Goal: Information Seeking & Learning: Compare options

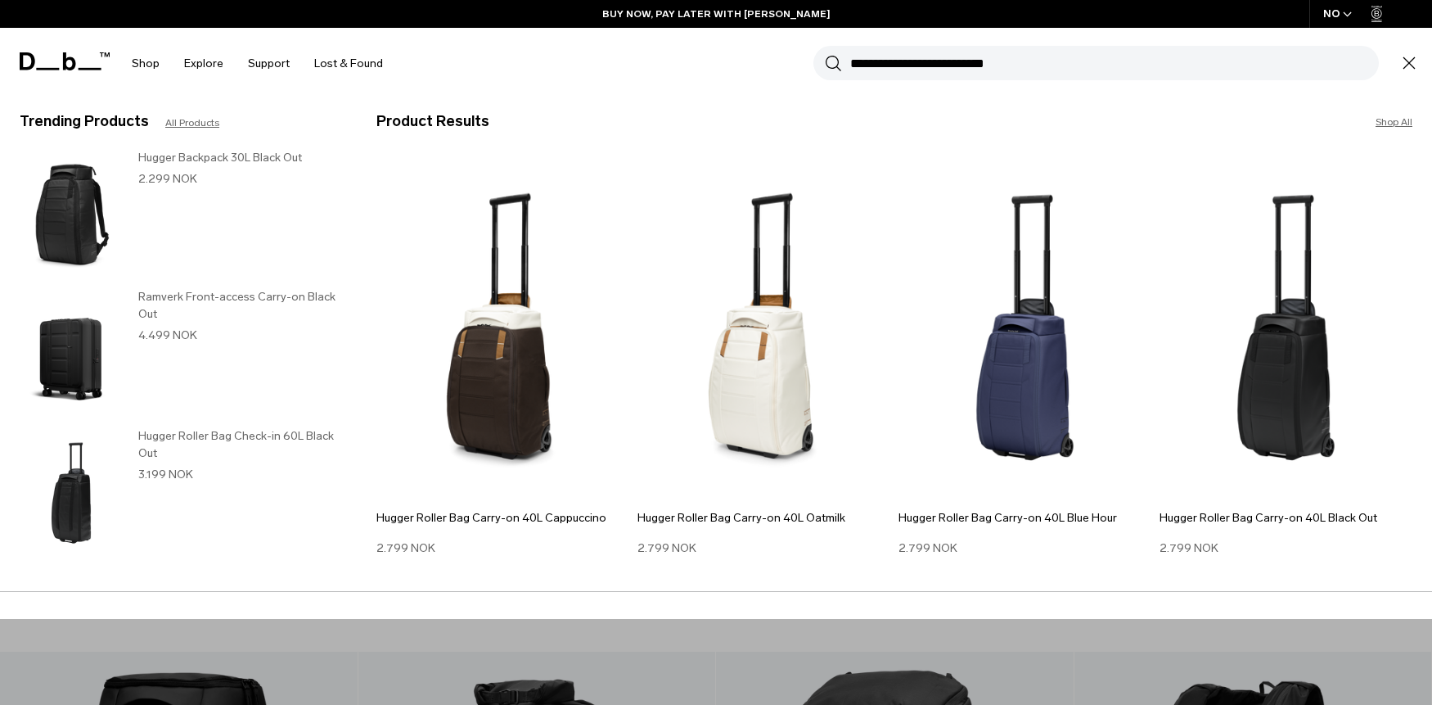
click at [1038, 70] on input "**********" at bounding box center [1114, 63] width 529 height 34
type input "**********"
click at [825, 54] on button "Search" at bounding box center [833, 63] width 17 height 18
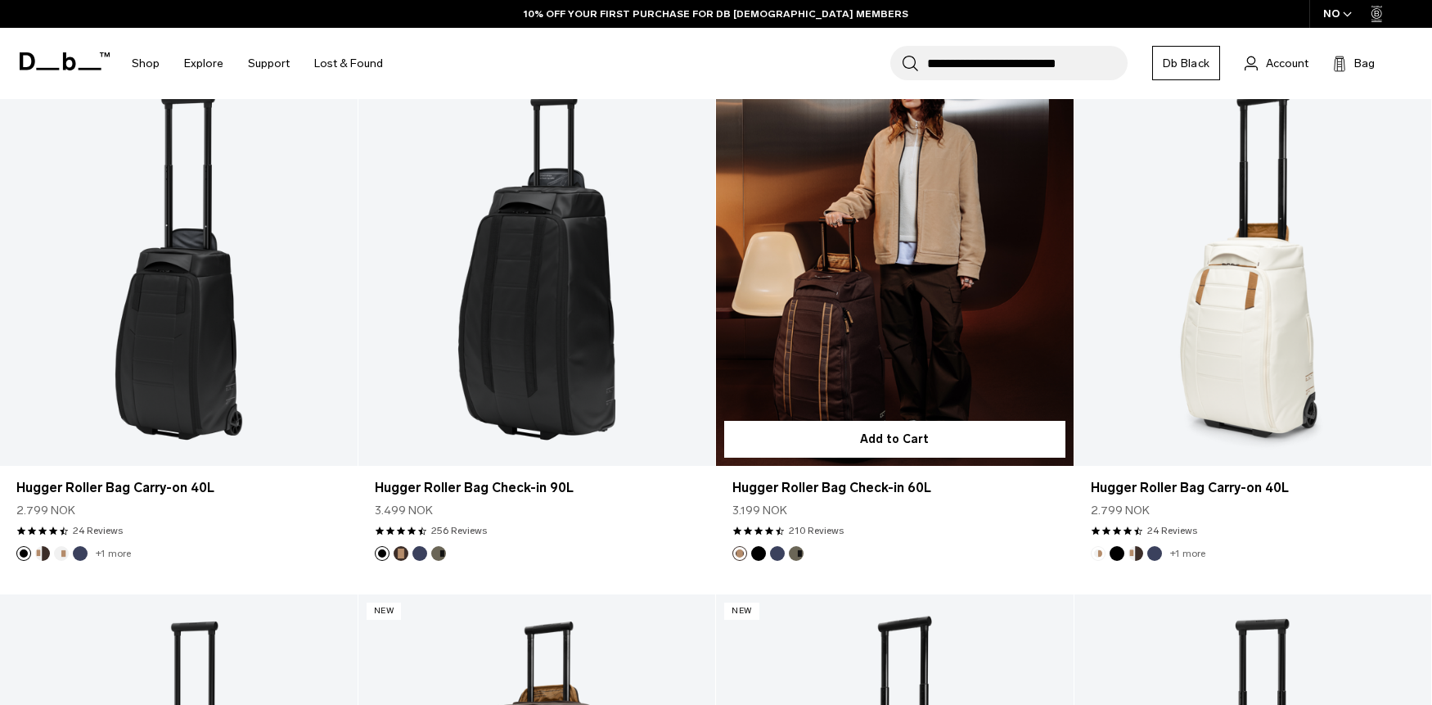
scroll to position [307, 0]
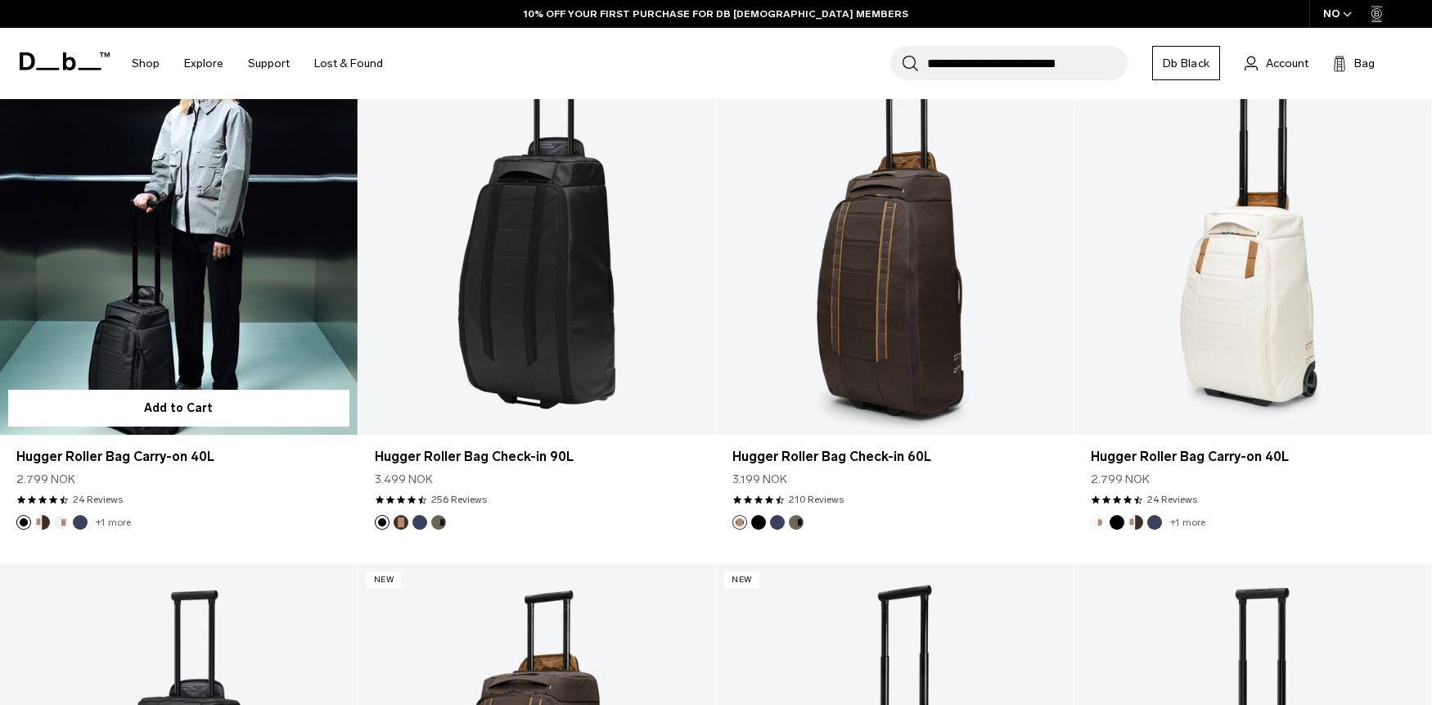
click at [190, 304] on link "Hugger Roller Bag Carry-on 40L" at bounding box center [179, 236] width 358 height 397
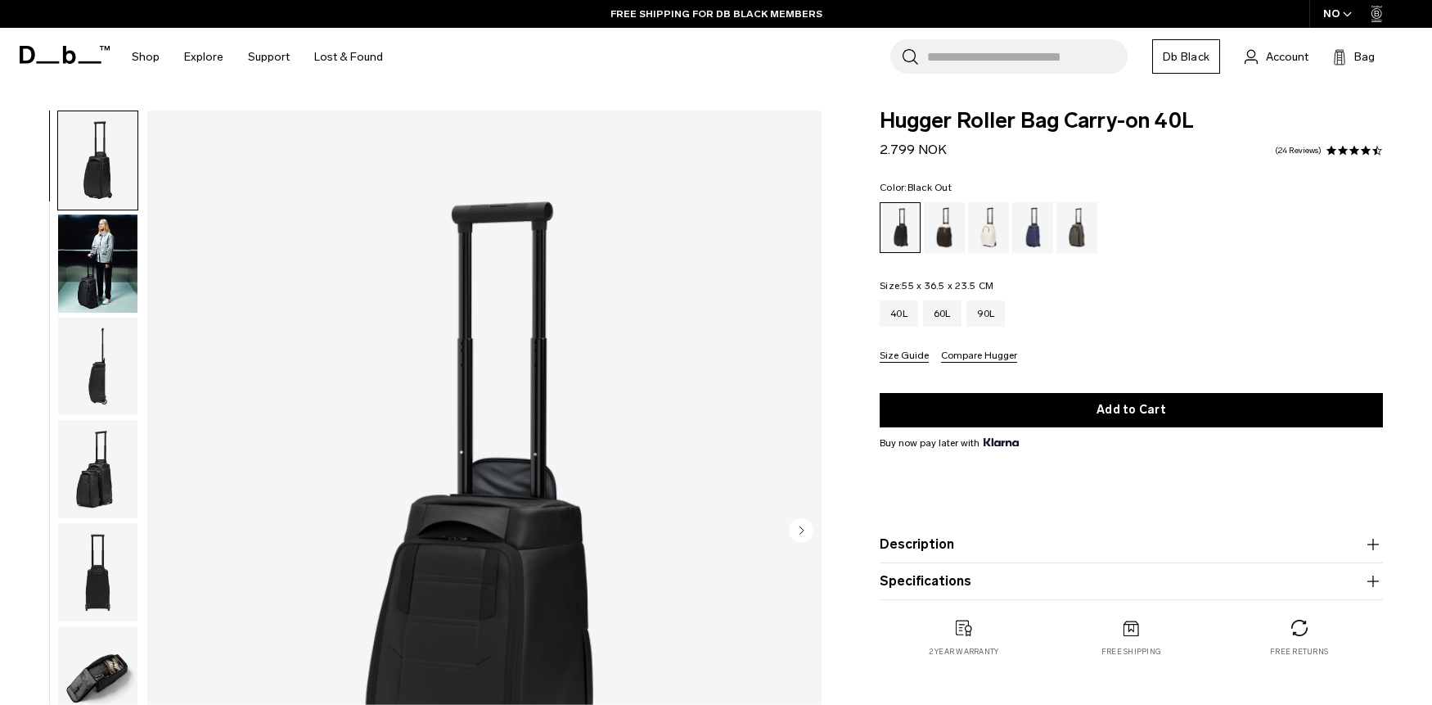
click at [969, 358] on button "Compare Hugger" at bounding box center [979, 356] width 76 height 12
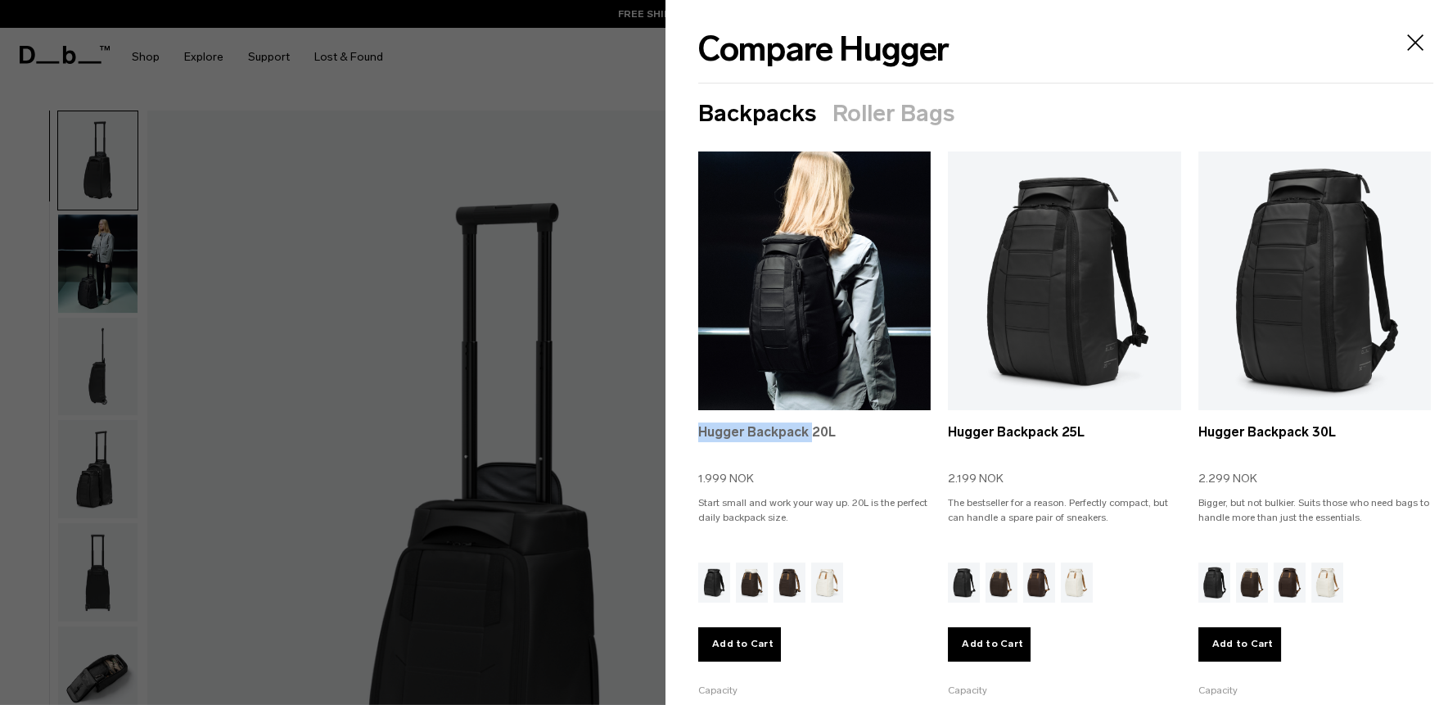
drag, startPoint x: 692, startPoint y: 427, endPoint x: 808, endPoint y: 429, distance: 115.4
click at [808, 429] on section "Backpacks Roller Bags Selected Hugger Backpack 20L 1.999 NOK Start small and wo…" at bounding box center [1056, 557] width 782 height 912
copy link "Hugger Backpack"
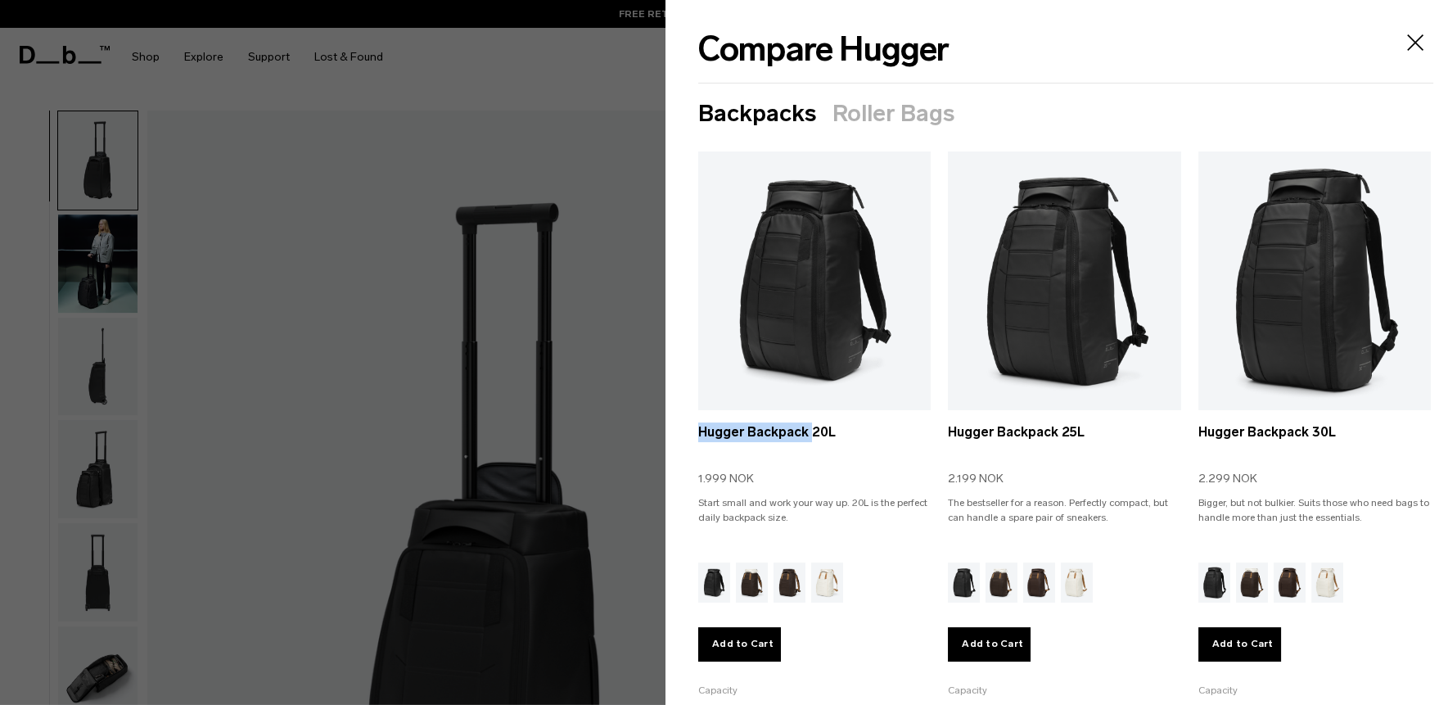
click at [1405, 44] on icon "Close" at bounding box center [1415, 42] width 26 height 26
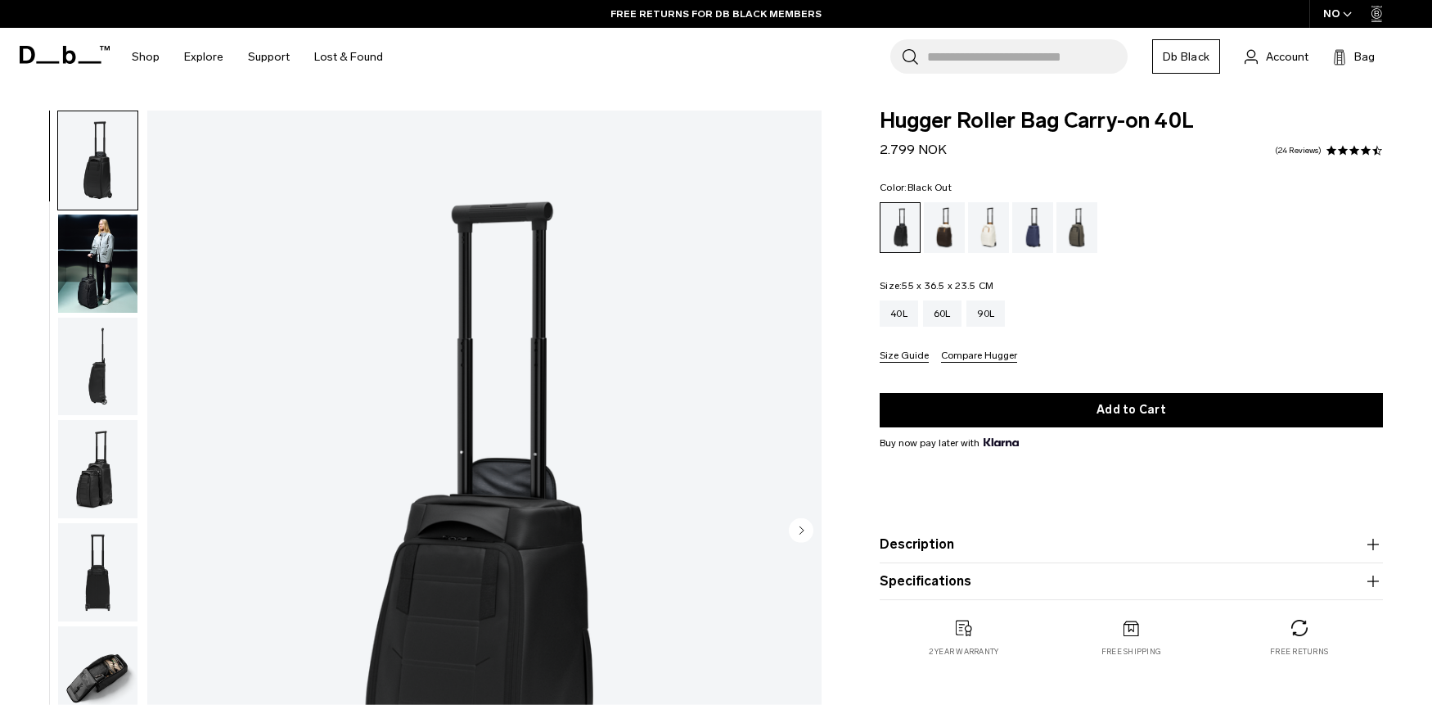
click at [1219, 327] on div "40L 60L 90L" at bounding box center [1131, 313] width 503 height 26
click at [989, 360] on button "Compare Hugger" at bounding box center [979, 356] width 76 height 12
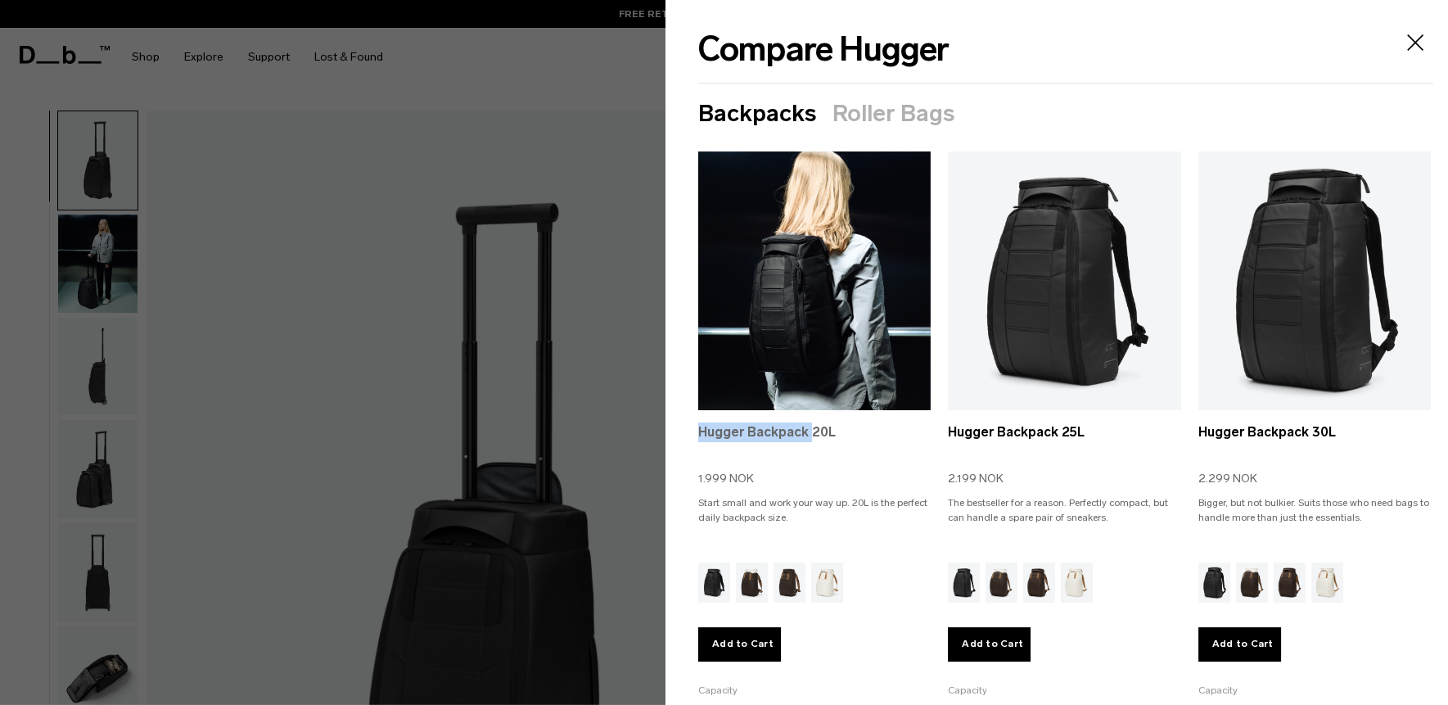
copy link "Hugger Backpack"
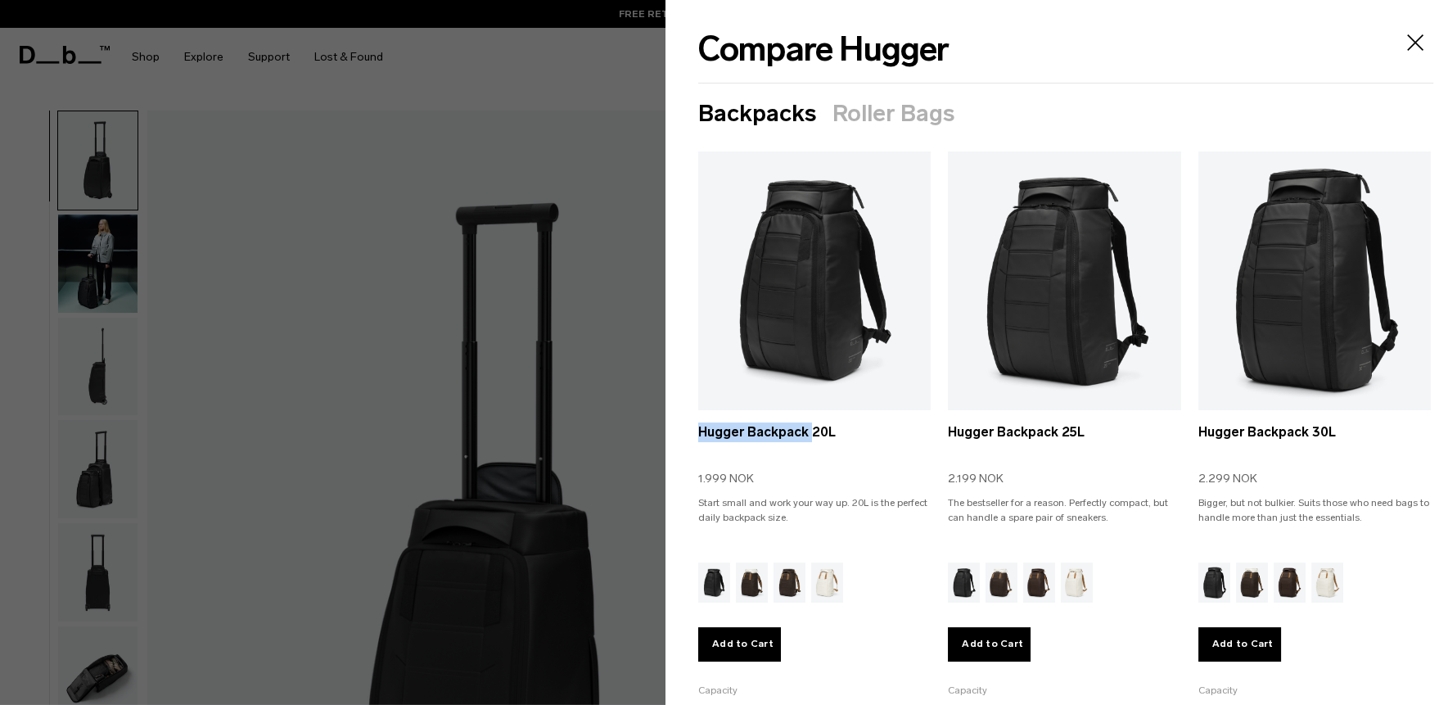
click at [888, 119] on button "Roller Bags" at bounding box center [893, 114] width 122 height 26
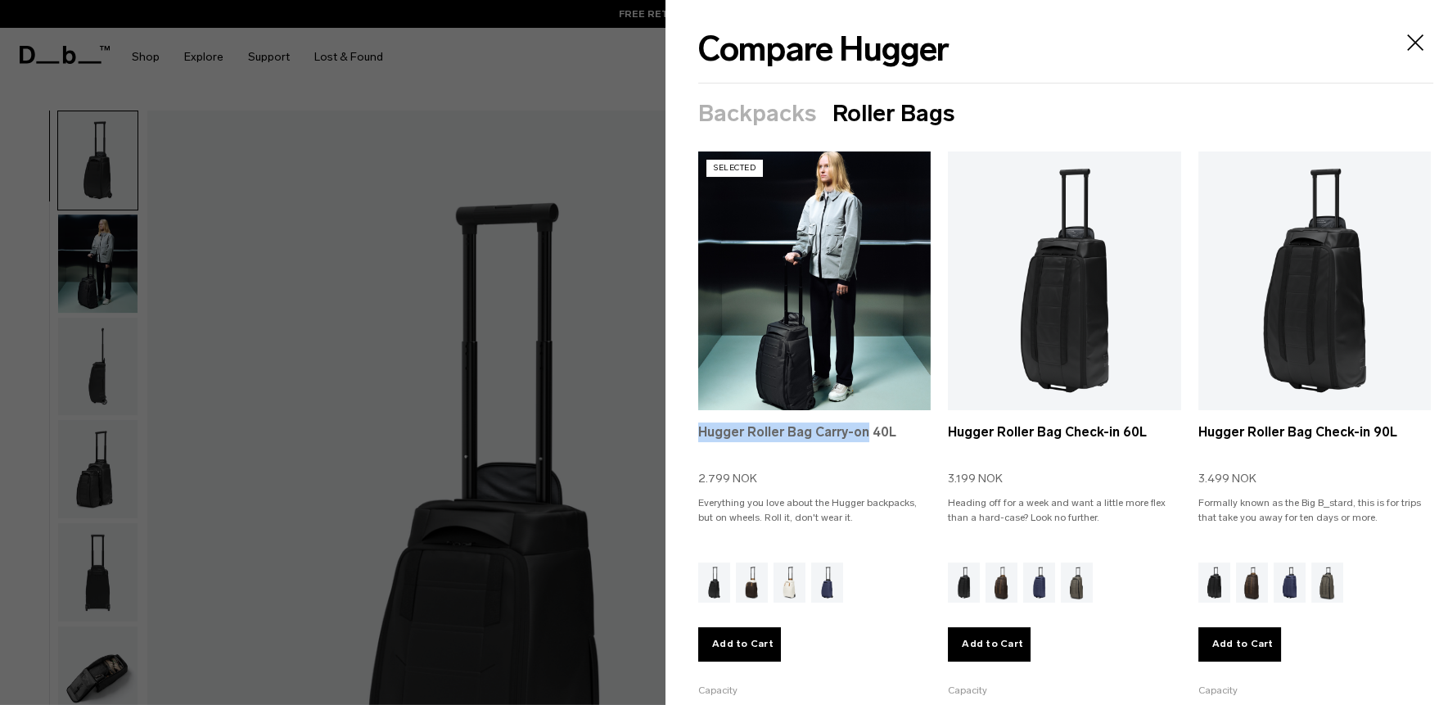
drag, startPoint x: 694, startPoint y: 425, endPoint x: 866, endPoint y: 430, distance: 171.9
click at [866, 430] on section "Backpacks Roller Bags Selected Hugger Backpack 20L 1.999 NOK Start small and wo…" at bounding box center [1056, 557] width 782 height 912
copy link "Hugger Roller Bag Carry-on"
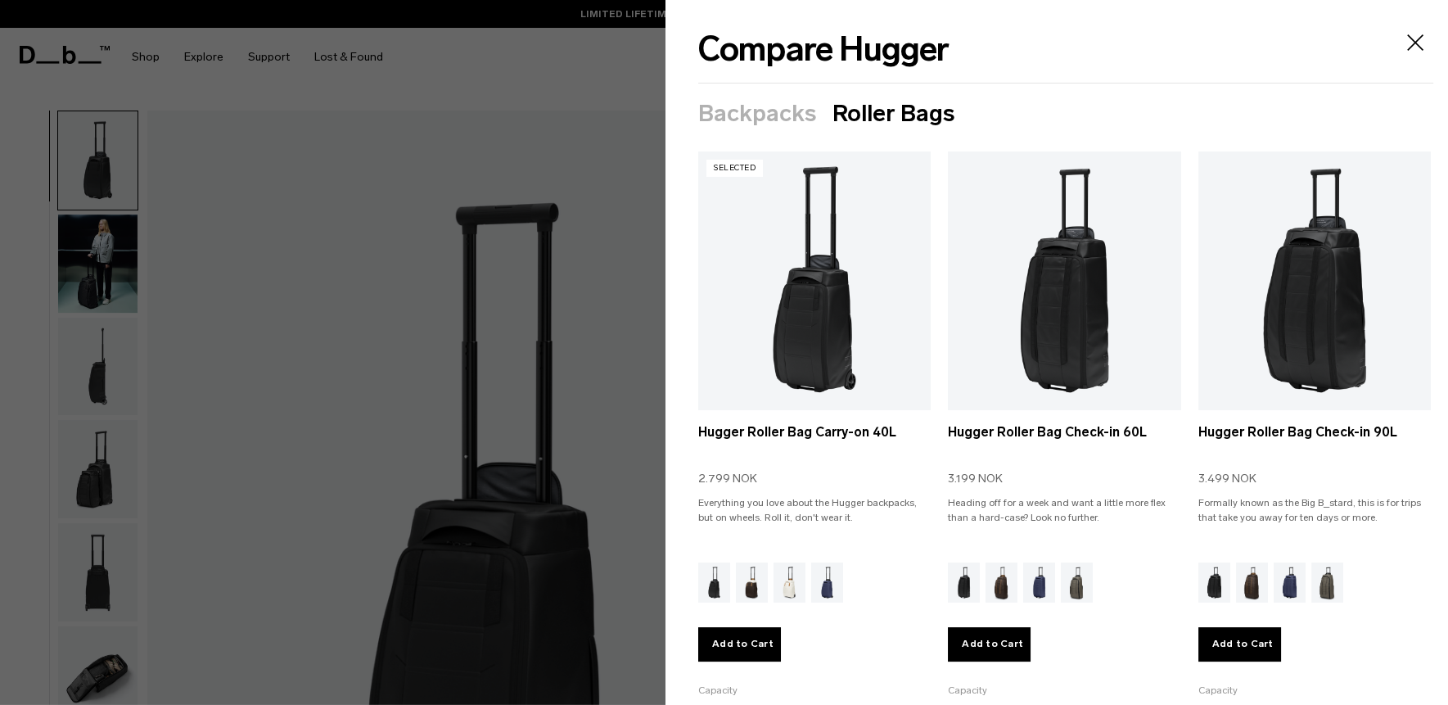
click at [595, 223] on div at bounding box center [724, 352] width 1448 height 705
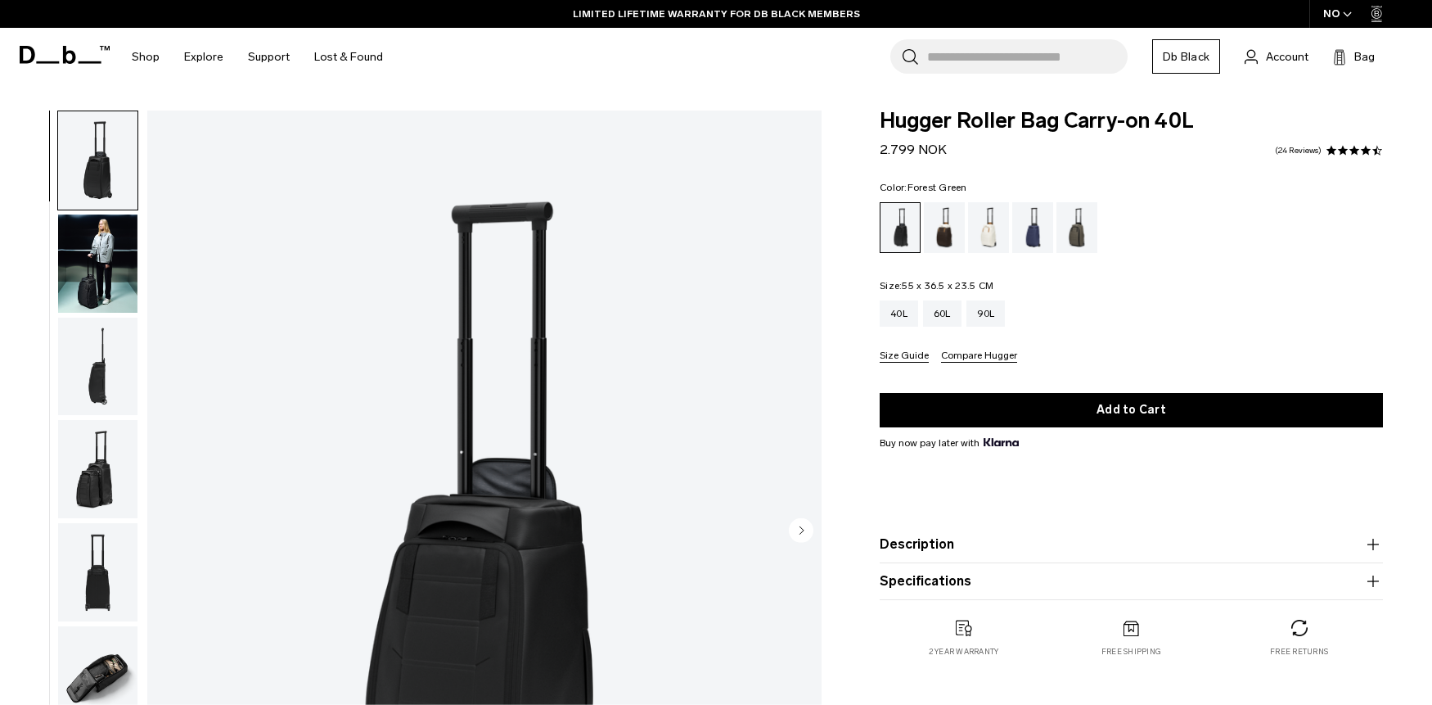
click at [1084, 239] on div "Forest Green" at bounding box center [1078, 227] width 42 height 51
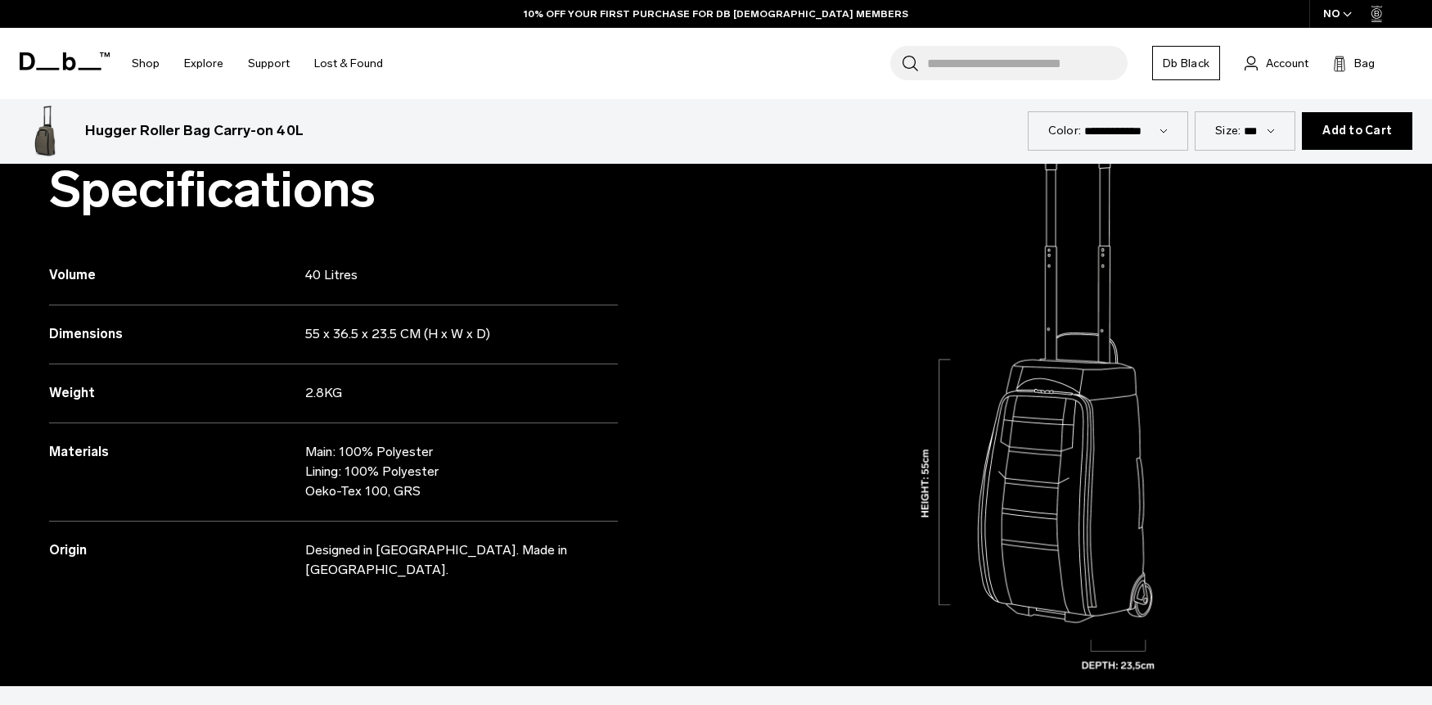
scroll to position [1600, 0]
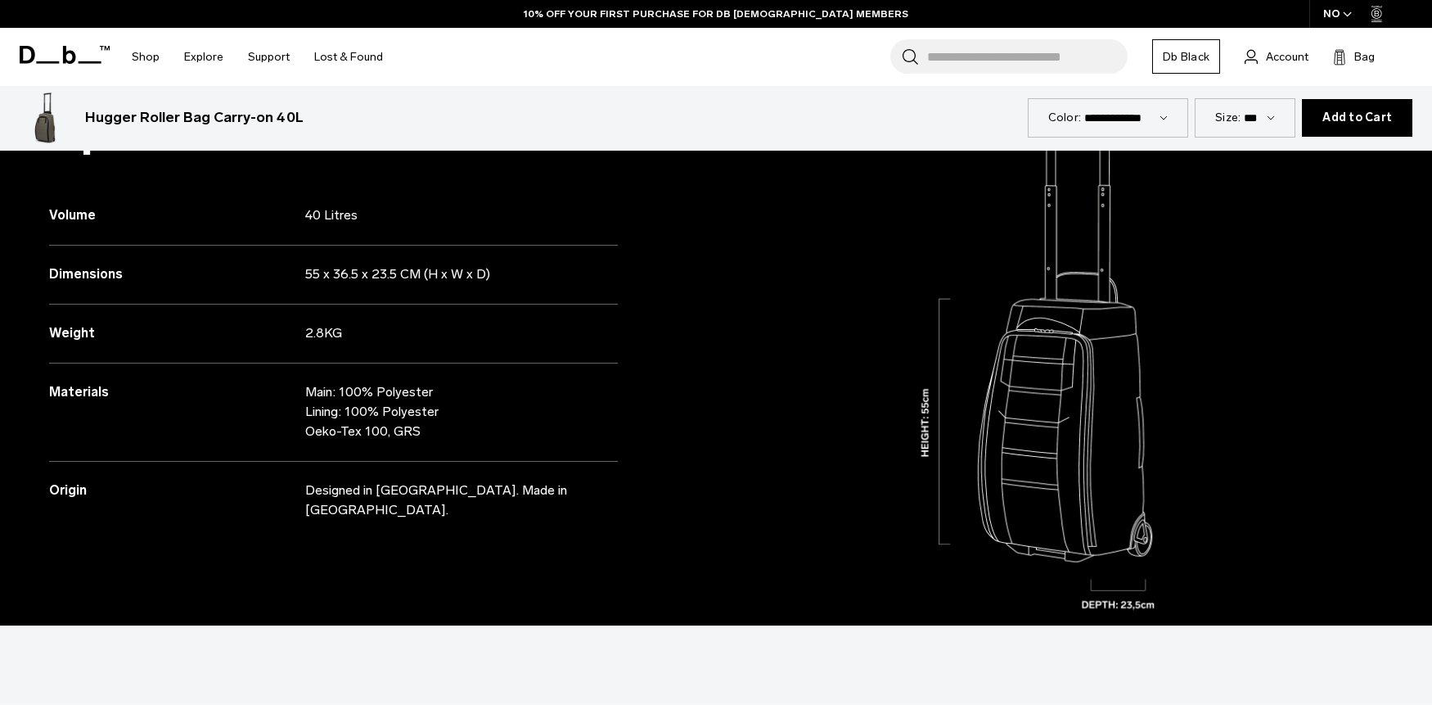
click at [316, 283] on div "Dimensions 55 x 36.5 x 23.5 CM (H x W x D)" at bounding box center [333, 275] width 569 height 59
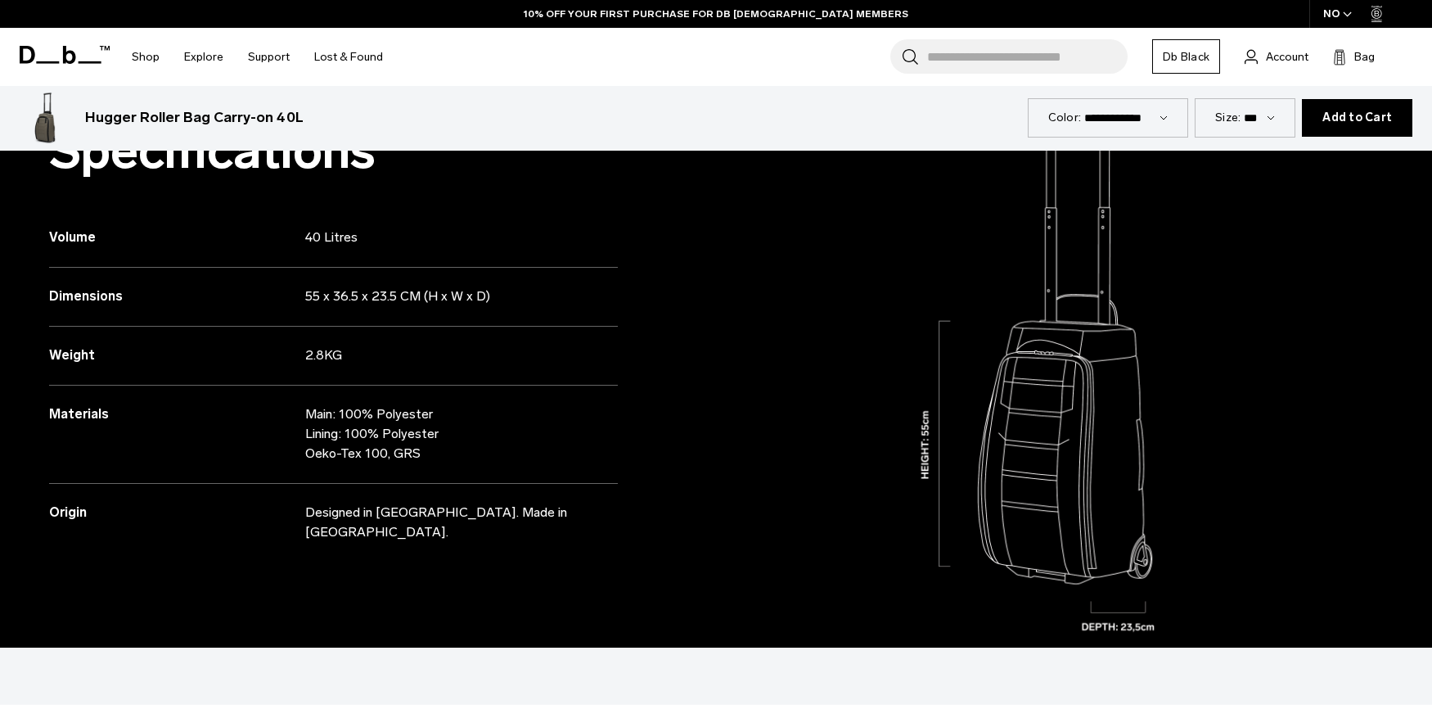
scroll to position [1563, 0]
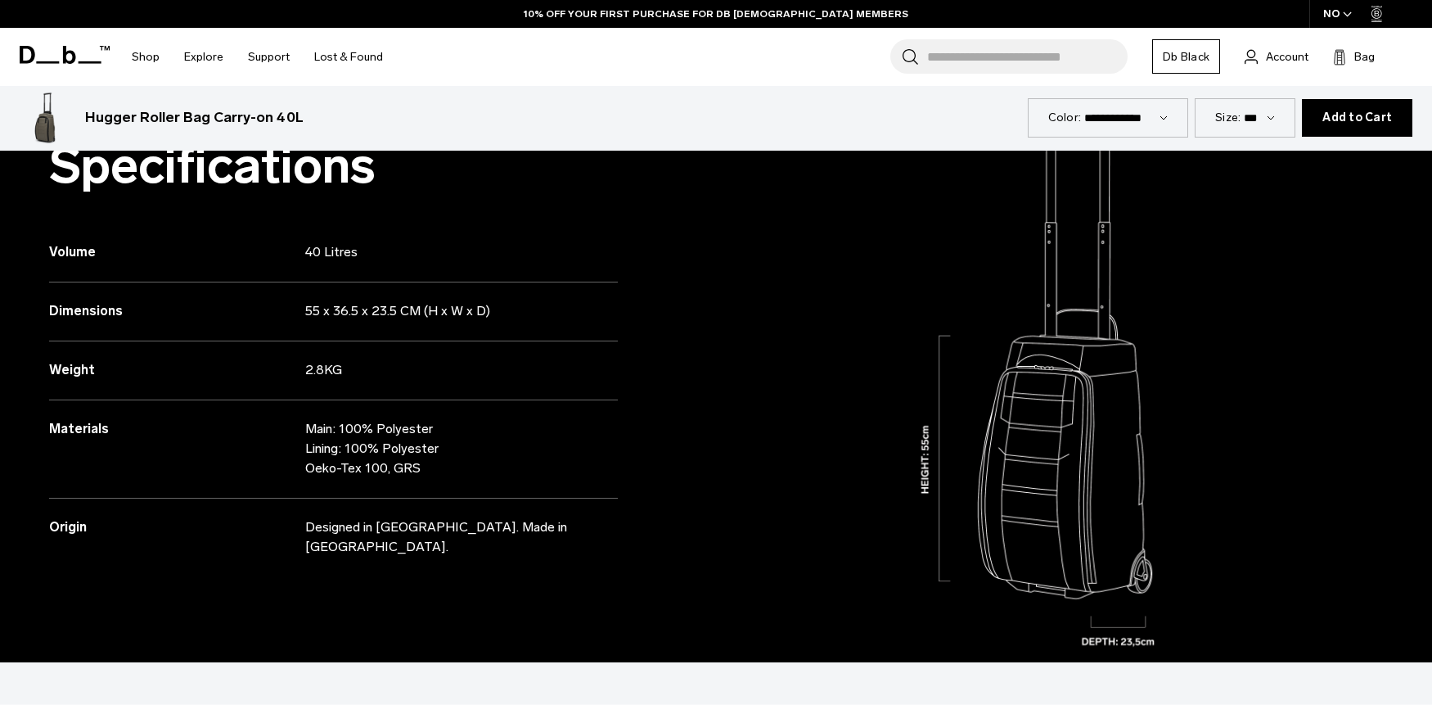
drag, startPoint x: 306, startPoint y: 259, endPoint x: 584, endPoint y: 151, distance: 298.5
click at [427, 255] on div "Volume 40 Litres" at bounding box center [333, 252] width 569 height 59
copy div "40 Litres"
drag, startPoint x: 281, startPoint y: 310, endPoint x: 923, endPoint y: 182, distance: 655.1
click at [723, 309] on div "Specifications Volume 40 Litres Dimensions 55 x 36.5 x 23.5 CM (H x W x D) Weig…" at bounding box center [716, 361] width 1432 height 602
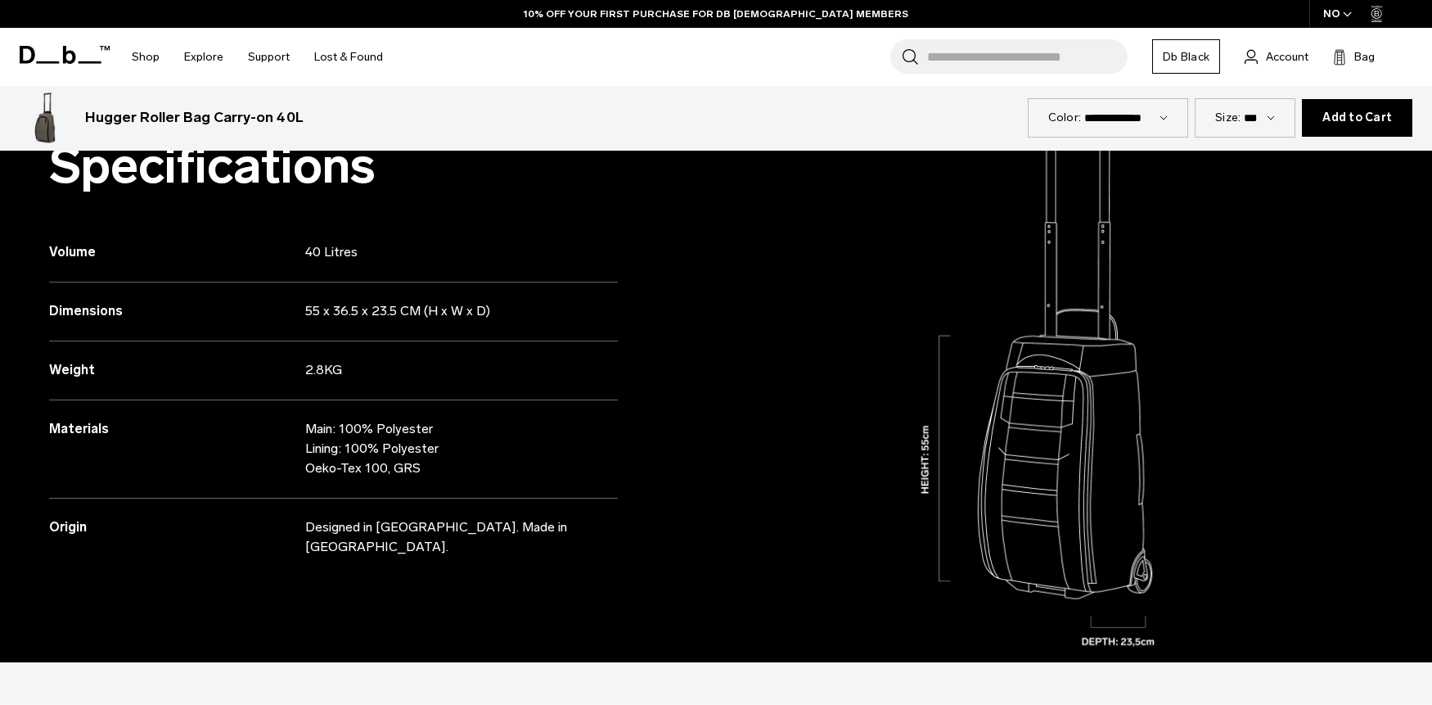
copy div "55 x 36.5 x 23.5 CM (H x W x D) Weight 2.8KG Materials Main: 100% Polyester Lin…"
click at [332, 394] on div "Weight 2.8KG" at bounding box center [333, 370] width 569 height 59
drag, startPoint x: 302, startPoint y: 309, endPoint x: 569, endPoint y: 317, distance: 266.9
click at [569, 317] on div "Dimensions 55 x 36.5 x 23.5 CM (H x W x D)" at bounding box center [333, 311] width 569 height 59
copy div "55 x 36.5 x 23.5 CM (H x W x D)"
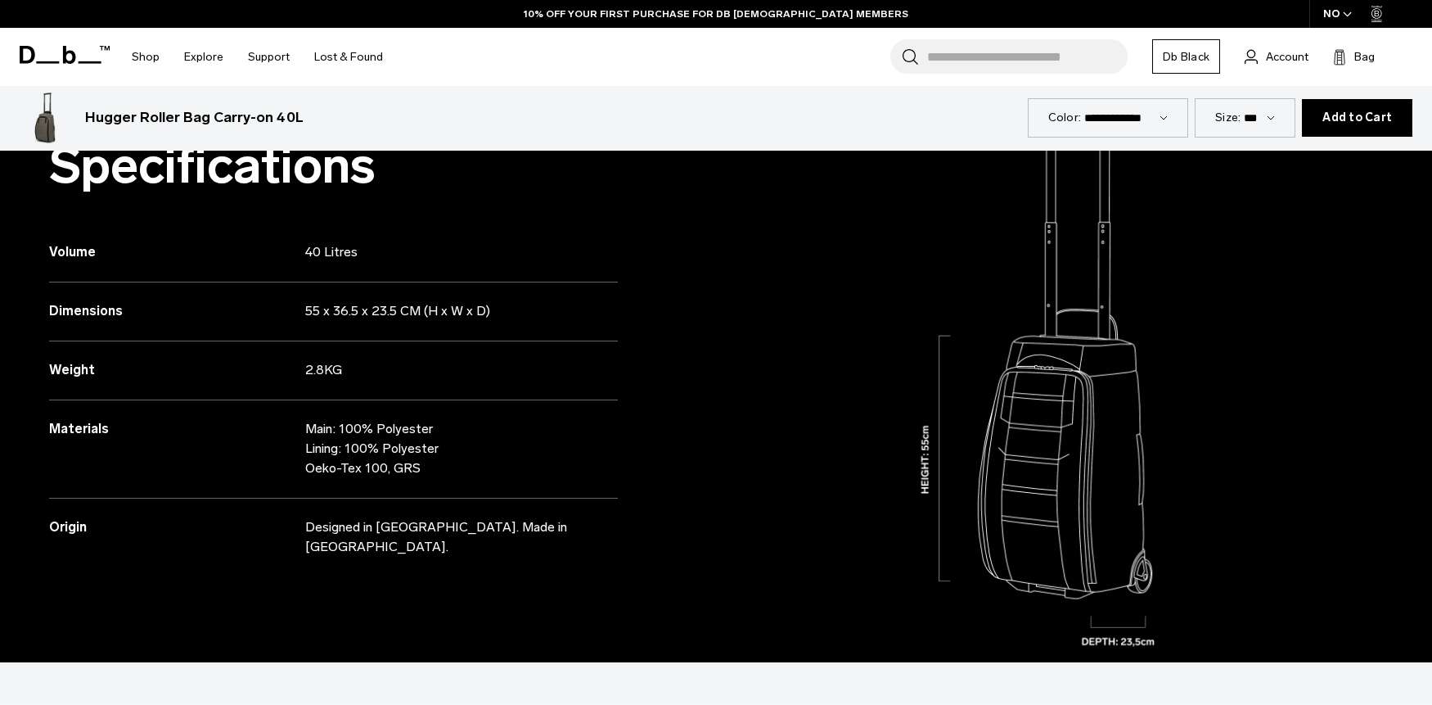
scroll to position [1556, 0]
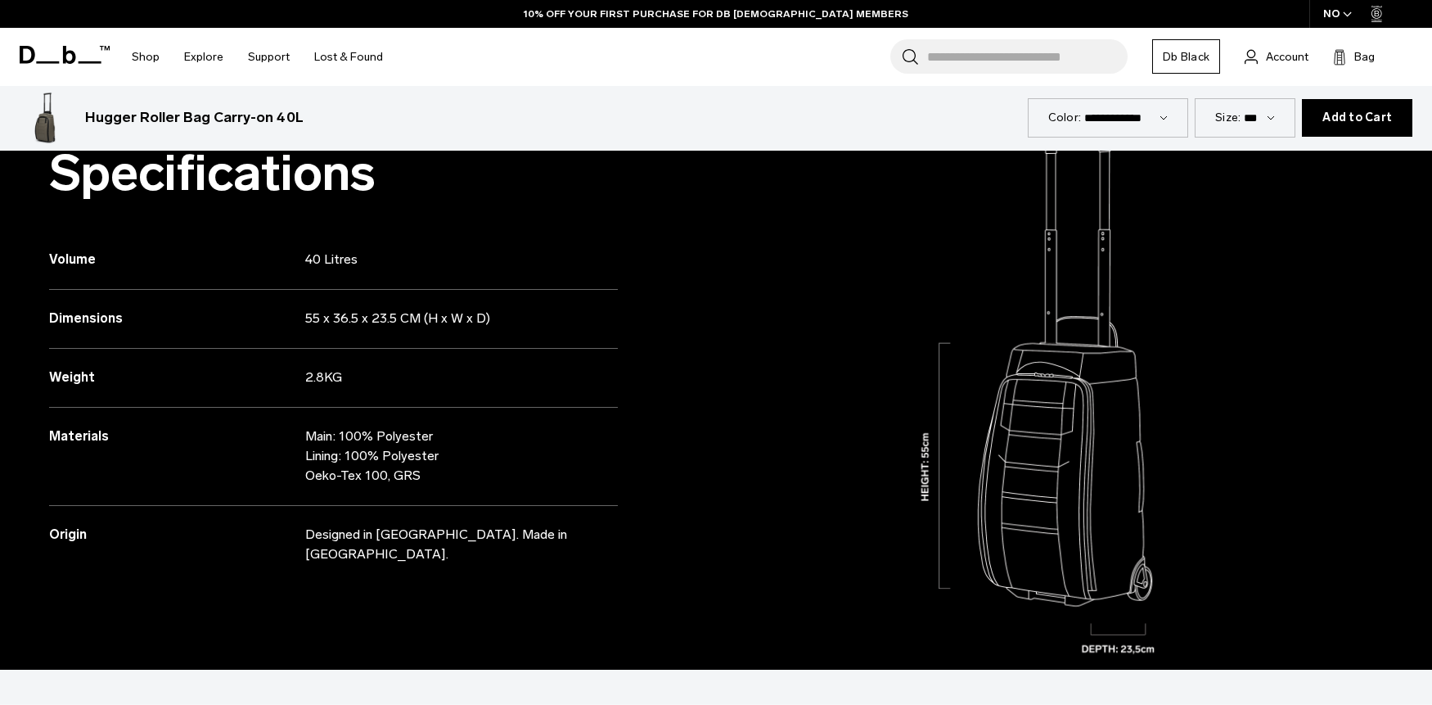
drag, startPoint x: 306, startPoint y: 380, endPoint x: 743, endPoint y: 137, distance: 500.1
click at [327, 378] on p "2.8KG" at bounding box center [447, 377] width 285 height 20
copy p "2.8"
drag, startPoint x: 291, startPoint y: 437, endPoint x: 498, endPoint y: 474, distance: 211.1
click at [497, 474] on div "Materials Main: 100% Polyester Lining: 100% Polyester Oeko-Tex 100, GRS" at bounding box center [333, 457] width 569 height 98
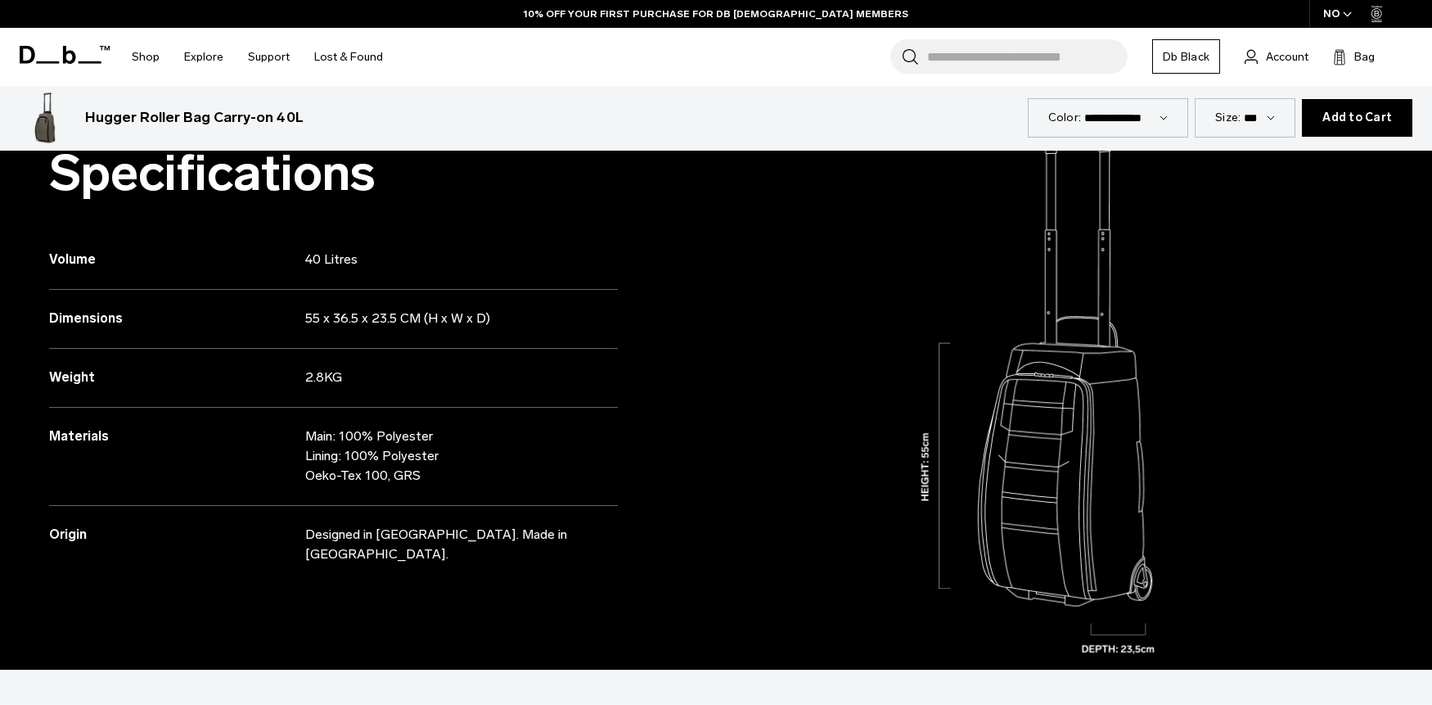
copy div "Main: 100% Polyester Lining: 100% Polyester Oeko-Tex 100, GRS"
drag, startPoint x: 308, startPoint y: 535, endPoint x: 1042, endPoint y: 172, distance: 819.1
click at [831, 532] on div "Specifications Volume 40 Litres Dimensions 55 x 36.5 x 23.5 CM (H x W x D) Weig…" at bounding box center [716, 368] width 1432 height 602
copy div "Designed in [GEOGRAPHIC_DATA]. Made in [GEOGRAPHIC_DATA]."
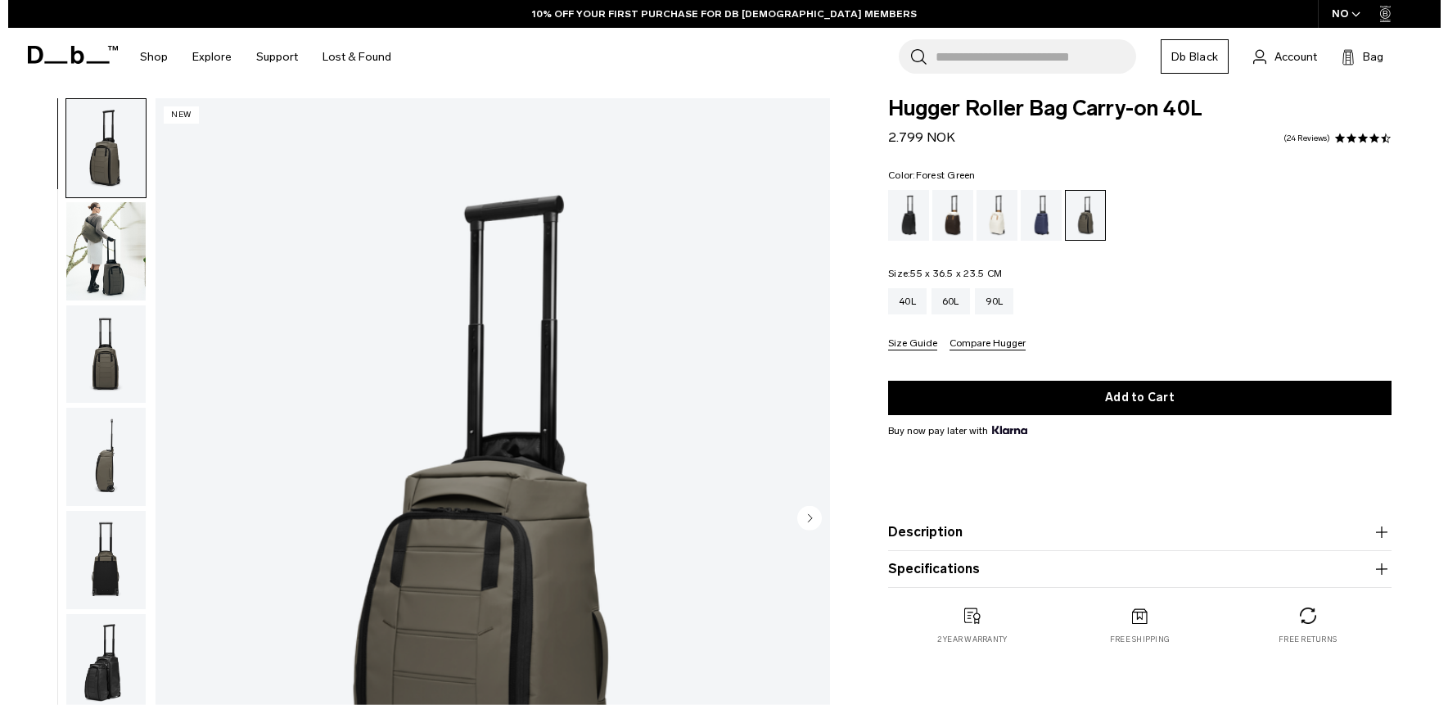
scroll to position [0, 0]
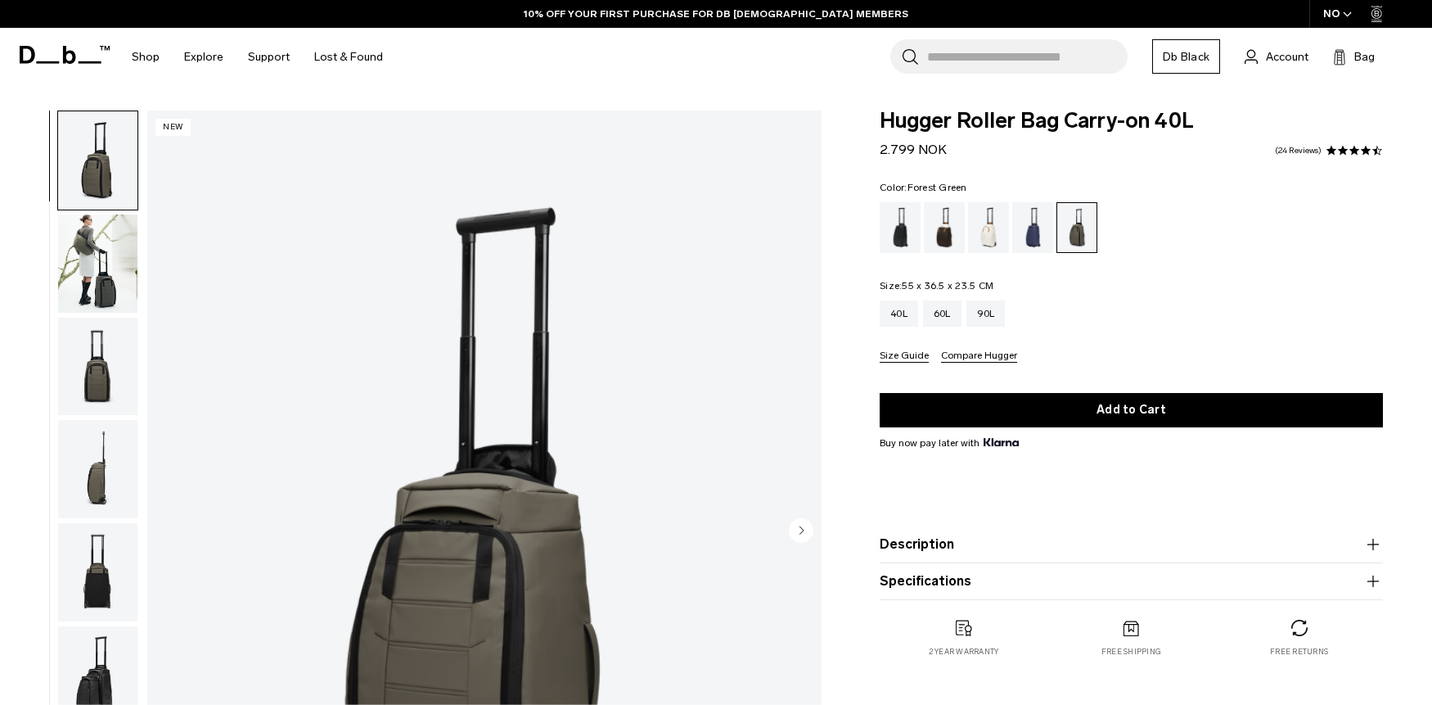
click at [973, 359] on button "Compare Hugger" at bounding box center [979, 356] width 76 height 12
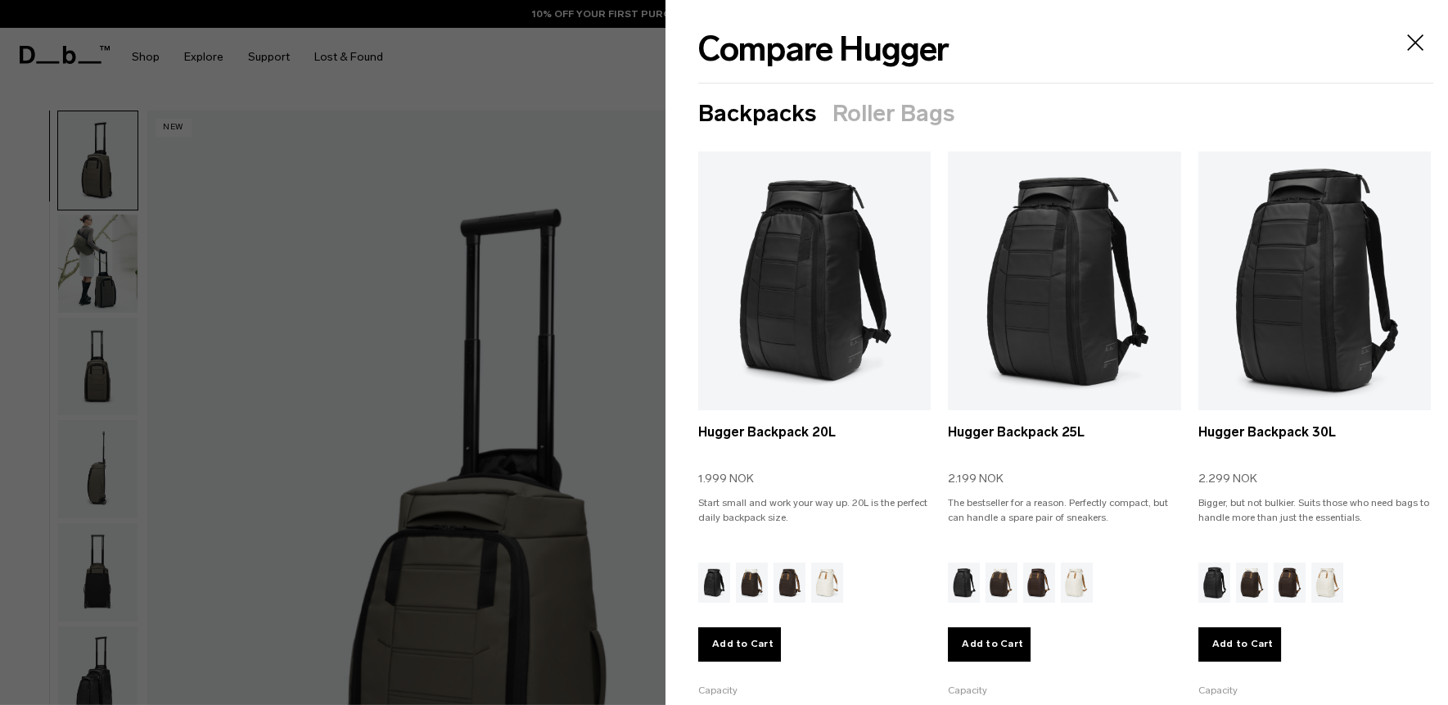
click at [926, 121] on button "Roller Bags" at bounding box center [893, 114] width 122 height 26
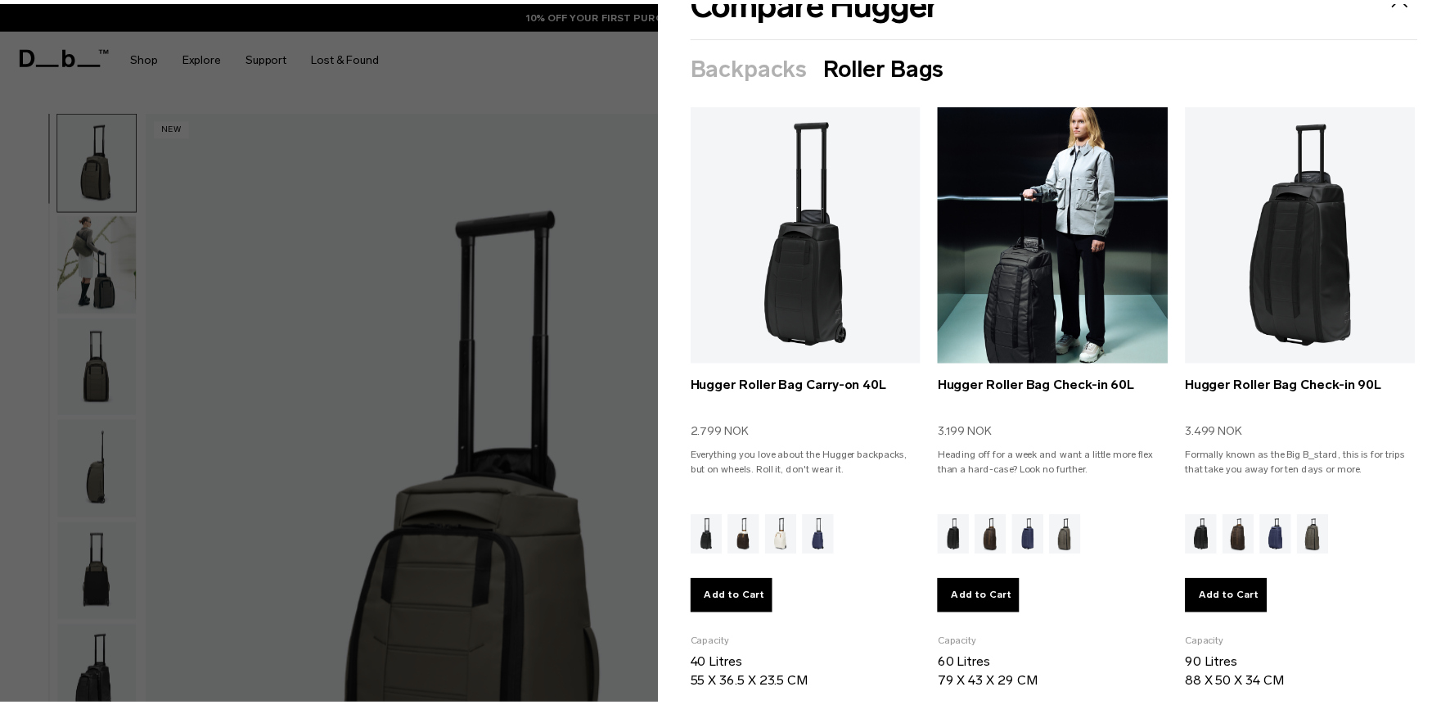
scroll to position [53, 0]
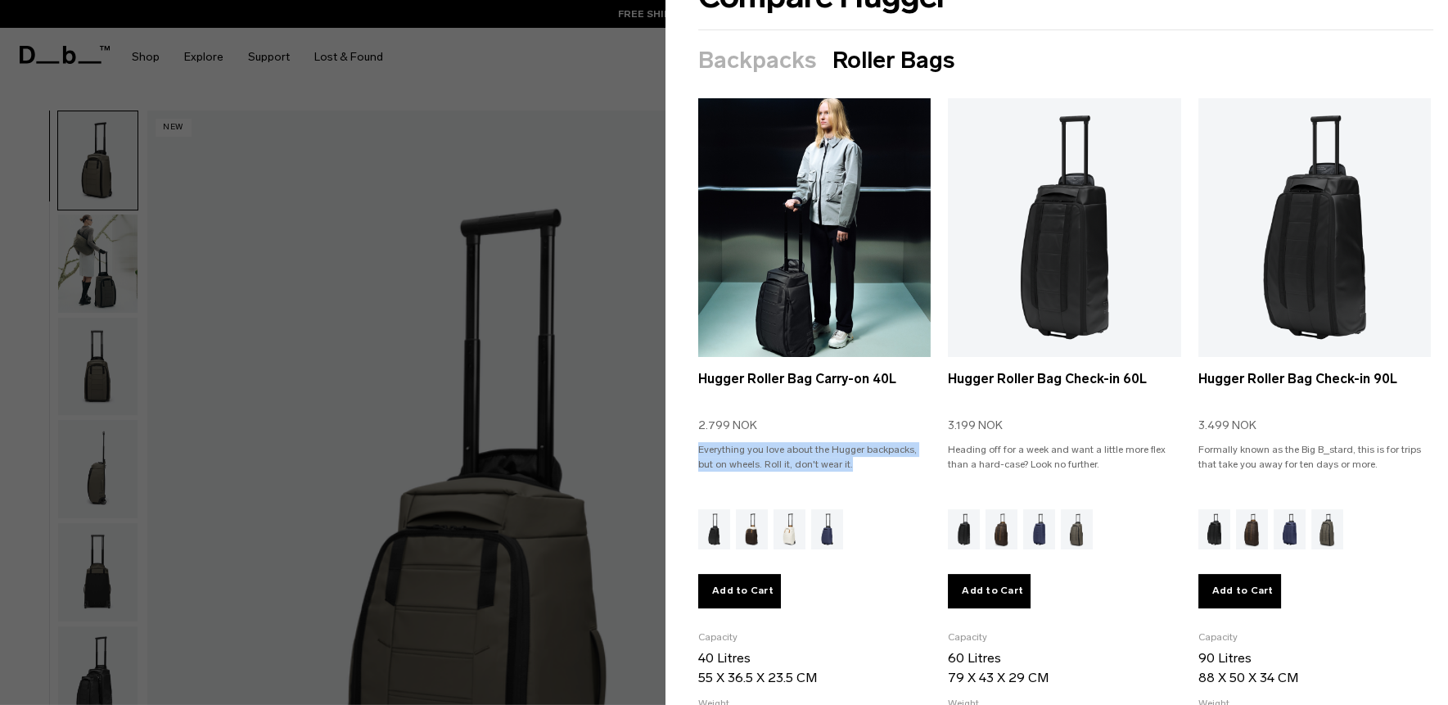
drag, startPoint x: 696, startPoint y: 444, endPoint x: 881, endPoint y: 457, distance: 186.2
click at [881, 457] on section "Backpacks Roller Bags Selected Hugger Backpack 20L 1.999 NOK Start small and wo…" at bounding box center [1056, 503] width 782 height 912
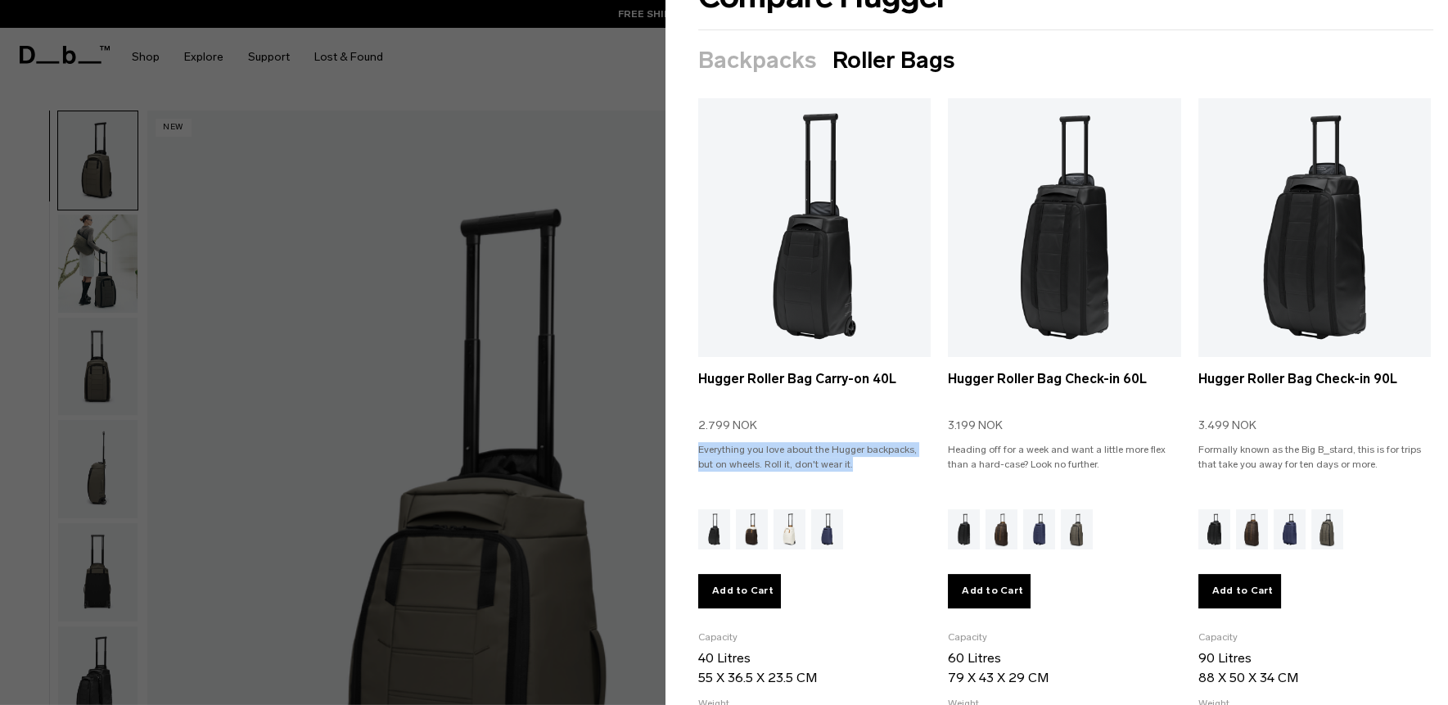
copy p "Everything you love about the Hugger backpacks, but on wheels. Roll it, don't w…"
click at [622, 329] on div at bounding box center [724, 352] width 1448 height 705
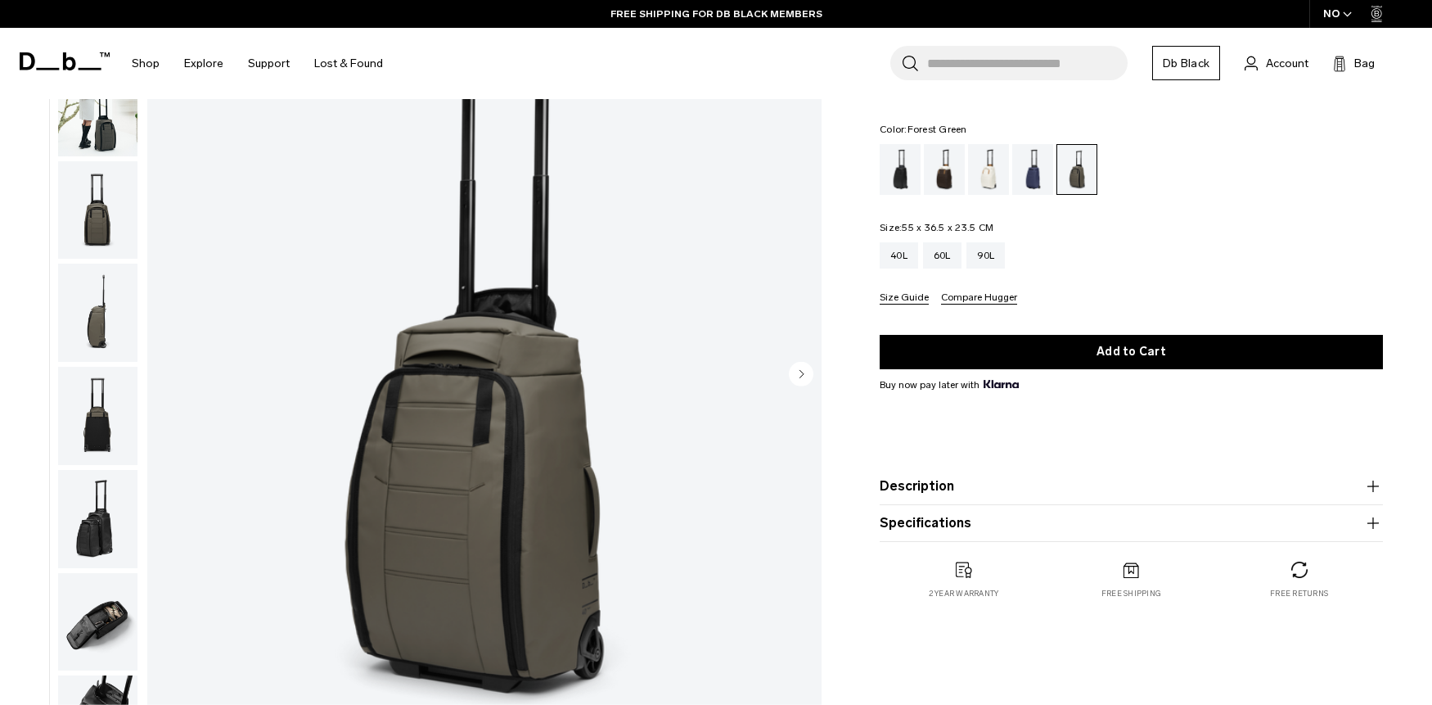
scroll to position [164, 0]
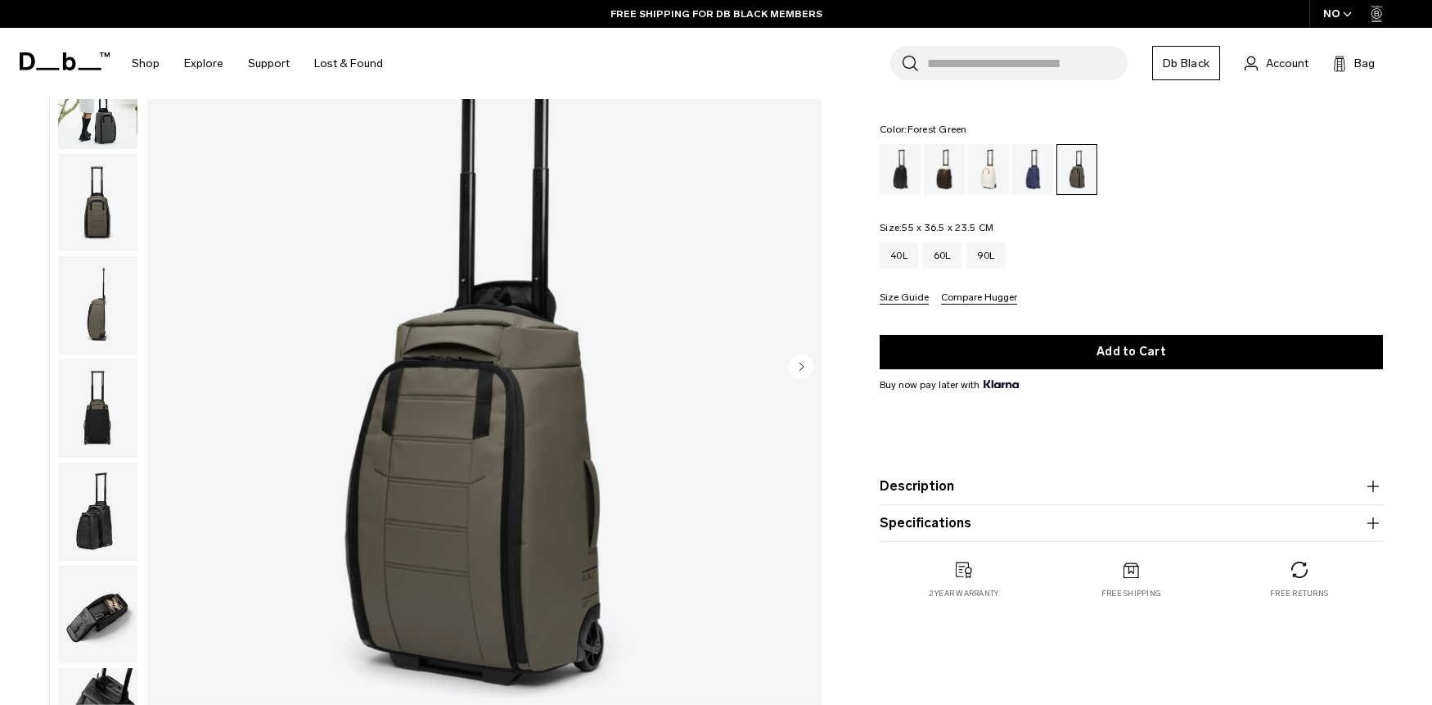
drag, startPoint x: 928, startPoint y: 492, endPoint x: 919, endPoint y: 490, distance: 9.1
click at [928, 492] on button "Description" at bounding box center [1131, 486] width 503 height 20
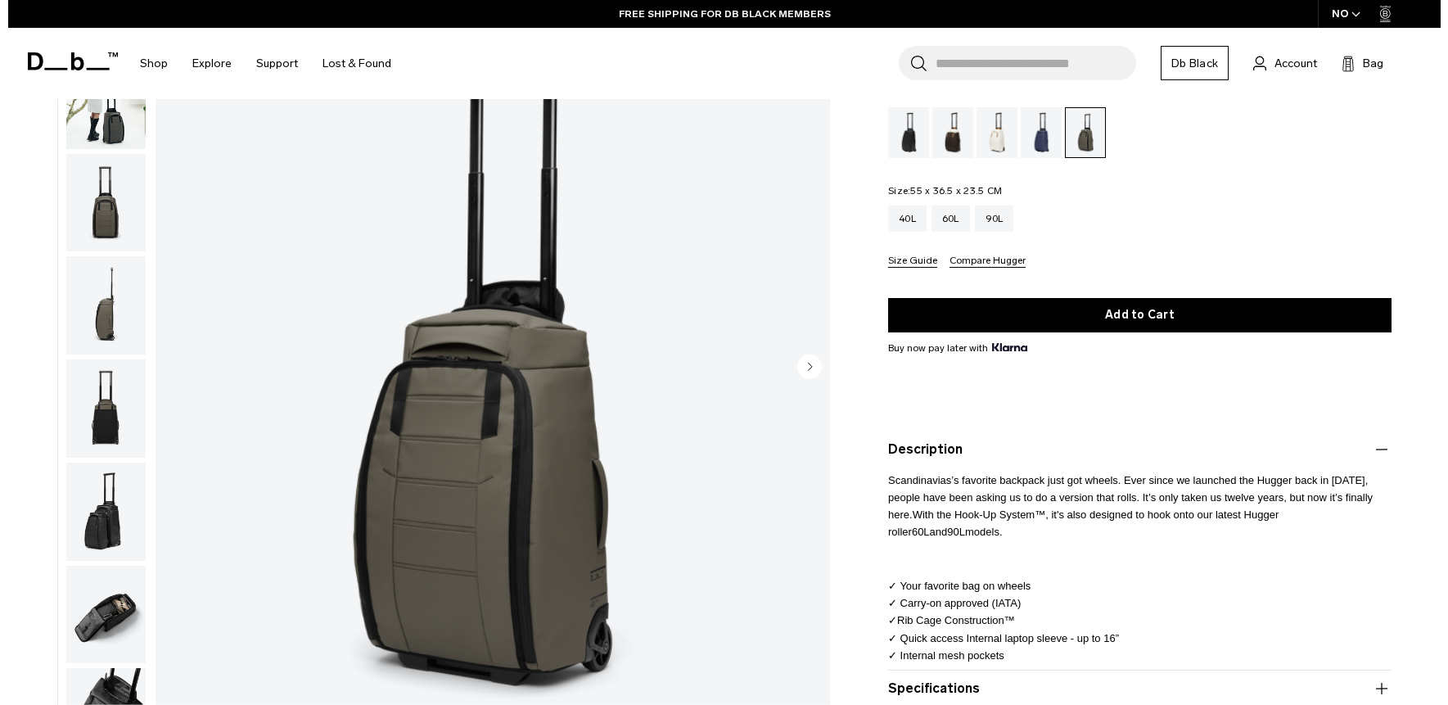
scroll to position [169, 0]
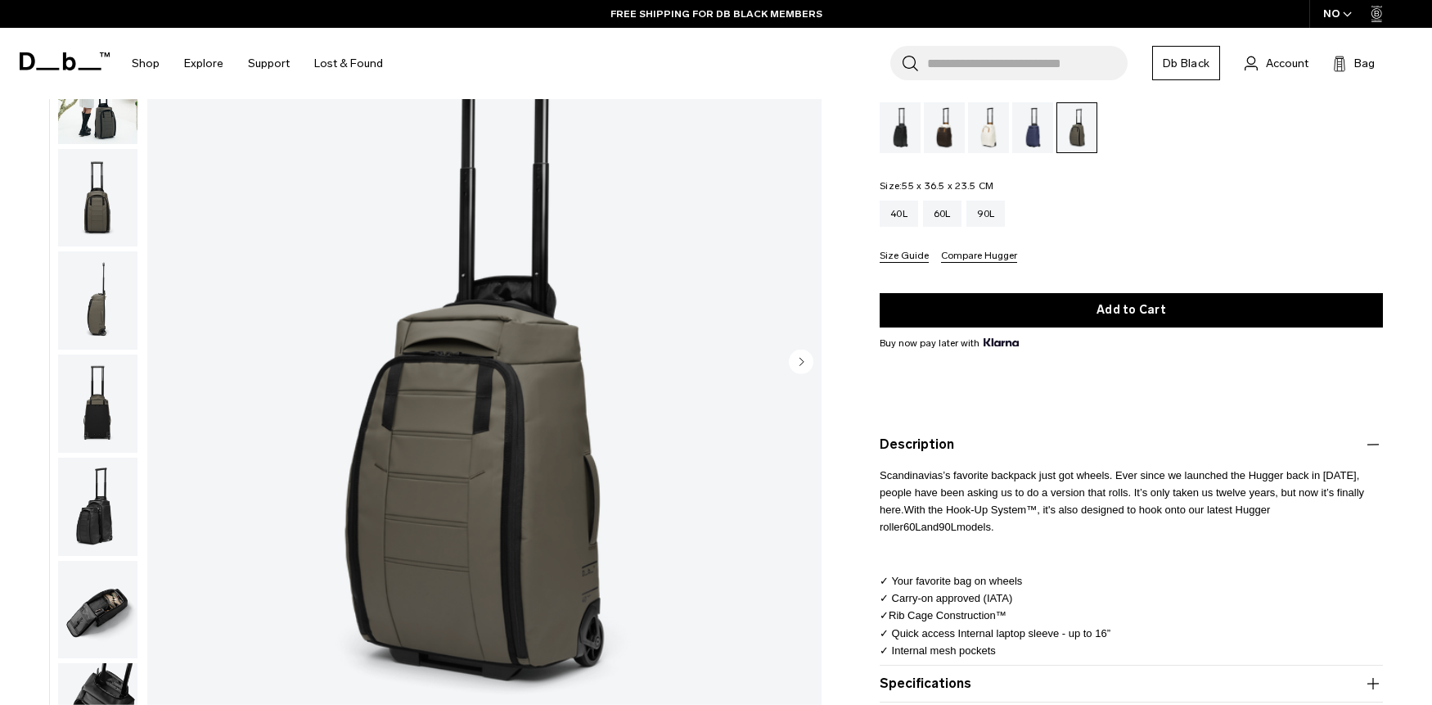
click at [969, 256] on button "Compare Hugger" at bounding box center [979, 256] width 76 height 12
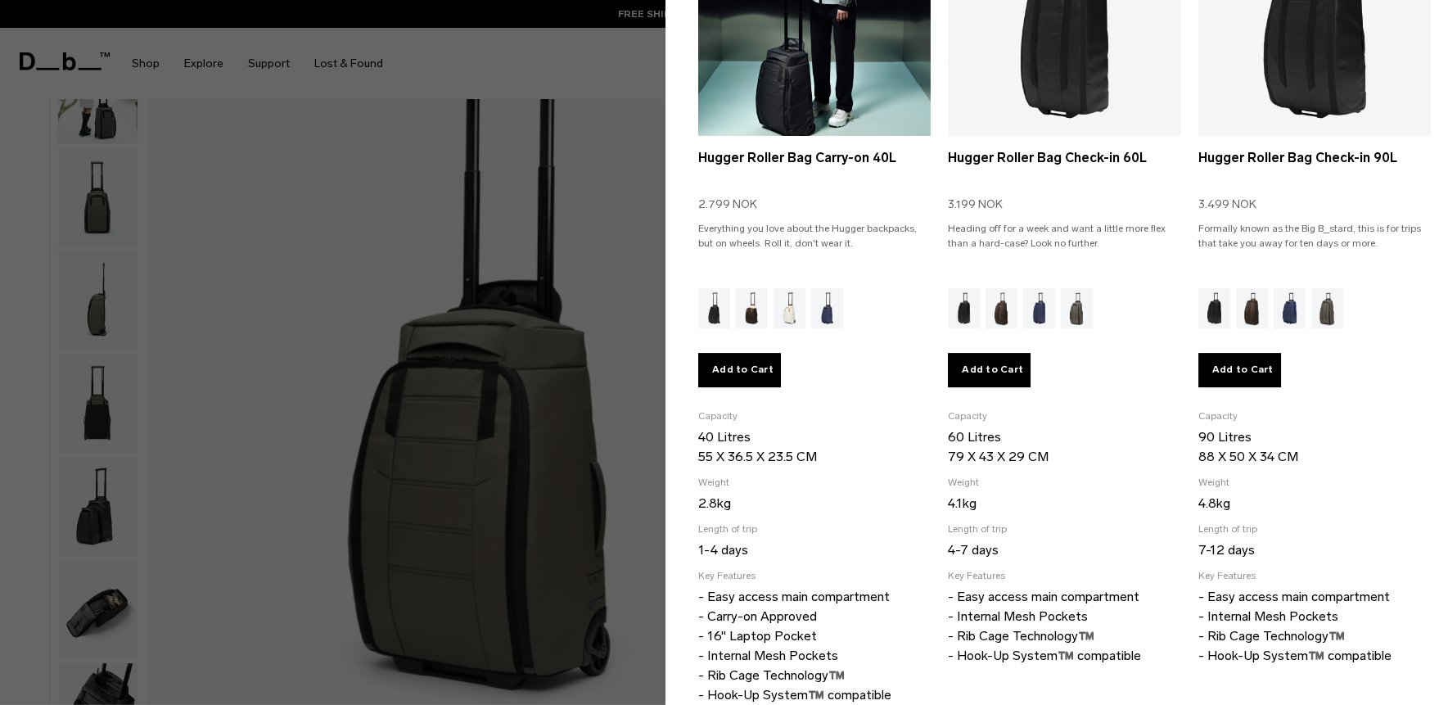
scroll to position [318, 0]
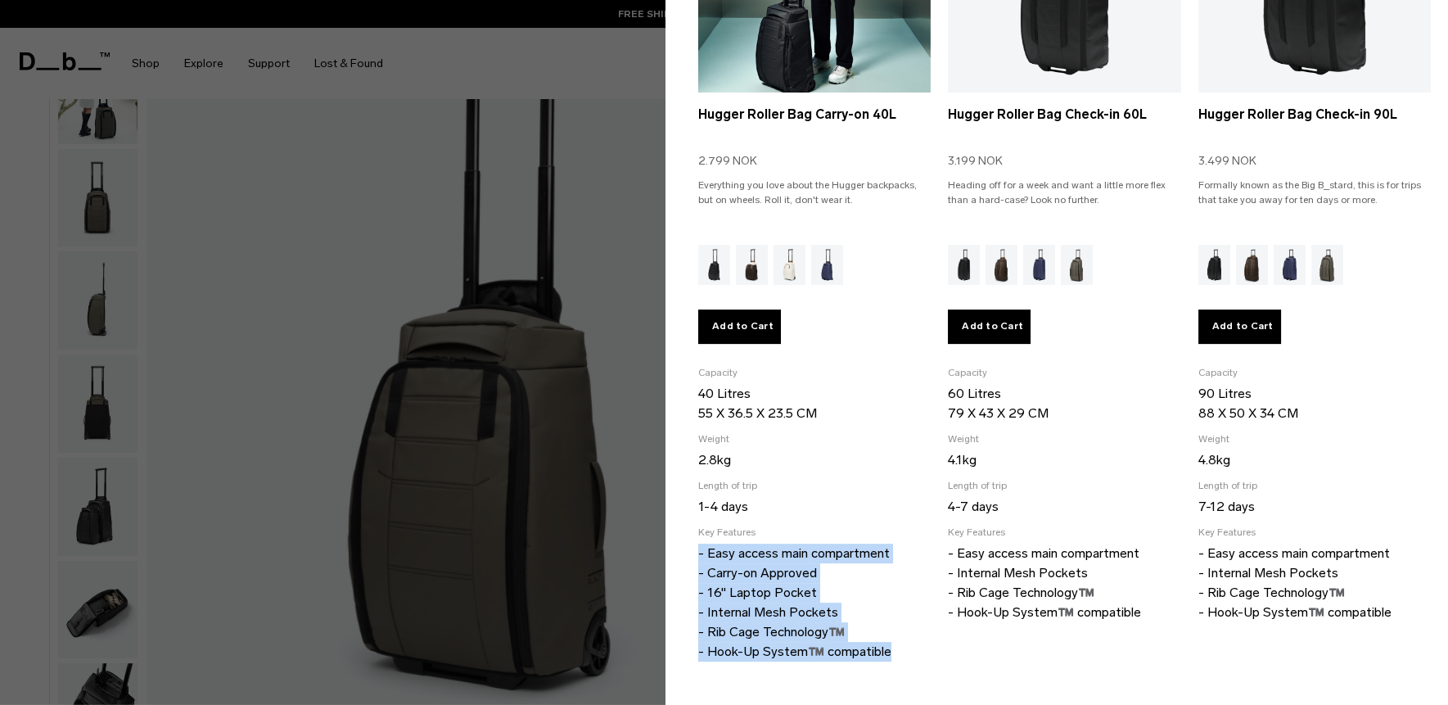
drag, startPoint x: 696, startPoint y: 552, endPoint x: 886, endPoint y: 643, distance: 210.8
click at [886, 643] on section "Backpacks Roller Bags Selected Hugger Backpack 20L 1.999 NOK Start small and wo…" at bounding box center [1056, 239] width 782 height 912
copy p "- Easy access main compartment - Carry-on Approved - 16" Laptop Pocket - Intern…"
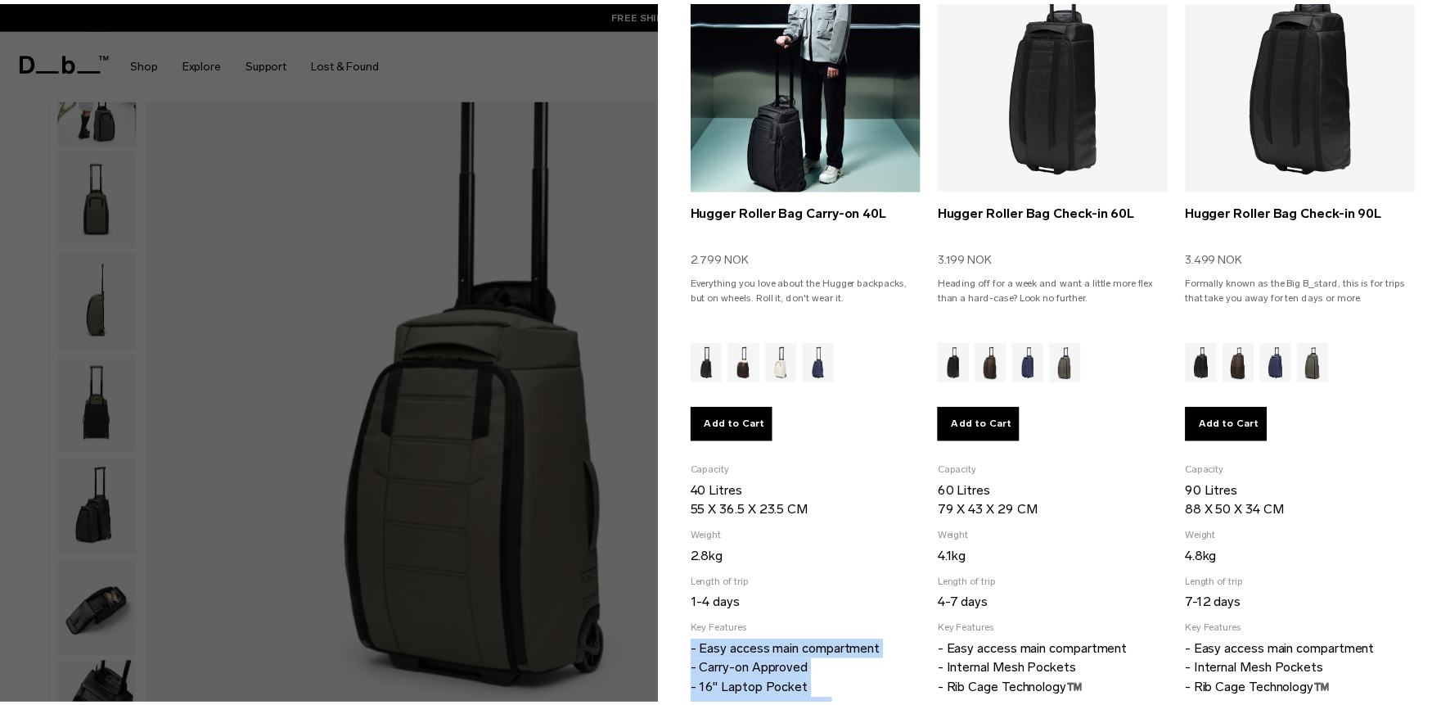
scroll to position [215, 0]
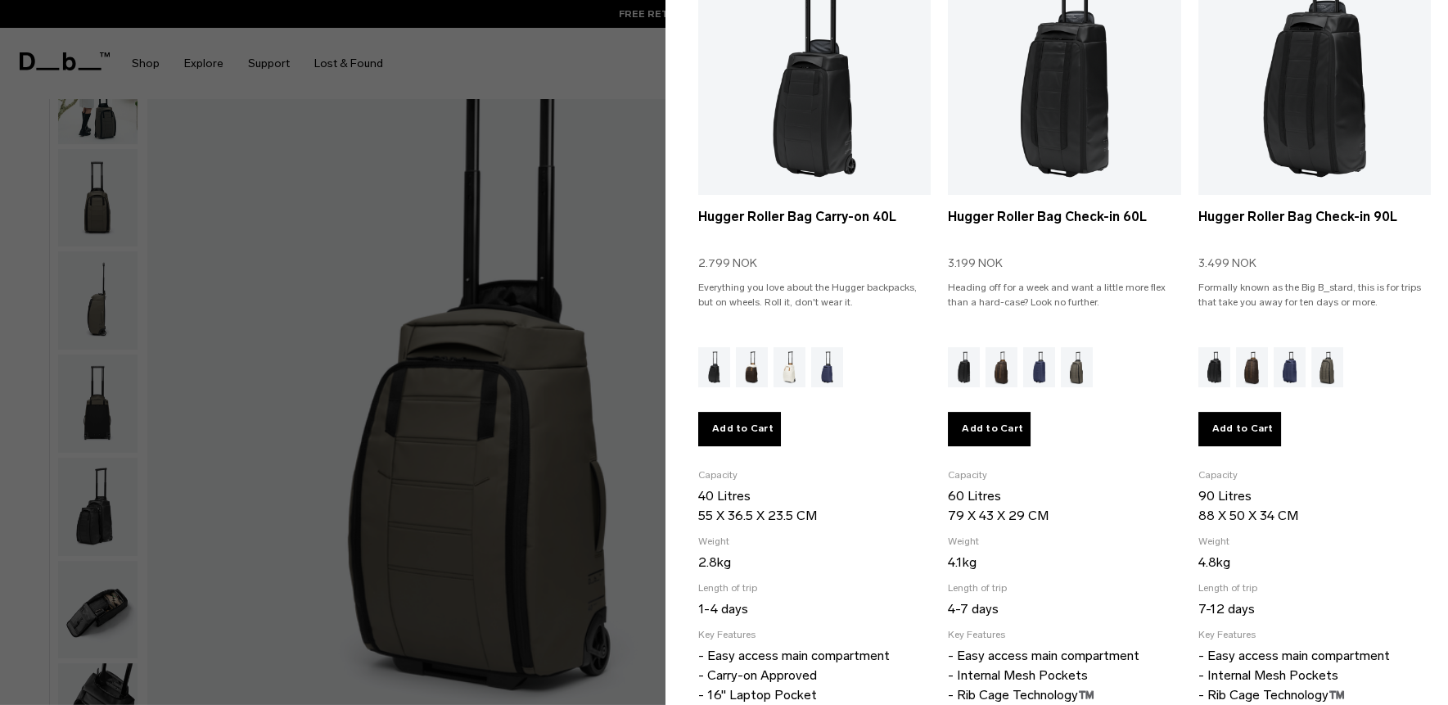
click at [616, 263] on div at bounding box center [724, 352] width 1448 height 705
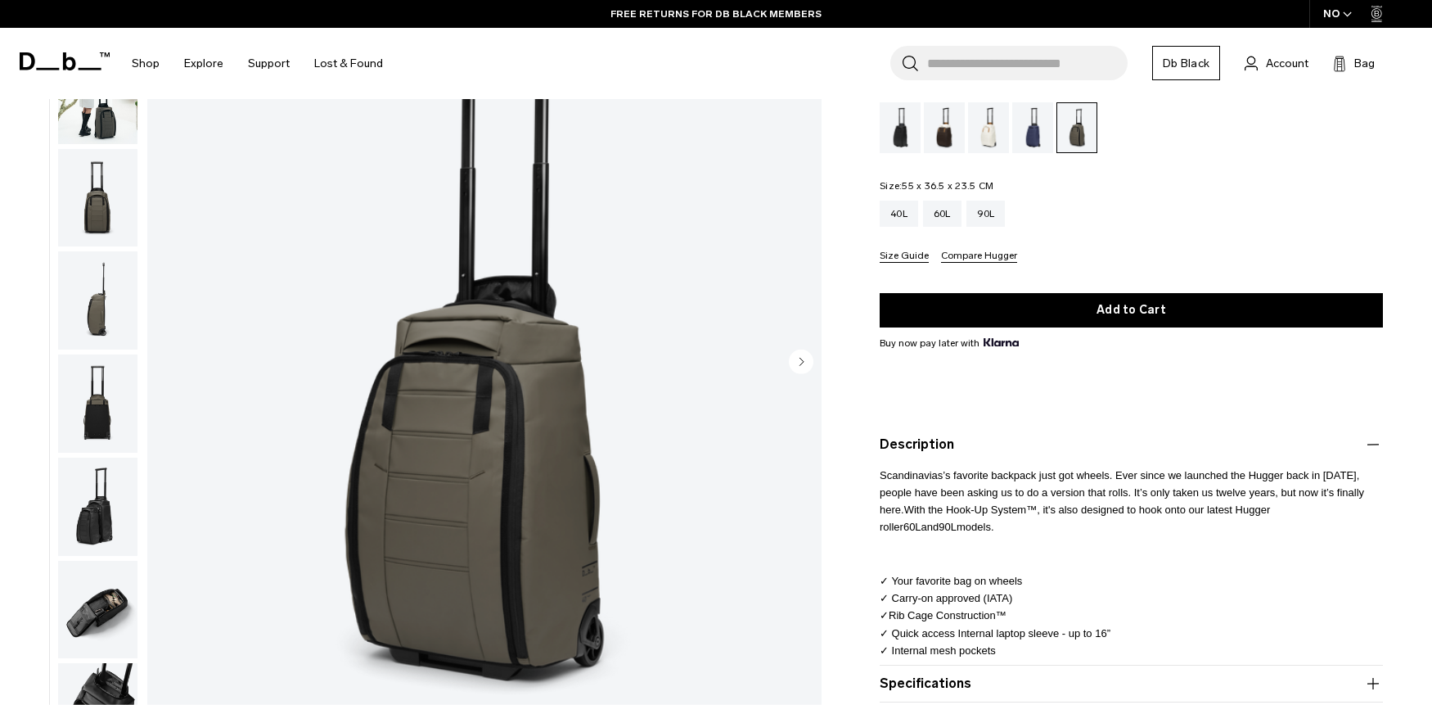
scroll to position [0, 0]
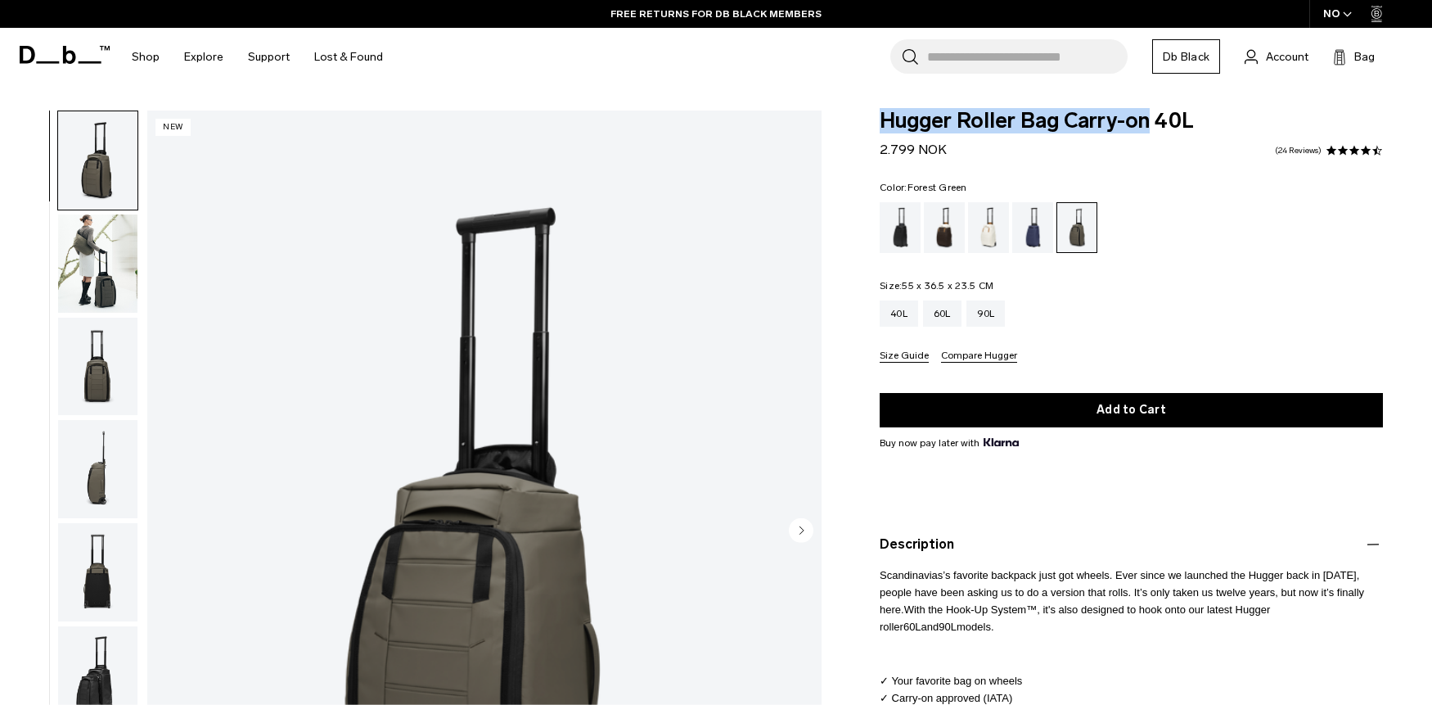
drag, startPoint x: 880, startPoint y: 123, endPoint x: 1150, endPoint y: 106, distance: 270.6
click at [1150, 128] on span "Hugger Roller Bag Carry-on 40L" at bounding box center [1131, 120] width 503 height 21
copy span "Hugger Roller Bag Carry-on"
click at [912, 241] on div "Black Out" at bounding box center [901, 227] width 42 height 51
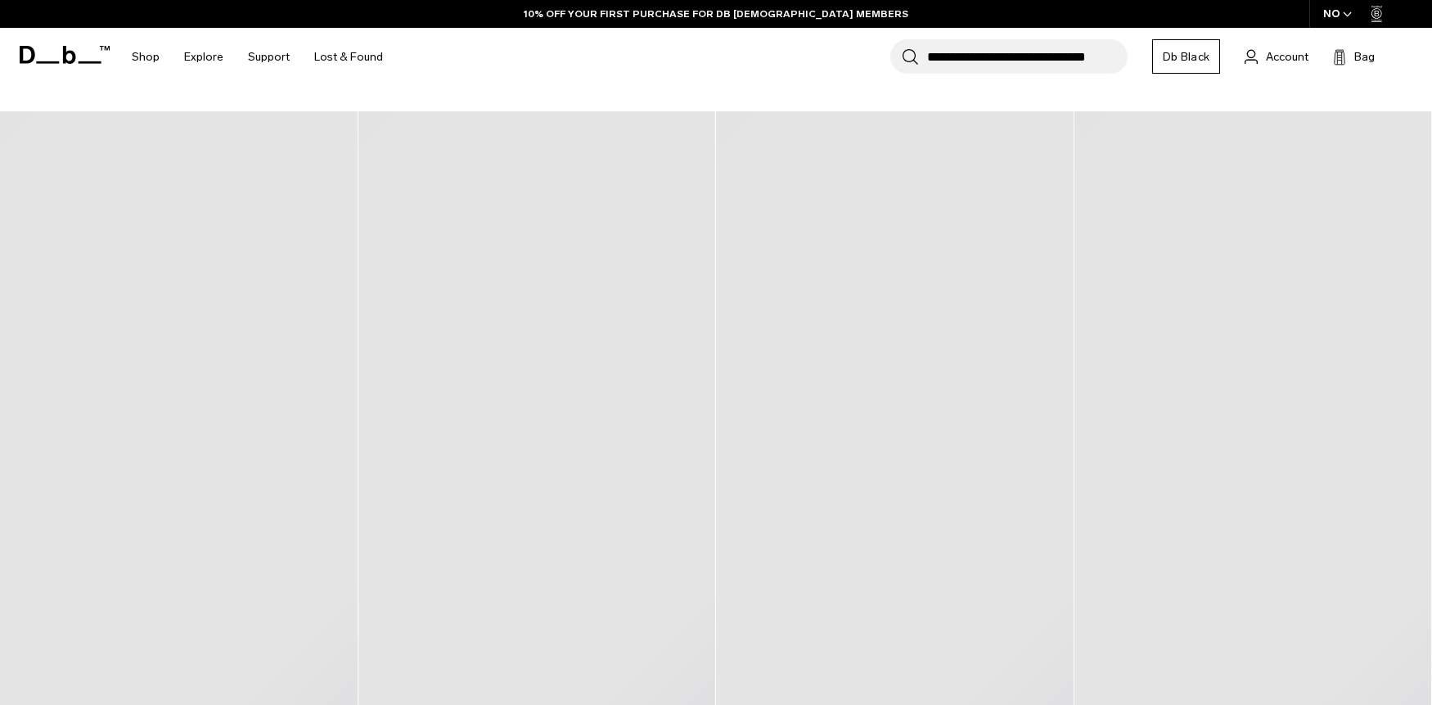
scroll to position [312, 0]
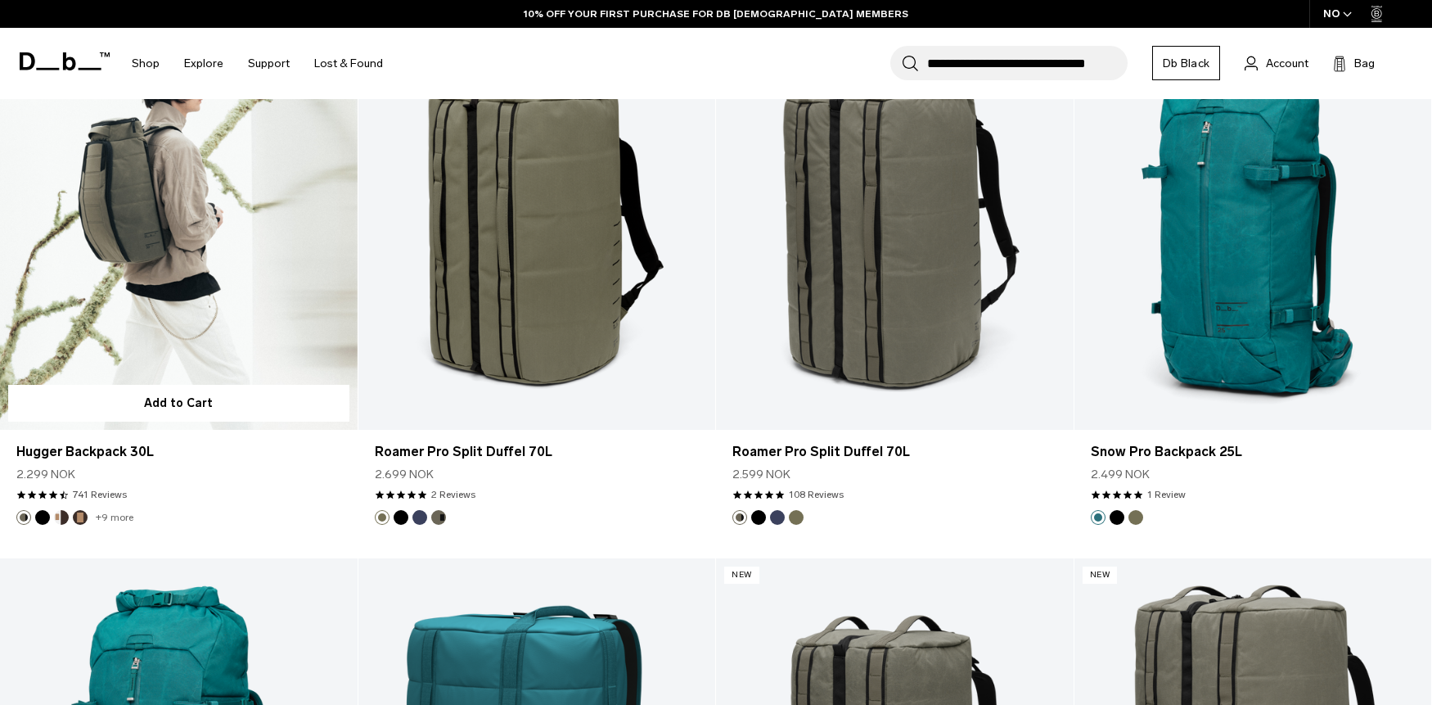
click at [223, 323] on link "Hugger Backpack 30L" at bounding box center [179, 231] width 358 height 397
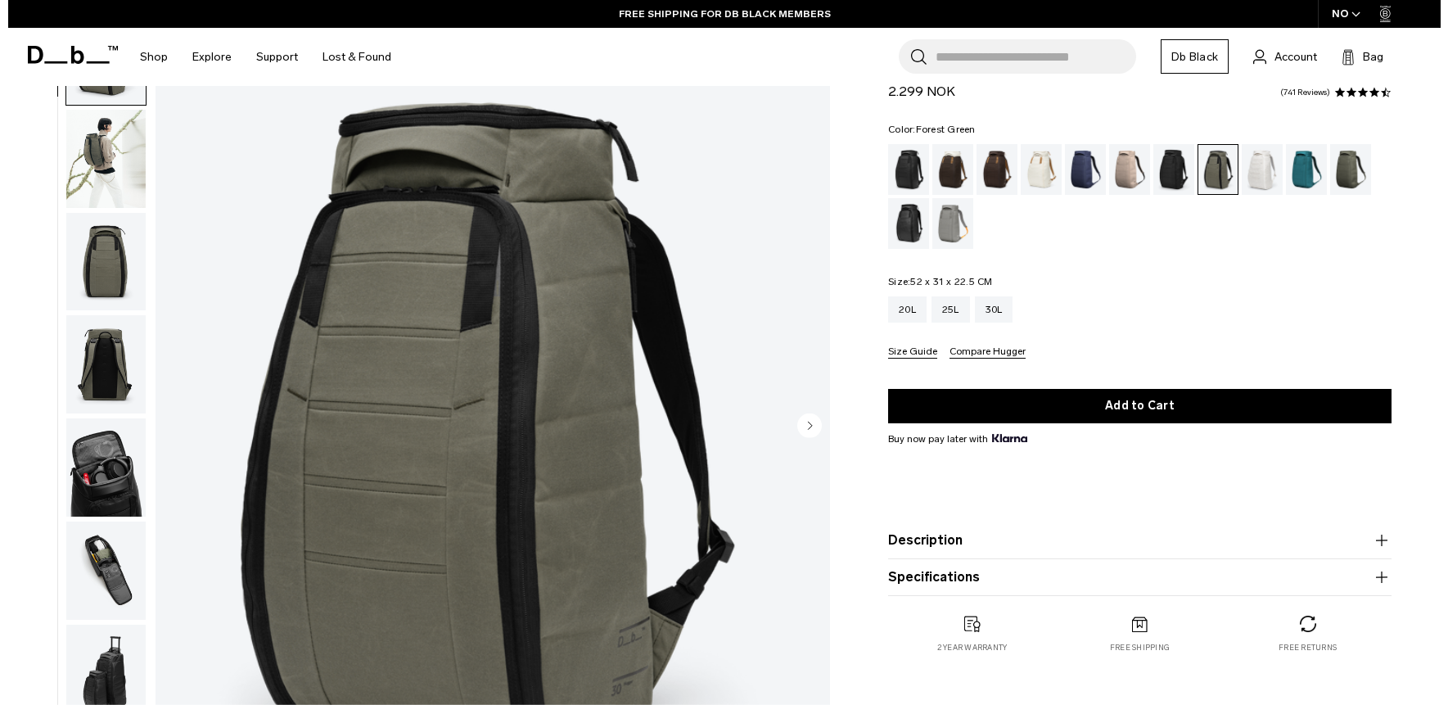
scroll to position [150, 0]
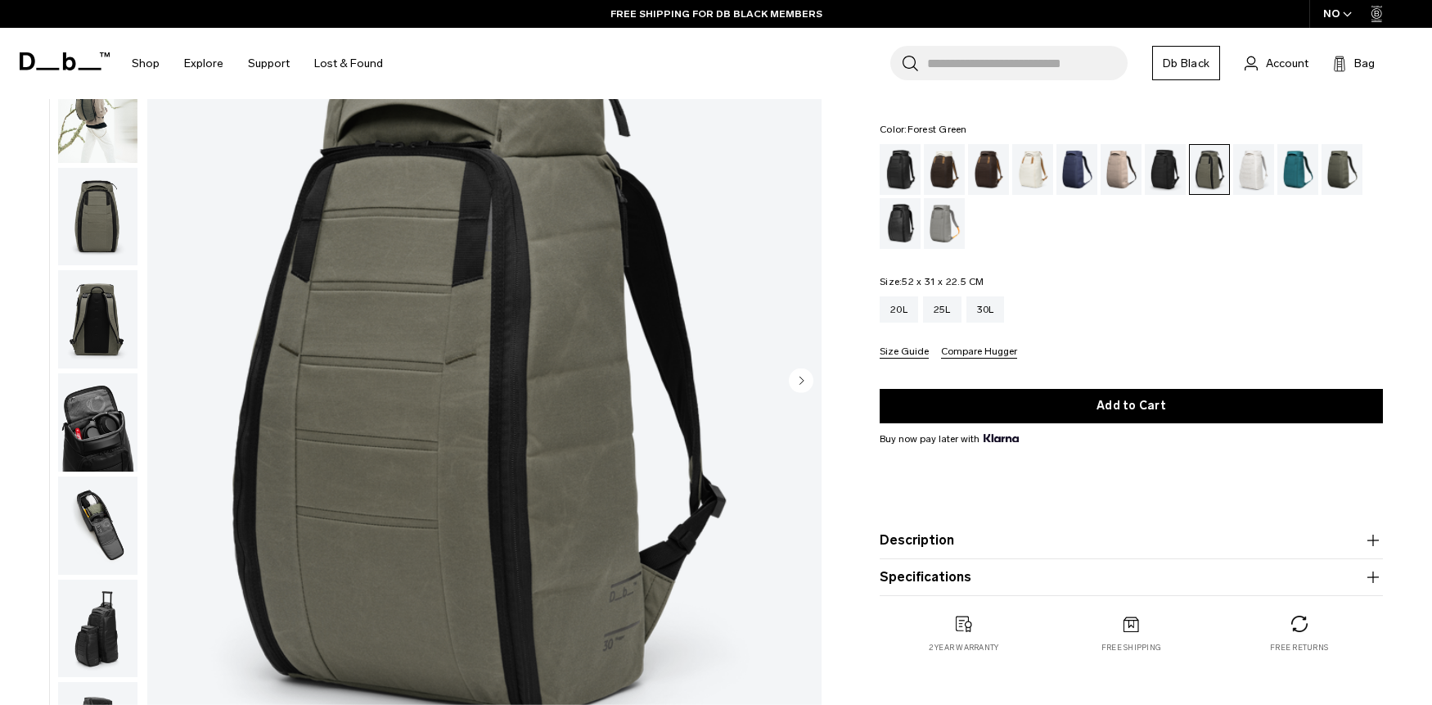
click at [1043, 536] on button "Description" at bounding box center [1131, 540] width 503 height 20
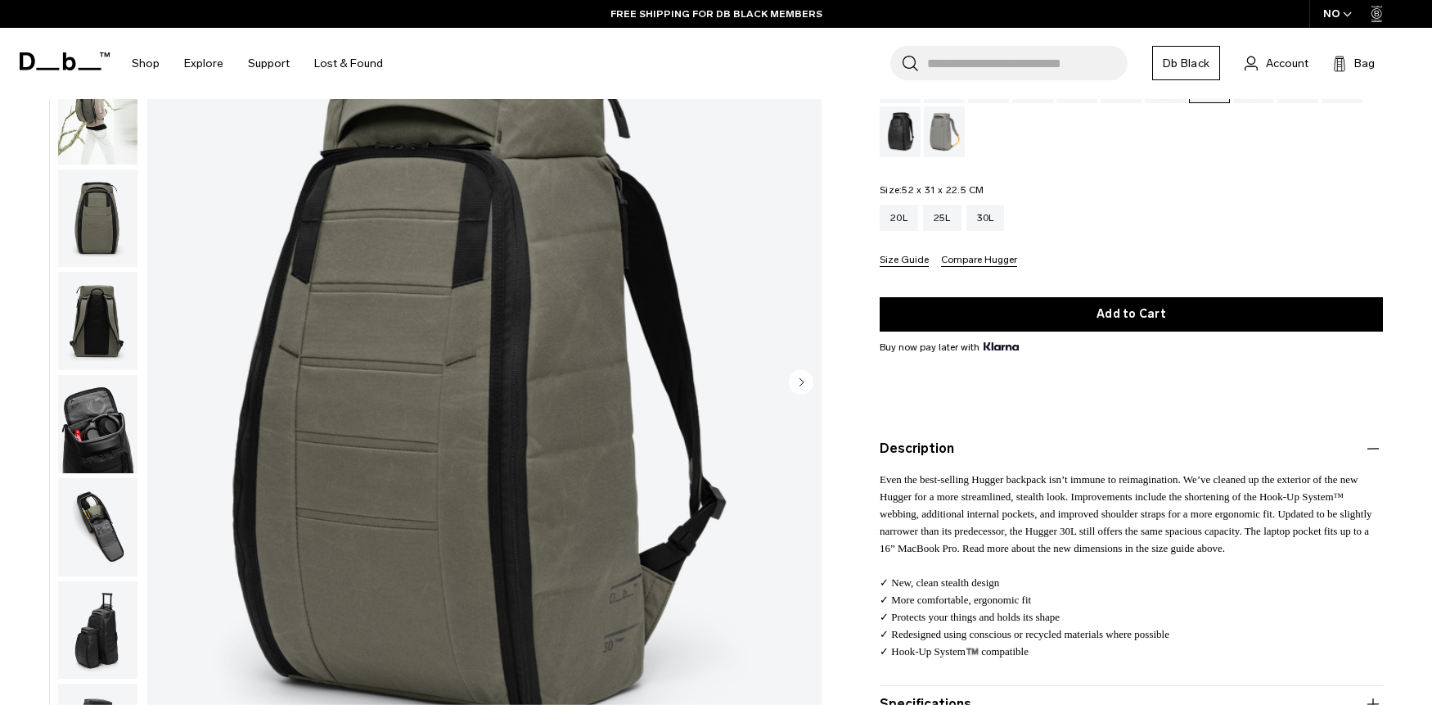
click at [982, 257] on button "Compare Hugger" at bounding box center [979, 261] width 76 height 12
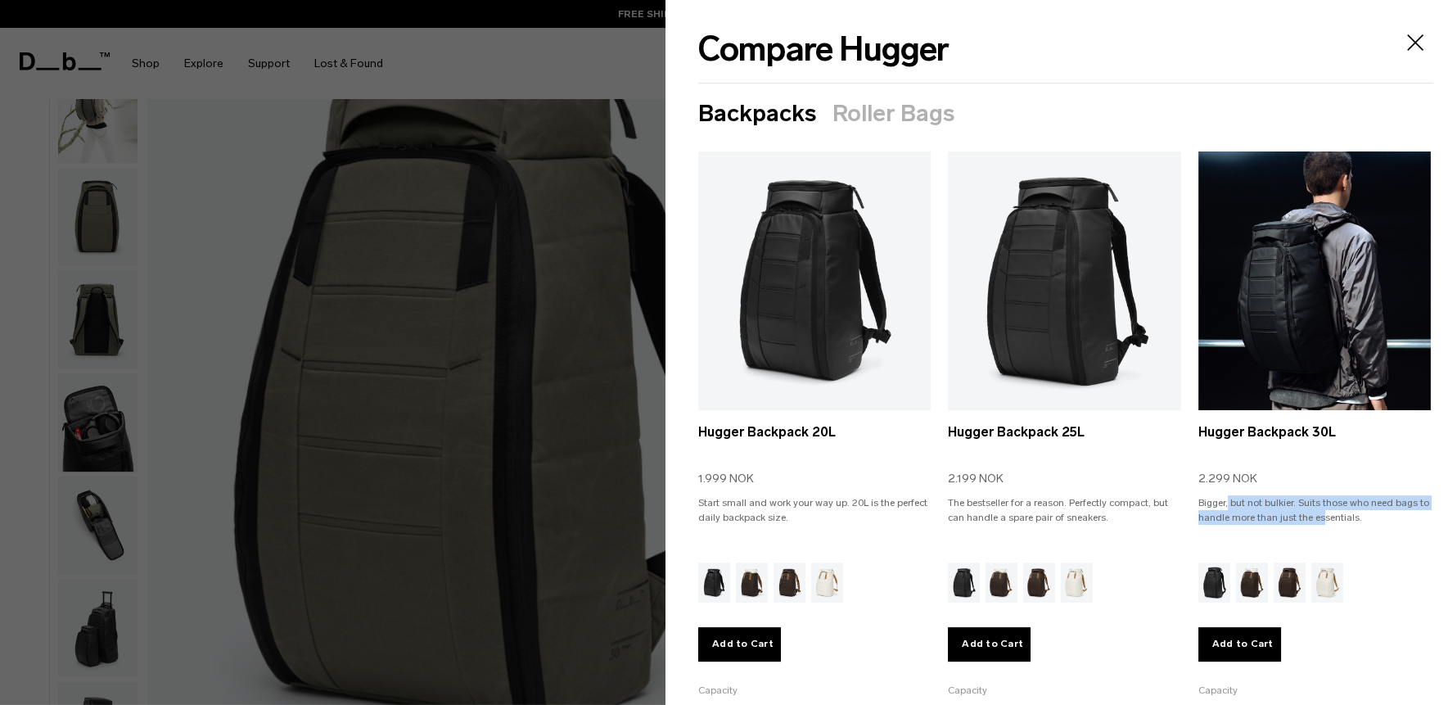
drag, startPoint x: 1216, startPoint y: 501, endPoint x: 1337, endPoint y: 510, distance: 121.5
click at [1337, 510] on p "Bigger, but not bulkier. Suits those who need bags to handle more than just the…" at bounding box center [1314, 517] width 232 height 44
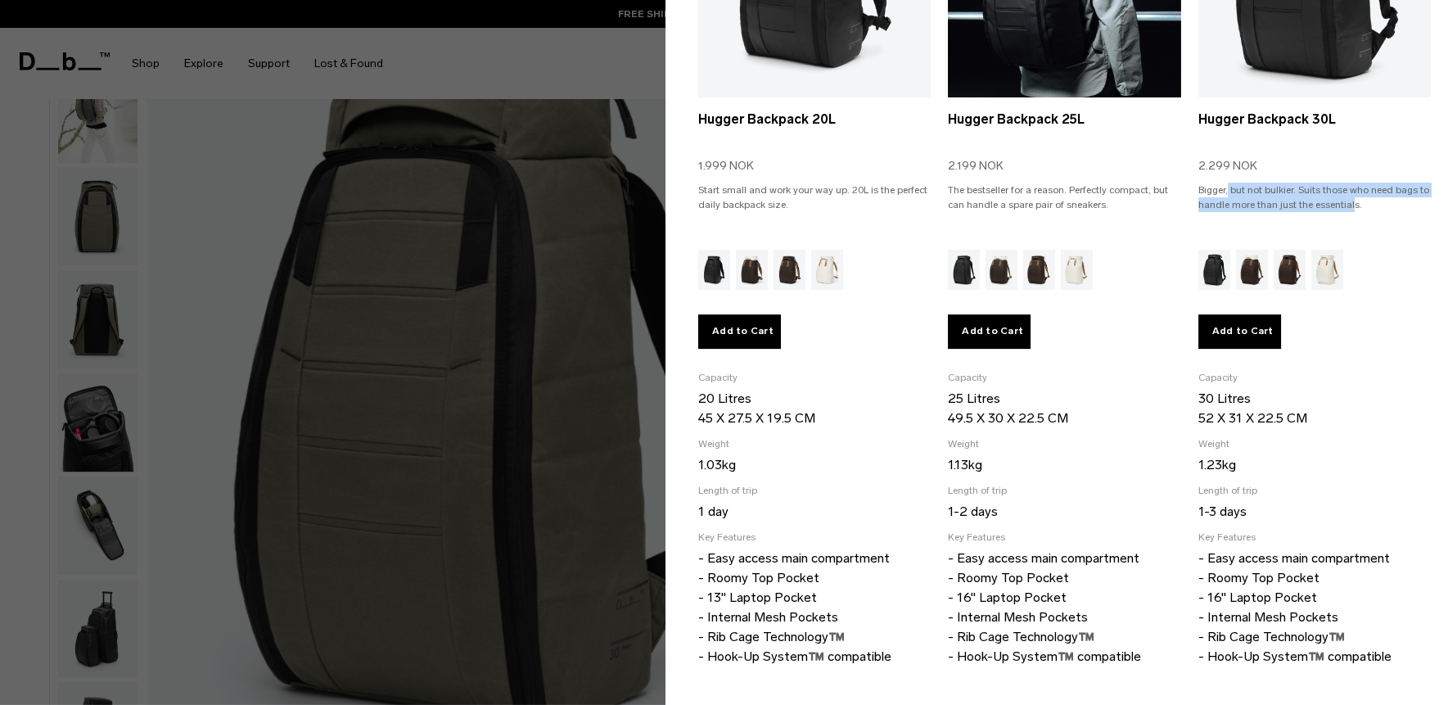
scroll to position [318, 0]
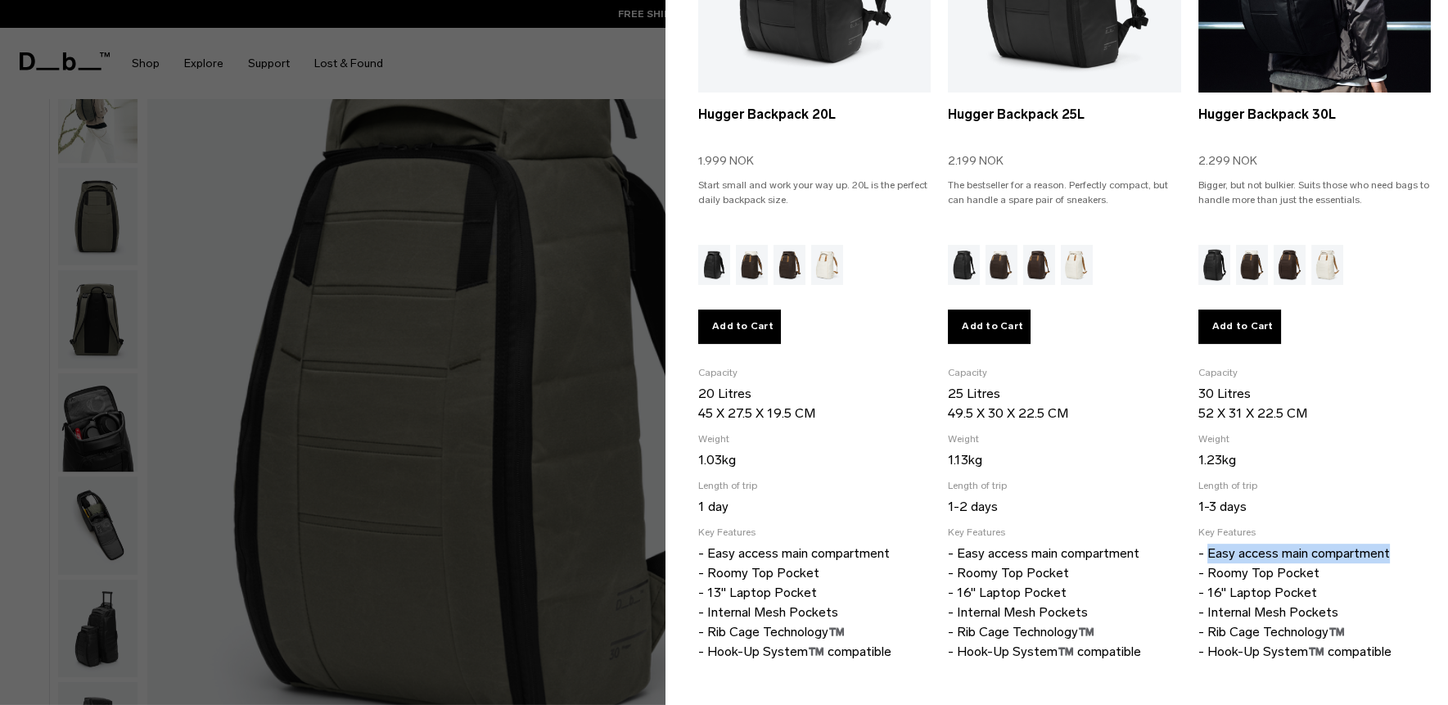
drag, startPoint x: 1201, startPoint y: 546, endPoint x: 1403, endPoint y: 545, distance: 202.1
click at [1403, 545] on p "- Easy access main compartment - Roomy Top Pocket - 16" Laptop Pocket - Interna…" at bounding box center [1314, 602] width 232 height 118
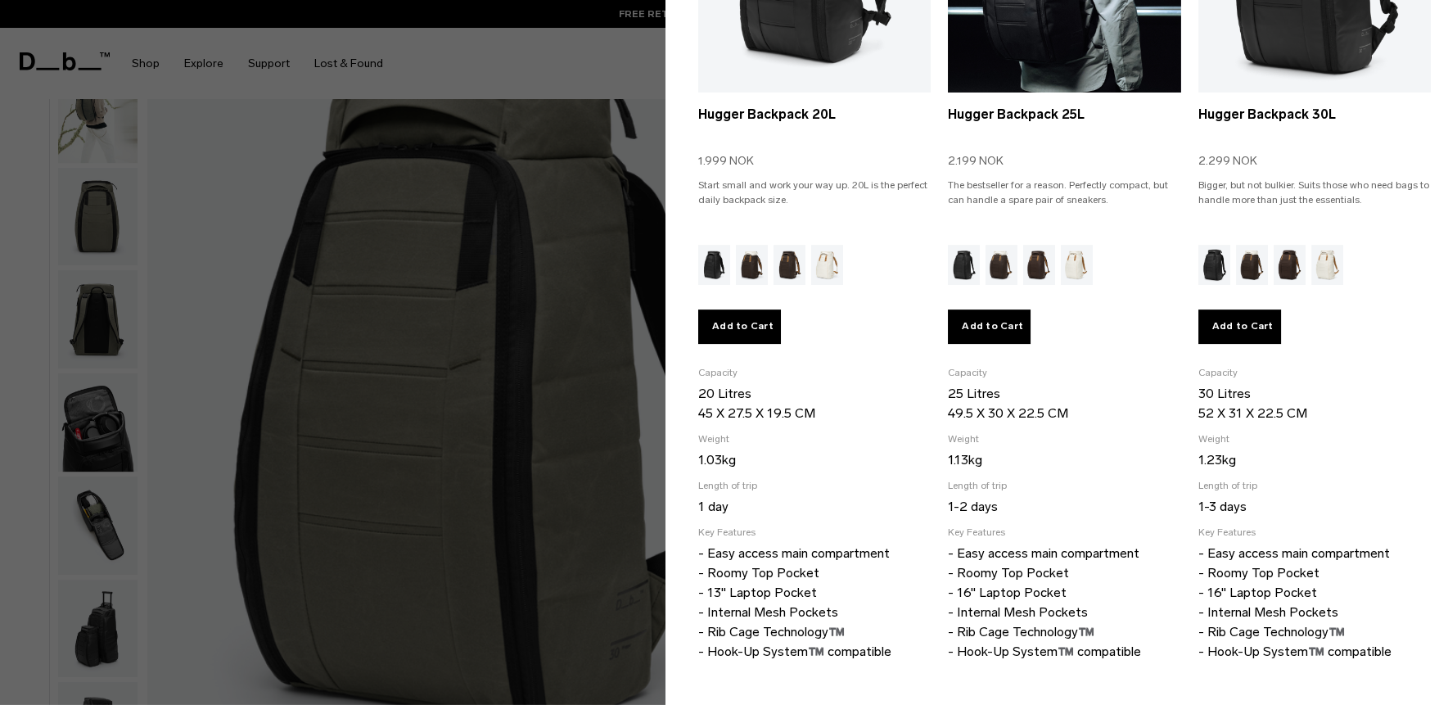
click at [1146, 559] on p "- Easy access main compartment - Roomy Top Pocket - 16" Laptop Pocket - Interna…" at bounding box center [1064, 602] width 232 height 118
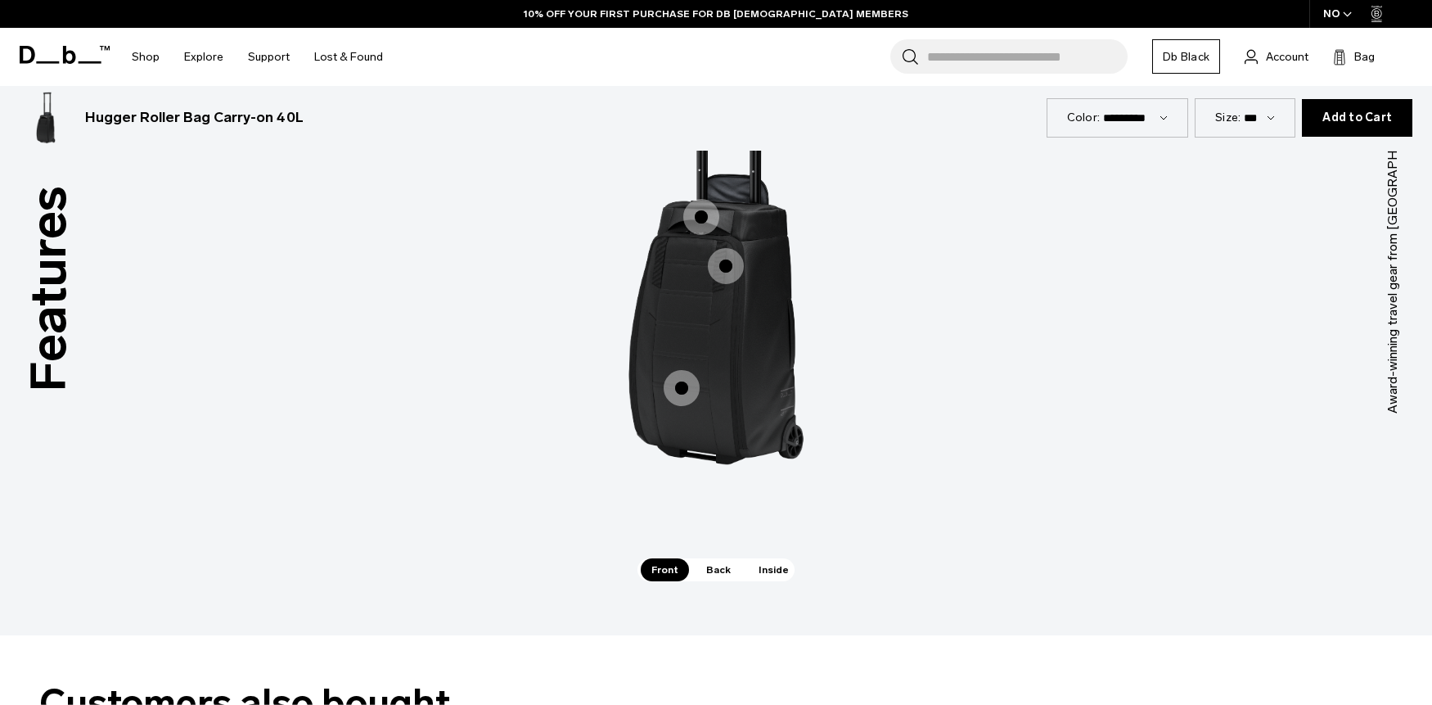
scroll to position [1489, 0]
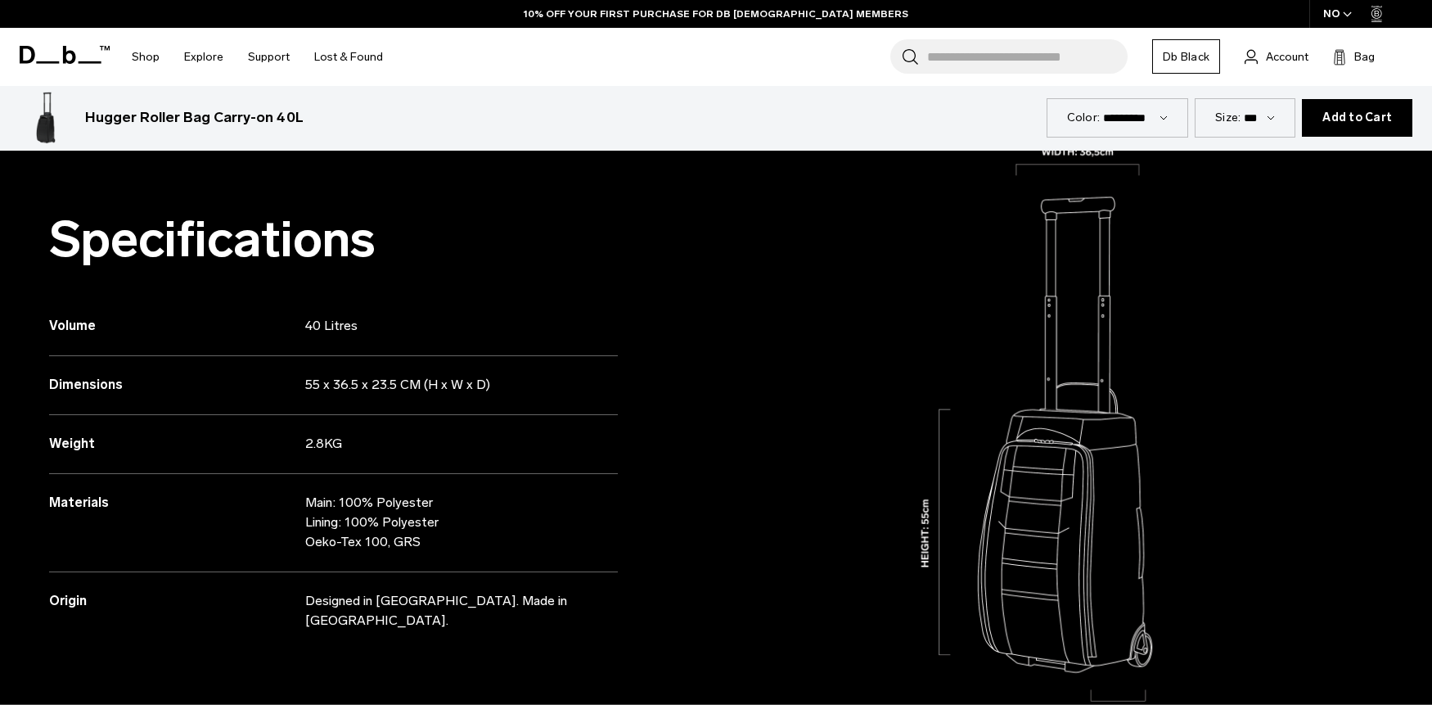
click at [1003, 54] on input "Search for Bags, Luggage..." at bounding box center [1027, 56] width 201 height 34
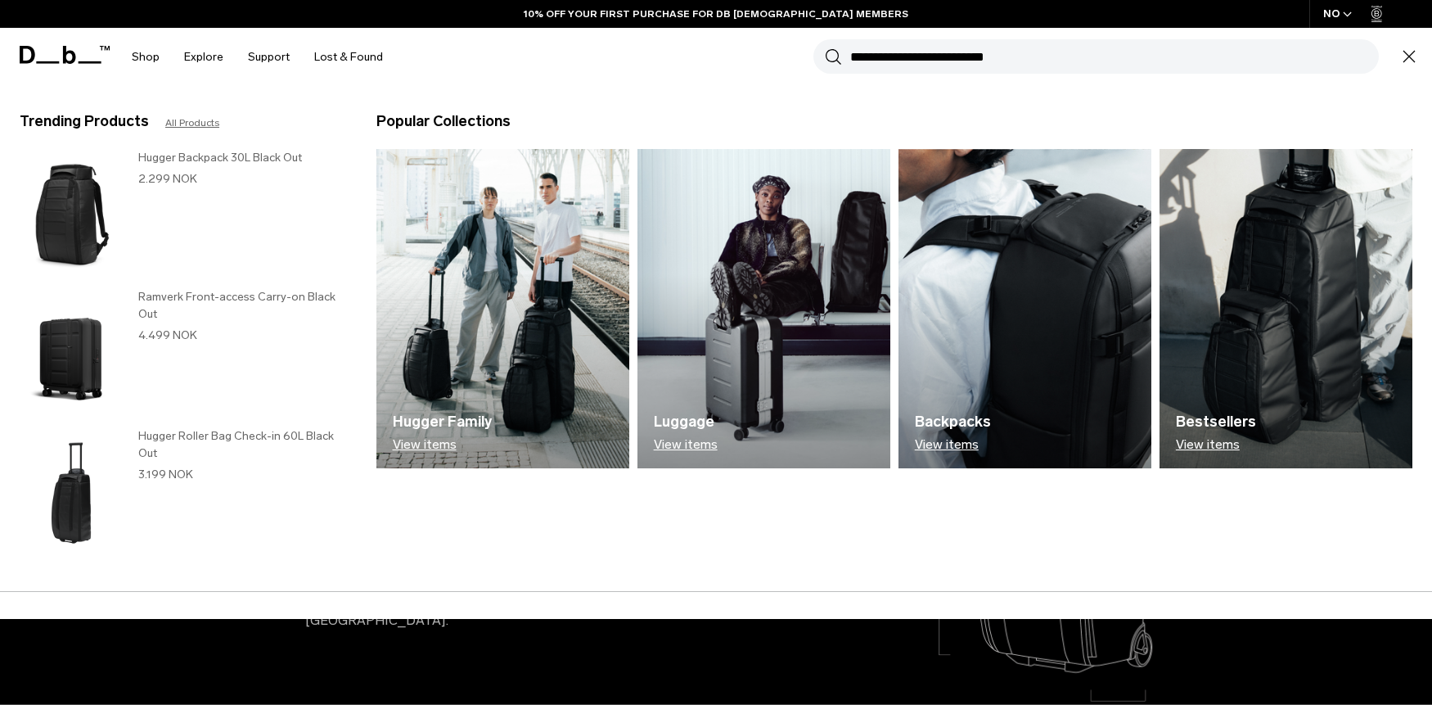
paste input "**********"
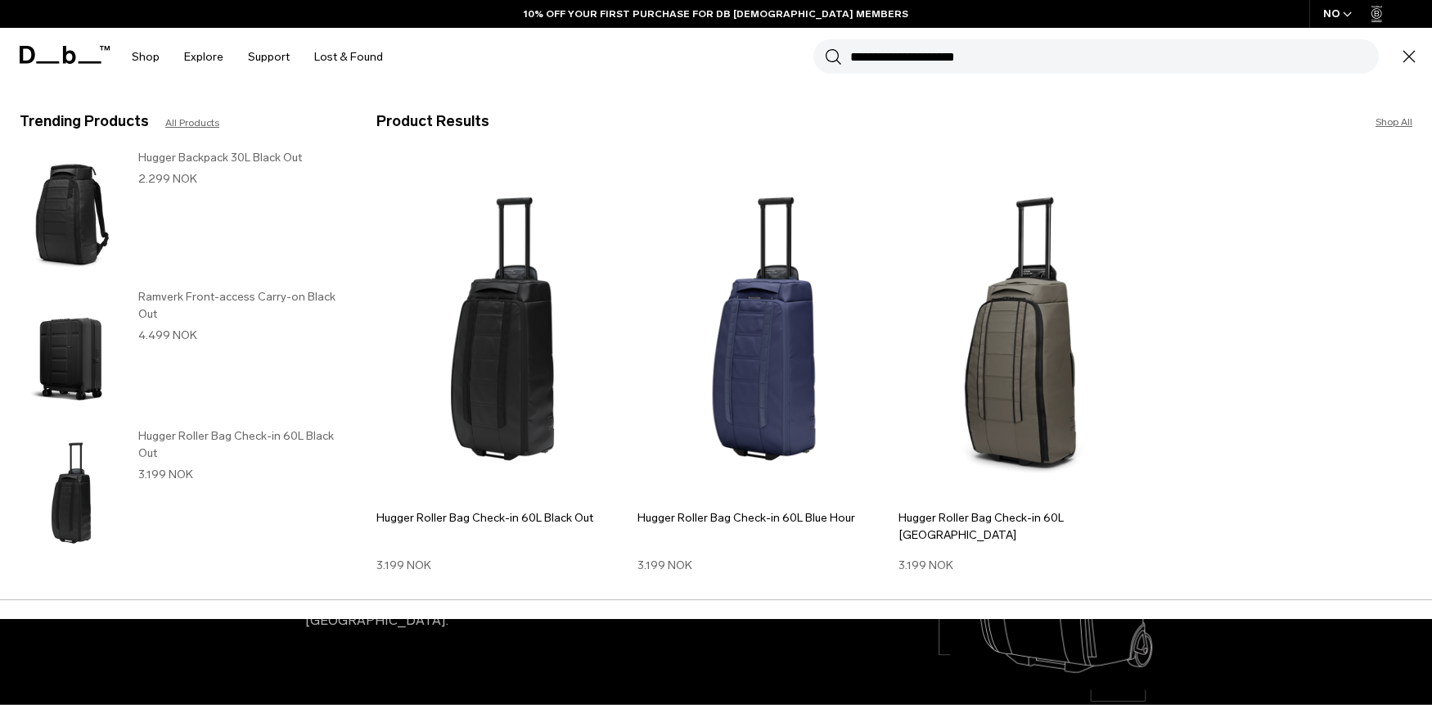
type input "**********"
click at [825, 47] on button "Search" at bounding box center [833, 56] width 17 height 18
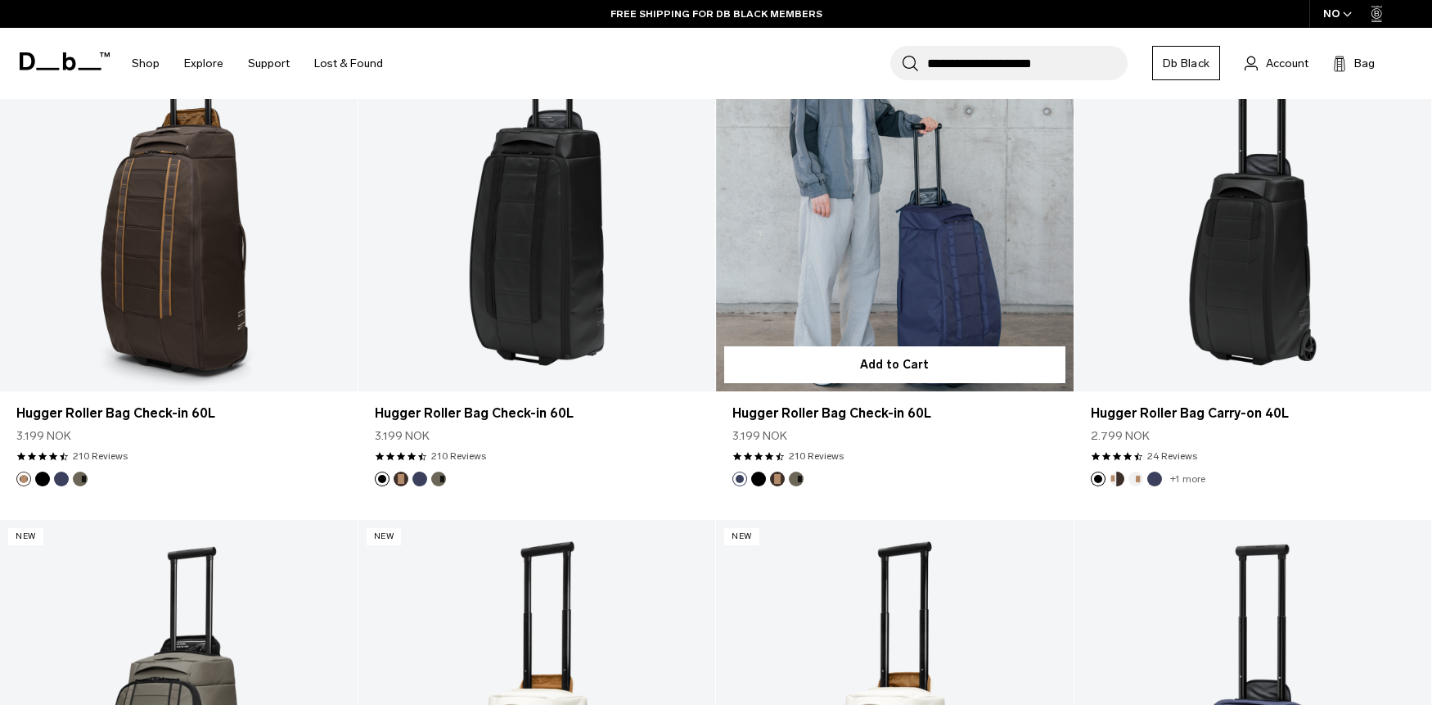
scroll to position [408, 0]
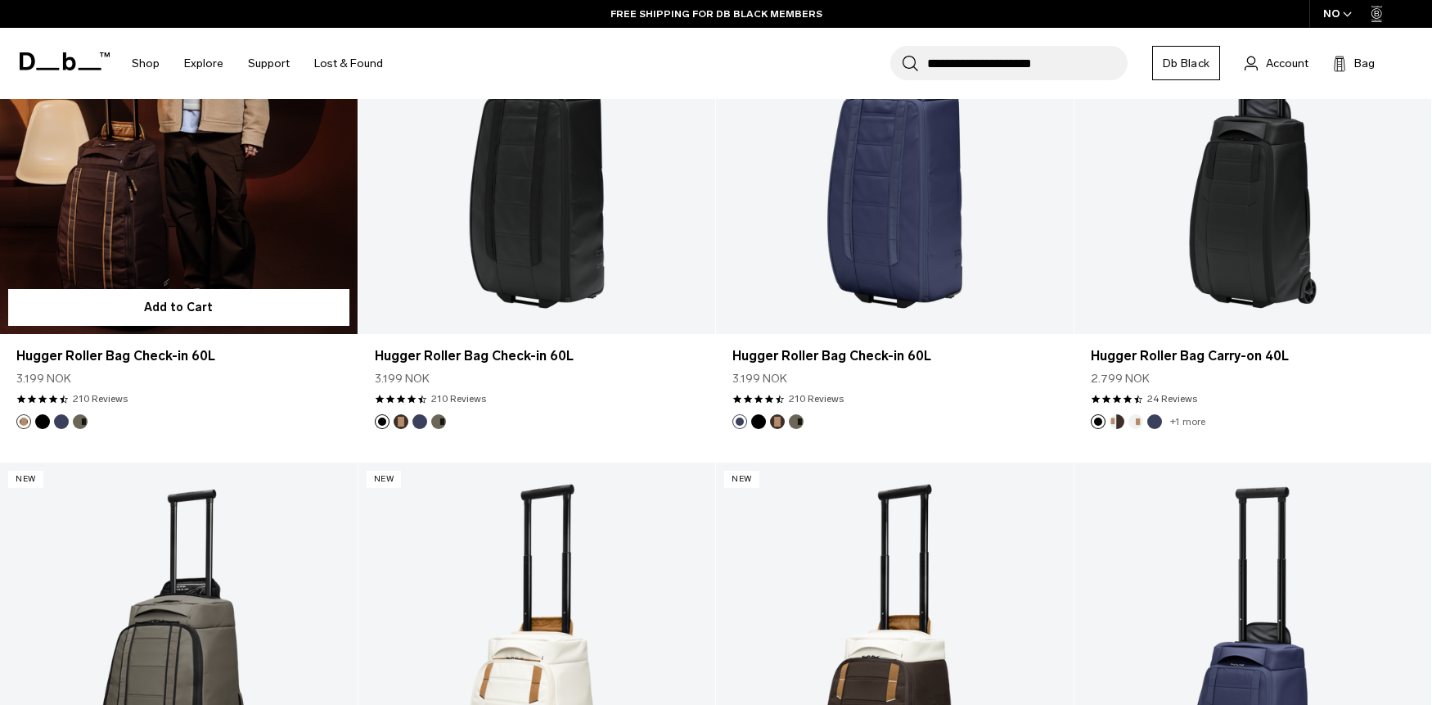
click at [205, 198] on link "Hugger Roller Bag Check-in 60L" at bounding box center [179, 135] width 358 height 397
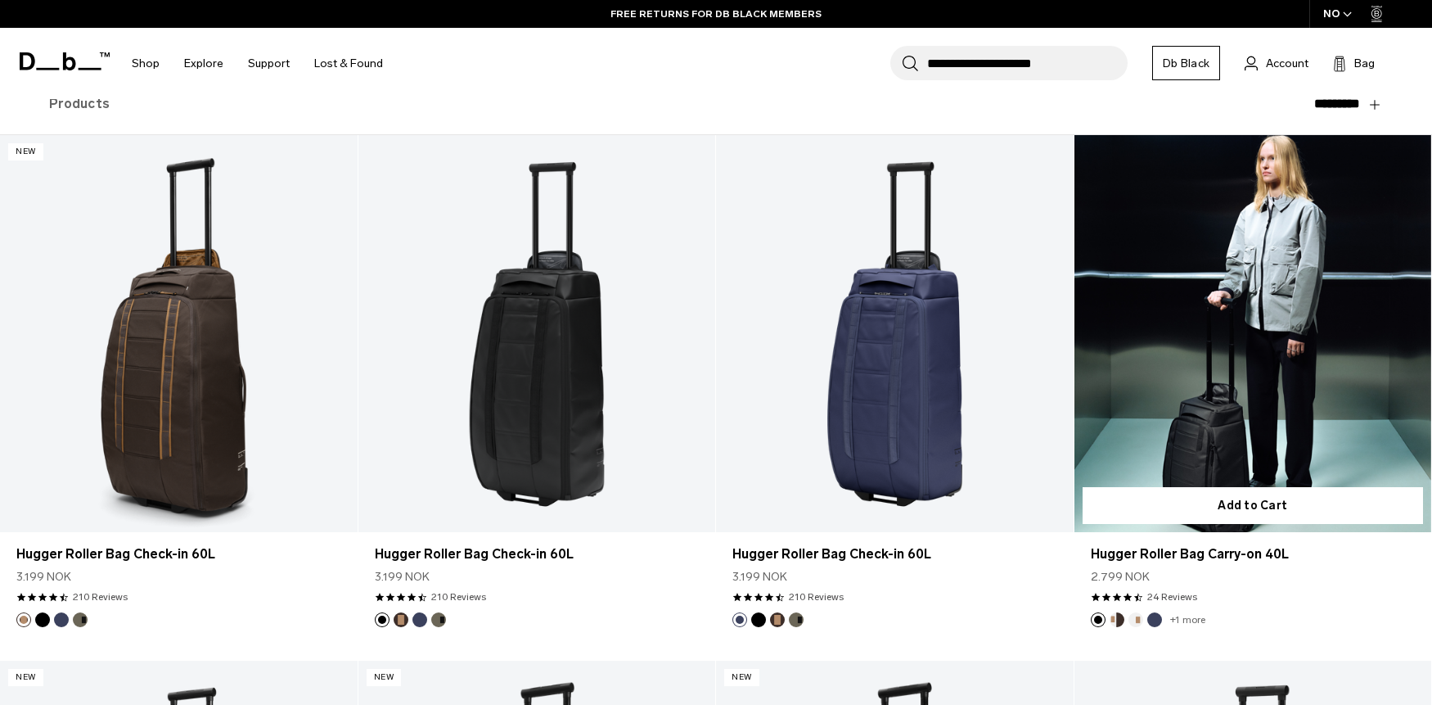
scroll to position [214, 0]
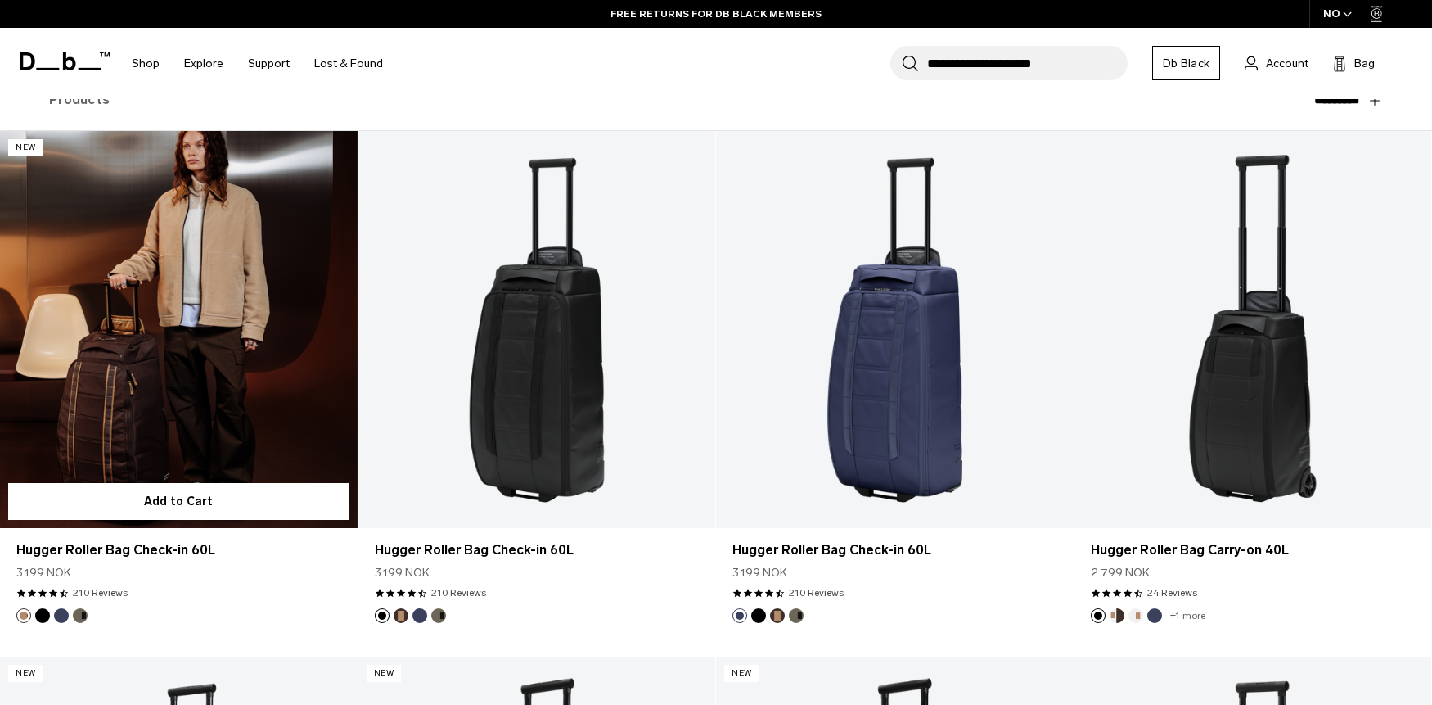
click at [173, 263] on link "Hugger Roller Bag Check-in 60L" at bounding box center [179, 329] width 358 height 397
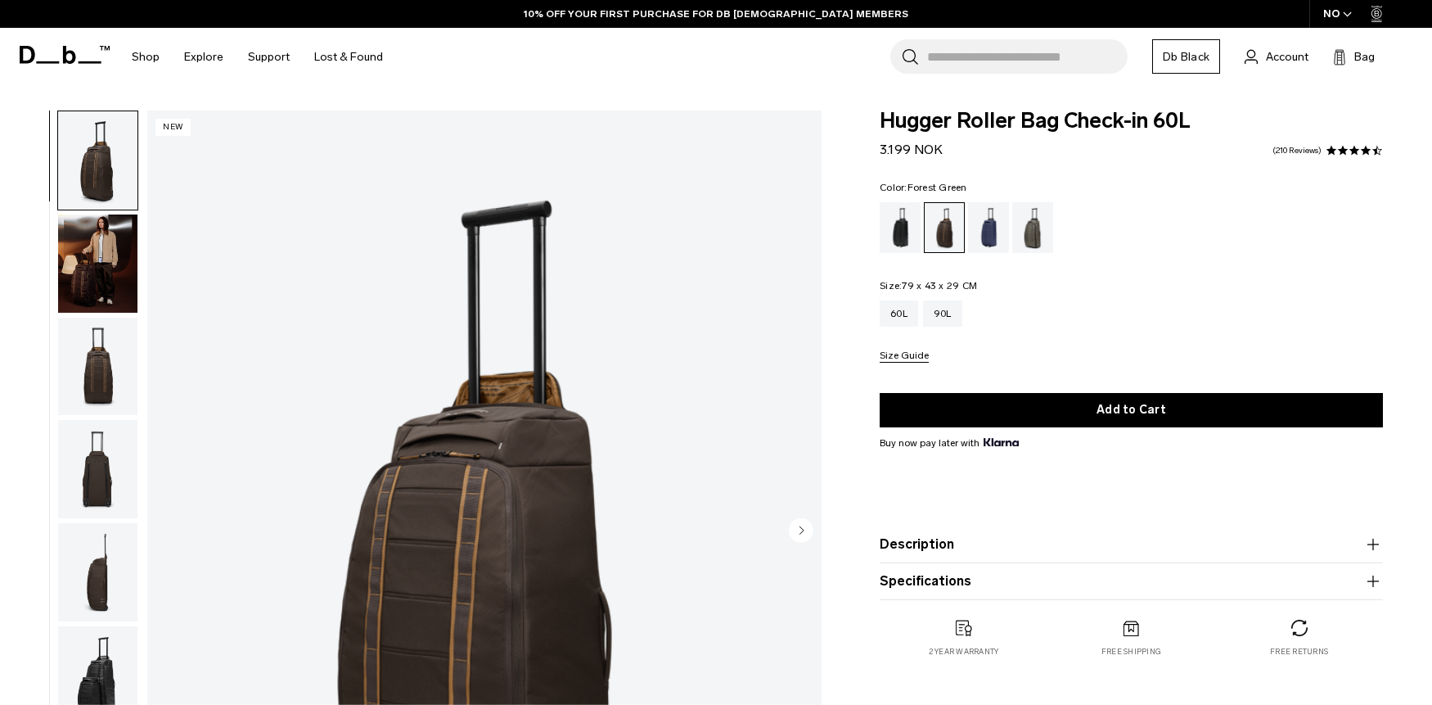
click at [1034, 227] on div "Forest Green" at bounding box center [1033, 227] width 42 height 51
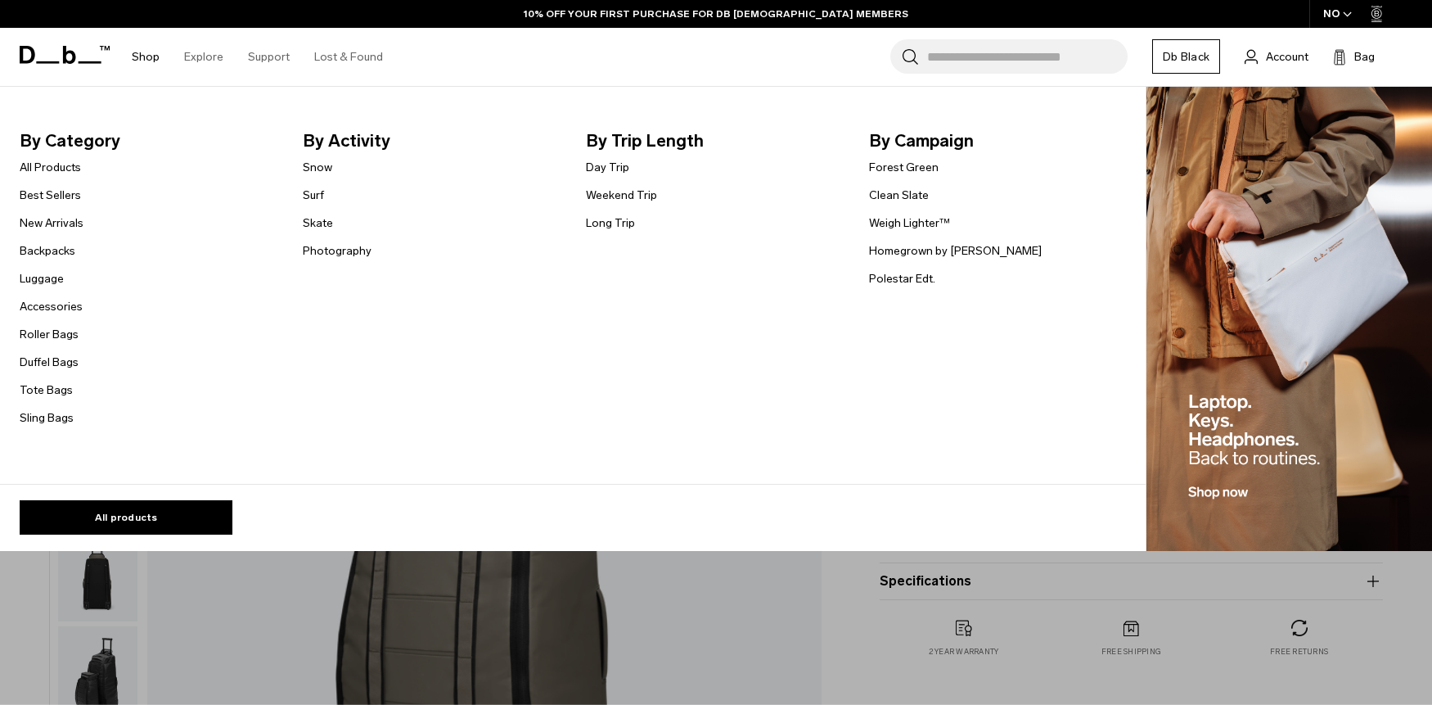
click at [134, 52] on link "Shop" at bounding box center [146, 57] width 28 height 58
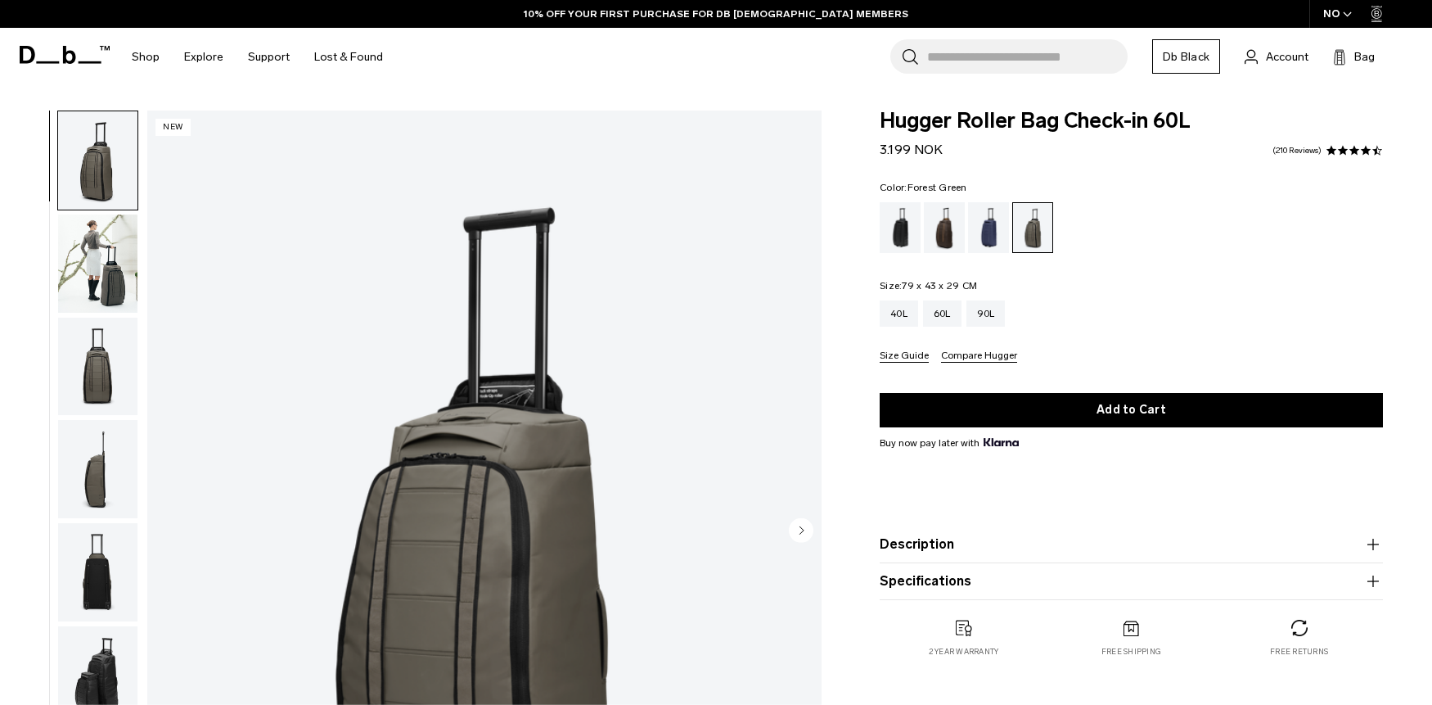
click at [907, 250] on div "Black Out" at bounding box center [901, 227] width 42 height 51
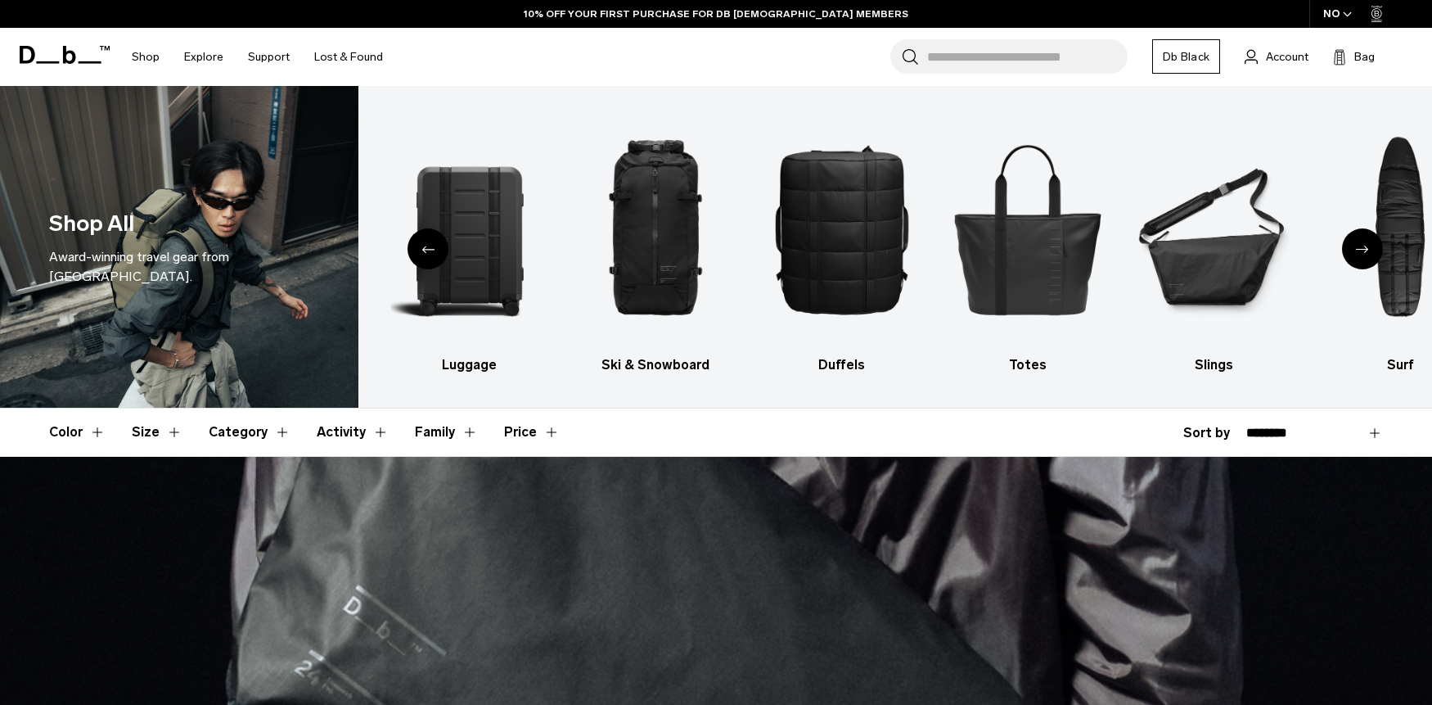
click at [258, 428] on button "Category" at bounding box center [250, 431] width 82 height 47
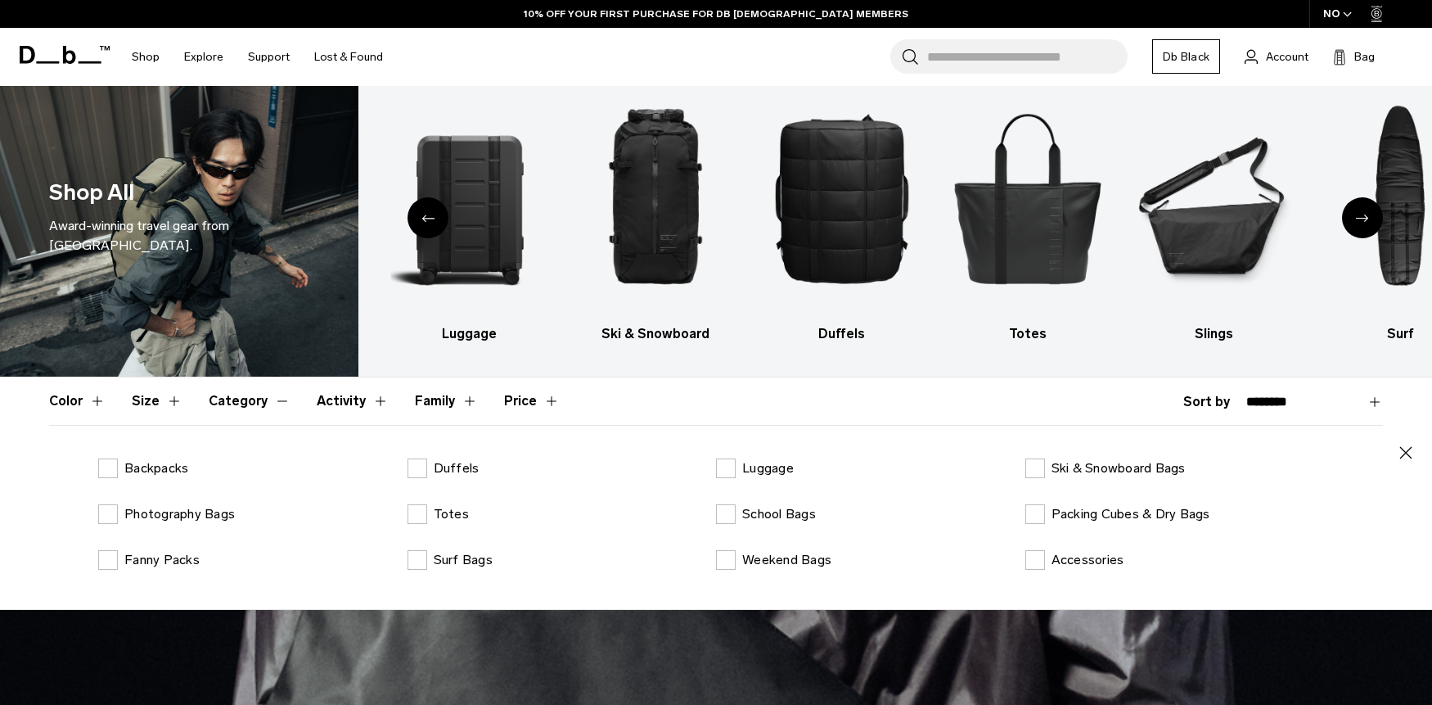
scroll to position [34, 0]
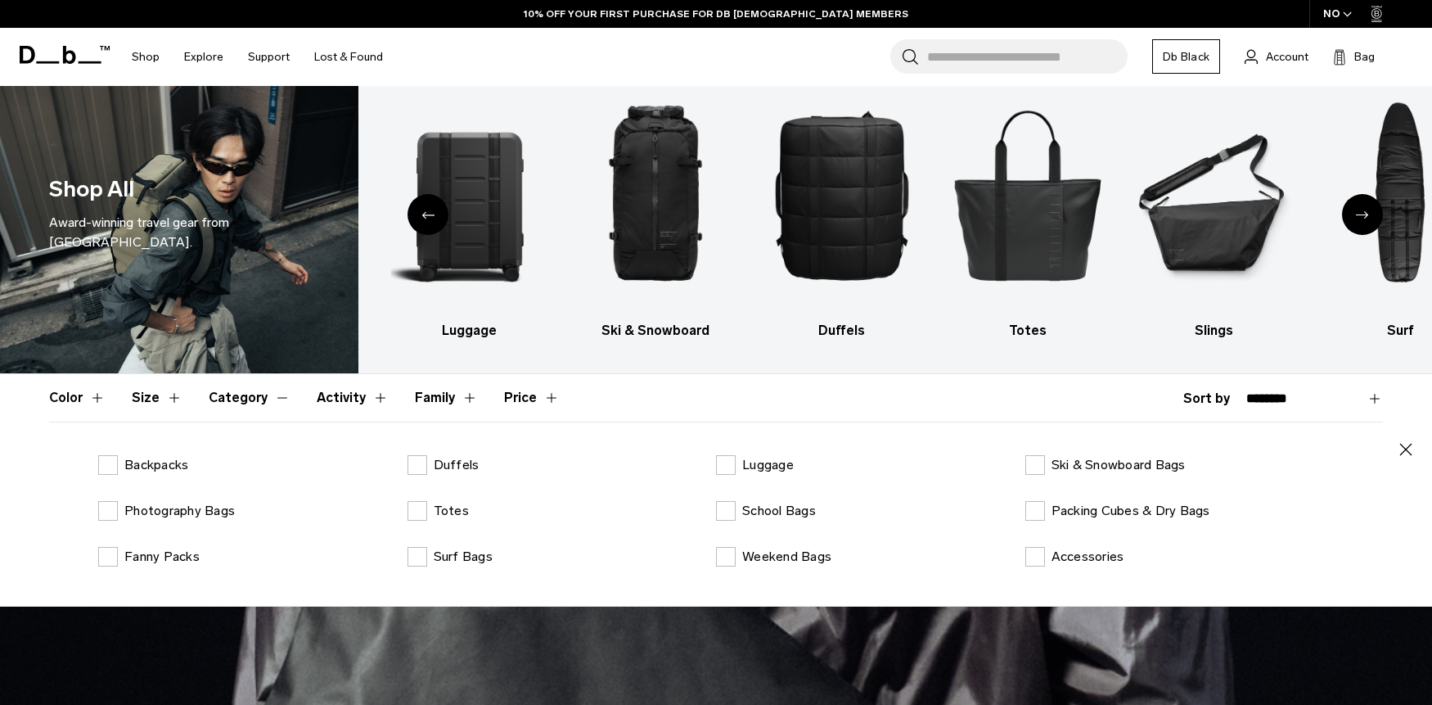
click at [164, 402] on button "Size" at bounding box center [157, 397] width 51 height 47
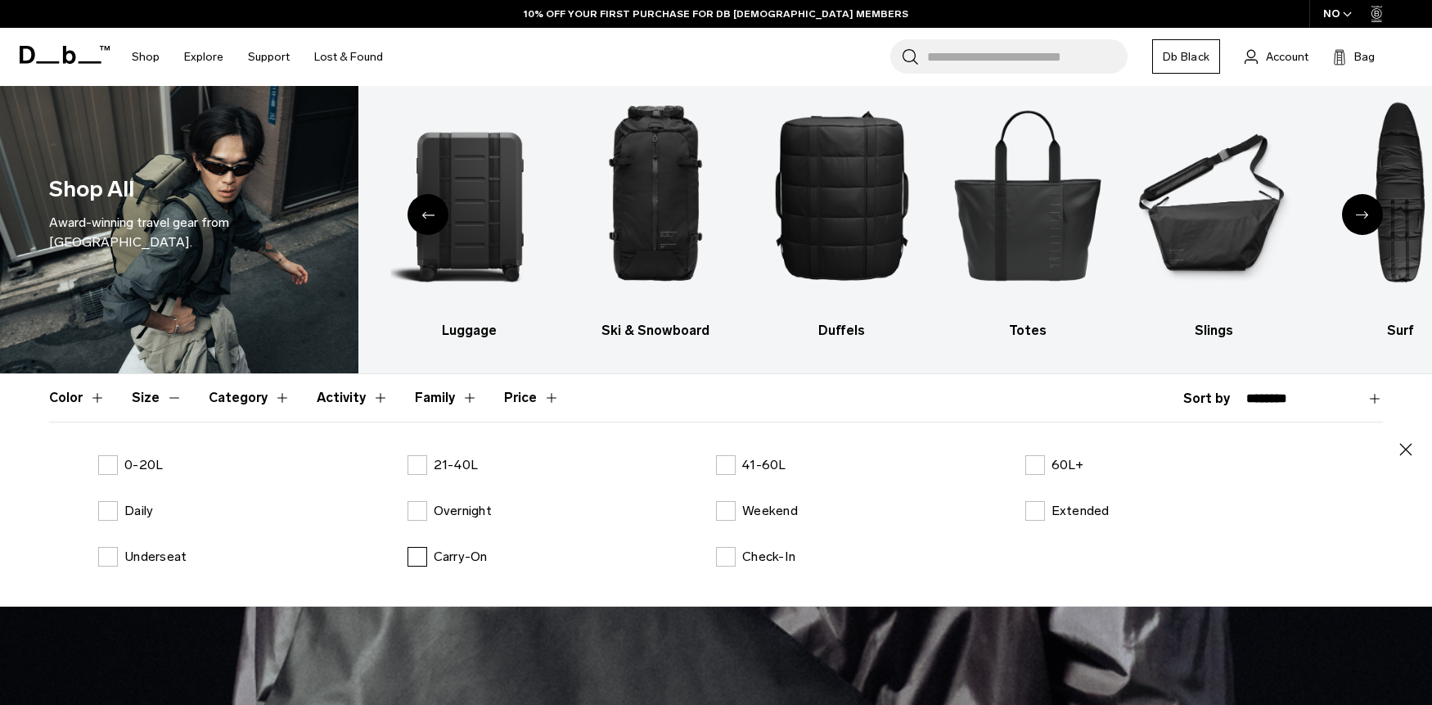
click at [460, 555] on p "Carry-On" at bounding box center [461, 557] width 54 height 20
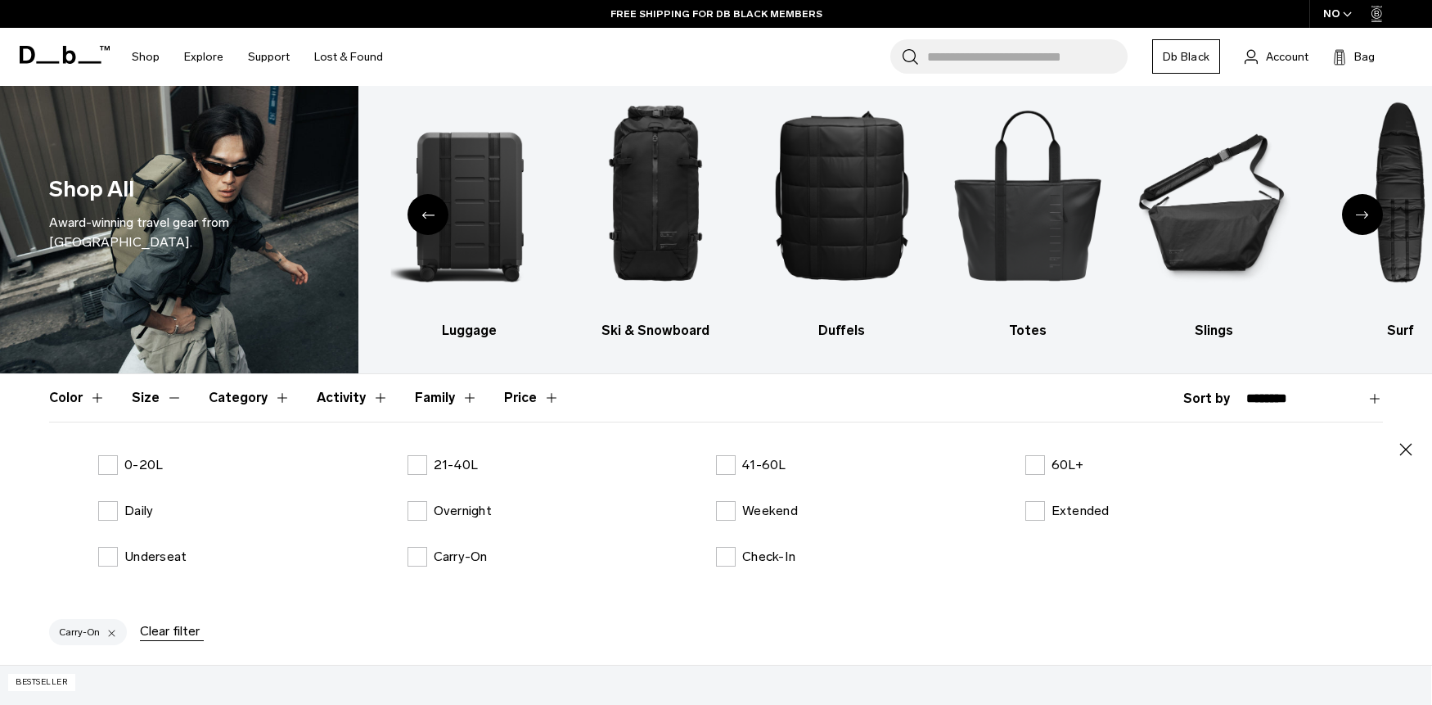
click at [763, 390] on header "Color Size Category Activity Family Price" at bounding box center [716, 397] width 1334 height 47
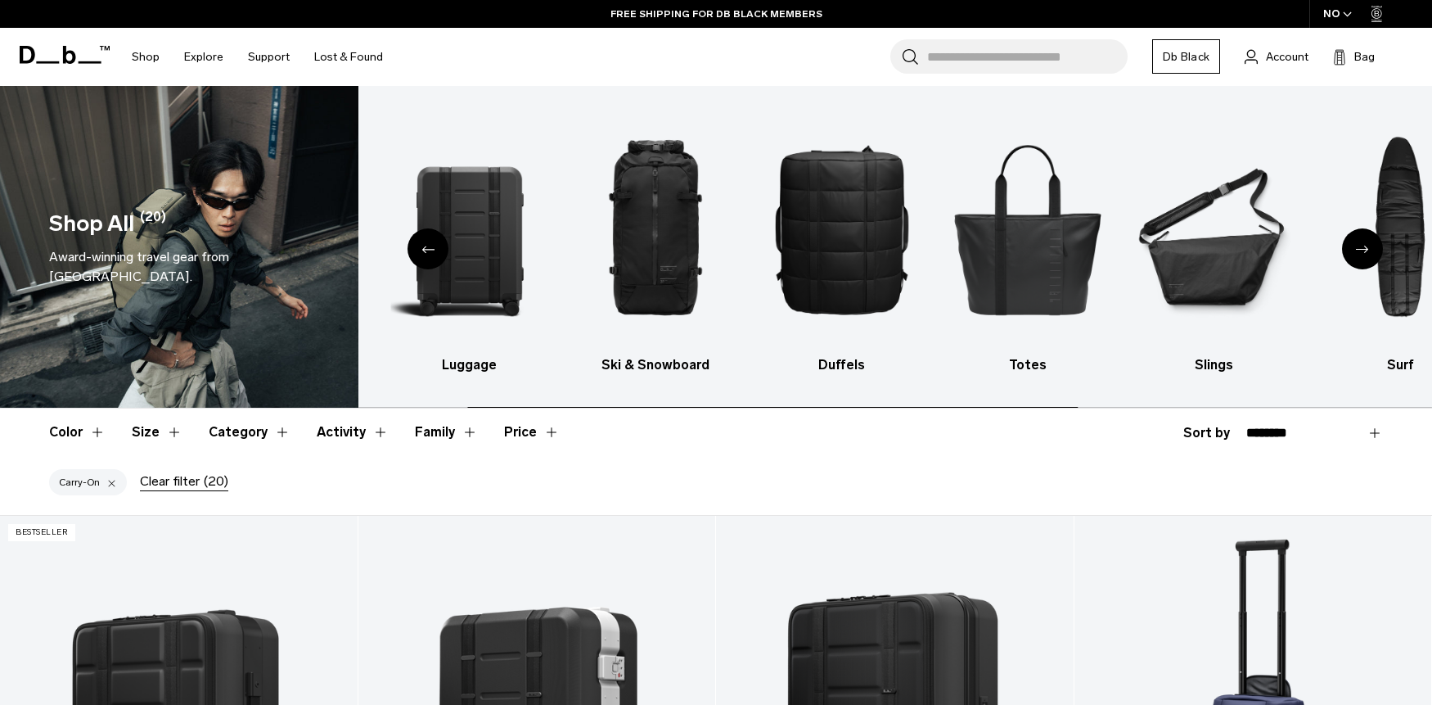
scroll to position [18, 0]
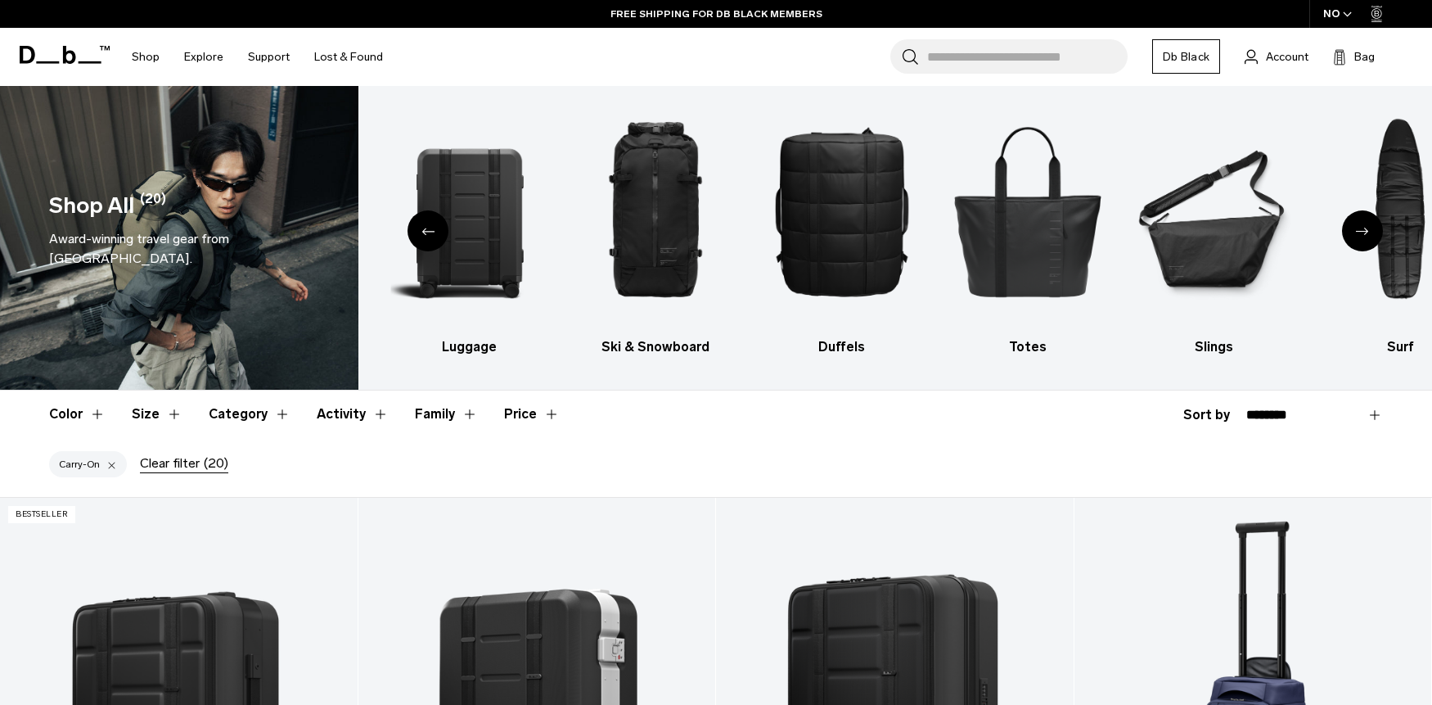
click at [236, 416] on button "Category" at bounding box center [250, 413] width 82 height 47
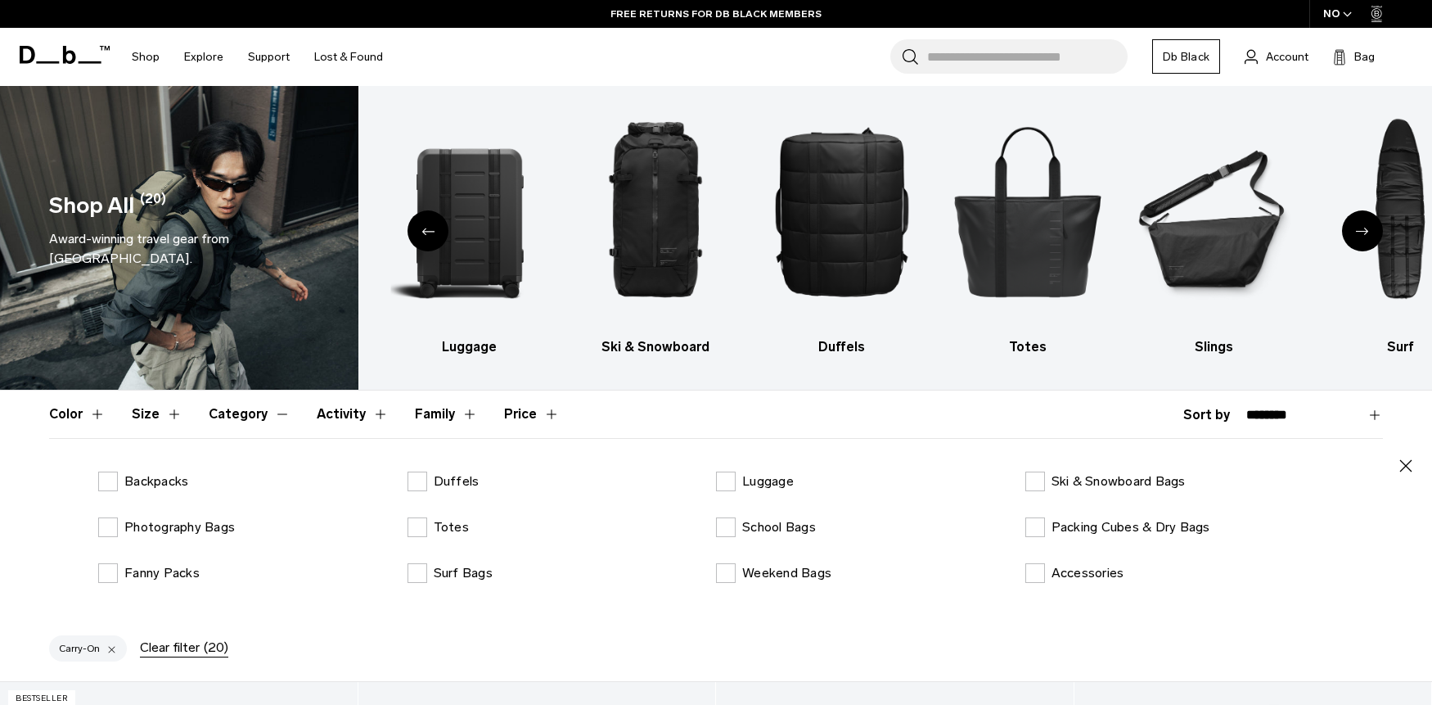
click at [143, 414] on button "Size" at bounding box center [157, 413] width 51 height 47
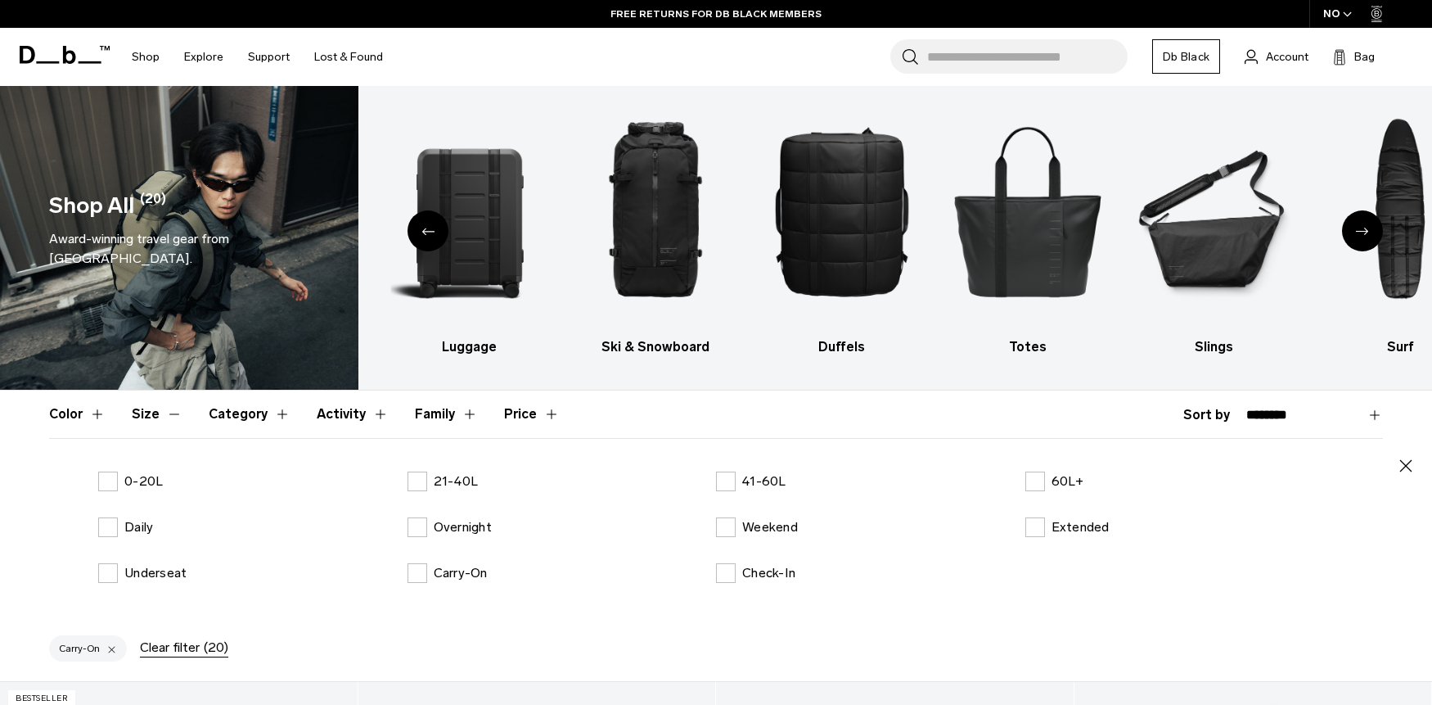
click at [453, 540] on div "0-20L 21-40L 41-60L 60L+ Daily Overnight Weekend Extended Underseat Carry-On Ch…" at bounding box center [716, 539] width 1334 height 137
click at [454, 530] on p "Overnight" at bounding box center [463, 527] width 58 height 20
click at [1402, 465] on icon "button" at bounding box center [1406, 466] width 20 height 20
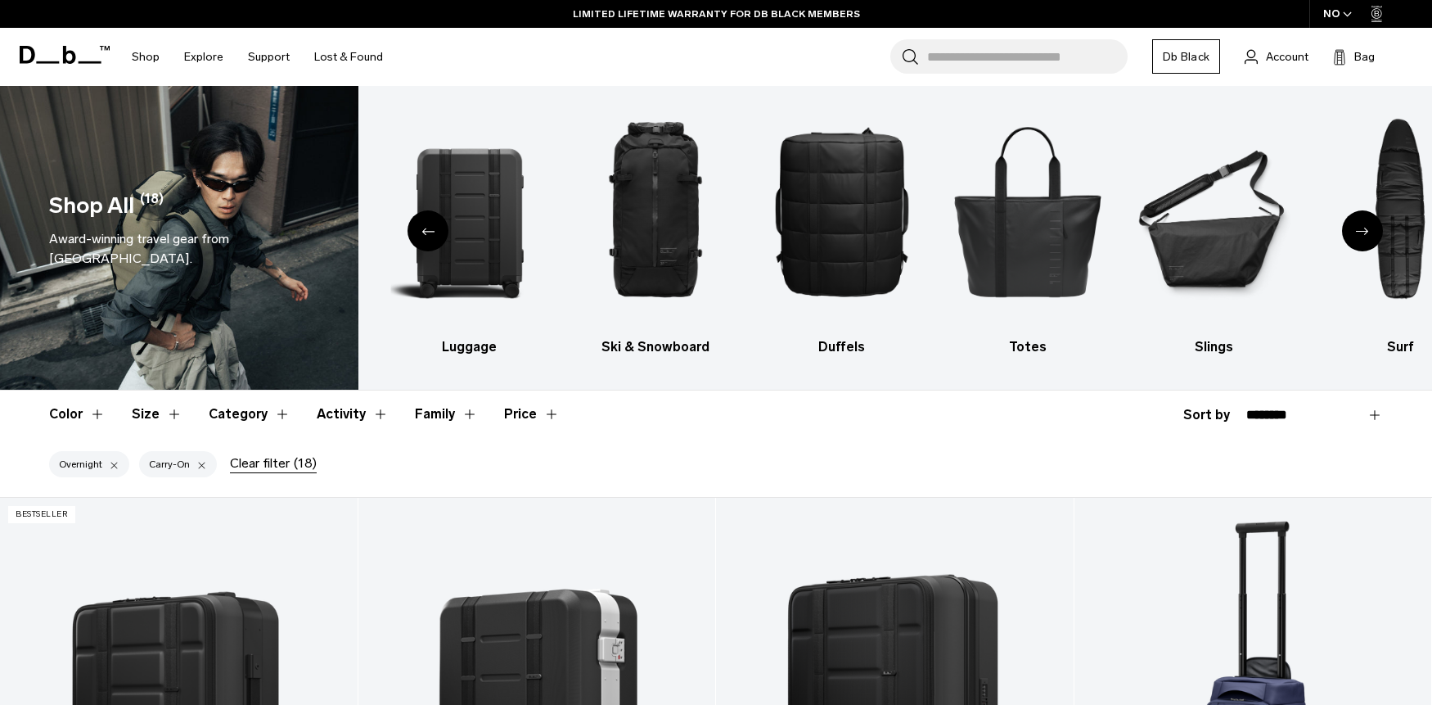
click at [938, 456] on div "Overnight Carry-On Clear filter (18)" at bounding box center [716, 467] width 1432 height 59
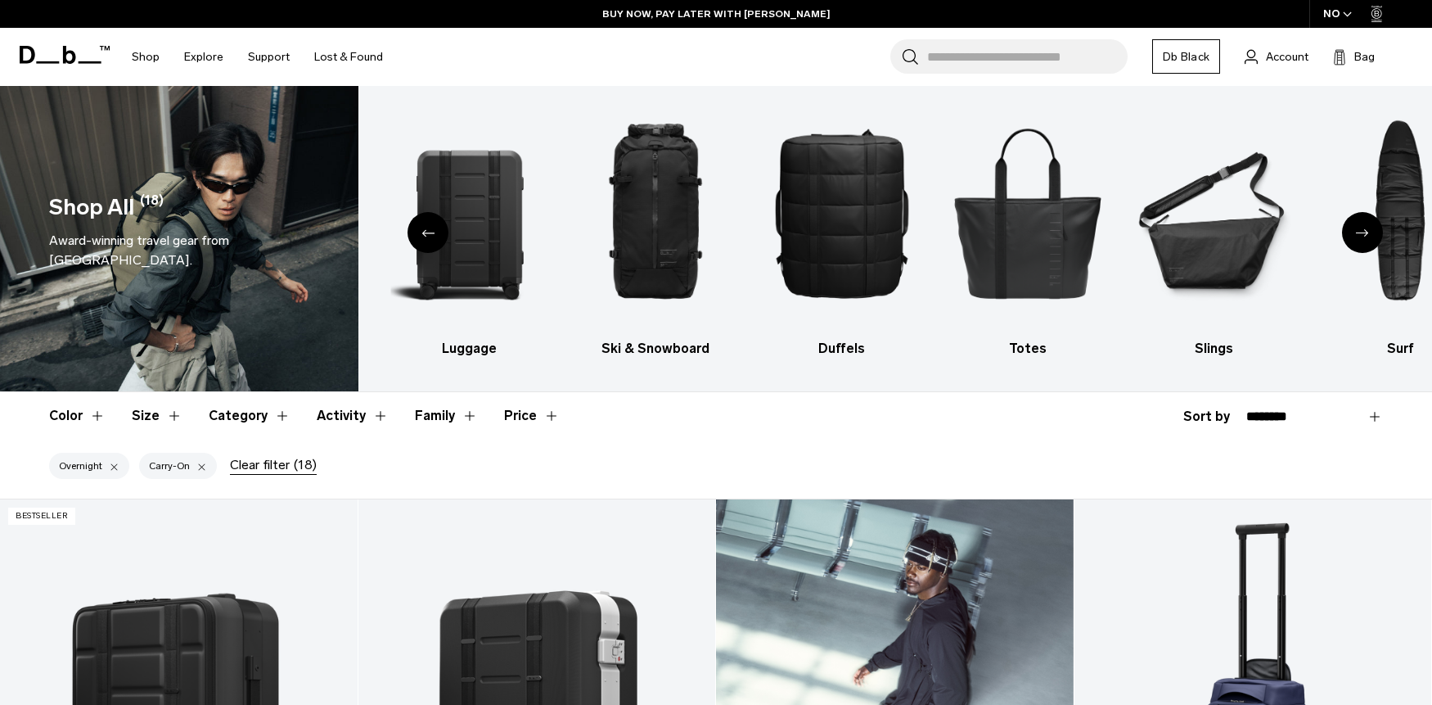
scroll to position [47, 0]
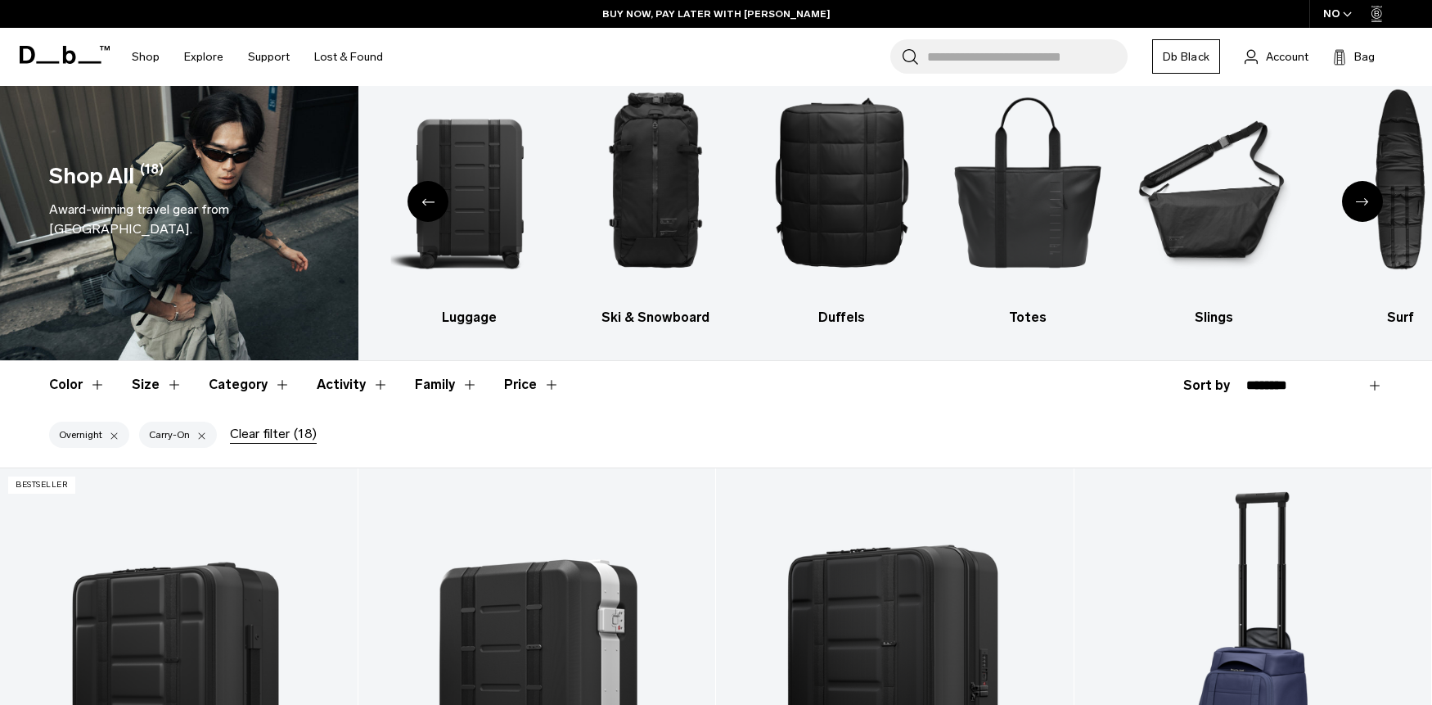
click at [112, 433] on div at bounding box center [114, 434] width 11 height 15
click at [231, 392] on button "Category" at bounding box center [250, 384] width 82 height 47
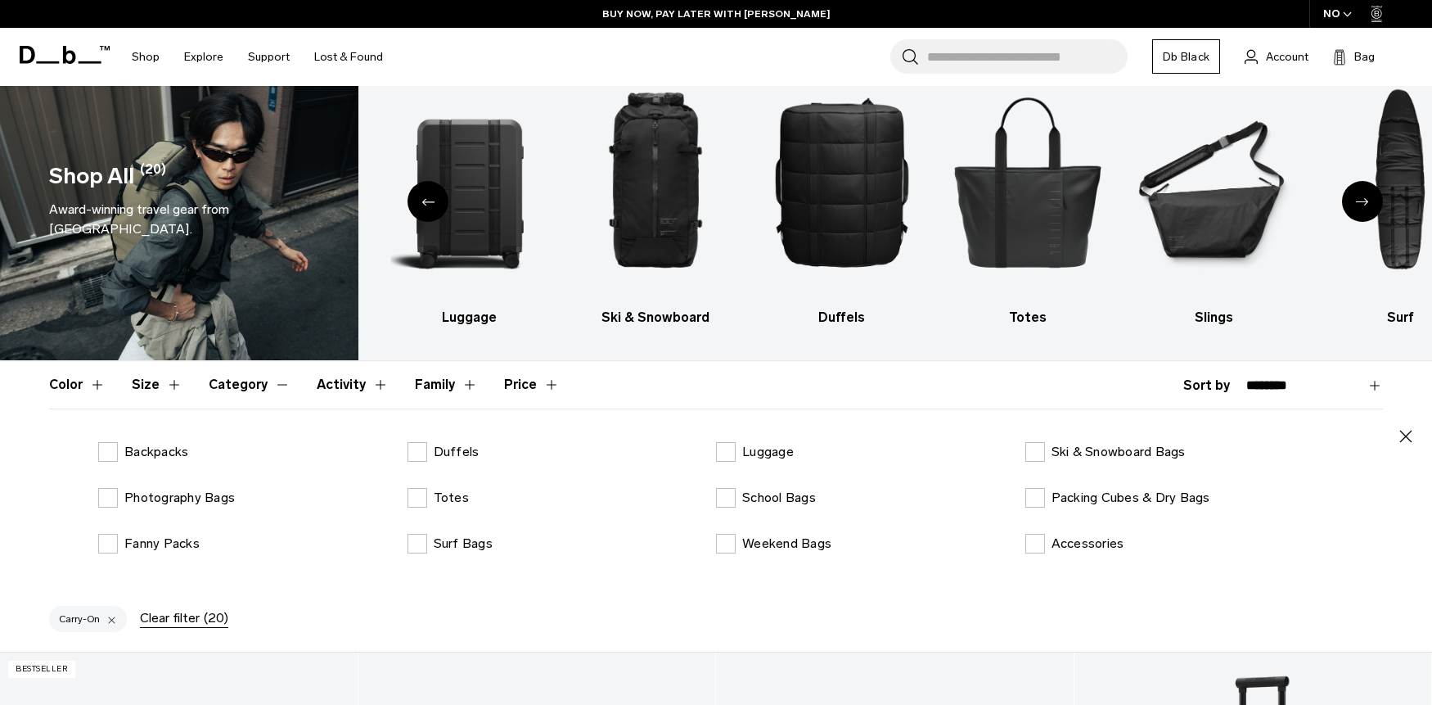
scroll to position [45, 0]
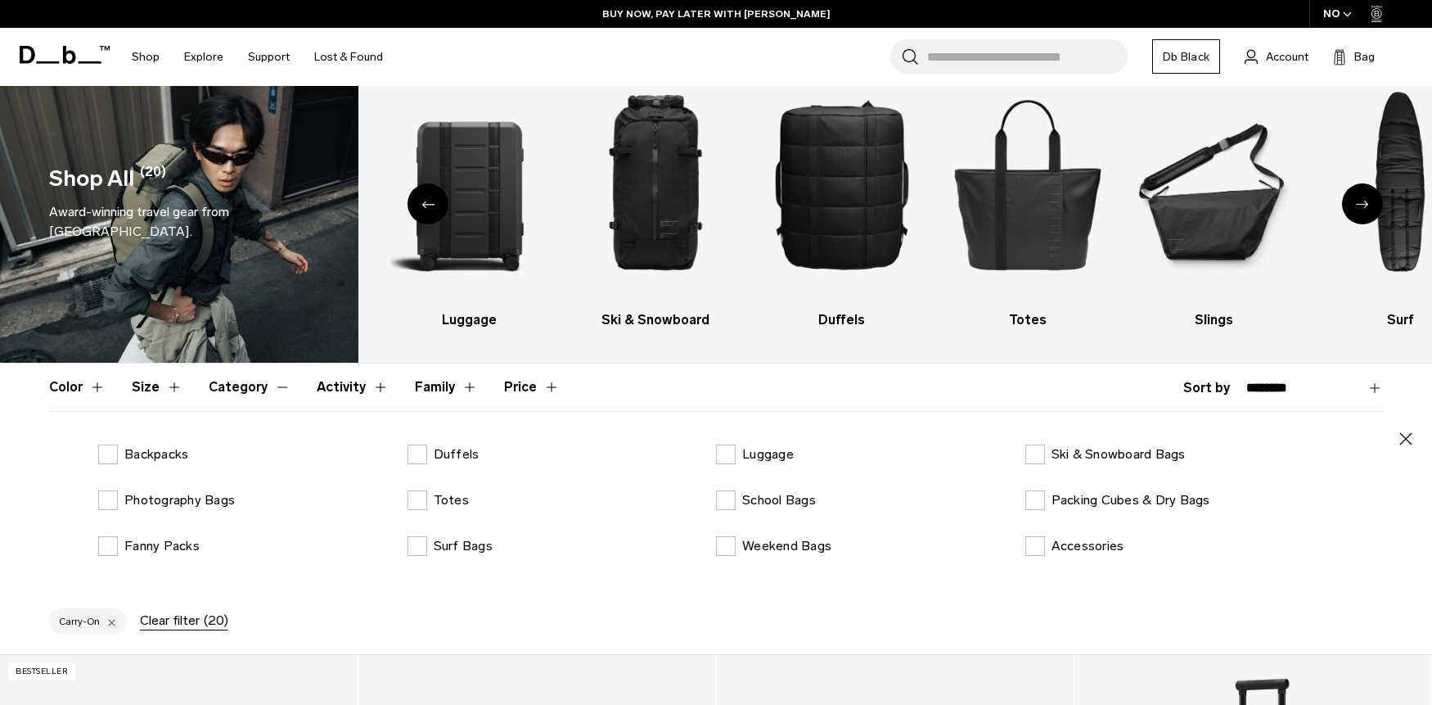
click at [146, 387] on button "Size" at bounding box center [157, 386] width 51 height 47
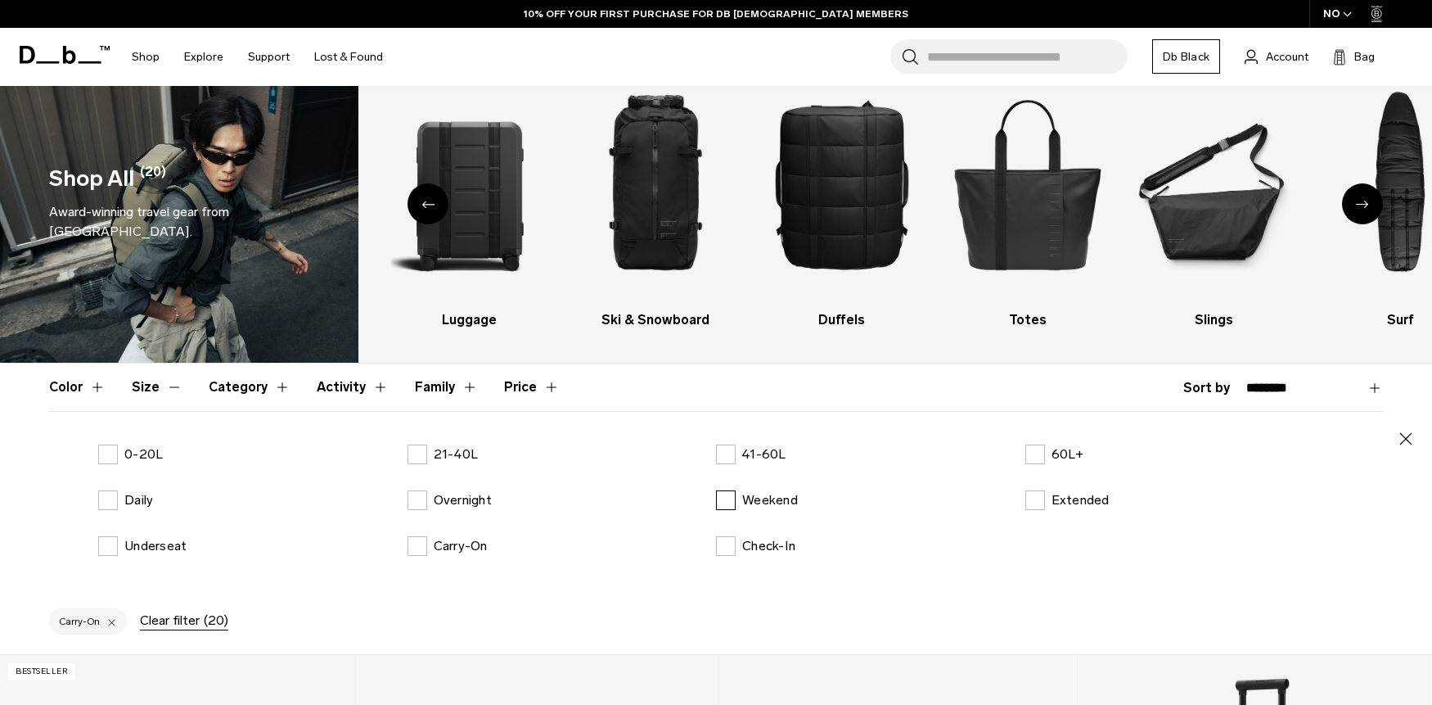
click at [739, 502] on label "Weekend" at bounding box center [757, 500] width 82 height 20
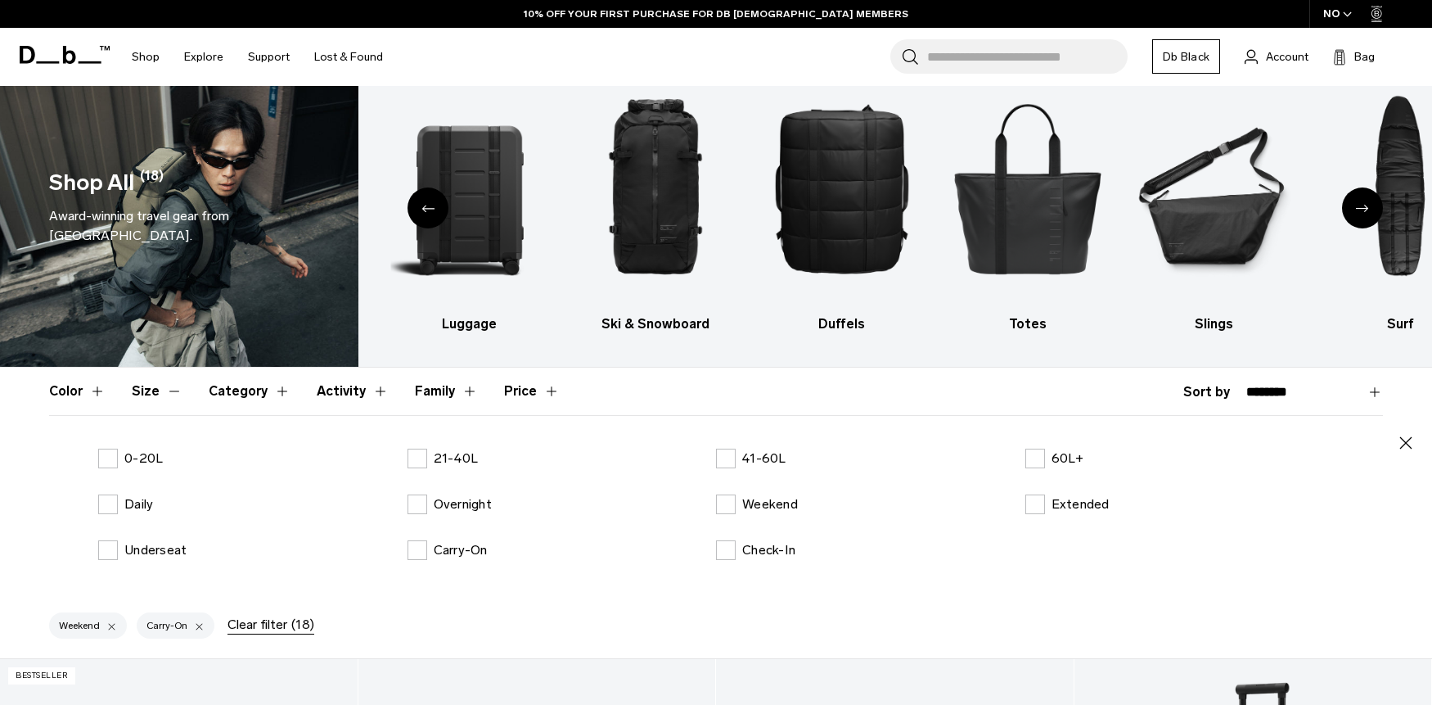
scroll to position [38, 0]
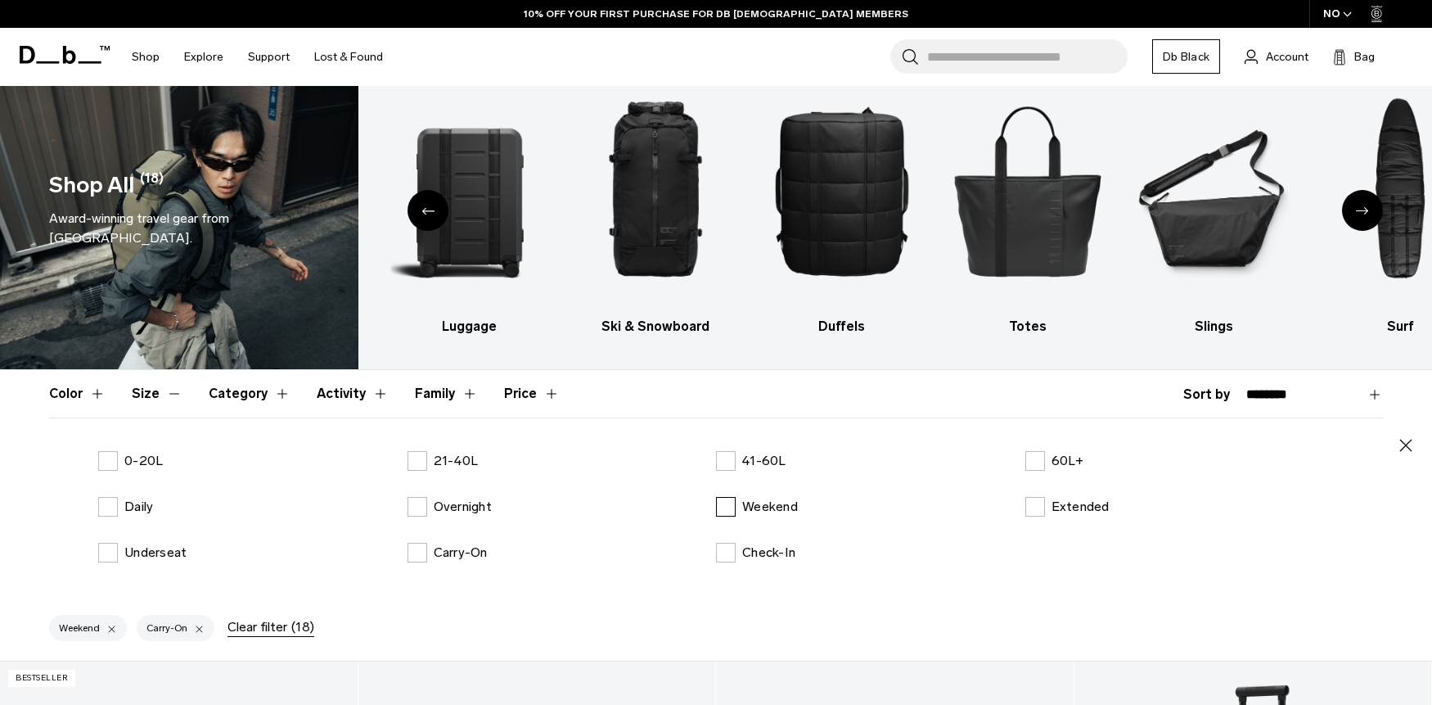
click at [769, 506] on p "Weekend" at bounding box center [770, 507] width 56 height 20
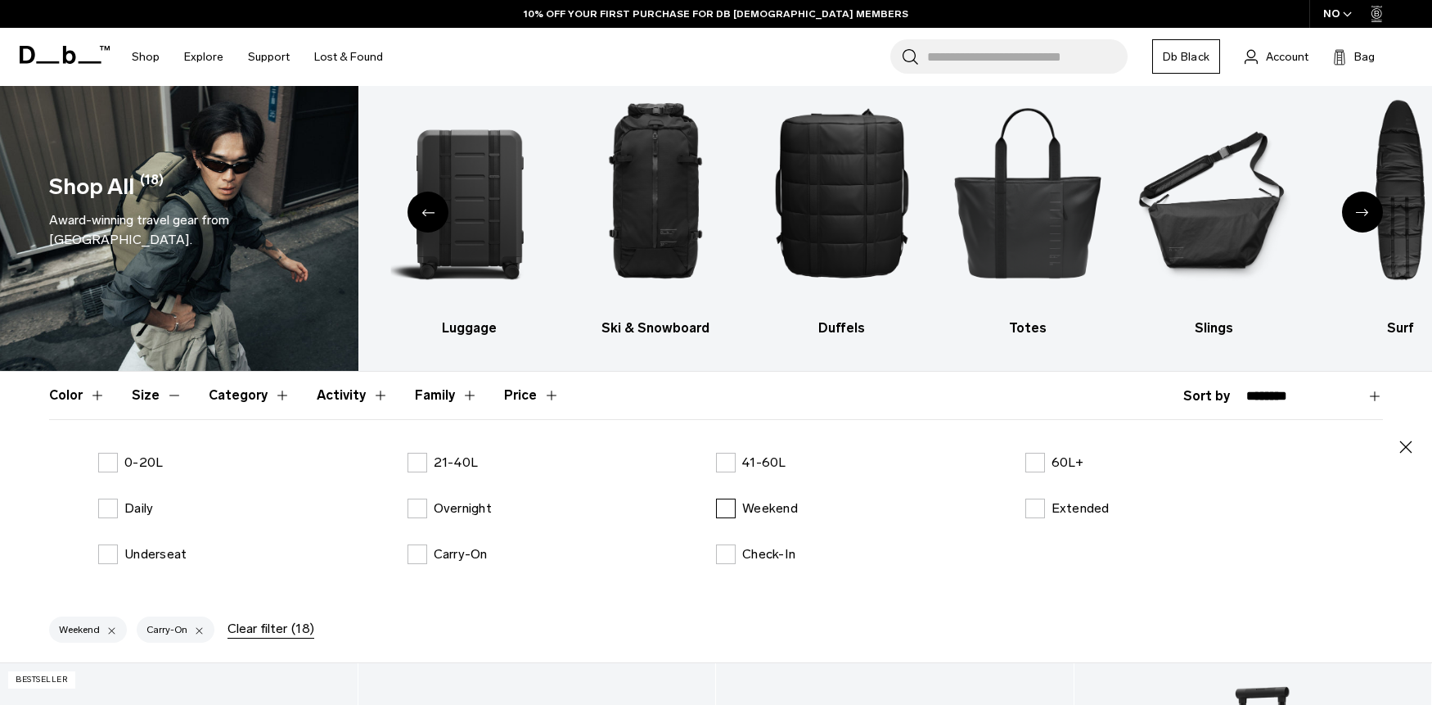
scroll to position [38, 0]
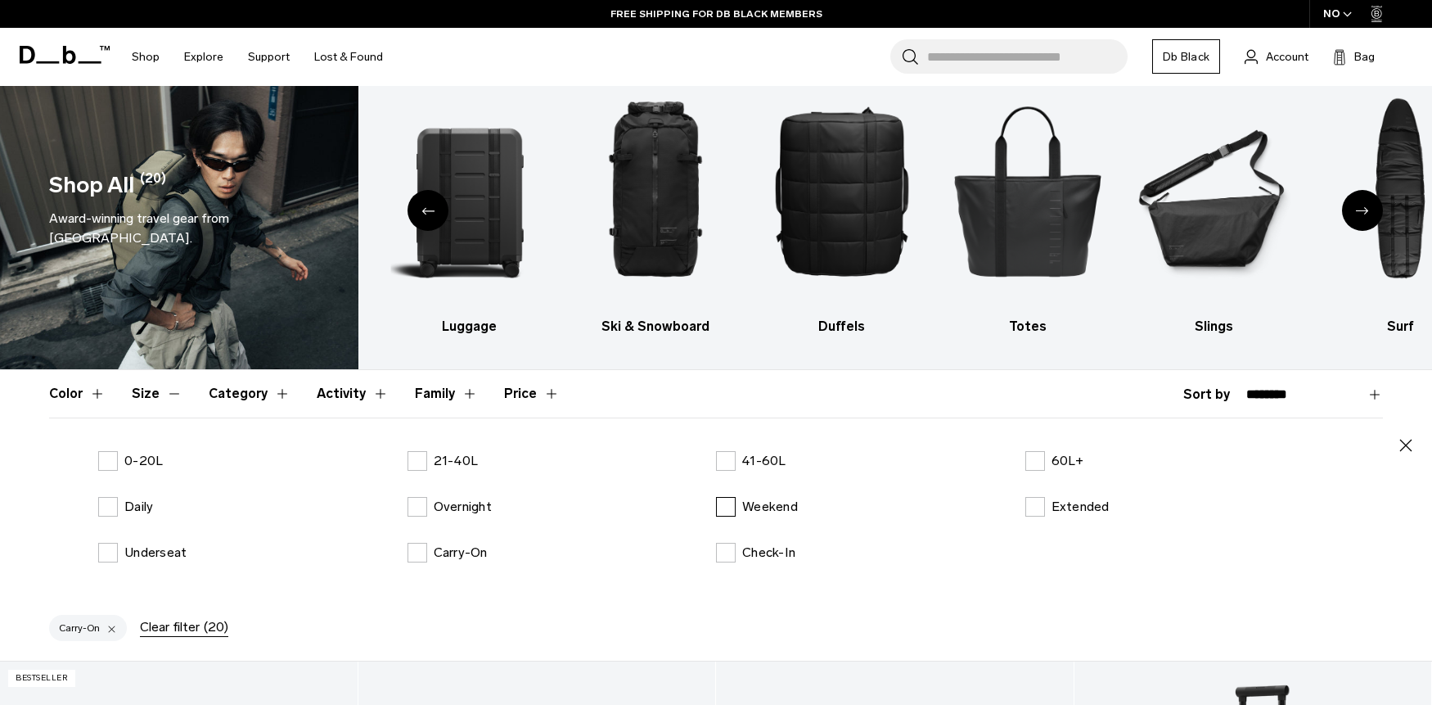
click at [732, 502] on label "Weekend" at bounding box center [757, 507] width 82 height 20
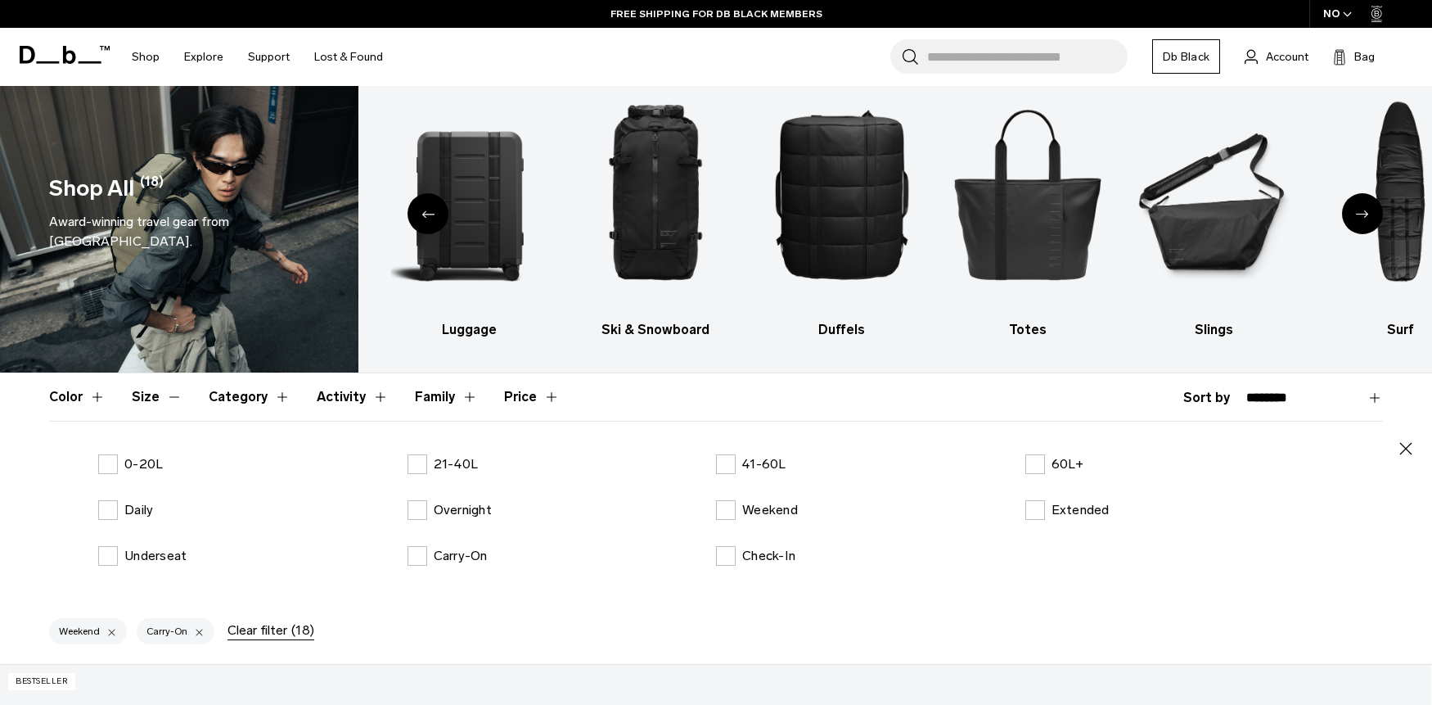
scroll to position [34, 0]
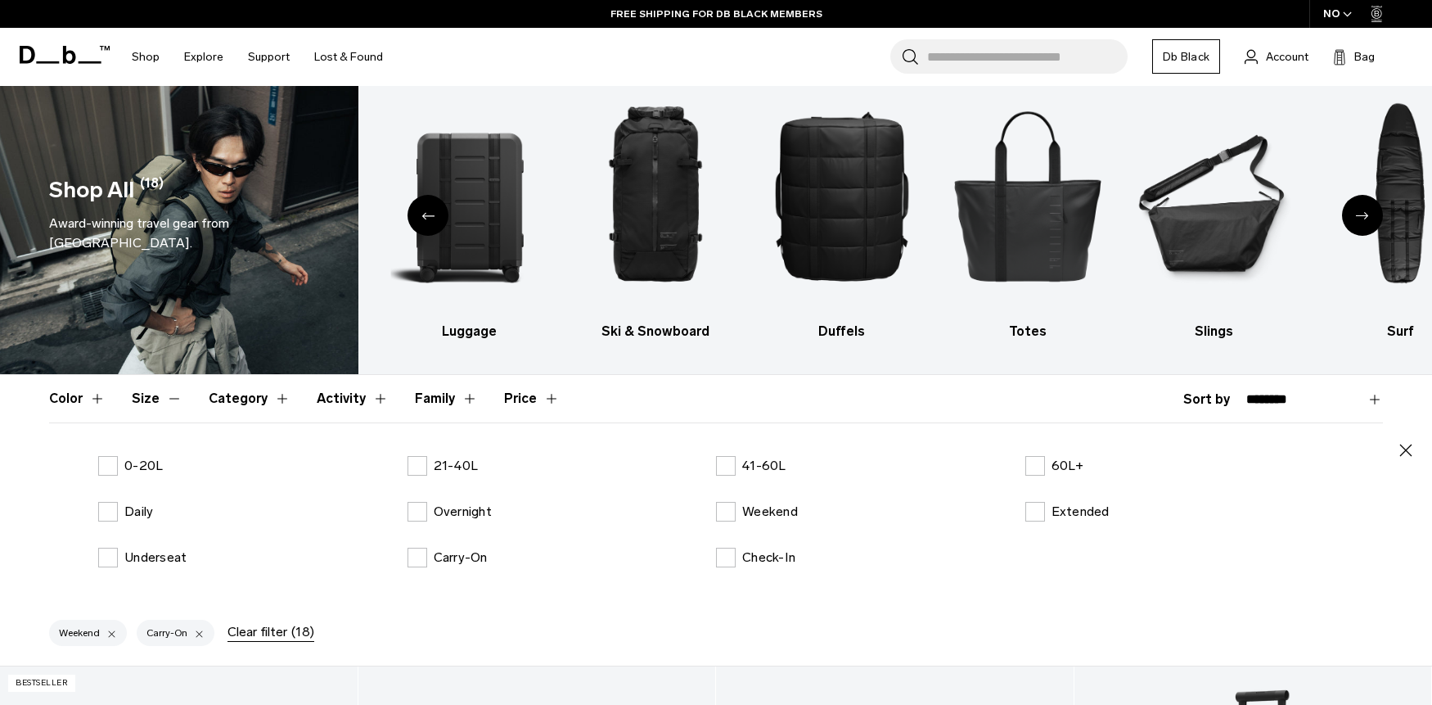
click at [1411, 449] on icon "button" at bounding box center [1406, 450] width 20 height 20
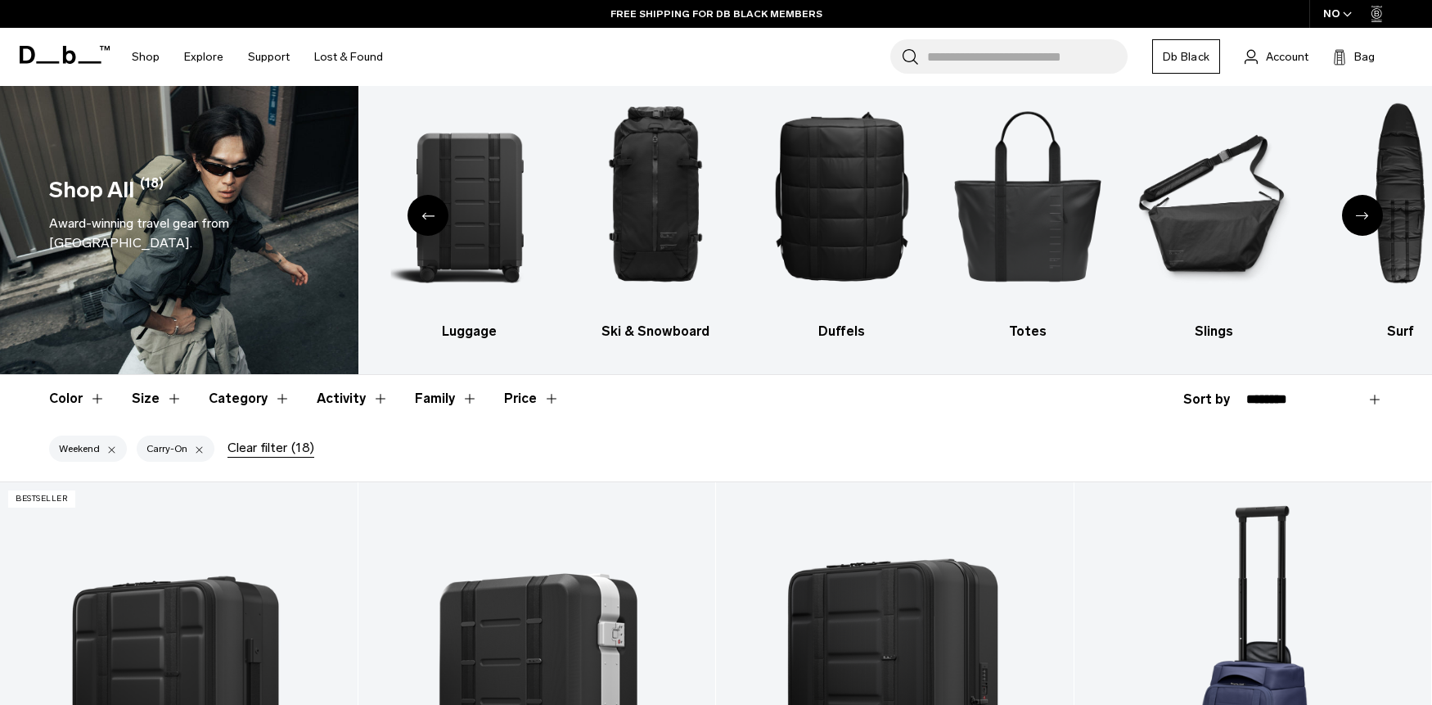
click at [802, 440] on div "Weekend Carry-On Clear filter (18)" at bounding box center [716, 451] width 1432 height 59
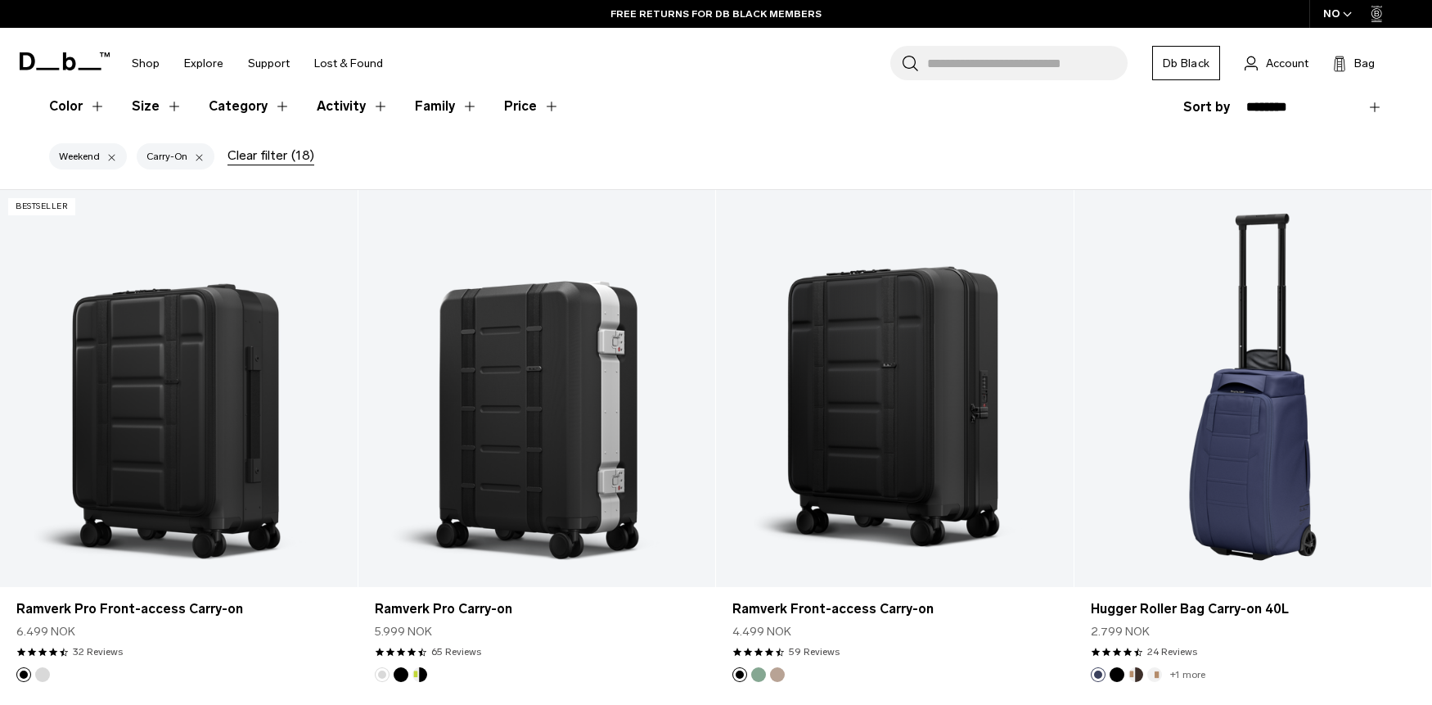
scroll to position [0, 0]
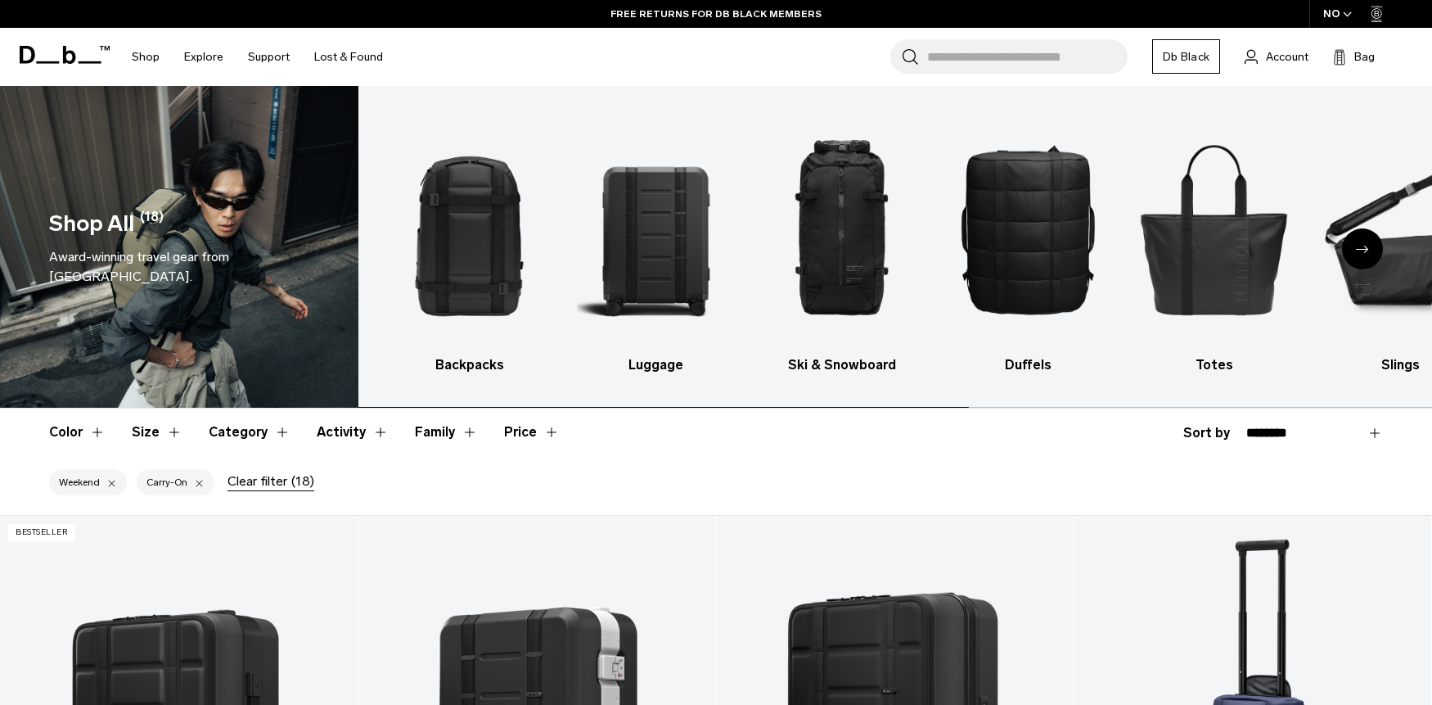
click at [113, 484] on div at bounding box center [111, 482] width 11 height 15
click at [149, 437] on button "Size" at bounding box center [157, 431] width 51 height 47
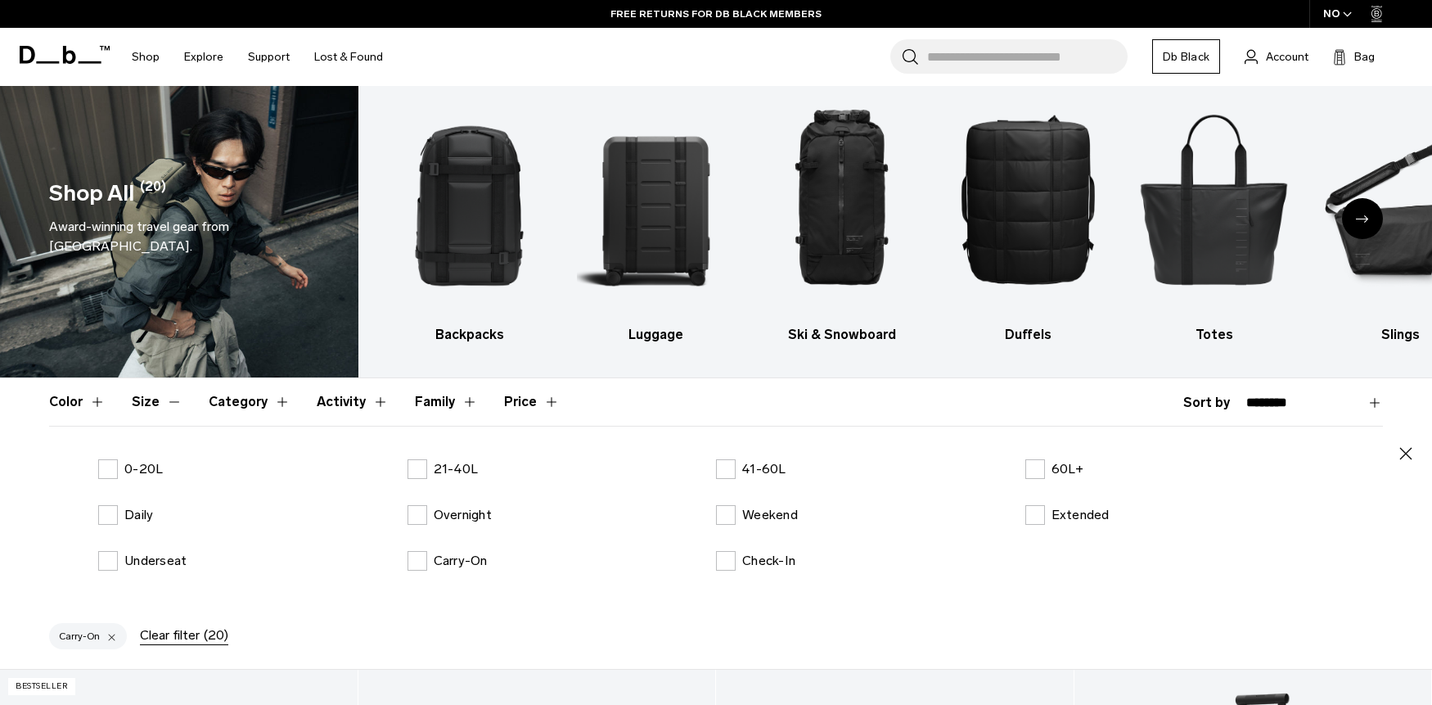
scroll to position [34, 0]
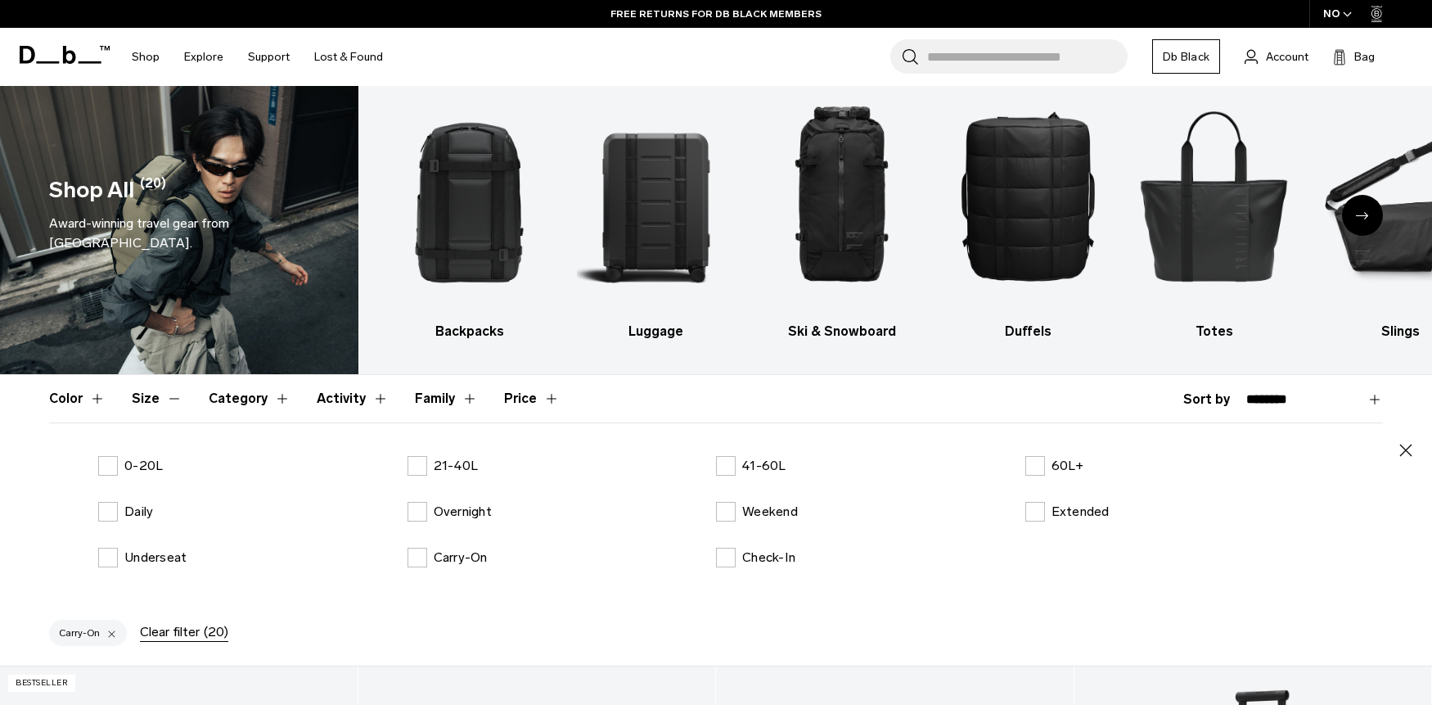
drag, startPoint x: 183, startPoint y: 554, endPoint x: 480, endPoint y: 473, distance: 307.9
click at [182, 554] on p "Underseat" at bounding box center [155, 557] width 62 height 20
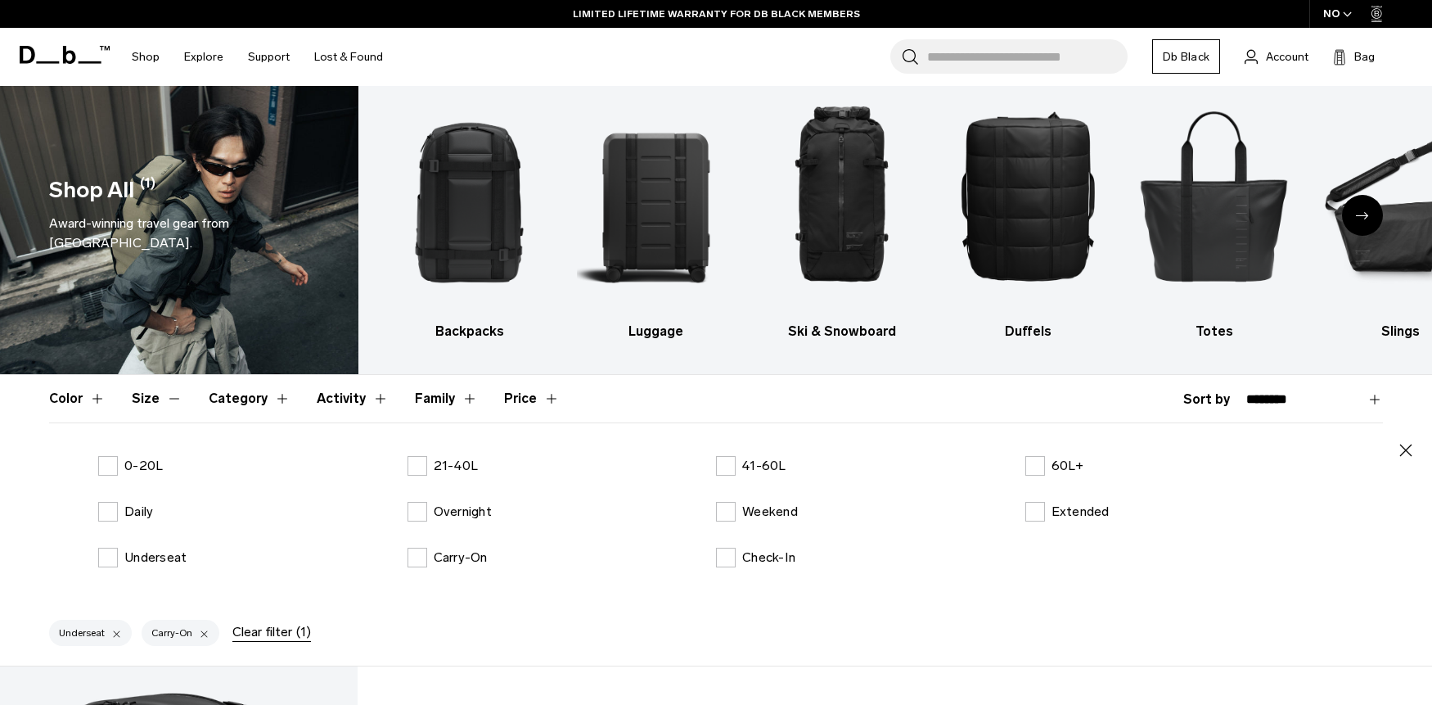
click at [1399, 451] on icon "button" at bounding box center [1406, 450] width 20 height 20
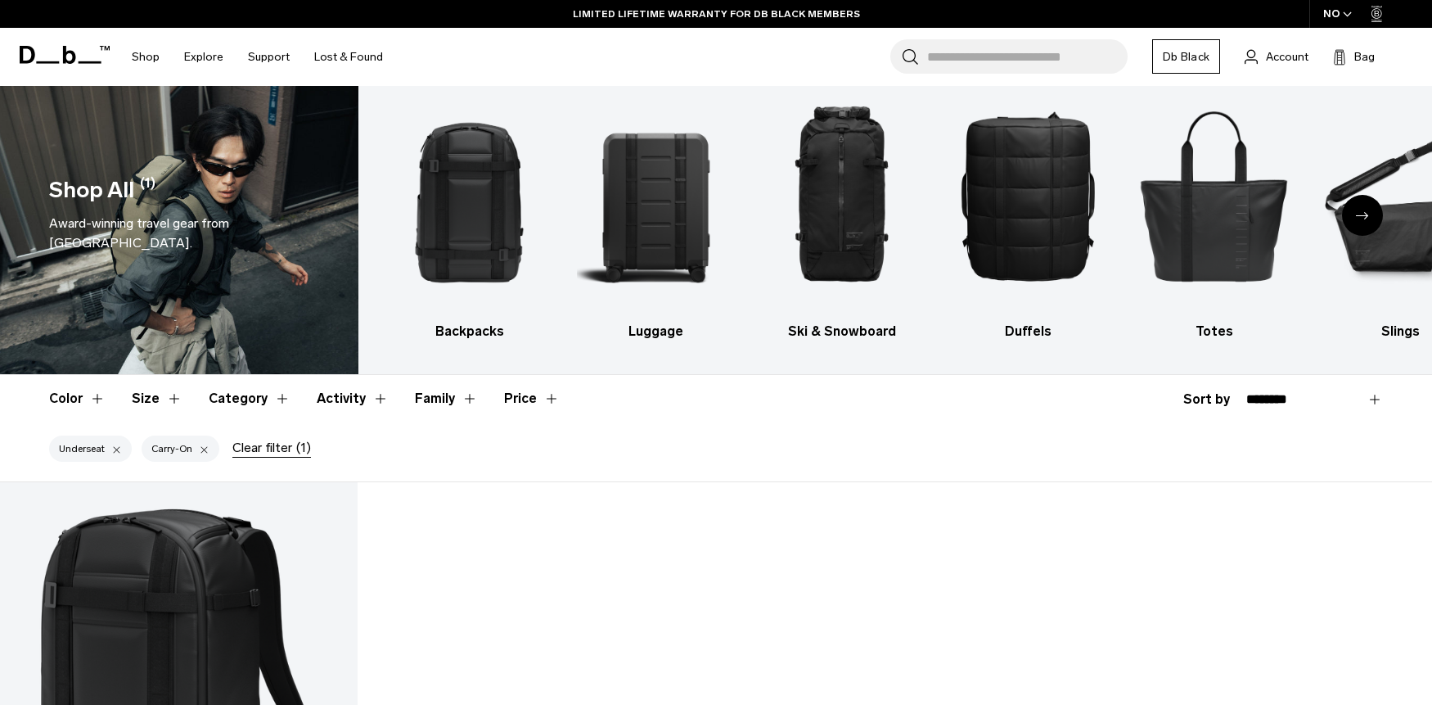
click at [985, 442] on div "Underseat Carry-On Clear filter (1)" at bounding box center [716, 451] width 1432 height 59
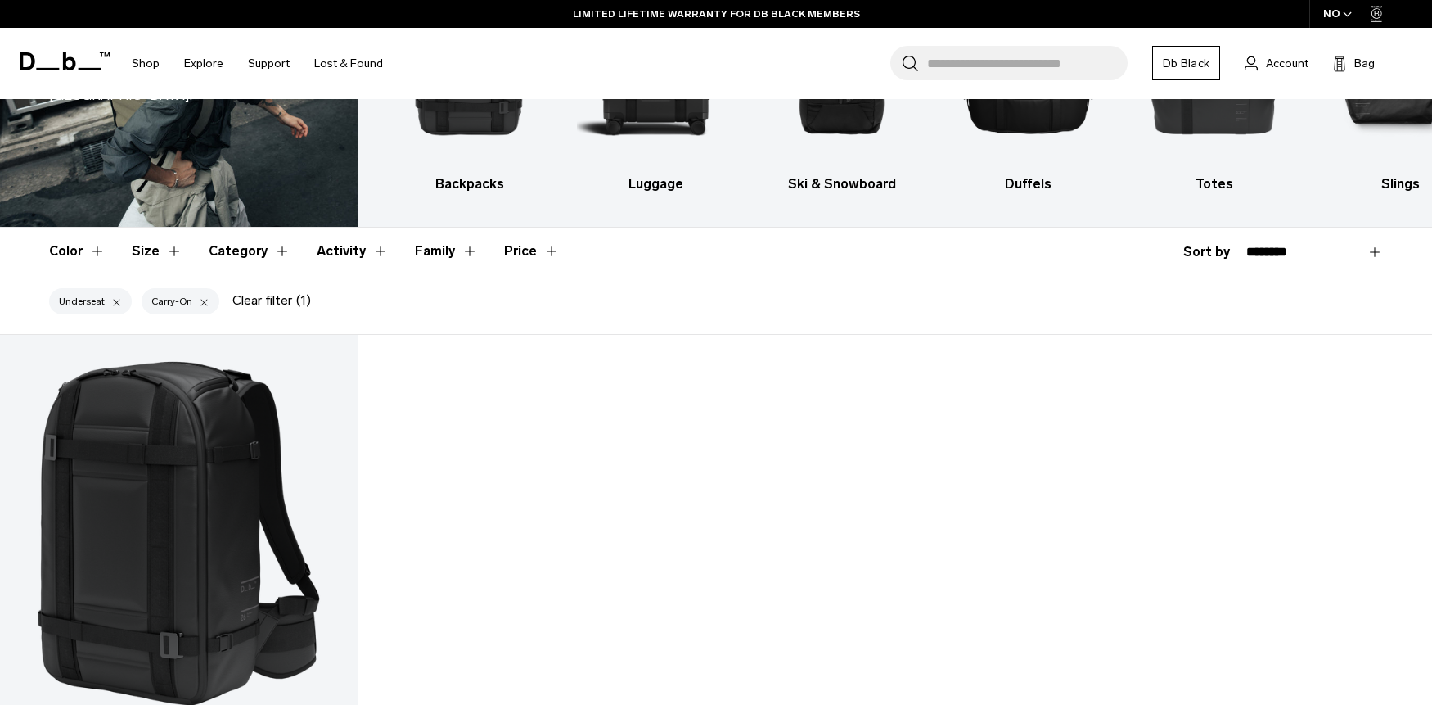
click at [111, 300] on div at bounding box center [116, 301] width 11 height 15
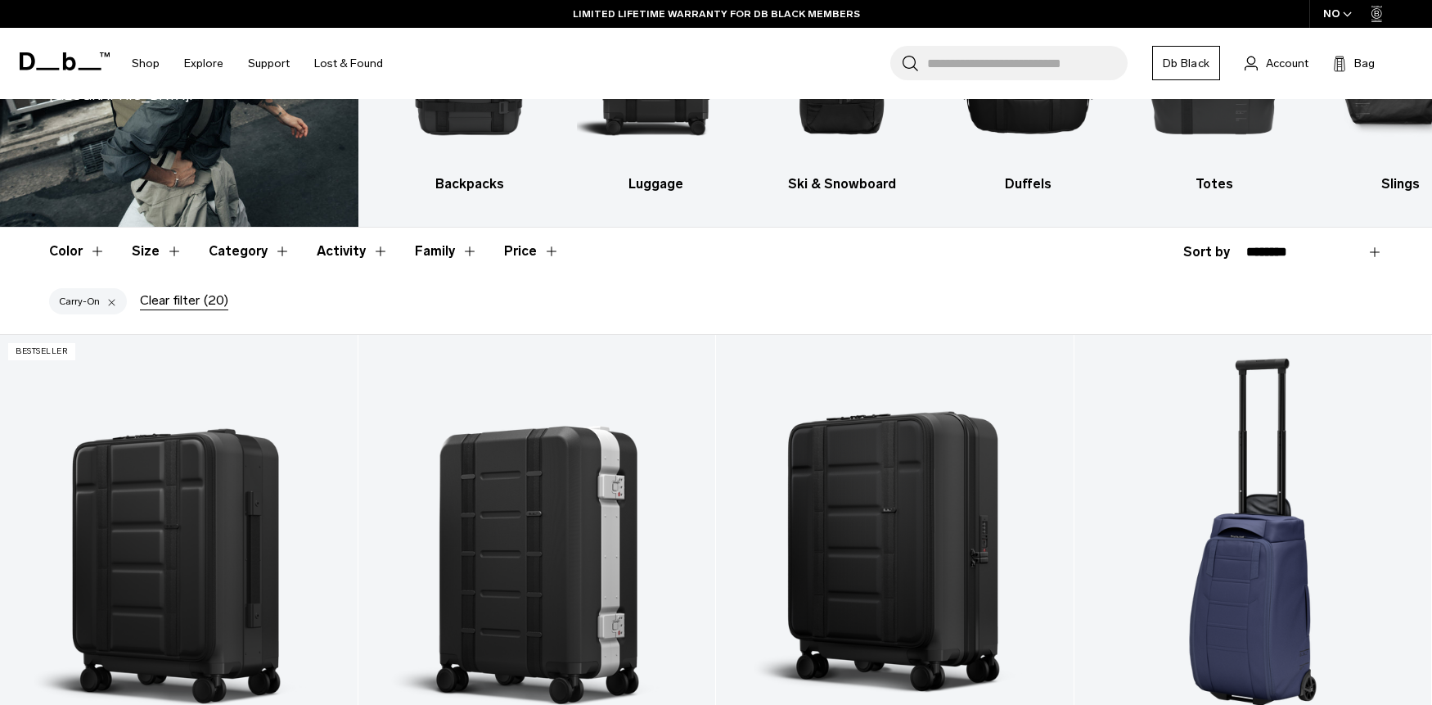
click at [169, 253] on button "Size" at bounding box center [157, 251] width 51 height 47
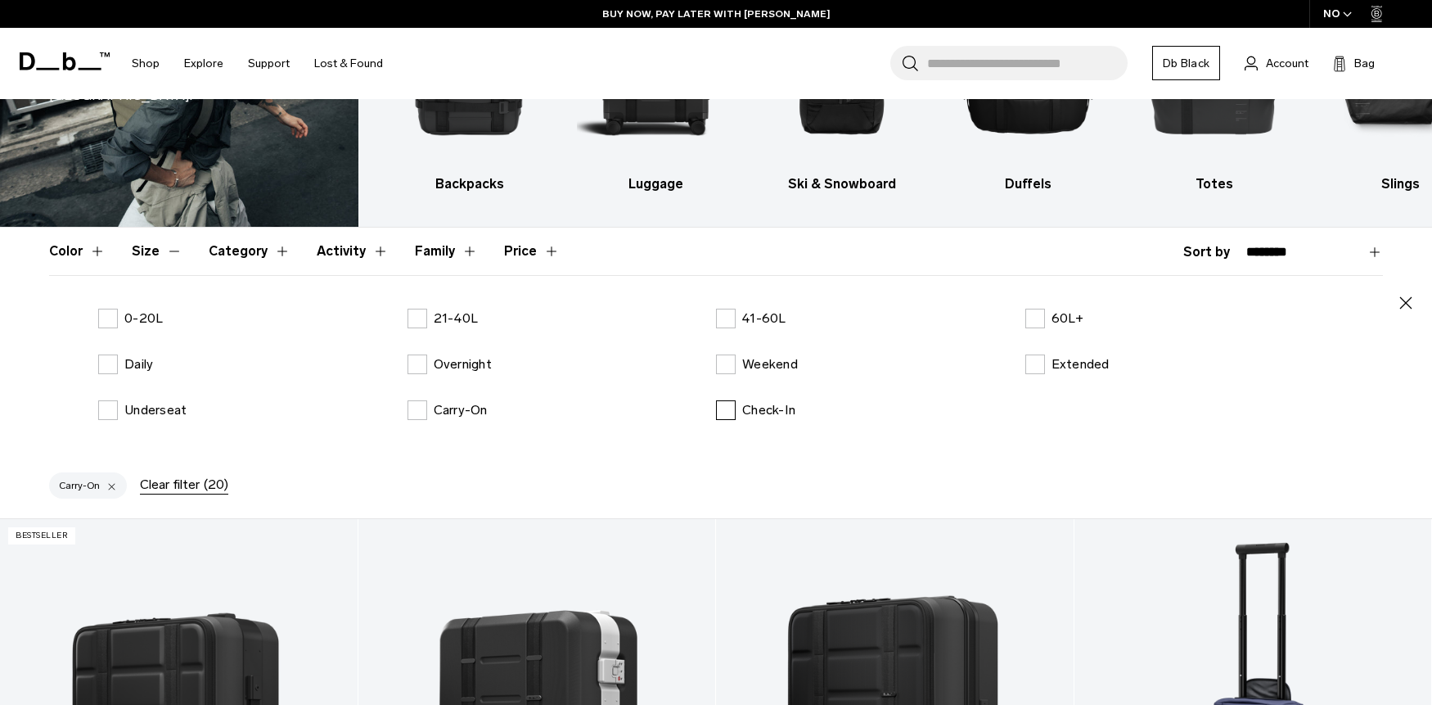
click at [782, 401] on p "Check-In" at bounding box center [768, 410] width 53 height 20
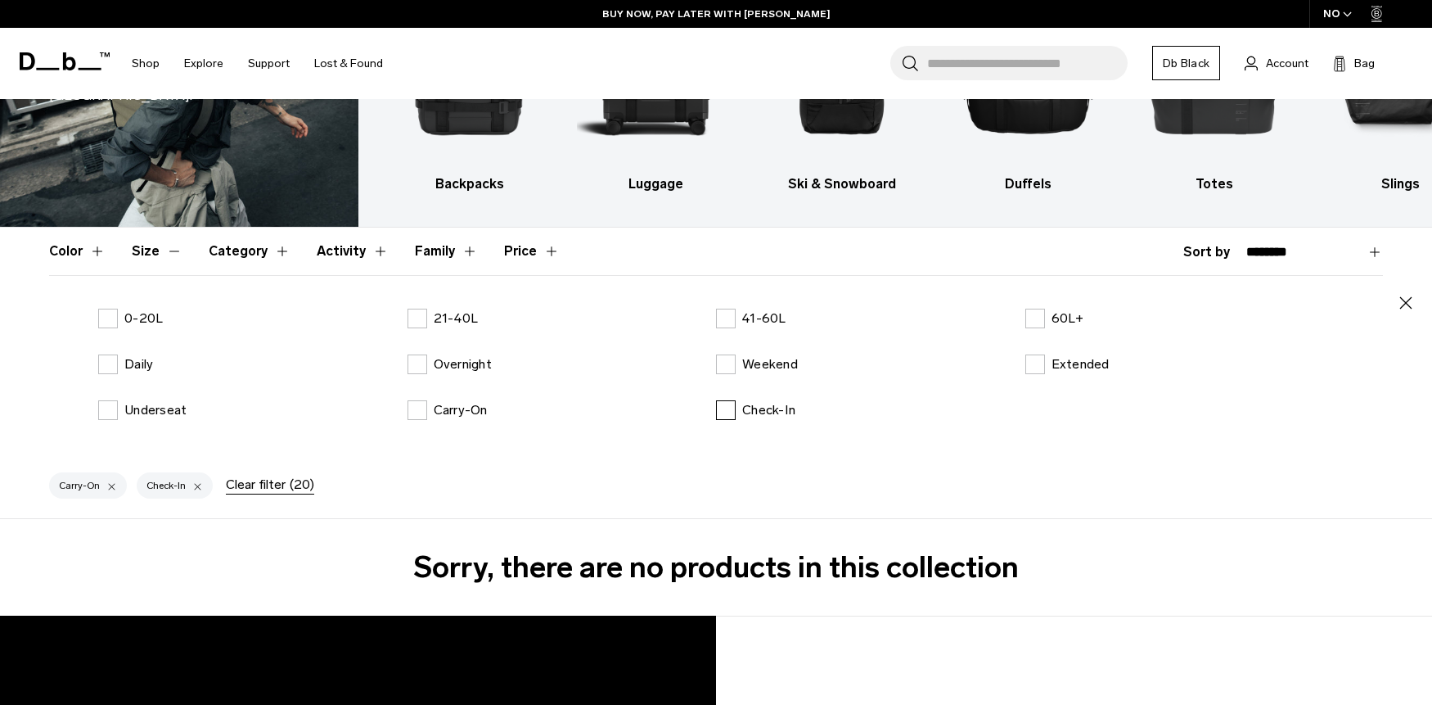
click at [786, 414] on p "Check-In" at bounding box center [768, 410] width 53 height 20
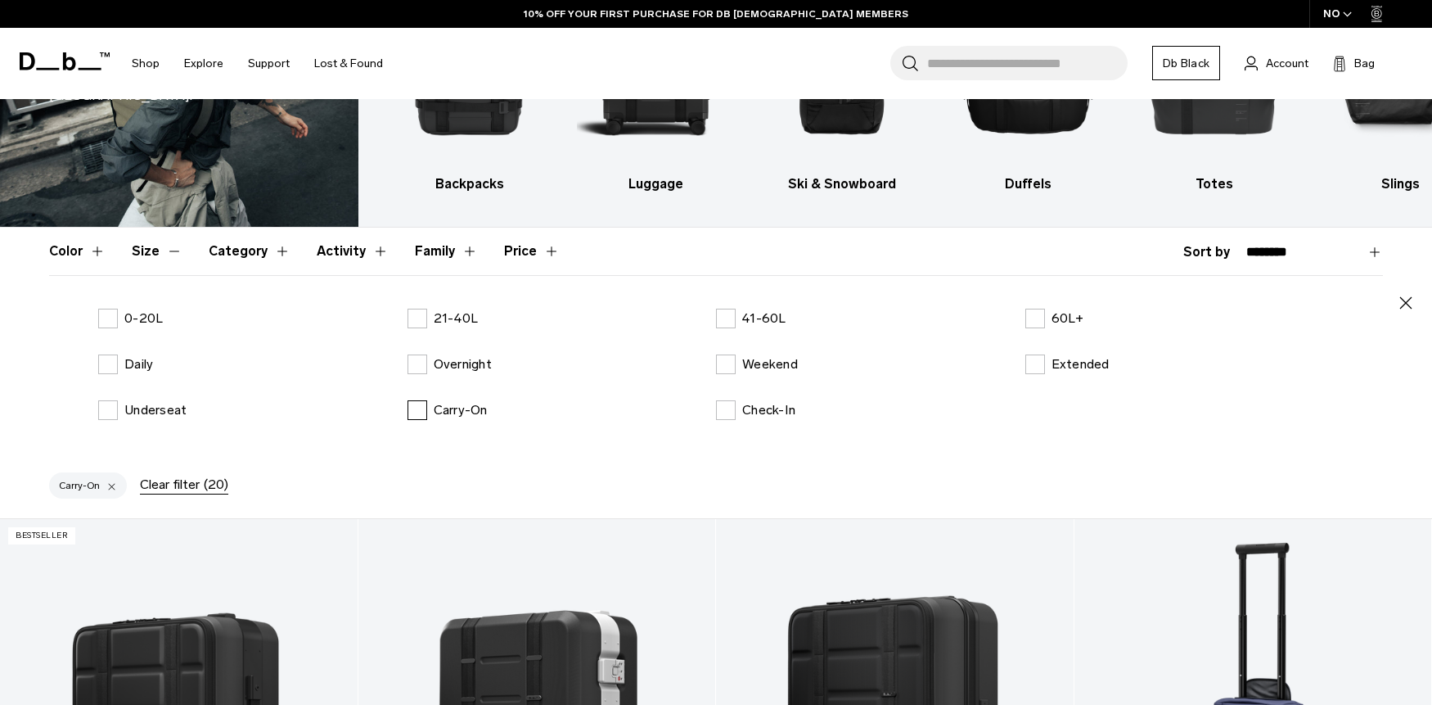
click at [466, 412] on p "Carry-On" at bounding box center [461, 410] width 54 height 20
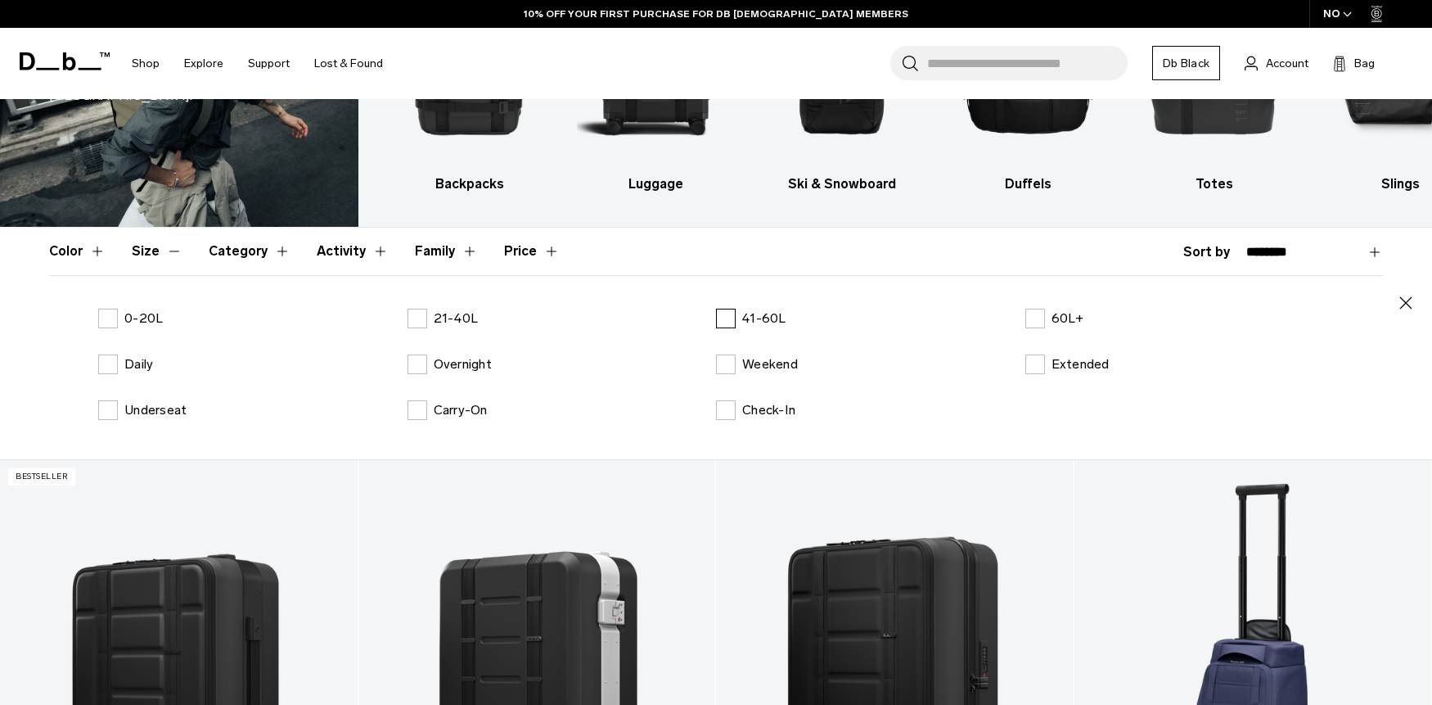
click at [781, 320] on p "41-60L" at bounding box center [764, 319] width 44 height 20
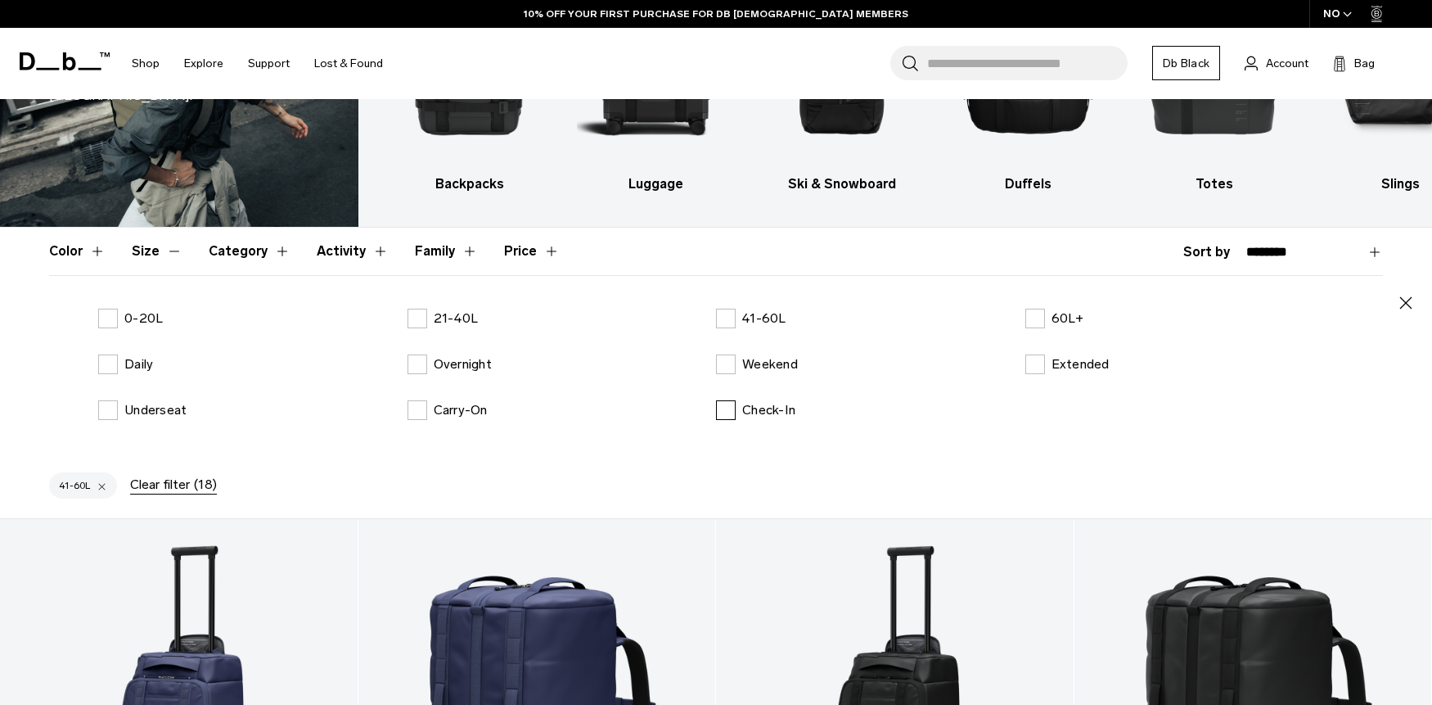
click at [767, 408] on p "Check-In" at bounding box center [768, 410] width 53 height 20
click at [1404, 304] on icon "button" at bounding box center [1406, 302] width 12 height 12
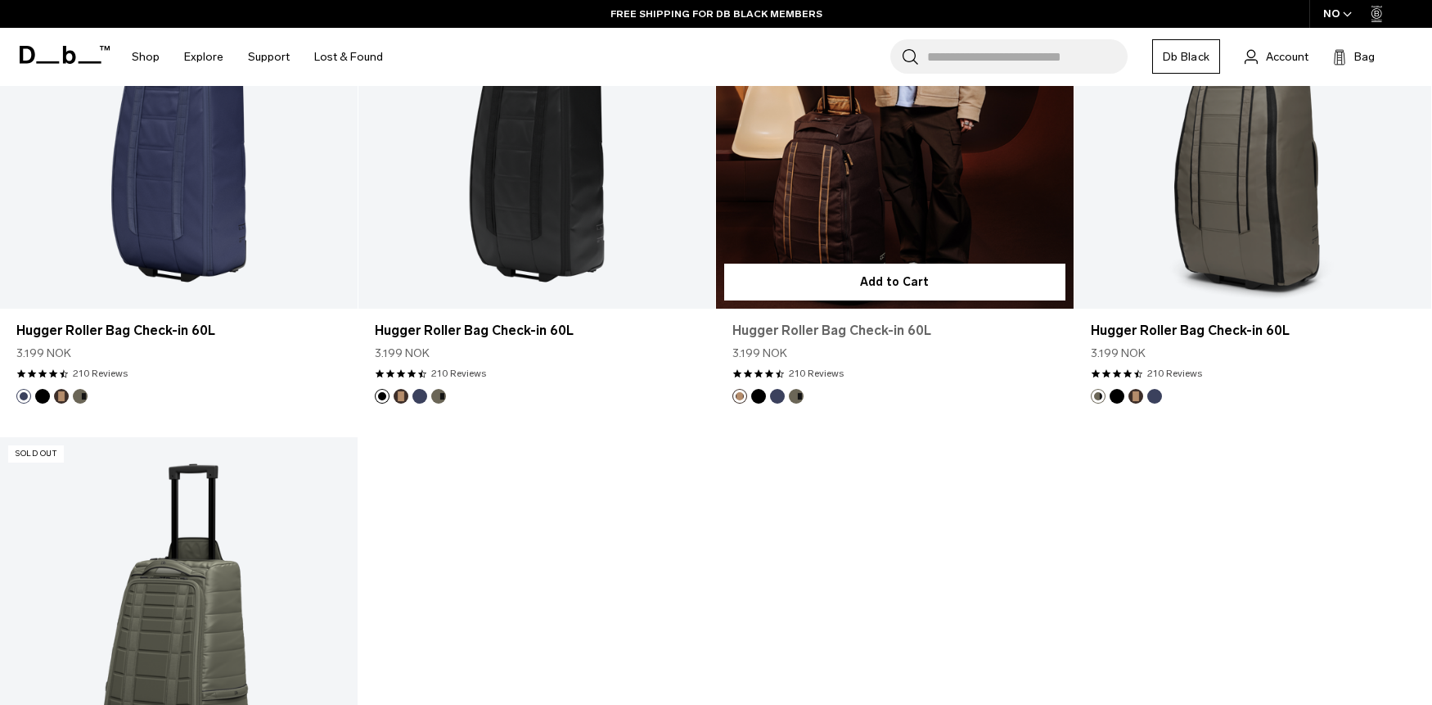
scroll to position [632, 0]
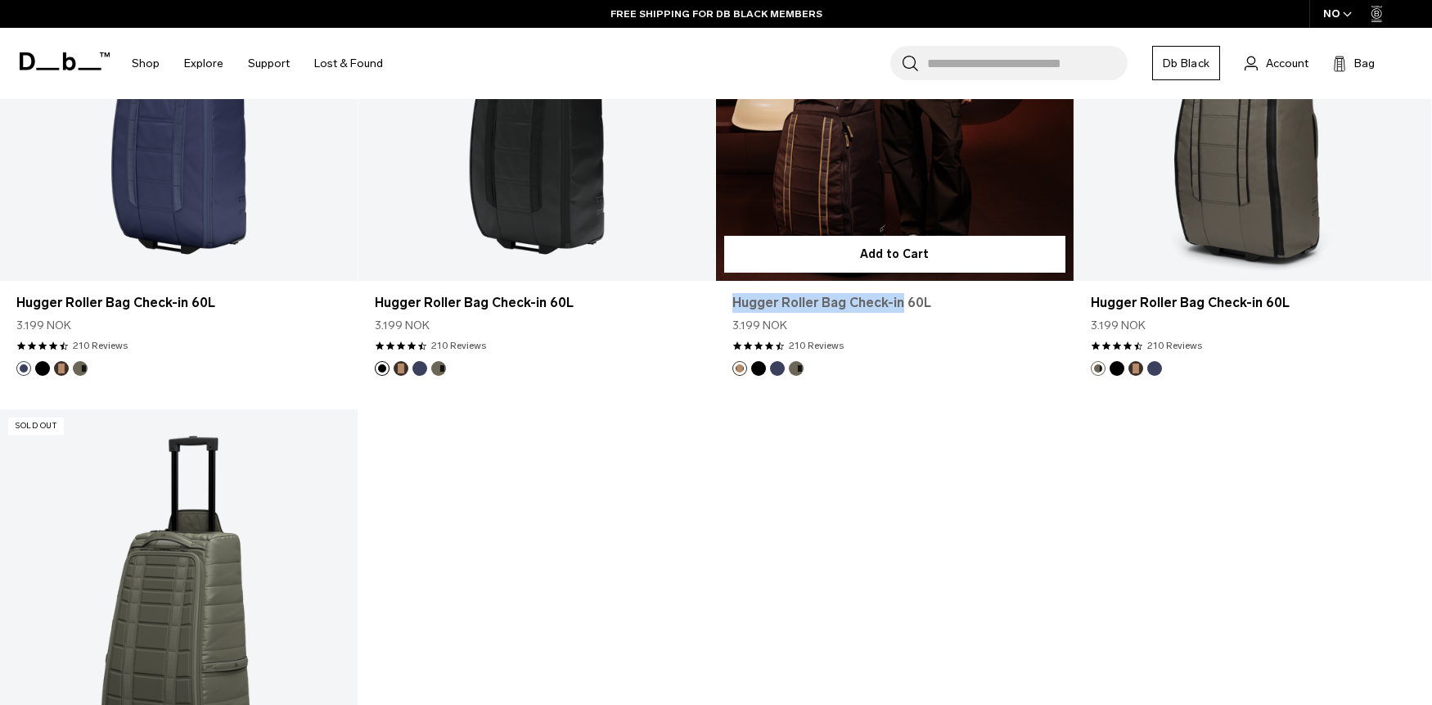
drag, startPoint x: 726, startPoint y: 304, endPoint x: 899, endPoint y: 307, distance: 173.5
click at [899, 307] on div "Hugger Roller Bag Check-in 60L 3.199 NOK 4.7 star rating 210 Reviews" at bounding box center [895, 321] width 358 height 80
copy link "Hugger Roller Bag Check-in"
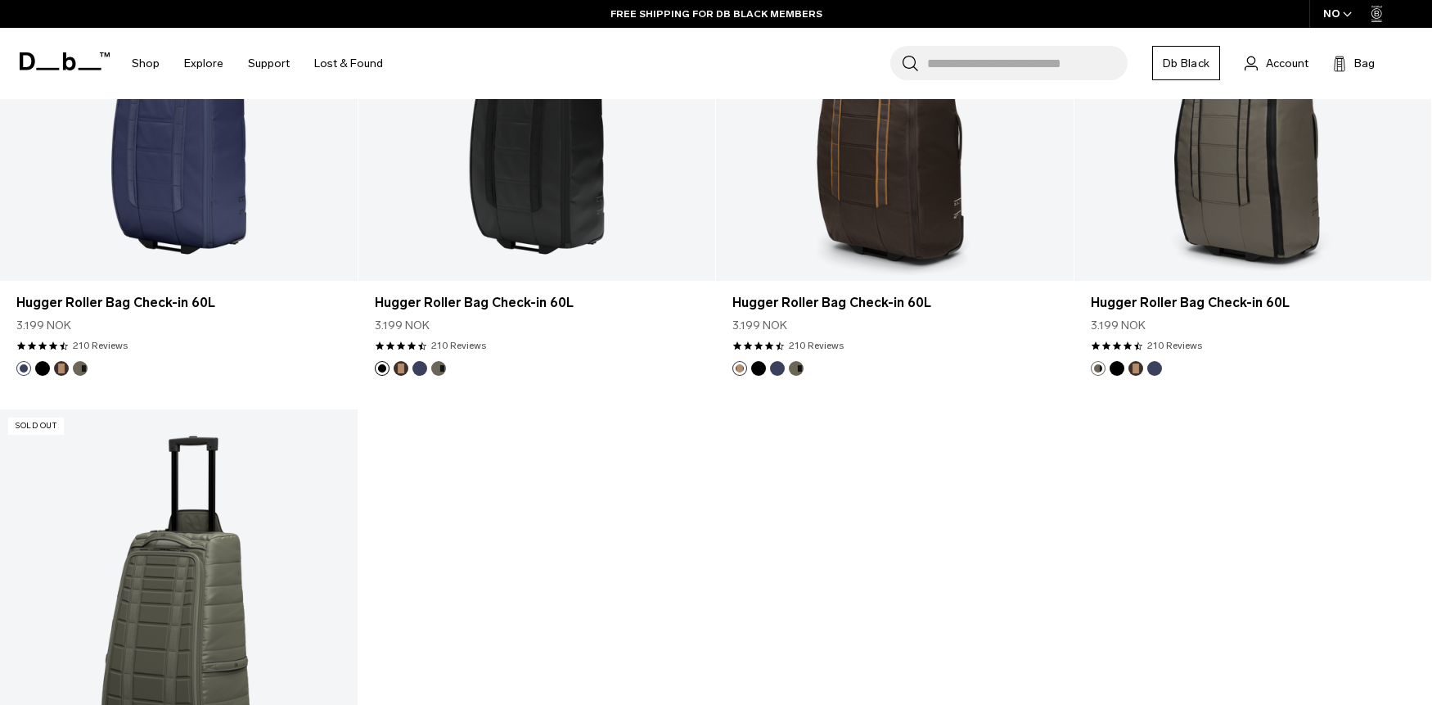
click at [892, 432] on div "Add to Cart Hugger Roller Bag Check-in 60L 3.199 NOK 4.7 star rating 210 Review…" at bounding box center [716, 409] width 1432 height 1051
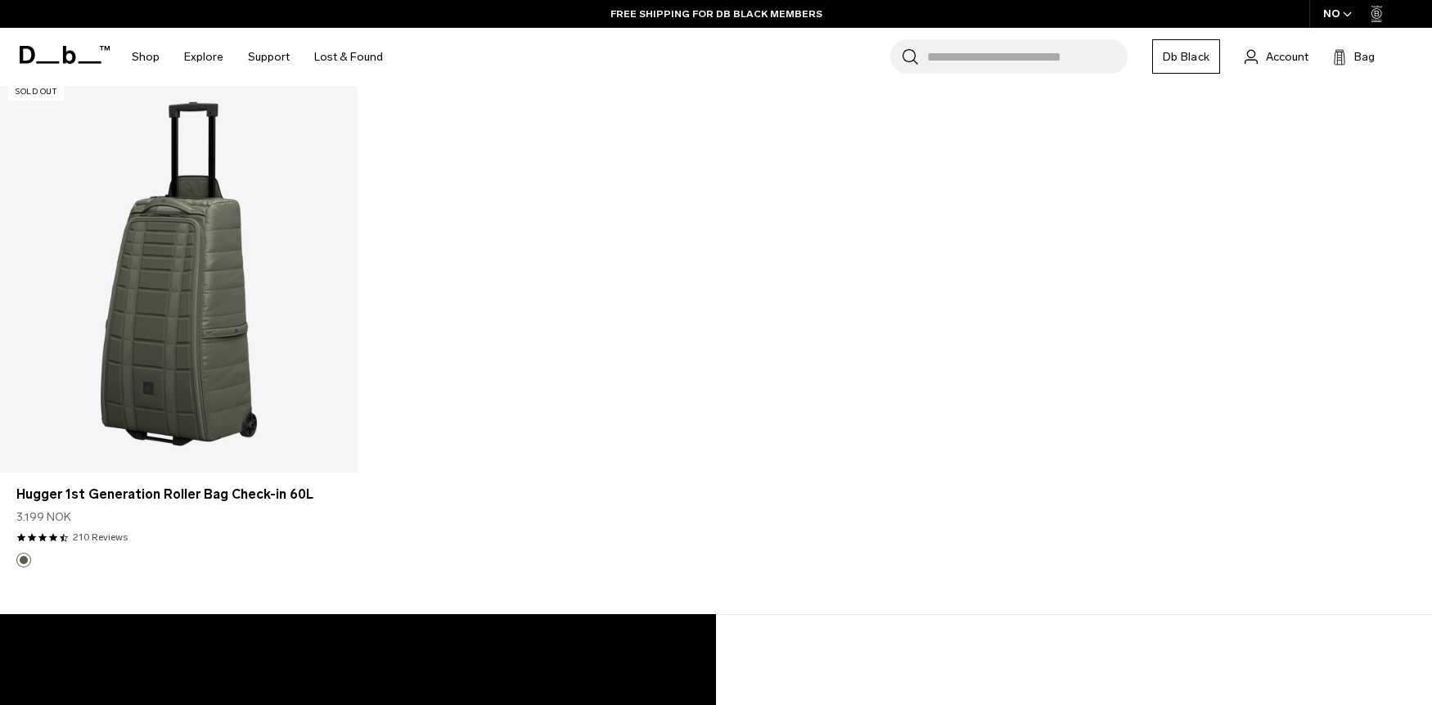
scroll to position [0, 0]
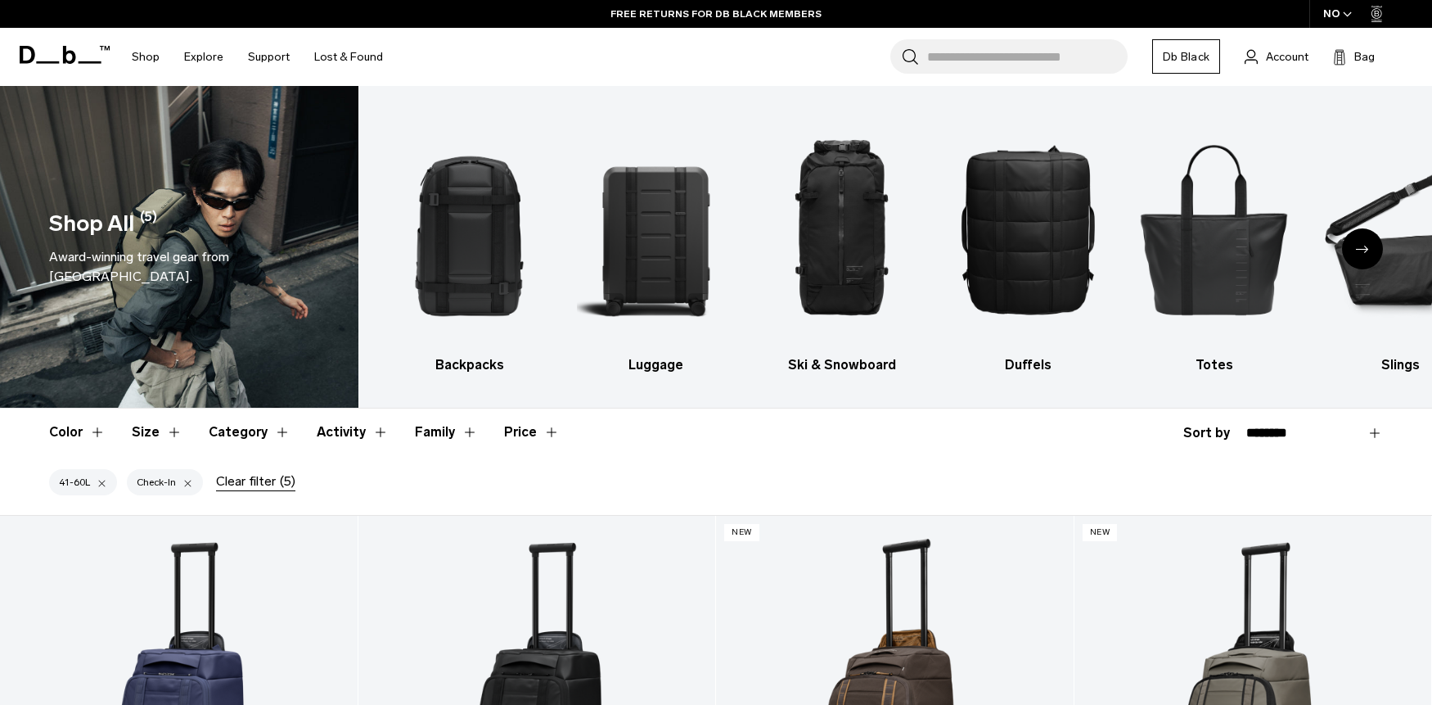
click at [146, 435] on button "Size" at bounding box center [157, 431] width 51 height 47
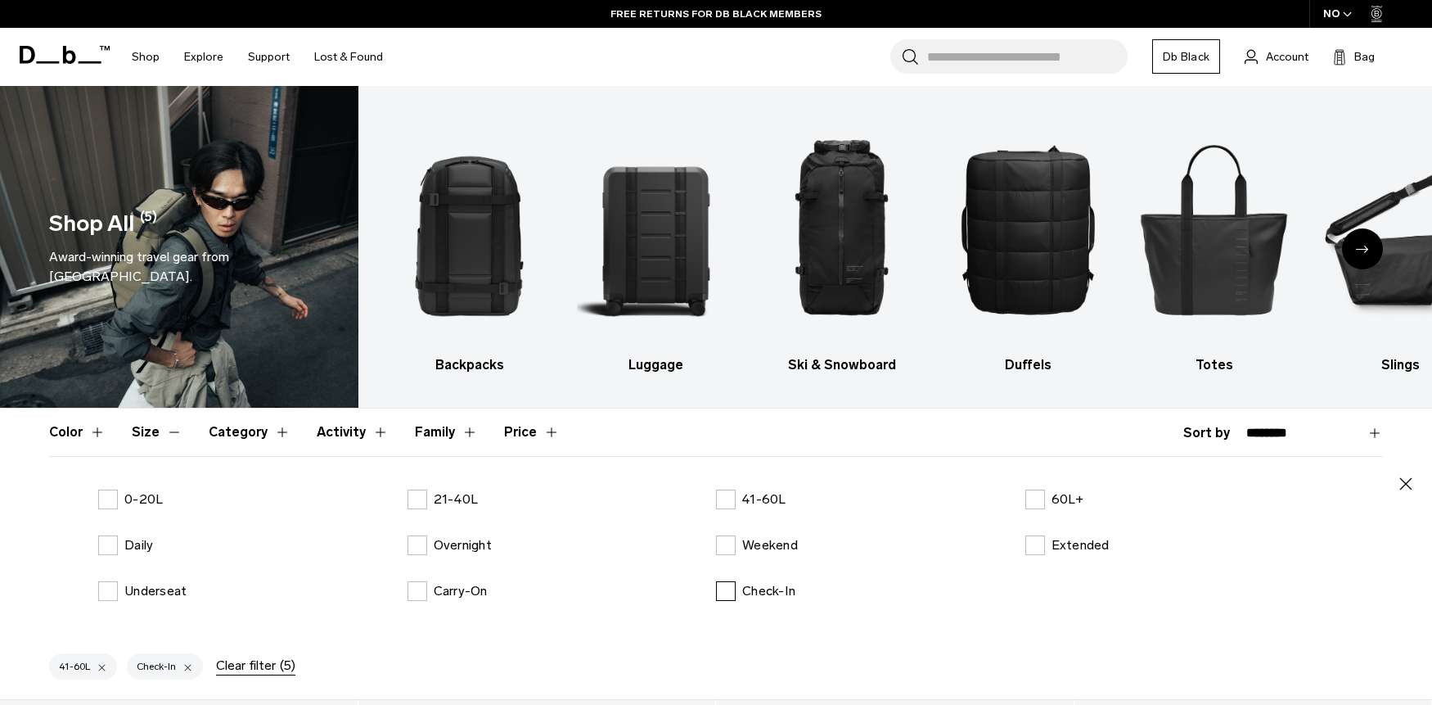
click at [781, 584] on p "Check-In" at bounding box center [768, 591] width 53 height 20
click at [1080, 548] on p "Extended" at bounding box center [1081, 545] width 58 height 20
click at [1408, 487] on icon "button" at bounding box center [1406, 484] width 20 height 20
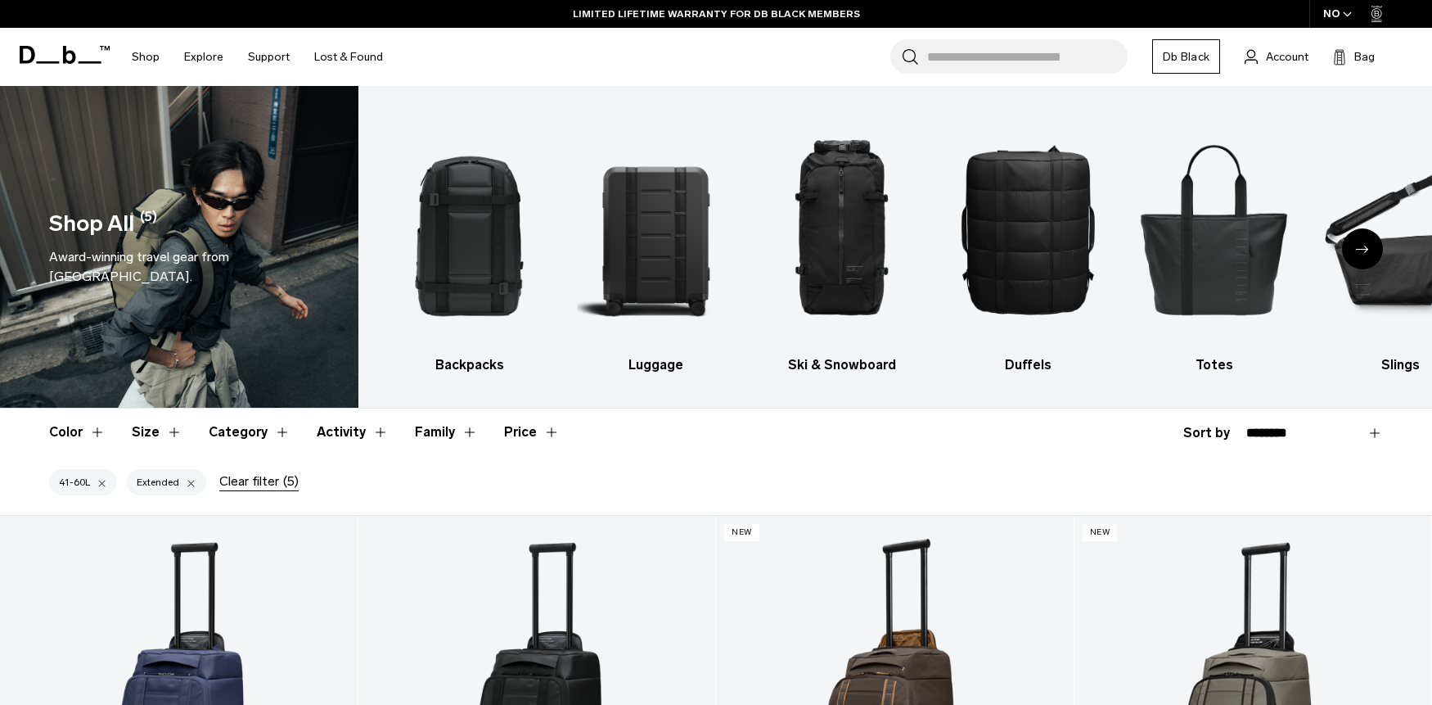
click at [973, 464] on div "41-60L Extended Clear filter (5)" at bounding box center [716, 485] width 1432 height 59
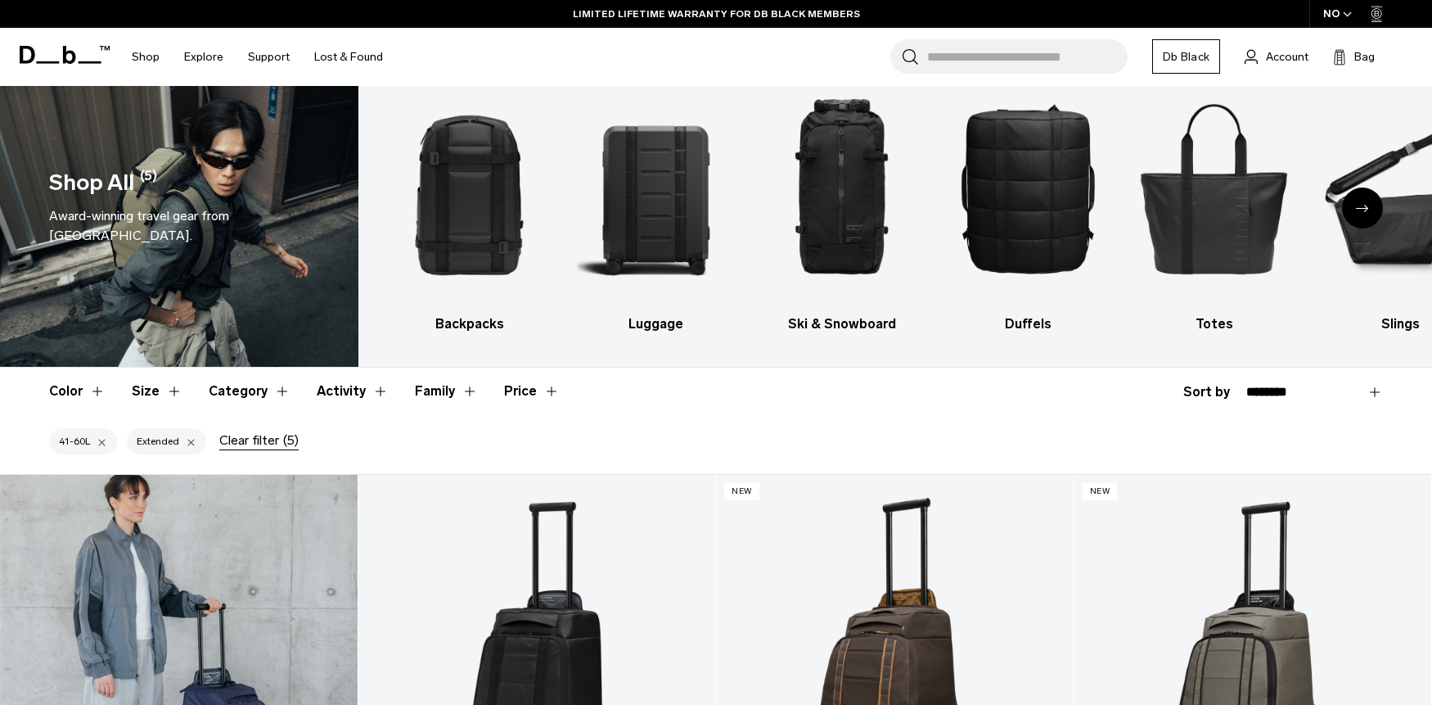
scroll to position [39, 0]
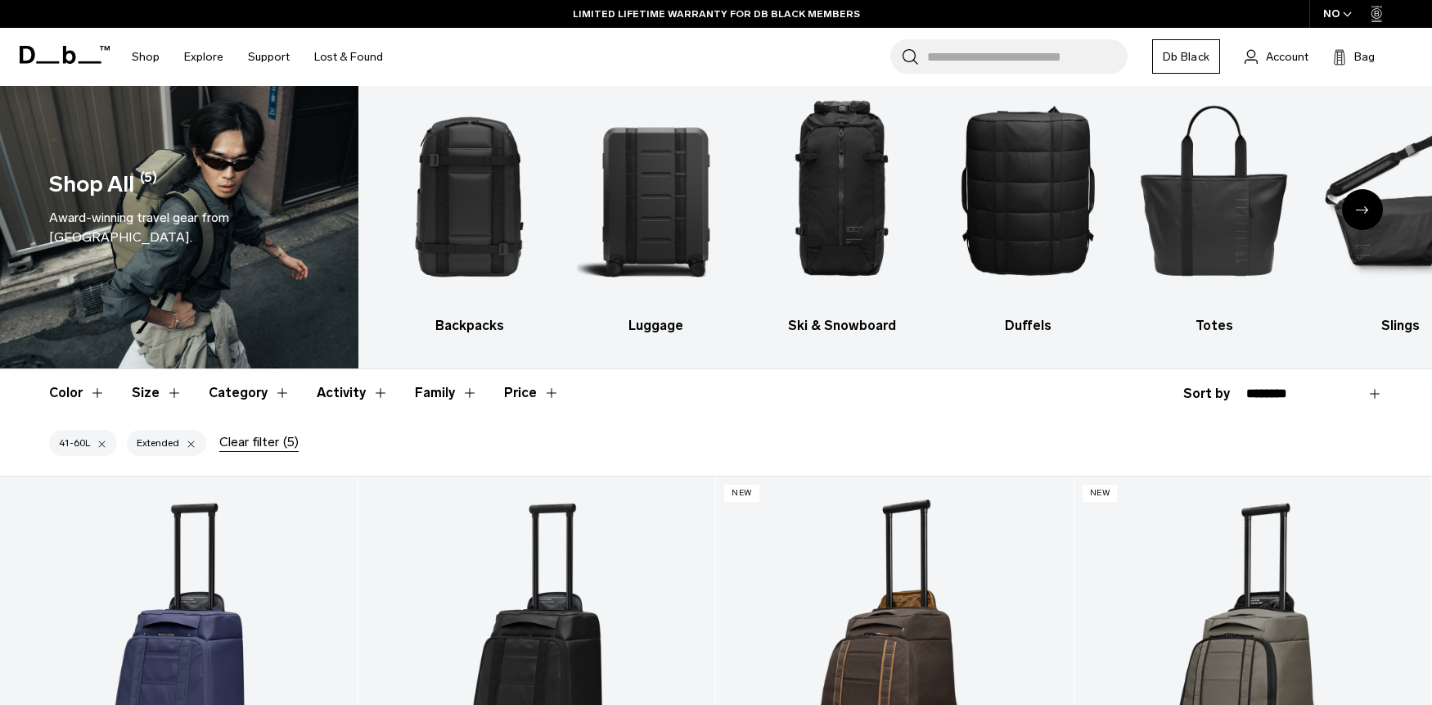
click at [180, 440] on div "Extended" at bounding box center [166, 443] width 79 height 26
click at [186, 439] on div at bounding box center [191, 442] width 11 height 15
click at [219, 439] on div "Clear filter (5)" at bounding box center [258, 442] width 79 height 20
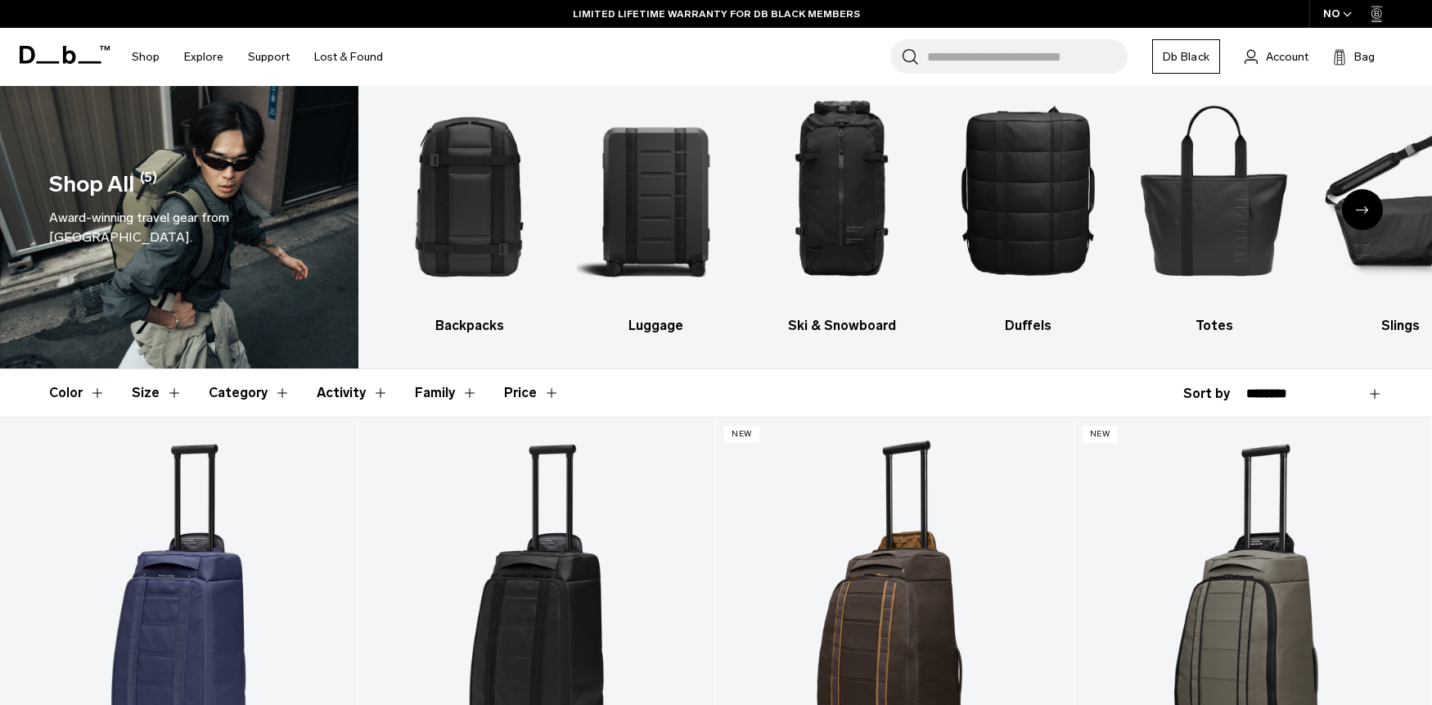
click at [154, 389] on button "Size" at bounding box center [157, 392] width 51 height 47
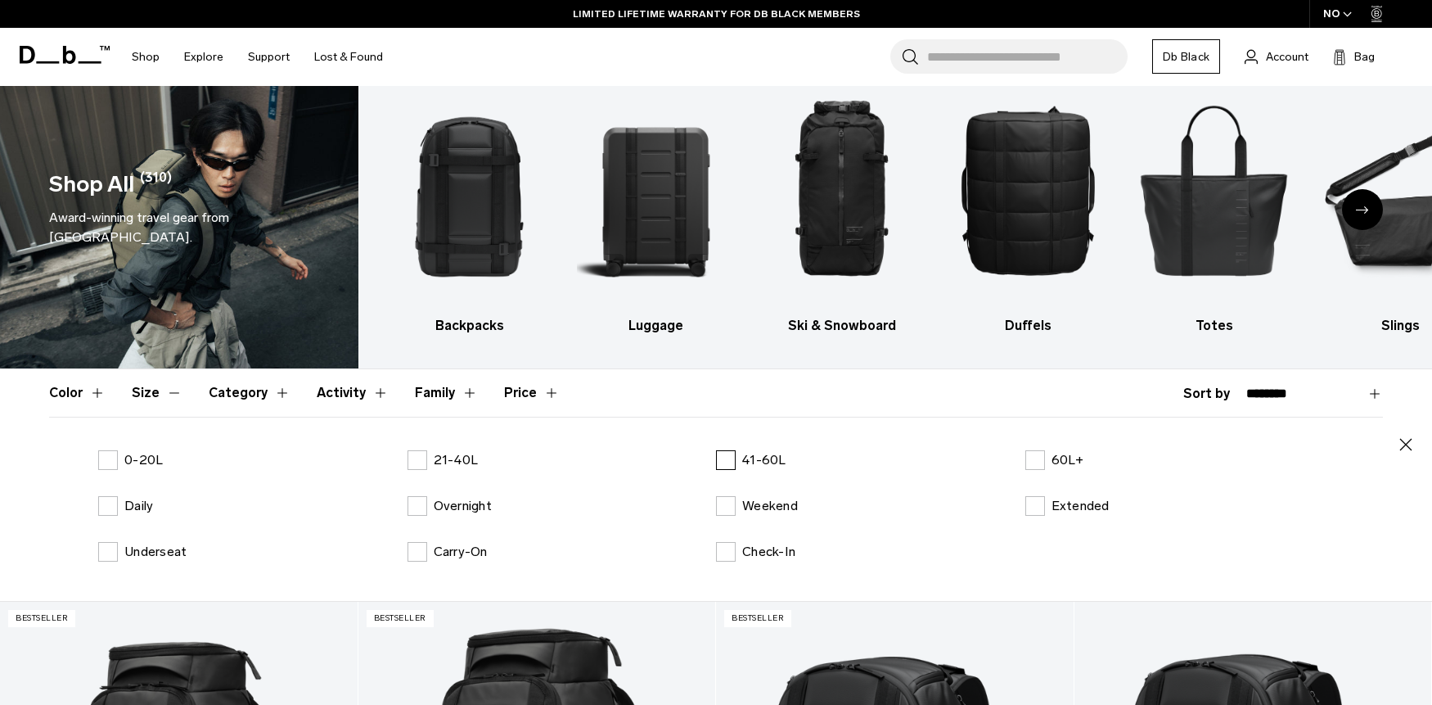
click at [720, 460] on label "41-60L" at bounding box center [751, 460] width 70 height 20
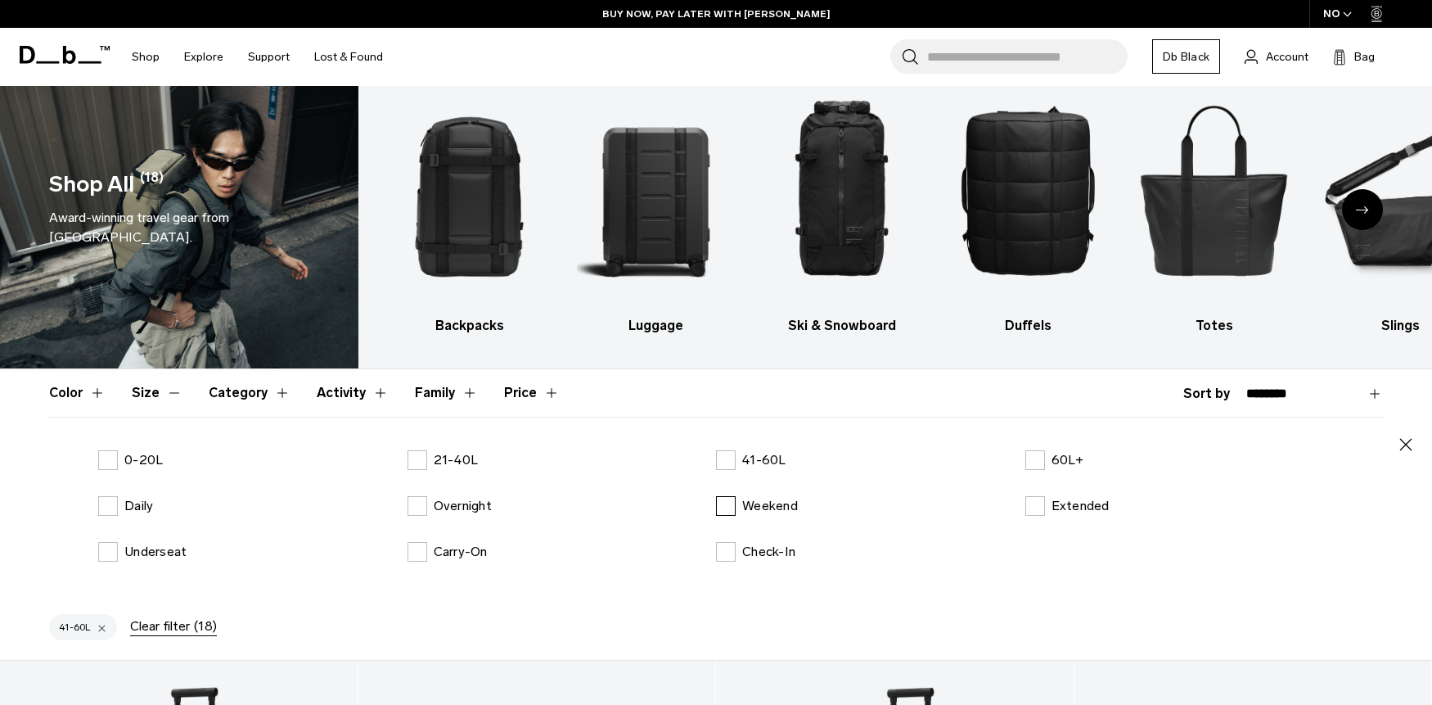
click at [762, 511] on p "Weekend" at bounding box center [770, 506] width 56 height 20
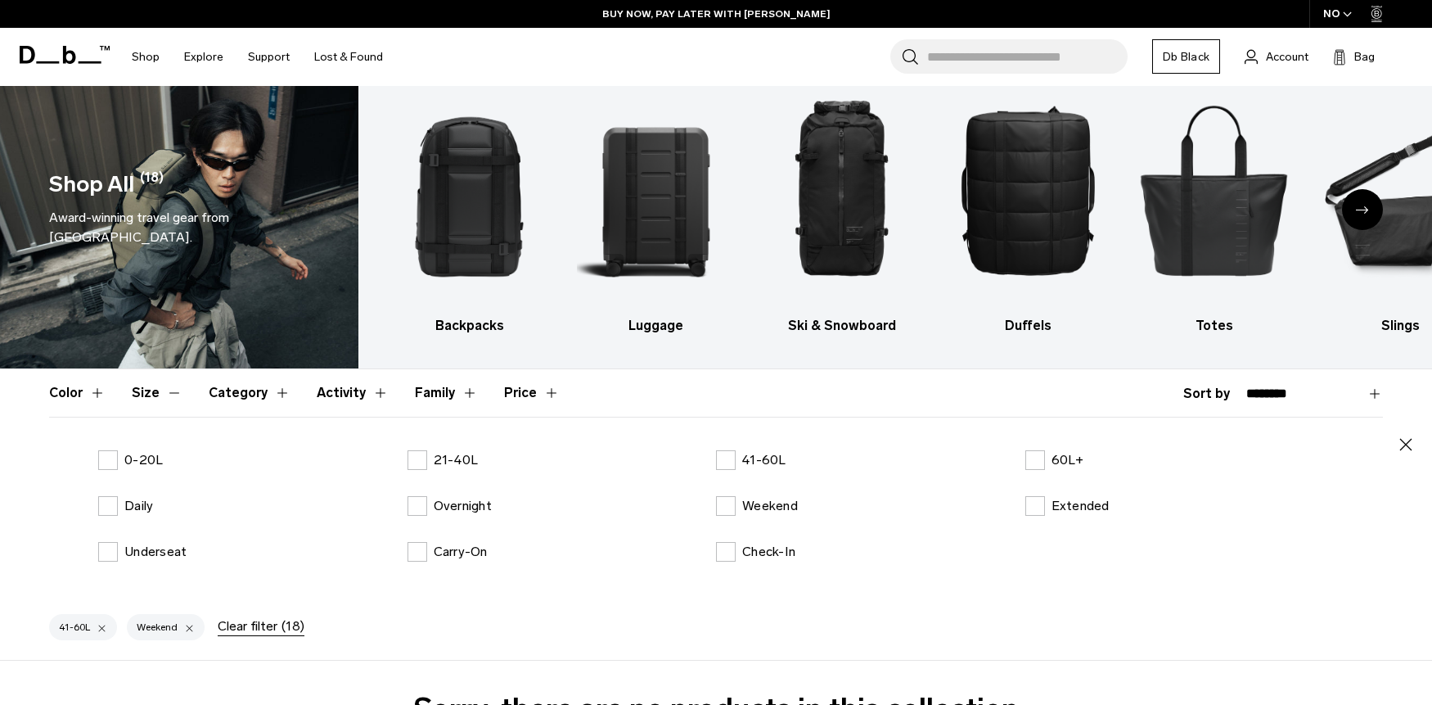
click at [1398, 440] on icon "button" at bounding box center [1406, 445] width 20 height 20
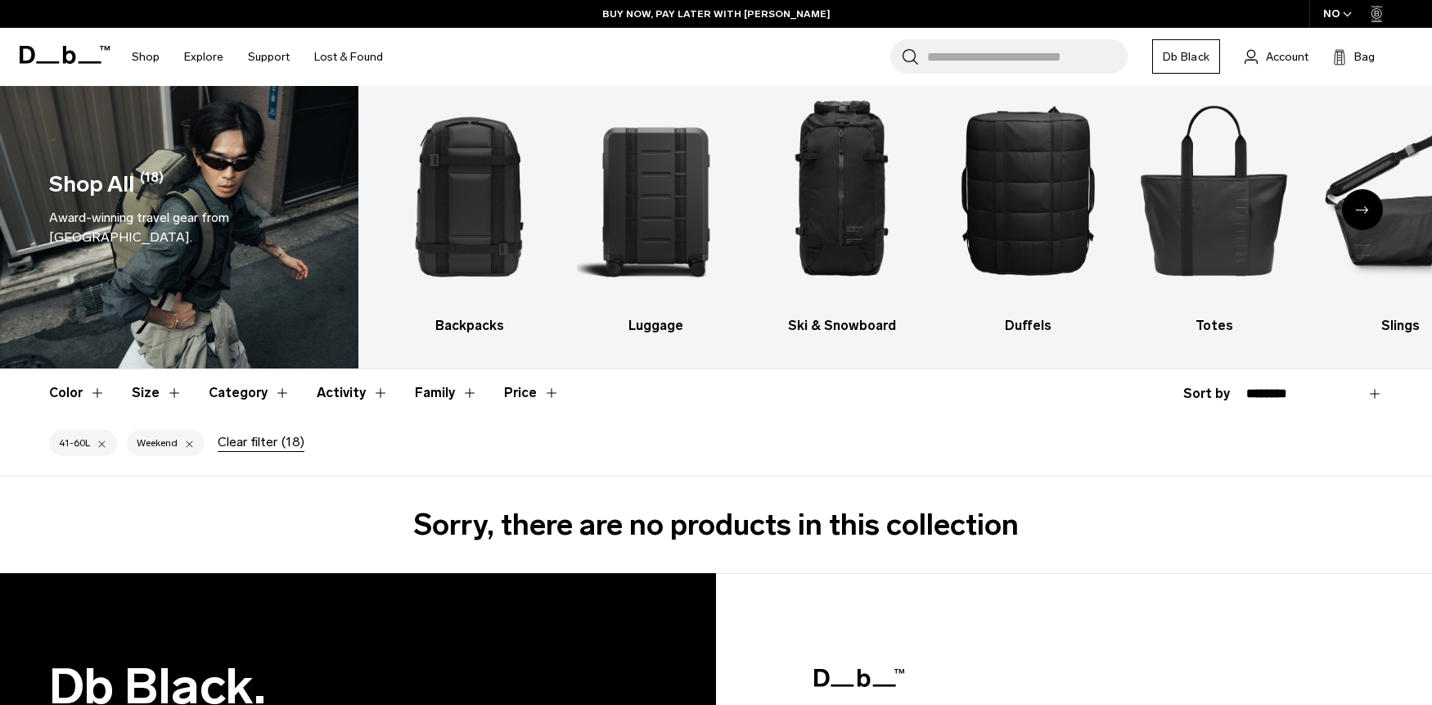
click at [931, 417] on div "41-60L Weekend Clear filter (18)" at bounding box center [716, 446] width 1432 height 59
click at [164, 398] on button "Size" at bounding box center [157, 392] width 51 height 47
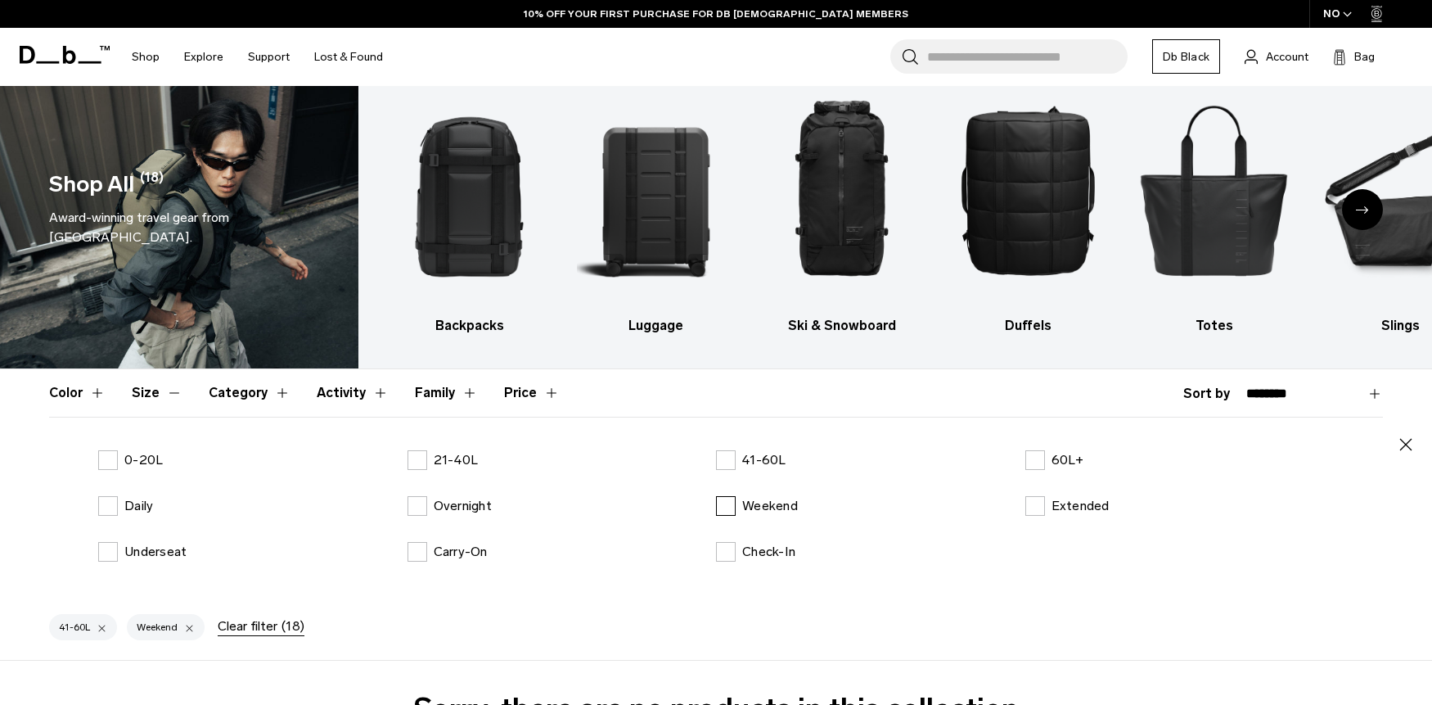
click at [746, 511] on p "Weekend" at bounding box center [770, 506] width 56 height 20
click at [465, 503] on p "Overnight" at bounding box center [463, 506] width 58 height 20
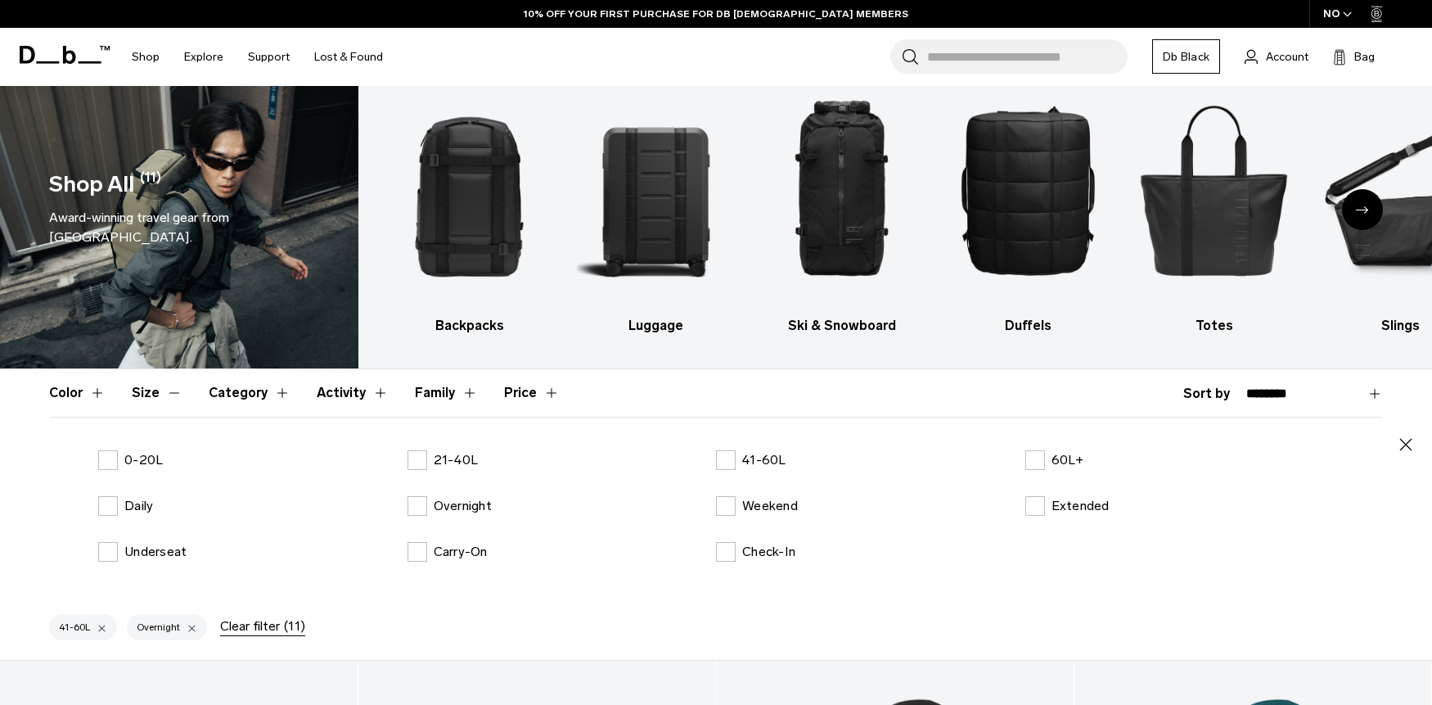
click at [1404, 439] on icon "button" at bounding box center [1406, 445] width 20 height 20
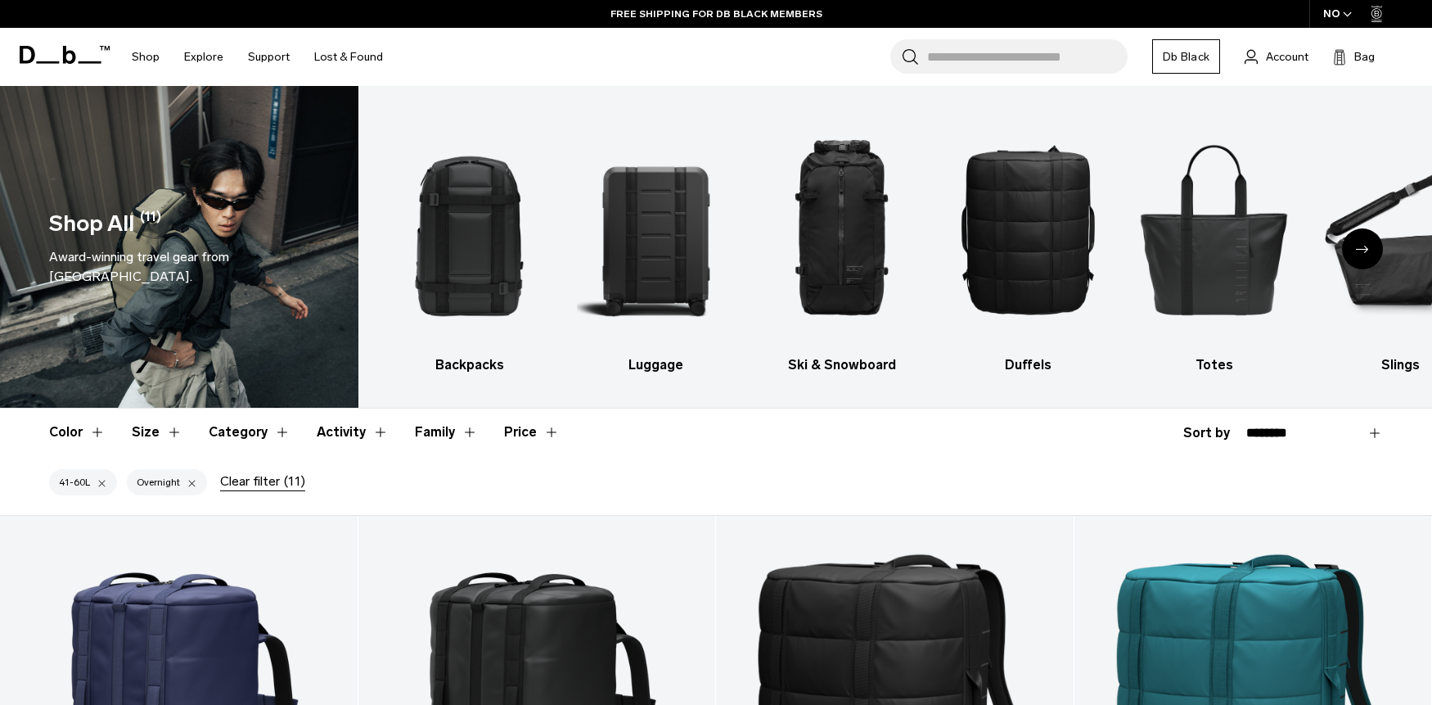
click at [194, 484] on div at bounding box center [192, 482] width 11 height 15
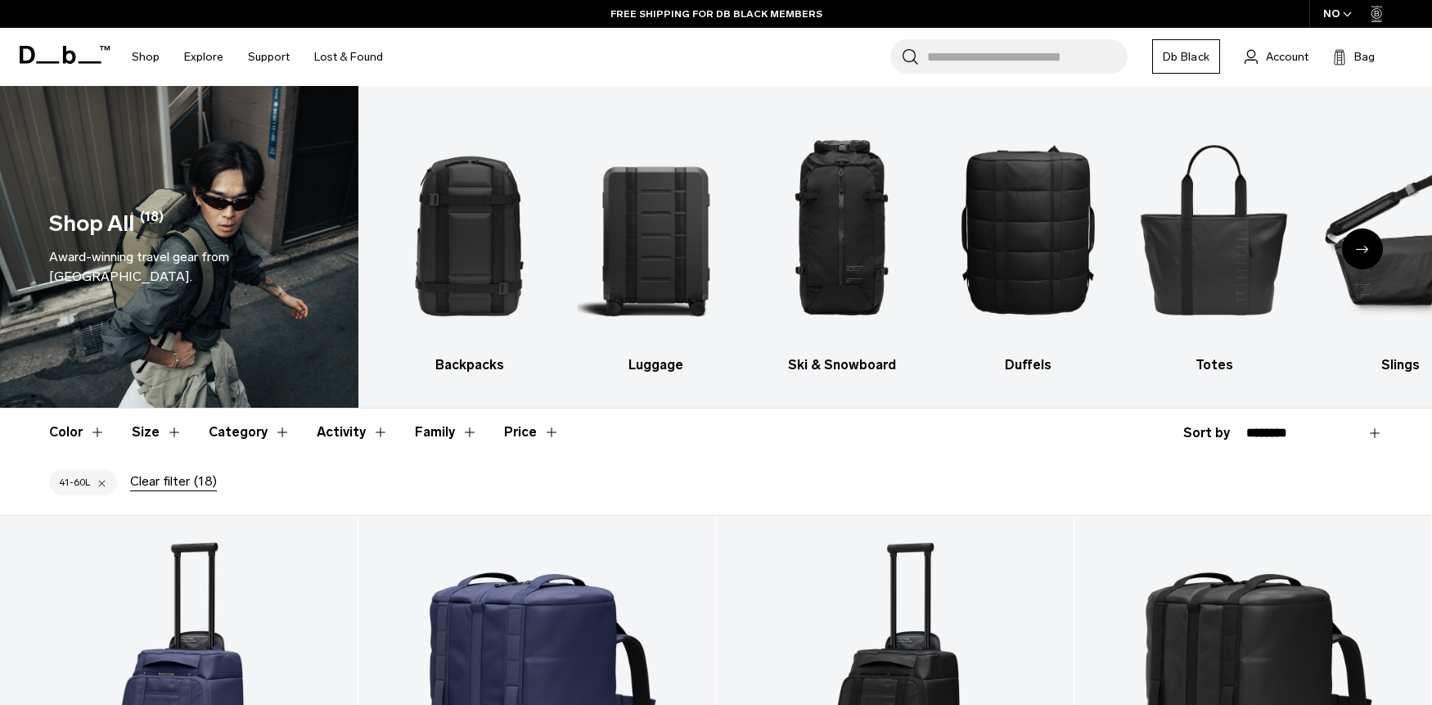
click at [164, 433] on button "Size" at bounding box center [157, 431] width 51 height 47
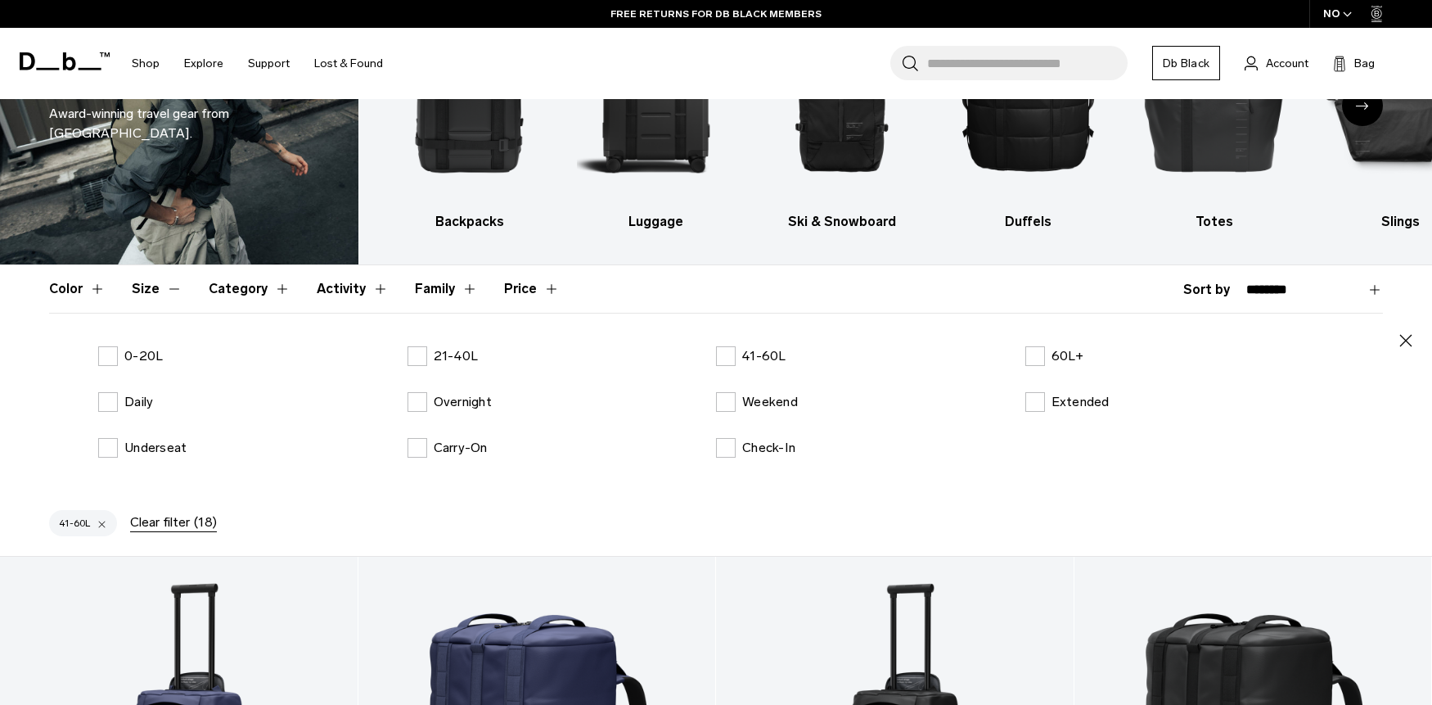
scroll to position [149, 0]
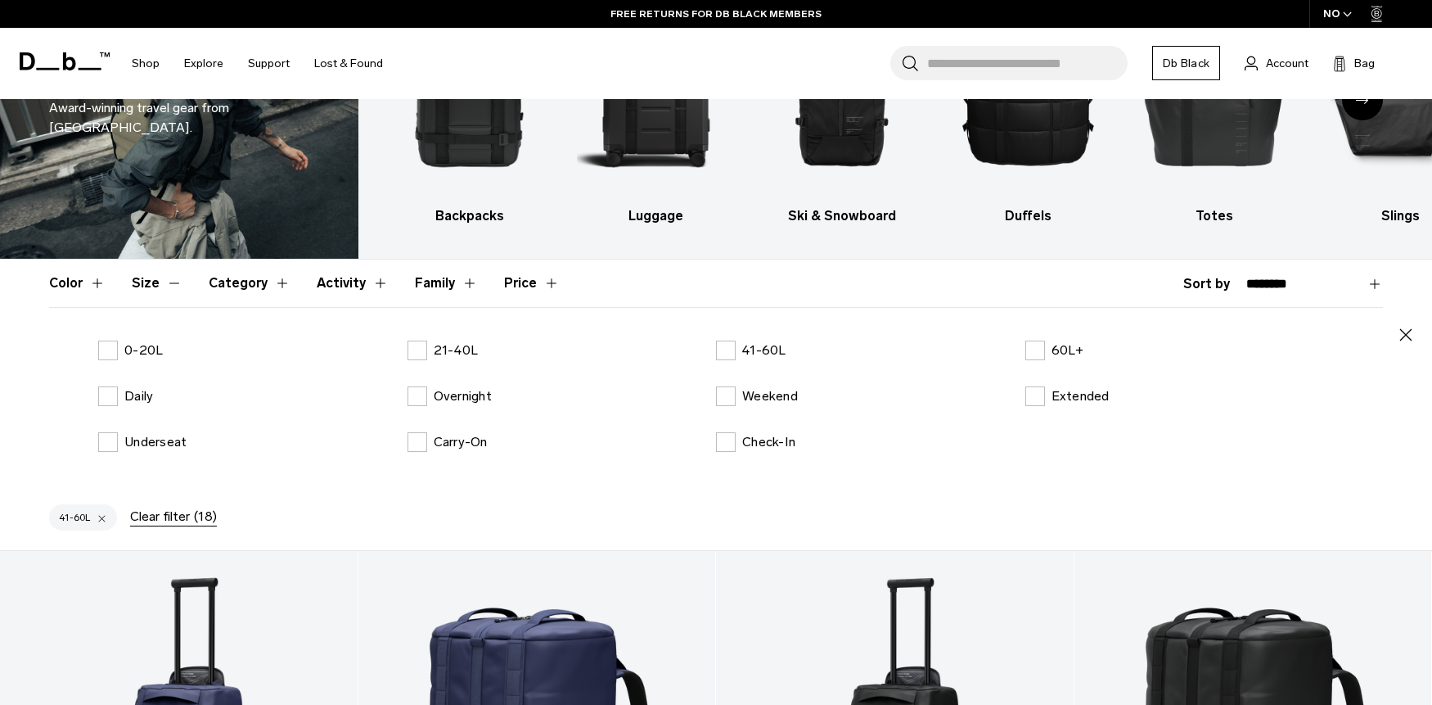
drag, startPoint x: 146, startPoint y: 349, endPoint x: 234, endPoint y: 321, distance: 92.9
click at [146, 349] on p "0-20L" at bounding box center [143, 350] width 38 height 20
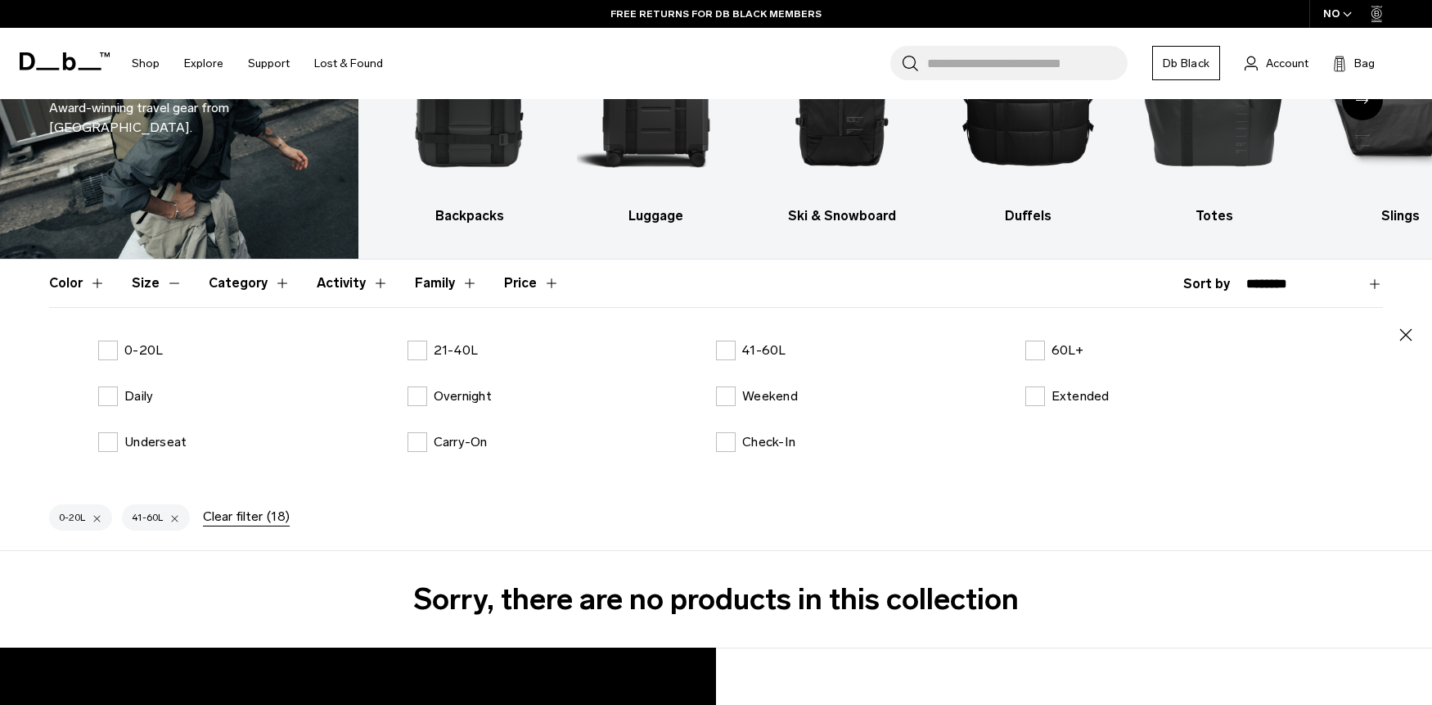
click at [317, 291] on button "Activity" at bounding box center [353, 282] width 72 height 47
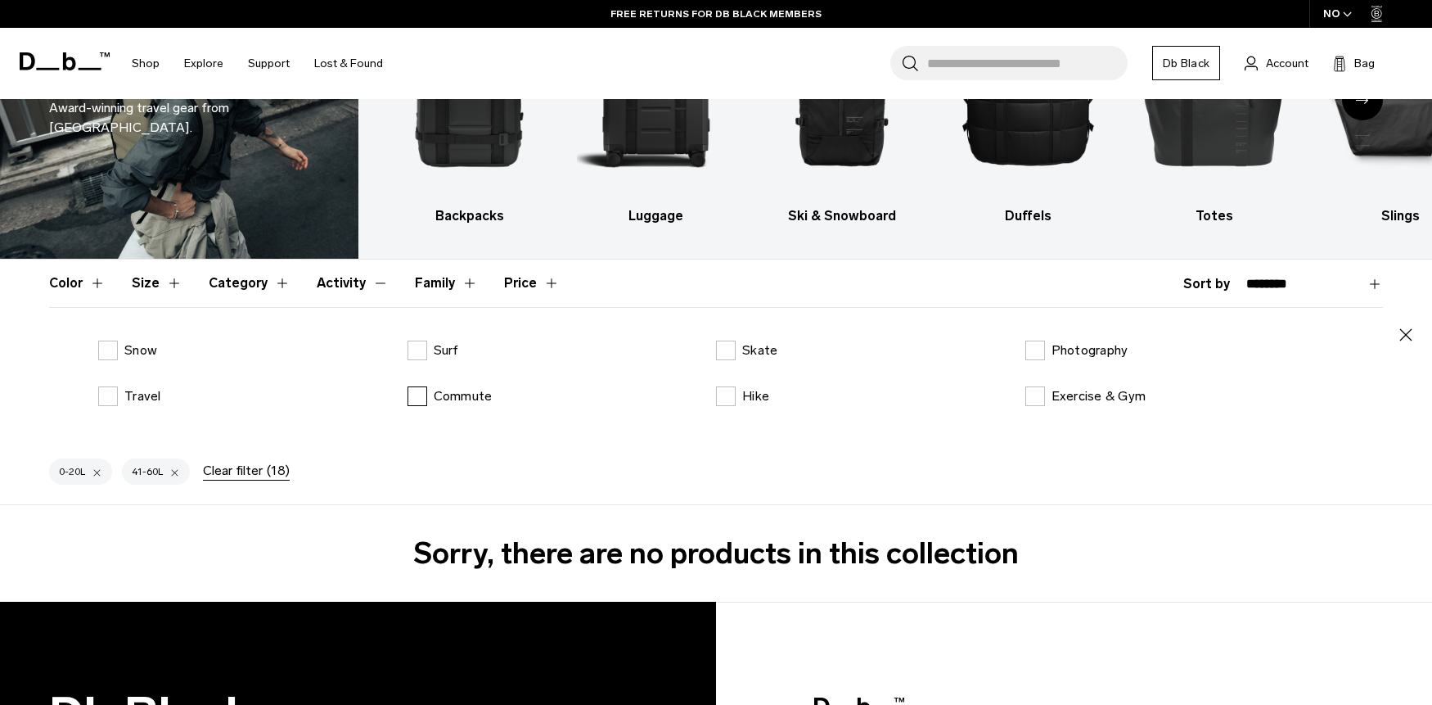
click at [474, 396] on p "Commute" at bounding box center [463, 396] width 59 height 20
click at [360, 282] on button "Activity" at bounding box center [353, 282] width 72 height 47
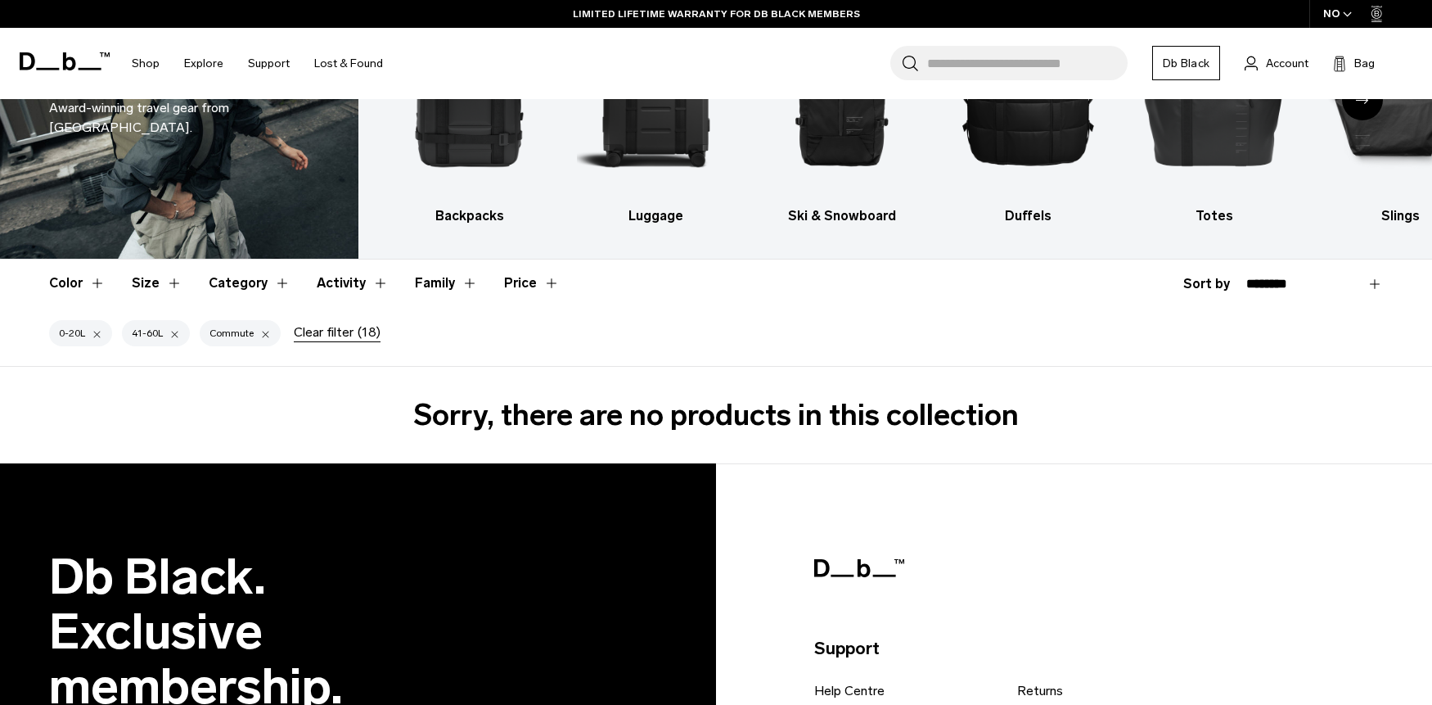
click at [174, 333] on div at bounding box center [174, 333] width 11 height 15
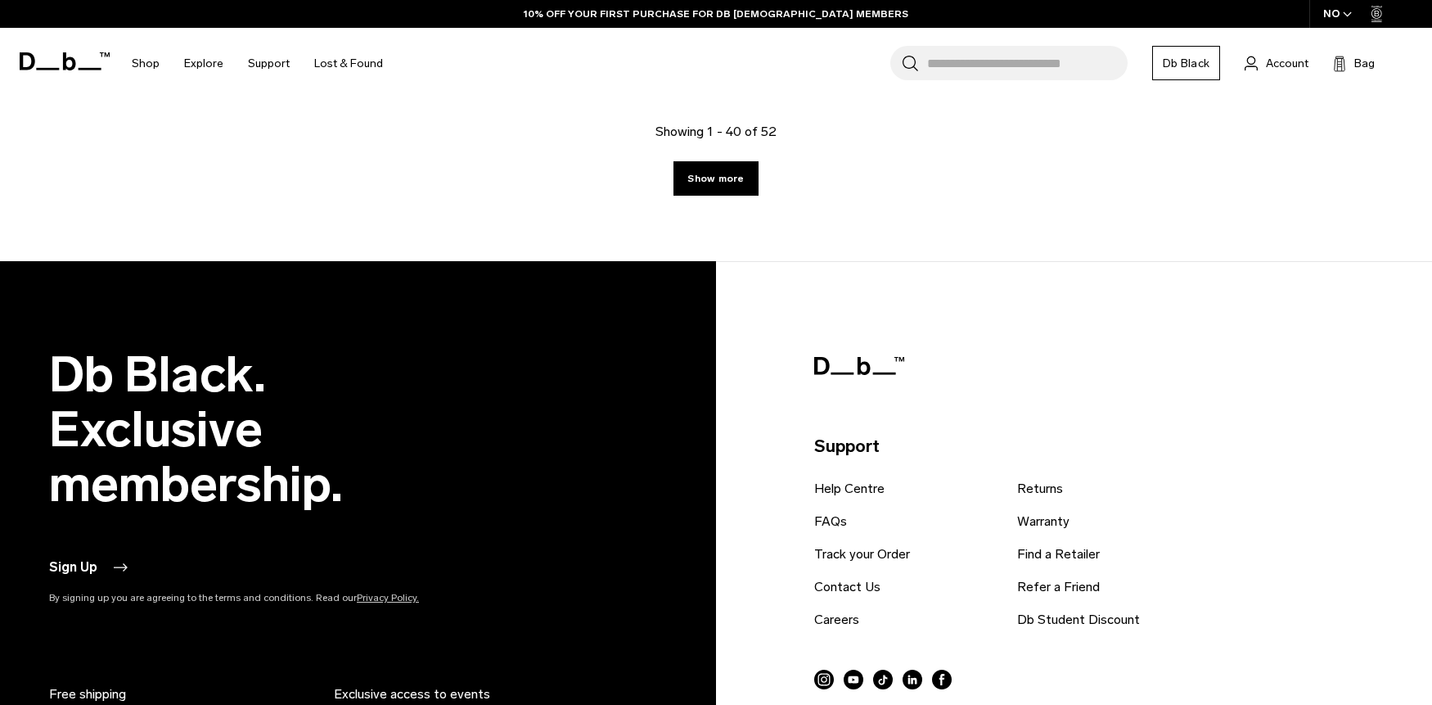
scroll to position [5686, 0]
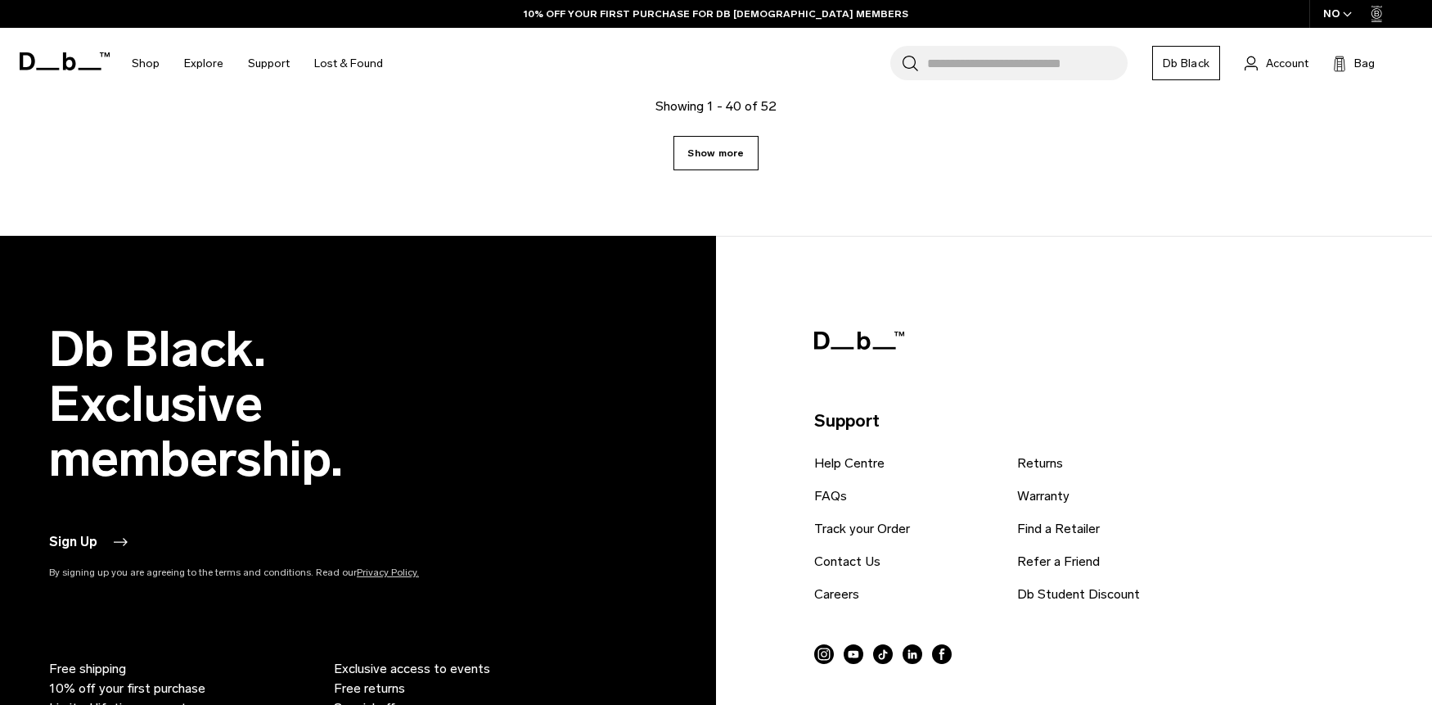
click at [737, 157] on link "Show more" at bounding box center [716, 153] width 84 height 34
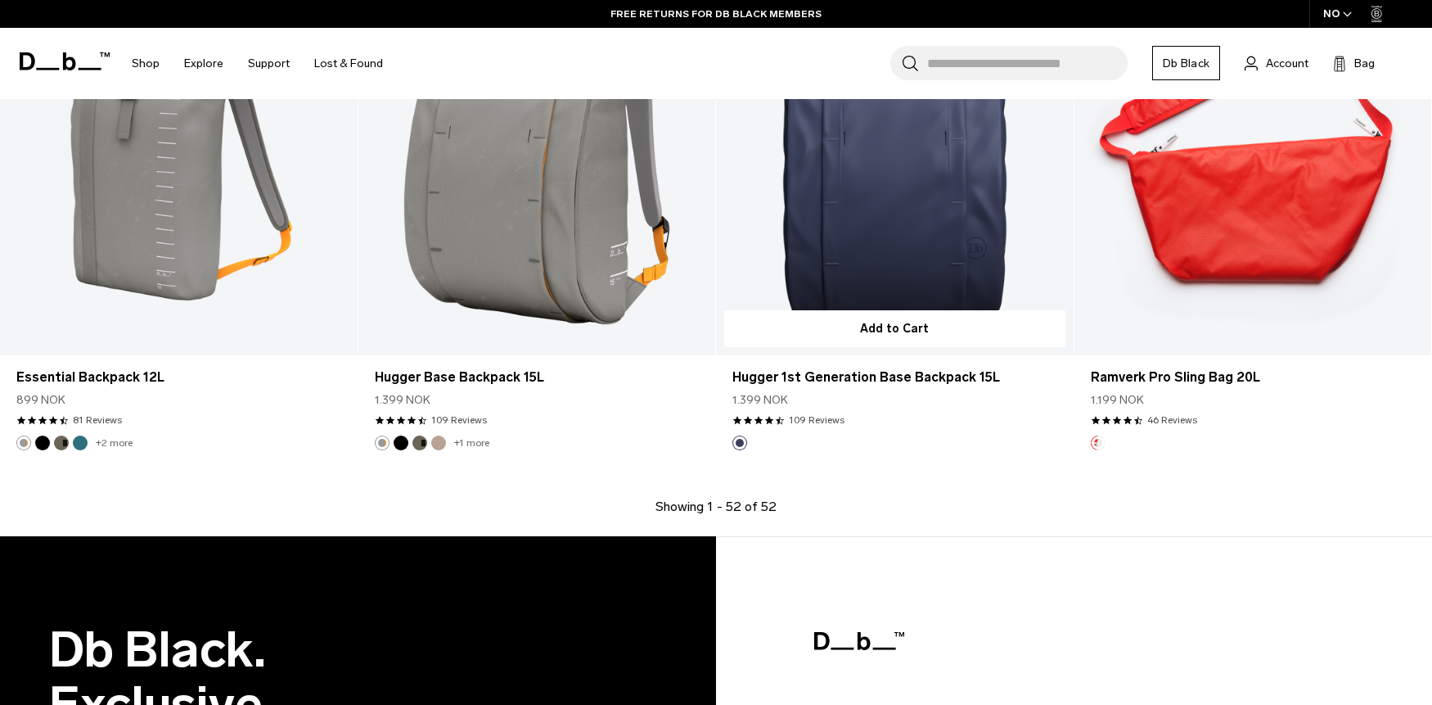
scroll to position [6881, 0]
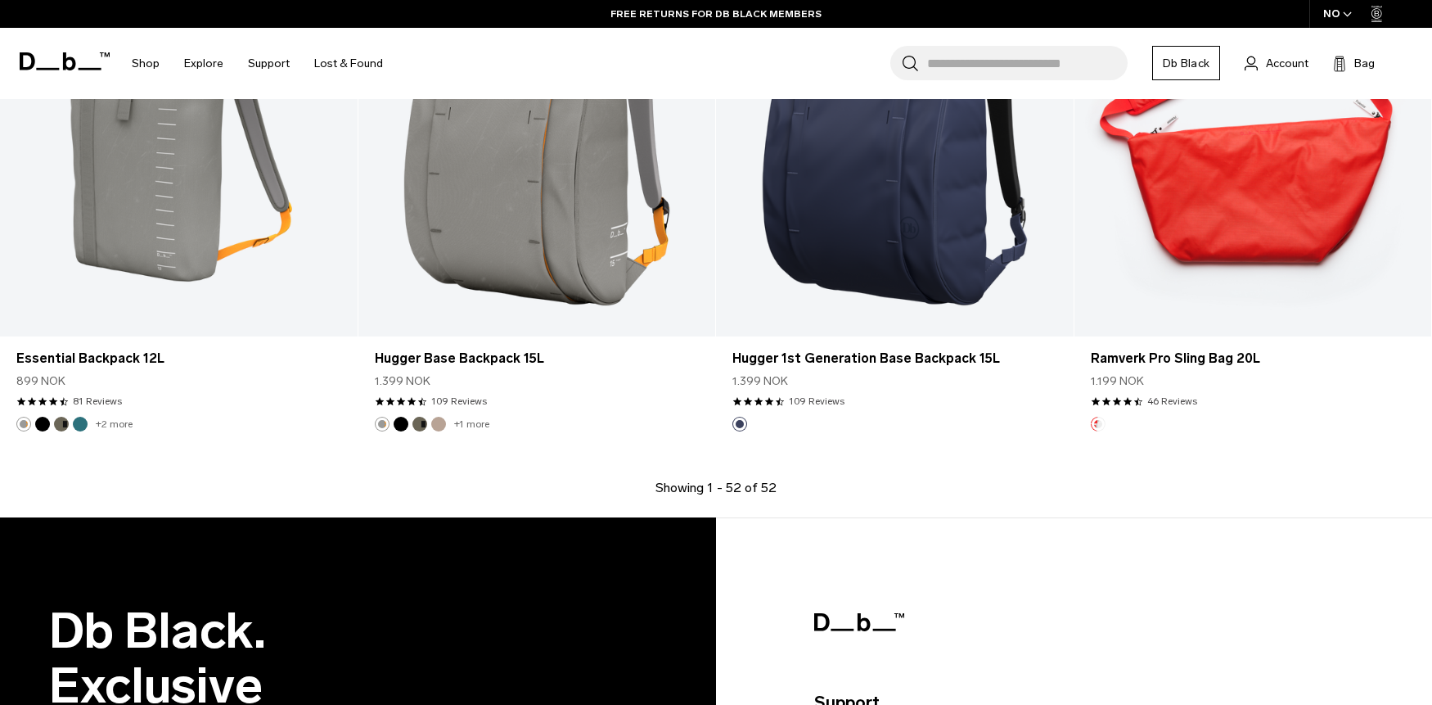
drag, startPoint x: 745, startPoint y: 495, endPoint x: 759, endPoint y: 484, distance: 18.7
click at [746, 493] on p "Showing 1 - 52 of 52" at bounding box center [716, 488] width 121 height 20
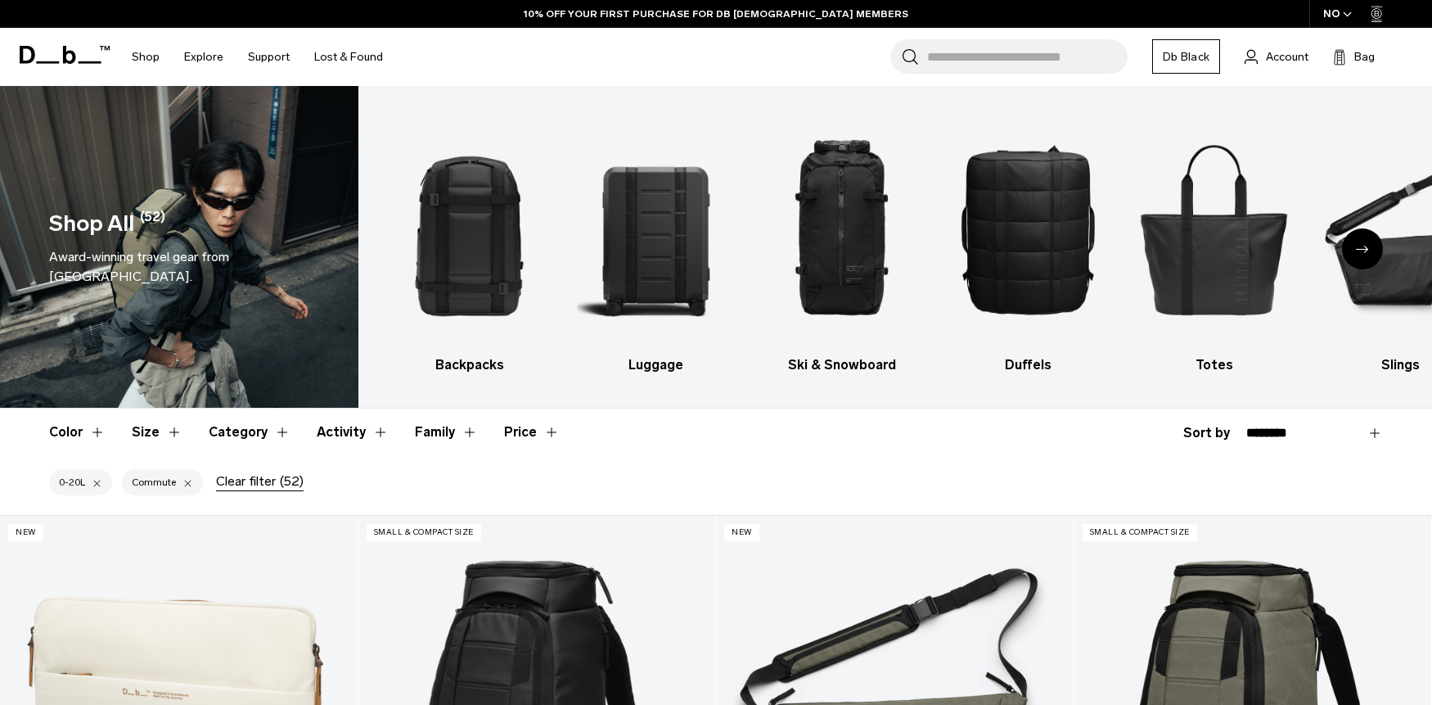
scroll to position [162, 0]
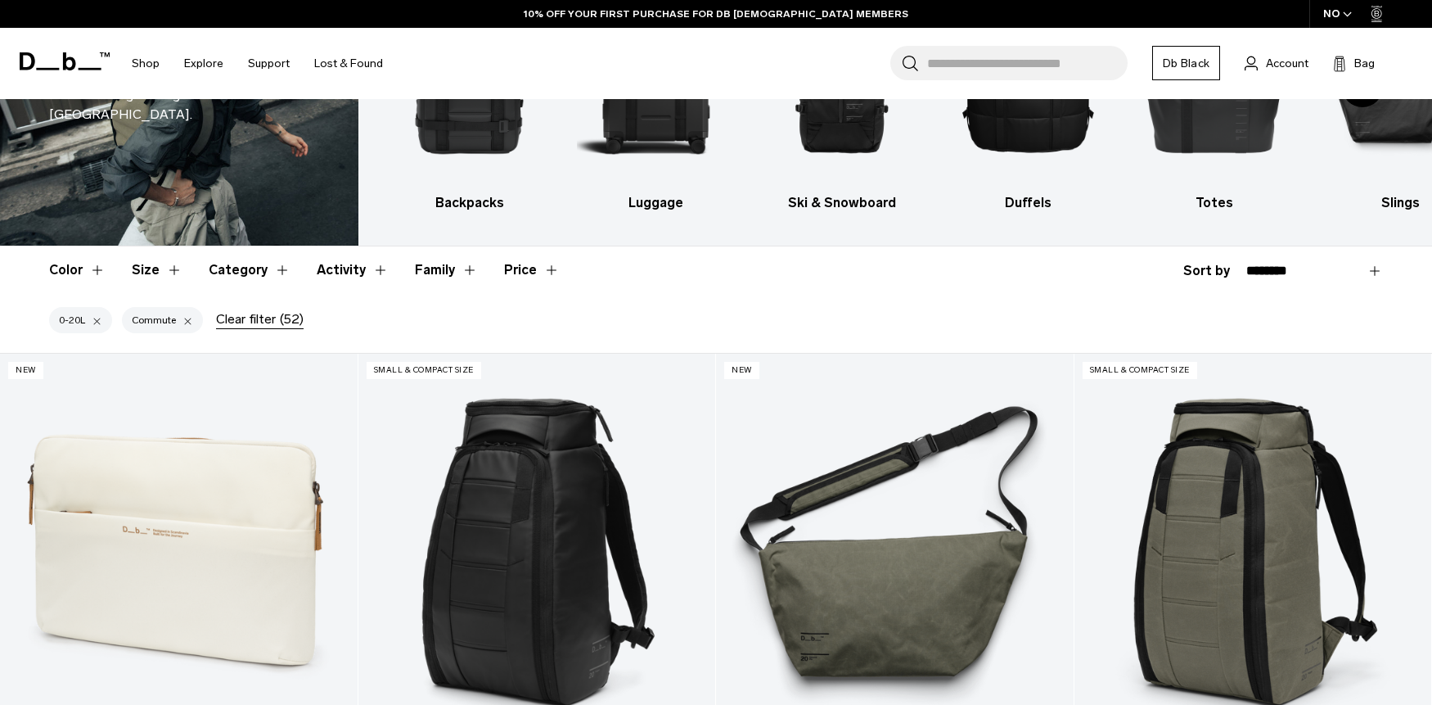
click at [102, 324] on div at bounding box center [97, 320] width 11 height 15
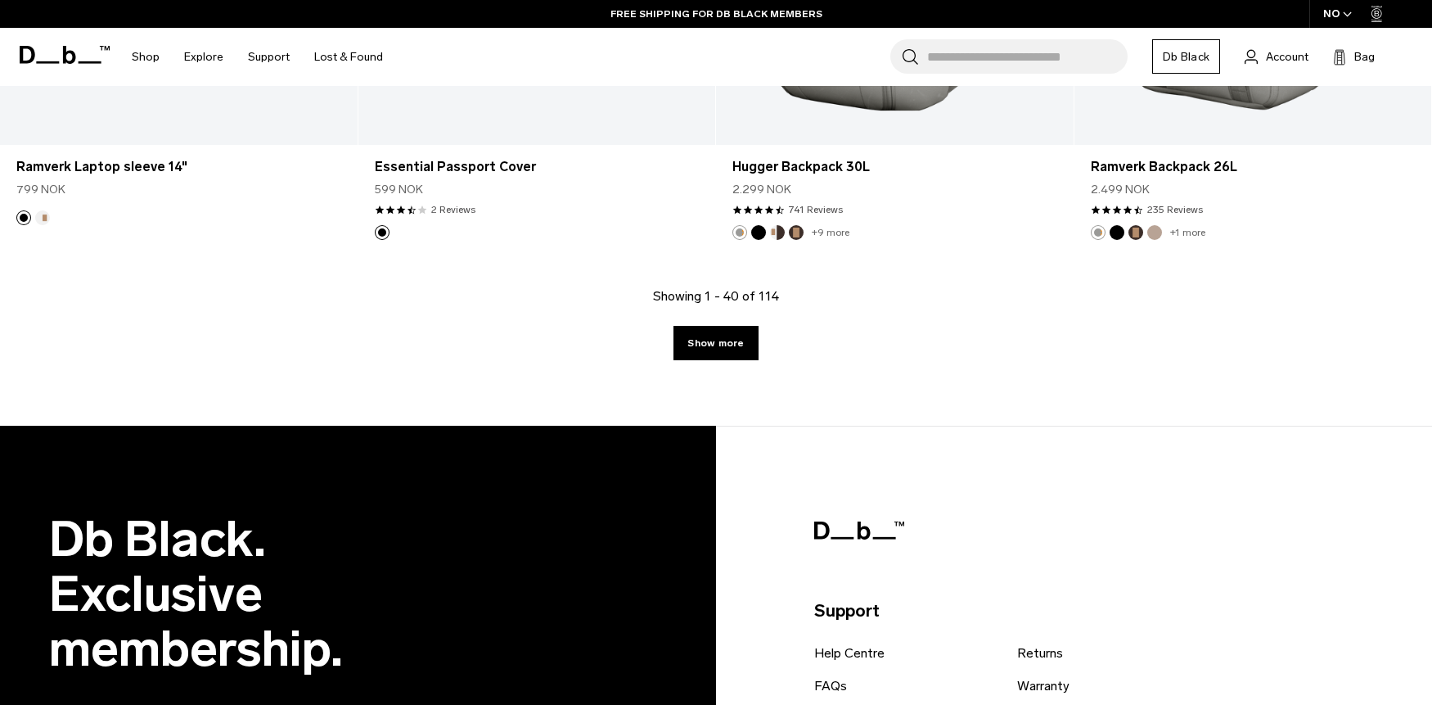
scroll to position [5491, 0]
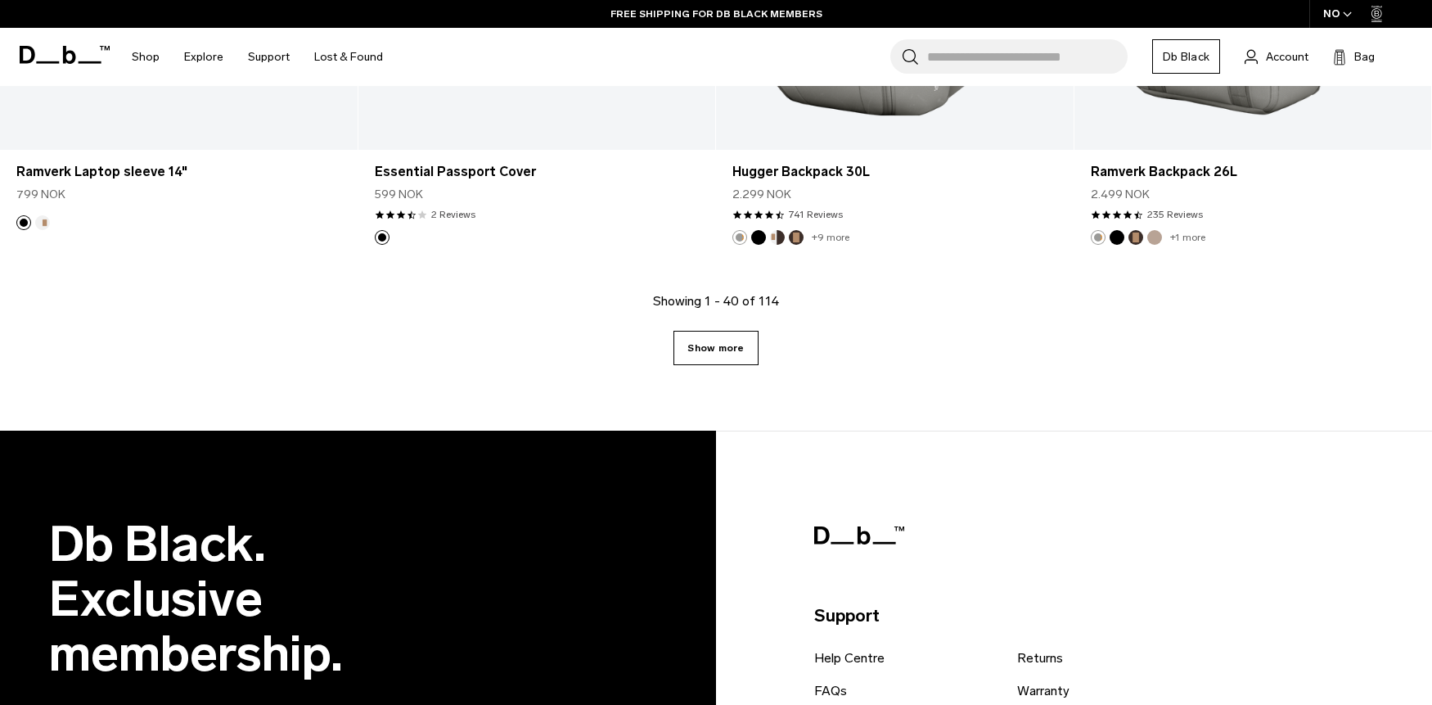
click at [709, 338] on link "Show more" at bounding box center [716, 348] width 84 height 34
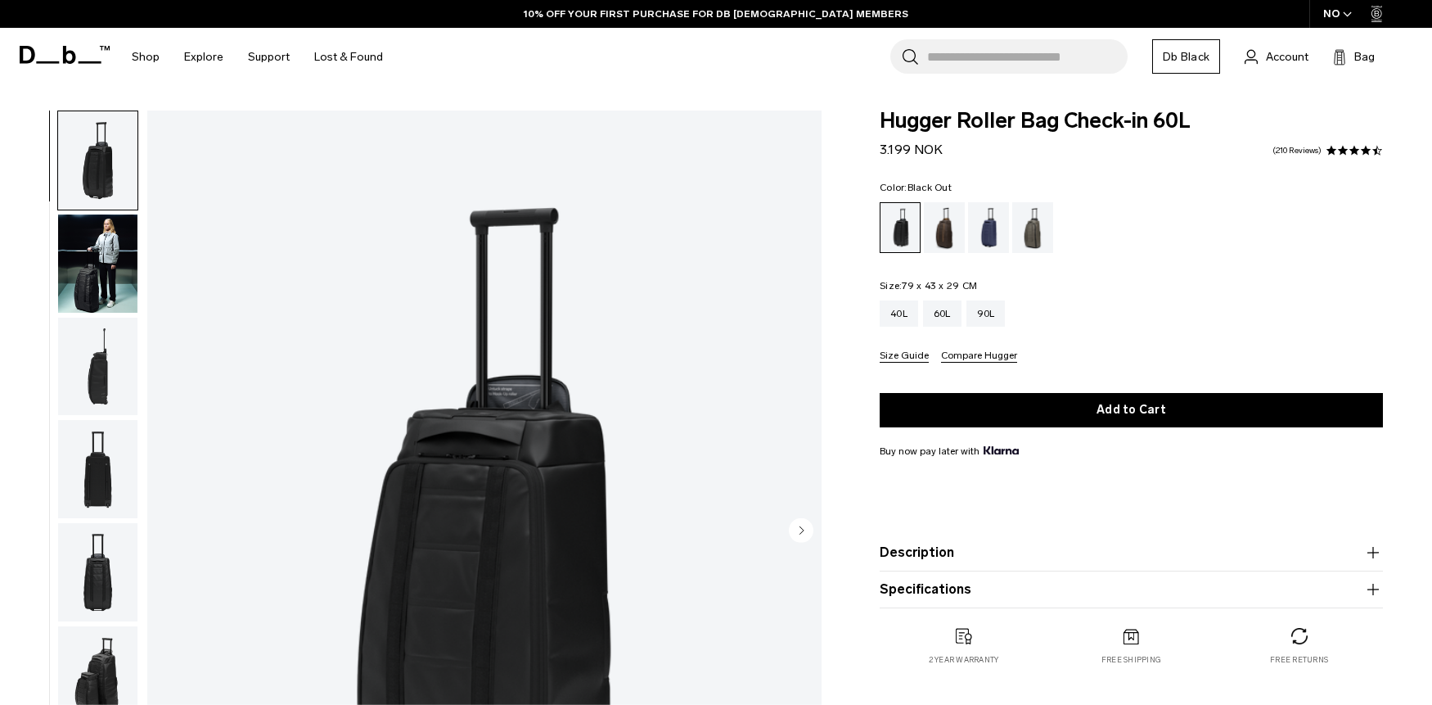
click at [994, 358] on button "Compare Hugger" at bounding box center [979, 356] width 76 height 12
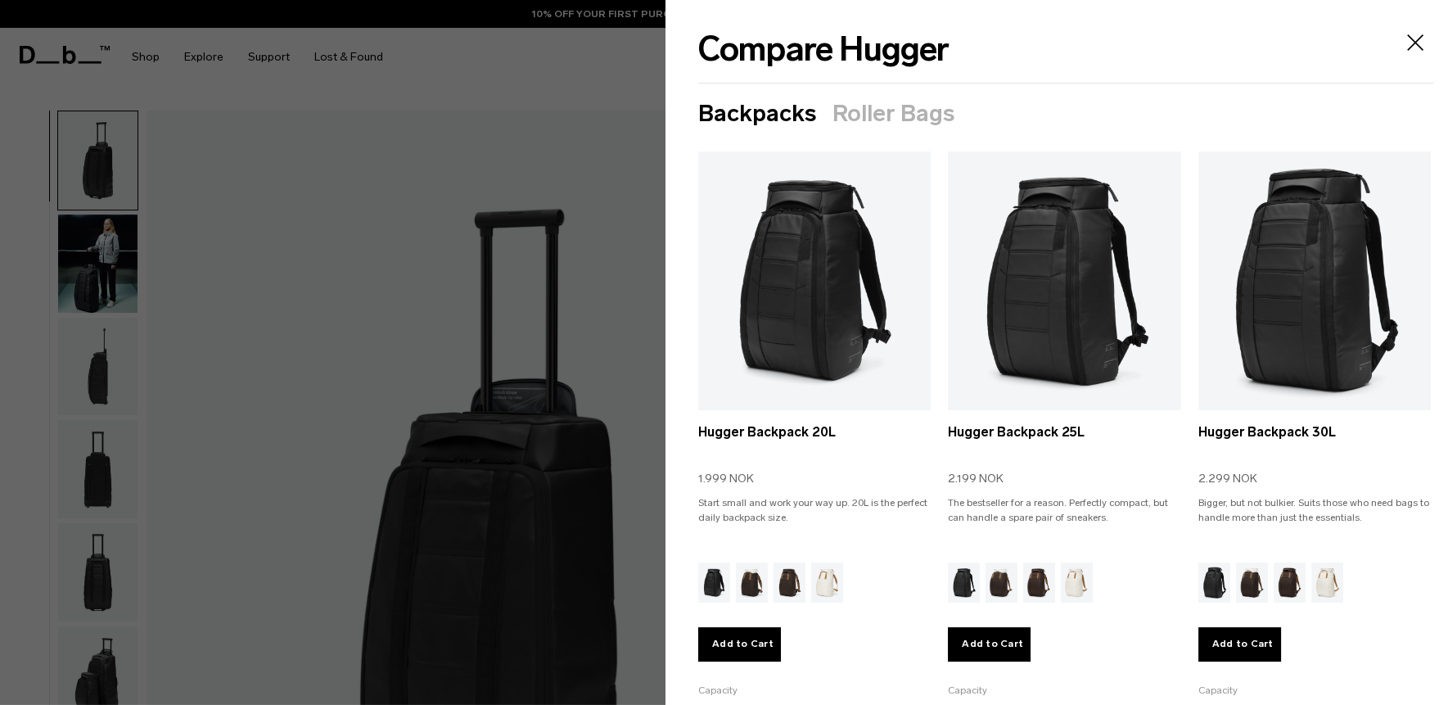
click at [873, 114] on button "Roller Bags" at bounding box center [893, 114] width 122 height 26
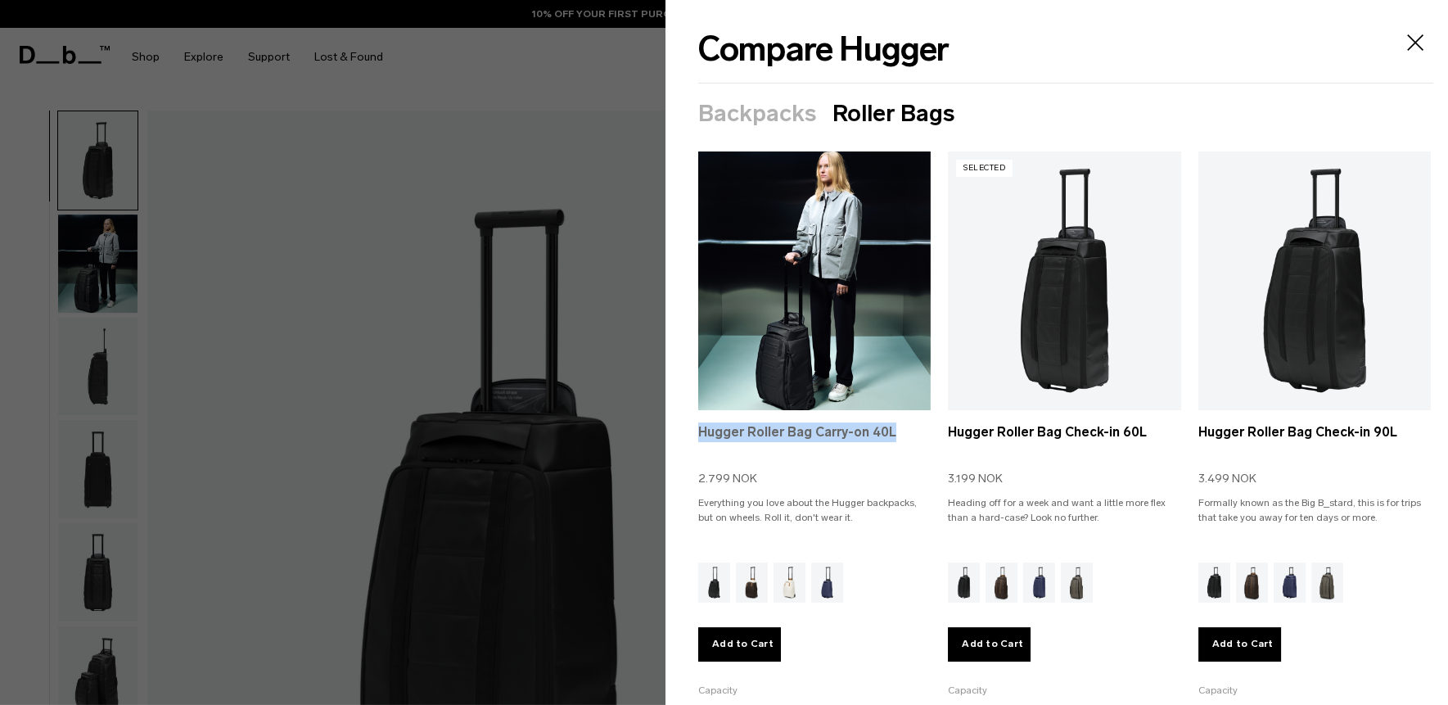
drag, startPoint x: 692, startPoint y: 426, endPoint x: 891, endPoint y: 432, distance: 199.0
click at [891, 432] on section "Backpacks Roller Bags Selected Hugger Backpack 20L 1.999 NOK Start small and wo…" at bounding box center [1056, 557] width 782 height 912
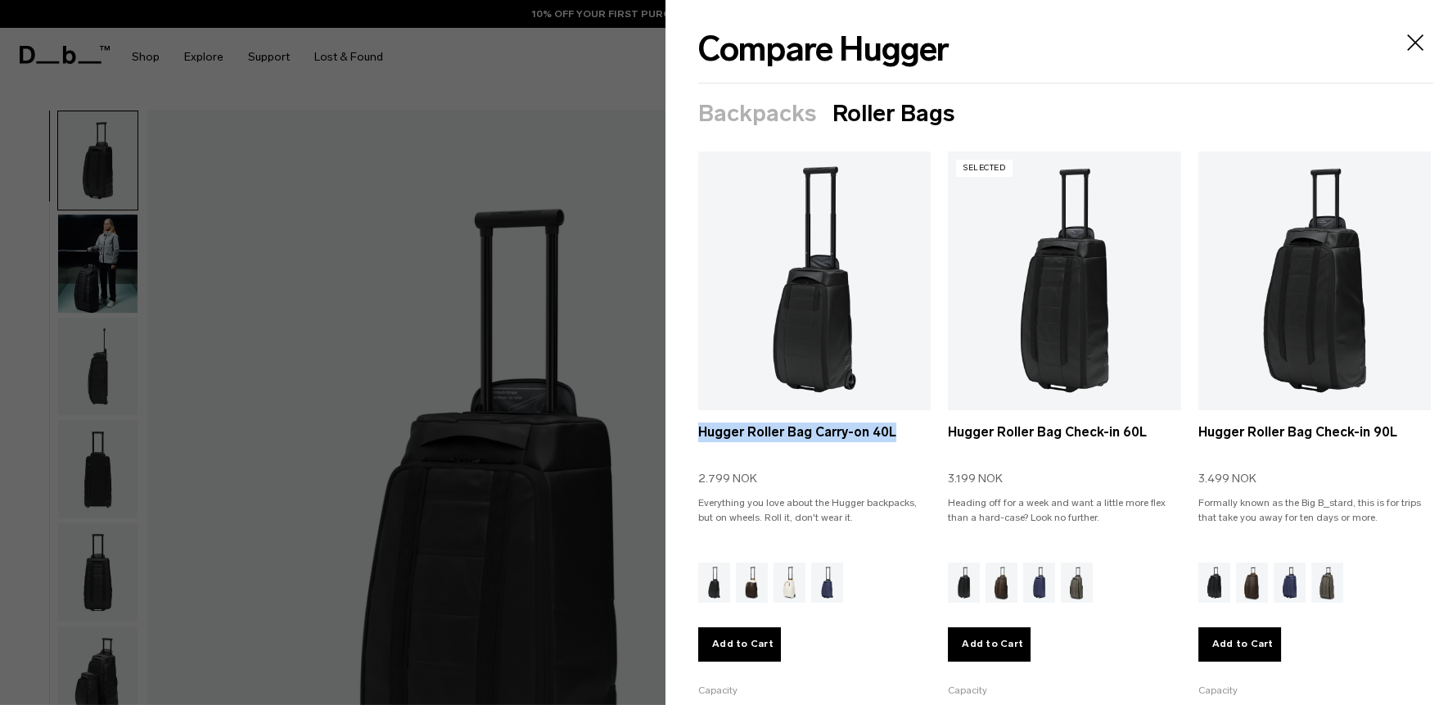
copy link "Hugger Roller Bag Carry-on 40L"
drag, startPoint x: 939, startPoint y: 430, endPoint x: 1069, endPoint y: 144, distance: 314.6
click at [1106, 428] on ul "Selected Hugger Roller Bag Carry-on 40L 2.799 NOK Everything you love about the…" at bounding box center [1064, 581] width 733 height 861
copy link "Hugger Roller Bag Check-in"
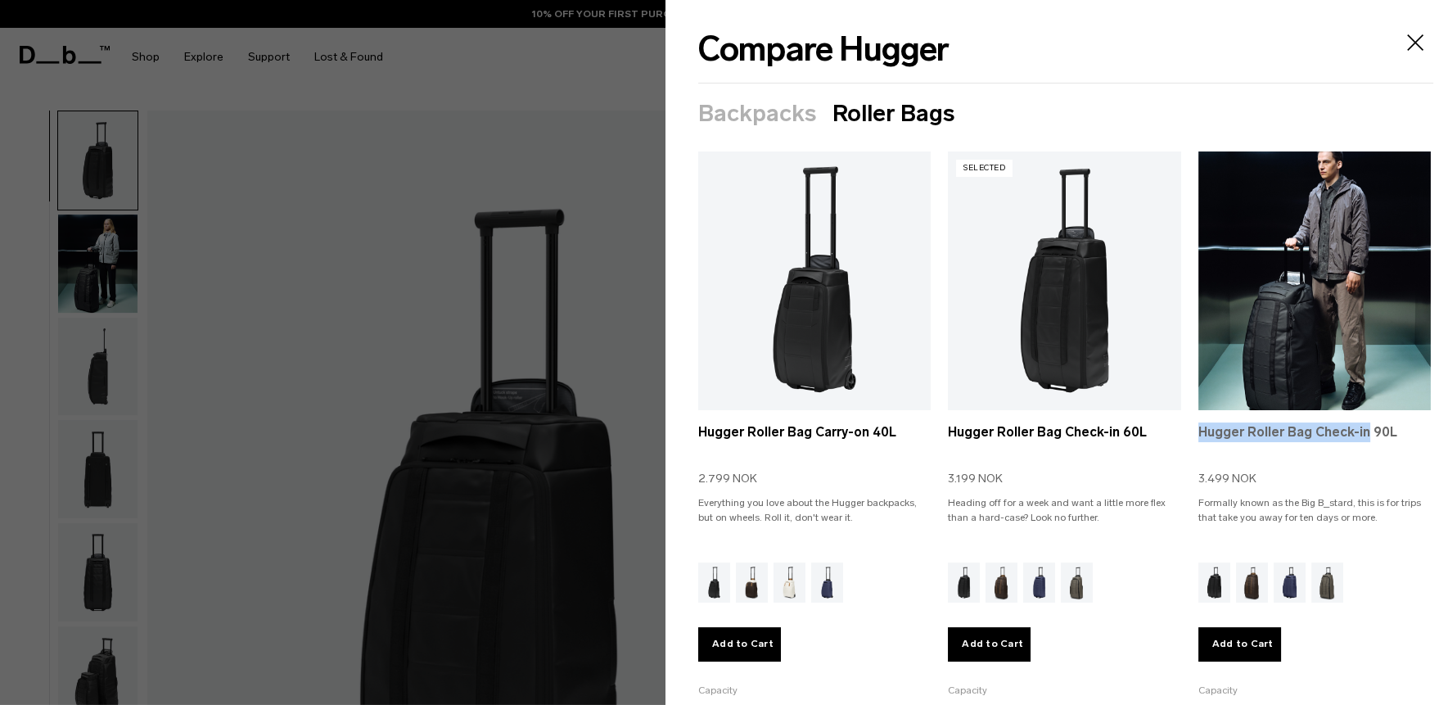
drag, startPoint x: 1183, startPoint y: 427, endPoint x: 1351, endPoint y: 424, distance: 168.6
click at [1351, 424] on ul "Selected Hugger Roller Bag Carry-on 40L 2.799 NOK Everything you love about the…" at bounding box center [1064, 581] width 733 height 861
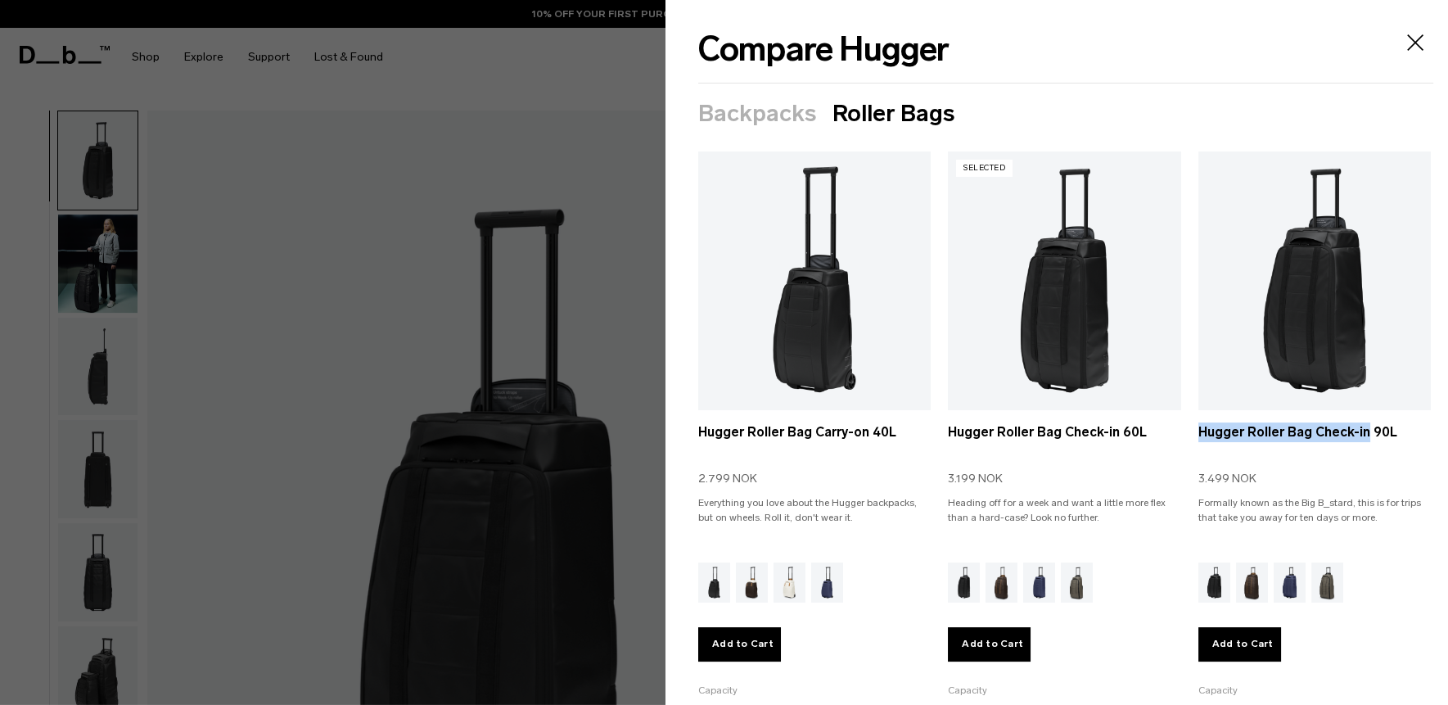
copy link "Hugger Roller Bag Check-in"
click at [668, 256] on section "Backpacks Roller Bags Selected Hugger Backpack 20L 1.999 NOK Start small and wo…" at bounding box center [1056, 557] width 782 height 912
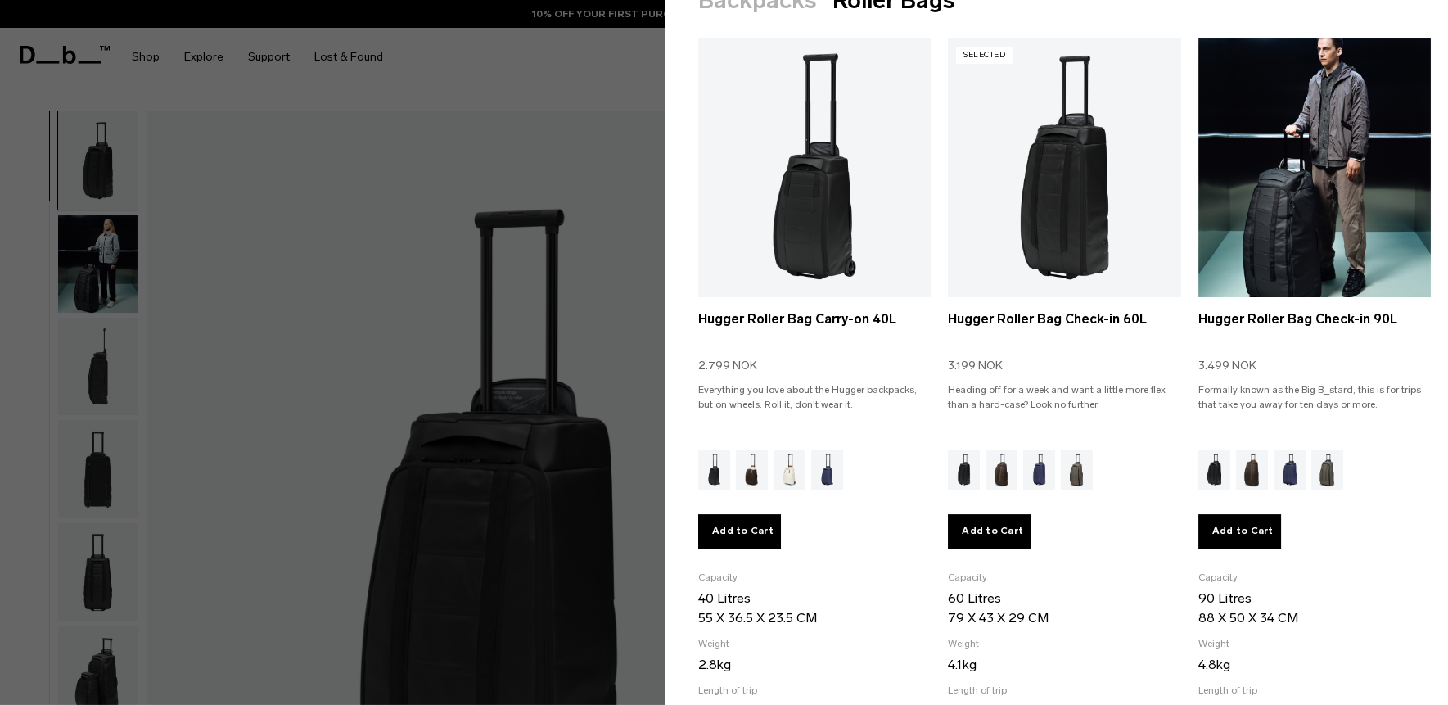
scroll to position [115, 0]
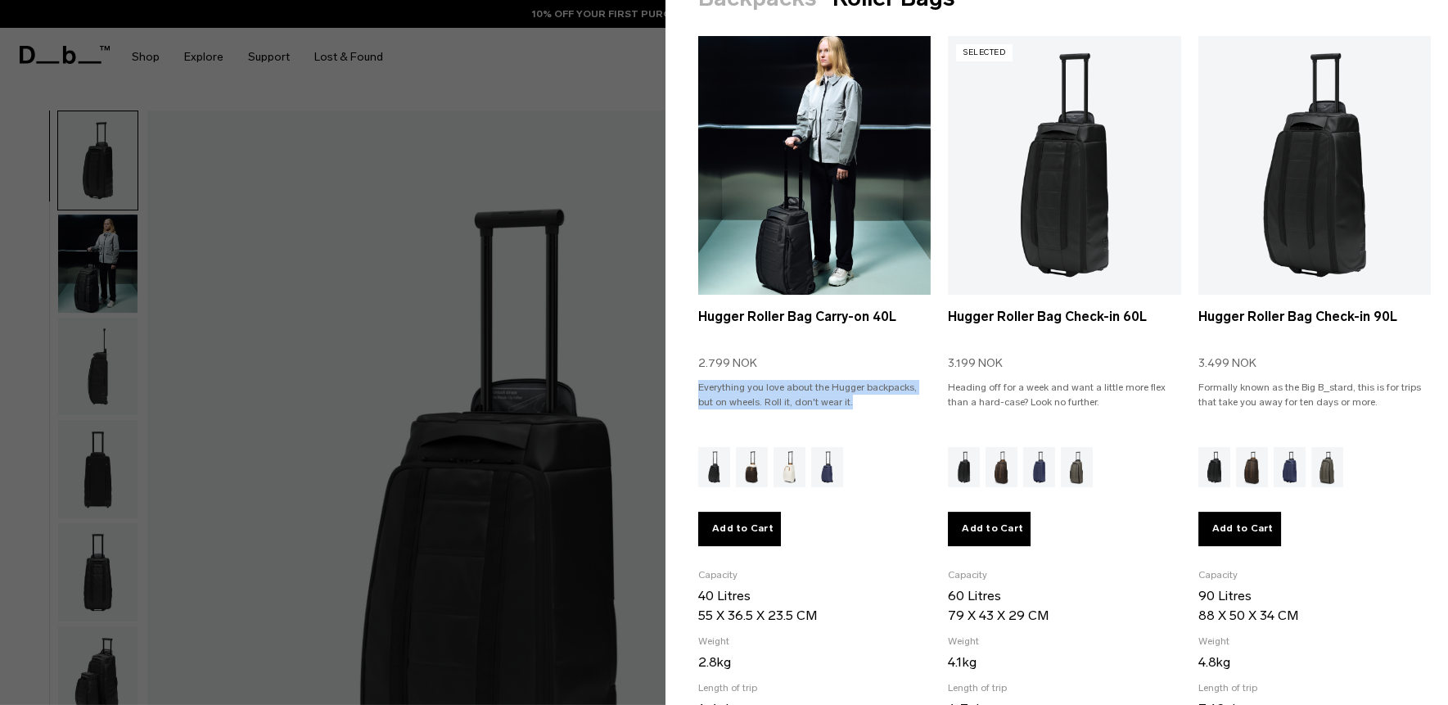
drag, startPoint x: 704, startPoint y: 380, endPoint x: 876, endPoint y: 390, distance: 172.1
click at [874, 394] on p "Everything you love about the Hugger backpacks, but on wheels. Roll it, don't w…" at bounding box center [814, 402] width 232 height 44
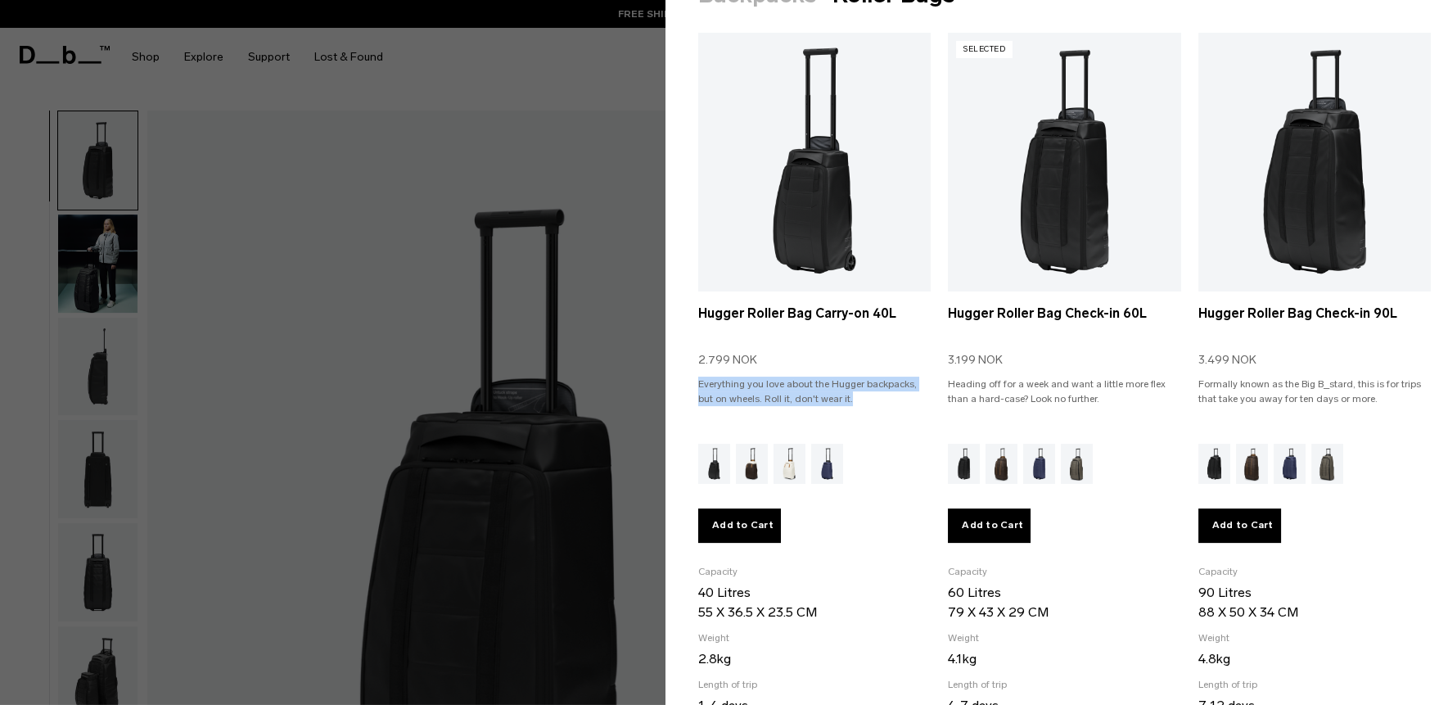
copy p "Everything you love about the Hugger backpacks, but on wheels. Roll it, don't w…"
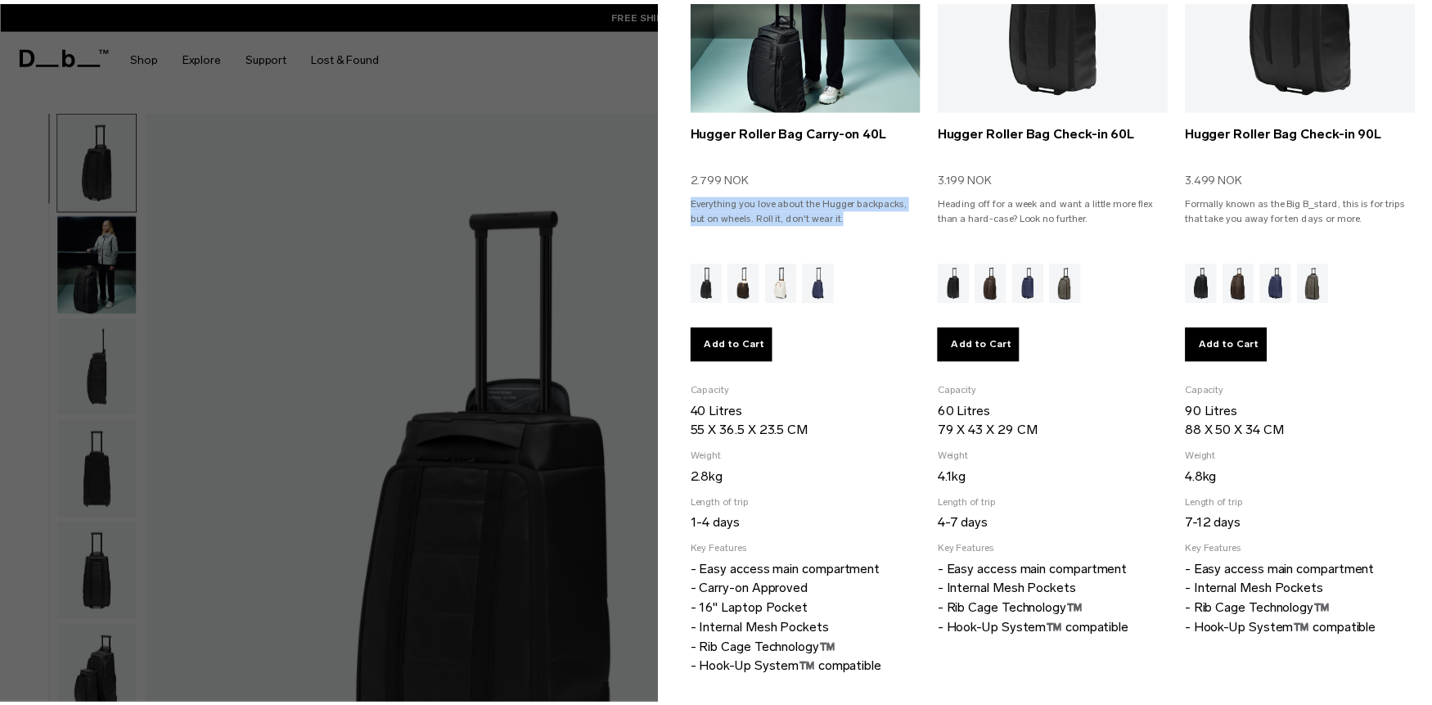
scroll to position [318, 0]
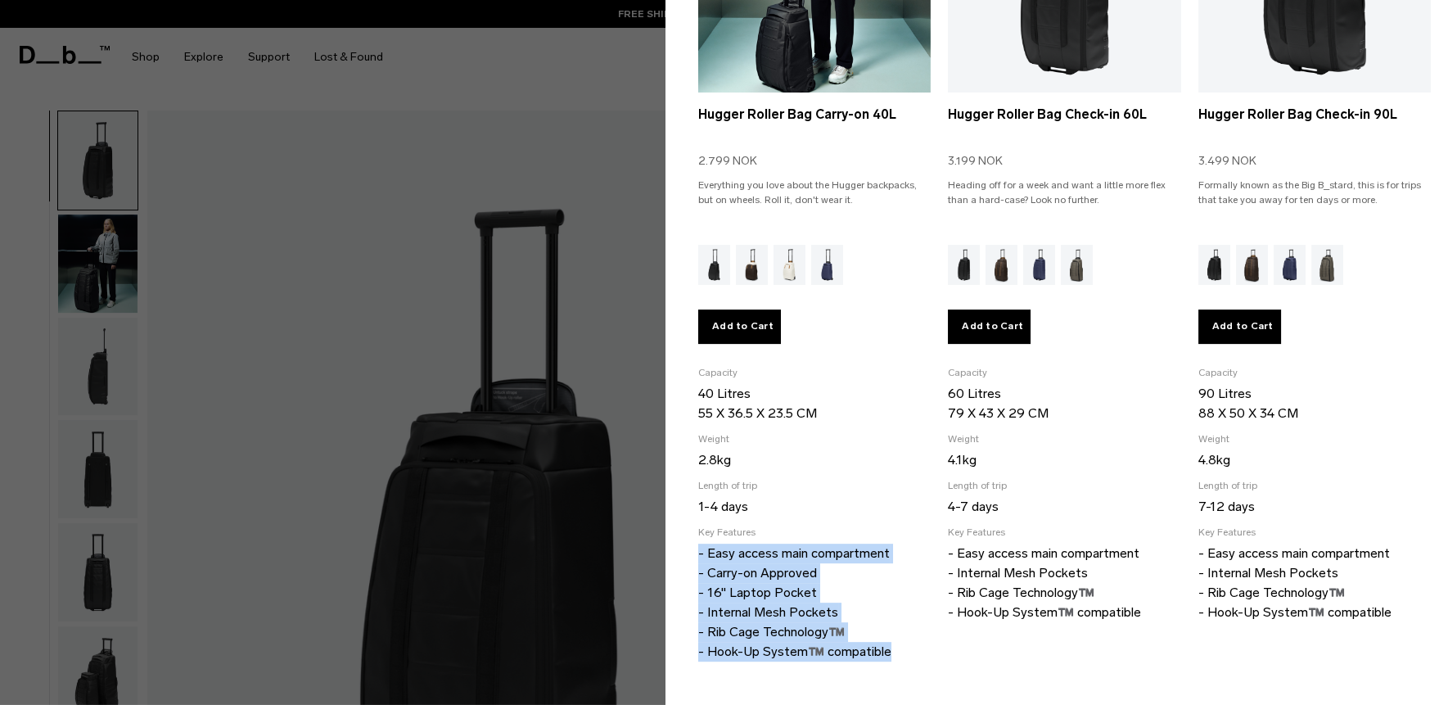
drag, startPoint x: 693, startPoint y: 551, endPoint x: 911, endPoint y: 624, distance: 229.5
click at [912, 636] on section "Backpacks Roller Bags Selected Hugger Backpack 20L 1.999 NOK Start small and wo…" at bounding box center [1056, 239] width 782 height 912
copy p "- Easy access main compartment - Carry-on Approved - 16" Laptop Pocket - Intern…"
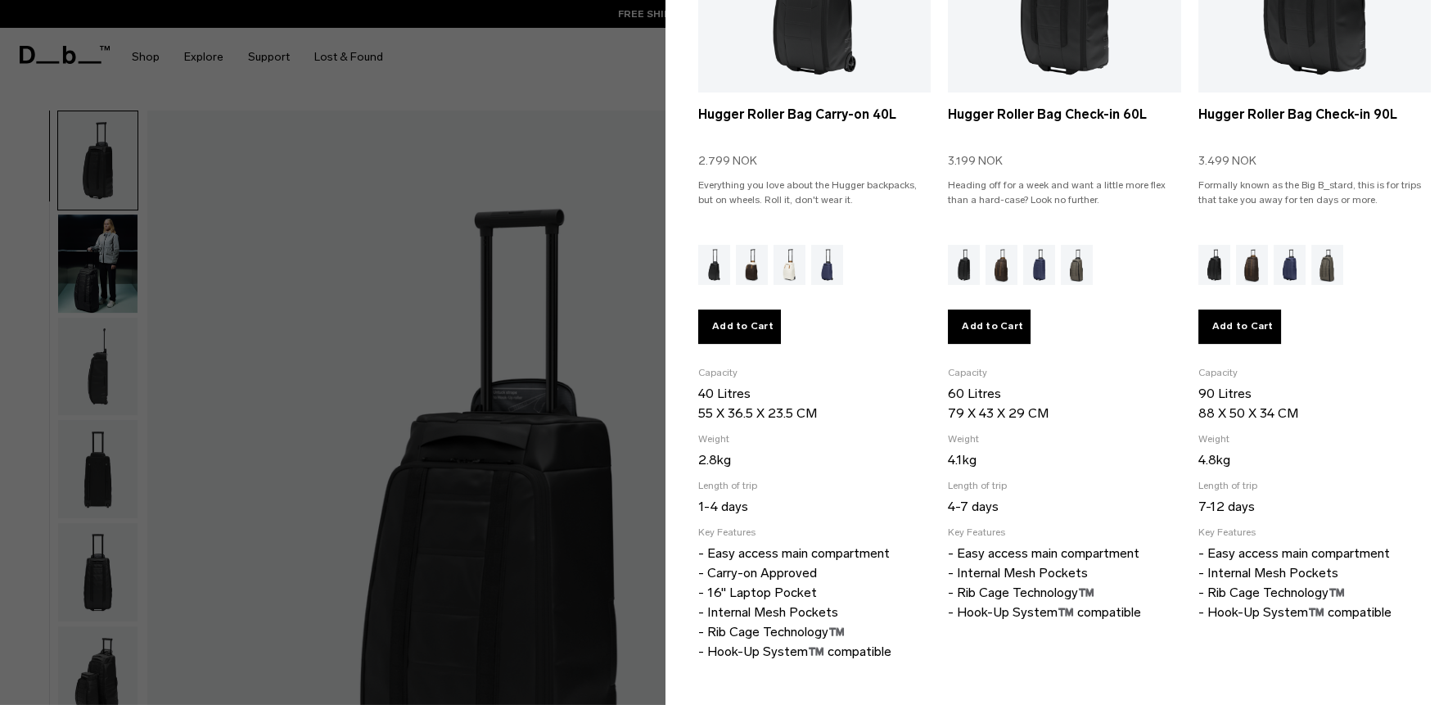
click at [629, 266] on div at bounding box center [724, 352] width 1448 height 705
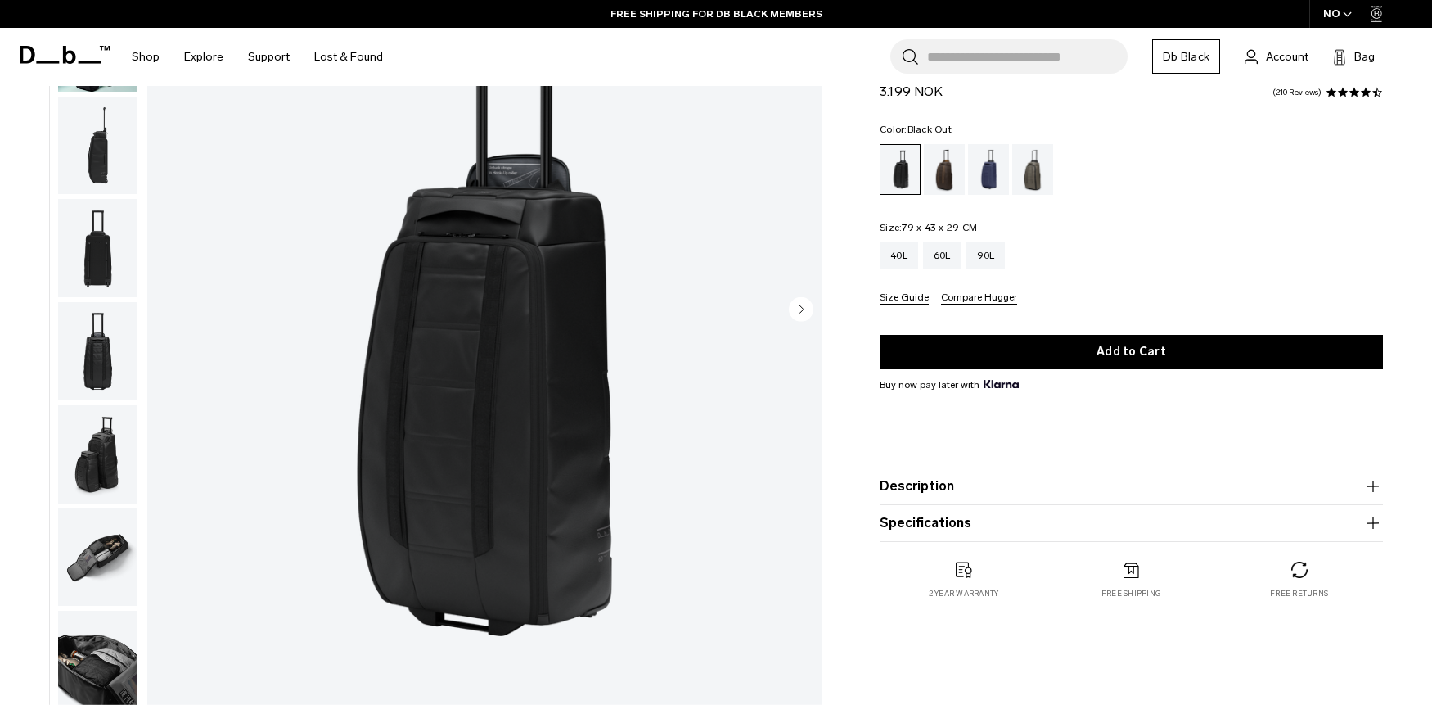
scroll to position [178, 0]
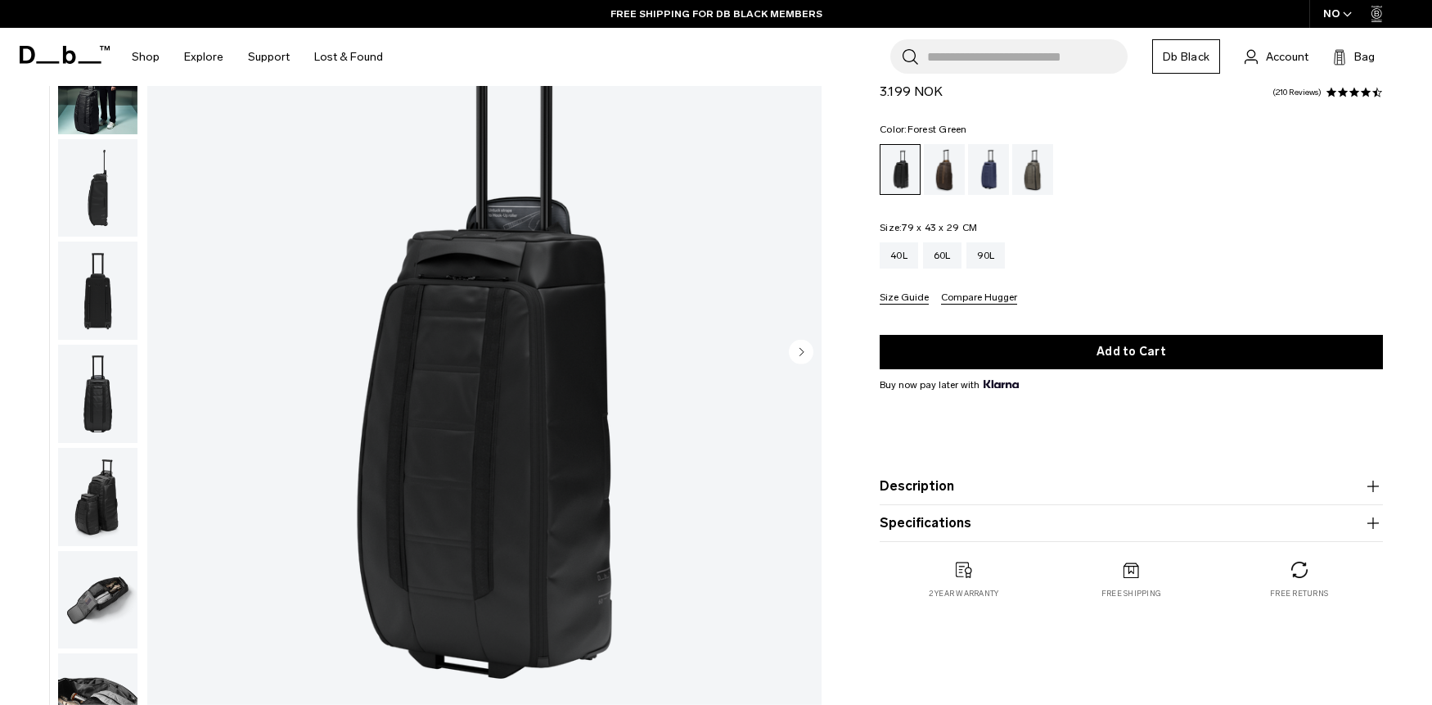
click at [1034, 163] on div "Forest Green" at bounding box center [1033, 169] width 42 height 51
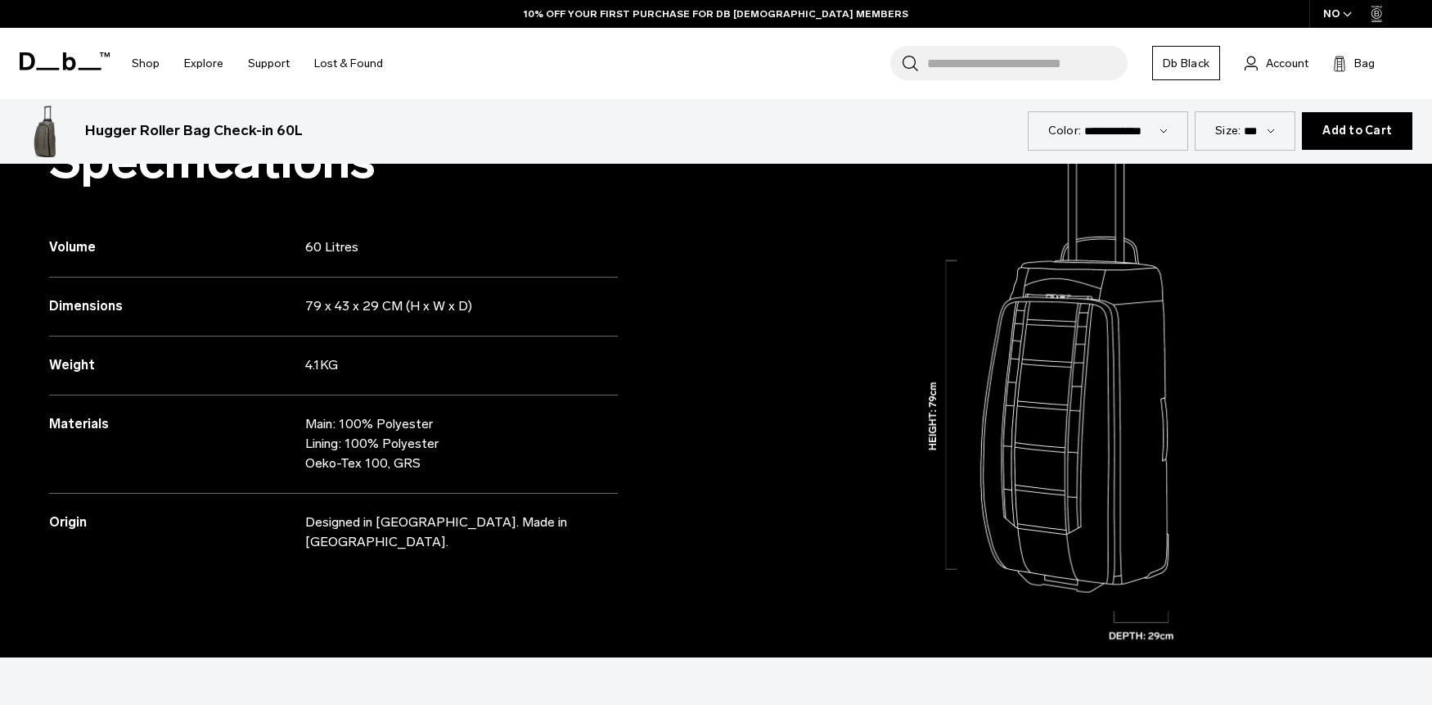
scroll to position [1518, 0]
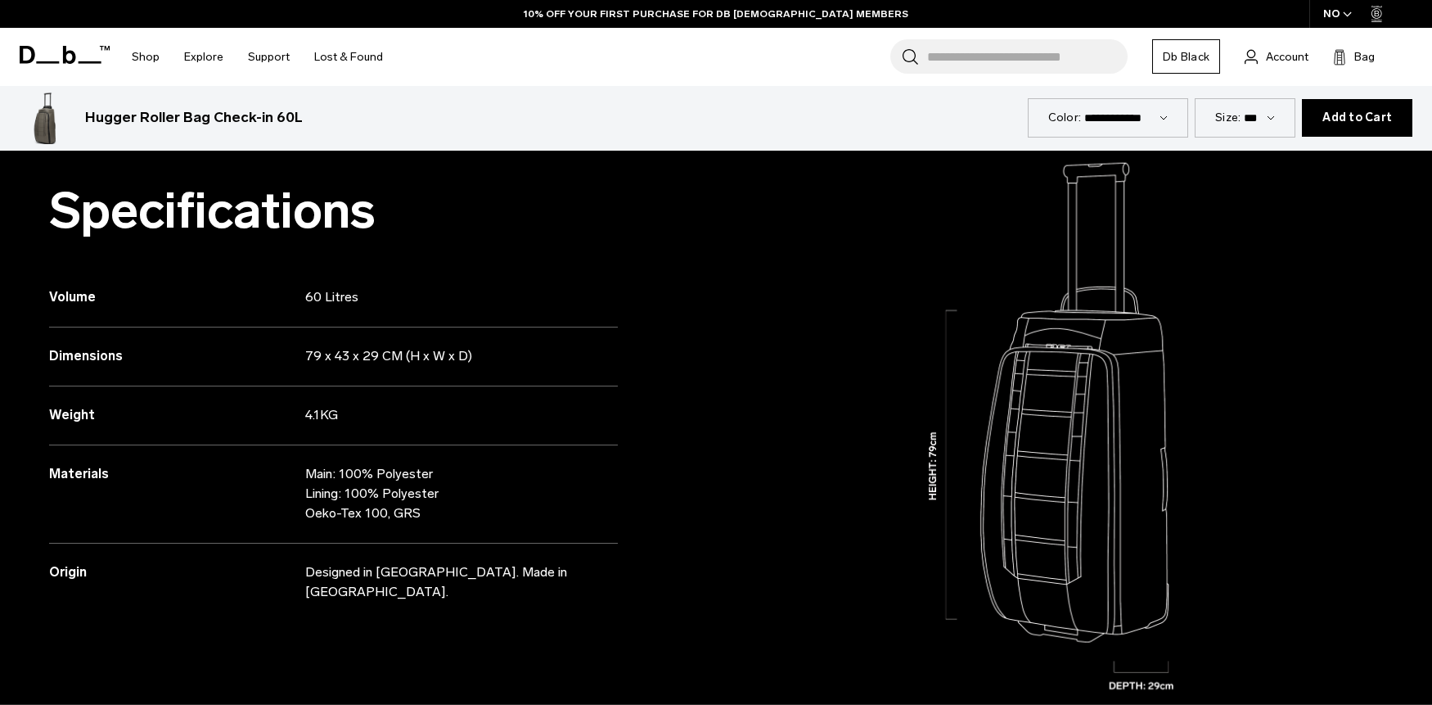
drag, startPoint x: 286, startPoint y: 287, endPoint x: 522, endPoint y: 285, distance: 235.7
click at [481, 311] on div "Volume 60 Litres" at bounding box center [333, 297] width 569 height 59
click at [454, 309] on div "Volume 60 Litres" at bounding box center [333, 297] width 569 height 59
copy div "60 Litres"
drag, startPoint x: 475, startPoint y: 357, endPoint x: 668, endPoint y: 215, distance: 238.8
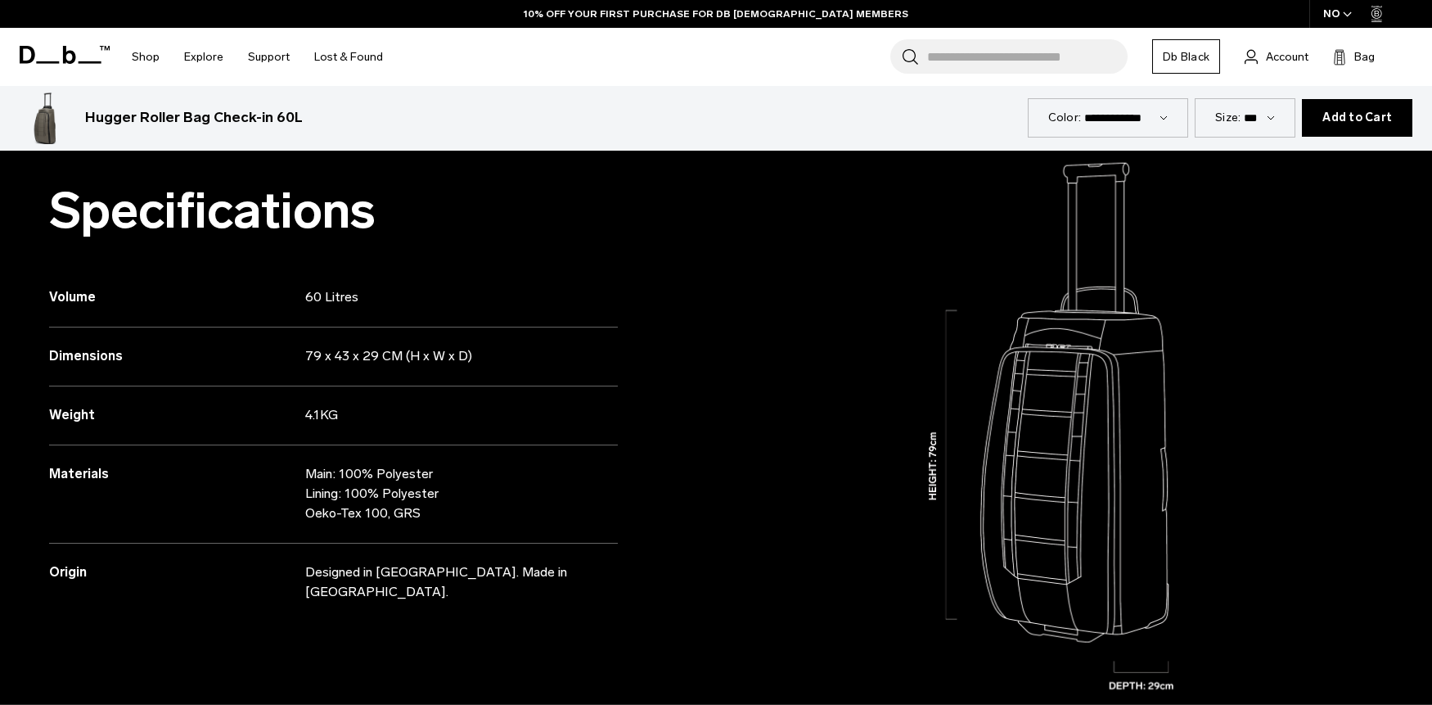
click at [522, 357] on div "Dimensions 79 x 43 x 29 CM (H x W x D)" at bounding box center [333, 356] width 569 height 59
copy div "79 x 43 x 29 CM (H x W x D)"
drag, startPoint x: 308, startPoint y: 415, endPoint x: 849, endPoint y: 142, distance: 605.7
click at [322, 413] on div "Weight 4.1KG" at bounding box center [333, 415] width 569 height 59
copy div "4.1"
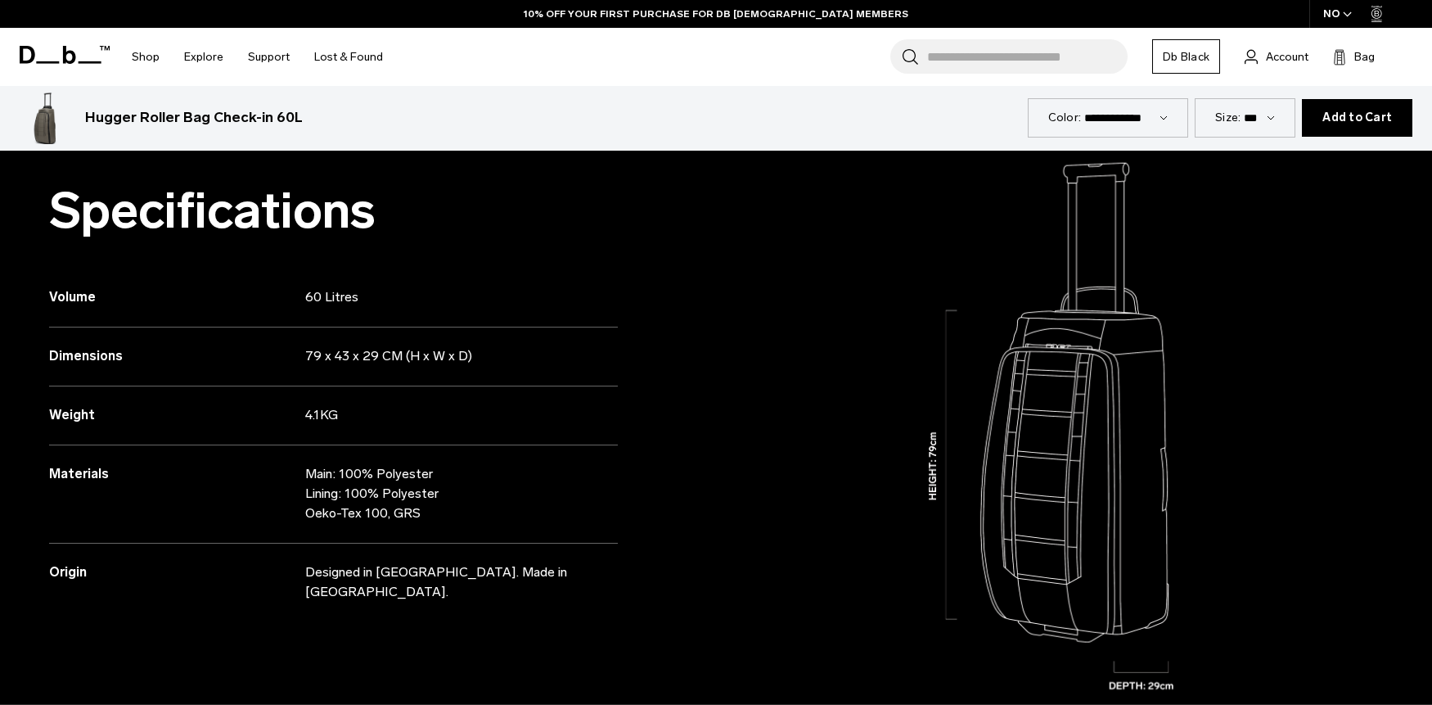
drag, startPoint x: 313, startPoint y: 475, endPoint x: 663, endPoint y: 200, distance: 444.7
click at [441, 515] on p "Main: 100% Polyester Lining: 100% Polyester Oeko-Tex 100, GRS" at bounding box center [447, 493] width 285 height 59
copy p "Main: 100% Polyester Lining: 100% Polyester Oeko-Tex 100, GRS"
drag, startPoint x: 308, startPoint y: 570, endPoint x: 714, endPoint y: 276, distance: 501.6
click at [611, 565] on div "Origin Designed in [GEOGRAPHIC_DATA]. Made in [GEOGRAPHIC_DATA]." at bounding box center [333, 572] width 569 height 59
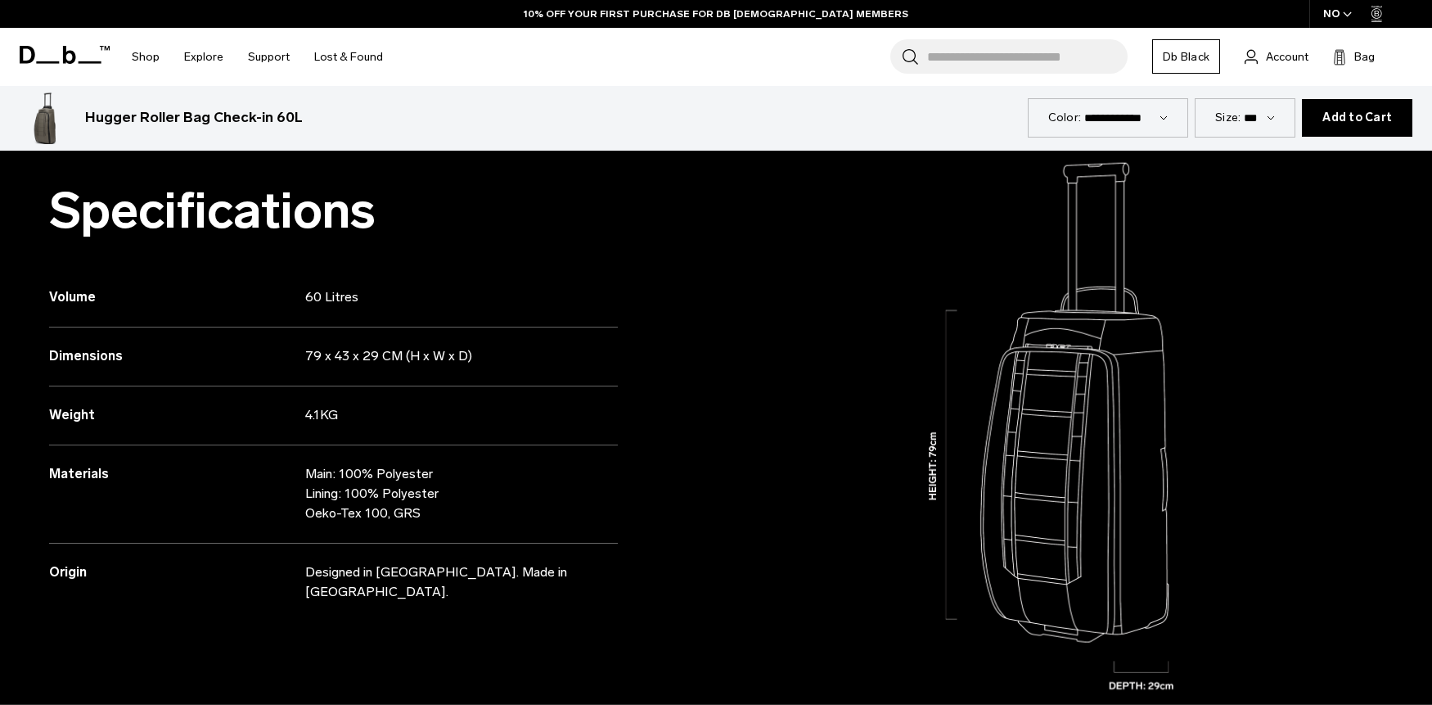
copy p "Designed in [GEOGRAPHIC_DATA]. Made in [GEOGRAPHIC_DATA]."
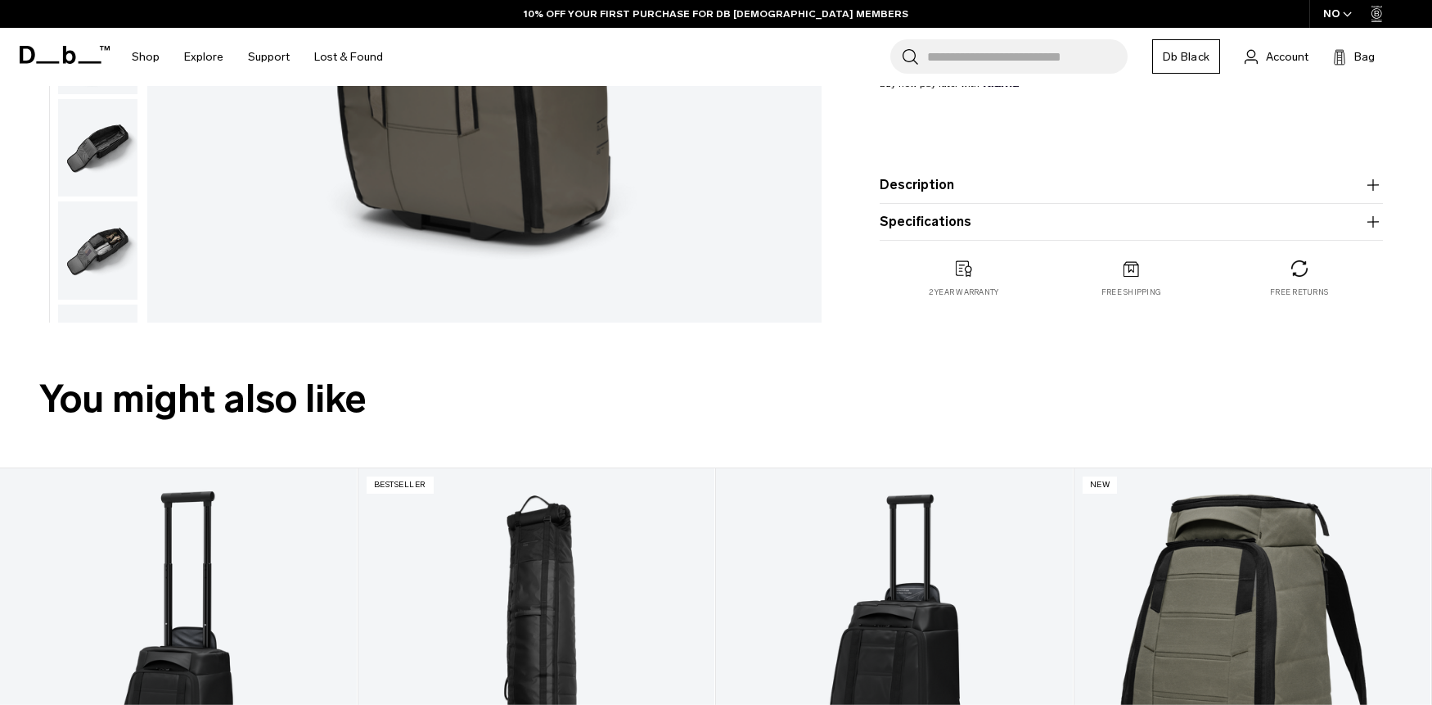
scroll to position [0, 0]
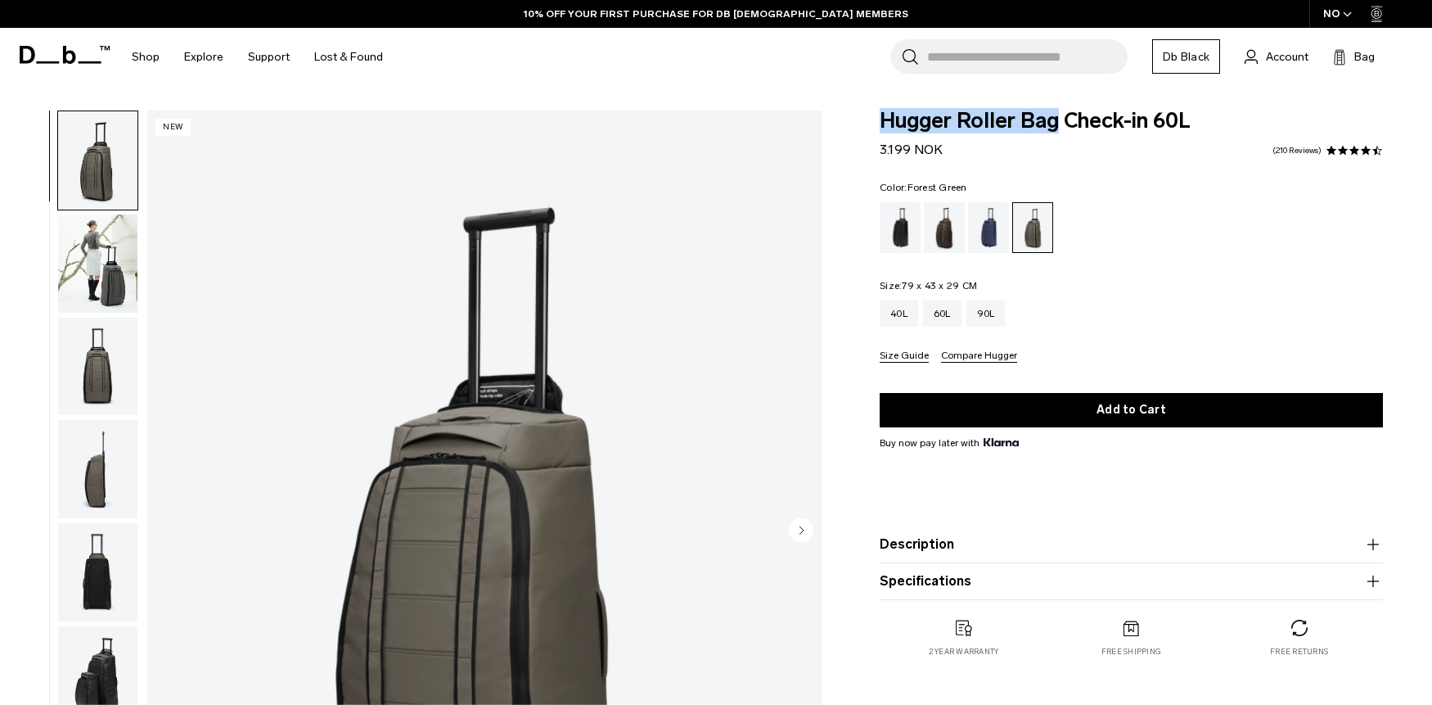
drag, startPoint x: 876, startPoint y: 127, endPoint x: 1059, endPoint y: 128, distance: 183.3
click at [1059, 128] on div "Hugger Roller Bag Check-in 60L 3.199 NOK 4.7 star rating 210 Reviews Color: For…" at bounding box center [1132, 399] width 602 height 579
copy span "Hugger Roller Bag"
click at [987, 321] on div "90L" at bounding box center [986, 313] width 39 height 26
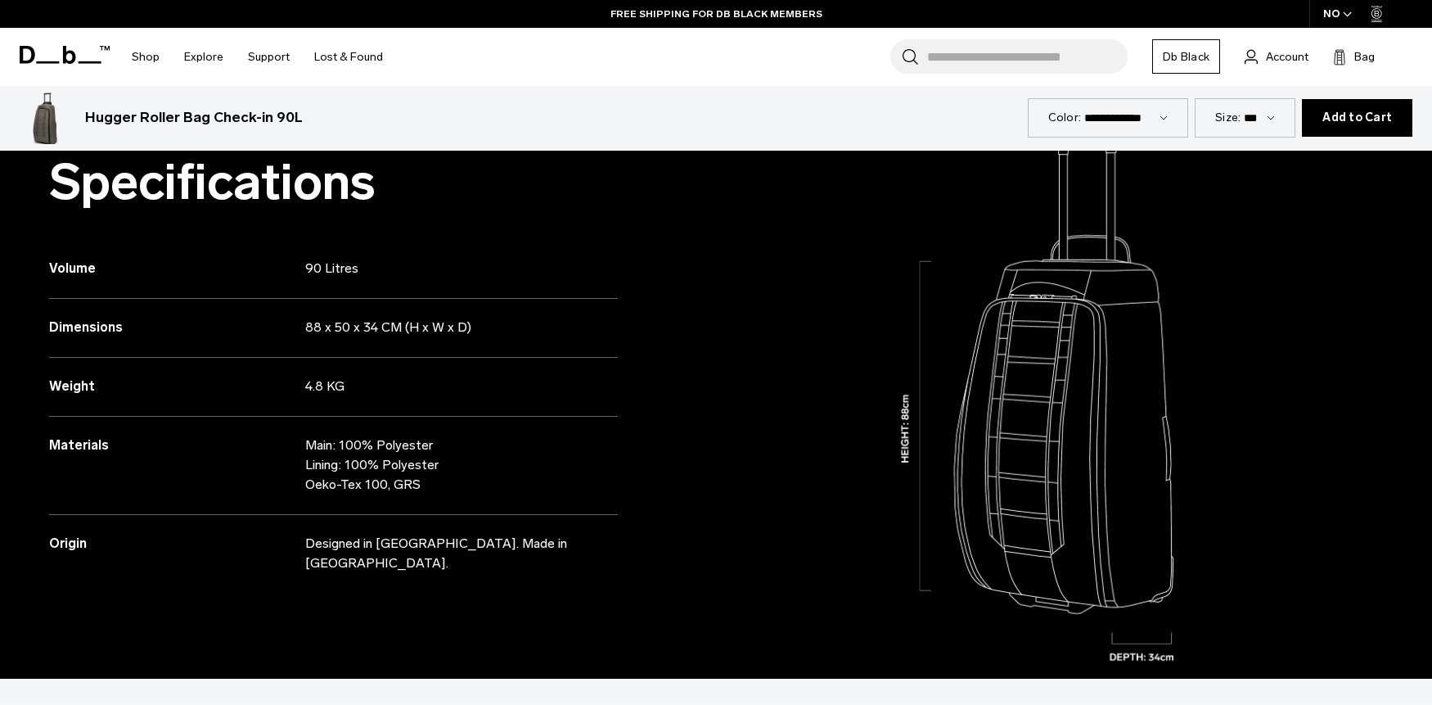
scroll to position [1503, 0]
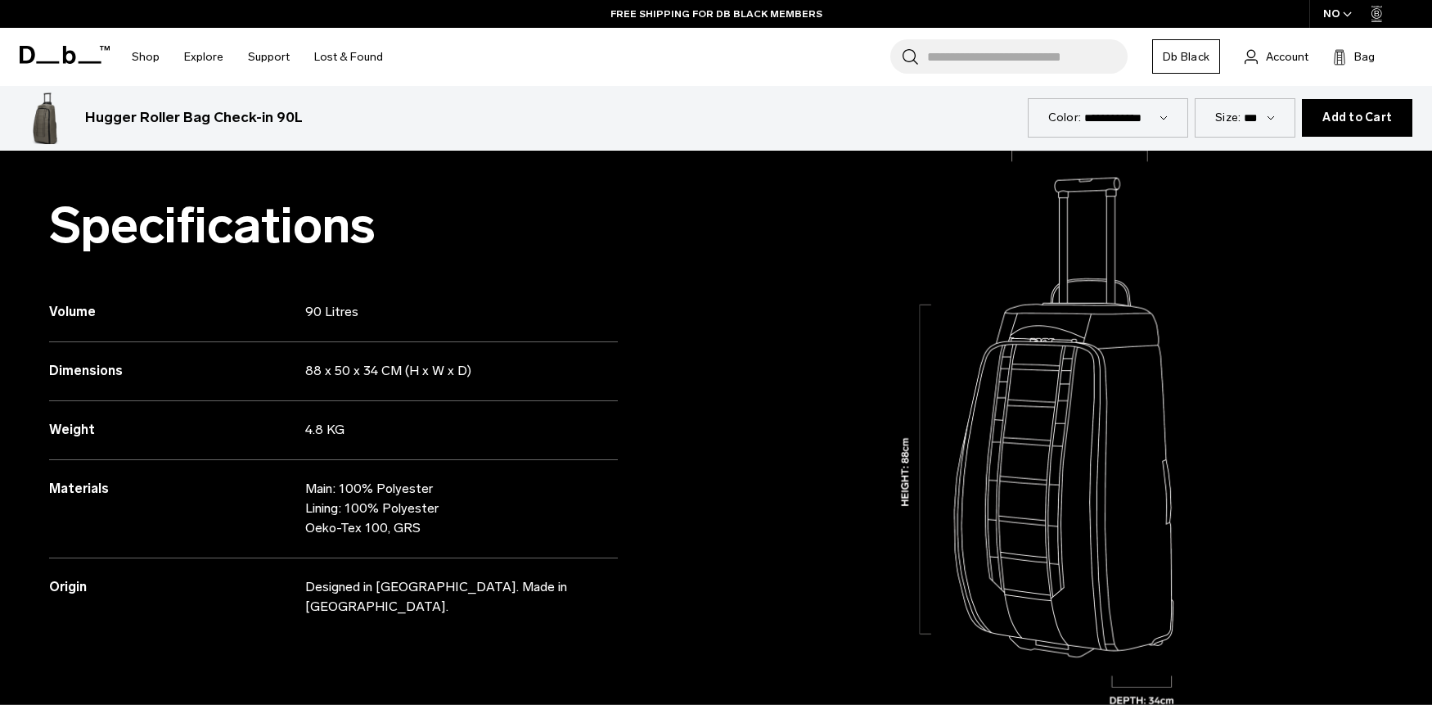
drag, startPoint x: 339, startPoint y: 314, endPoint x: 783, endPoint y: 29, distance: 527.8
click at [394, 315] on div "Volume 90 Litres" at bounding box center [333, 312] width 569 height 59
copy div "90 Litres"
drag, startPoint x: 306, startPoint y: 375, endPoint x: 624, endPoint y: 322, distance: 322.6
click at [538, 365] on div "Dimensions 88 x 50 x 34 CM (H x W x D)" at bounding box center [333, 371] width 569 height 59
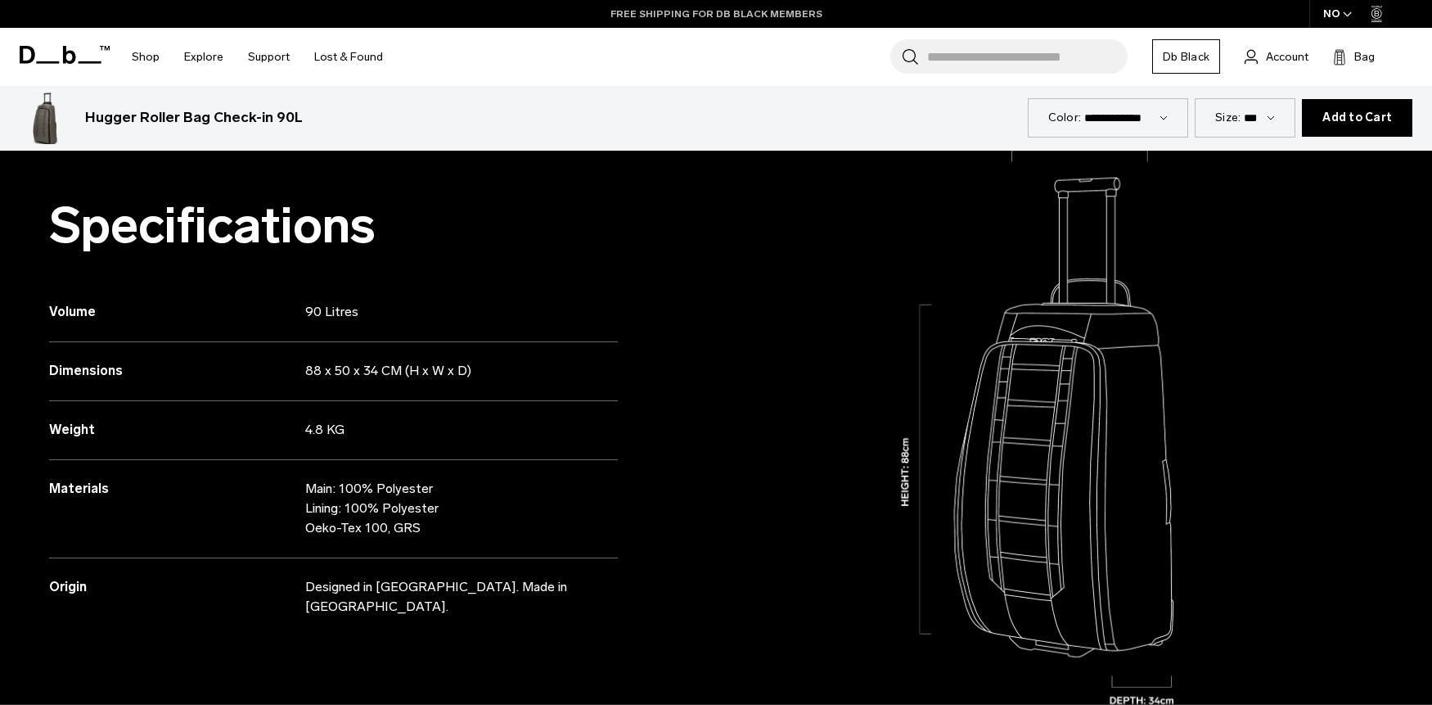
copy div "88 x 50 x 34 CM (H x W x D)"
drag, startPoint x: 308, startPoint y: 427, endPoint x: 321, endPoint y: 428, distance: 13.1
click at [321, 428] on p "4.8 KG" at bounding box center [447, 430] width 285 height 20
click at [296, 428] on h3 "Weight" at bounding box center [177, 430] width 256 height 20
drag, startPoint x: 307, startPoint y: 429, endPoint x: 668, endPoint y: 204, distance: 425.3
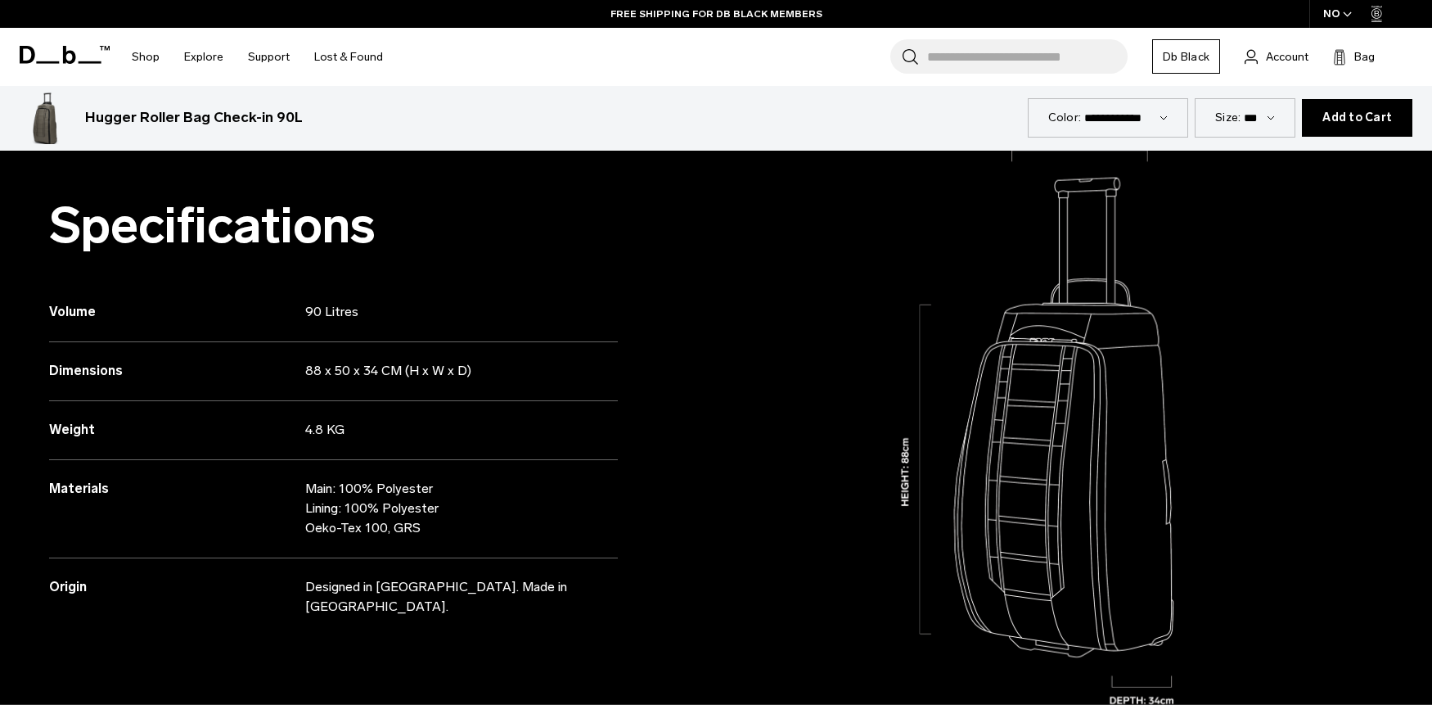
click at [322, 428] on div "Weight 4.8 KG" at bounding box center [333, 430] width 569 height 59
copy div "4.8"
drag, startPoint x: 308, startPoint y: 495, endPoint x: 401, endPoint y: 518, distance: 96.1
click at [423, 529] on p "Main: 100% Polyester Lining: 100% Polyester Oeko-Tex 100, GRS" at bounding box center [447, 508] width 285 height 59
copy p "Main: 100% Polyester Lining: 100% Polyester Oeko-Tex 100, GRS"
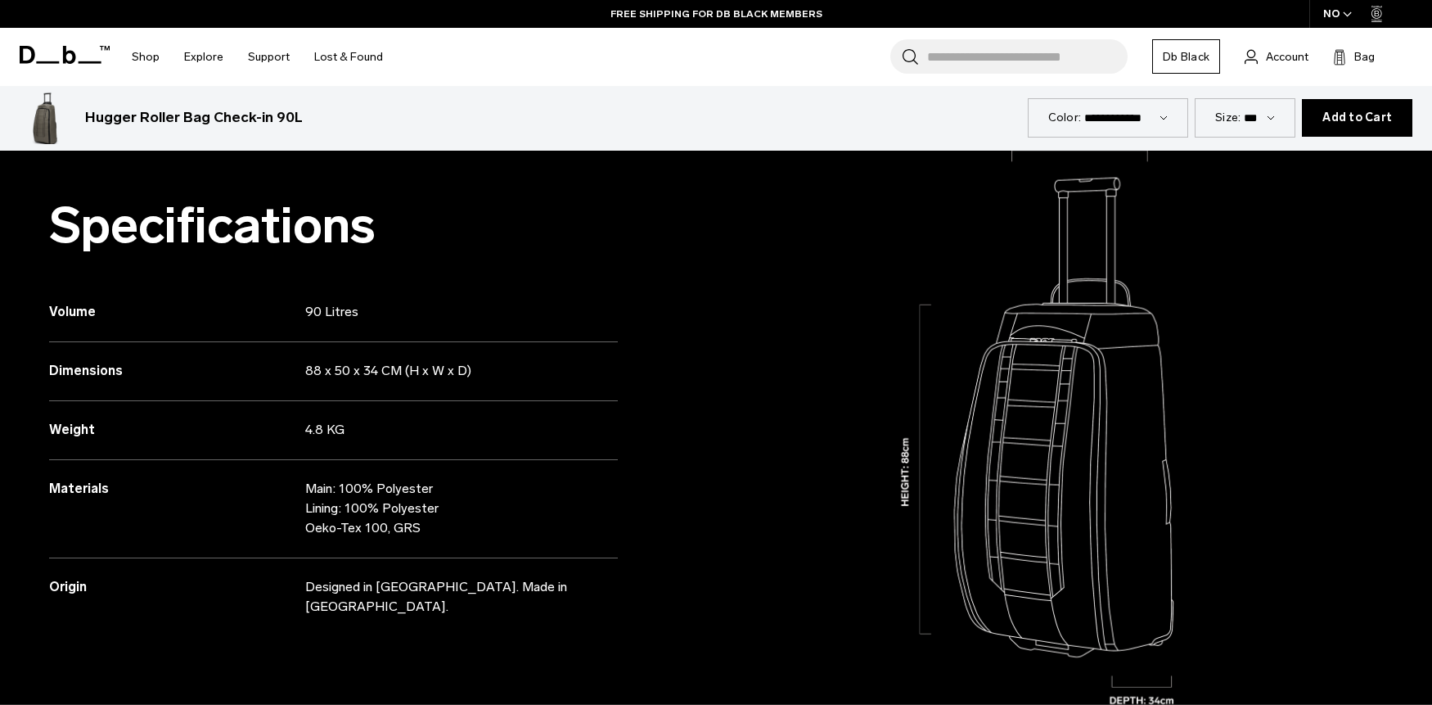
drag, startPoint x: 290, startPoint y: 593, endPoint x: 763, endPoint y: 309, distance: 551.7
click at [584, 574] on div "Origin Designed in [GEOGRAPHIC_DATA]. Made in [GEOGRAPHIC_DATA]." at bounding box center [333, 587] width 569 height 59
copy div
drag, startPoint x: 430, startPoint y: 591, endPoint x: 688, endPoint y: 300, distance: 389.0
click at [557, 584] on div "Origin Designed in Scandinavia. Made in Vietnam." at bounding box center [333, 587] width 569 height 59
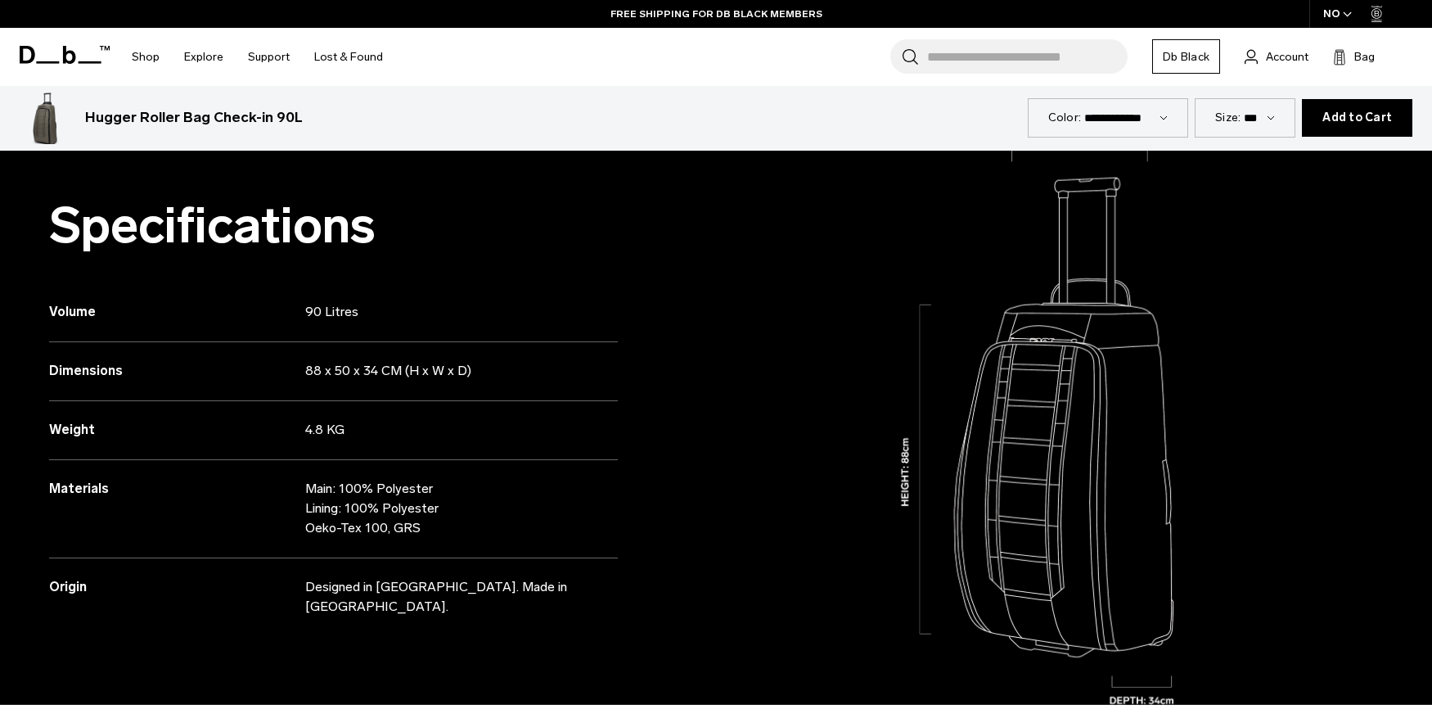
copy div "Designed in Scandinavia. Made in Vietnam."
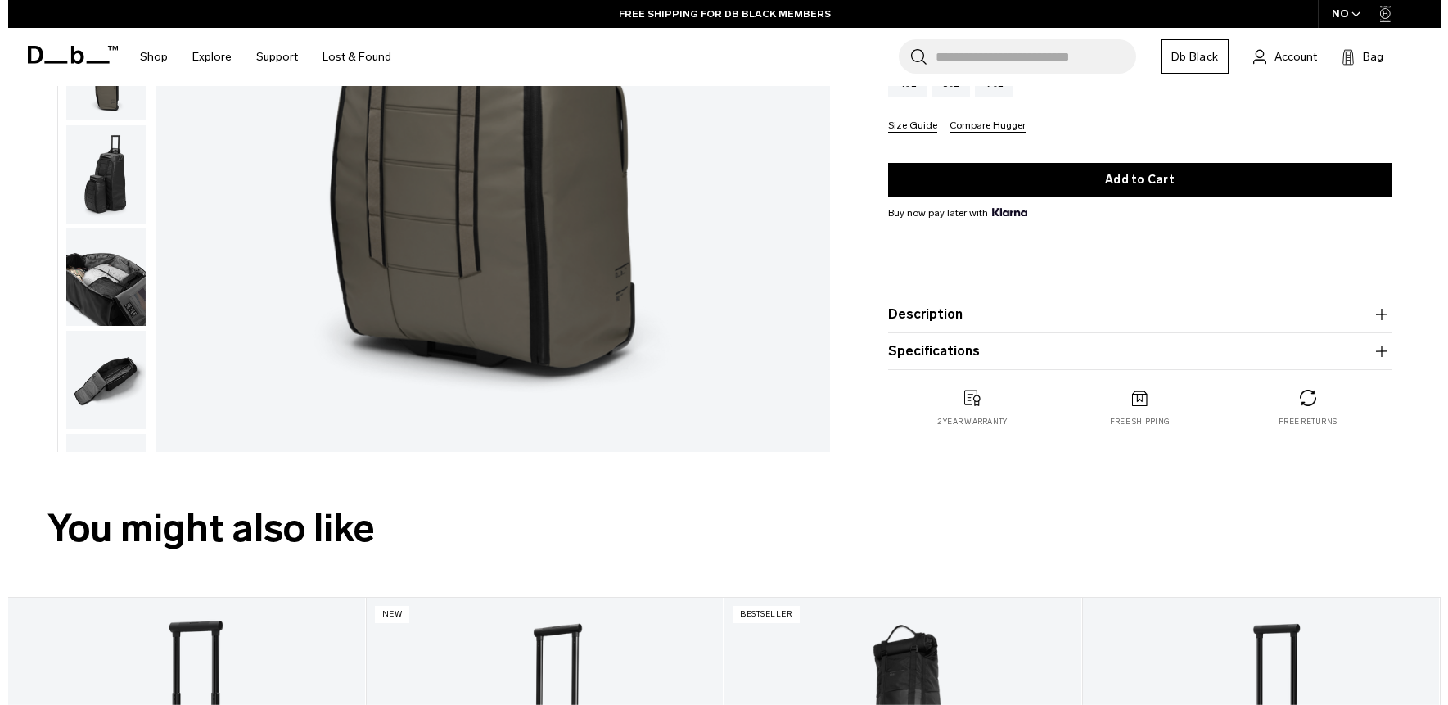
scroll to position [0, 0]
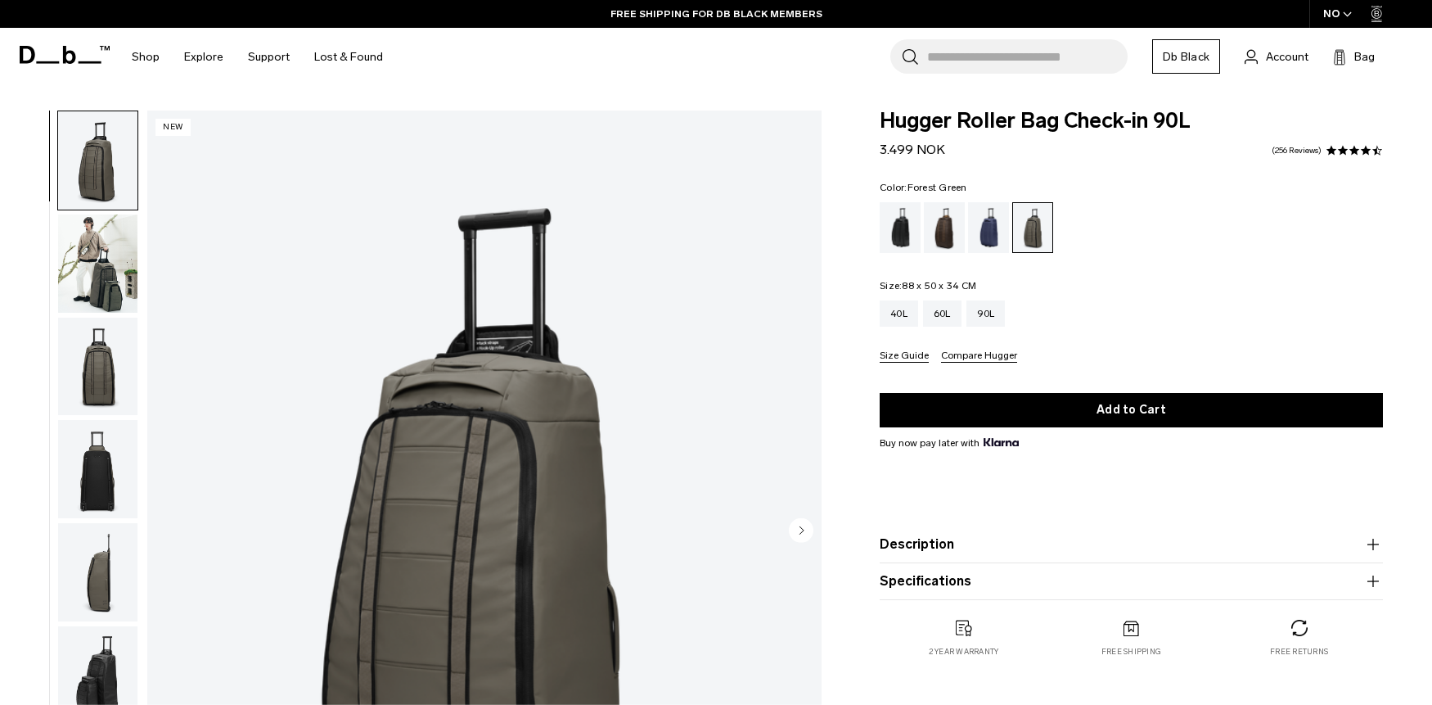
click at [962, 362] on button "Compare Hugger" at bounding box center [979, 356] width 76 height 12
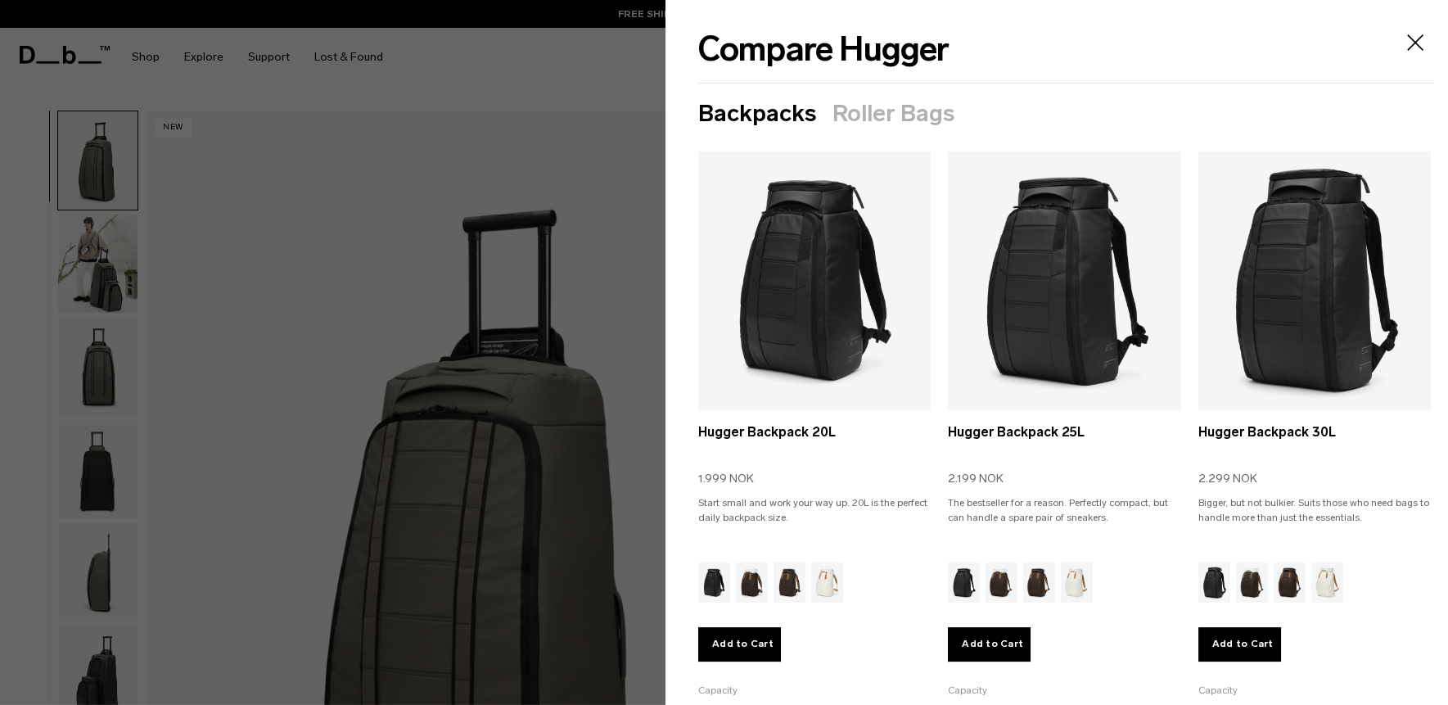
click at [899, 120] on button "Roller Bags" at bounding box center [893, 114] width 122 height 26
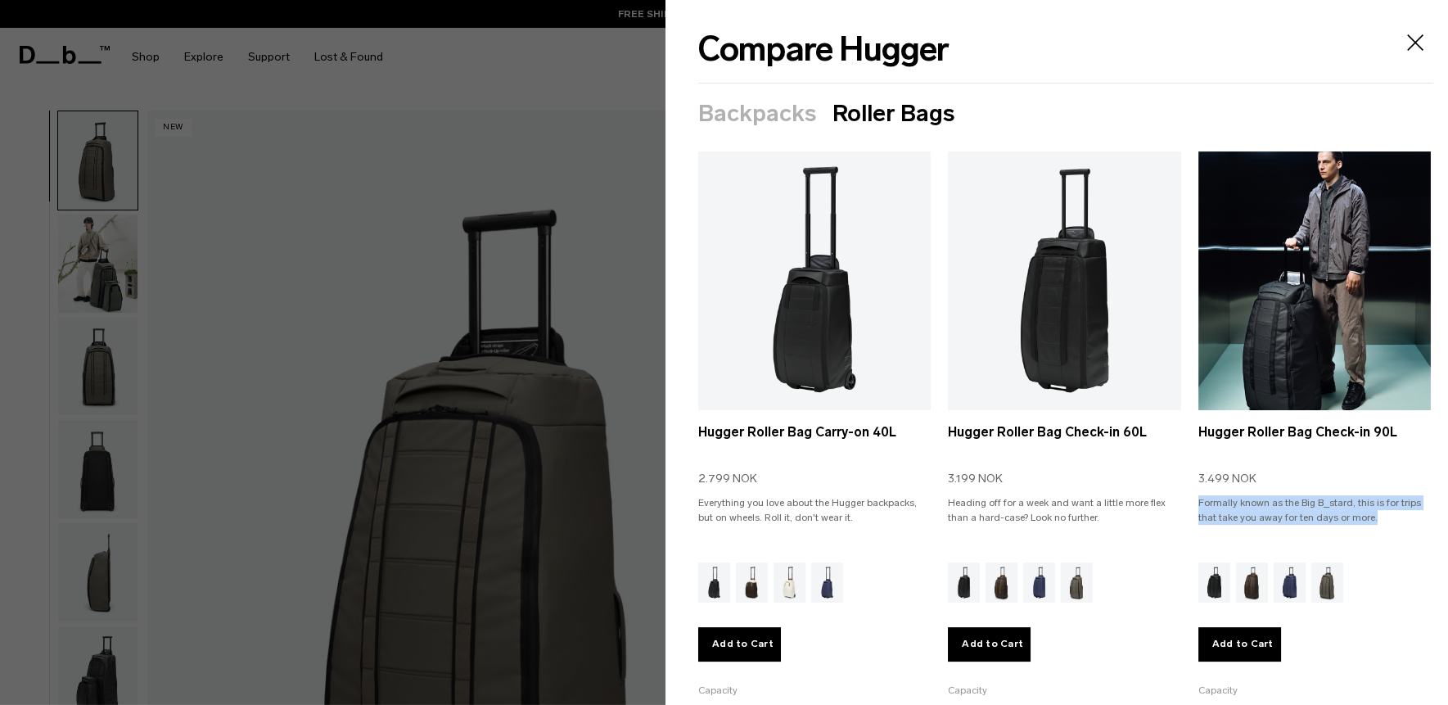
drag, startPoint x: 1243, startPoint y: 500, endPoint x: 1284, endPoint y: 460, distance: 57.3
click at [1371, 509] on p "Formally known as the Big B_stard, this is for trips that take you away for ten…" at bounding box center [1314, 517] width 232 height 44
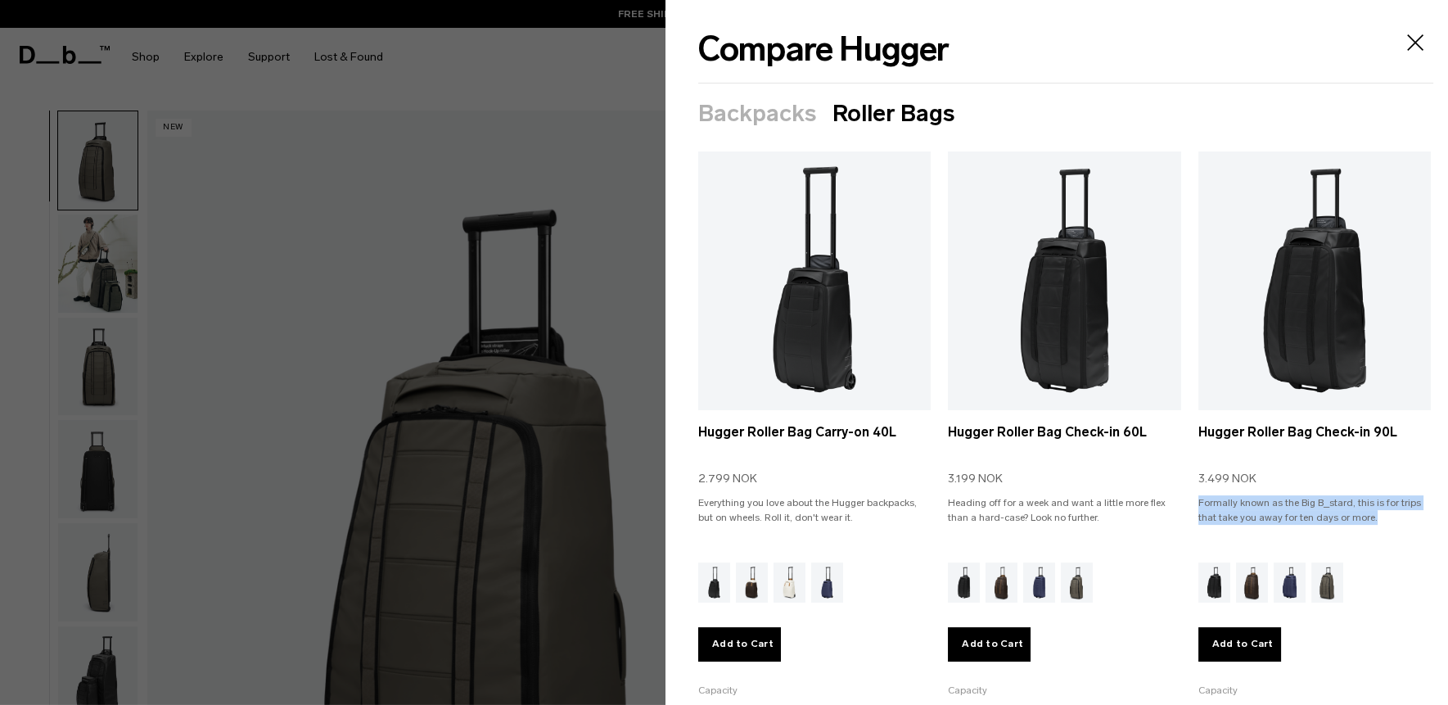
copy p "Formally known as the Big B_stard, this is for trips that take you away for ten…"
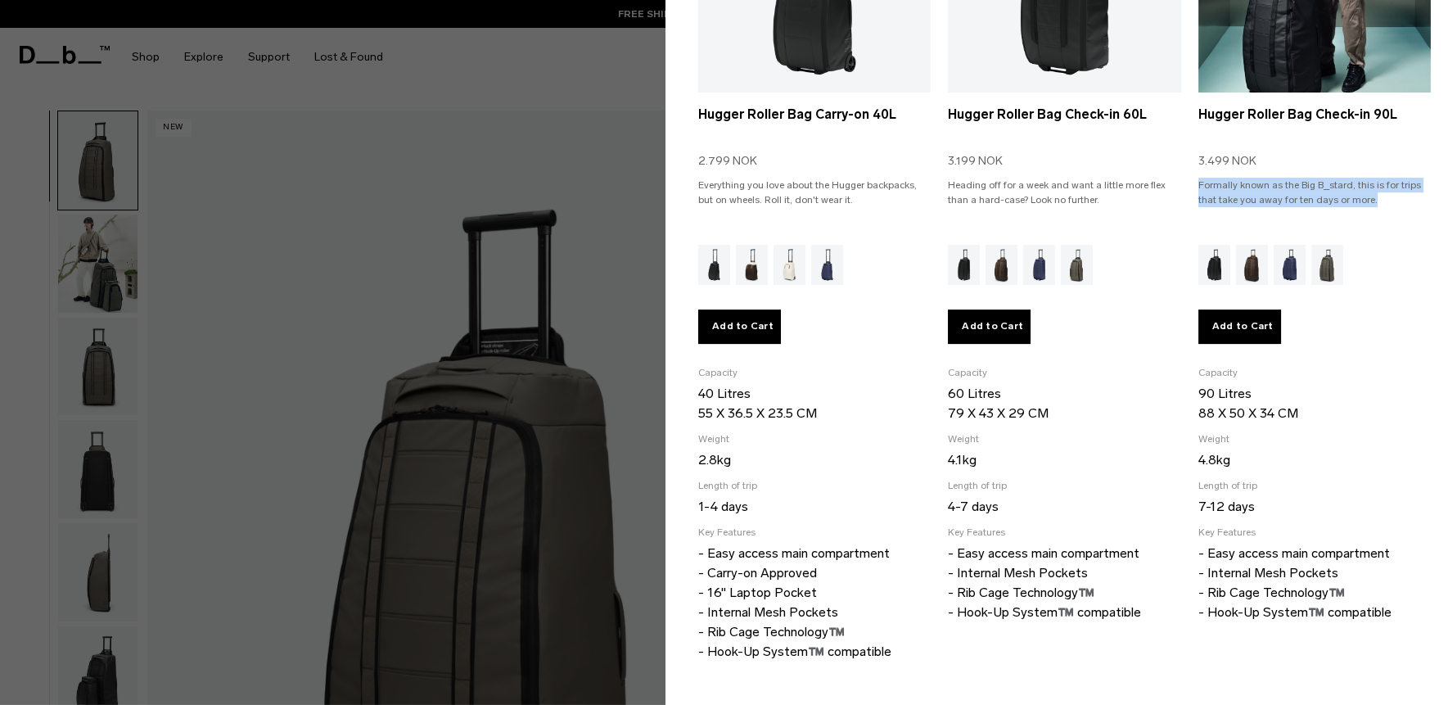
scroll to position [314, 0]
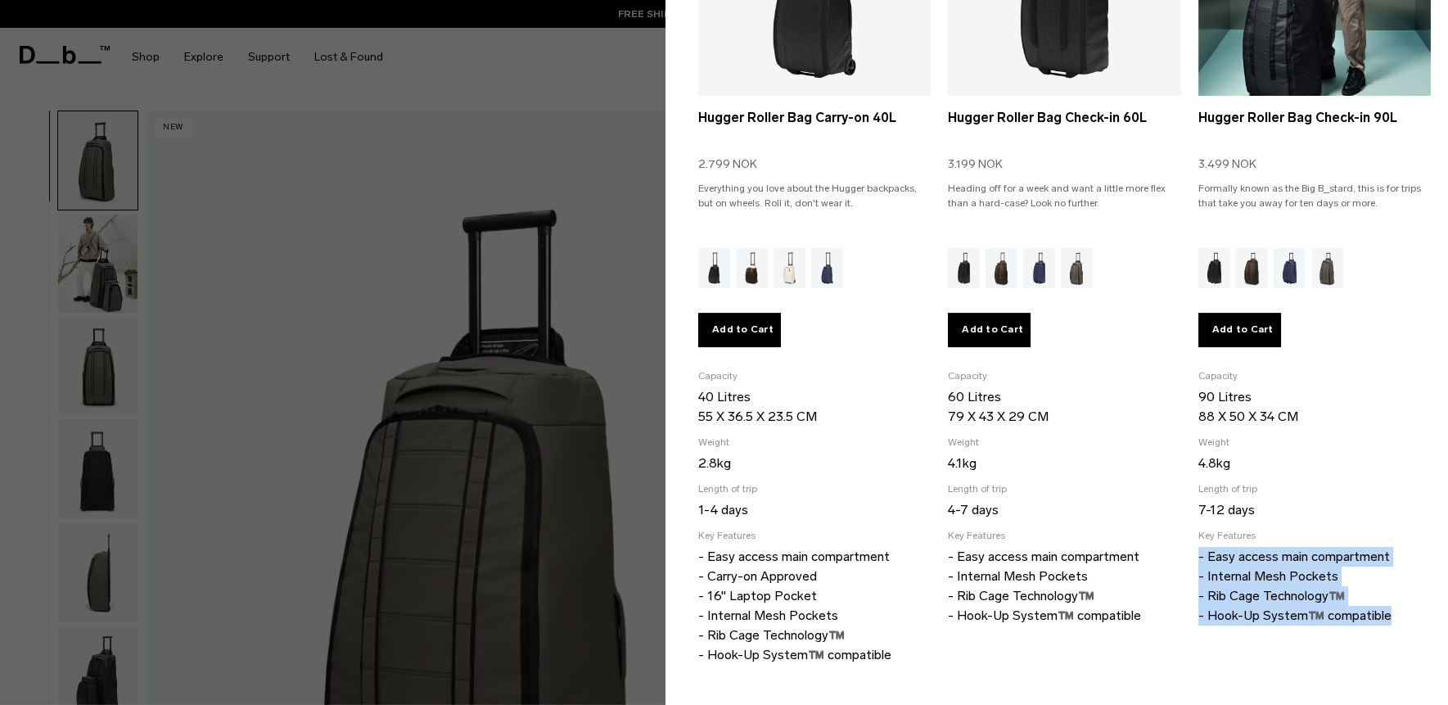
drag, startPoint x: 1188, startPoint y: 553, endPoint x: 1392, endPoint y: 620, distance: 214.3
click at [1392, 620] on footer "Add to Cart Capacity 90 Litres 88 X 50 X 34 CM Weight 4.8kg Length of trip 7-12…" at bounding box center [1314, 445] width 232 height 394
copy p "- Easy access main compartment - Internal Mesh Pockets - Rib Cage Technology™️ …"
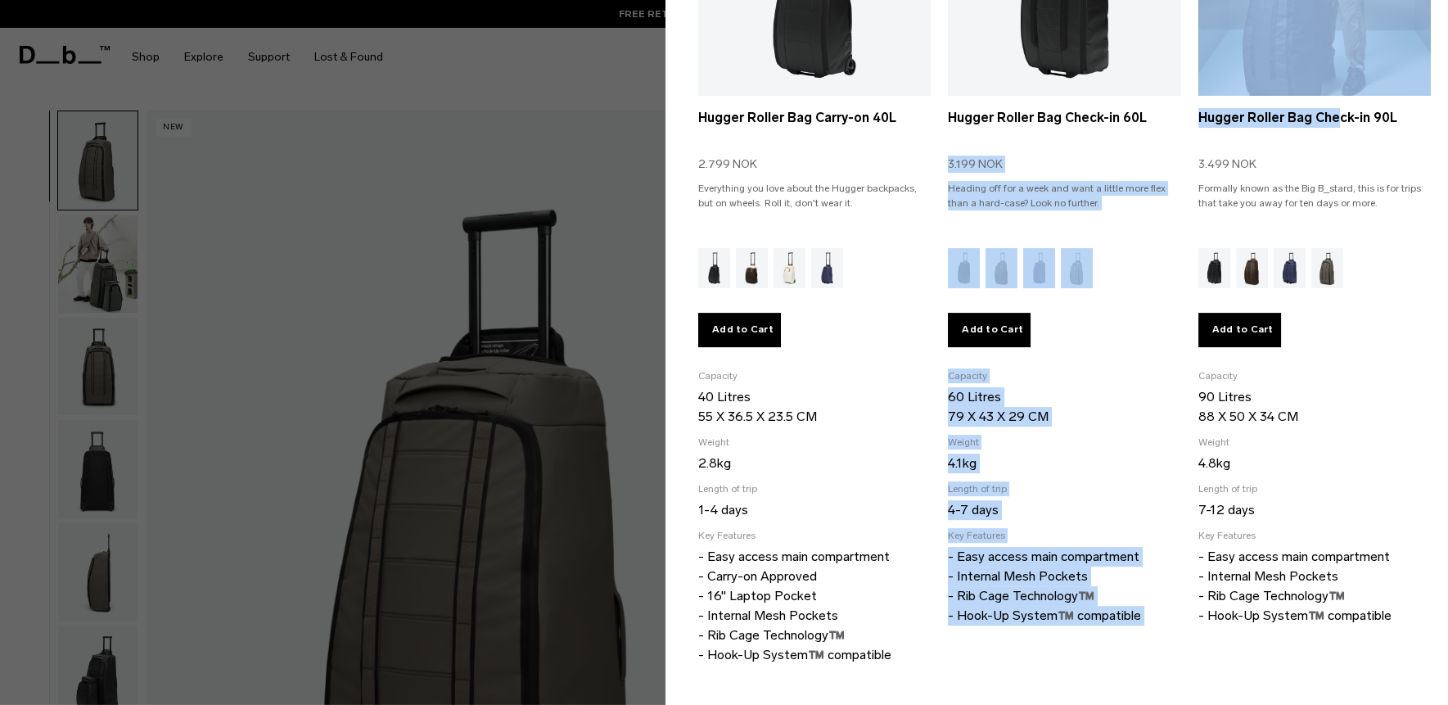
drag, startPoint x: 1178, startPoint y: 119, endPoint x: 1338, endPoint y: 199, distance: 178.6
click at [1323, 116] on ul "Selected Hugger Roller Bag Carry-on 40L 2.799 NOK Everything you love about the…" at bounding box center [1064, 267] width 733 height 861
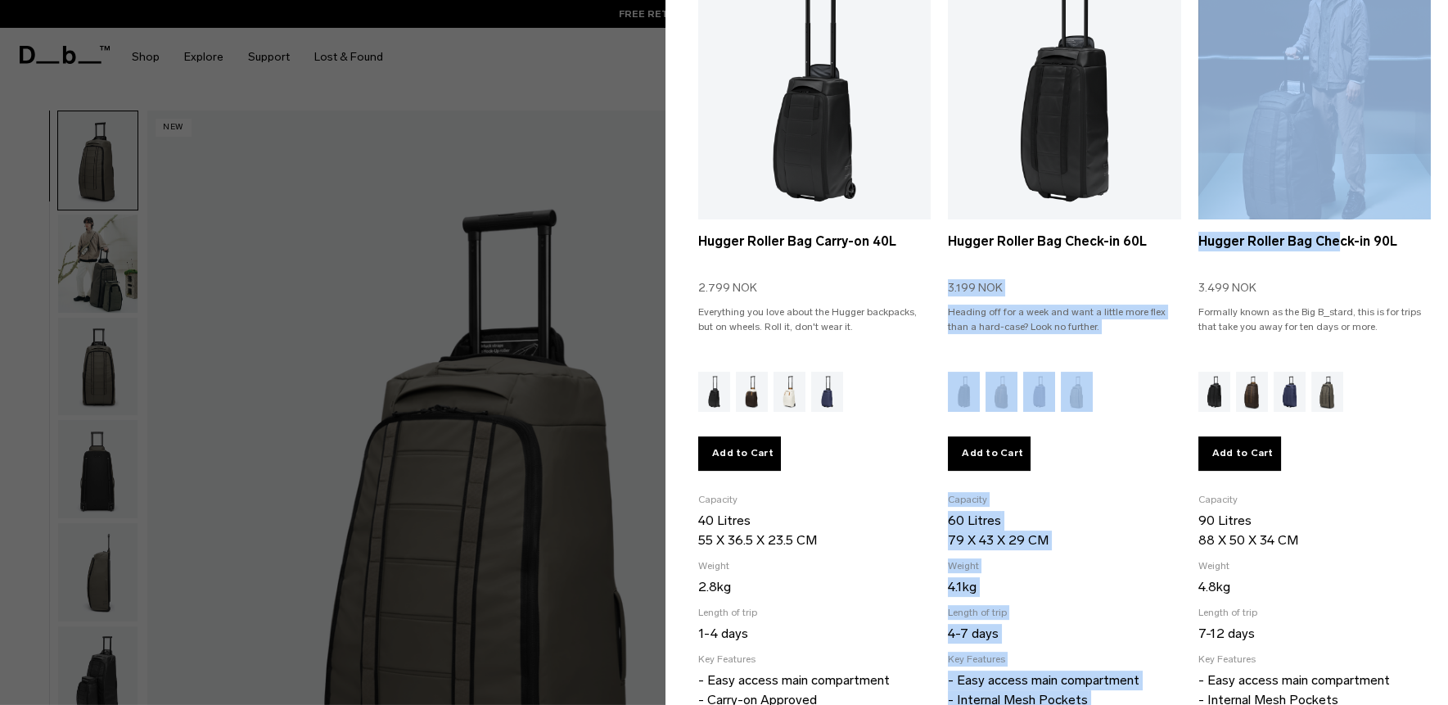
scroll to position [150, 0]
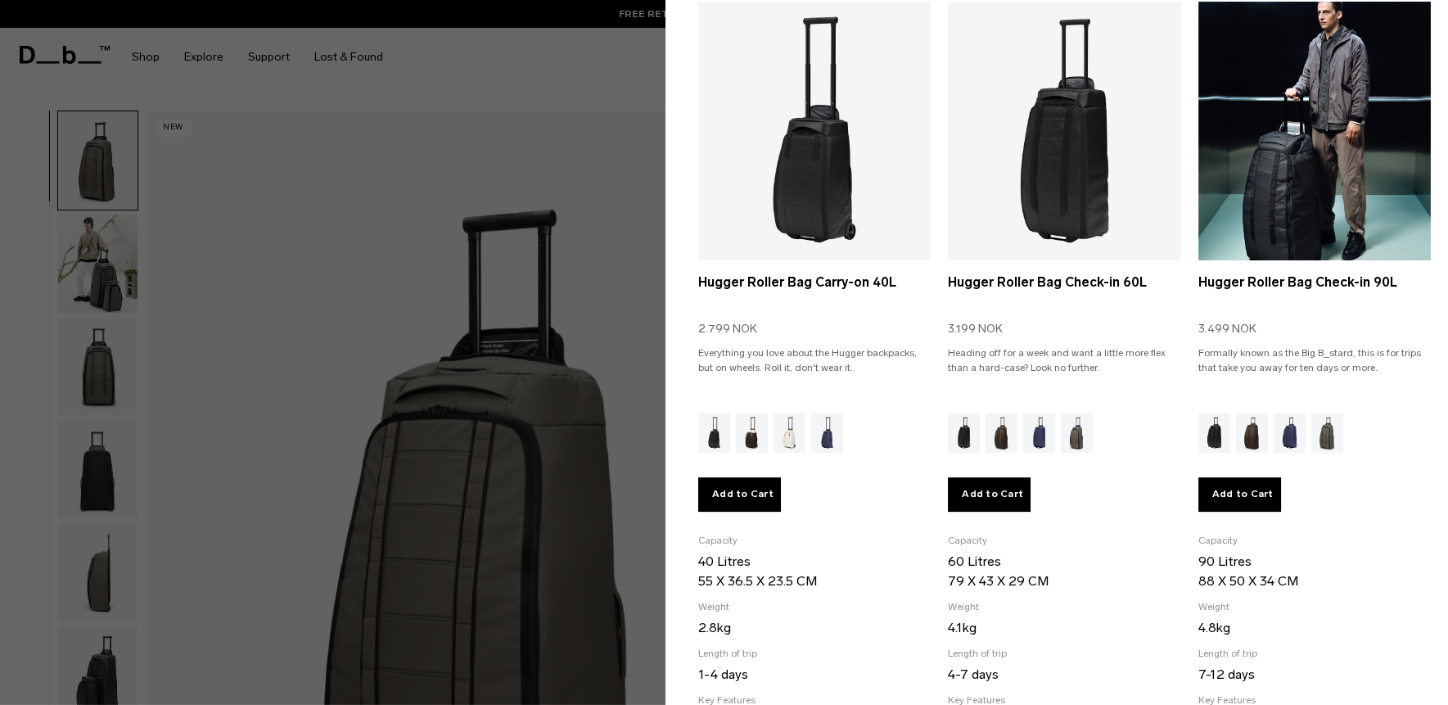
click at [1386, 381] on p "Formally known as the Big B_stard, this is for trips that take you away for ten…" at bounding box center [1314, 367] width 232 height 44
drag, startPoint x: 1185, startPoint y: 280, endPoint x: 1300, endPoint y: 282, distance: 114.6
click at [1300, 282] on ul "Selected Hugger Roller Bag Carry-on 40L 2.799 NOK Everything you love about the…" at bounding box center [1064, 432] width 733 height 861
copy link "Hugger Roller Bag"
click at [1345, 346] on p "Formally known as the Big B_stard, this is for trips that take you away for ten…" at bounding box center [1314, 367] width 232 height 44
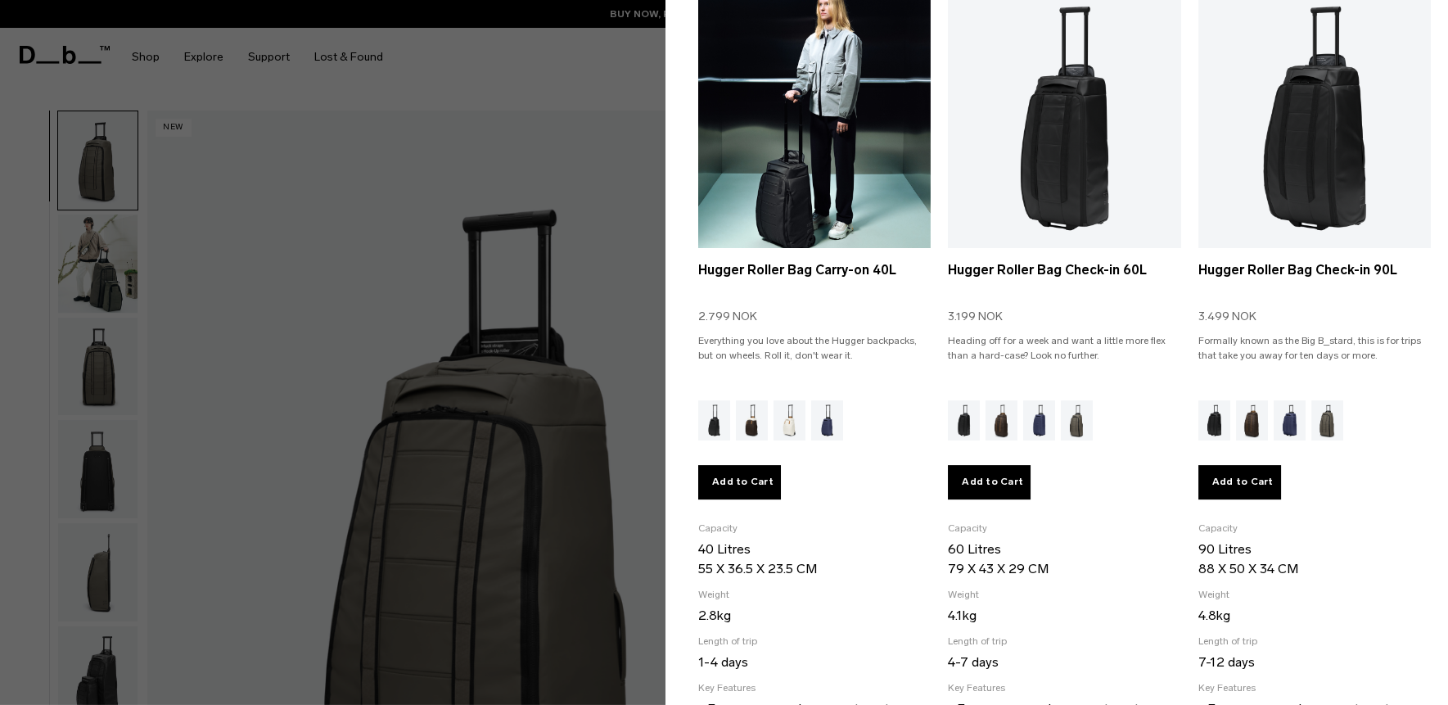
scroll to position [224, 0]
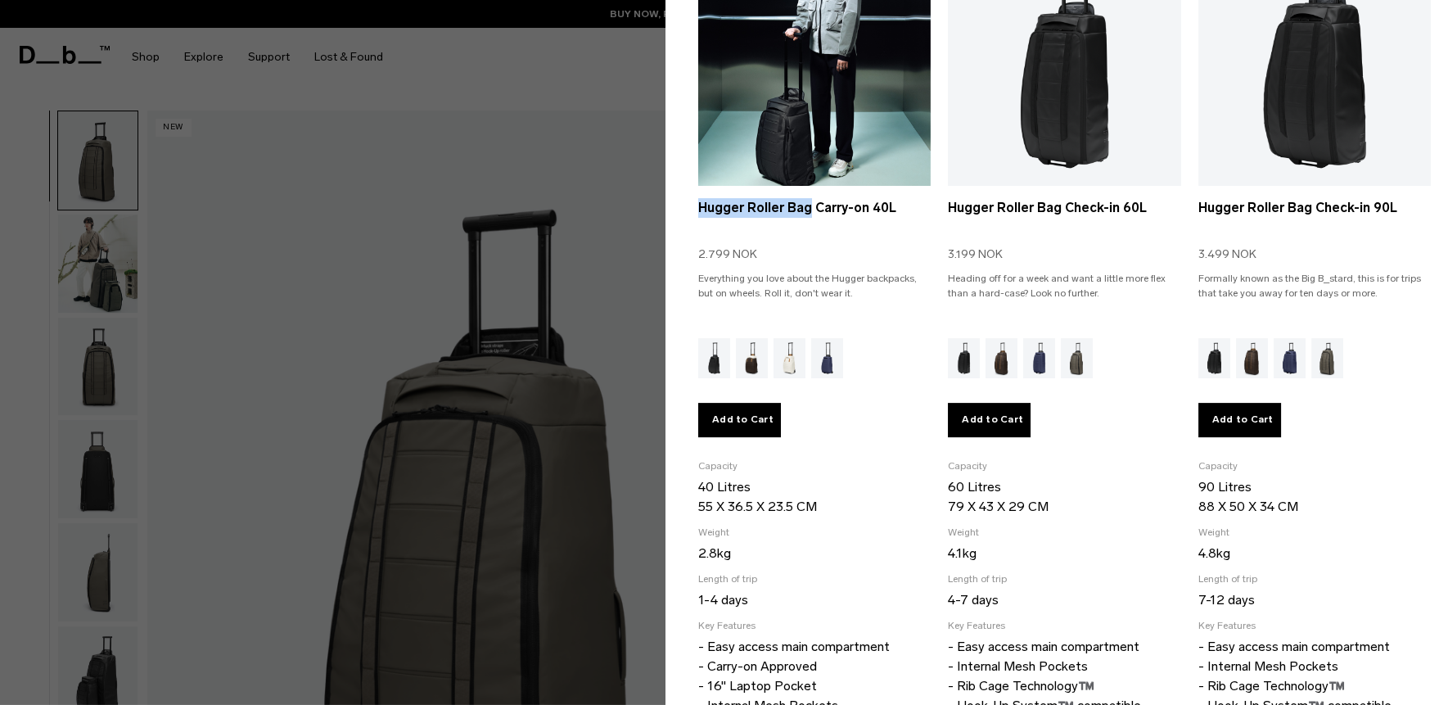
drag, startPoint x: 694, startPoint y: 202, endPoint x: 822, endPoint y: 78, distance: 178.8
click at [808, 205] on section "Backpacks Roller Bags Selected Hugger Backpack 20L 1.999 NOK Start small and wo…" at bounding box center [1056, 332] width 782 height 912
copy link "Hugger Roller Bag"
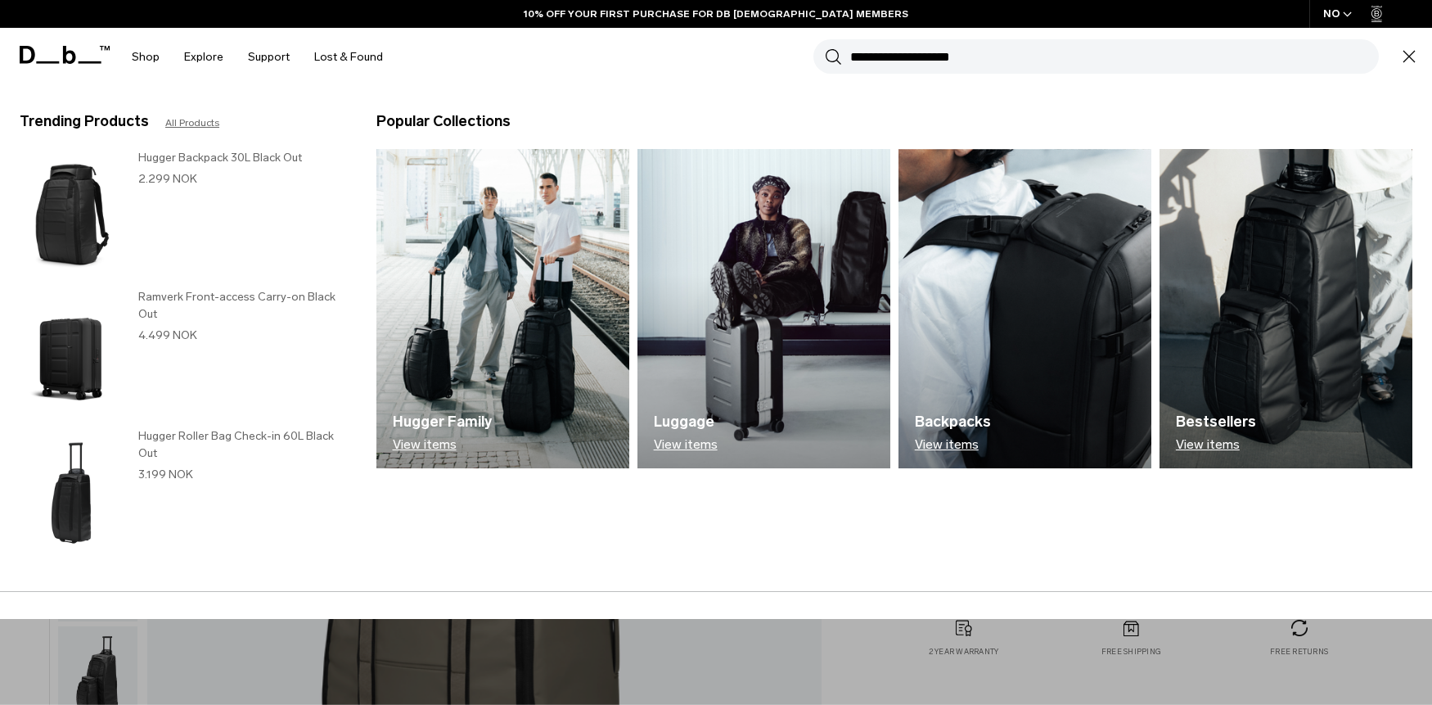
type input "**********"
click at [825, 47] on button "Search" at bounding box center [833, 56] width 17 height 18
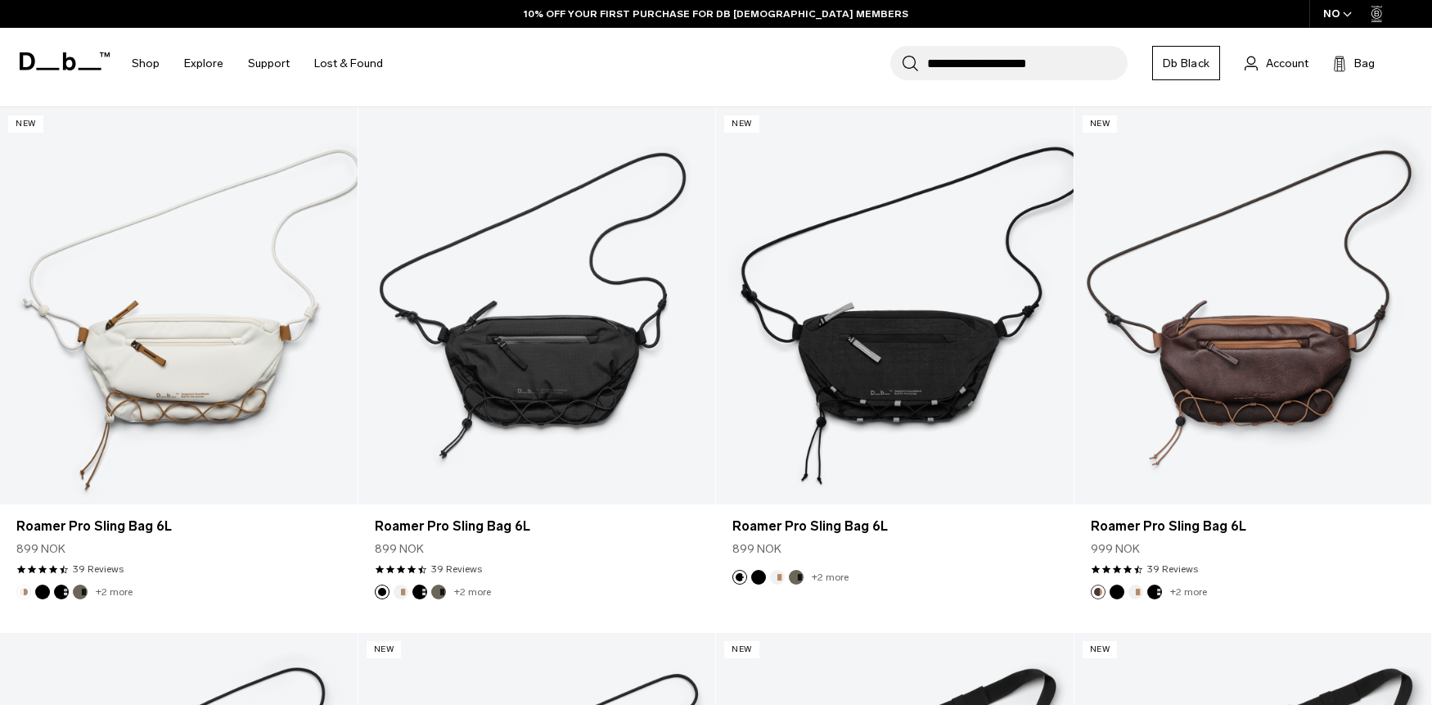
scroll to position [229, 0]
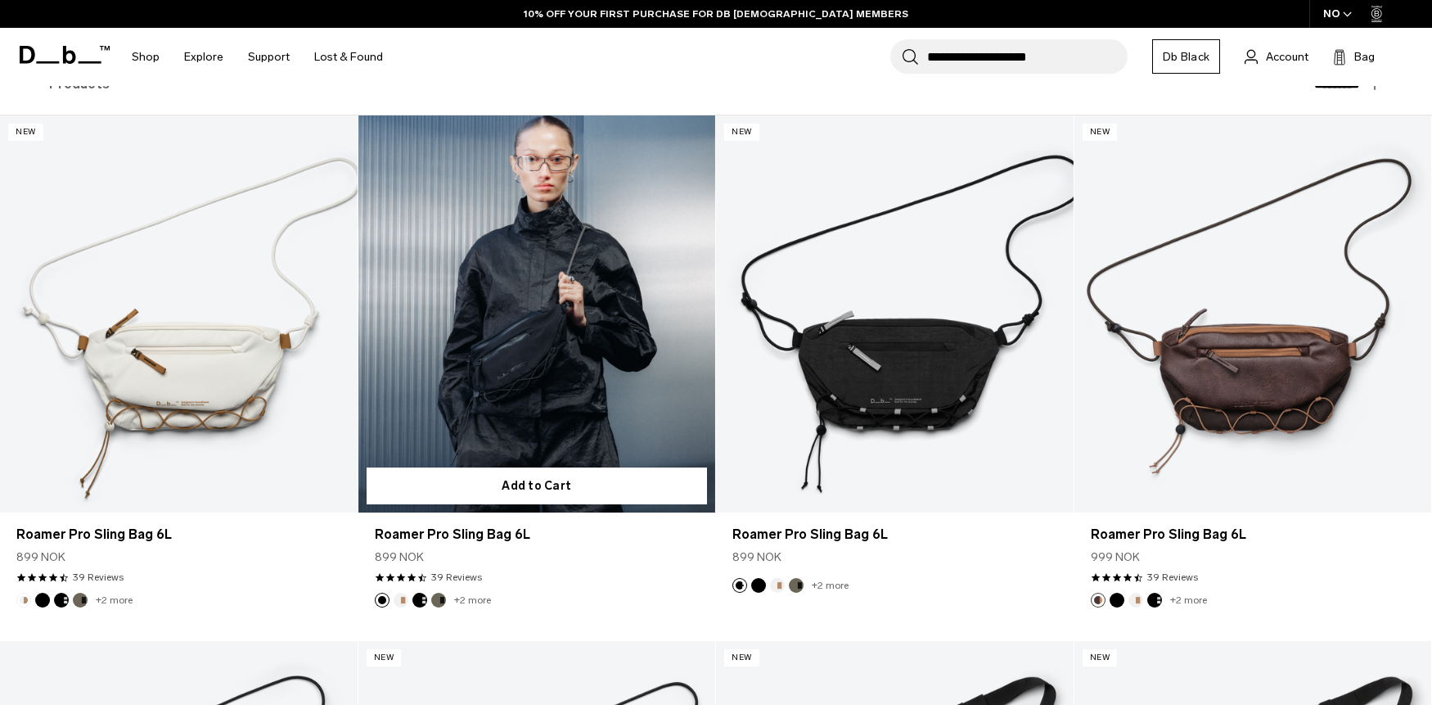
click at [584, 236] on link "Roamer Pro Sling Bag 6L" at bounding box center [537, 313] width 358 height 397
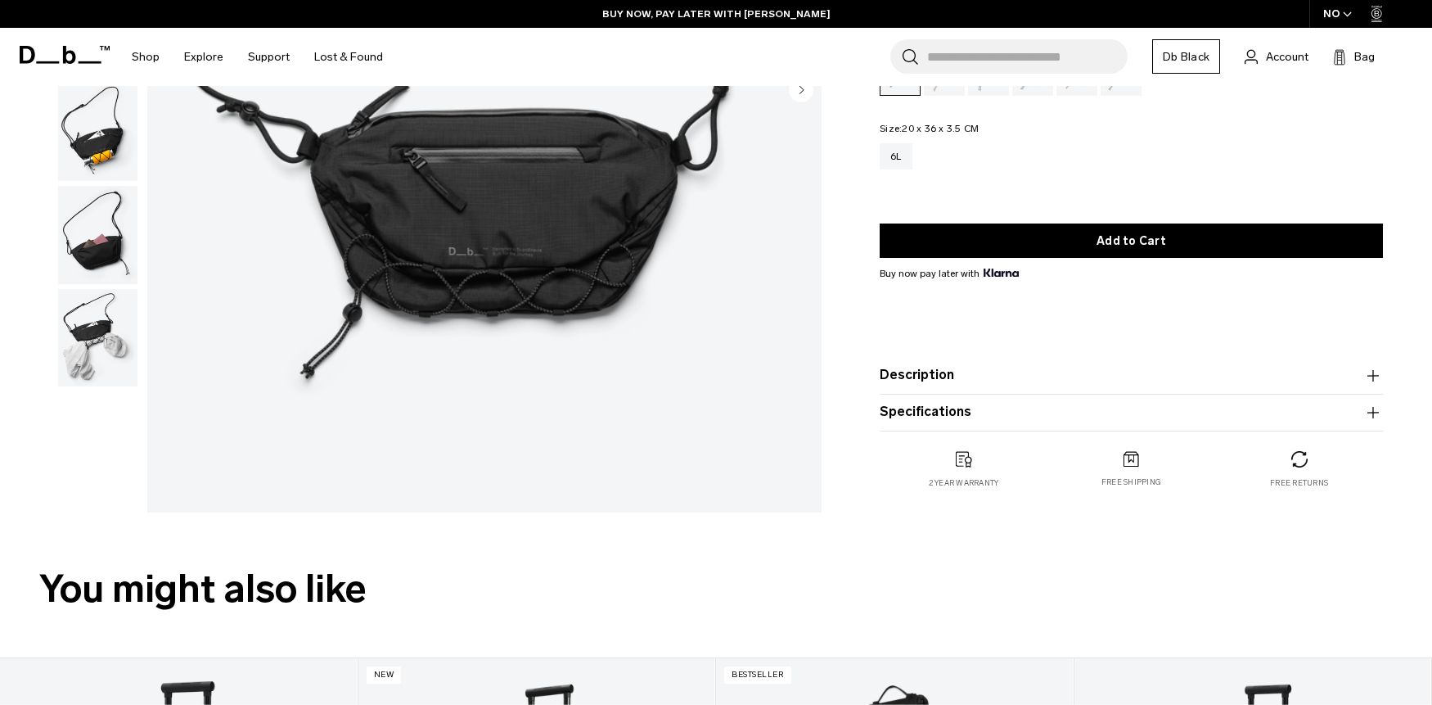
scroll to position [597, 0]
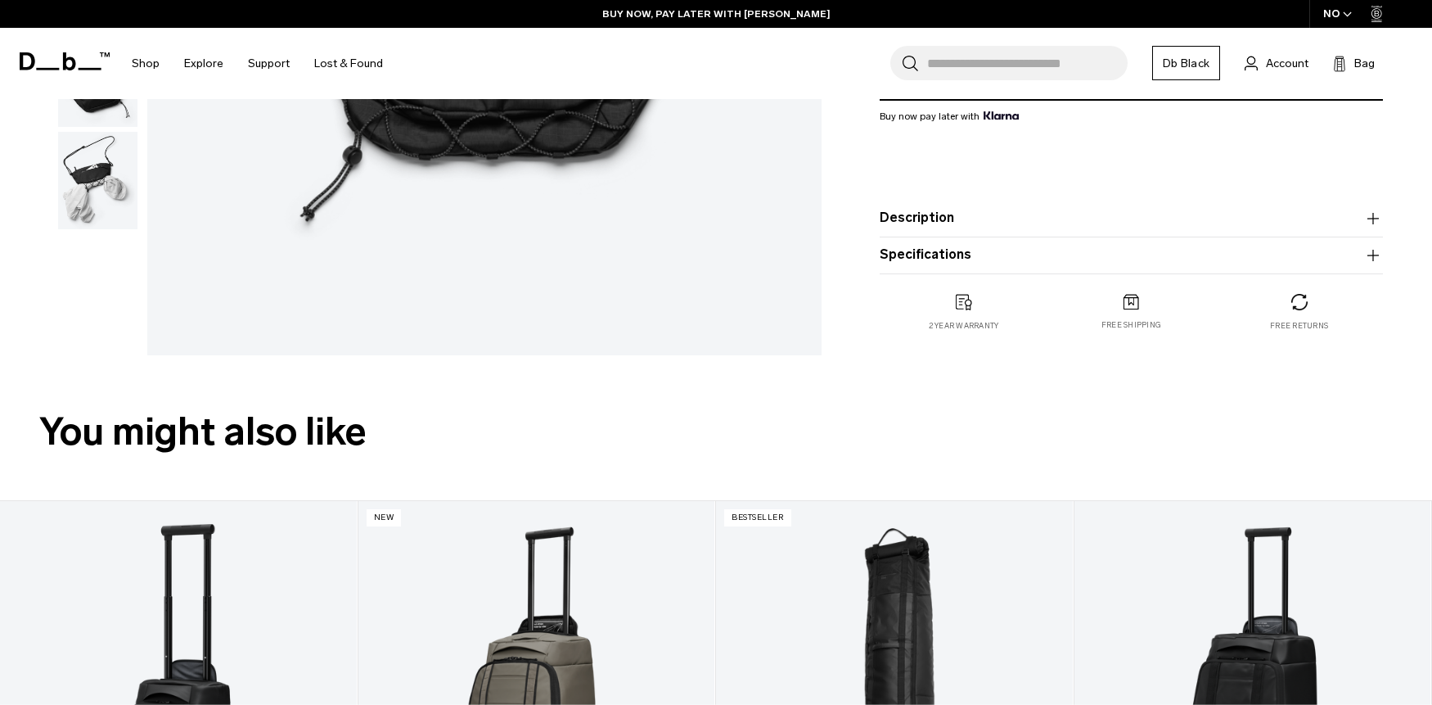
click at [919, 211] on button "Description" at bounding box center [1131, 218] width 503 height 20
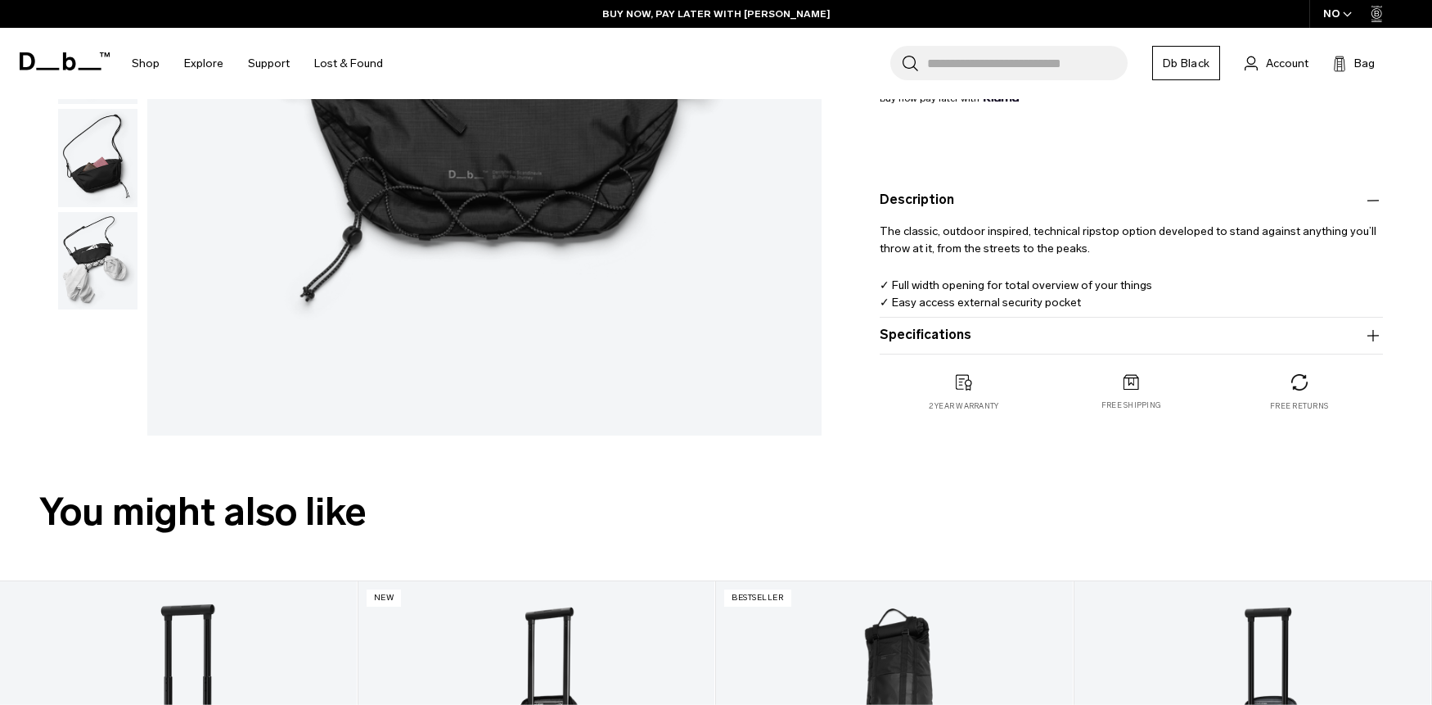
scroll to position [516, 0]
click at [901, 197] on button "Description" at bounding box center [1131, 201] width 503 height 20
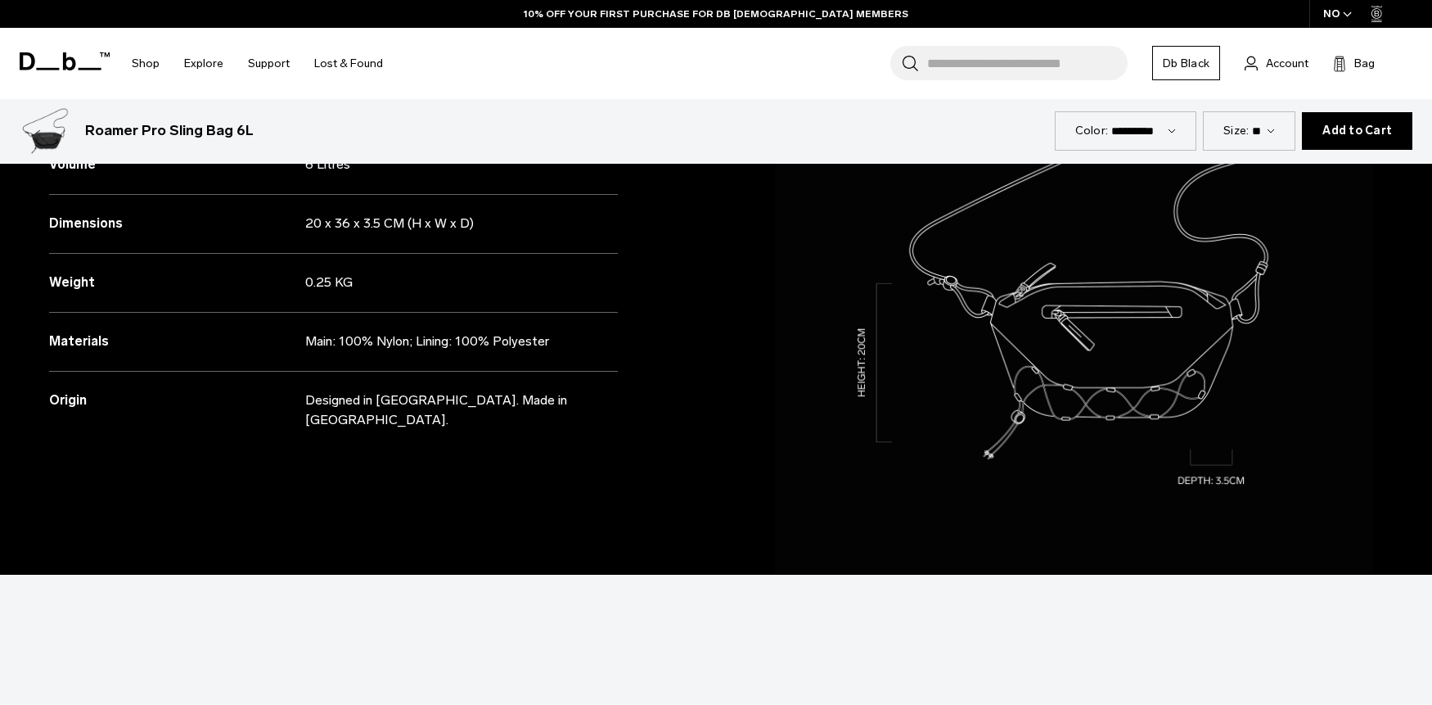
scroll to position [1516, 0]
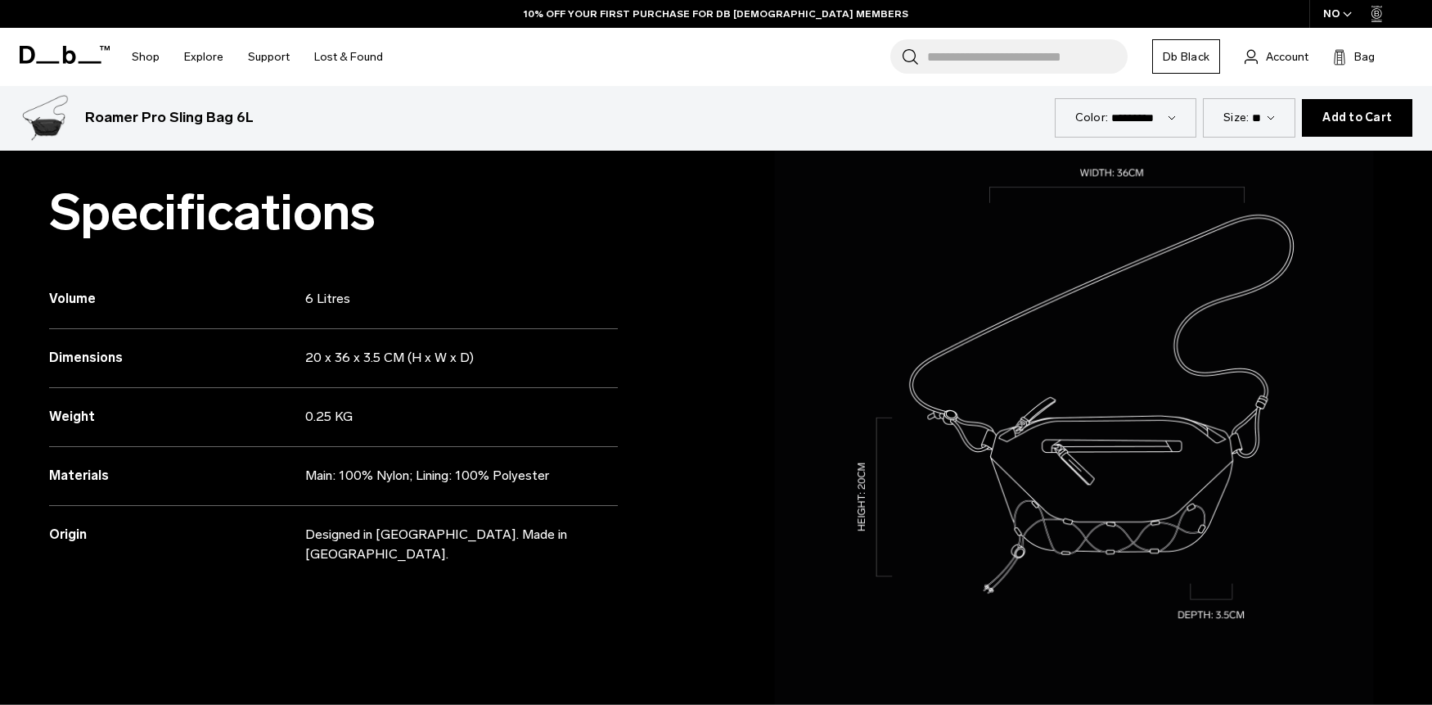
drag, startPoint x: 286, startPoint y: 296, endPoint x: 446, endPoint y: 298, distance: 159.6
click at [446, 298] on div "Volume 6 Litres" at bounding box center [333, 299] width 569 height 59
copy div "6 Litres"
drag, startPoint x: 301, startPoint y: 353, endPoint x: 579, endPoint y: 342, distance: 277.6
click at [570, 353] on div "Dimensions 20 x 36 x 3.5 CM (H x W x D)" at bounding box center [333, 358] width 569 height 59
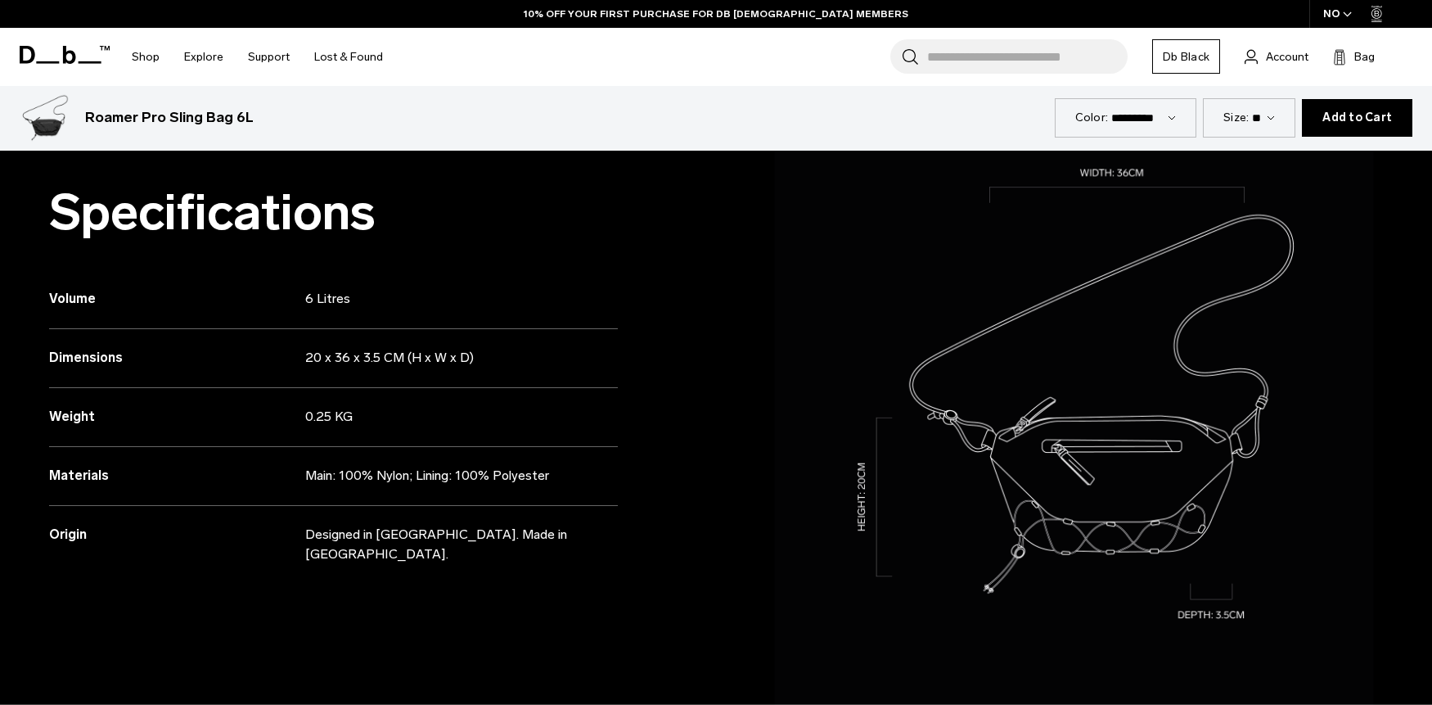
copy div "20 x 36 x 3.5 CM (H x W x D)"
drag, startPoint x: 315, startPoint y: 415, endPoint x: 338, endPoint y: 412, distance: 23.0
click at [331, 414] on div "Weight 0.25 KG" at bounding box center [333, 417] width 569 height 59
copy div "0.25"
drag, startPoint x: 304, startPoint y: 477, endPoint x: 706, endPoint y: 279, distance: 448.7
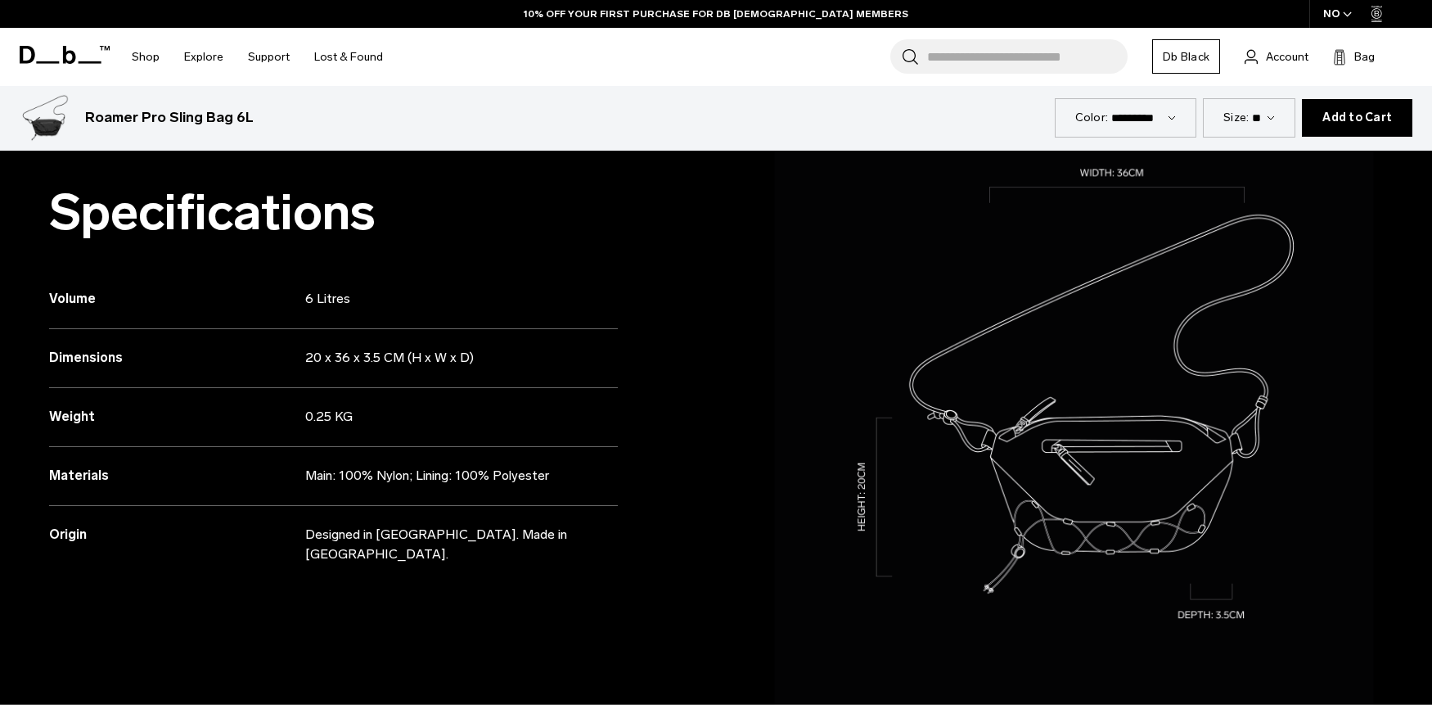
click at [614, 462] on div "Materials Main: 100% Nylon; Lining: 100% Polyester" at bounding box center [333, 476] width 569 height 59
copy div
drag, startPoint x: 301, startPoint y: 468, endPoint x: 671, endPoint y: 417, distance: 373.5
click at [629, 471] on div "Specifications Volume 6 Litres Dimensions 20 x 36 x 3.5 CM (H x W x D) Weight" at bounding box center [358, 407] width 716 height 602
drag, startPoint x: 308, startPoint y: 476, endPoint x: 579, endPoint y: 477, distance: 270.9
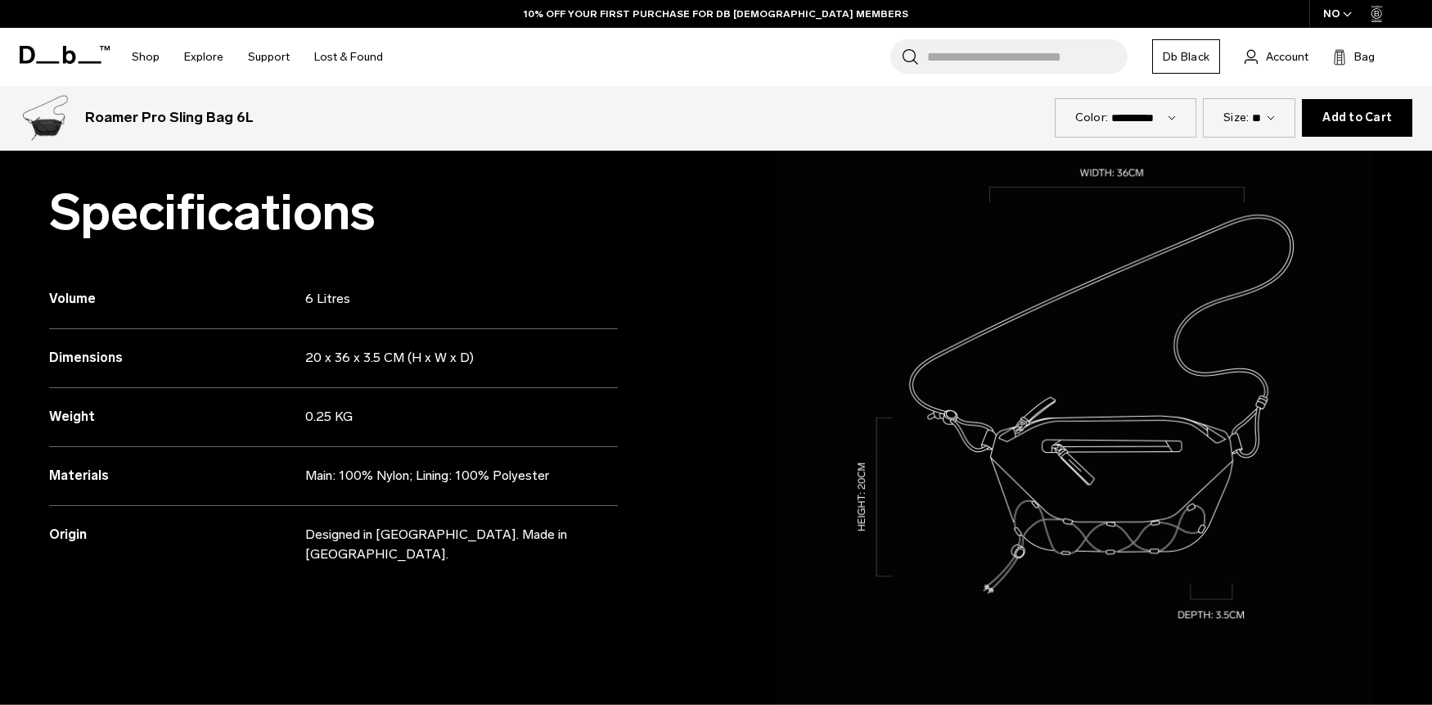
click at [580, 475] on p "Main: 100% Nylon; Lining: 100% Polyester" at bounding box center [447, 476] width 285 height 20
copy p "Main: 100% Nylon; Lining: 100% Polyester"
drag, startPoint x: 302, startPoint y: 532, endPoint x: 613, endPoint y: 501, distance: 312.5
click at [574, 529] on div "Origin Designed in Scandinavia. Made in Vietnam." at bounding box center [333, 535] width 569 height 59
copy div "Designed in Scandinavia. Made in Vietnam."
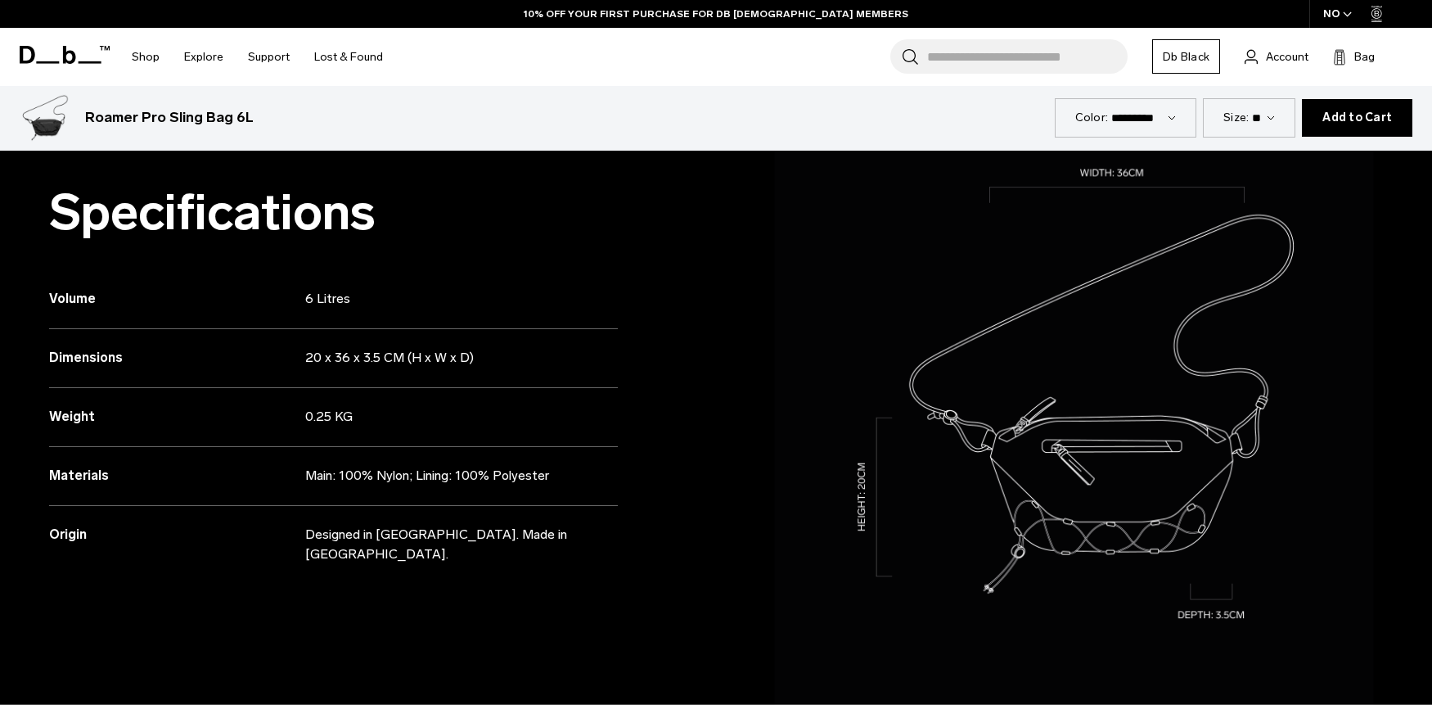
click at [1023, 58] on input "Search for Bags, Luggage..." at bounding box center [1027, 56] width 201 height 34
paste input "**********"
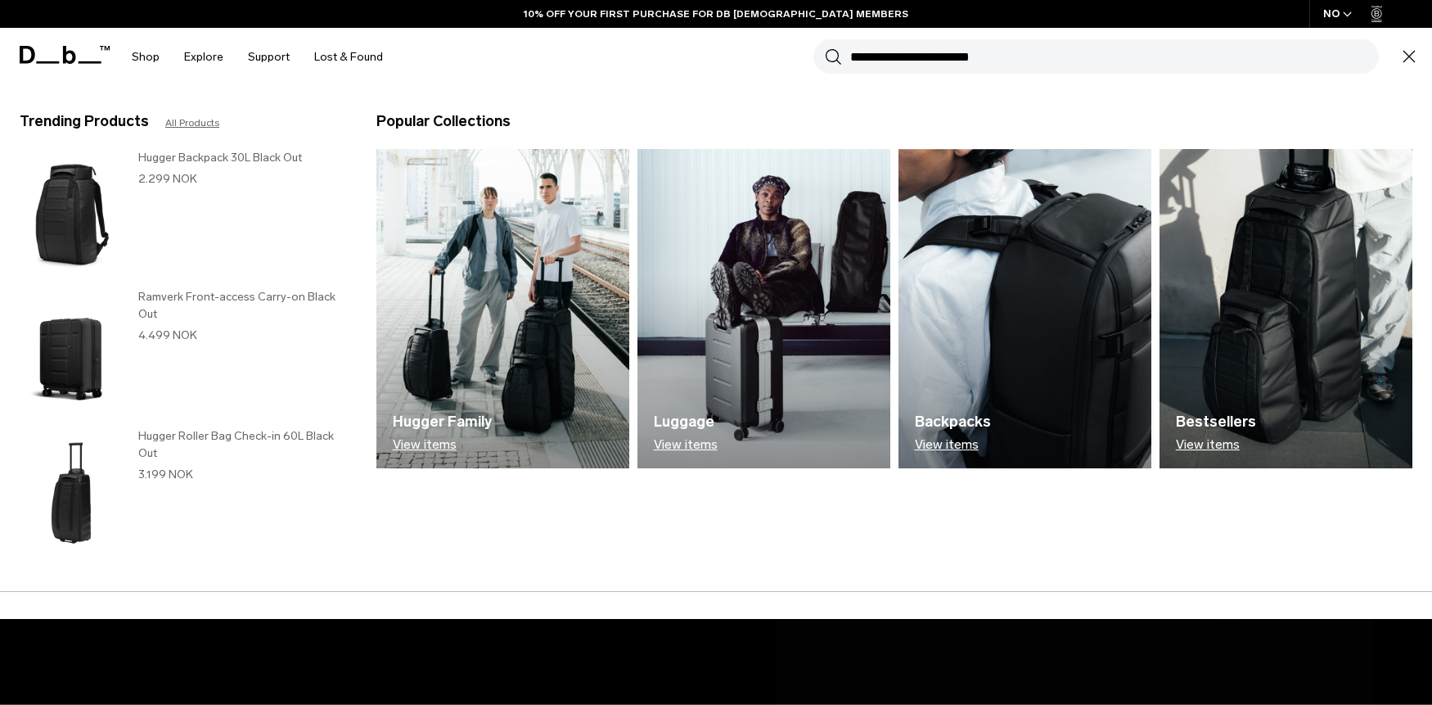
type input "**********"
click at [825, 47] on button "Search" at bounding box center [833, 56] width 17 height 18
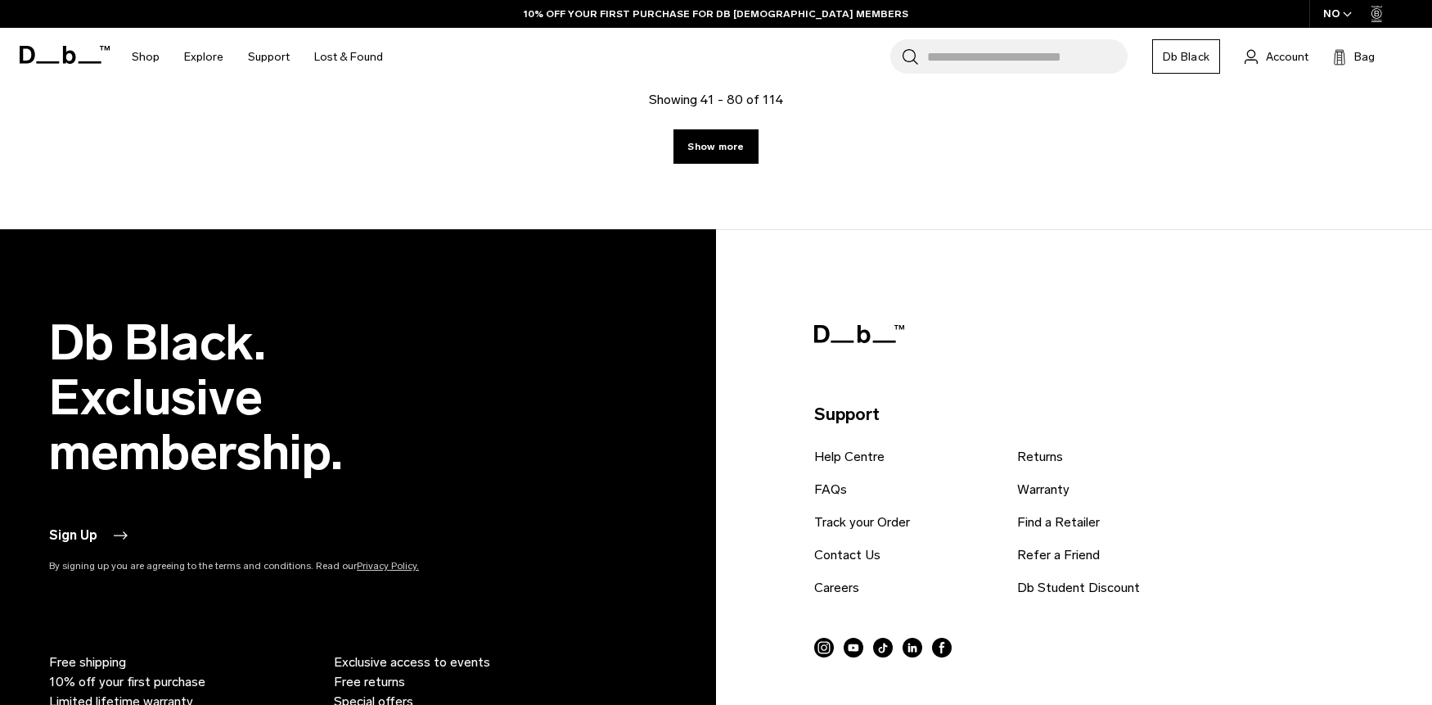
click at [744, 157] on link "Show more" at bounding box center [716, 146] width 84 height 34
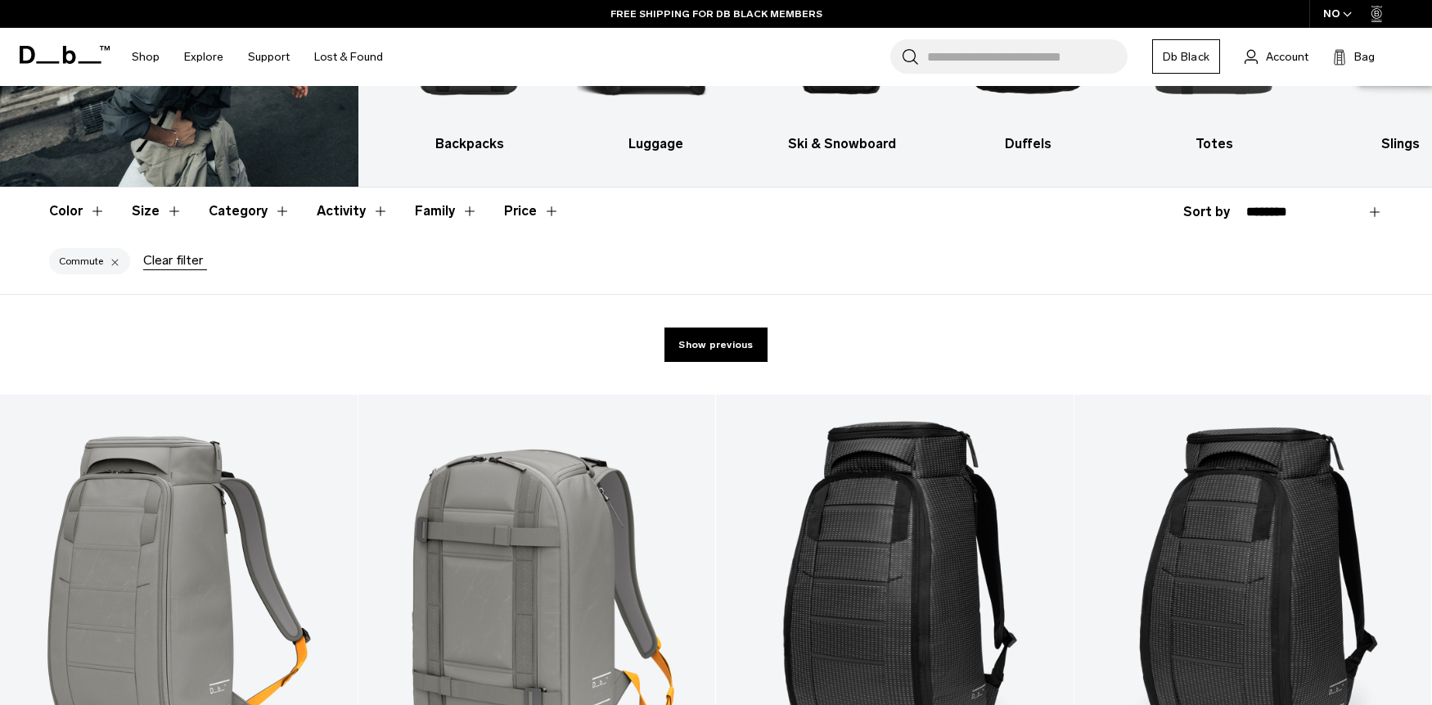
scroll to position [190, 0]
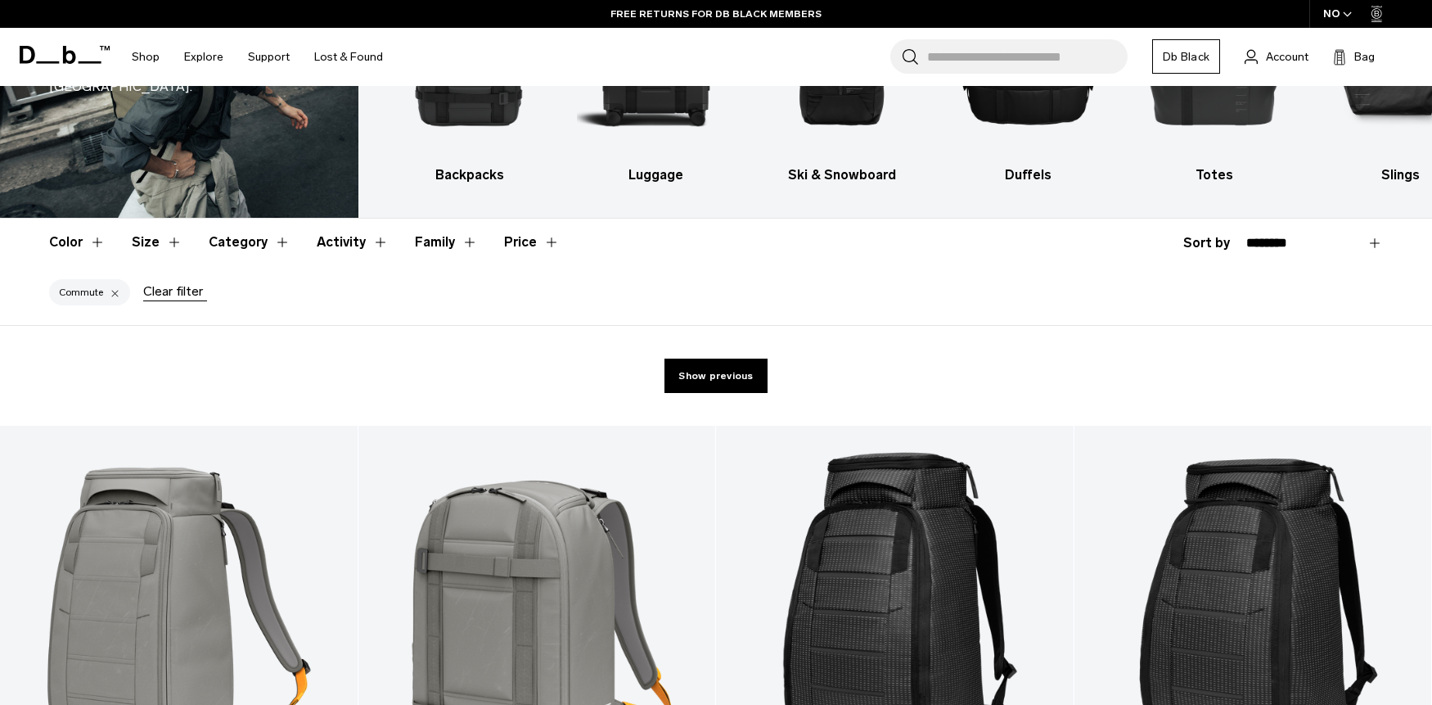
click at [113, 291] on div at bounding box center [115, 292] width 11 height 15
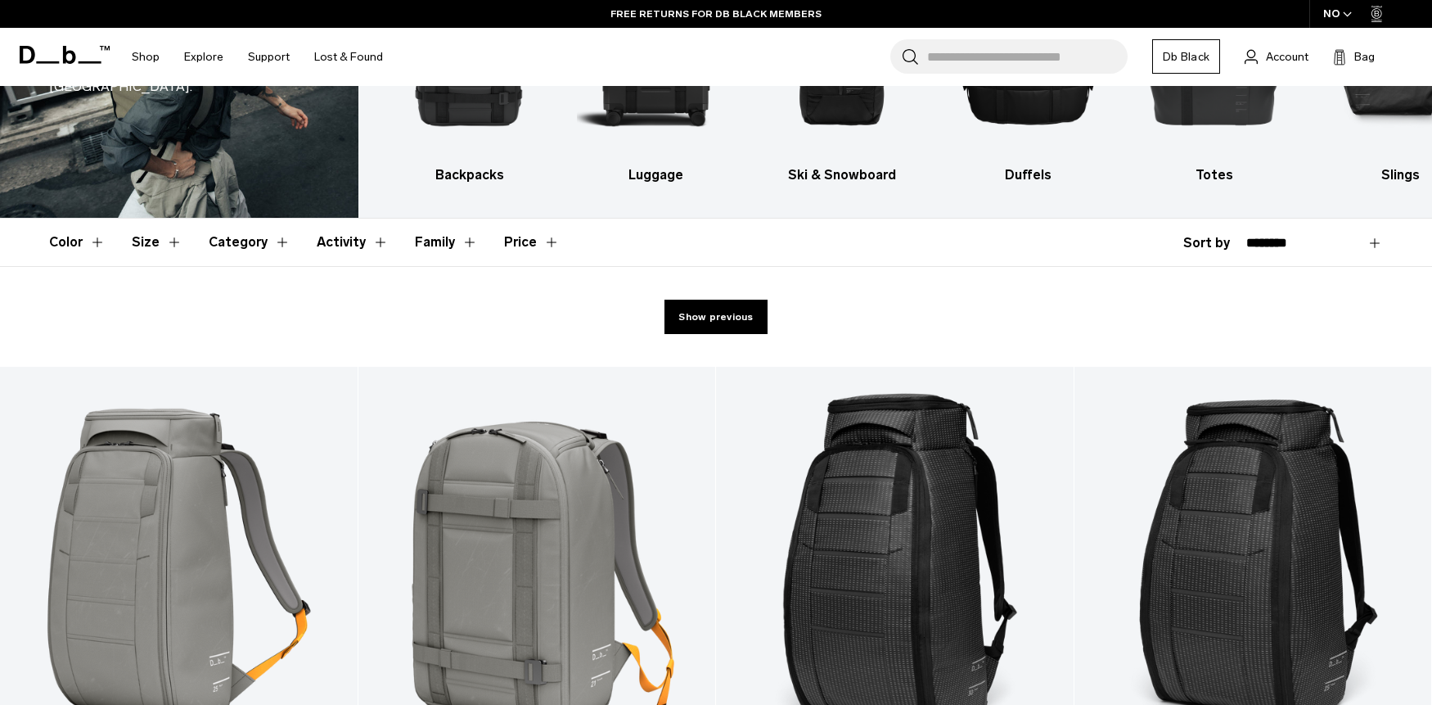
click at [254, 243] on button "Category" at bounding box center [250, 242] width 82 height 47
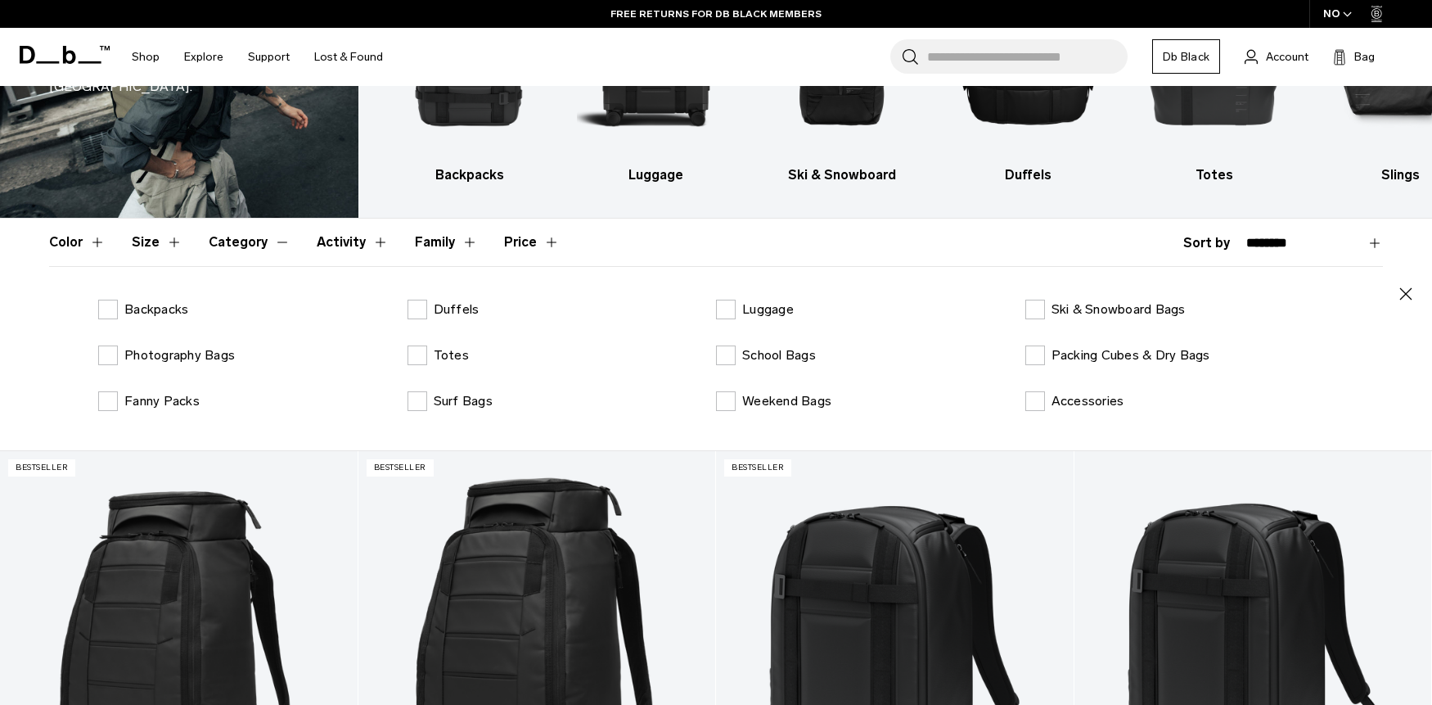
drag, startPoint x: 262, startPoint y: 248, endPoint x: 320, endPoint y: 247, distance: 58.1
click at [262, 248] on button "Category" at bounding box center [250, 242] width 82 height 47
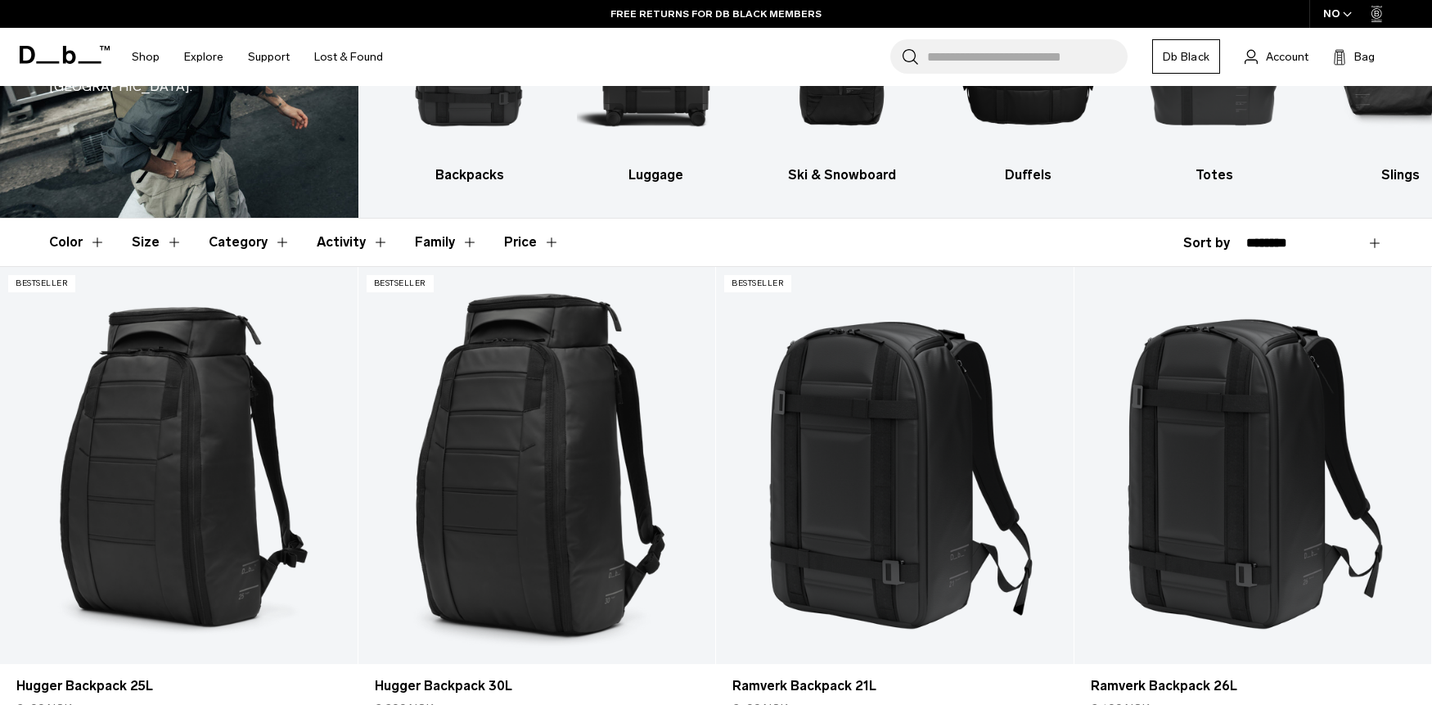
click at [321, 247] on button "Activity" at bounding box center [353, 242] width 72 height 47
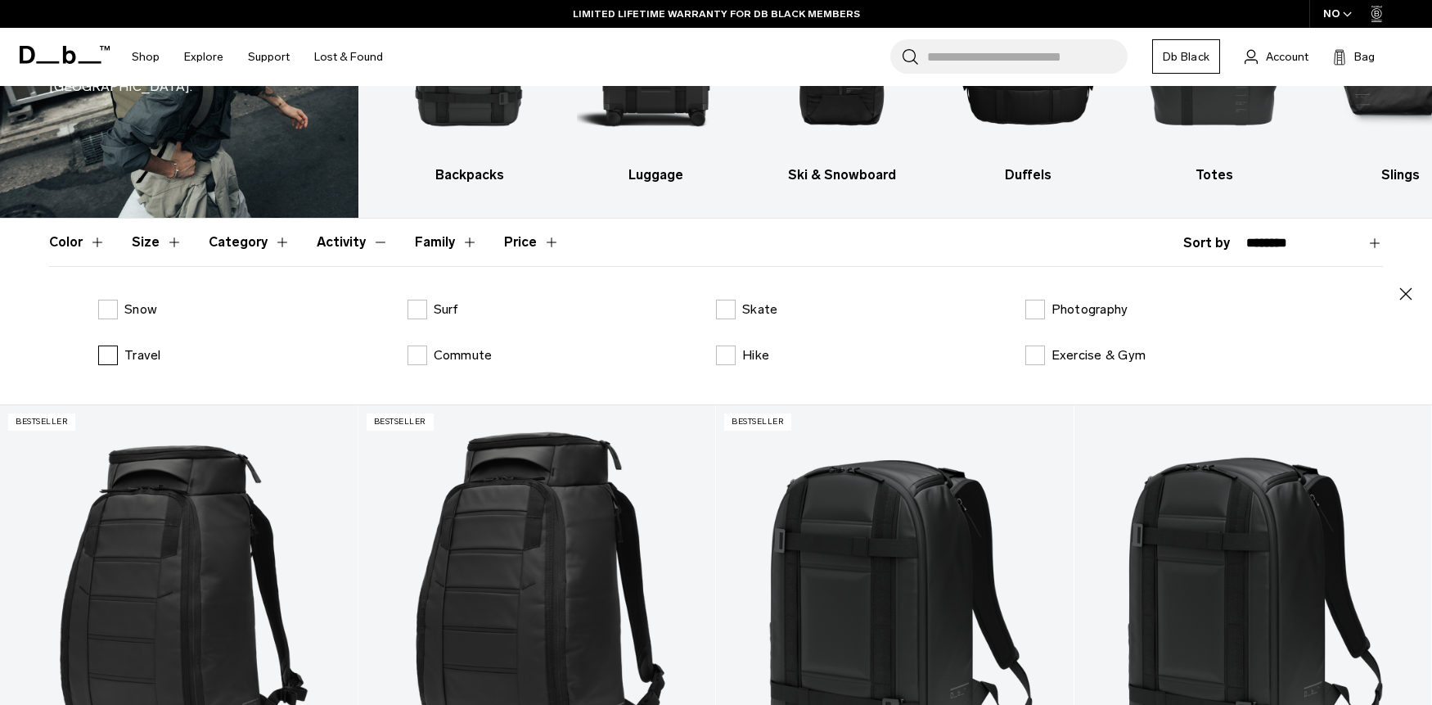
click at [142, 355] on p "Travel" at bounding box center [142, 355] width 37 height 20
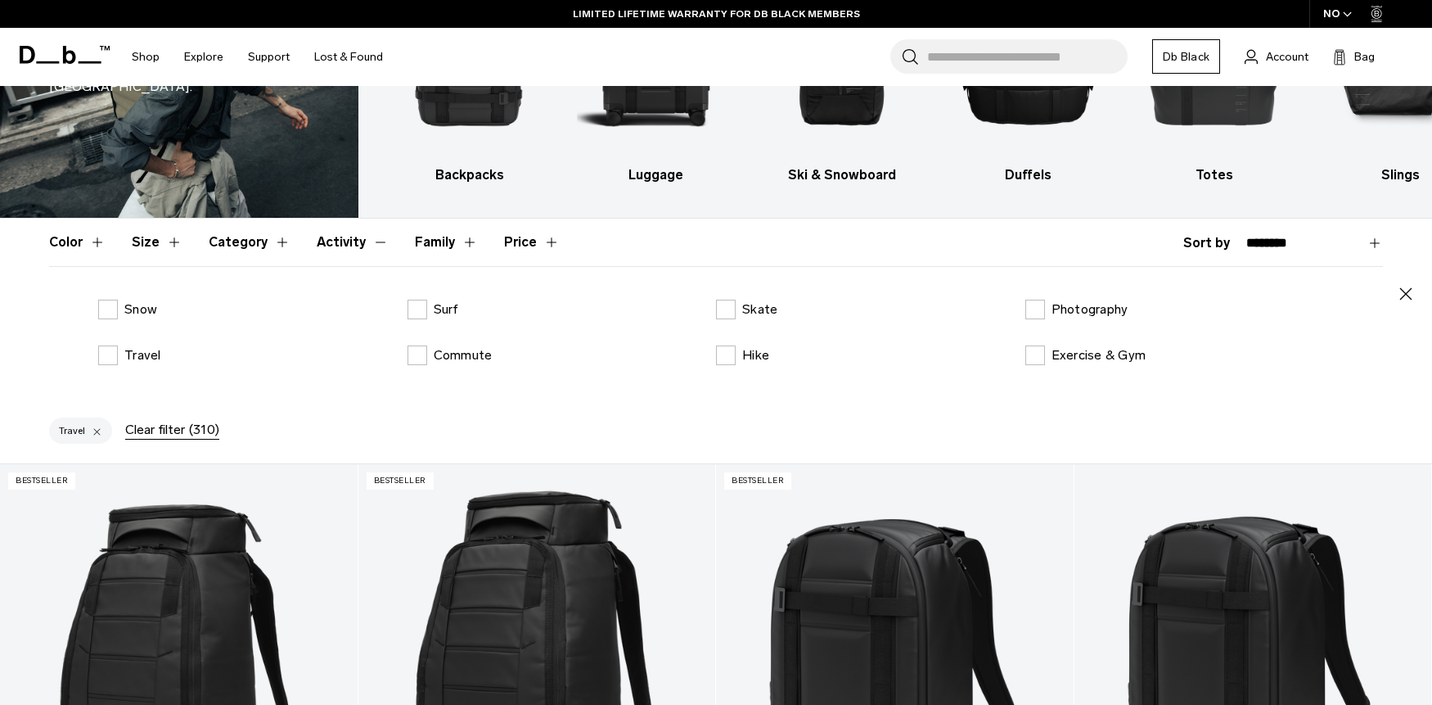
click at [350, 237] on button "Activity" at bounding box center [353, 242] width 72 height 47
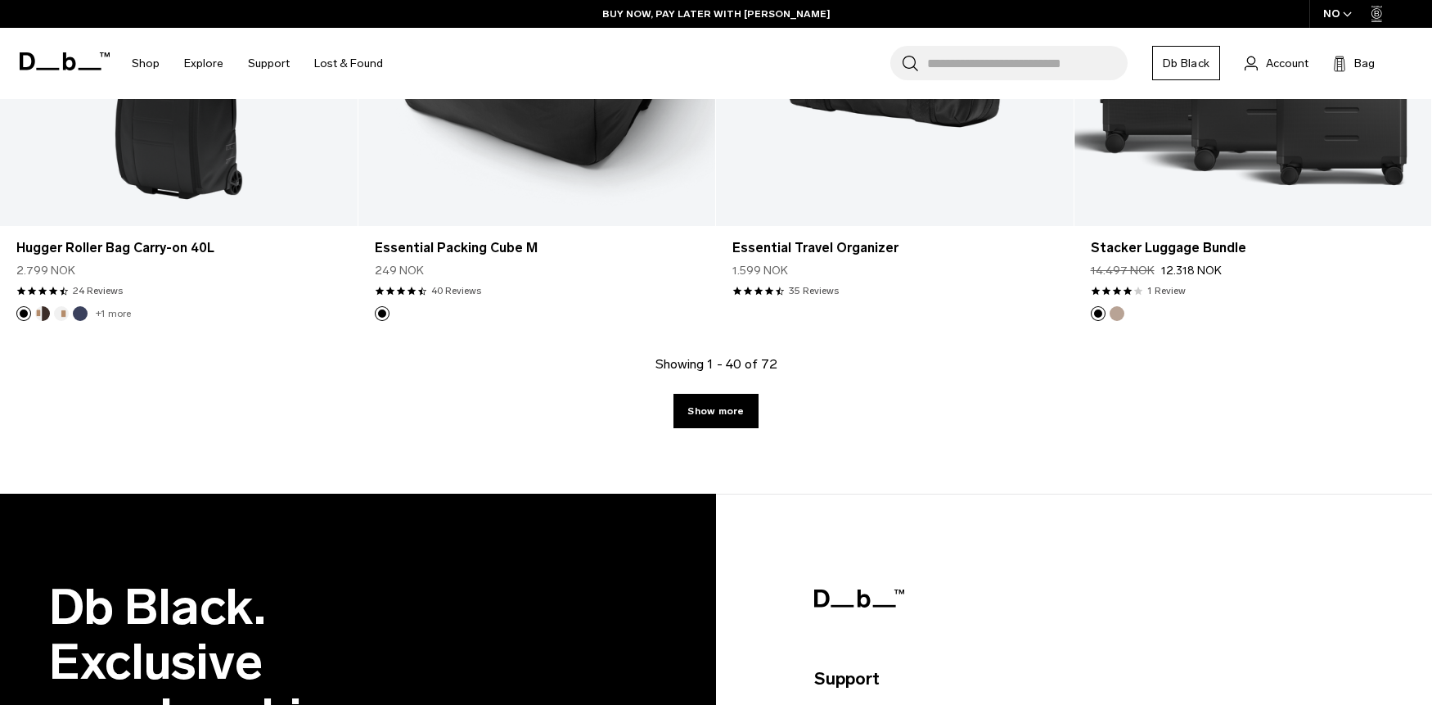
scroll to position [5426, 0]
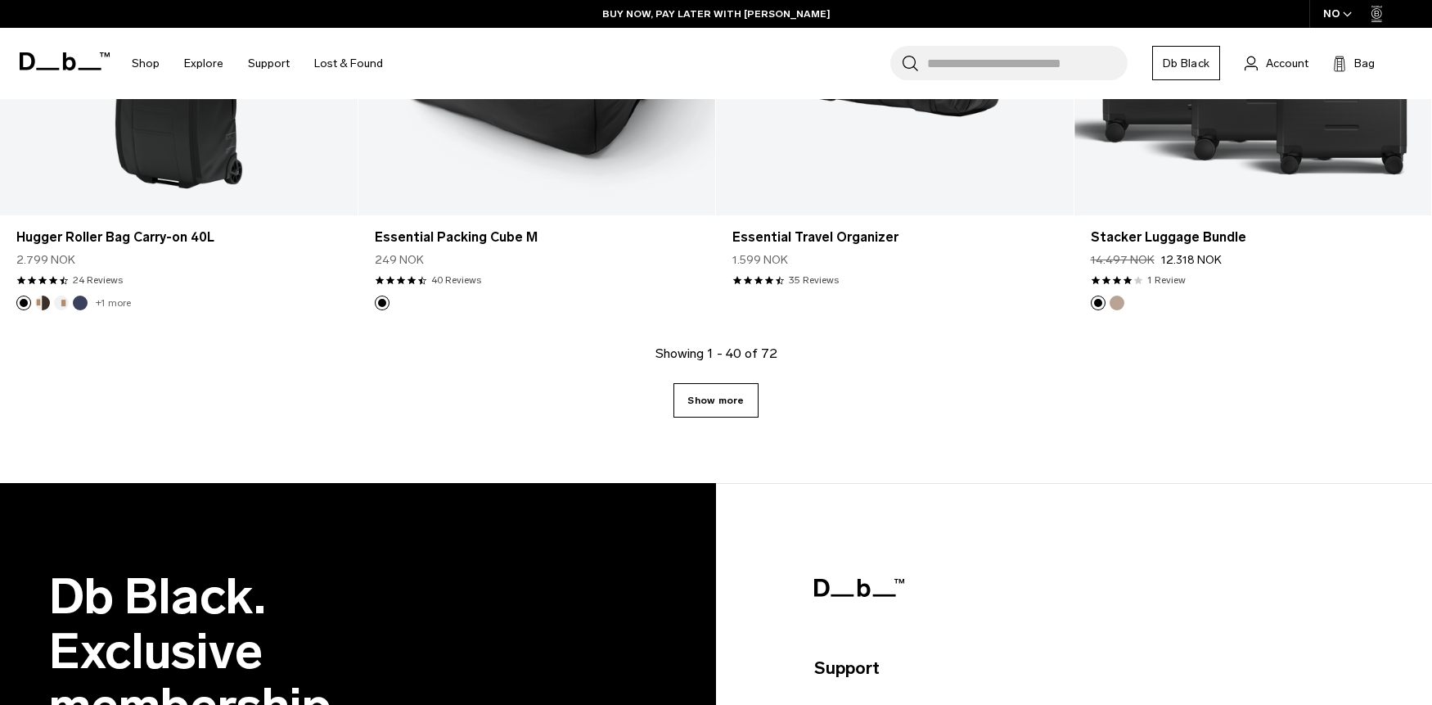
click at [716, 398] on link "Show more" at bounding box center [716, 400] width 84 height 34
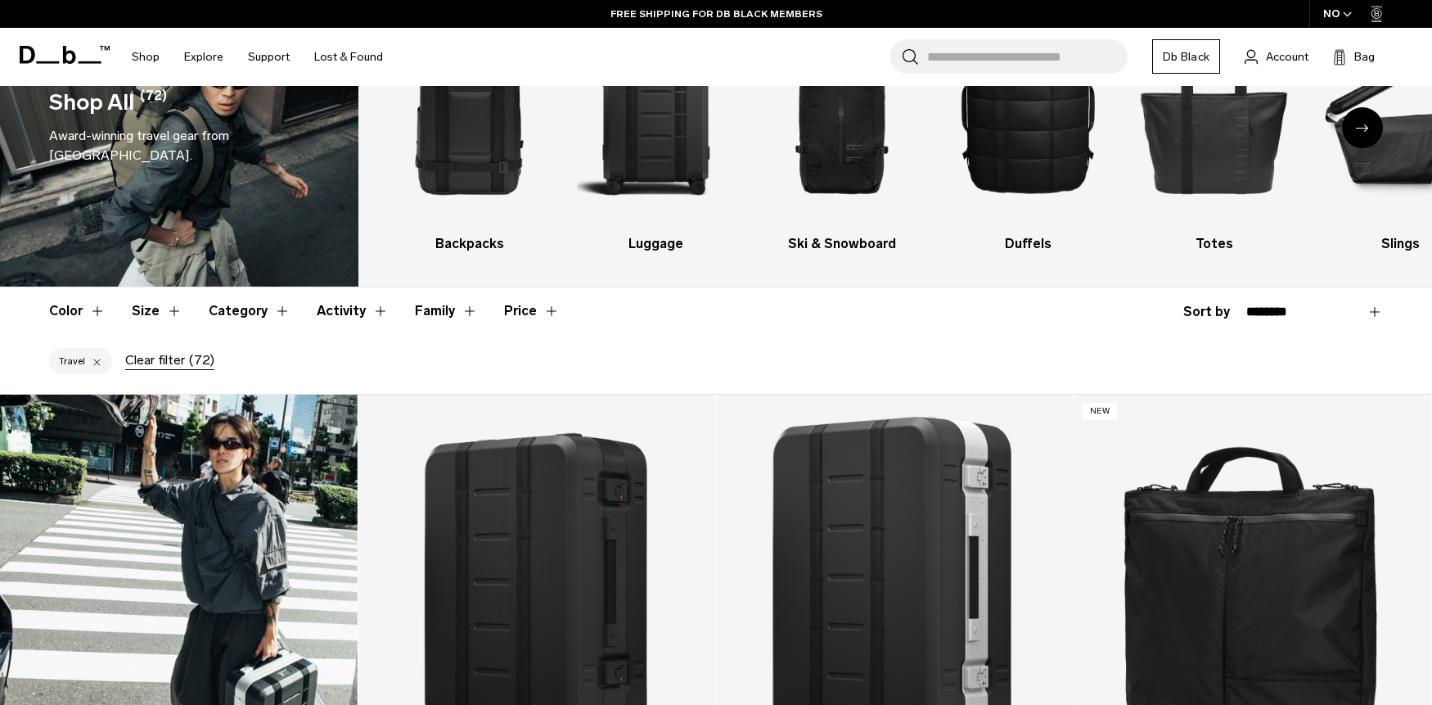
scroll to position [124, 0]
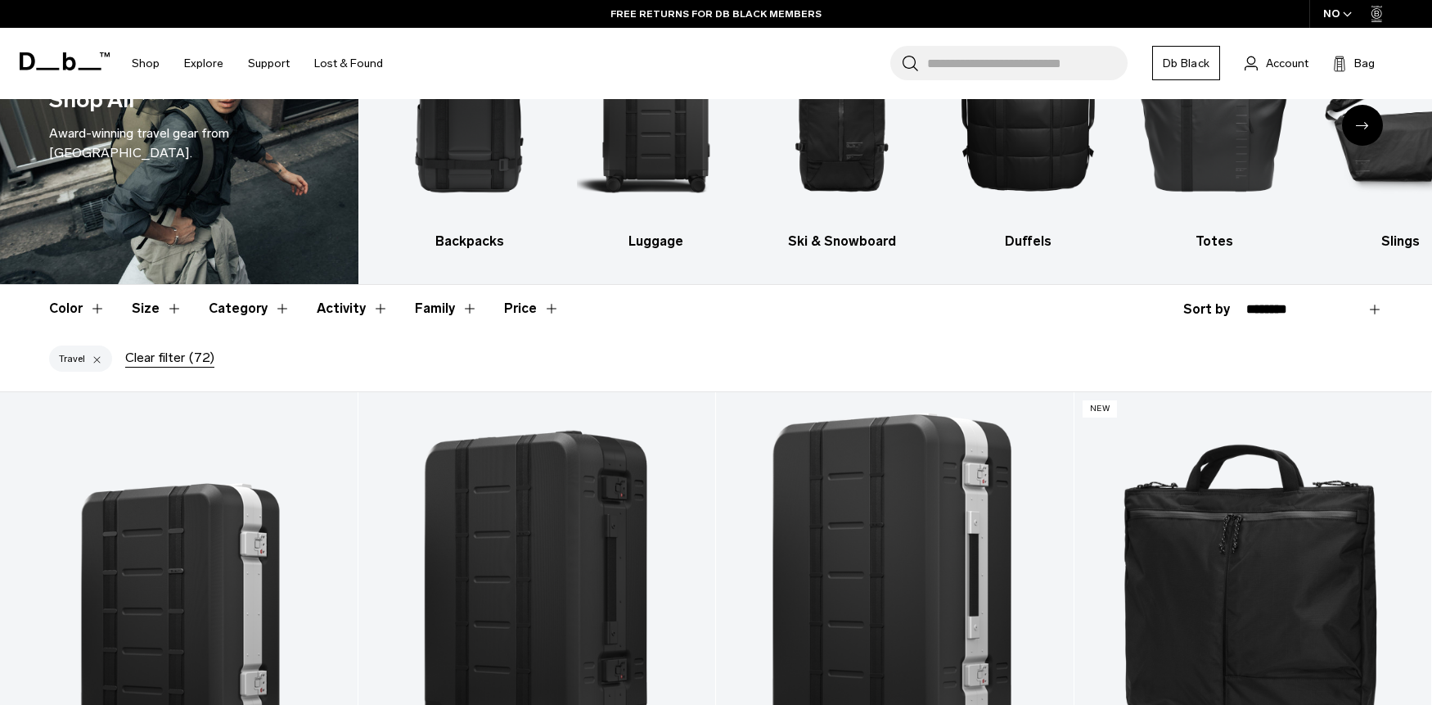
click at [96, 358] on div at bounding box center [97, 358] width 11 height 15
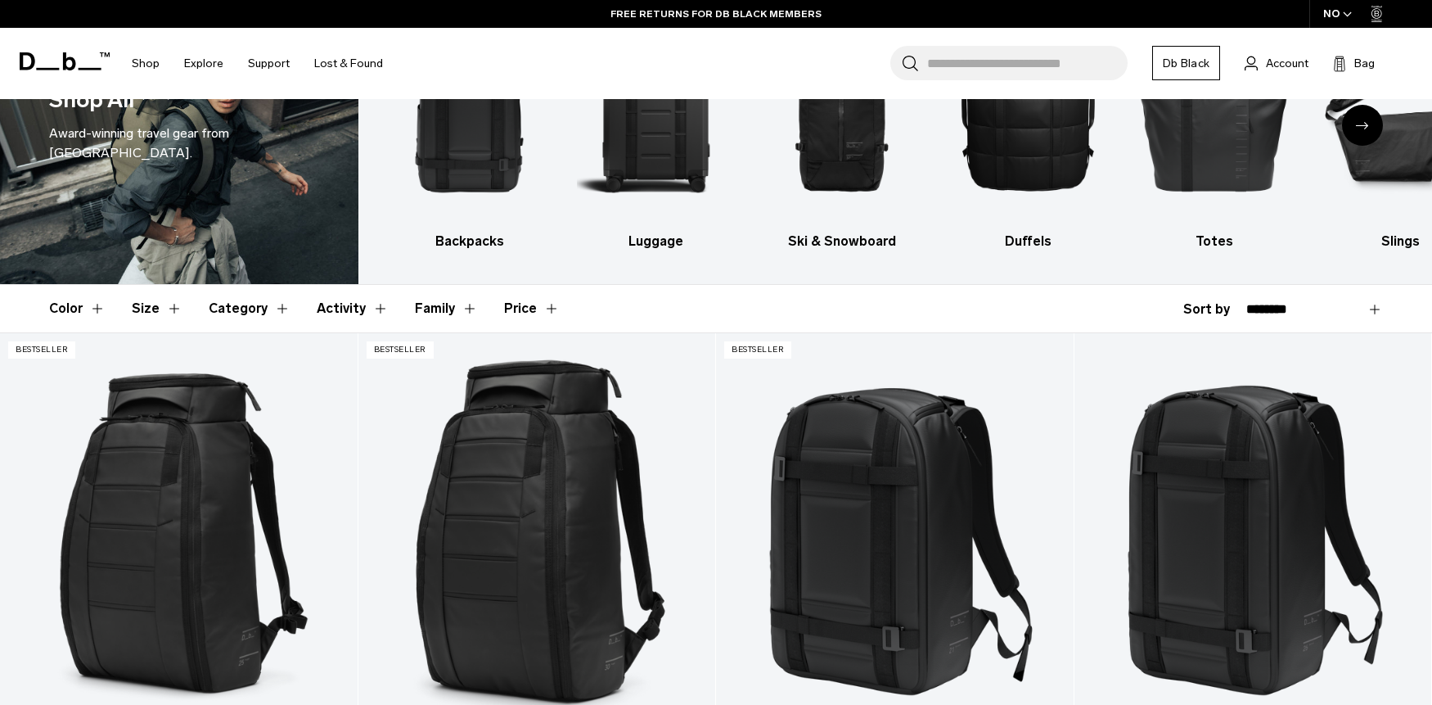
click at [241, 311] on button "Category" at bounding box center [250, 308] width 82 height 47
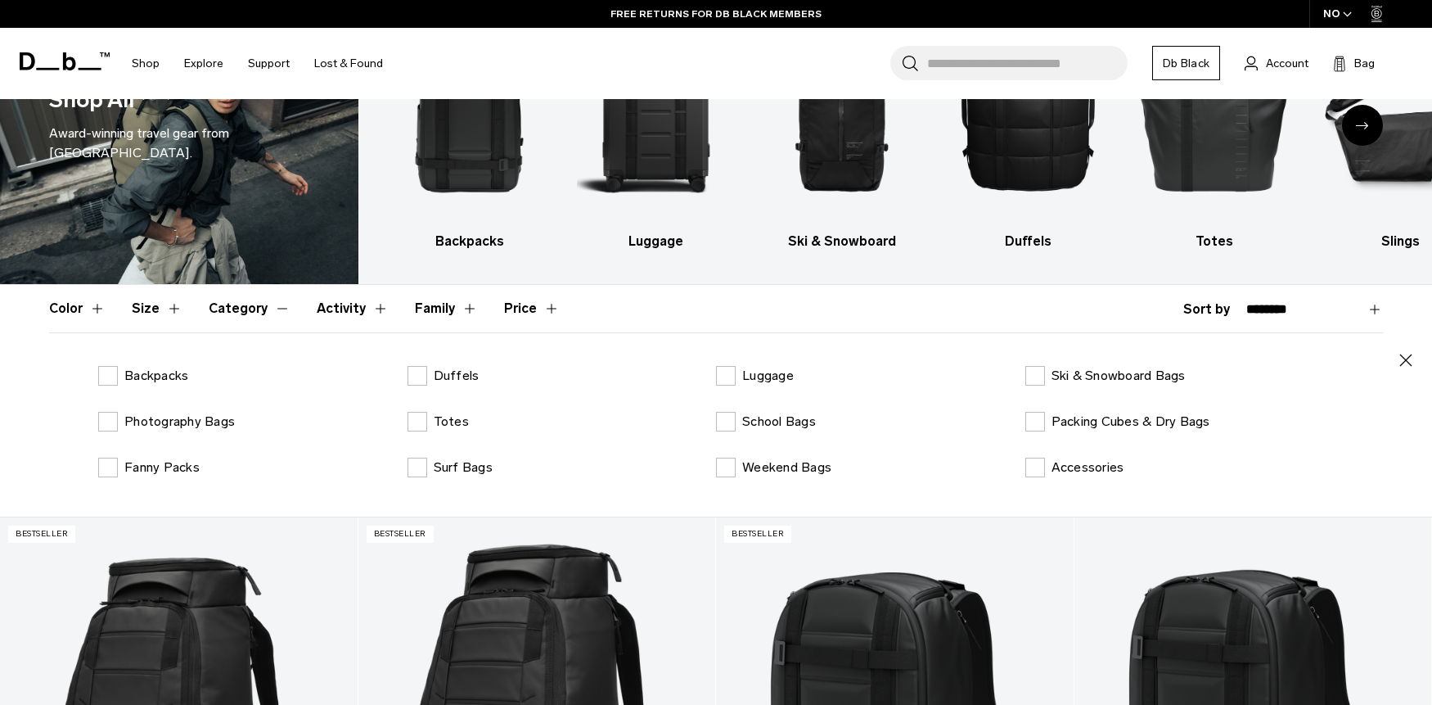
click at [241, 312] on button "Category" at bounding box center [250, 308] width 82 height 47
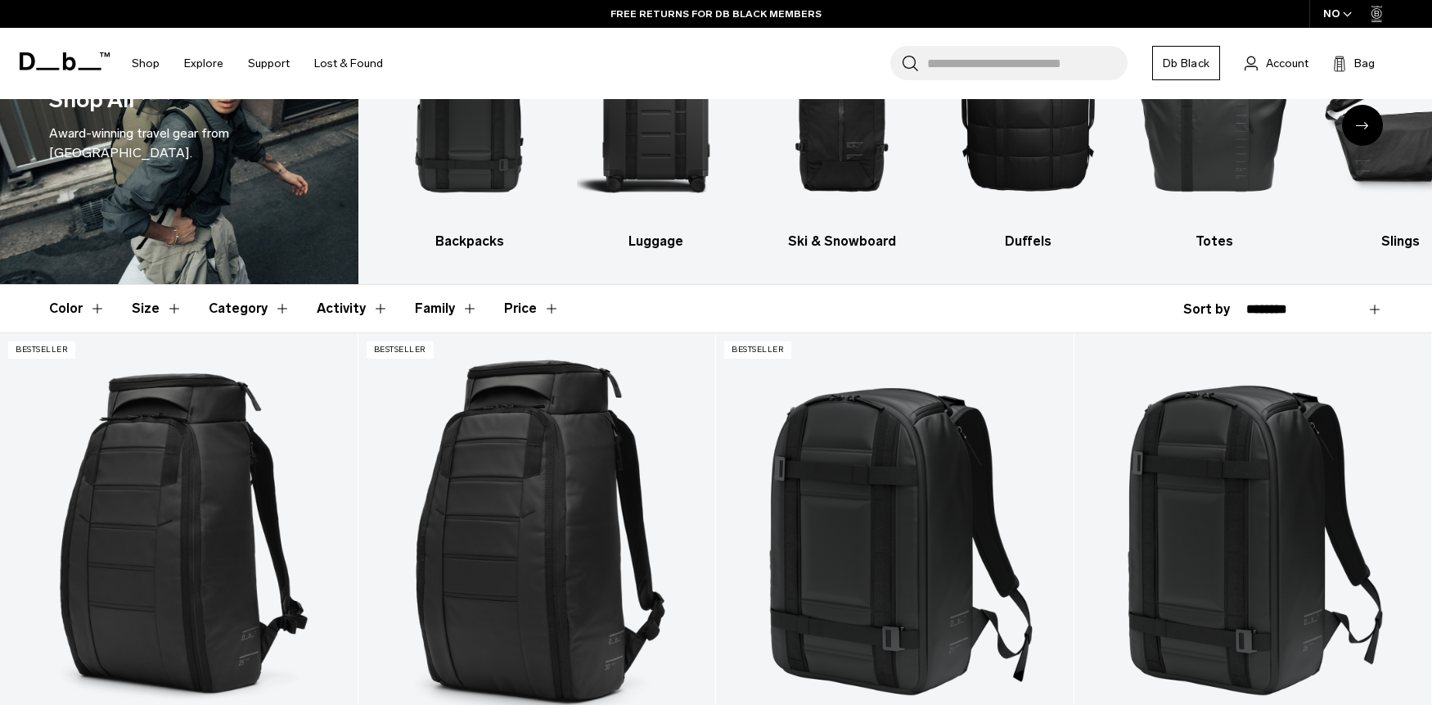
click at [250, 310] on button "Category" at bounding box center [250, 308] width 82 height 47
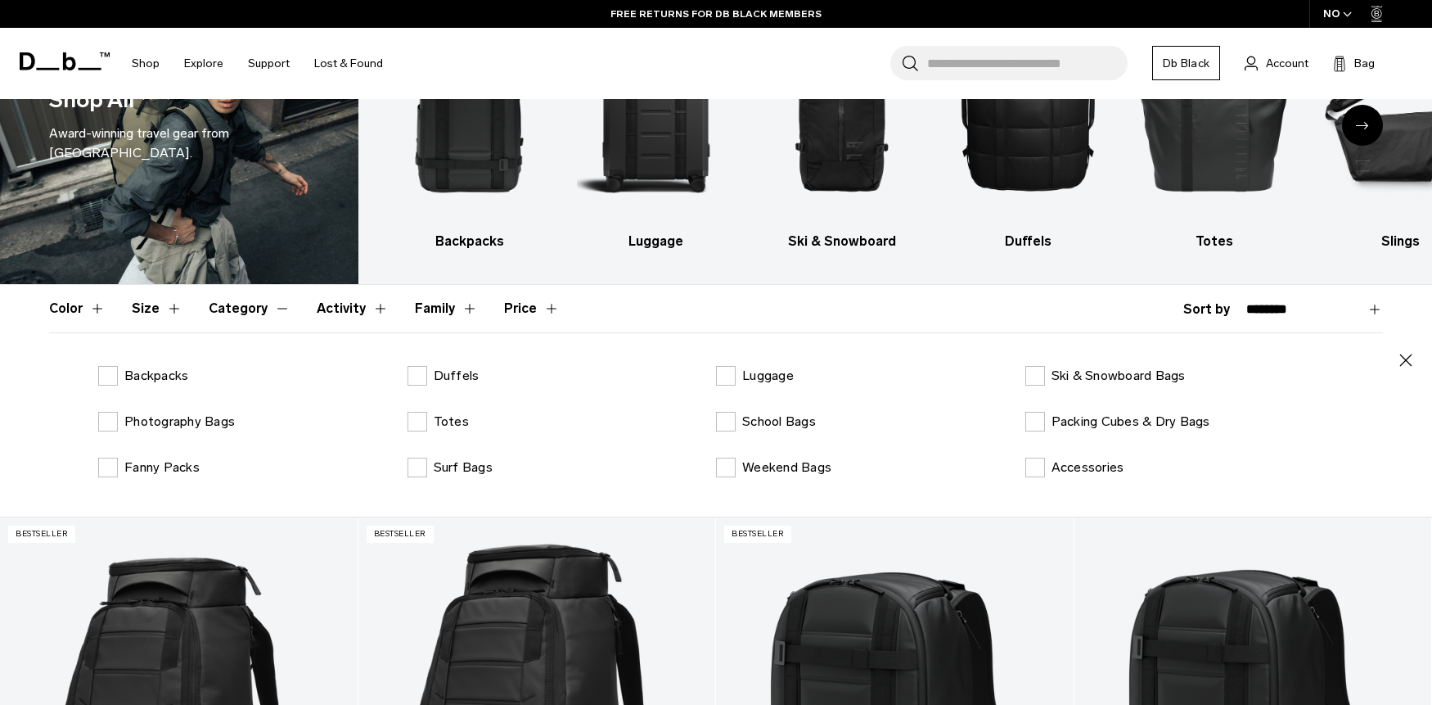
click at [242, 311] on button "Category" at bounding box center [250, 308] width 82 height 47
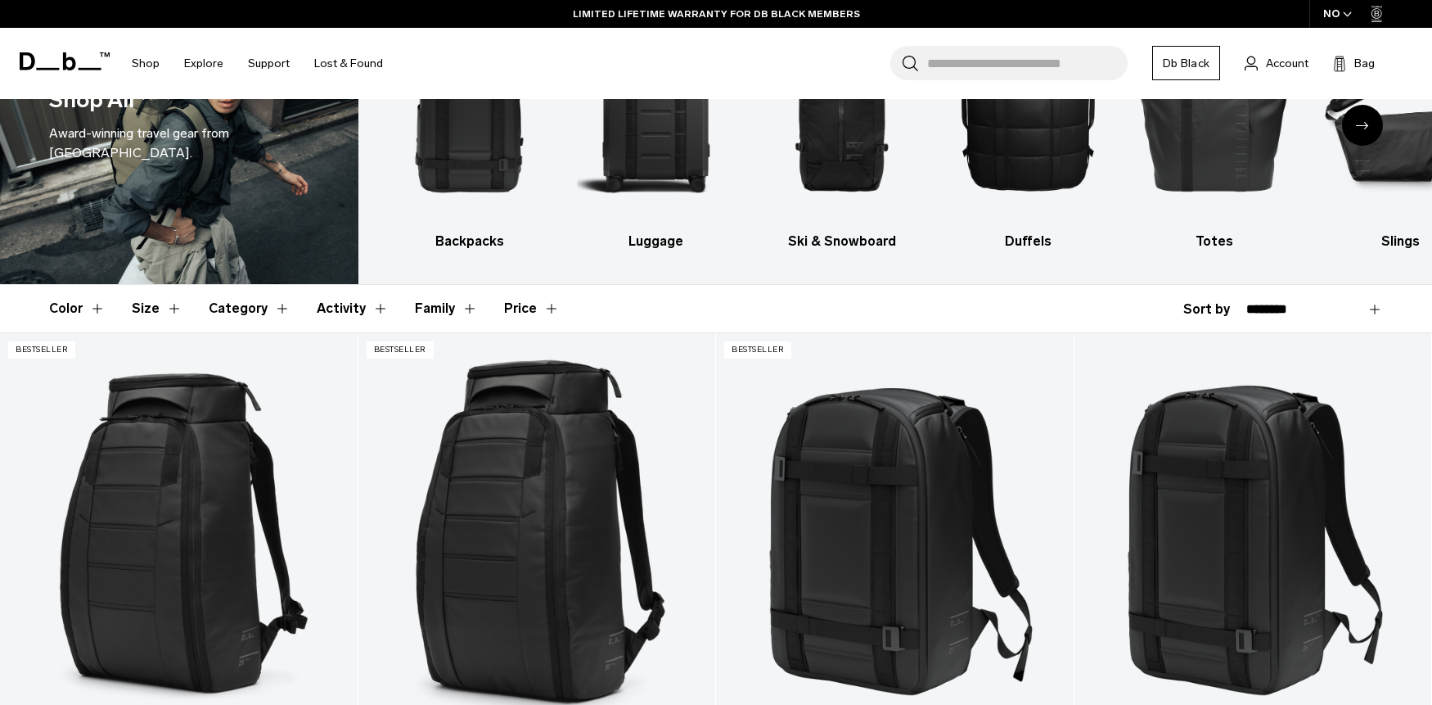
drag, startPoint x: 301, startPoint y: 310, endPoint x: 311, endPoint y: 310, distance: 9.8
click at [301, 310] on header "Color Size Category Activity Family Price" at bounding box center [716, 308] width 1334 height 47
click at [322, 310] on button "Activity" at bounding box center [353, 308] width 72 height 47
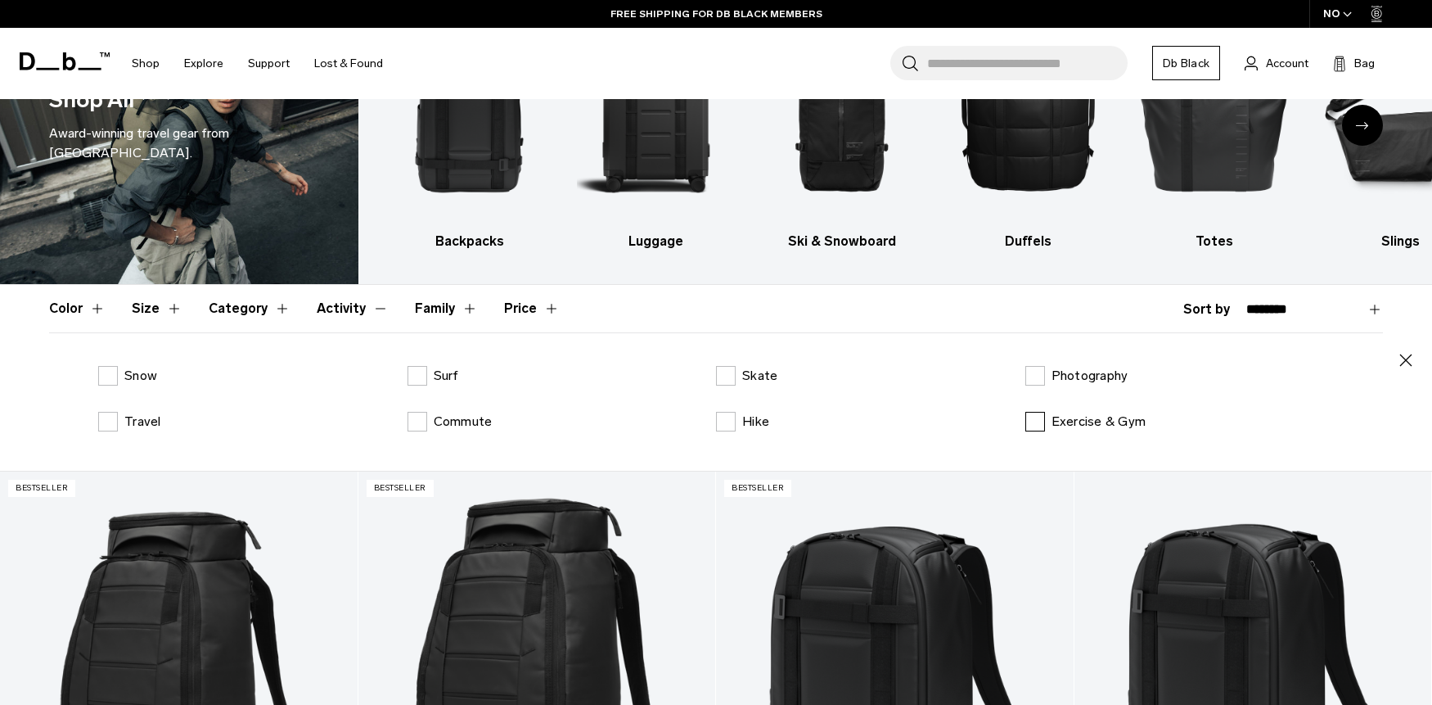
click at [1052, 426] on p "Exercise & Gym" at bounding box center [1099, 422] width 95 height 20
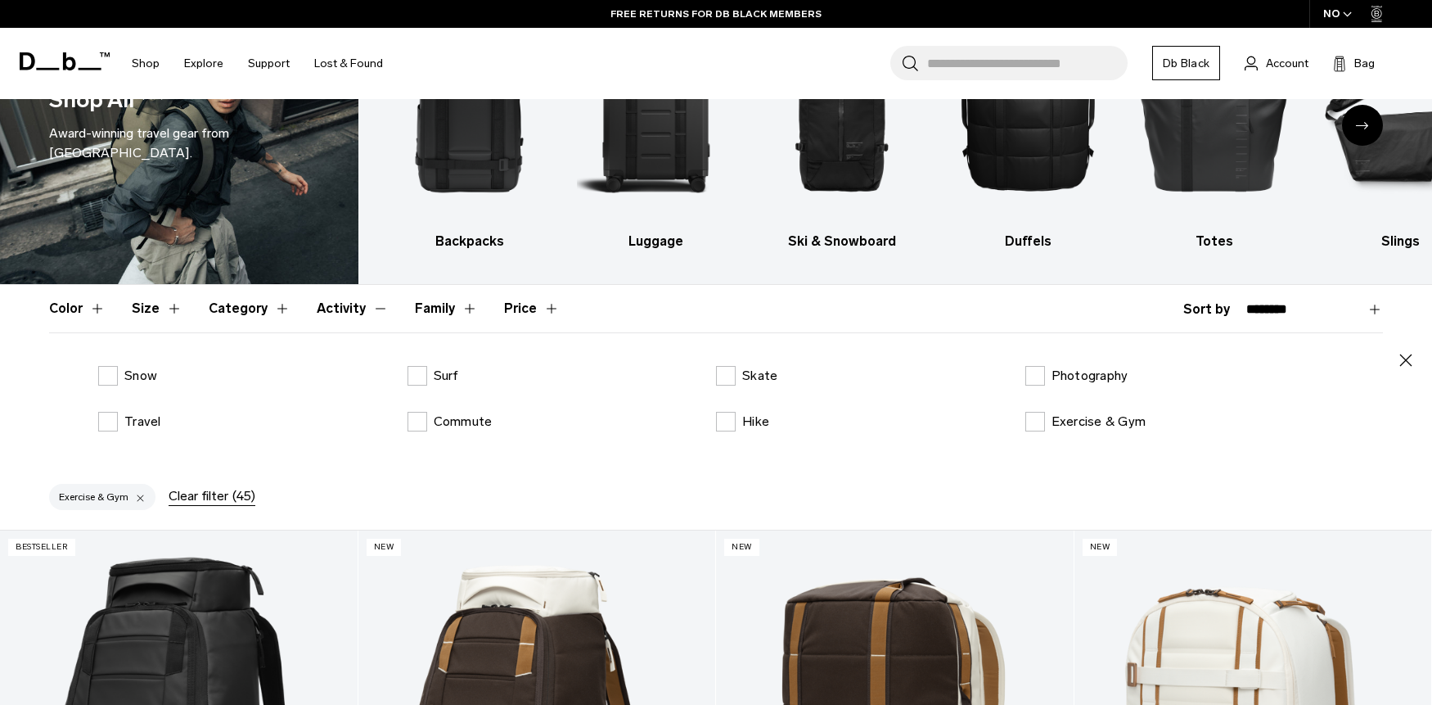
click at [355, 312] on button "Activity" at bounding box center [353, 308] width 72 height 47
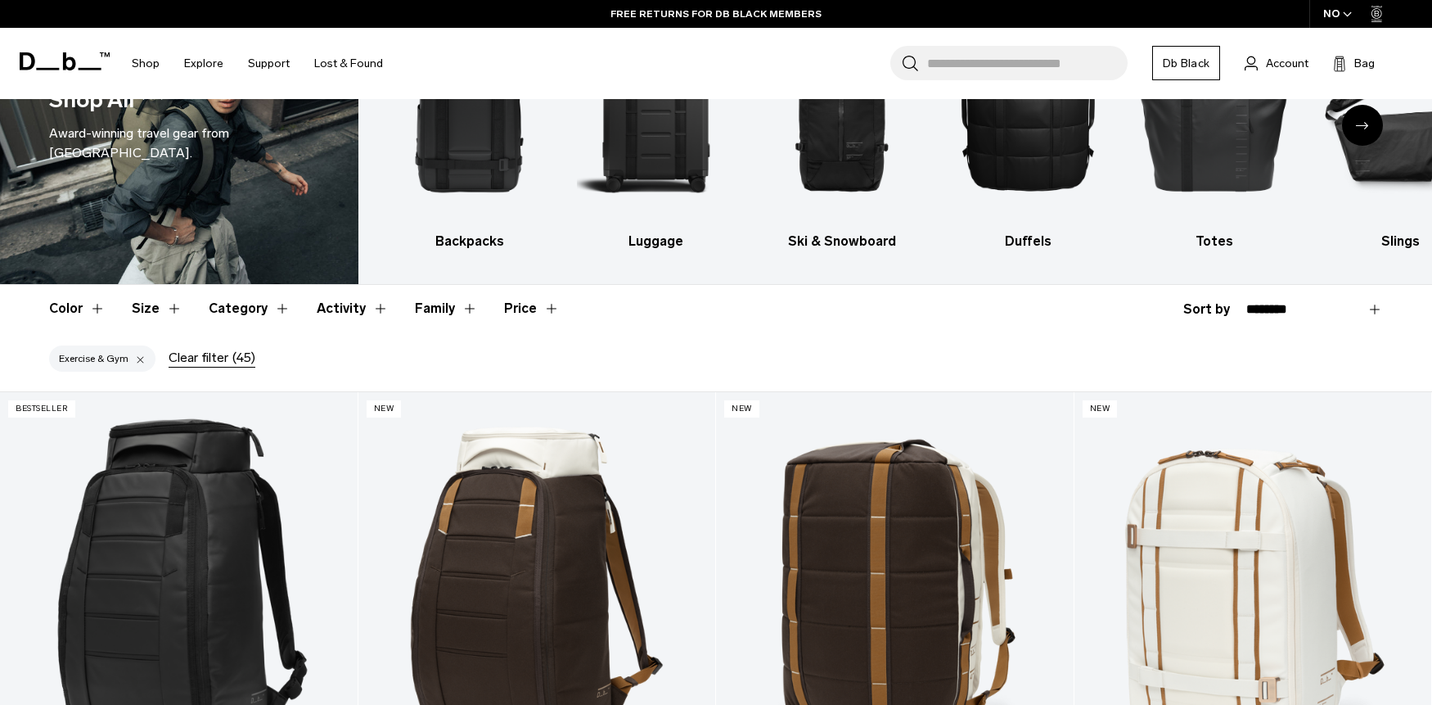
click at [355, 312] on button "Activity" at bounding box center [353, 308] width 72 height 47
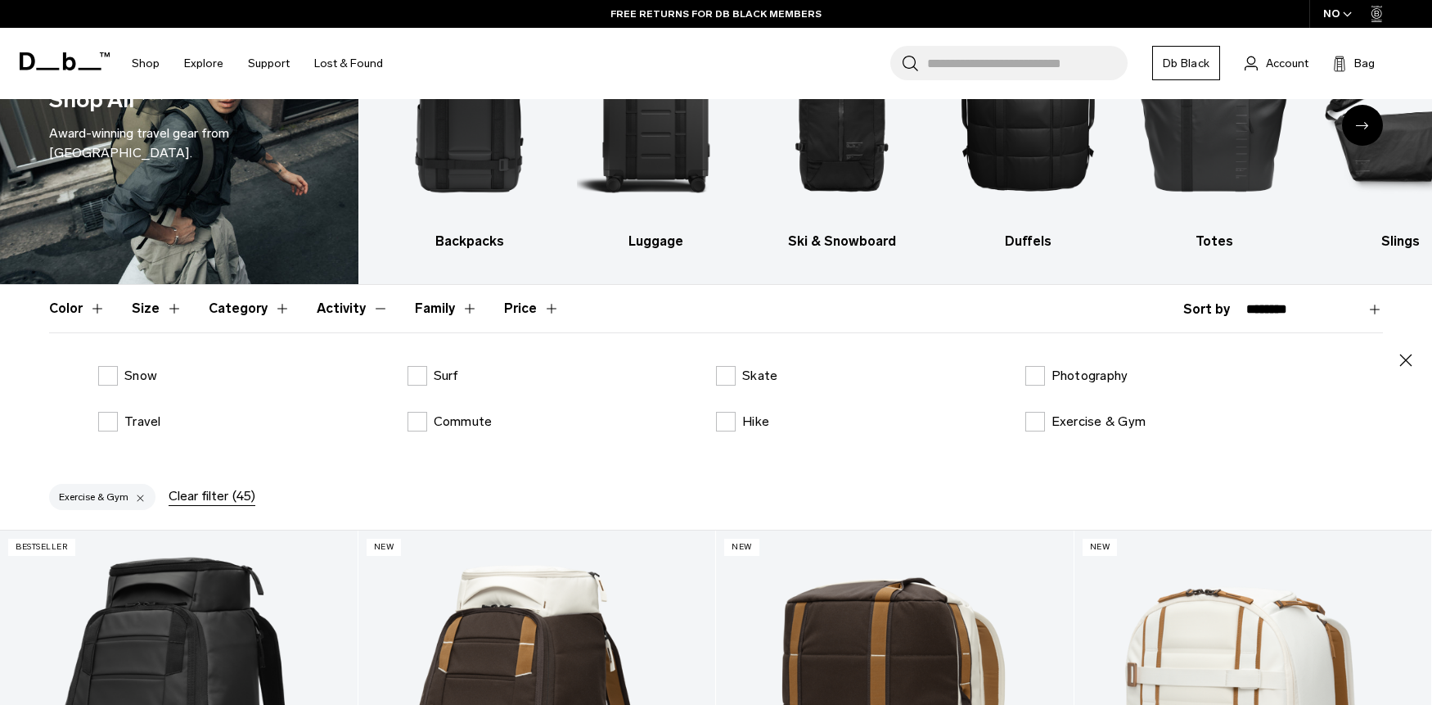
click at [355, 312] on button "Activity" at bounding box center [353, 308] width 72 height 47
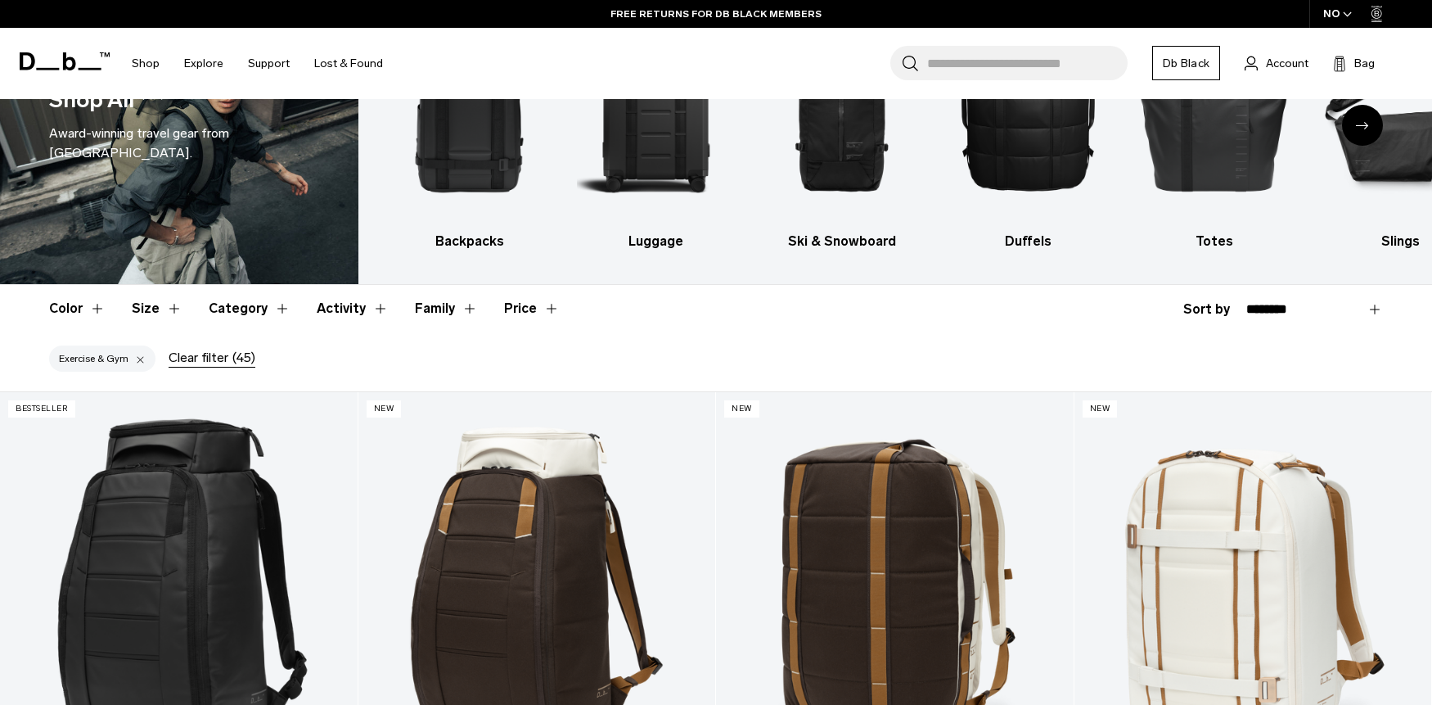
click at [355, 312] on button "Activity" at bounding box center [353, 308] width 72 height 47
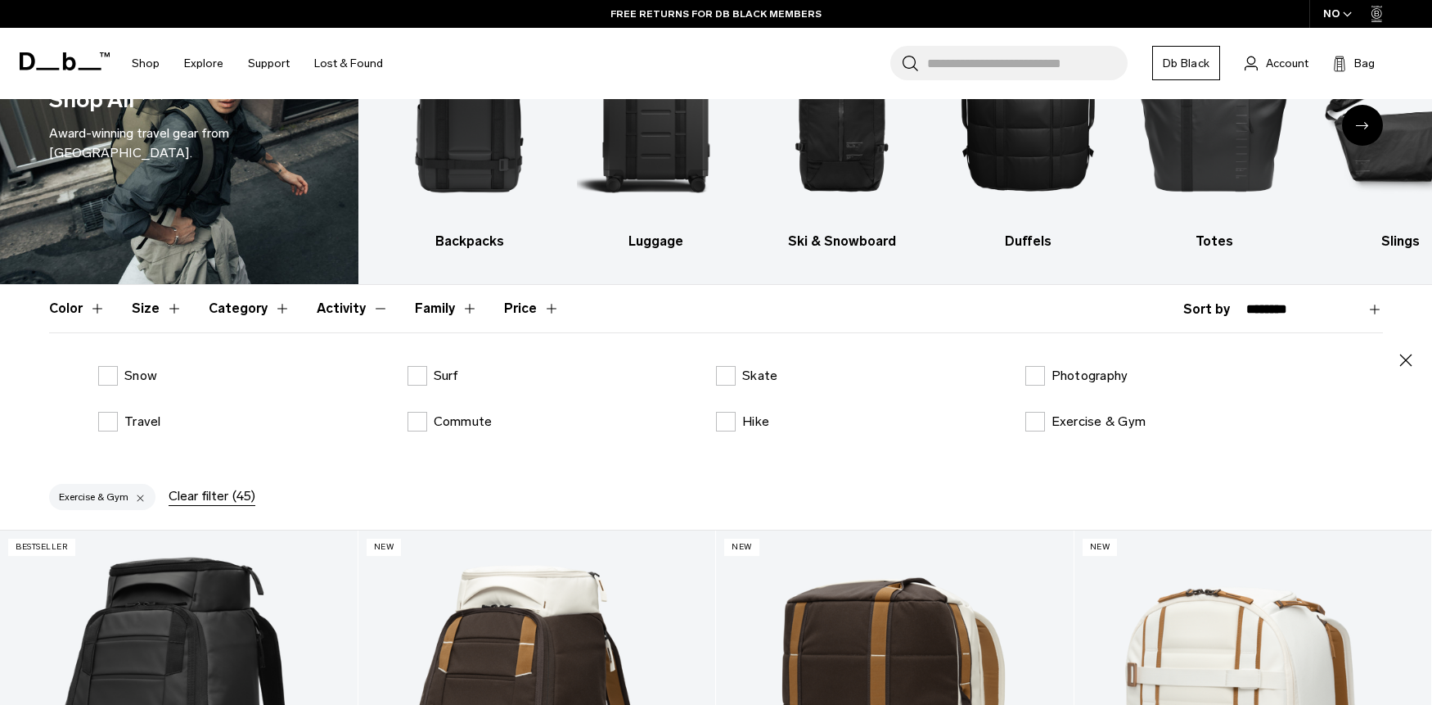
click at [355, 312] on button "Activity" at bounding box center [353, 308] width 72 height 47
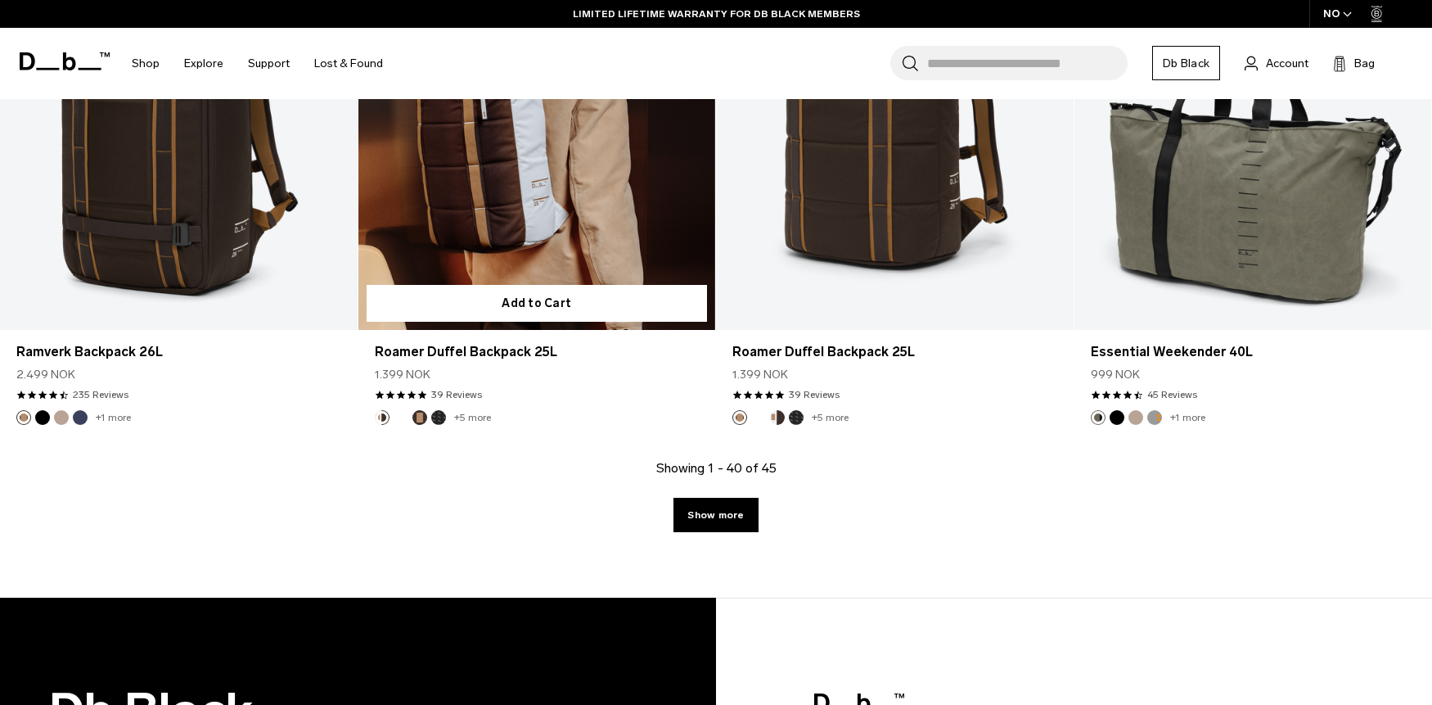
scroll to position [5496, 0]
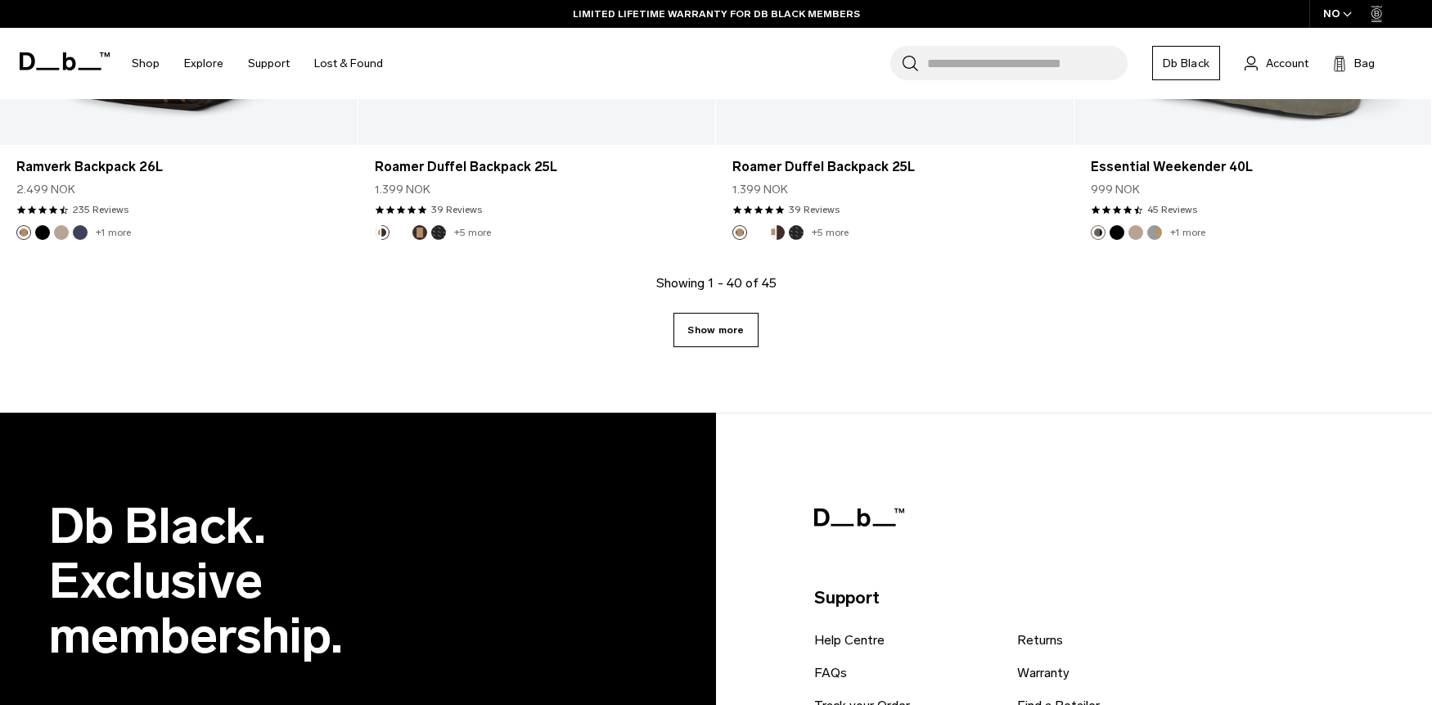
click at [733, 337] on link "Show more" at bounding box center [716, 330] width 84 height 34
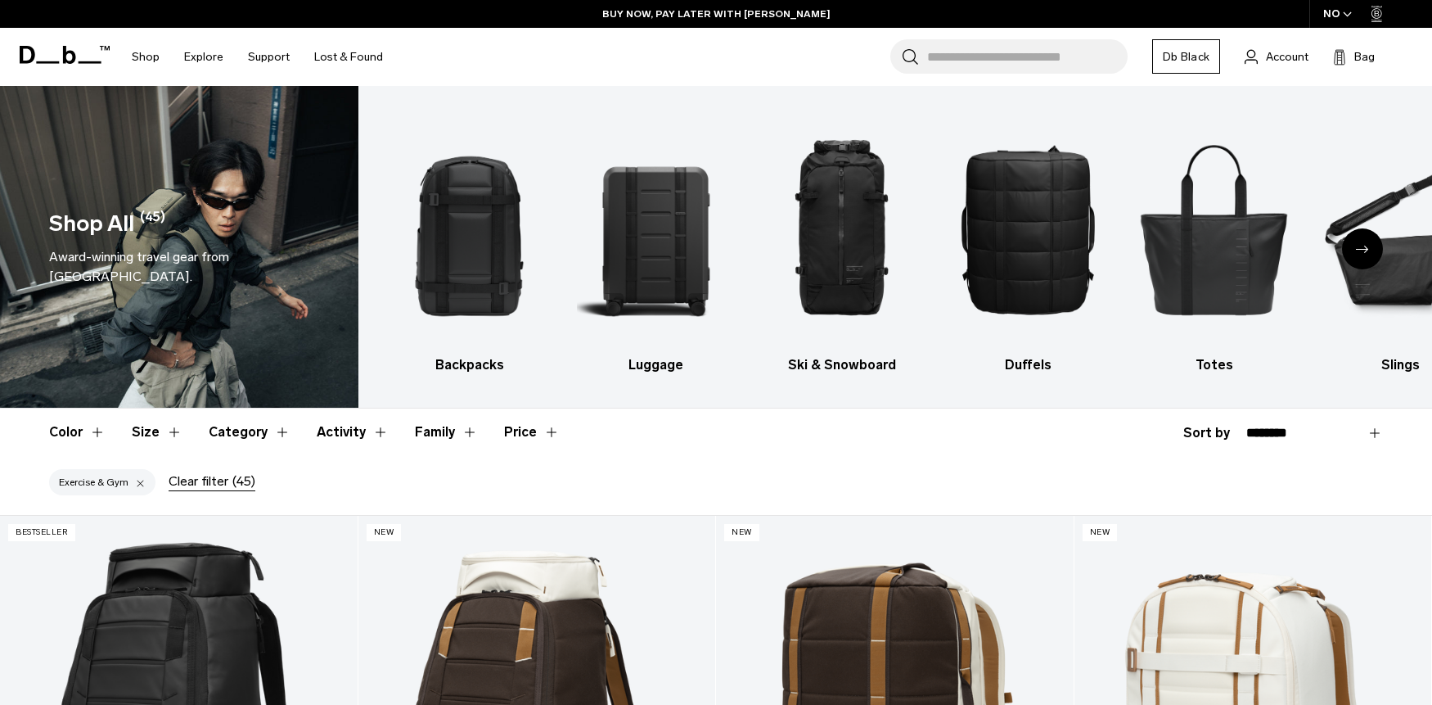
click at [327, 431] on button "Activity" at bounding box center [353, 431] width 72 height 47
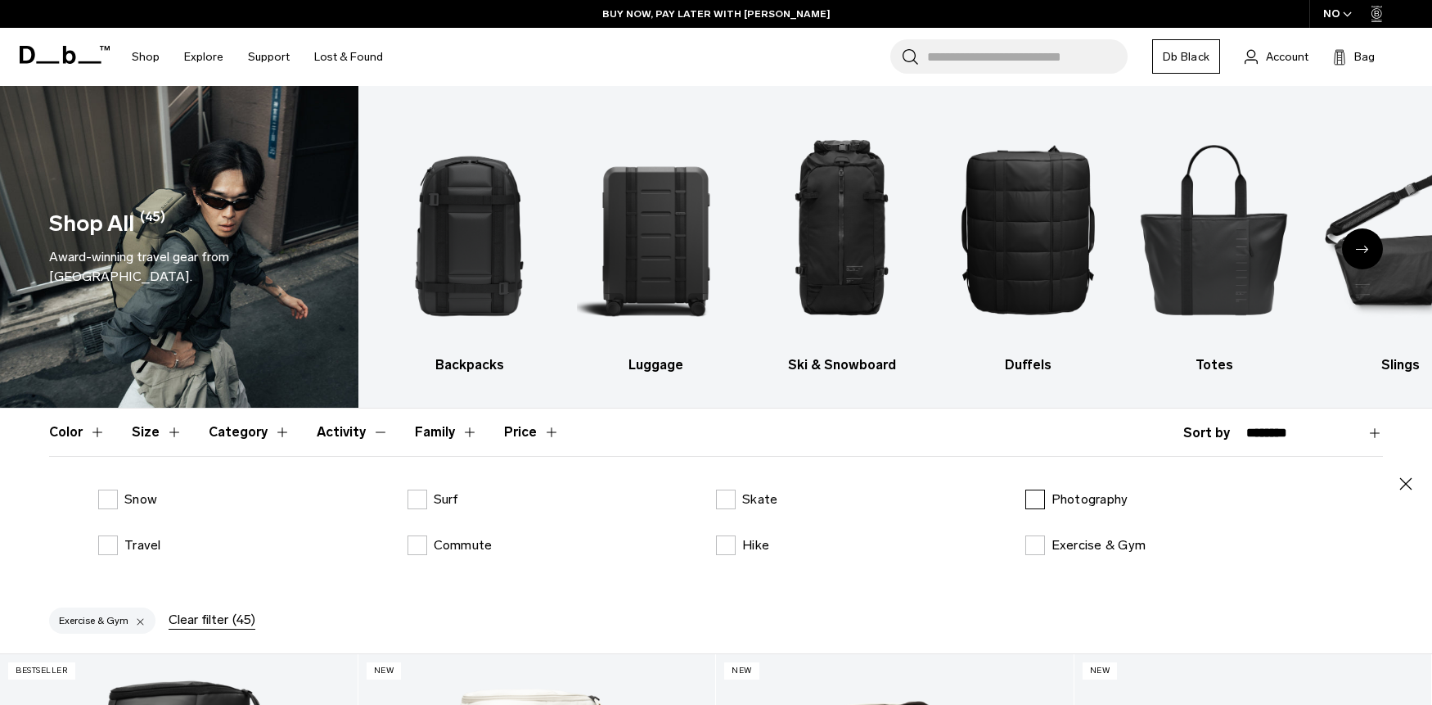
click at [1089, 544] on p "Exercise & Gym" at bounding box center [1099, 545] width 95 height 20
click at [1093, 505] on p "Photography" at bounding box center [1090, 499] width 77 height 20
click at [338, 435] on button "Activity" at bounding box center [353, 431] width 72 height 47
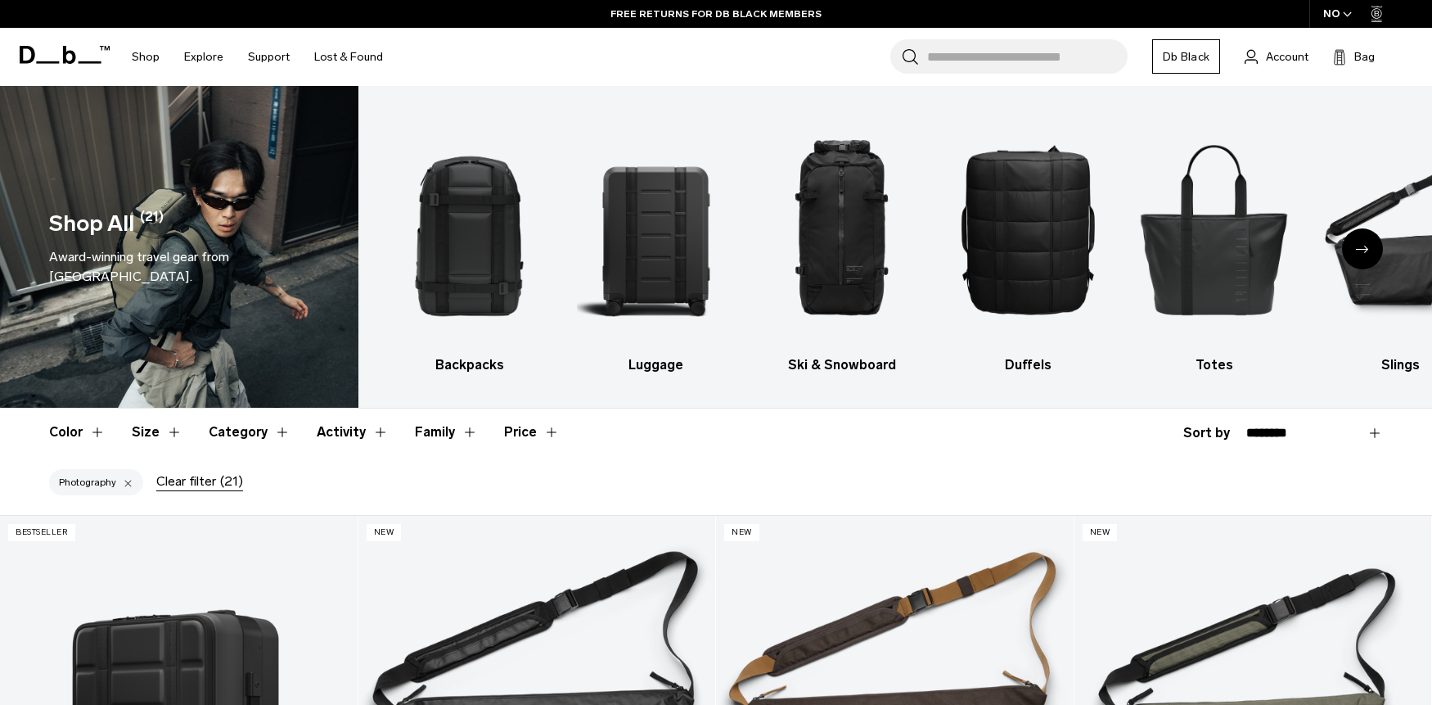
click at [127, 481] on div at bounding box center [128, 482] width 11 height 15
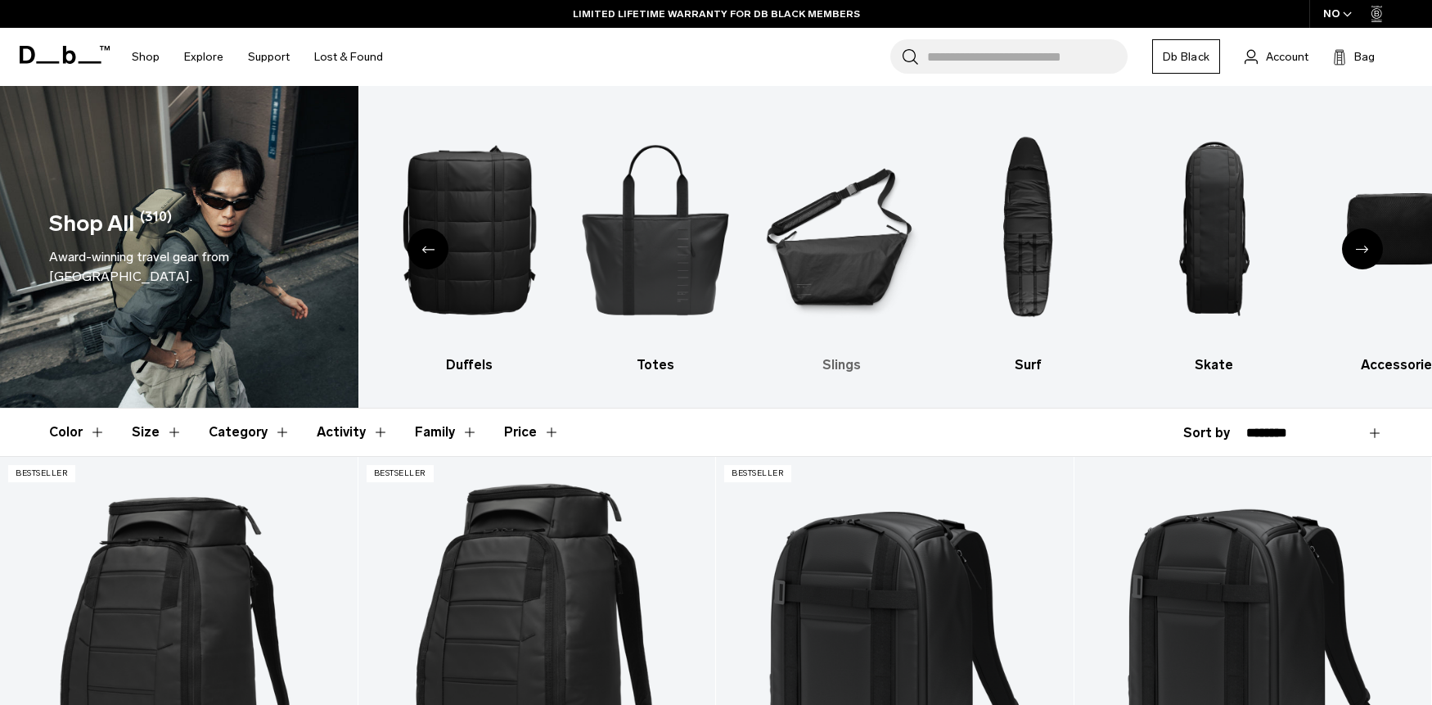
click at [805, 255] on img "6 / 10" at bounding box center [841, 228] width 157 height 237
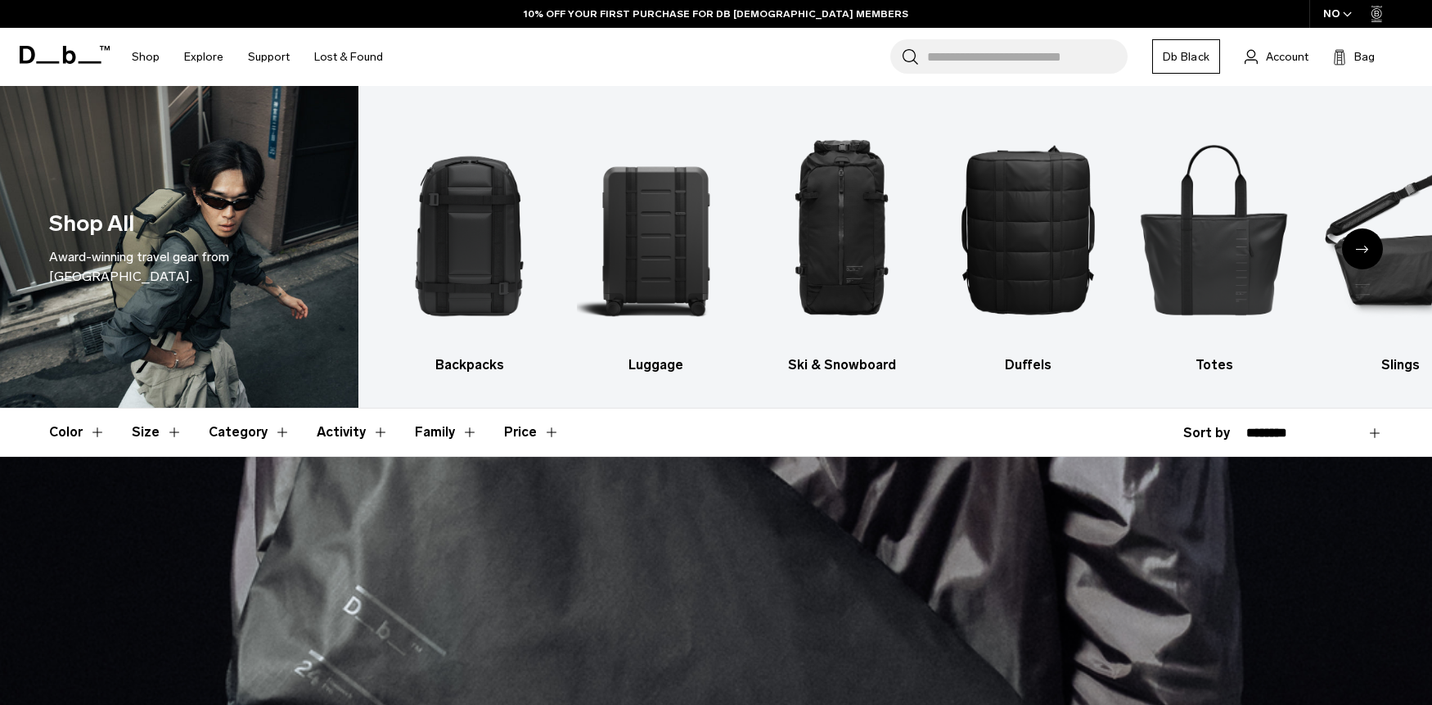
click at [154, 435] on button "Size" at bounding box center [157, 431] width 51 height 47
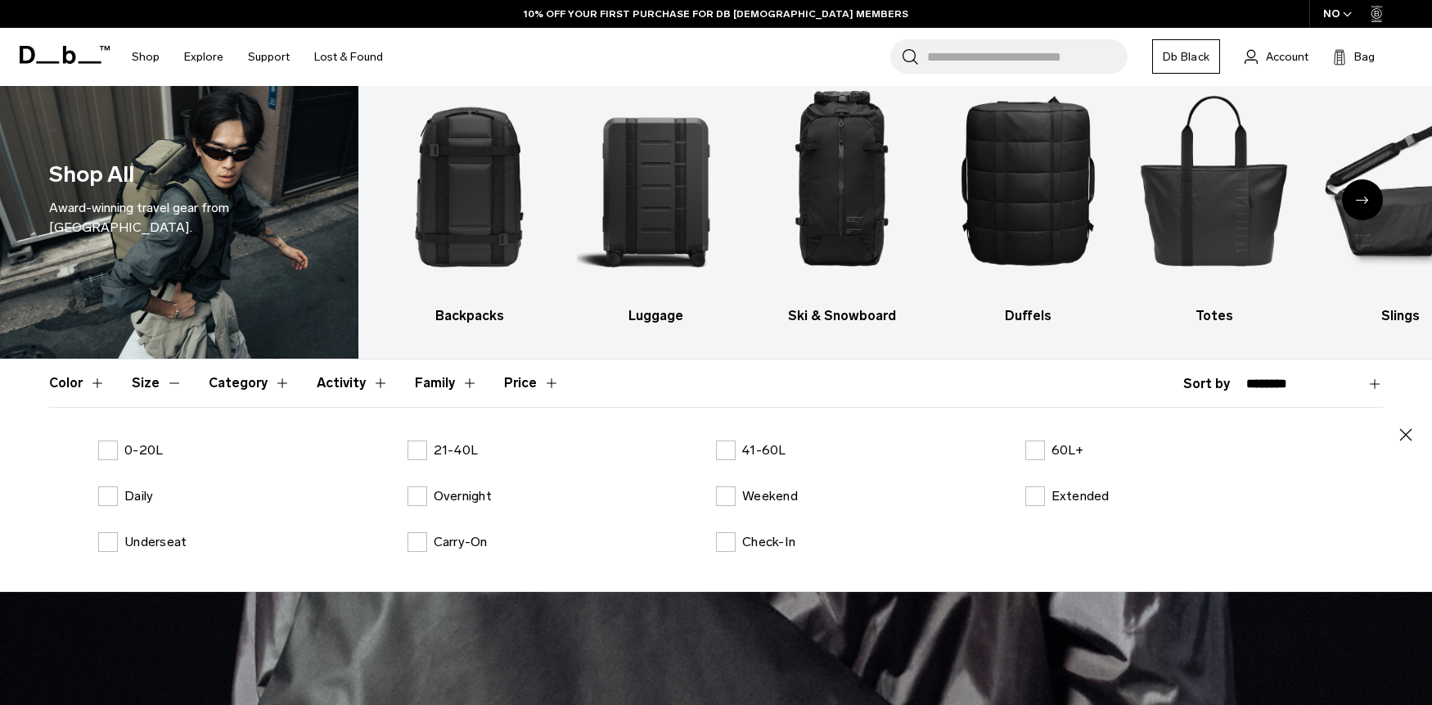
scroll to position [56, 0]
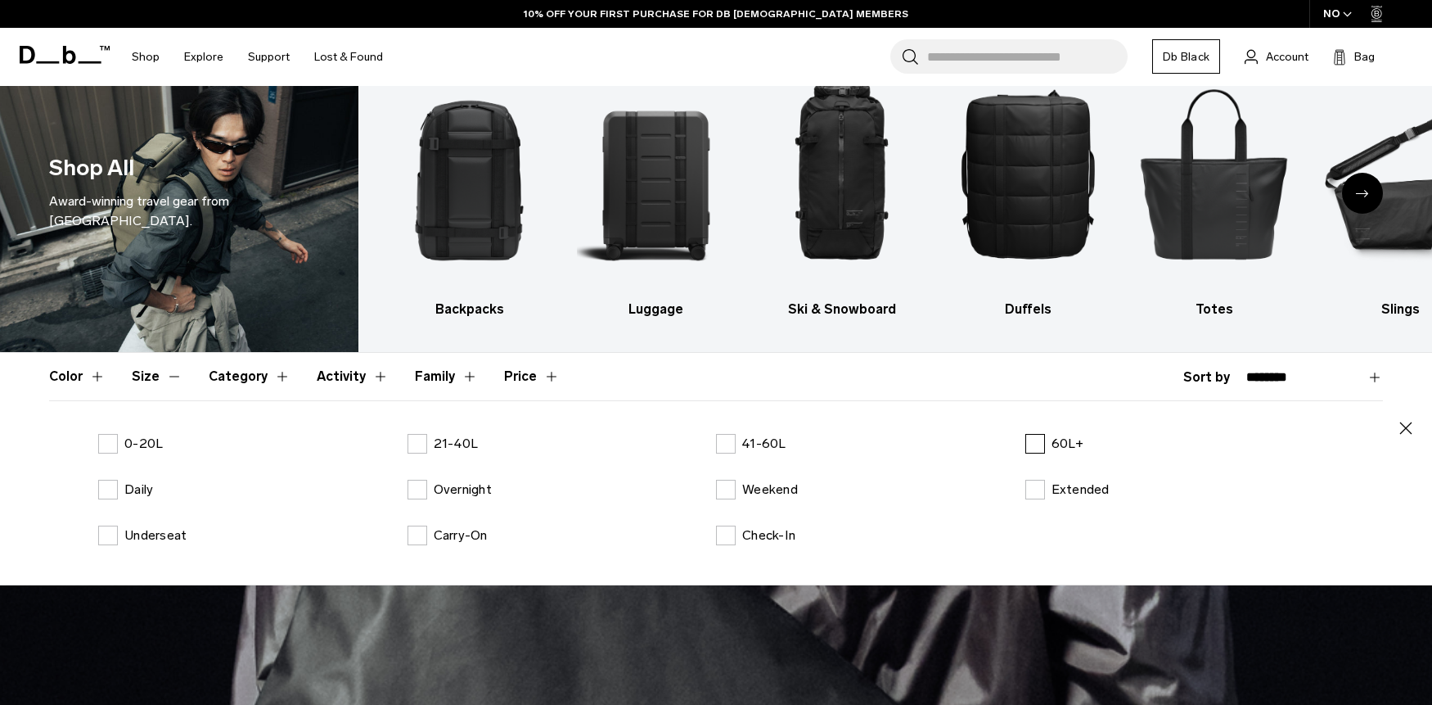
click at [1059, 445] on p "60L+" at bounding box center [1068, 444] width 33 height 20
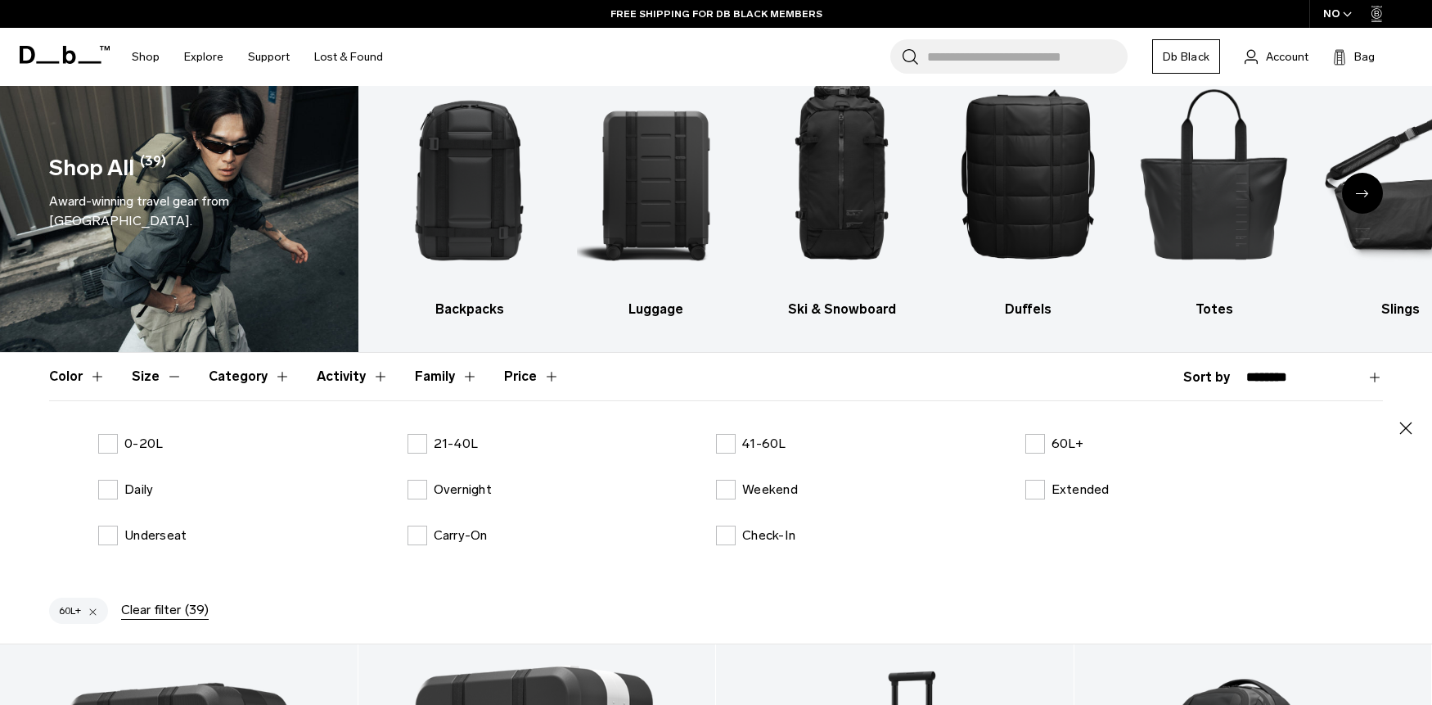
click at [1404, 424] on icon "button" at bounding box center [1406, 428] width 20 height 20
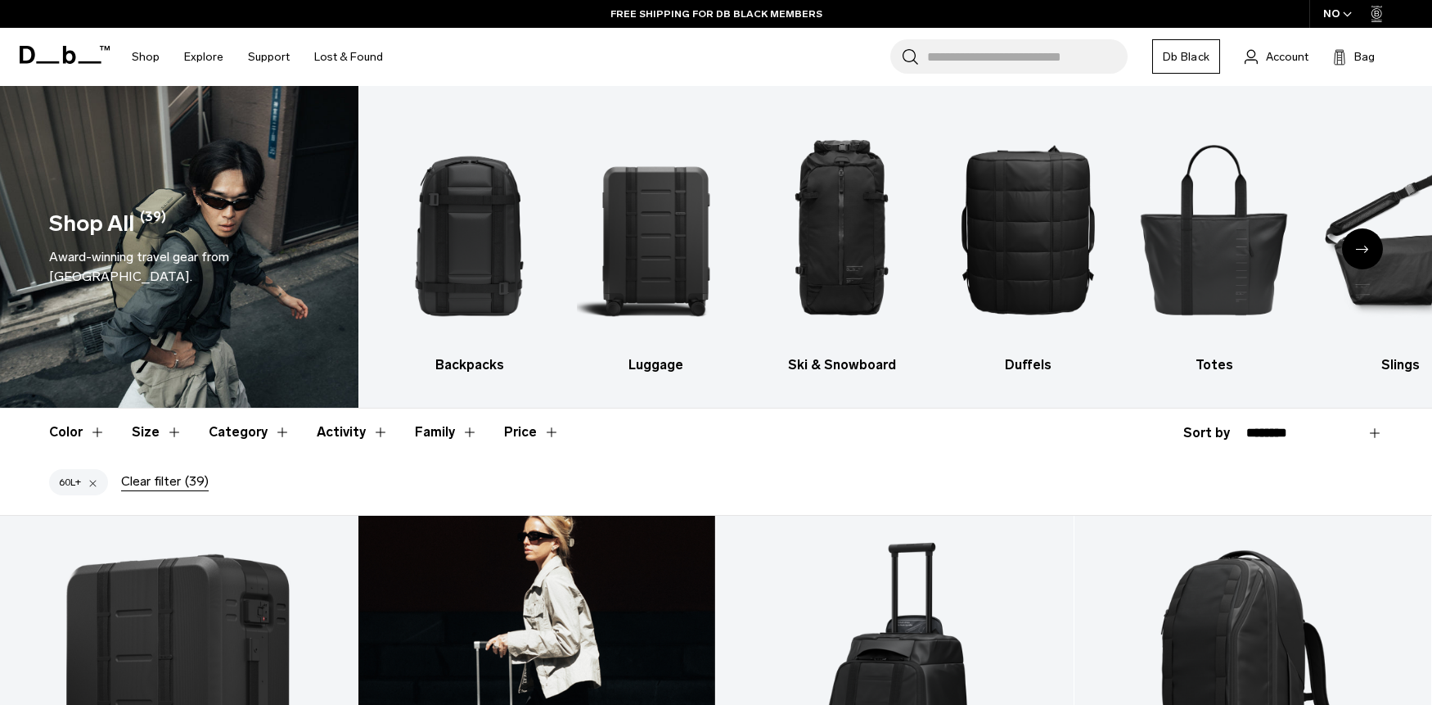
scroll to position [131, 0]
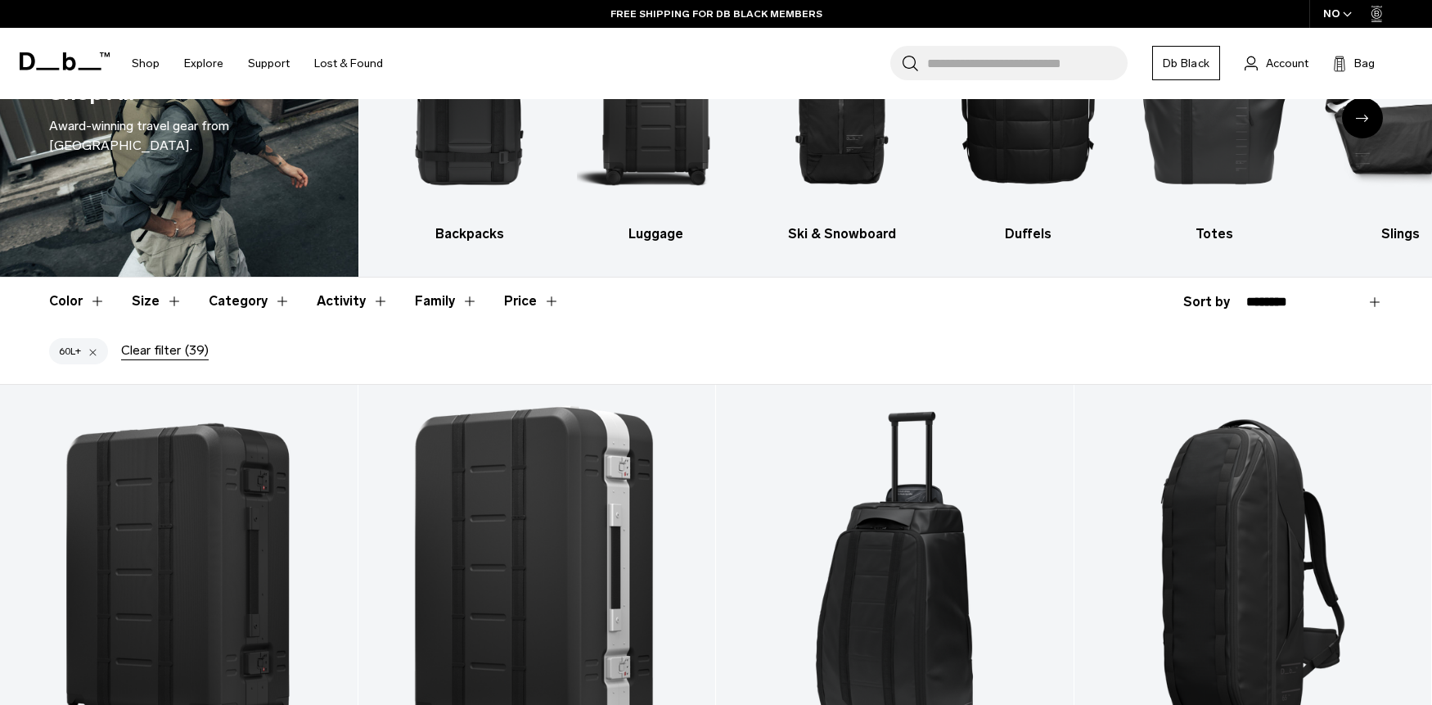
click at [242, 309] on button "Category" at bounding box center [250, 300] width 82 height 47
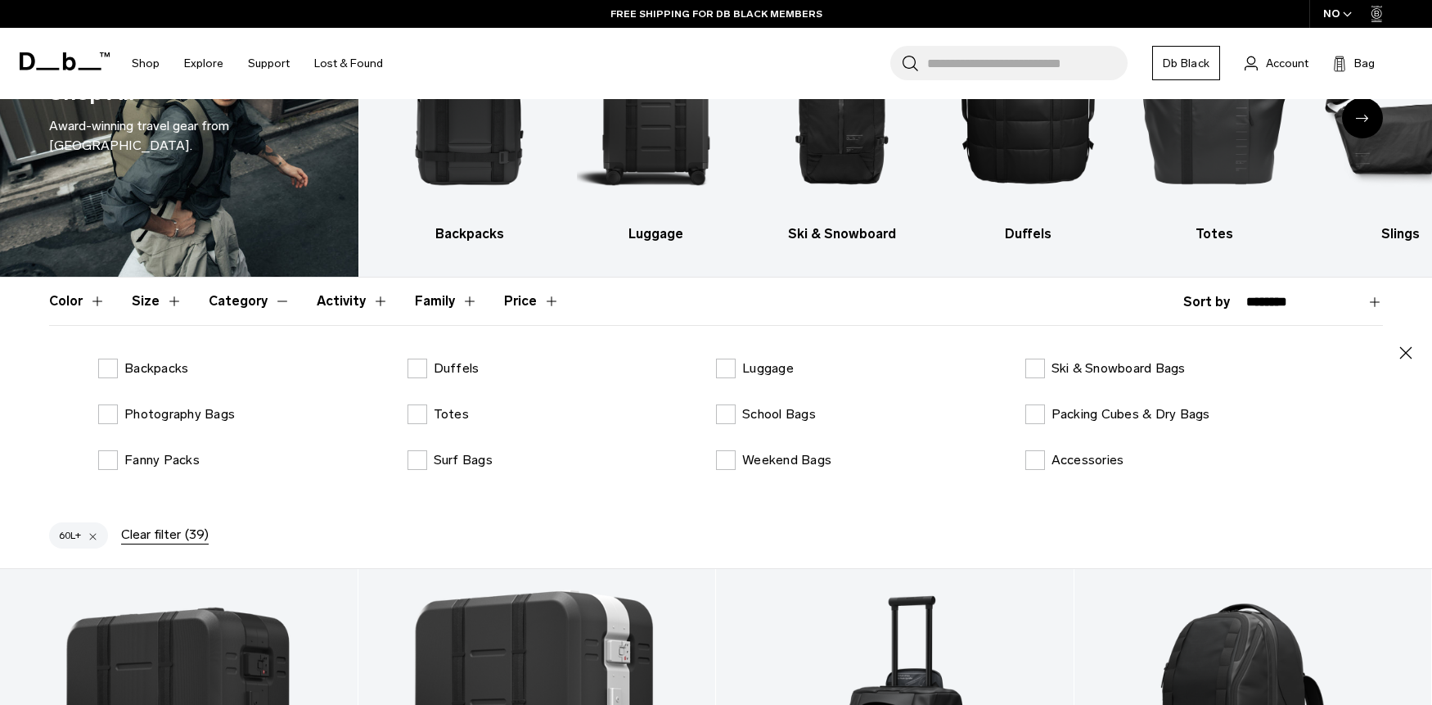
click at [242, 309] on button "Category" at bounding box center [250, 300] width 82 height 47
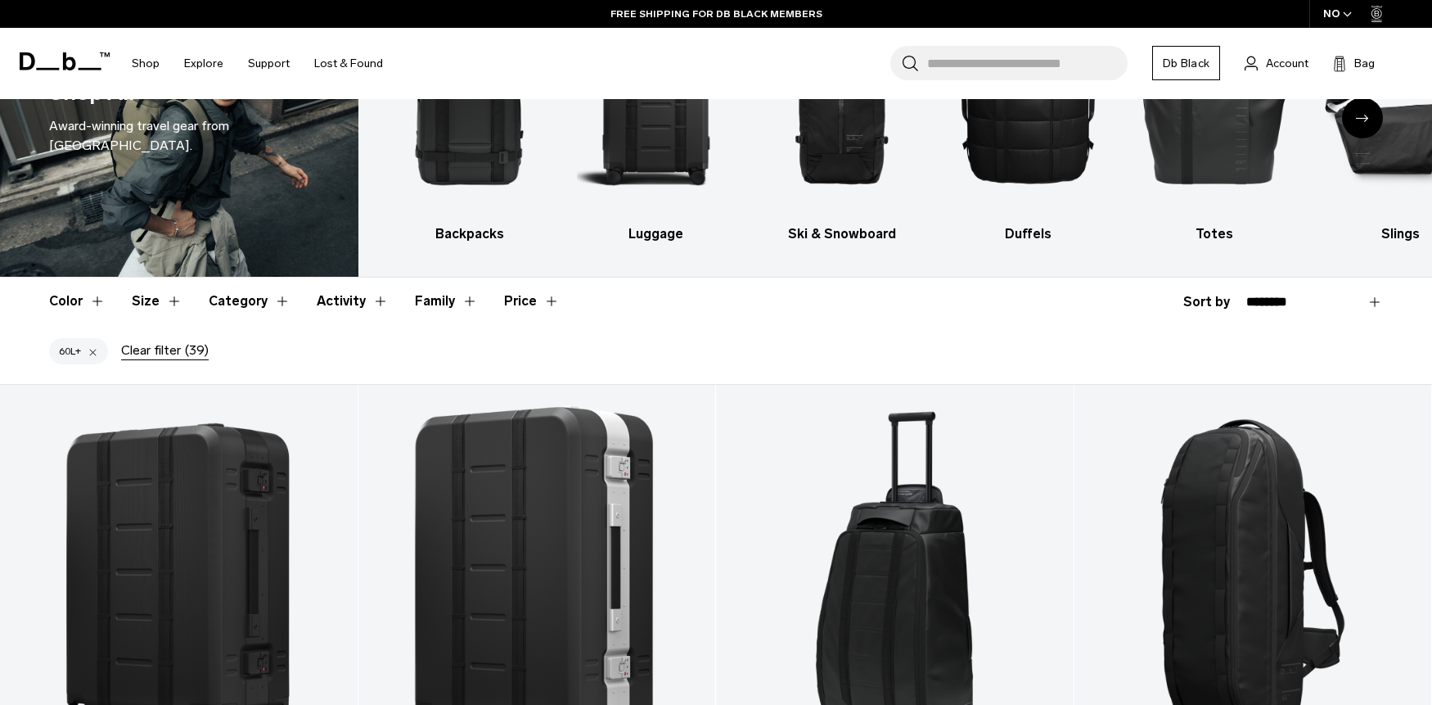
click at [160, 305] on button "Size" at bounding box center [157, 300] width 51 height 47
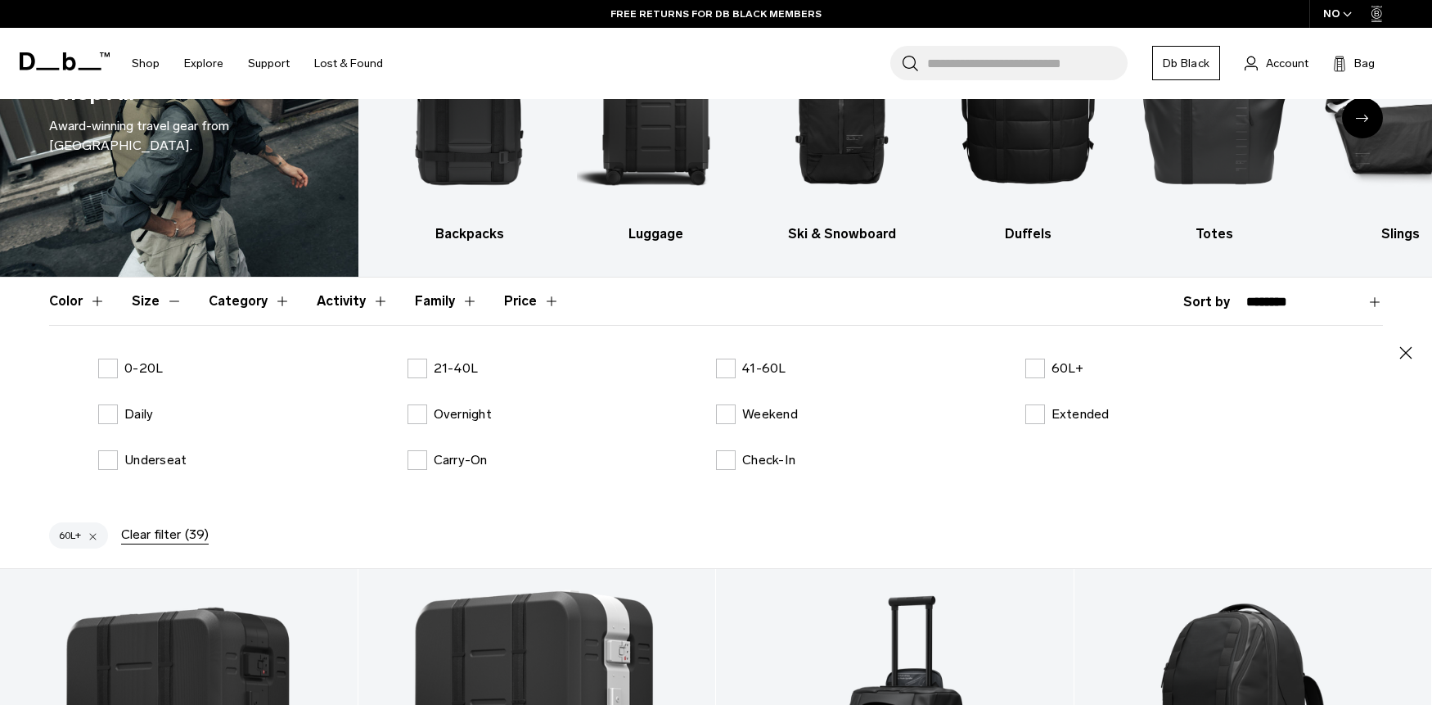
click at [502, 412] on div "Overnight" at bounding box center [562, 414] width 309 height 20
click at [476, 414] on p "Overnight" at bounding box center [463, 414] width 58 height 20
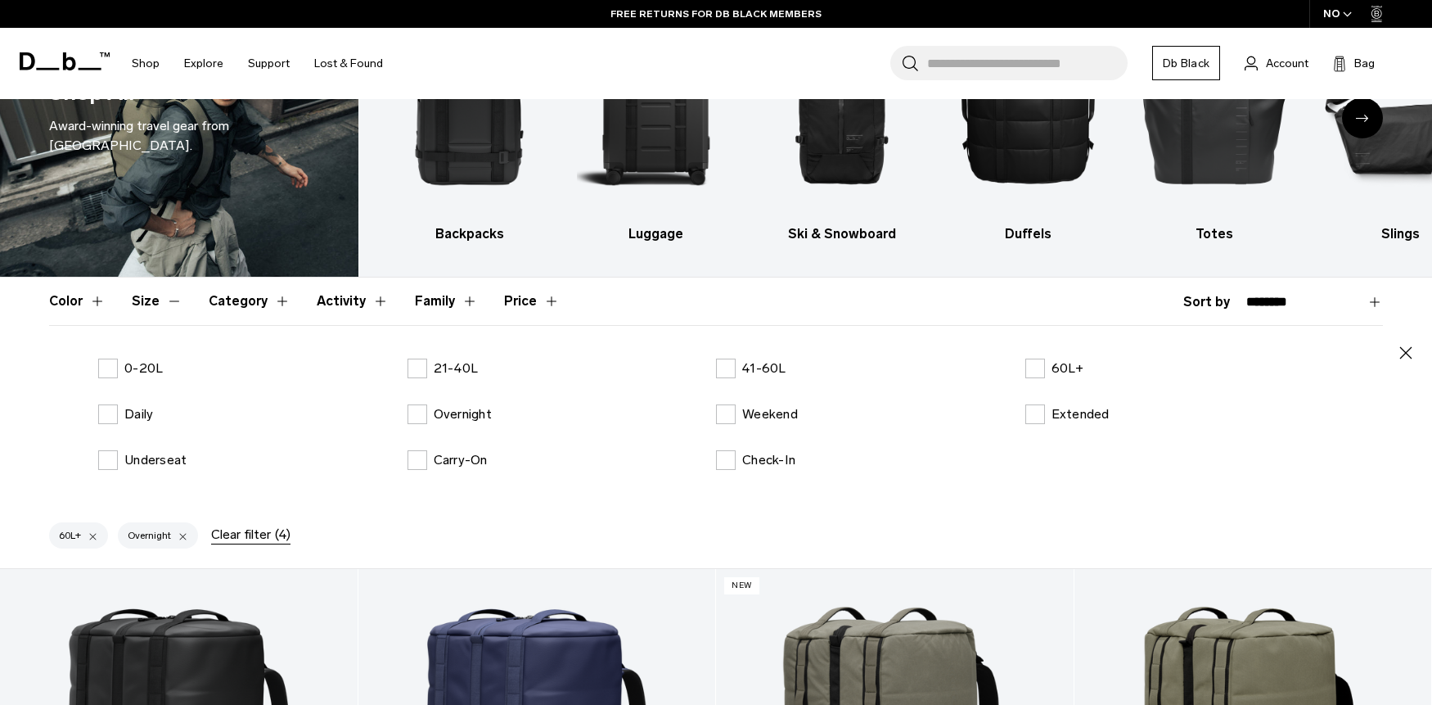
click at [1415, 357] on icon "button" at bounding box center [1406, 353] width 20 height 20
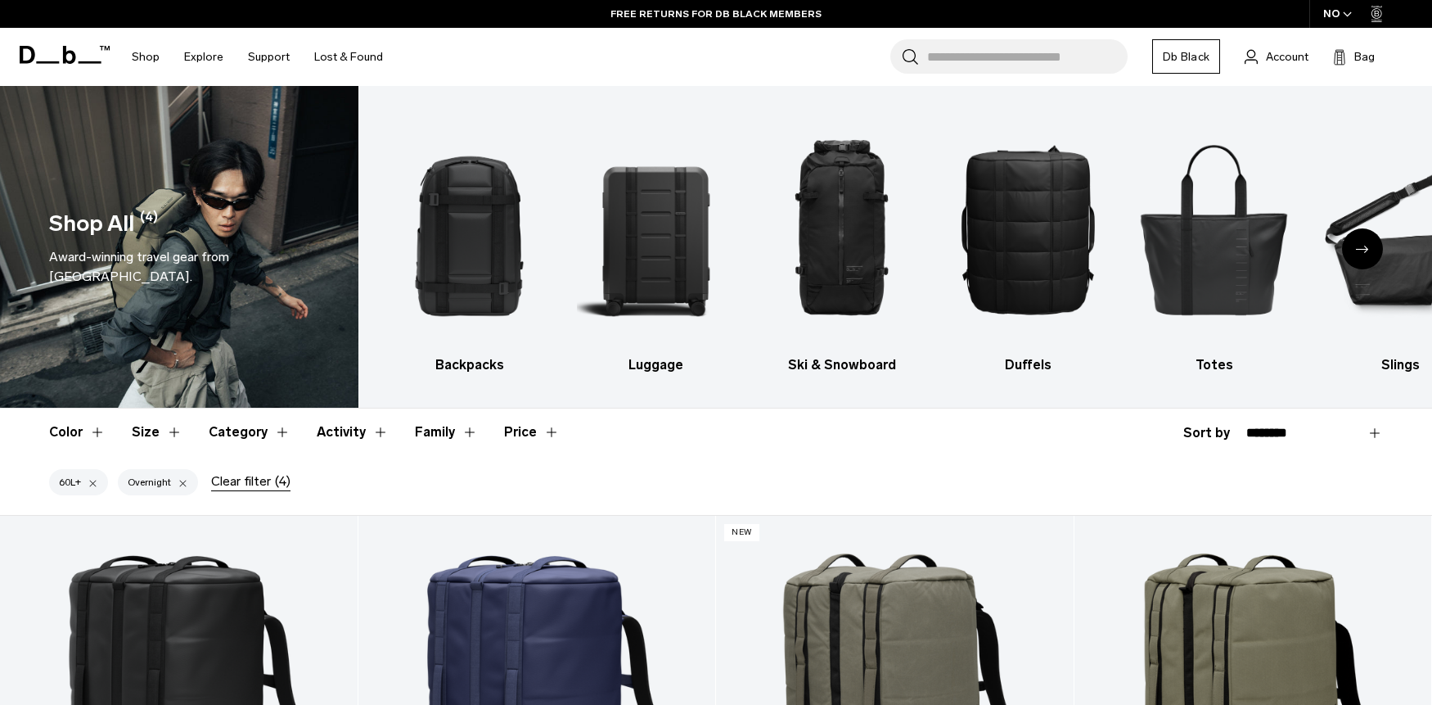
click at [184, 484] on div at bounding box center [183, 482] width 11 height 15
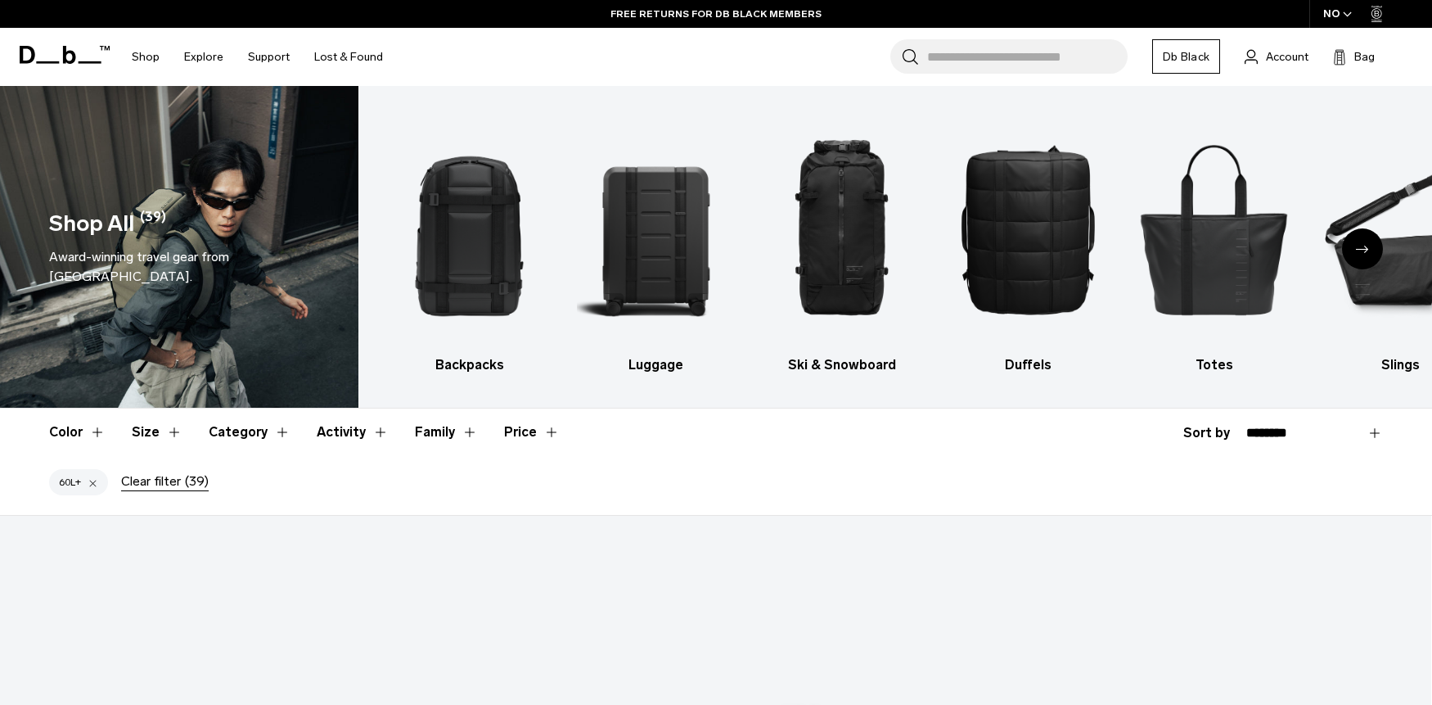
click at [243, 437] on button "Category" at bounding box center [250, 431] width 82 height 47
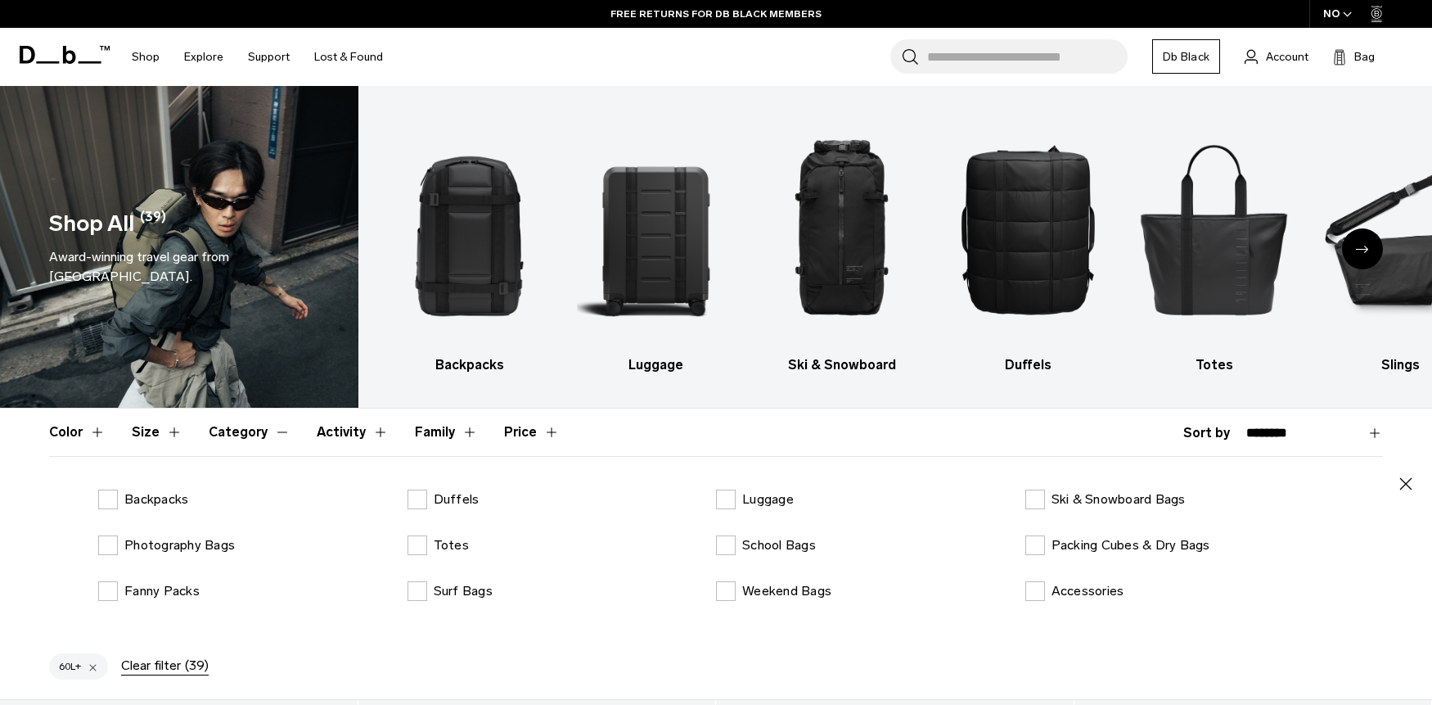
click at [159, 435] on button "Size" at bounding box center [157, 431] width 51 height 47
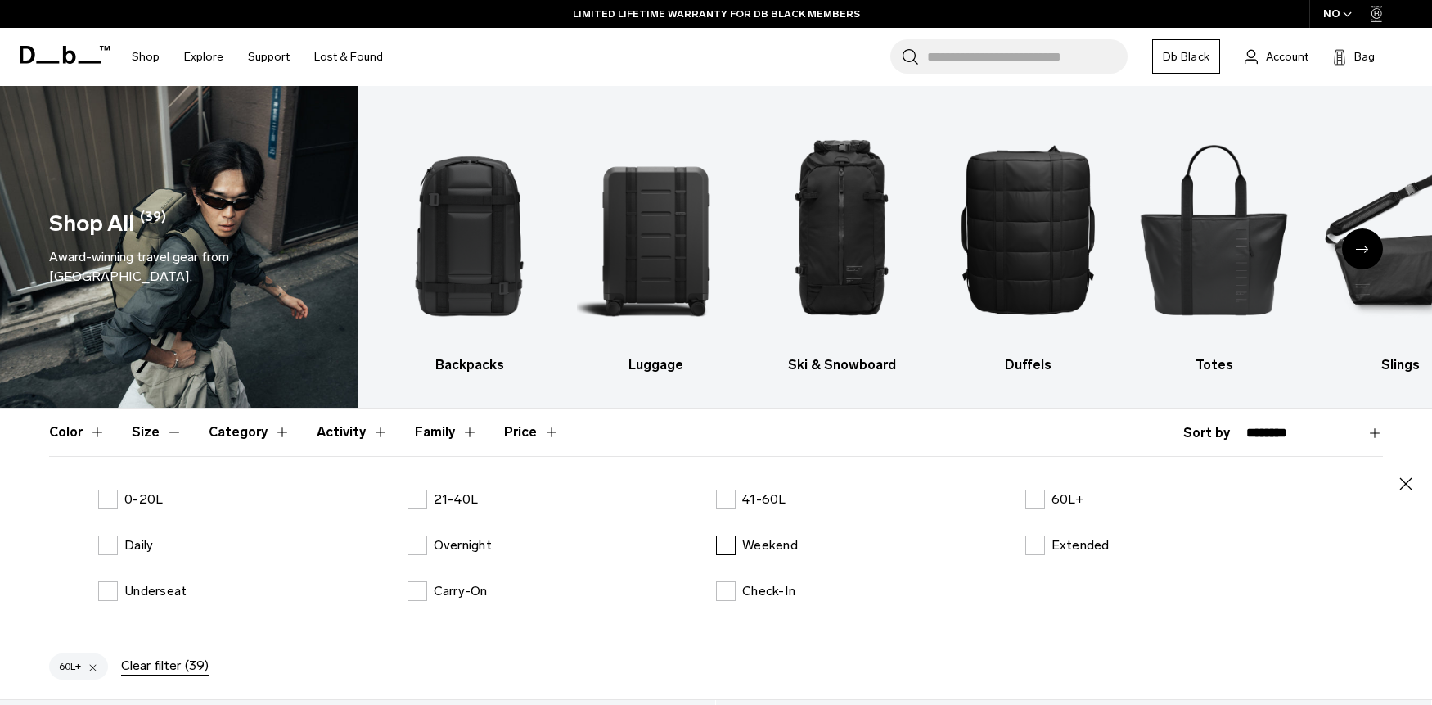
click at [784, 550] on p "Weekend" at bounding box center [770, 545] width 56 height 20
click at [164, 438] on button "Size" at bounding box center [157, 431] width 51 height 47
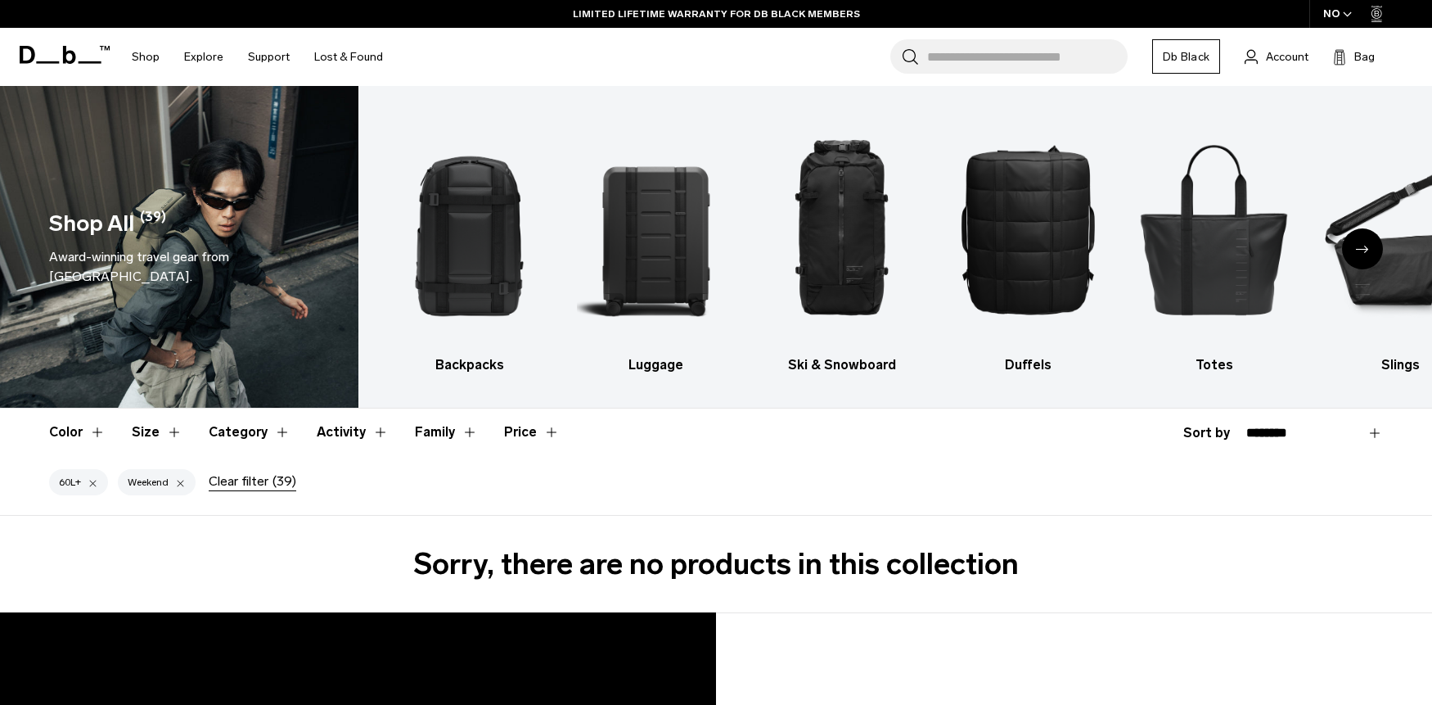
click at [187, 480] on div "Weekend" at bounding box center [157, 482] width 78 height 26
click at [182, 482] on div at bounding box center [180, 482] width 11 height 15
click at [163, 432] on button "Size" at bounding box center [157, 431] width 51 height 47
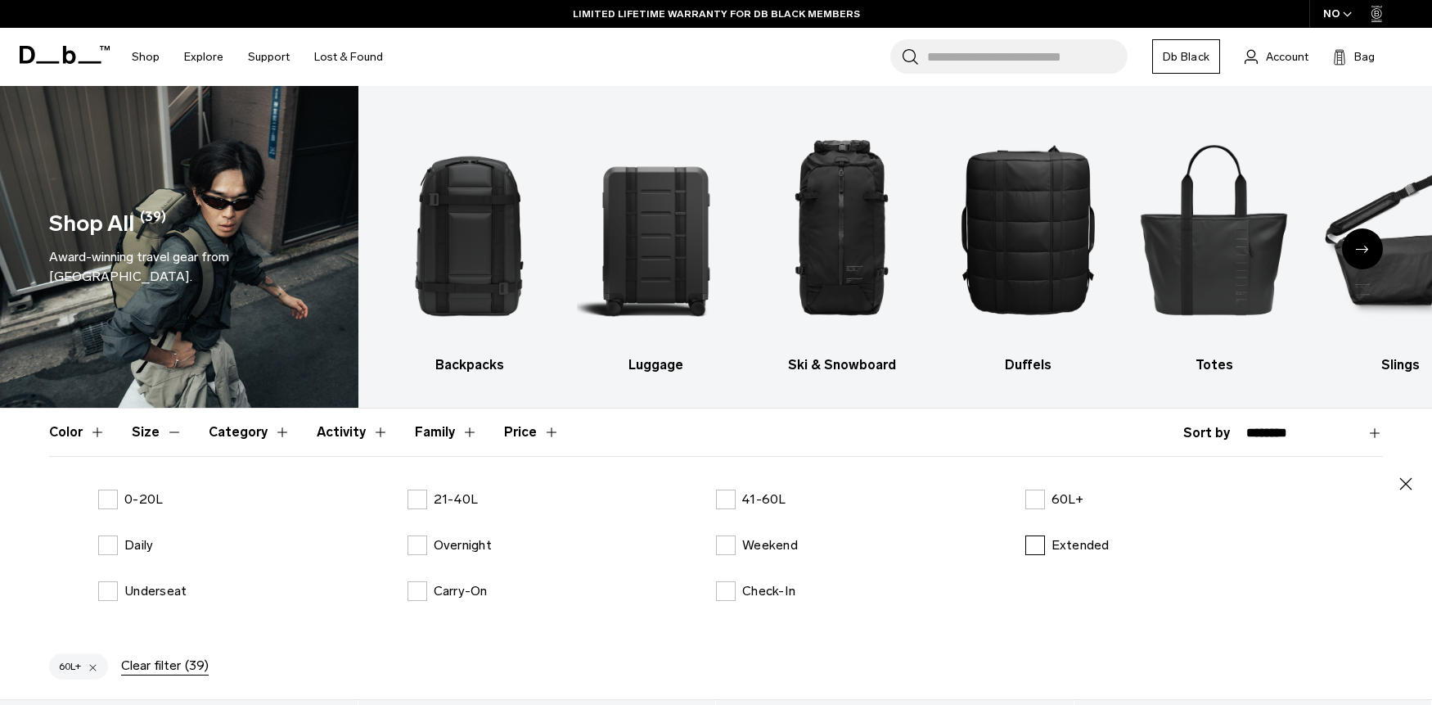
click at [1036, 540] on label "Extended" at bounding box center [1067, 545] width 84 height 20
click at [147, 426] on button "Size" at bounding box center [157, 431] width 51 height 47
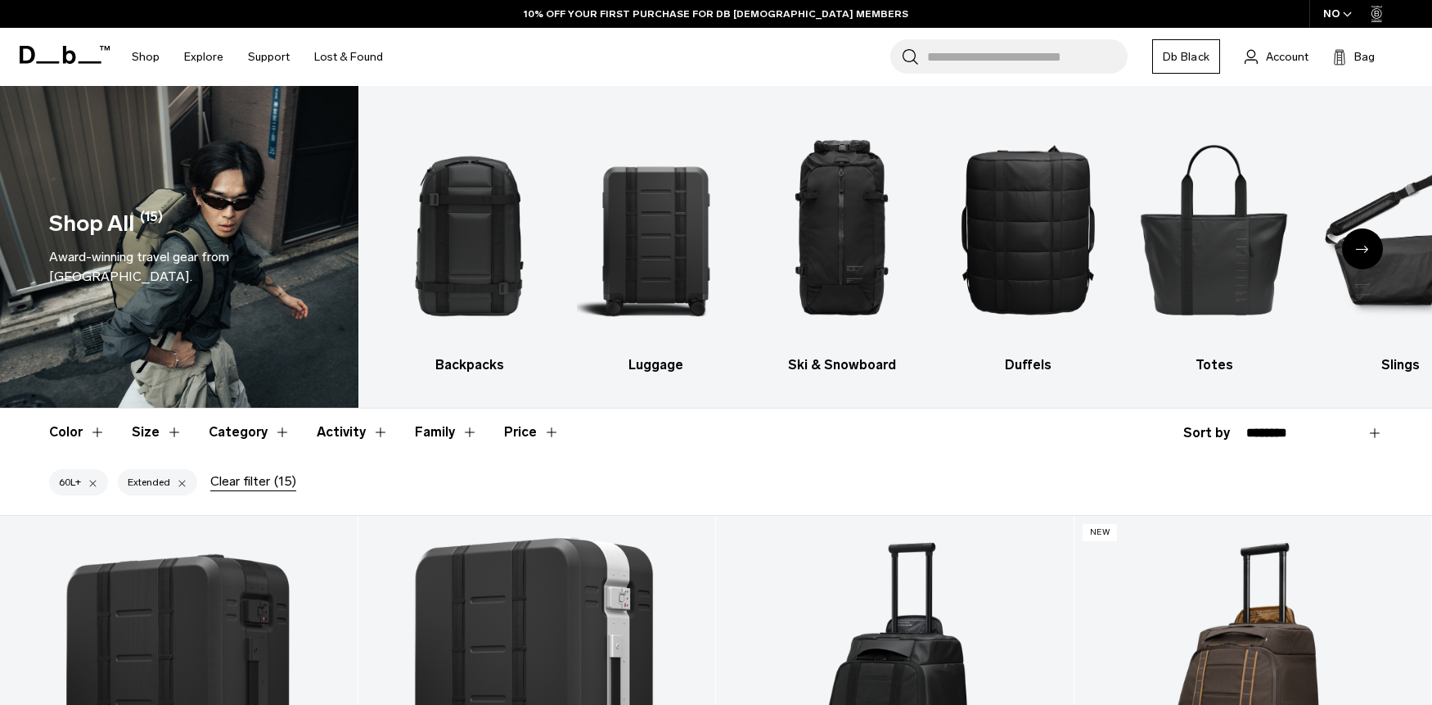
click at [162, 439] on button "Size" at bounding box center [157, 431] width 51 height 47
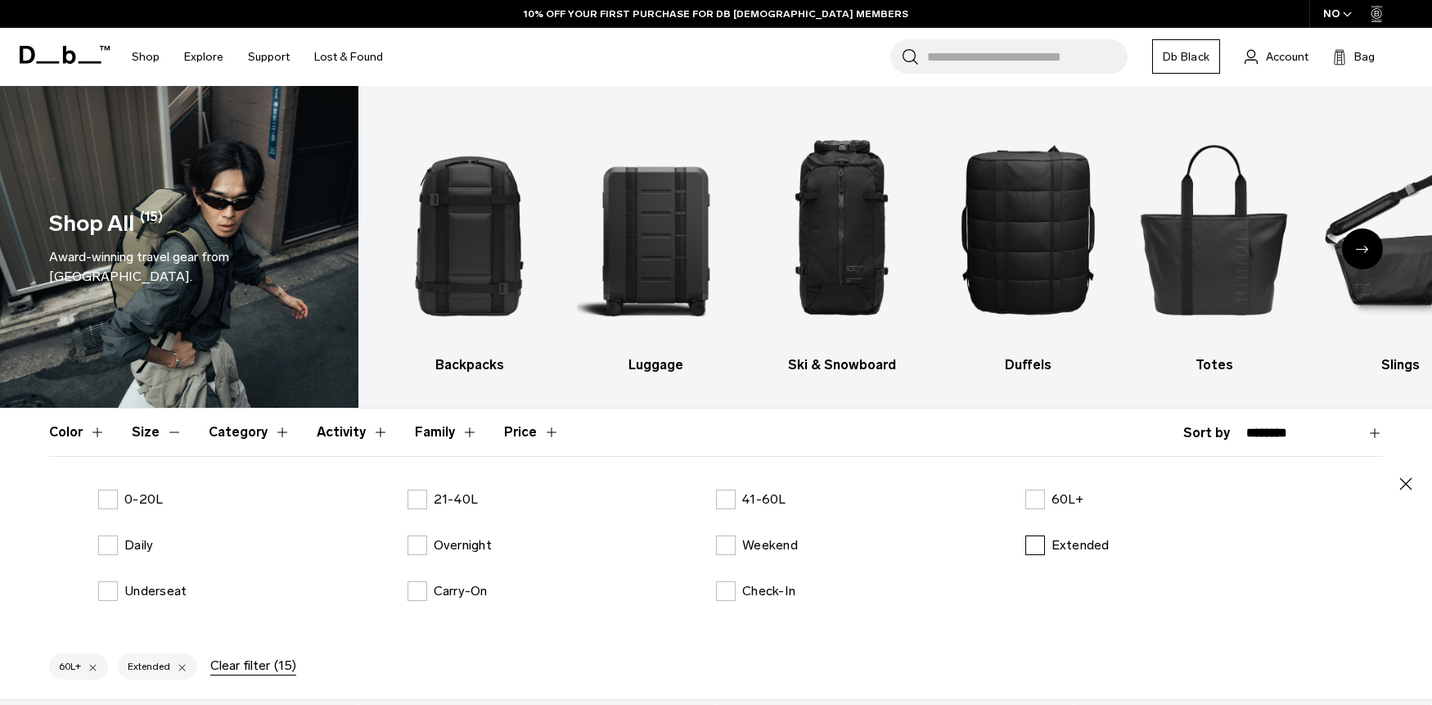
click at [1039, 546] on label "Extended" at bounding box center [1067, 545] width 84 height 20
click at [161, 586] on p "Underseat" at bounding box center [155, 591] width 62 height 20
click at [173, 436] on button "Size" at bounding box center [157, 431] width 51 height 47
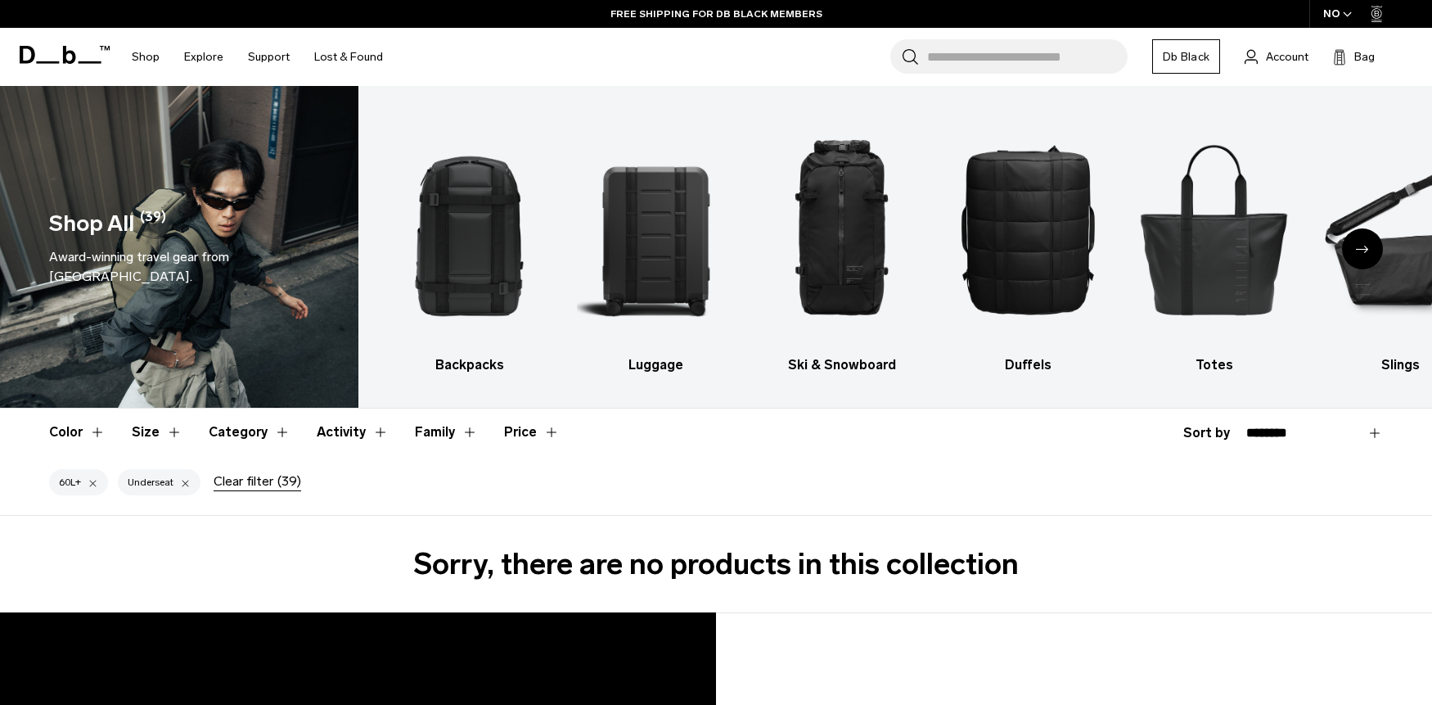
click at [184, 484] on div at bounding box center [185, 482] width 11 height 15
click at [167, 429] on button "Size" at bounding box center [157, 431] width 51 height 47
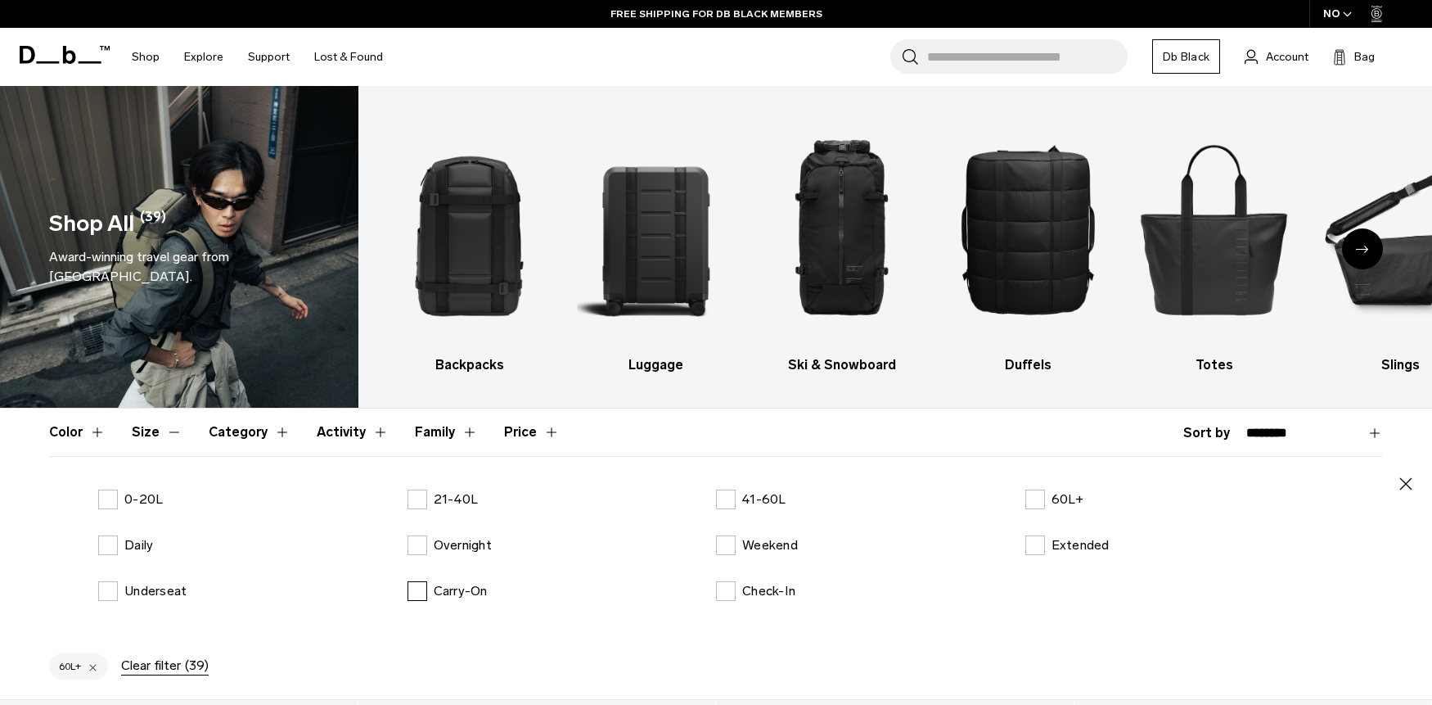
click at [440, 588] on p "Carry-On" at bounding box center [461, 591] width 54 height 20
click at [173, 436] on button "Size" at bounding box center [157, 431] width 51 height 47
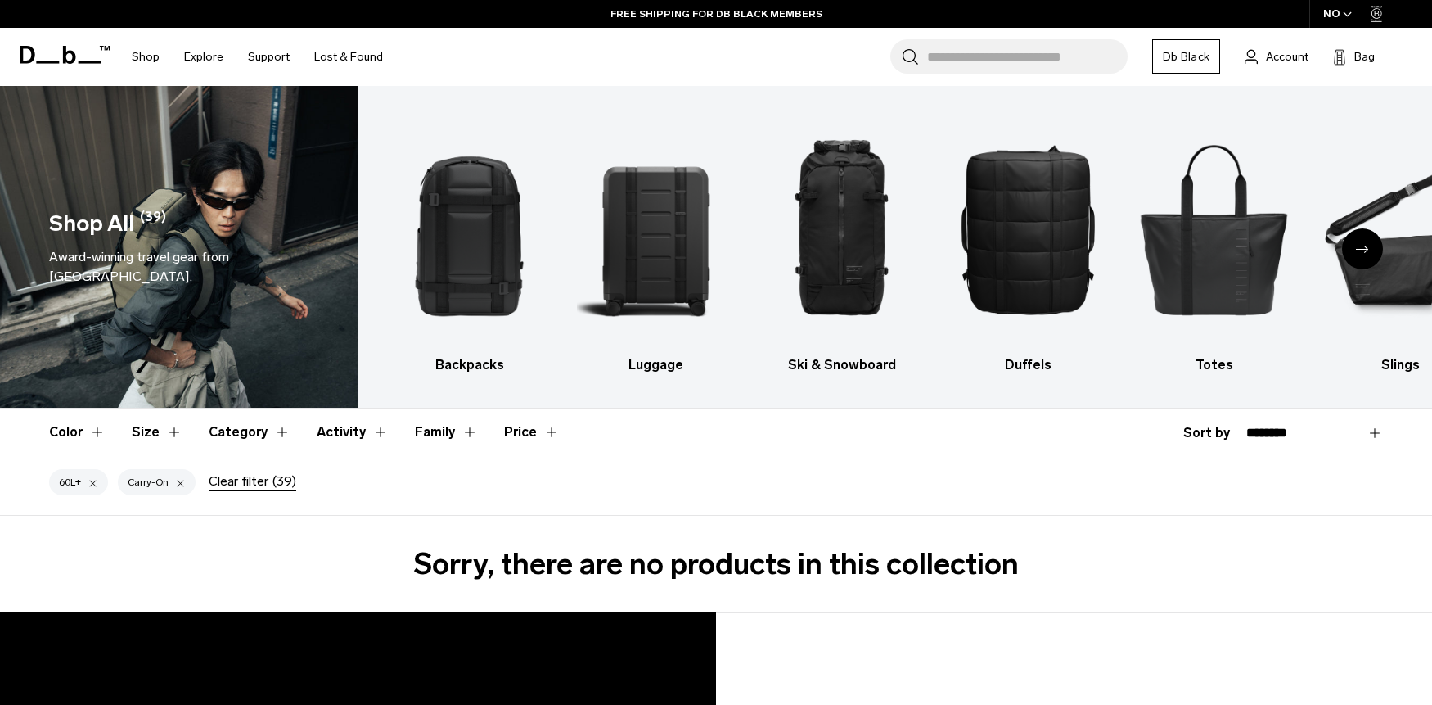
drag, startPoint x: 179, startPoint y: 484, endPoint x: 164, endPoint y: 425, distance: 60.9
click at [179, 483] on div at bounding box center [180, 482] width 11 height 15
click at [164, 425] on button "Size" at bounding box center [157, 431] width 51 height 47
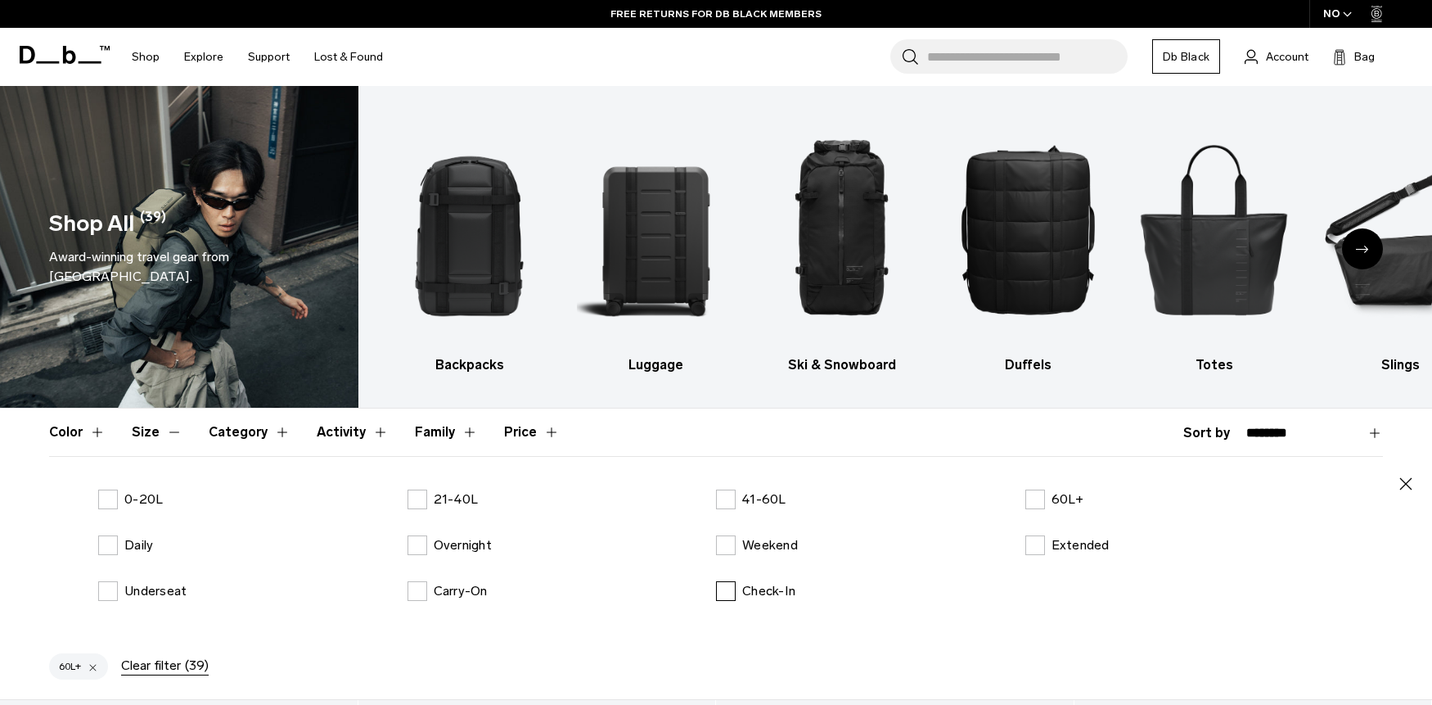
click at [735, 593] on label "Check-In" at bounding box center [755, 591] width 79 height 20
drag, startPoint x: 151, startPoint y: 434, endPoint x: 291, endPoint y: 472, distance: 145.1
click at [151, 434] on button "Size" at bounding box center [157, 431] width 51 height 47
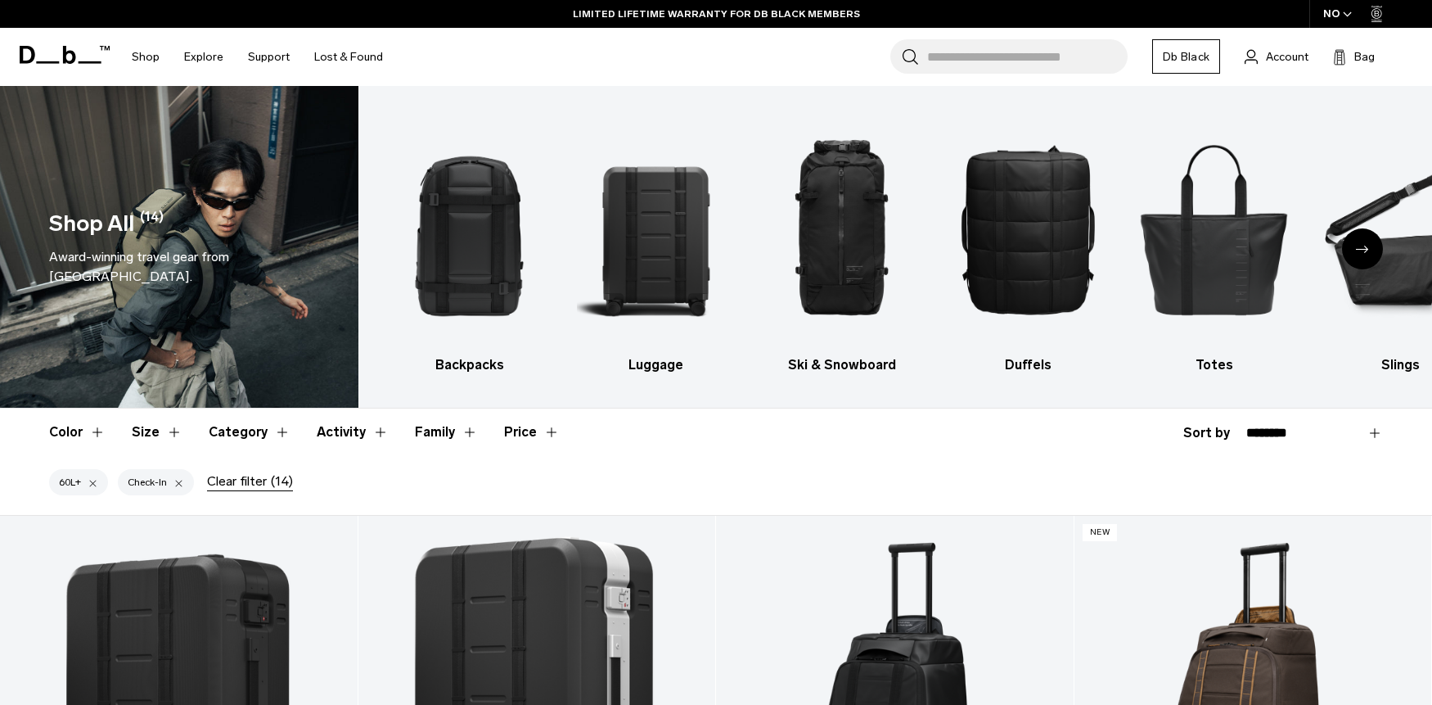
click at [153, 432] on button "Size" at bounding box center [157, 431] width 51 height 47
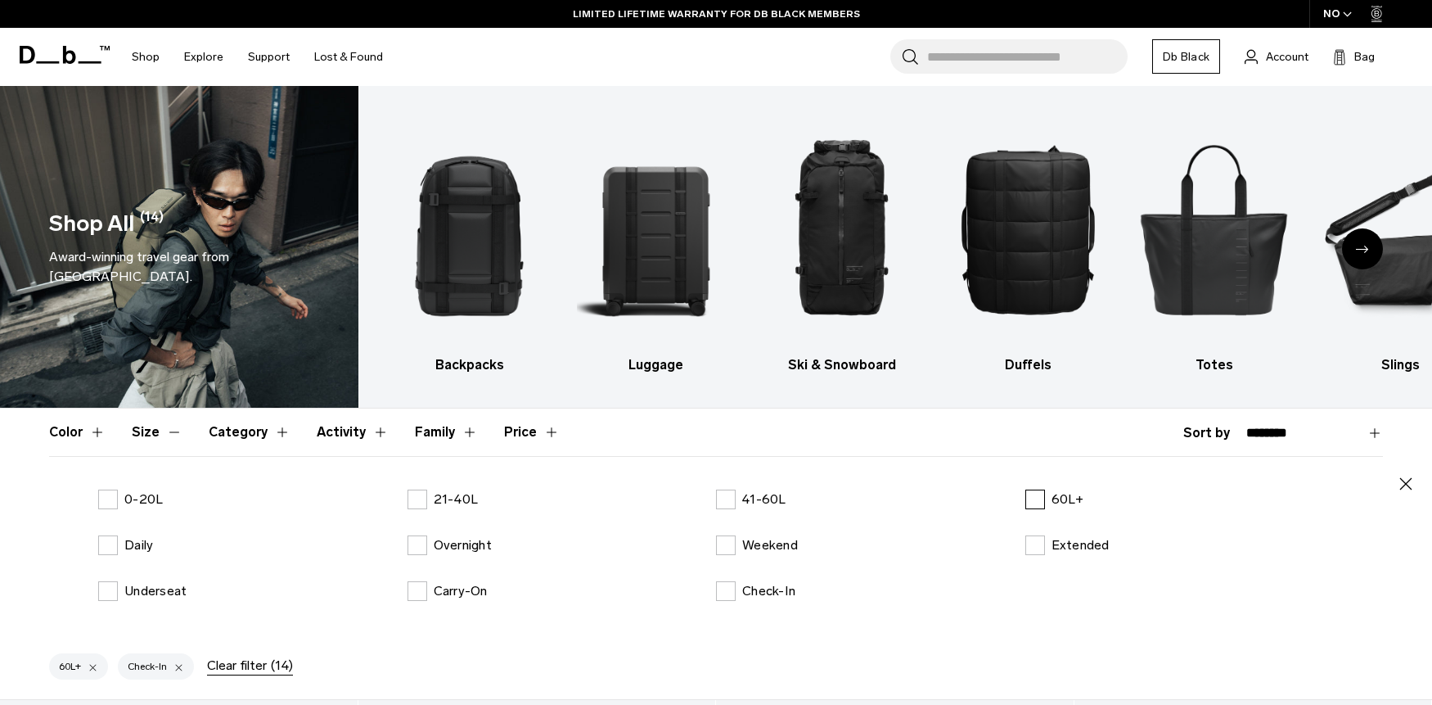
drag, startPoint x: 775, startPoint y: 506, endPoint x: 1075, endPoint y: 493, distance: 300.6
click at [775, 506] on p "41-60L" at bounding box center [764, 499] width 44 height 20
click at [1050, 496] on label "60L+" at bounding box center [1054, 499] width 59 height 20
click at [754, 574] on div "0-20L 21-40L 41-60L 60L+ Daily Overnight Weekend Extended Underseat Carry-On Ch…" at bounding box center [716, 557] width 1334 height 137
drag, startPoint x: 461, startPoint y: 547, endPoint x: 733, endPoint y: 592, distance: 276.1
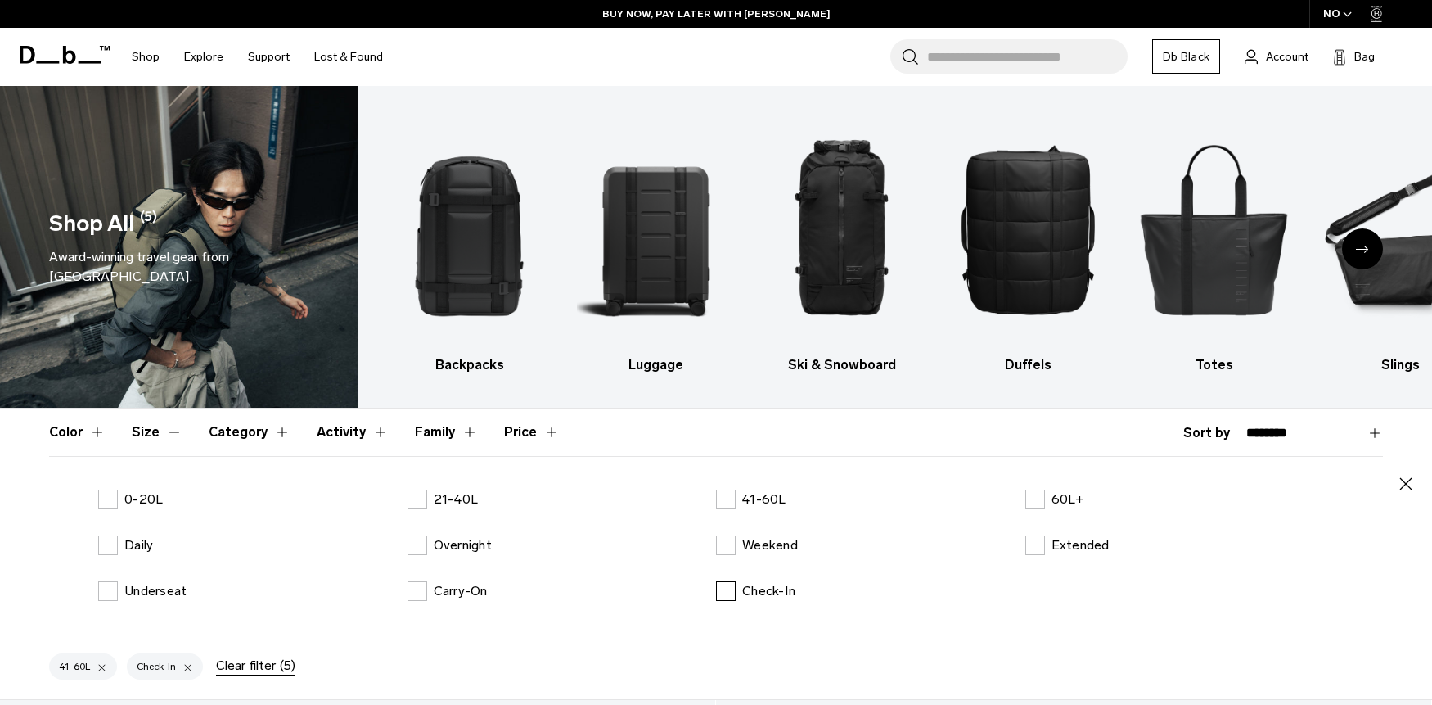
click at [461, 547] on p "Overnight" at bounding box center [463, 545] width 58 height 20
click at [746, 597] on p "Check-In" at bounding box center [768, 591] width 53 height 20
click at [164, 437] on button "Size" at bounding box center [157, 431] width 51 height 47
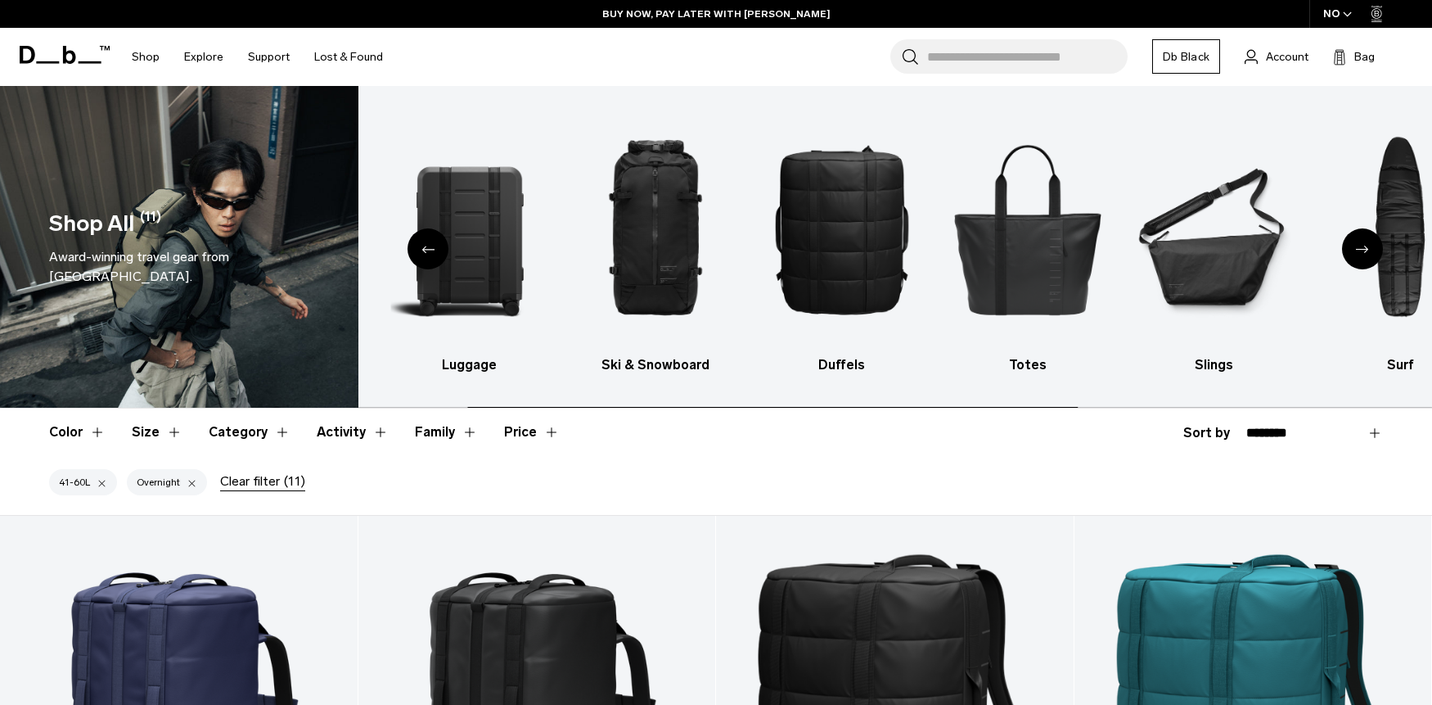
click at [151, 432] on button "Size" at bounding box center [157, 431] width 51 height 47
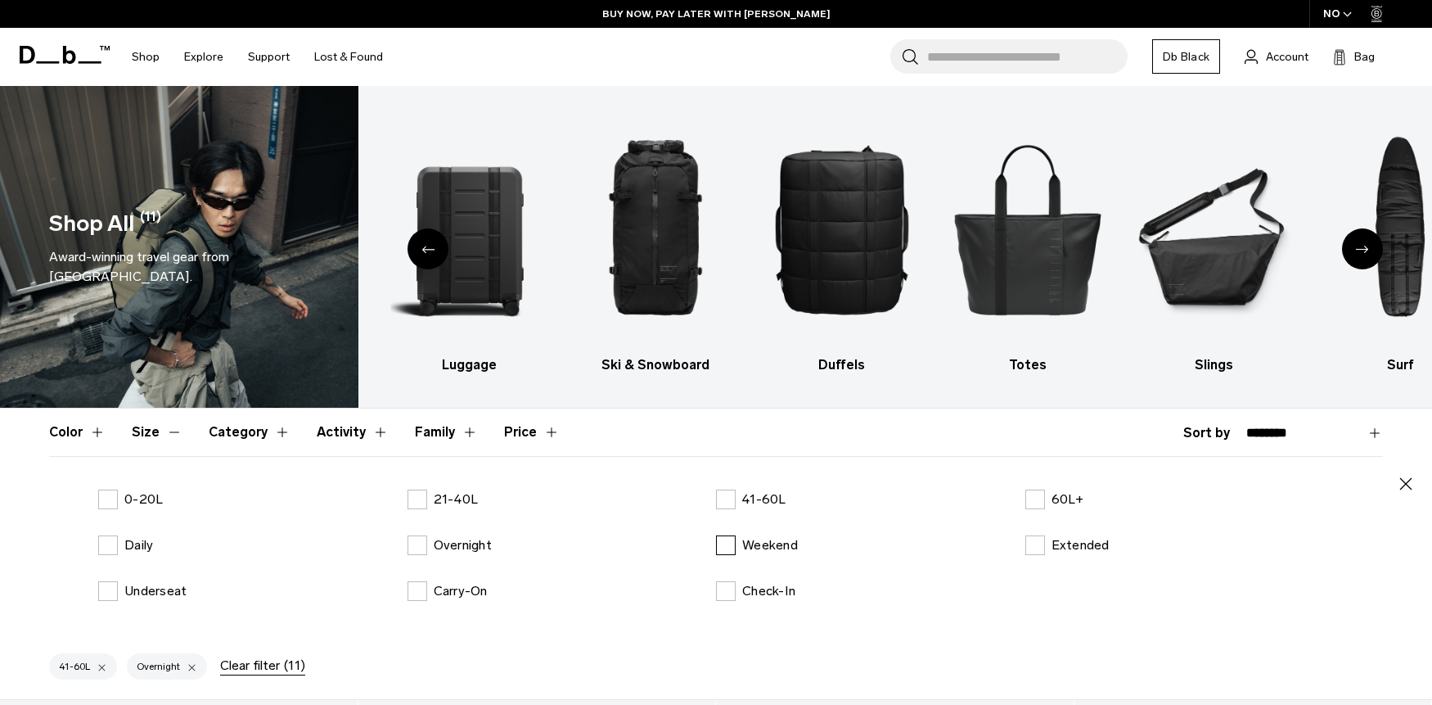
drag, startPoint x: 459, startPoint y: 547, endPoint x: 726, endPoint y: 546, distance: 266.8
click at [463, 547] on p "Overnight" at bounding box center [463, 545] width 58 height 20
click at [756, 545] on p "Weekend" at bounding box center [770, 545] width 56 height 20
click at [479, 542] on p "Overnight" at bounding box center [463, 545] width 58 height 20
click at [169, 432] on button "Size" at bounding box center [157, 431] width 51 height 47
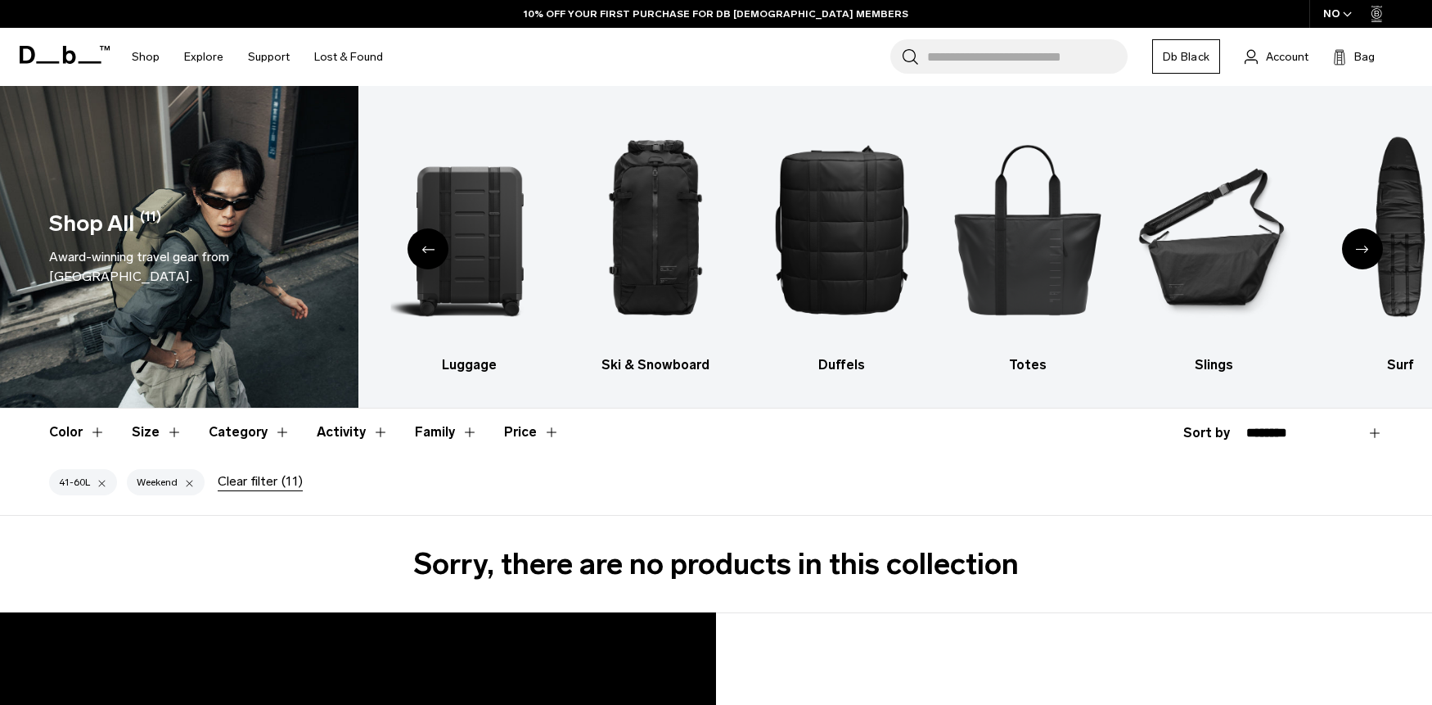
click at [205, 507] on div "41-60L Weekend" at bounding box center [131, 485] width 165 height 59
click at [190, 481] on div at bounding box center [189, 482] width 11 height 15
click at [173, 437] on button "Size" at bounding box center [157, 431] width 51 height 47
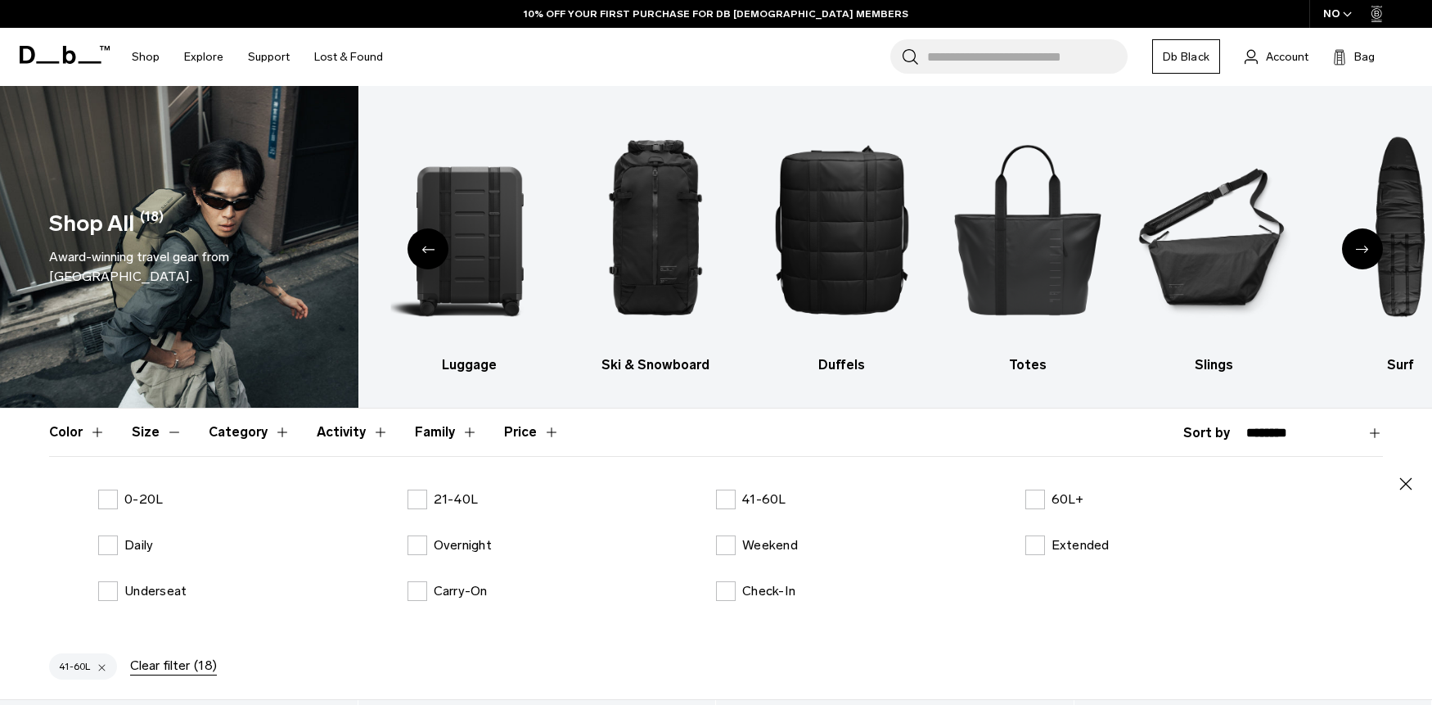
click at [173, 437] on button "Size" at bounding box center [157, 431] width 51 height 47
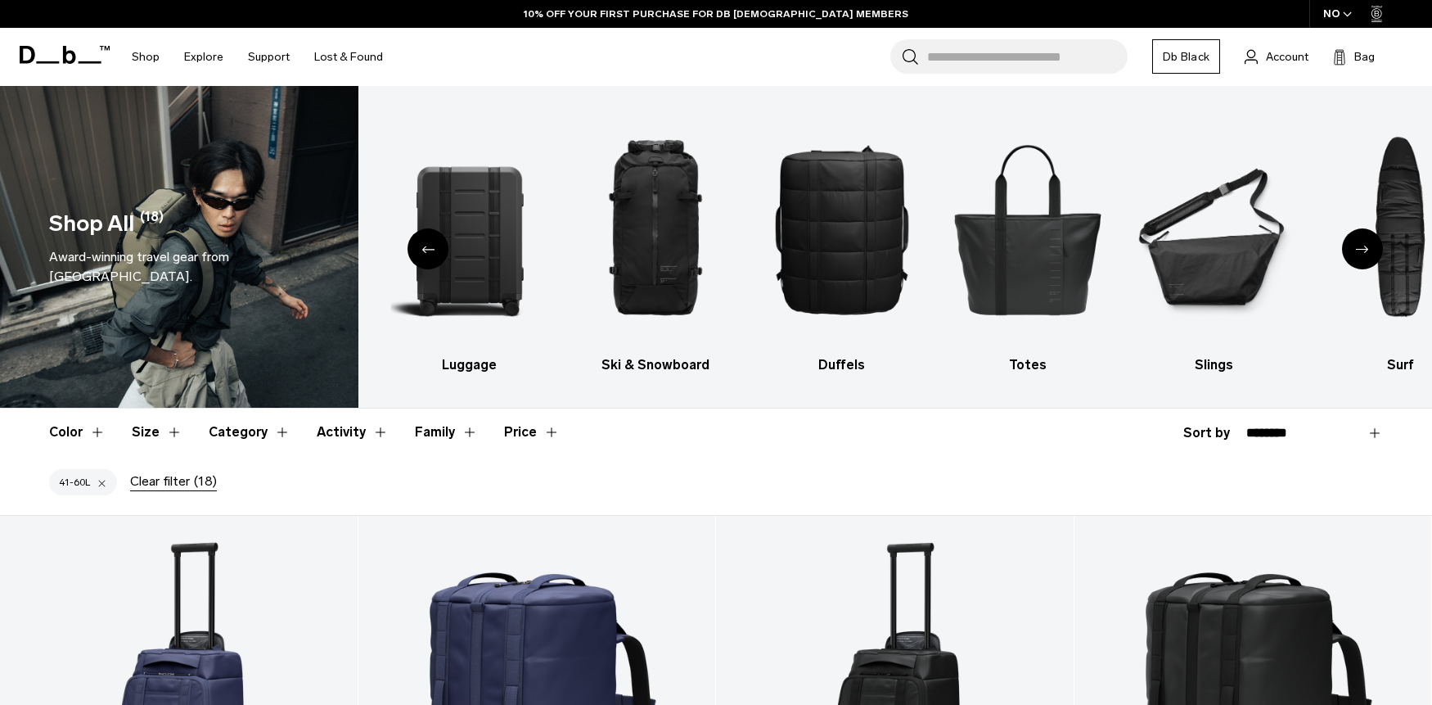
click at [152, 437] on button "Size" at bounding box center [157, 431] width 51 height 47
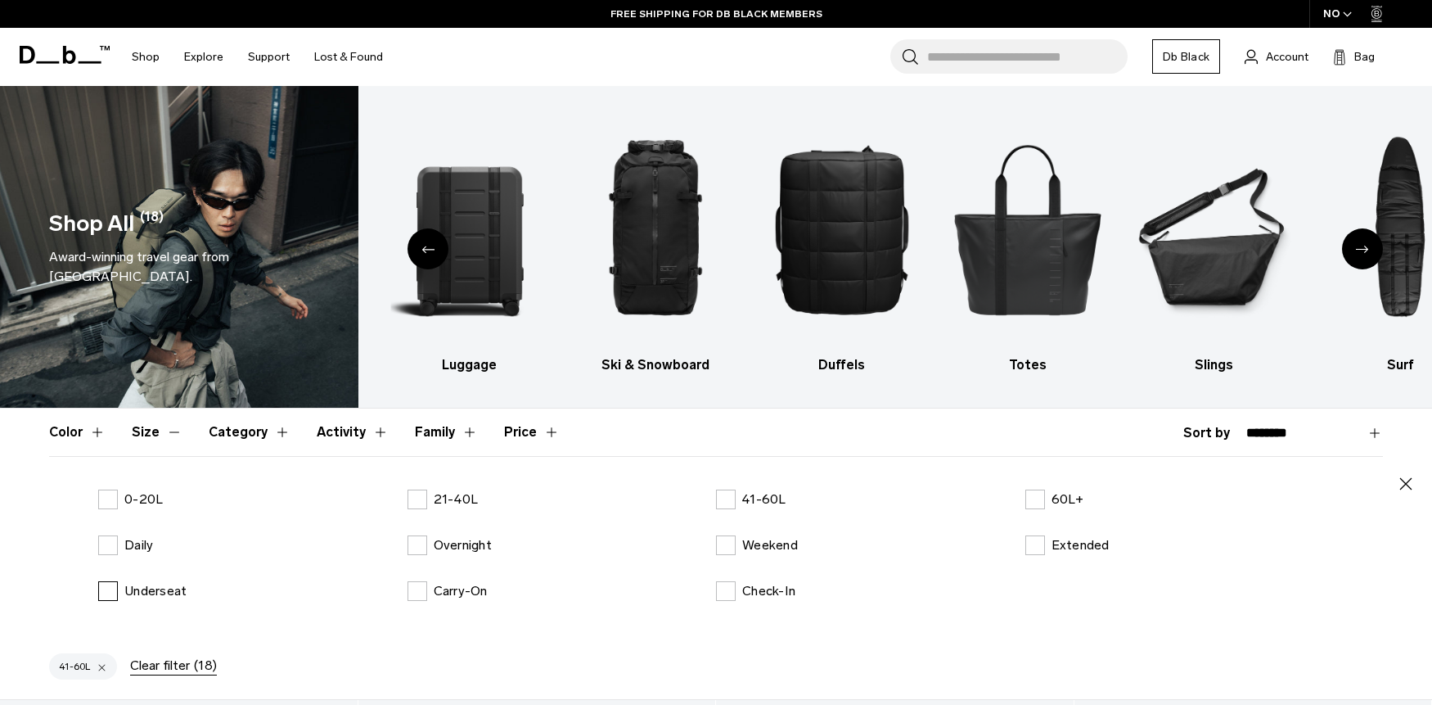
click at [126, 595] on p "Underseat" at bounding box center [155, 591] width 62 height 20
click at [164, 440] on button "Size" at bounding box center [157, 431] width 51 height 47
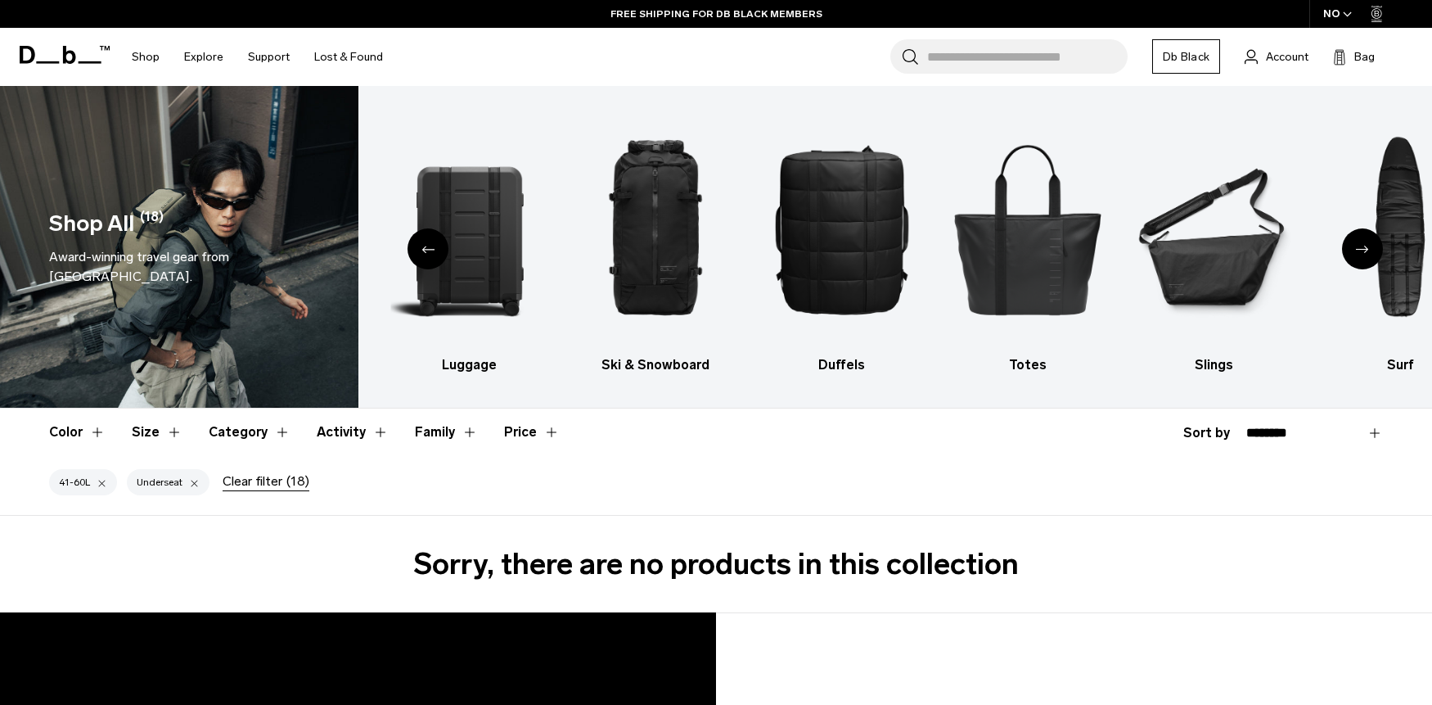
click at [160, 435] on button "Size" at bounding box center [157, 431] width 51 height 47
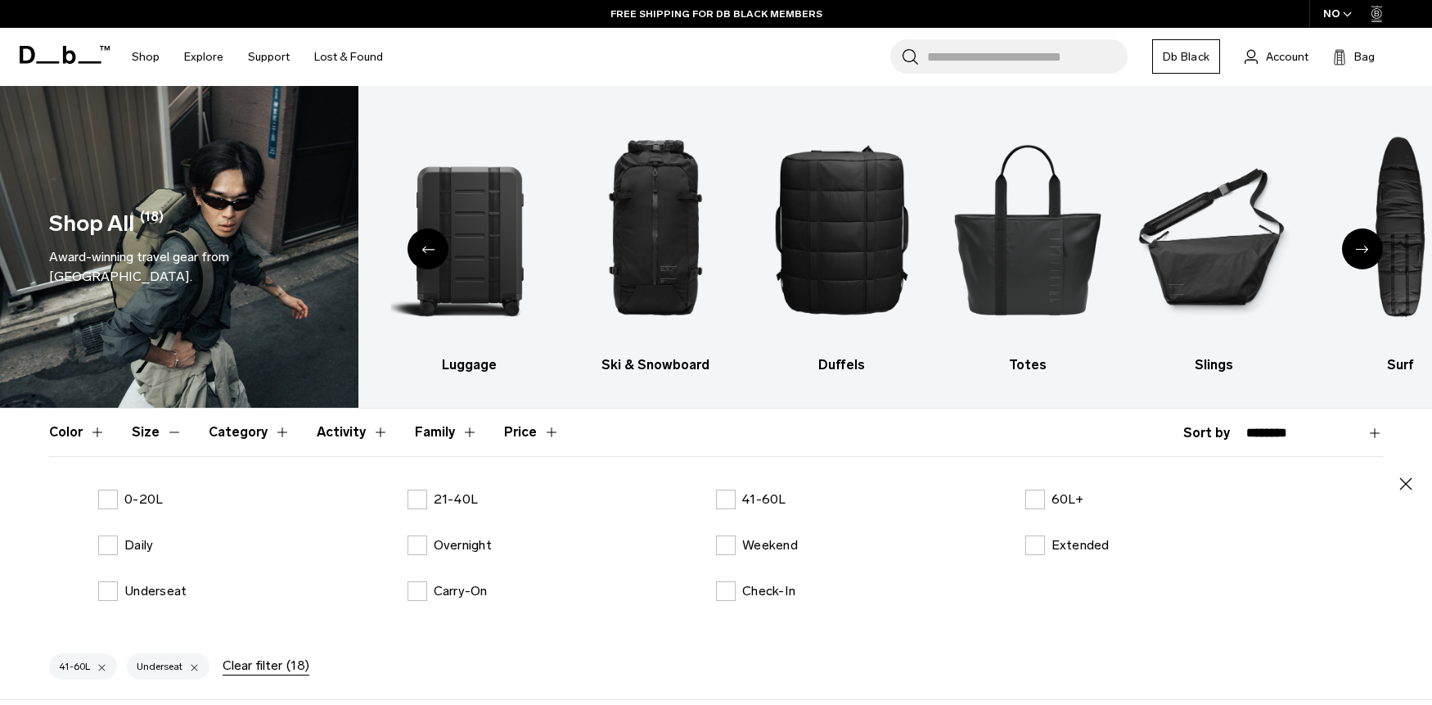
drag, startPoint x: 155, startPoint y: 595, endPoint x: 372, endPoint y: 596, distance: 216.1
click at [170, 595] on p "Underseat" at bounding box center [155, 591] width 62 height 20
click at [134, 595] on p "Underseat" at bounding box center [155, 591] width 62 height 20
click at [100, 593] on label "Underseat" at bounding box center [142, 591] width 88 height 20
click at [421, 585] on label "Carry-On" at bounding box center [448, 591] width 80 height 20
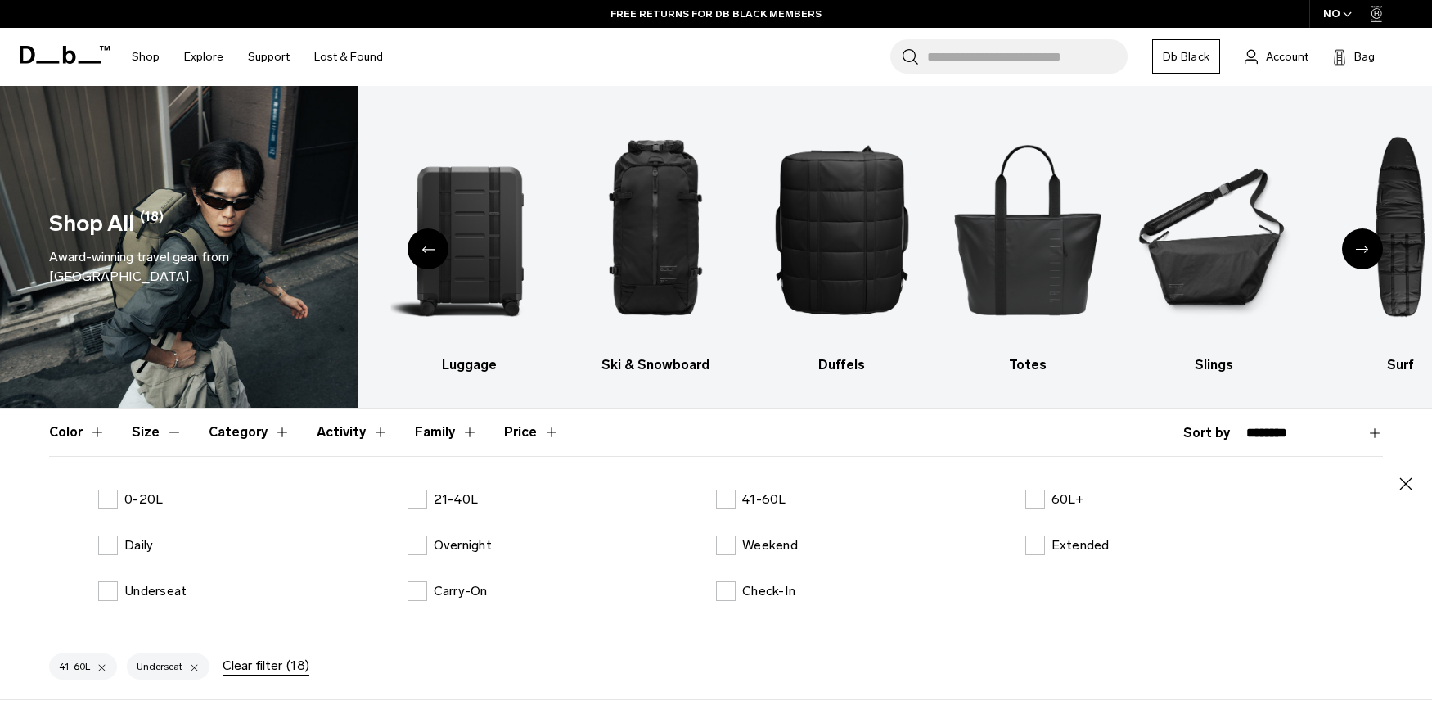
drag, startPoint x: 107, startPoint y: 590, endPoint x: 151, endPoint y: 444, distance: 153.0
click at [107, 590] on label "Underseat" at bounding box center [142, 591] width 88 height 20
click at [156, 437] on button "Size" at bounding box center [157, 431] width 51 height 47
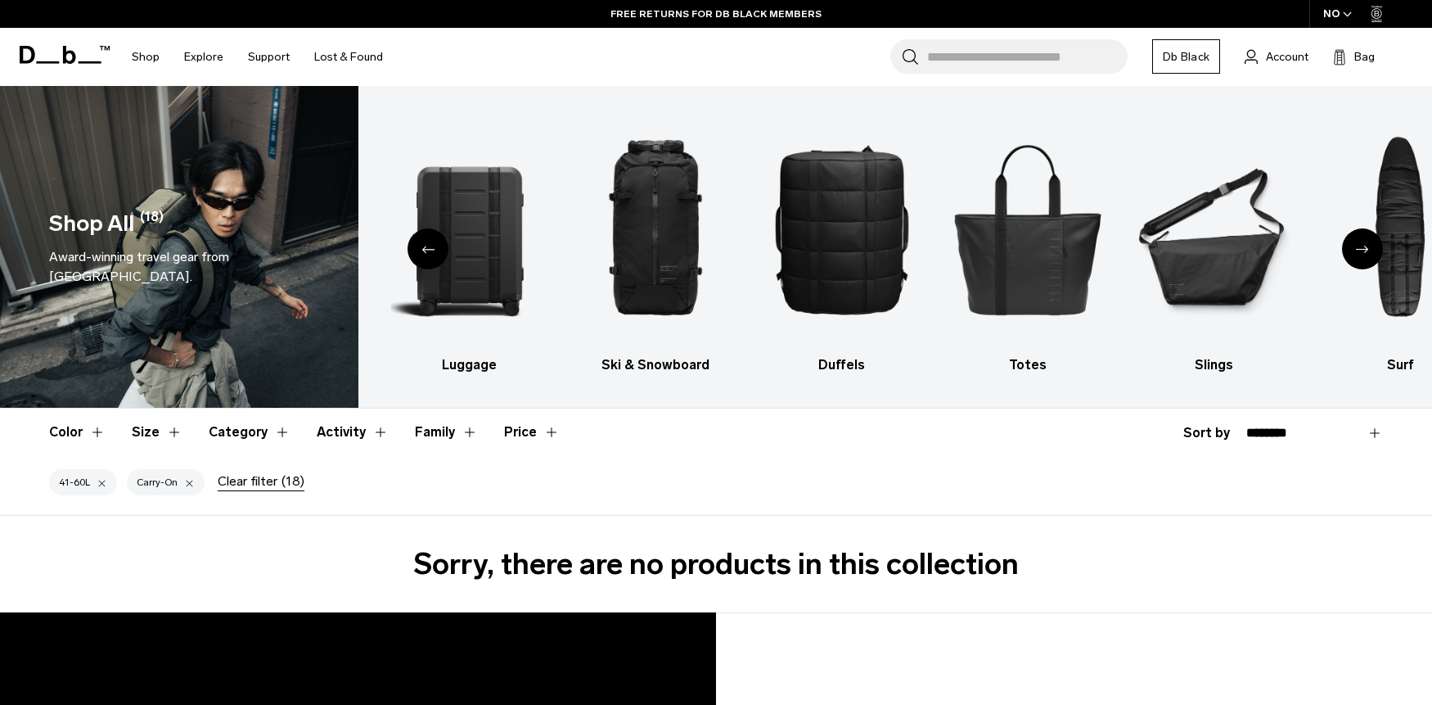
click at [169, 435] on button "Size" at bounding box center [157, 431] width 51 height 47
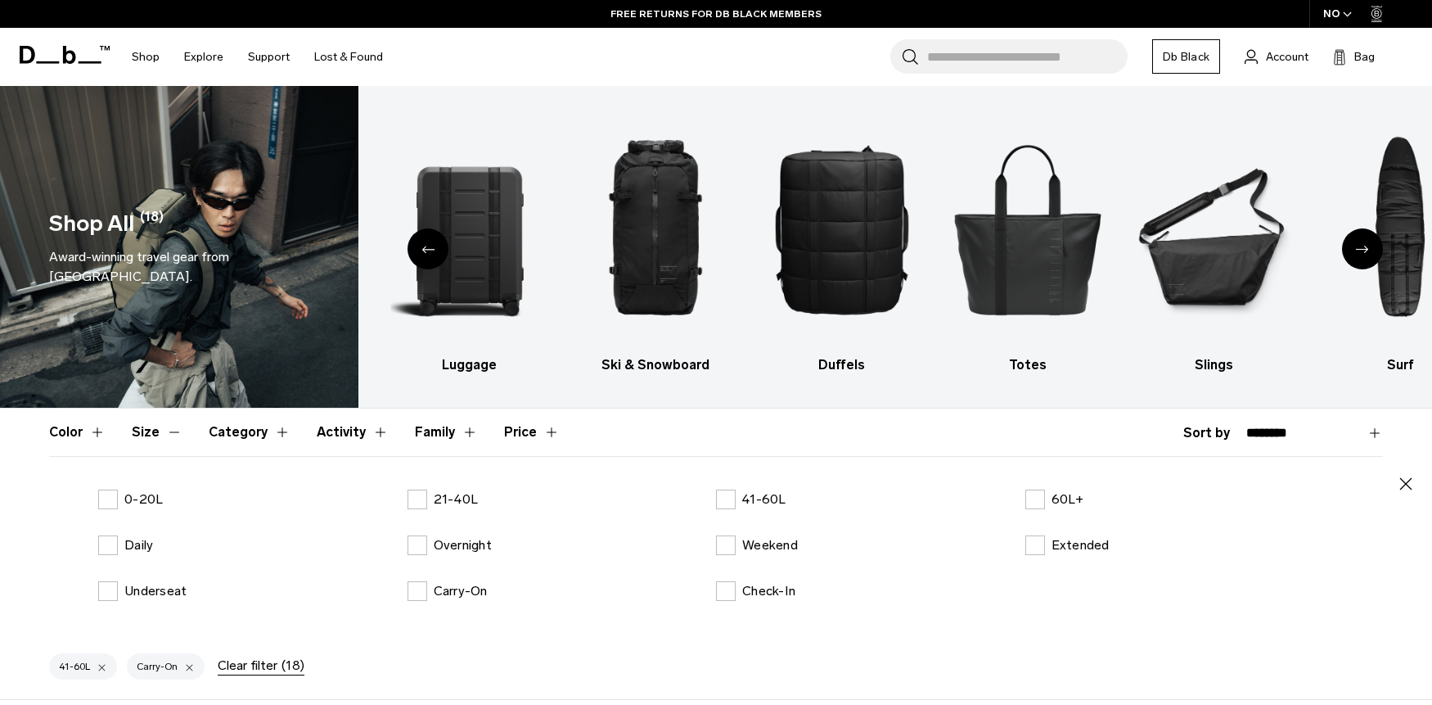
click at [414, 592] on label "Carry-On" at bounding box center [448, 591] width 80 height 20
click at [778, 555] on div "0-20L 21-40L 41-60L 60L+ Daily Overnight Weekend Extended Underseat Carry-On Ch…" at bounding box center [716, 557] width 1334 height 137
click at [780, 547] on p "Weekend" at bounding box center [770, 545] width 56 height 20
click at [155, 427] on button "Size" at bounding box center [157, 431] width 51 height 47
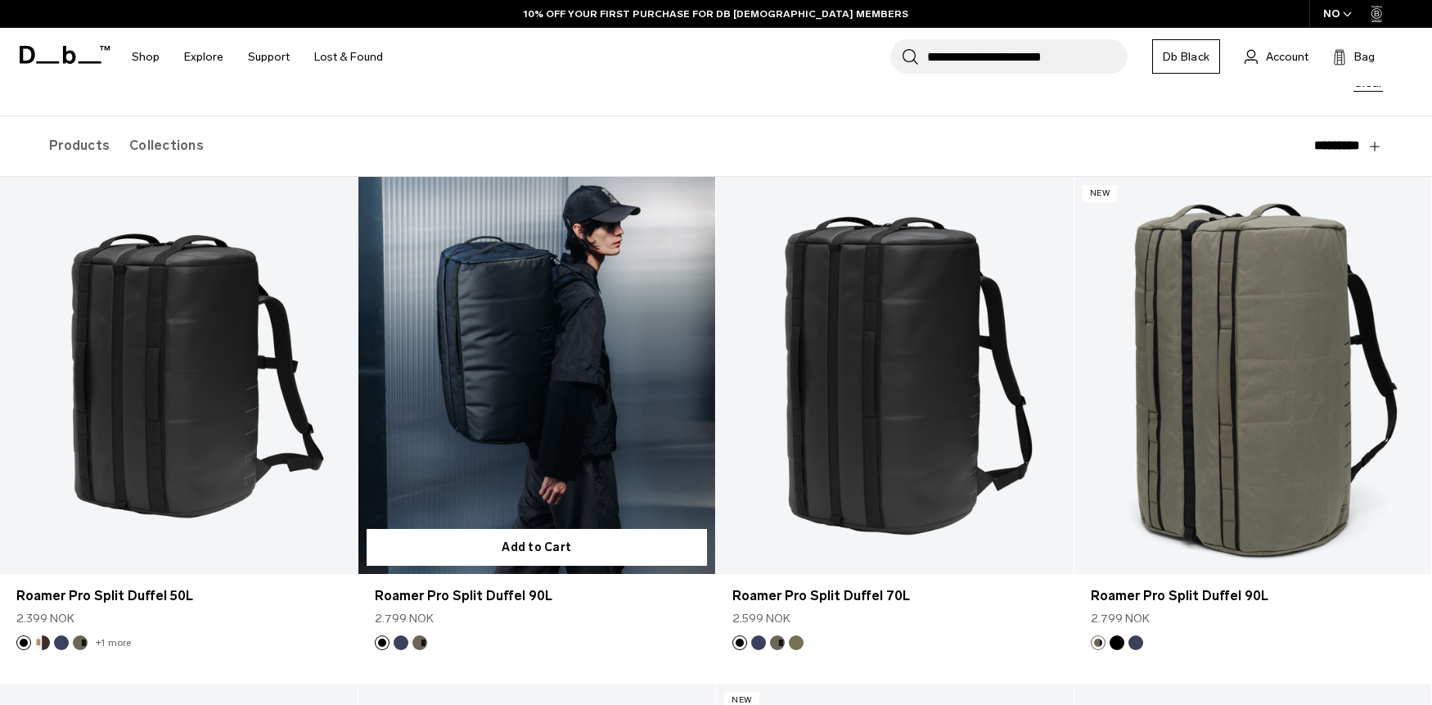
scroll to position [189, 0]
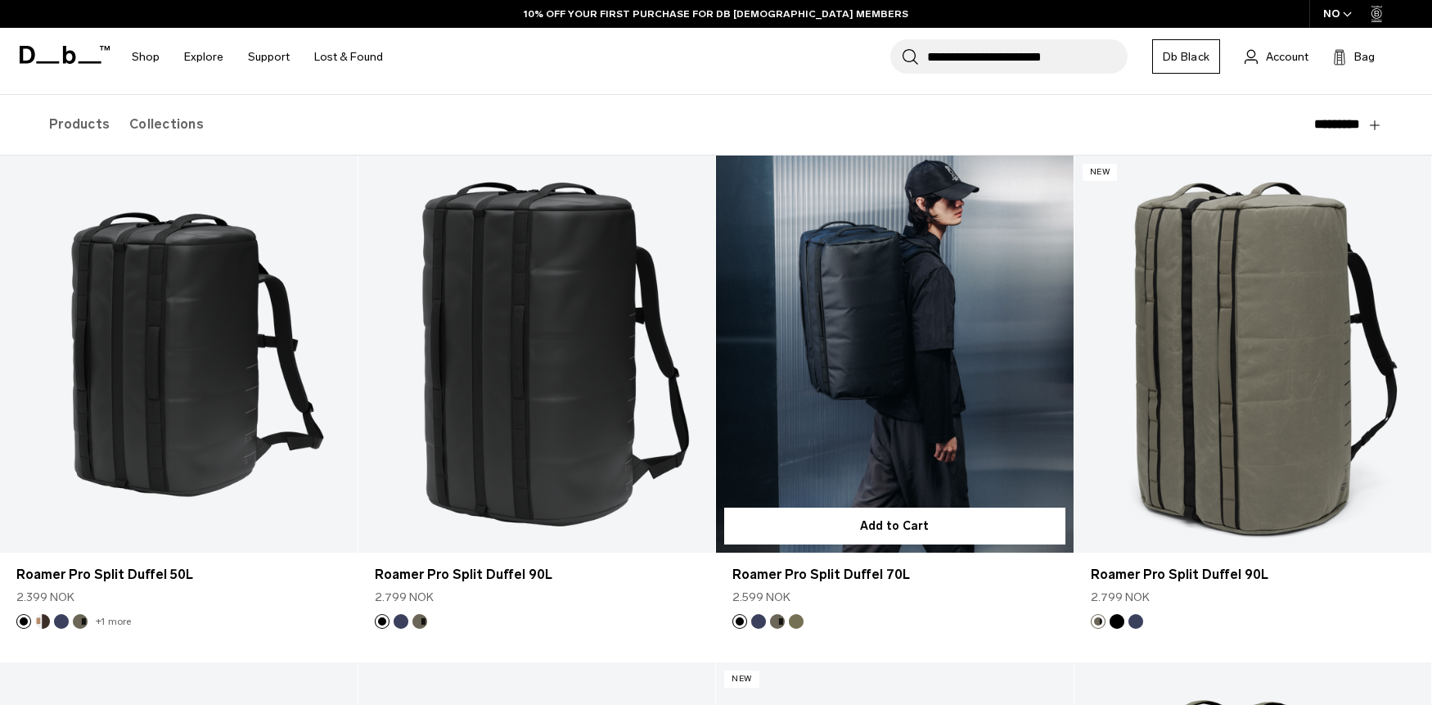
click at [792, 340] on link "Roamer Pro Split Duffel 70L" at bounding box center [895, 353] width 358 height 397
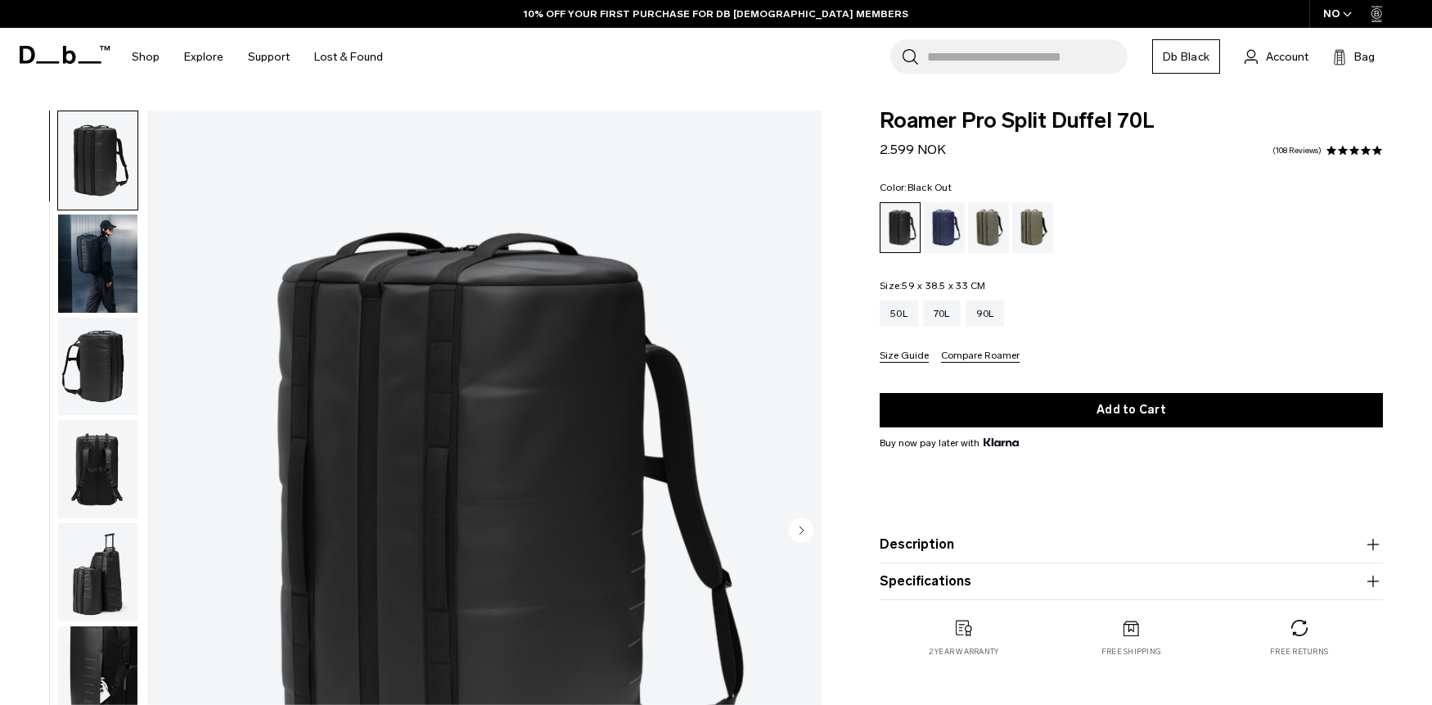
click at [976, 354] on button "Compare Roamer" at bounding box center [980, 356] width 79 height 12
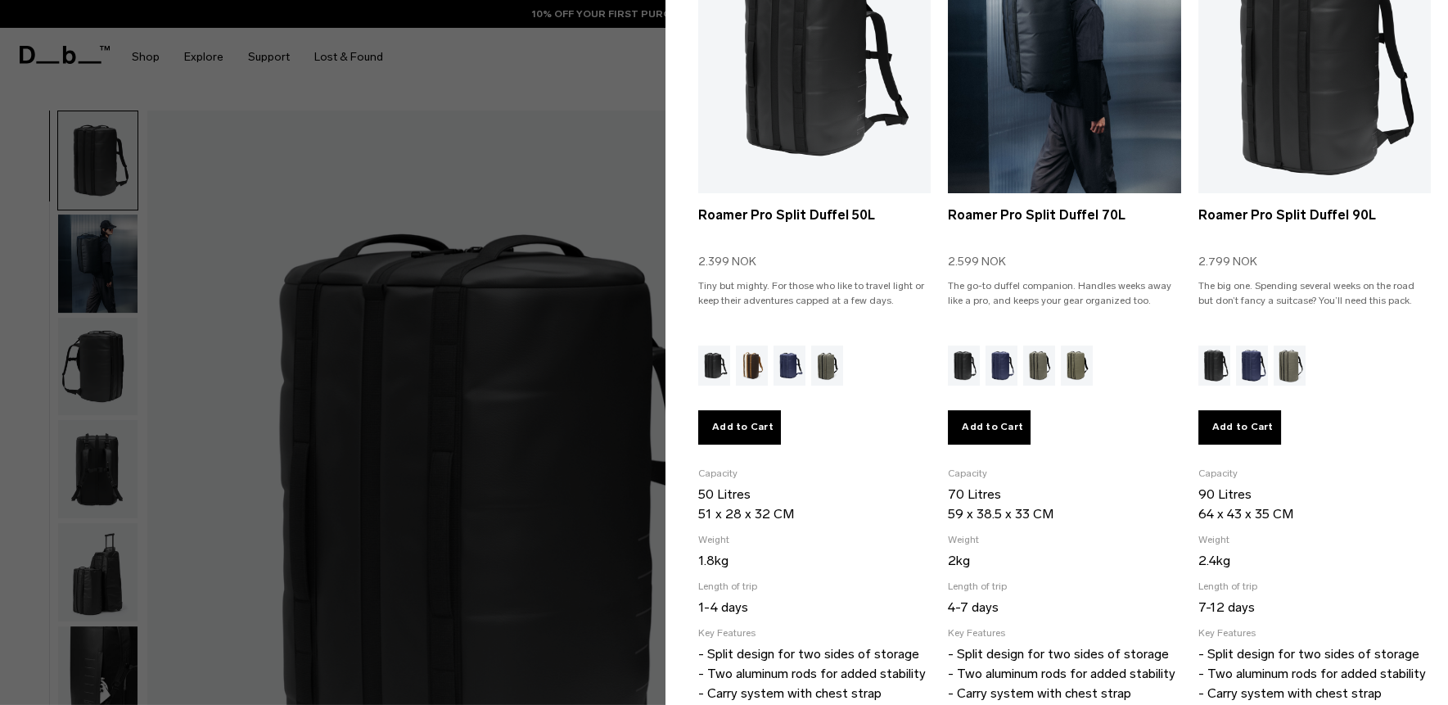
scroll to position [233, 0]
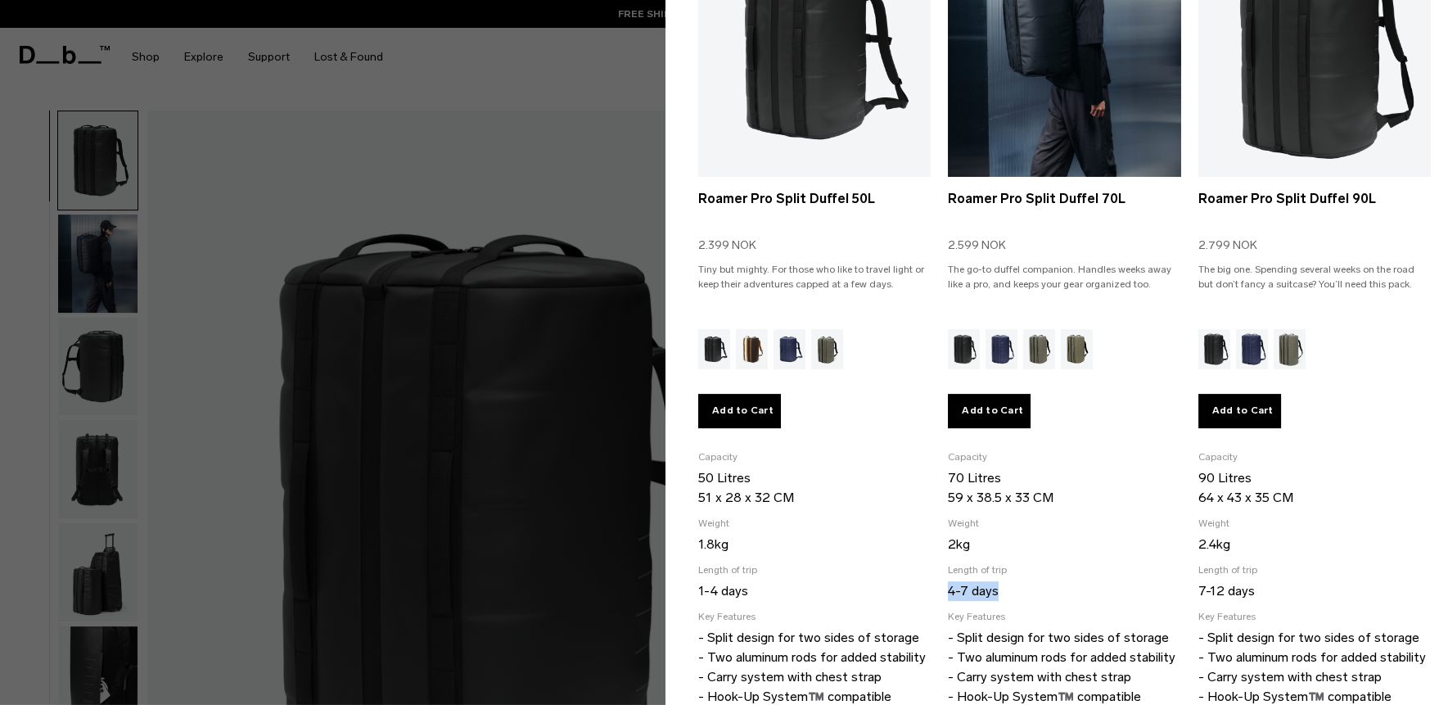
drag, startPoint x: 941, startPoint y: 584, endPoint x: 1003, endPoint y: 587, distance: 62.2
click at [1003, 587] on ul "Selected Roamer Pro Split Duffel 50L 2.399 NOK Tiny but mighty. For those who l…" at bounding box center [1064, 329] width 733 height 822
copy p "4-7 days"
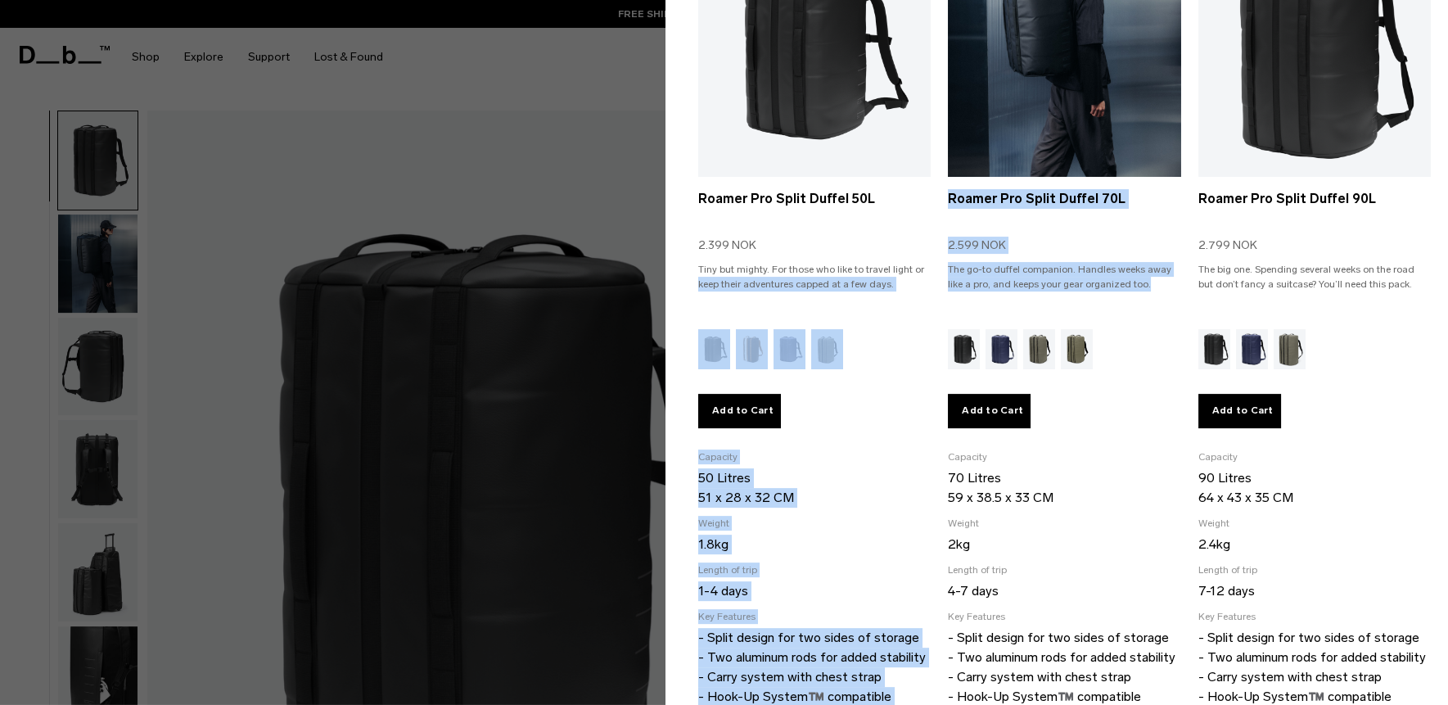
drag, startPoint x: 934, startPoint y: 259, endPoint x: 1136, endPoint y: 273, distance: 202.6
click at [1136, 273] on ul "Selected Roamer Pro Split Duffel 50L 2.399 NOK Tiny but mighty. For those who l…" at bounding box center [1064, 329] width 733 height 822
click at [1137, 277] on p "The go-to duffel companion. Handles weeks away like a pro, and keeps your gear …" at bounding box center [1064, 284] width 232 height 44
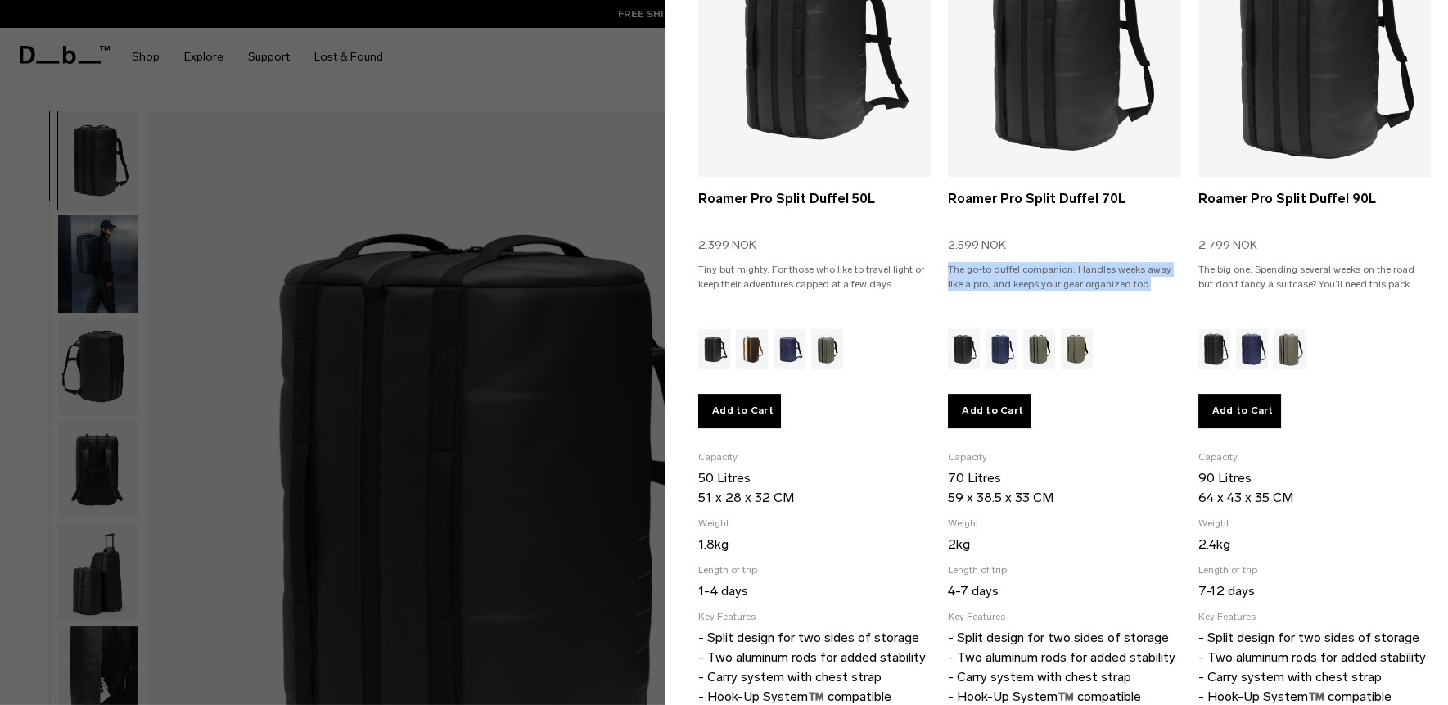
drag, startPoint x: 1043, startPoint y: 277, endPoint x: 940, endPoint y: 268, distance: 102.8
click at [940, 268] on ul "Selected Roamer Pro Split Duffel 50L 2.399 NOK Tiny but mighty. For those who l…" at bounding box center [1064, 329] width 733 height 822
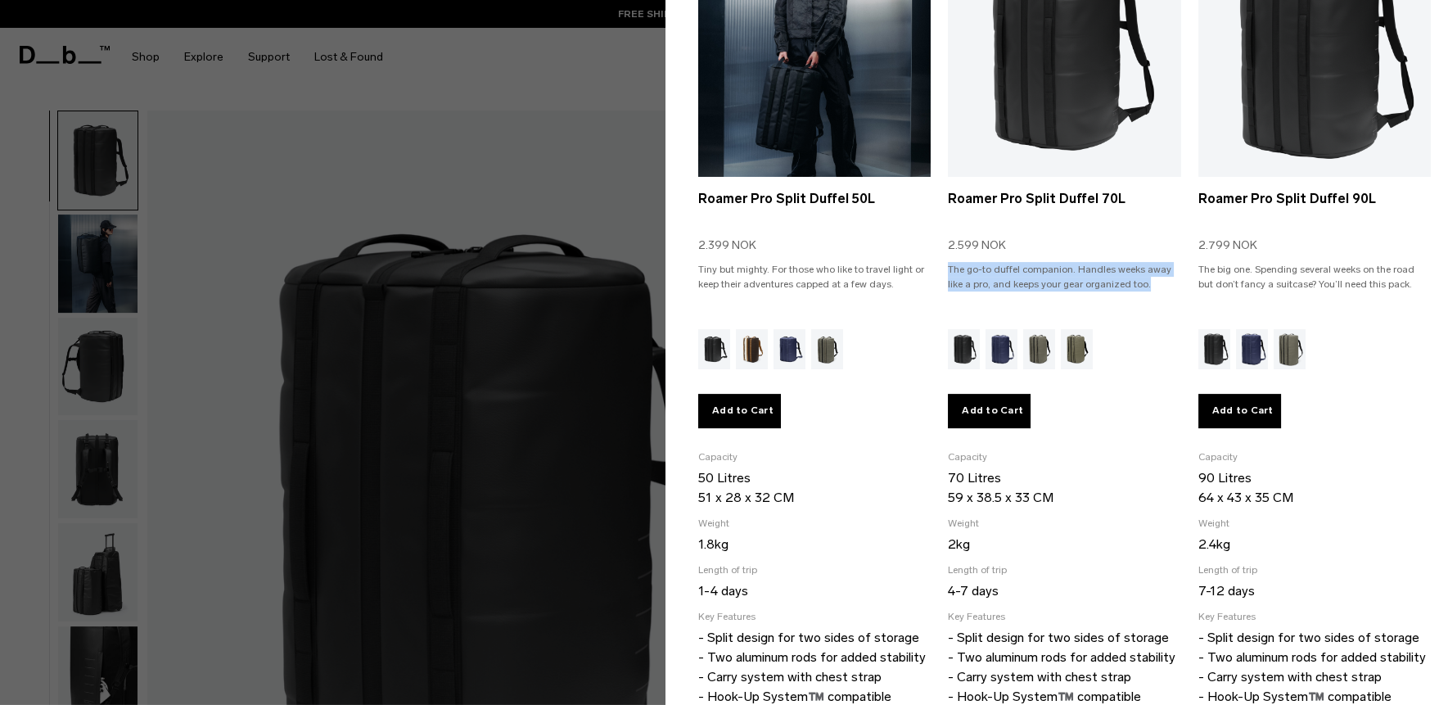
copy p "The go-to duffel companion. Handles weeks away like a pro, and keeps your gear …"
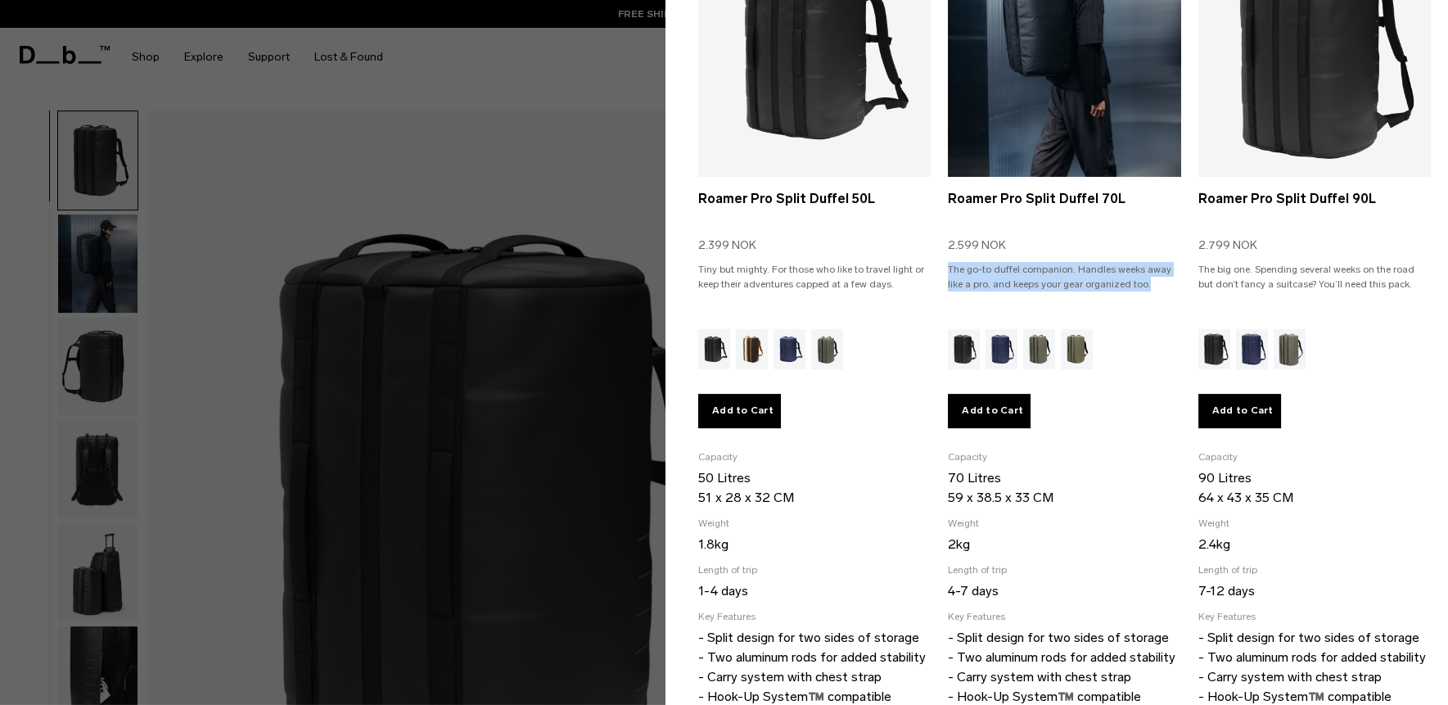
scroll to position [278, 0]
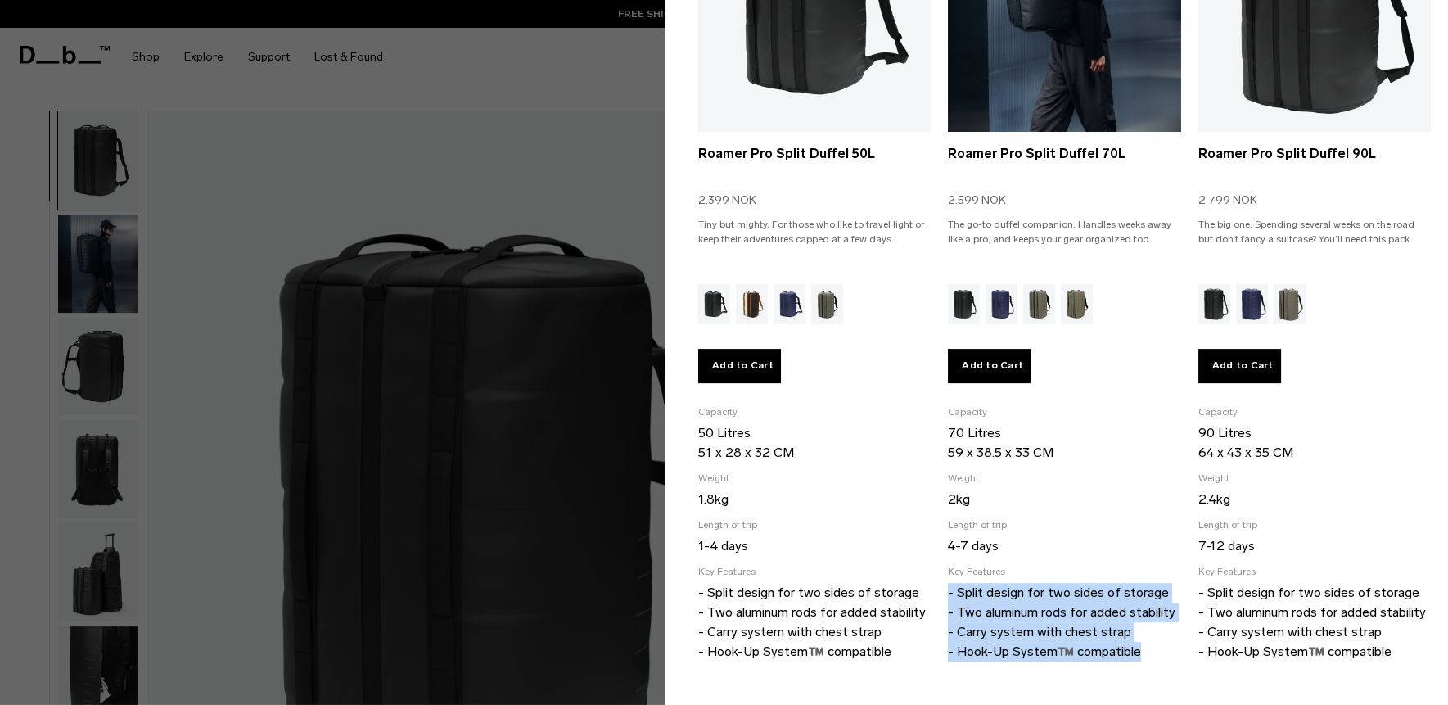
drag, startPoint x: 941, startPoint y: 579, endPoint x: 1014, endPoint y: 439, distance: 158.5
click at [1171, 667] on ul "Selected Roamer Pro Split Duffel 50L 2.399 NOK Tiny but mighty. For those who l…" at bounding box center [1064, 284] width 733 height 822
copy p "- Split design for two sides of storage - Two aluminum rods for added stability…"
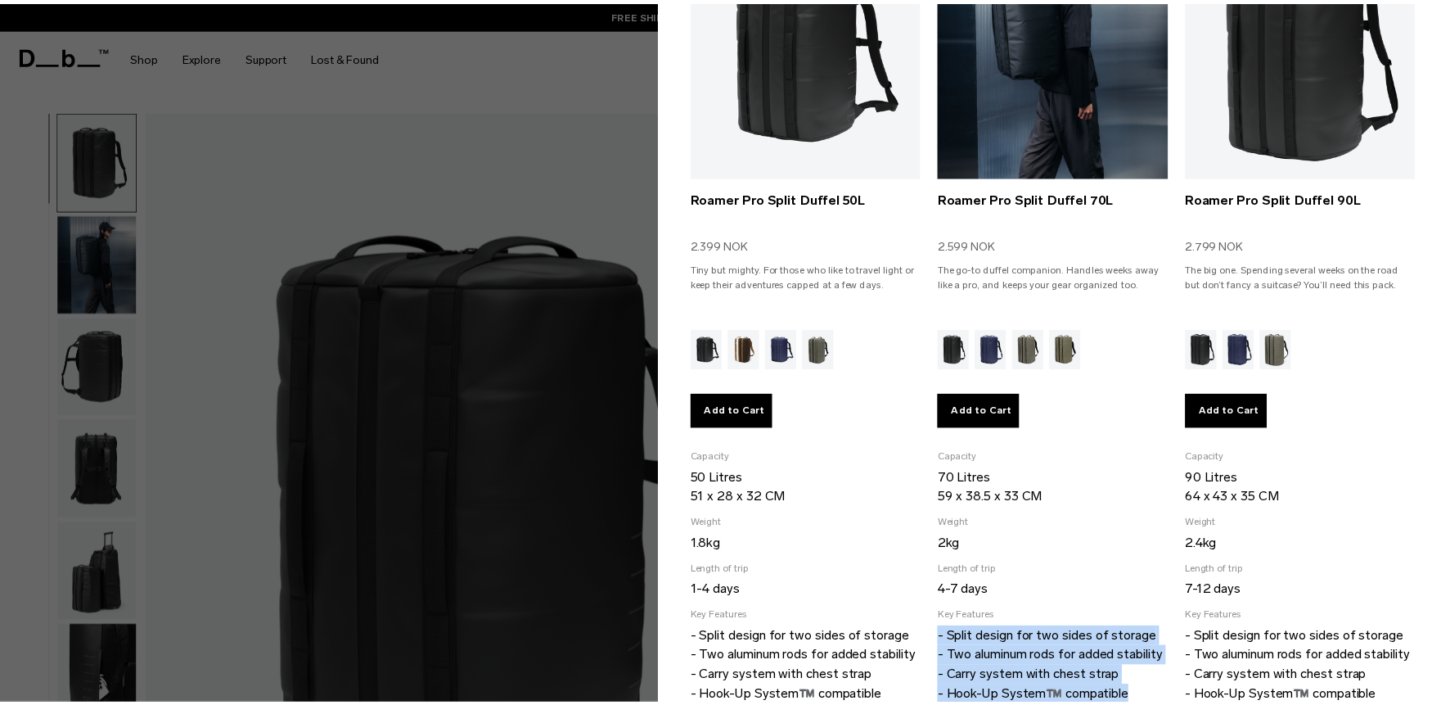
scroll to position [234, 0]
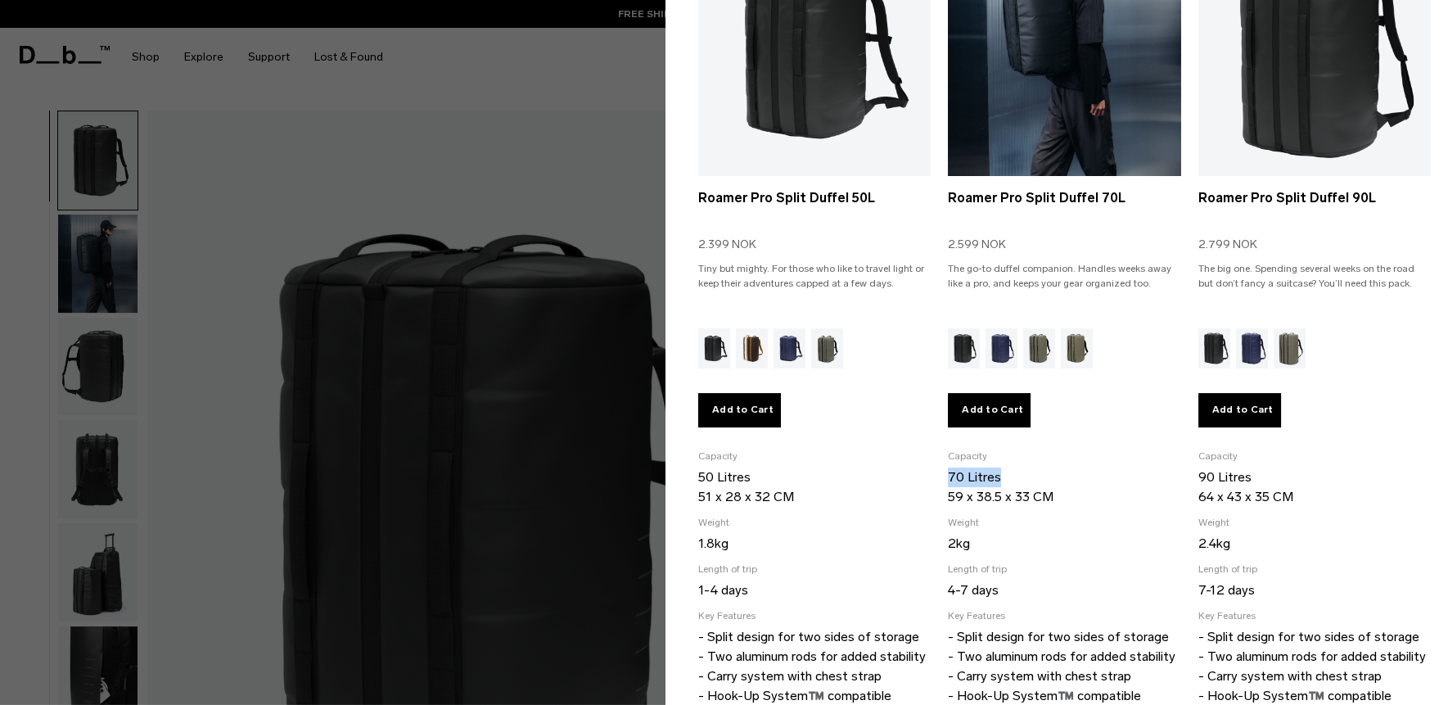
drag, startPoint x: 944, startPoint y: 471, endPoint x: 1001, endPoint y: 470, distance: 56.5
click at [1001, 470] on p "70 Litres 59 x 38.5 x 33 CM" at bounding box center [1064, 486] width 232 height 39
copy p "70 Litres"
drag, startPoint x: 943, startPoint y: 493, endPoint x: 1063, endPoint y: 490, distance: 120.3
click at [1063, 490] on p "70 Litres 59 x 38.5 x 33 CM" at bounding box center [1064, 486] width 232 height 39
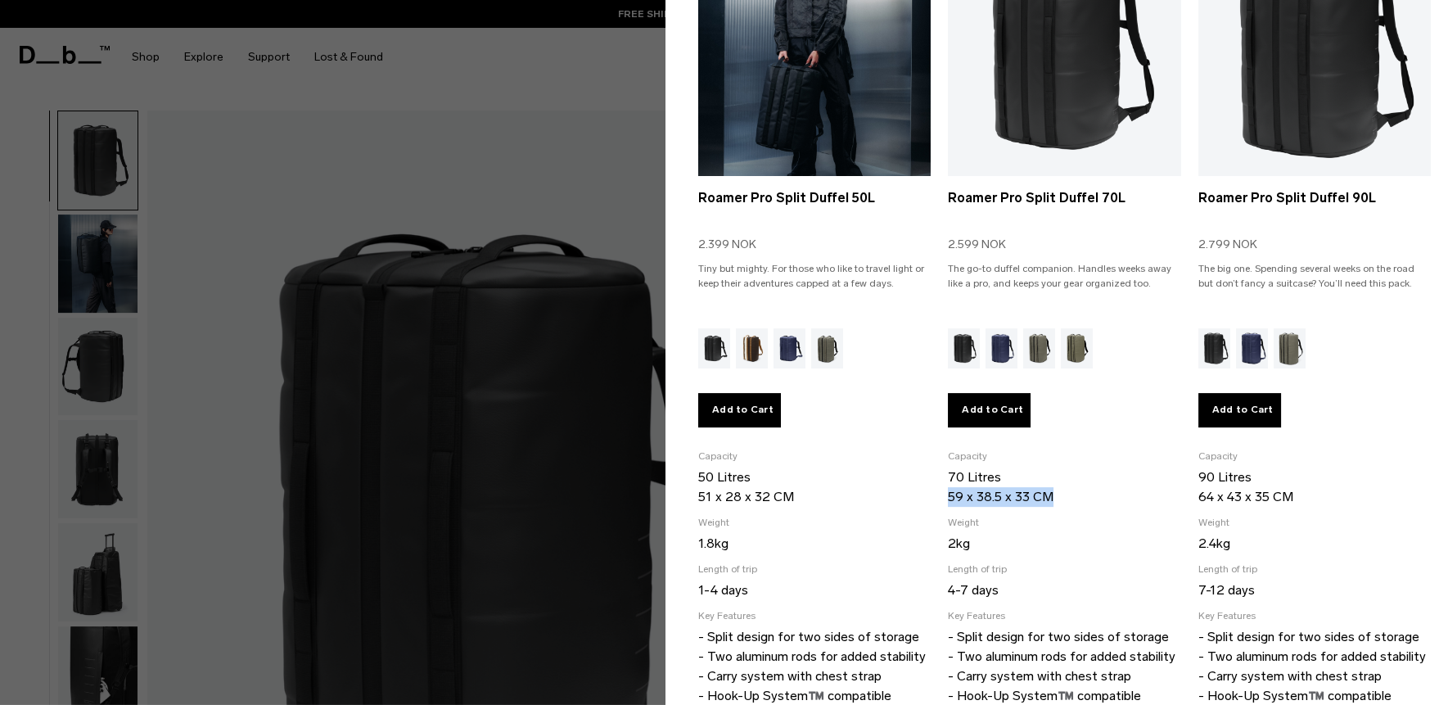
copy p "59 x 38.5 x 33 CM"
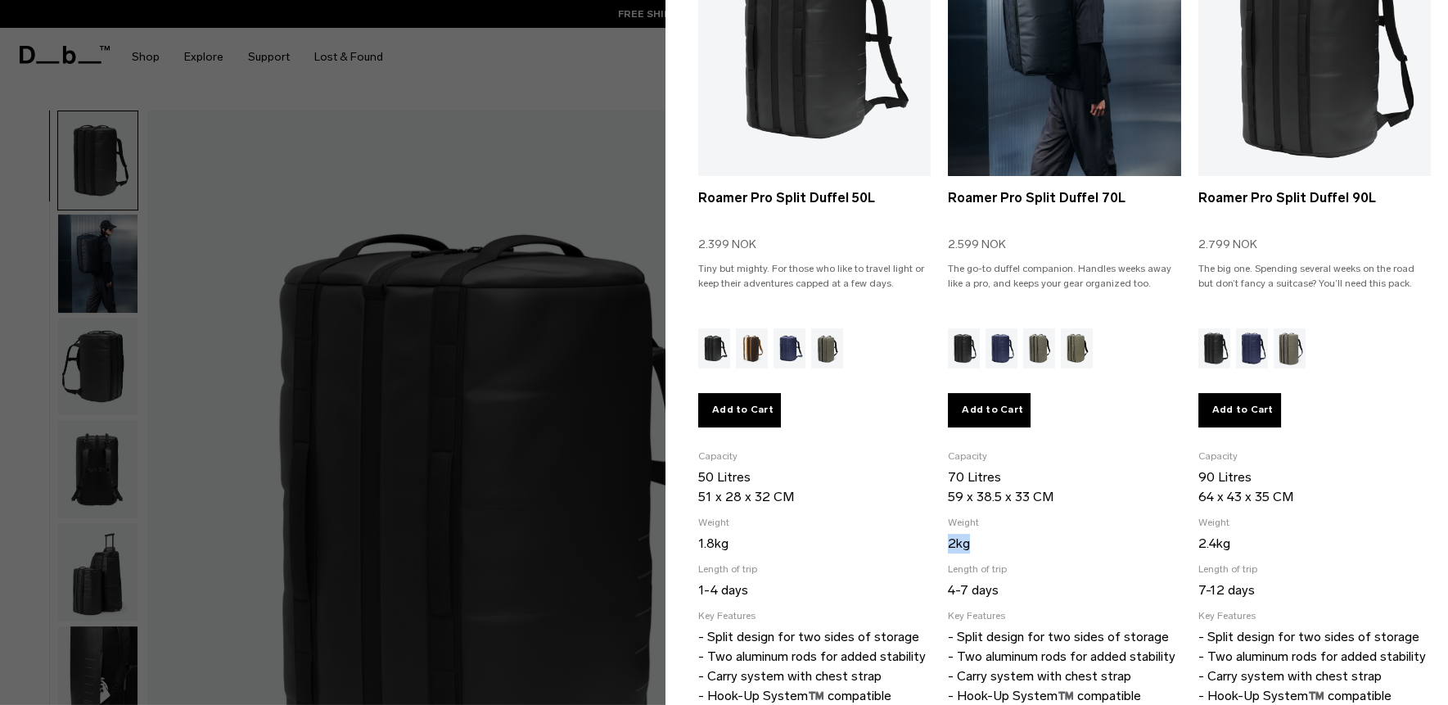
drag, startPoint x: 939, startPoint y: 540, endPoint x: 981, endPoint y: 540, distance: 41.7
click at [981, 540] on ul "Selected Roamer Pro Split Duffel 50L 2.399 NOK Tiny but mighty. For those who l…" at bounding box center [1064, 328] width 733 height 822
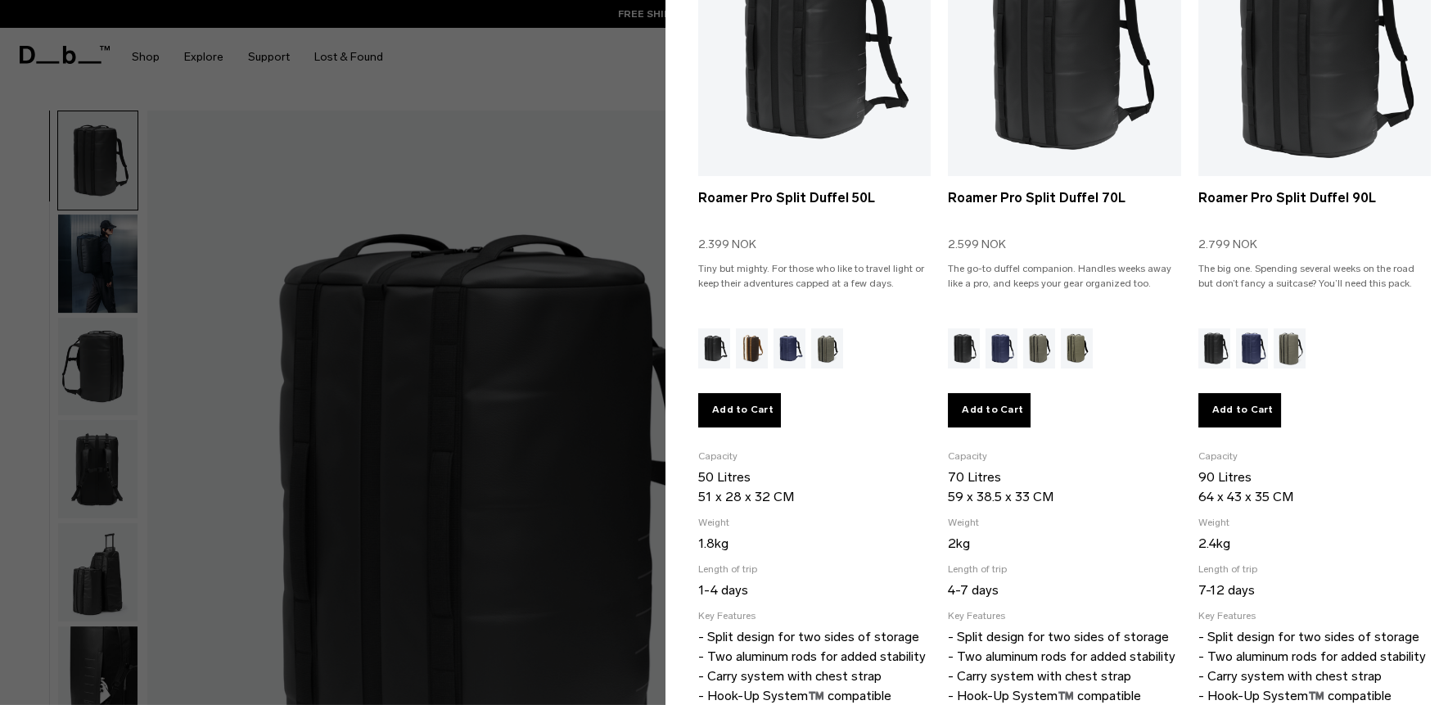
click at [554, 267] on div at bounding box center [724, 352] width 1448 height 705
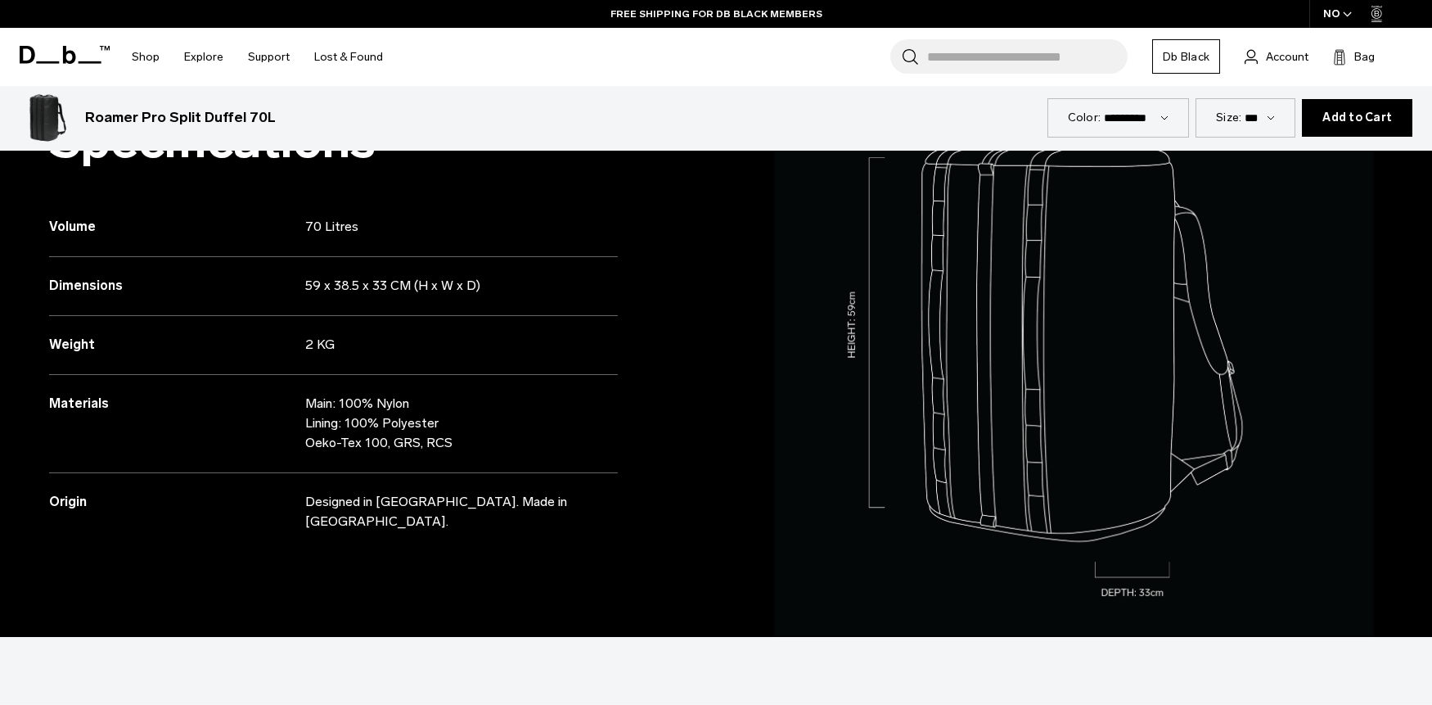
scroll to position [1553, 0]
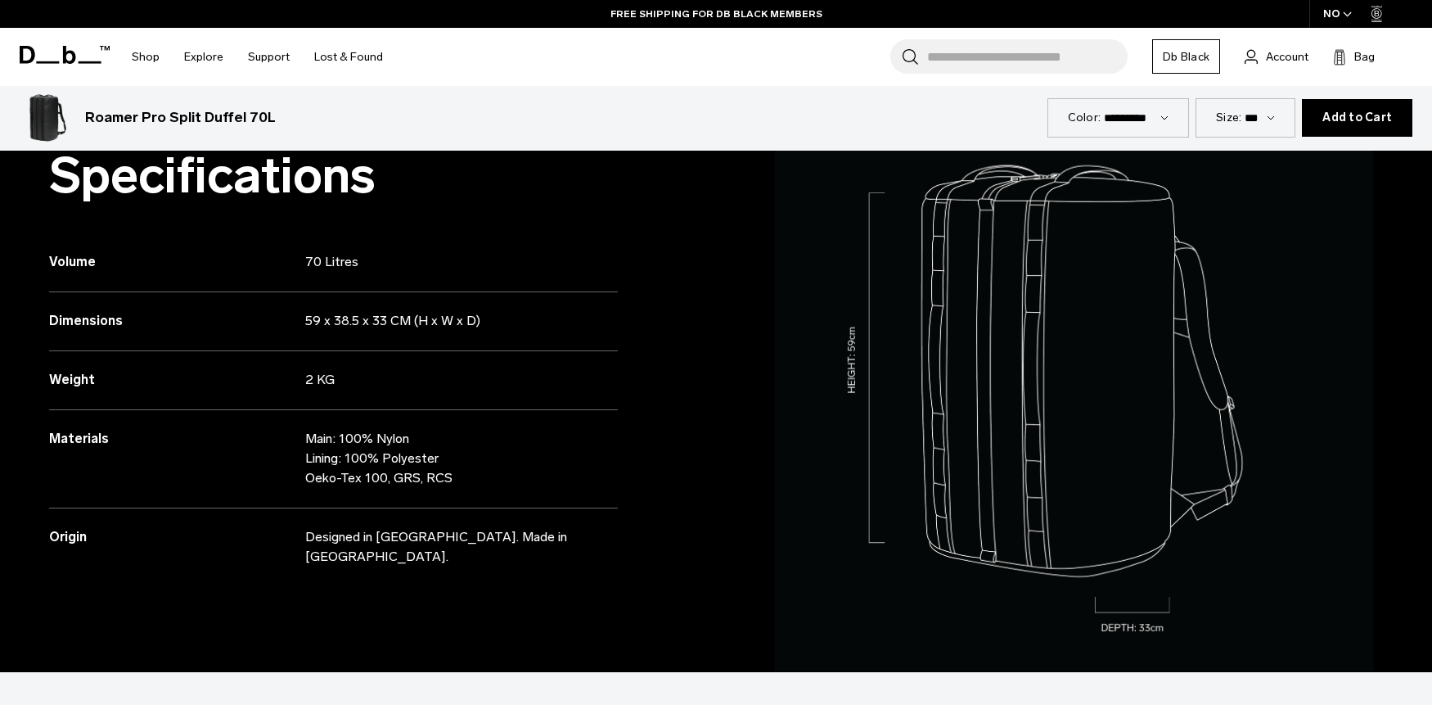
drag, startPoint x: 306, startPoint y: 320, endPoint x: 611, endPoint y: 312, distance: 304.5
click at [611, 310] on div "Dimensions 59 x 38.5 x 33 CM (H x W x D)" at bounding box center [333, 321] width 569 height 59
copy div "59 x 38.5 x 33 CM (H x W x D)"
drag, startPoint x: 310, startPoint y: 436, endPoint x: 516, endPoint y: 468, distance: 207.9
click at [507, 472] on p "Main: 100% Nylon Lining: 100% Polyester Oeko-Tex 100, GRS, RCS" at bounding box center [447, 458] width 285 height 59
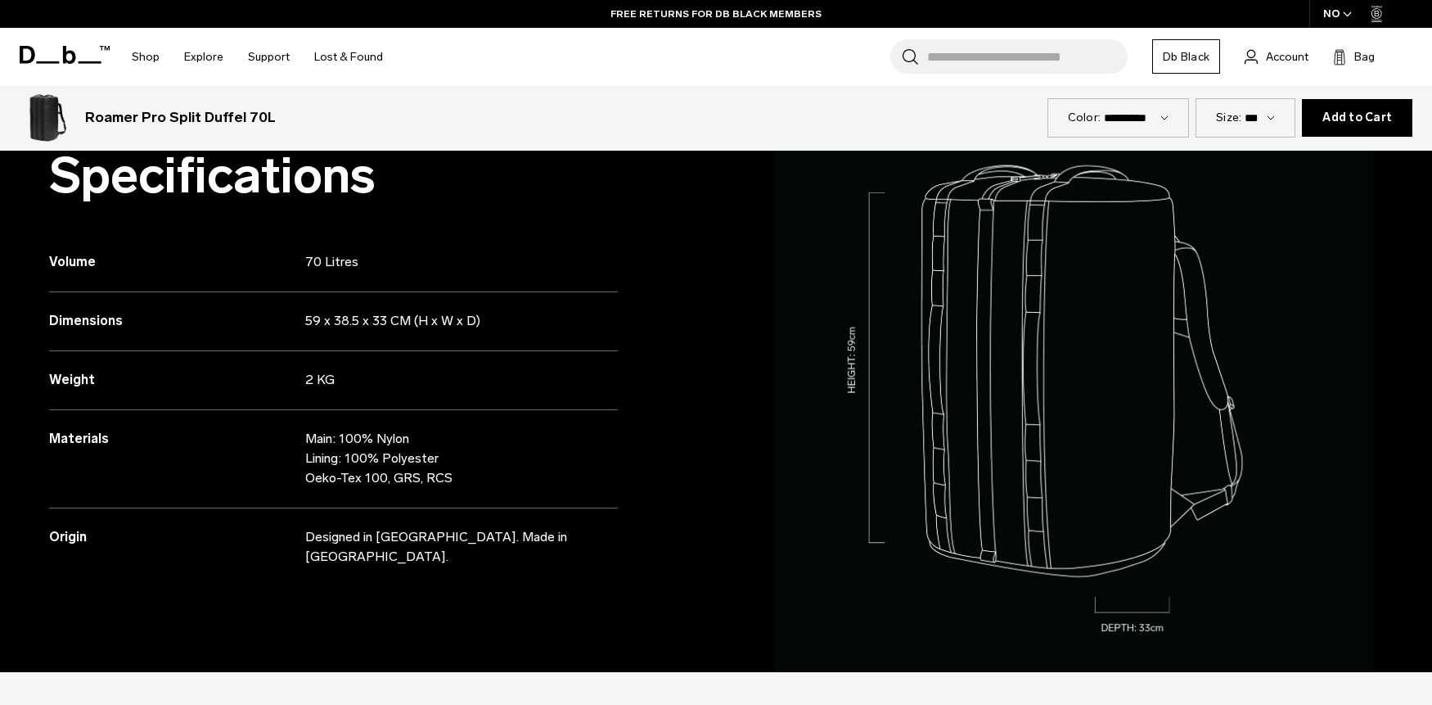
copy p "Main: 100% Nylon Lining: 100% Polyester Oeko-Tex 100, GRS, RCS"
drag, startPoint x: 308, startPoint y: 538, endPoint x: 656, endPoint y: 520, distance: 349.1
click at [646, 534] on div "Specifications Volume 70 Litres Dimensions 59 x 38.5 x 33 CM (H x W x D) Weight" at bounding box center [358, 371] width 716 height 602
copy p "Designed in [GEOGRAPHIC_DATA]. Made in [GEOGRAPHIC_DATA]."
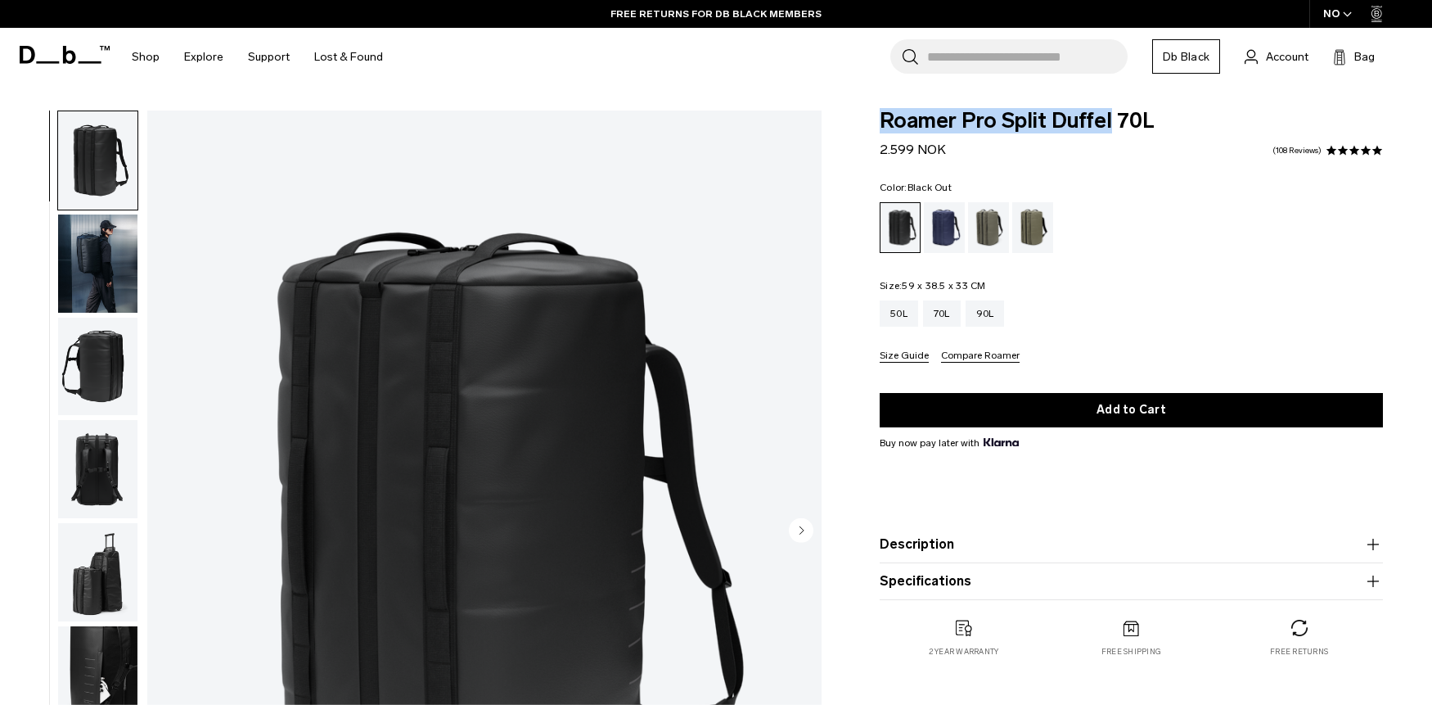
drag, startPoint x: 968, startPoint y: 128, endPoint x: 1110, endPoint y: 123, distance: 141.7
click at [1110, 123] on span "Roamer Pro Split Duffel 70L" at bounding box center [1131, 120] width 503 height 21
copy span "Roamer Pro Split Duffel"
click at [903, 318] on div "50L" at bounding box center [899, 313] width 38 height 26
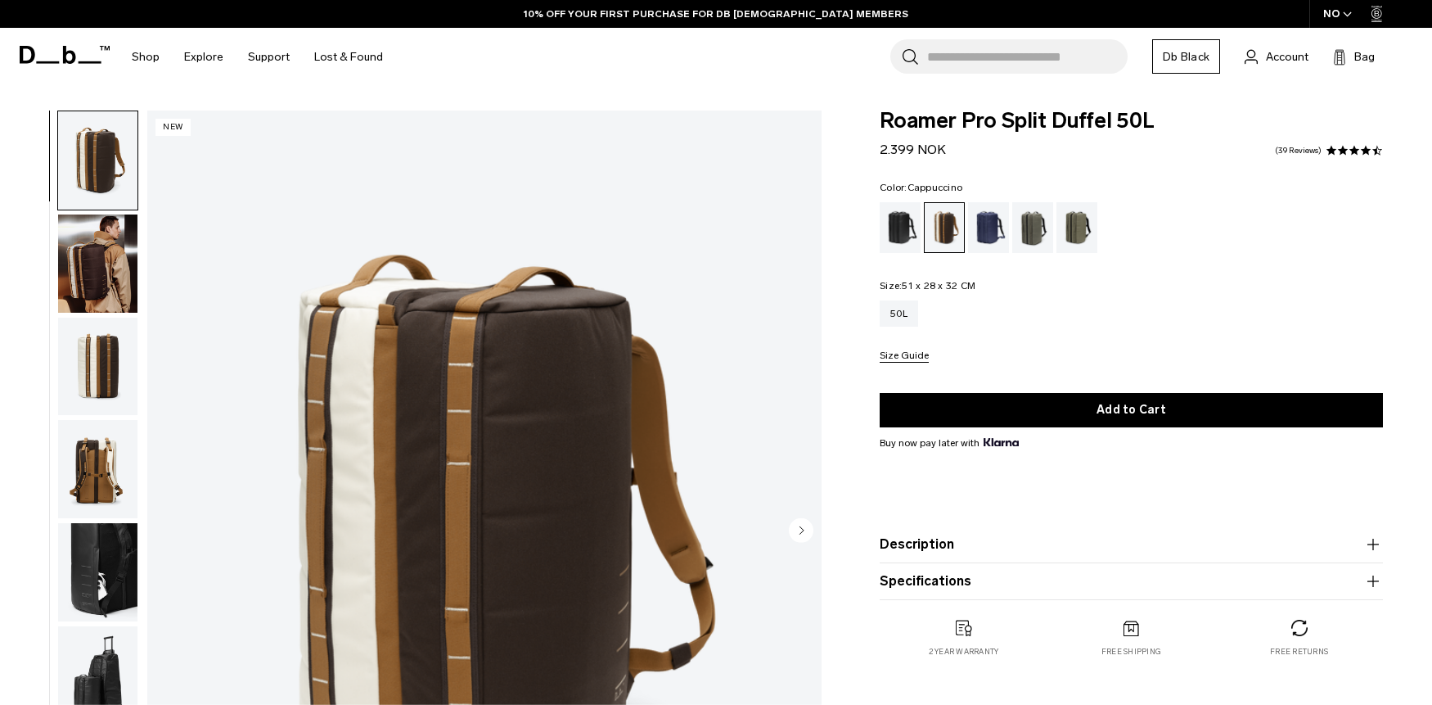
click at [912, 363] on button "Size Guide" at bounding box center [904, 356] width 49 height 12
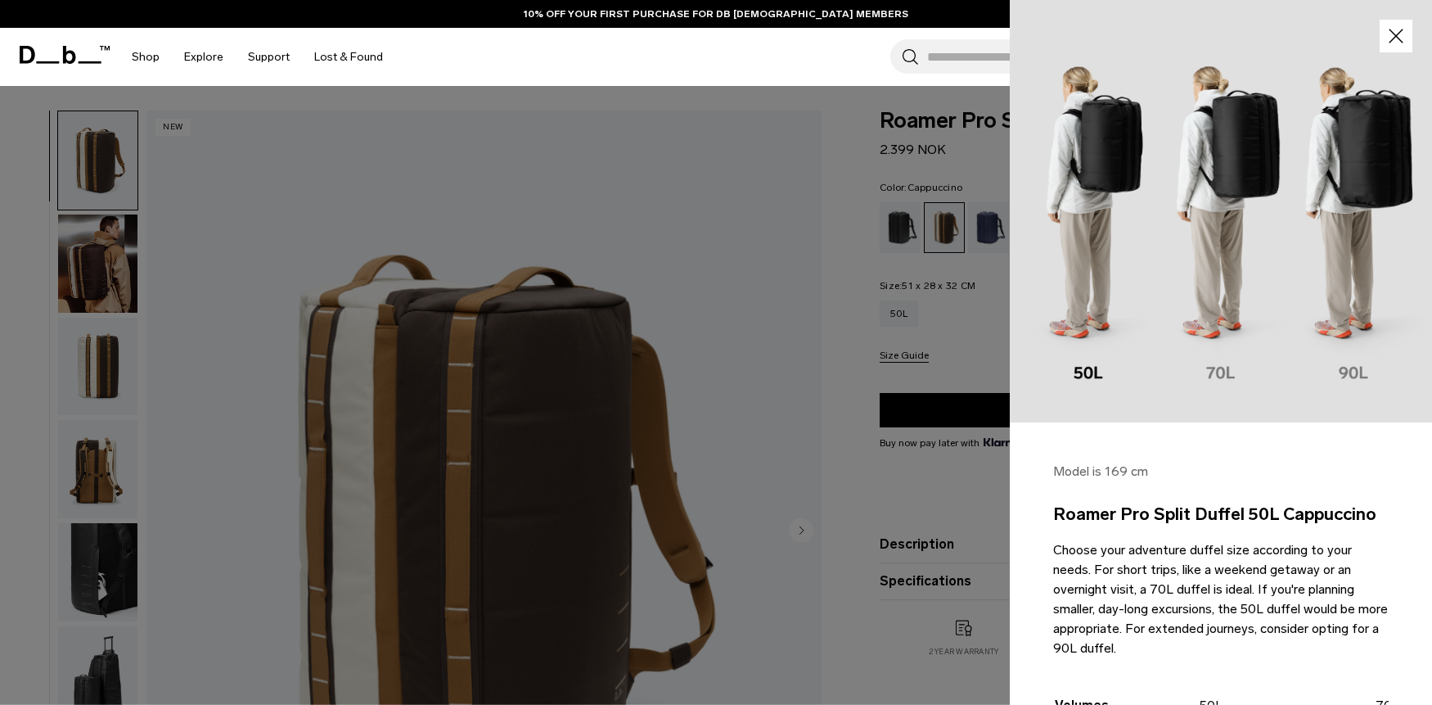
click at [941, 363] on div at bounding box center [716, 352] width 1432 height 705
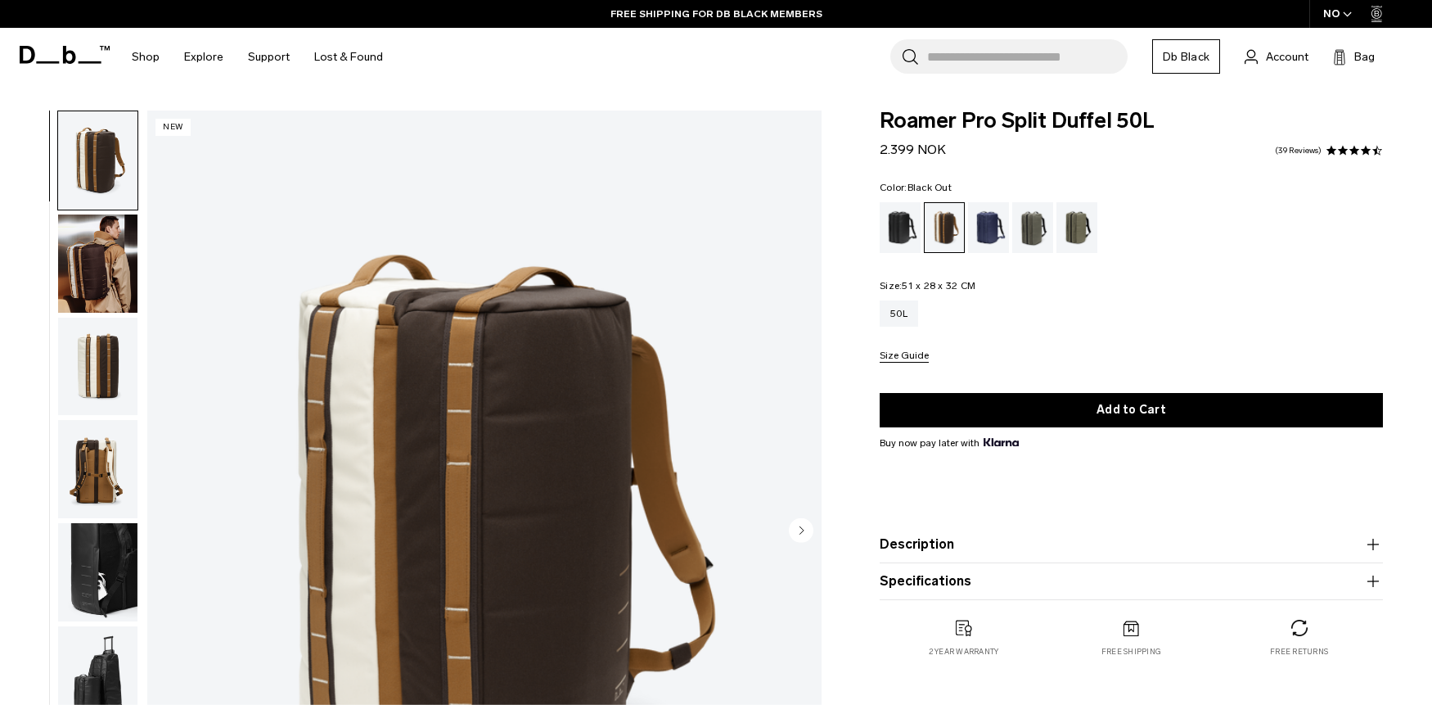
click at [901, 227] on div "Black Out" at bounding box center [901, 227] width 42 height 51
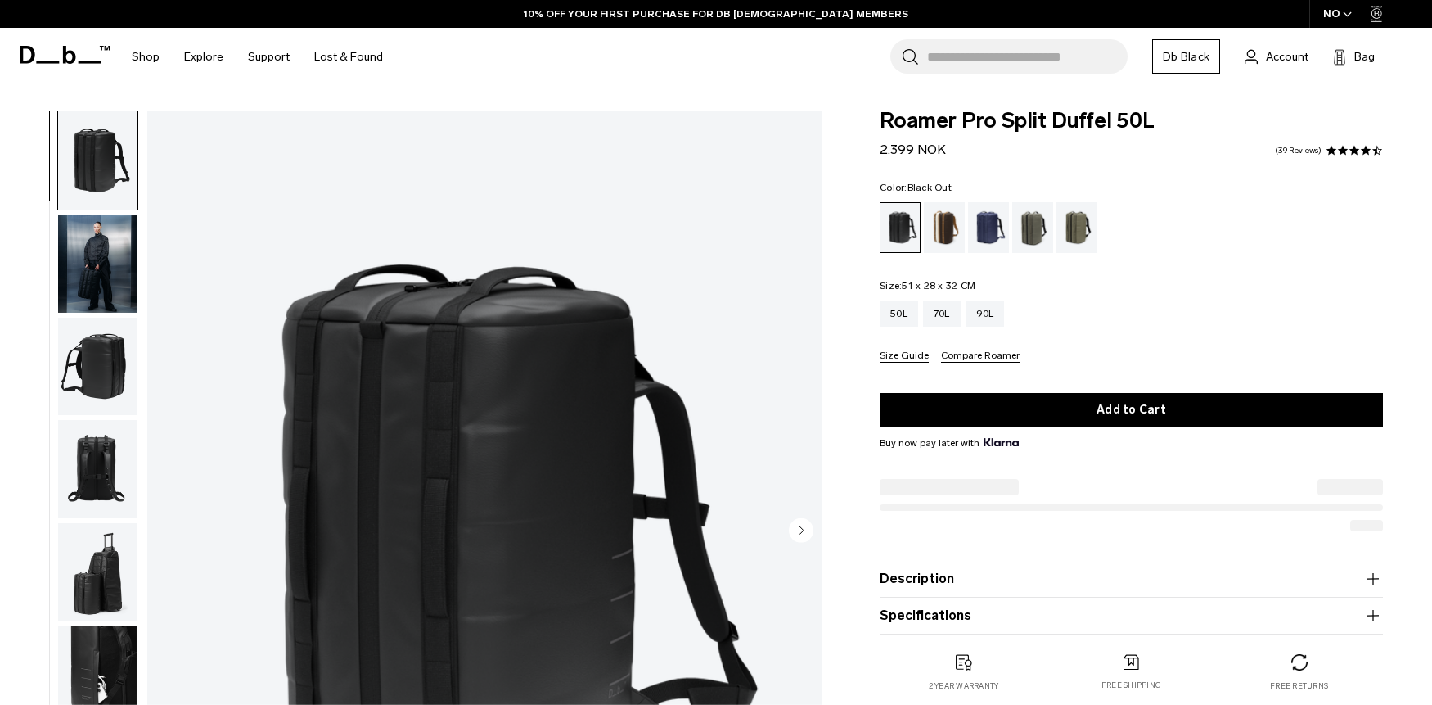
click at [977, 354] on button "Compare Roamer" at bounding box center [980, 356] width 79 height 12
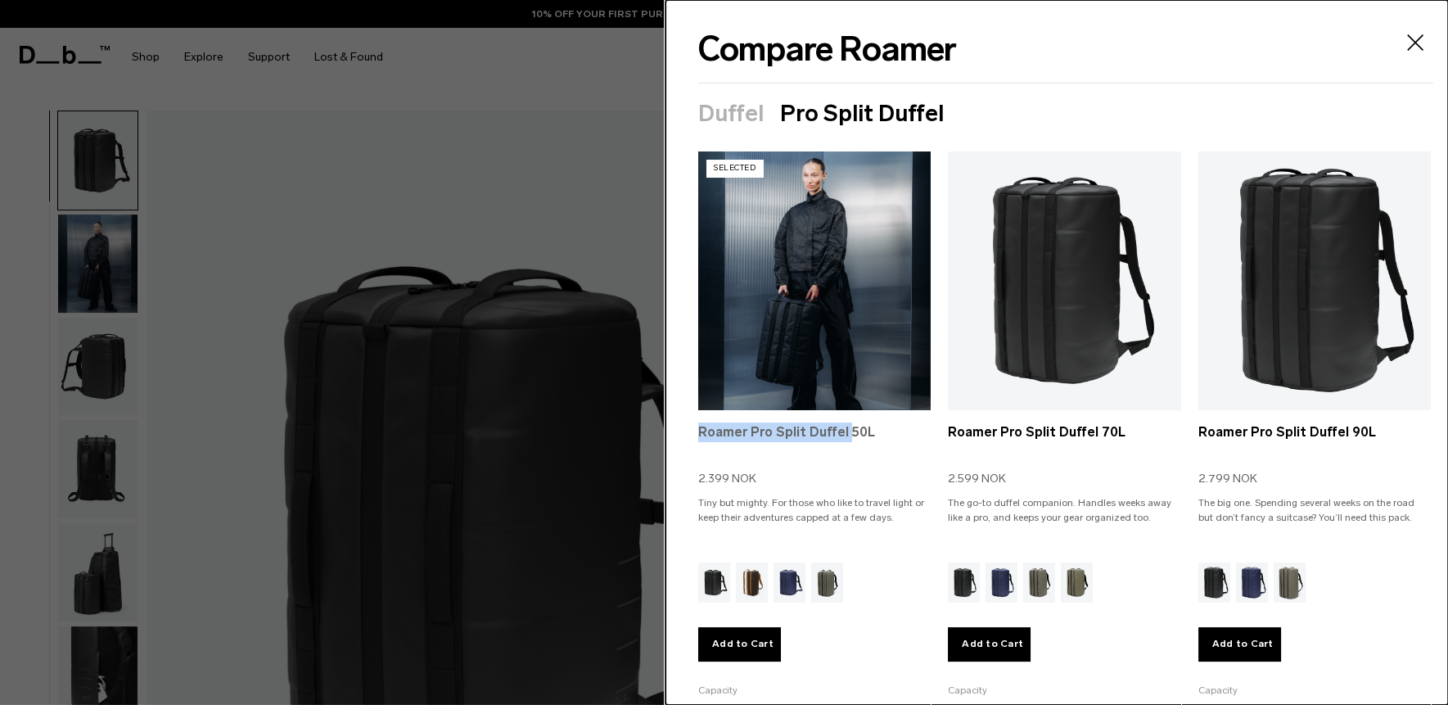
drag, startPoint x: 687, startPoint y: 426, endPoint x: 842, endPoint y: 428, distance: 154.7
click at [842, 428] on section "Duffel Pro Split Duffel Selected Roamer Duffel Backpack 25L 1.399 NOK Creating …" at bounding box center [1056, 537] width 782 height 872
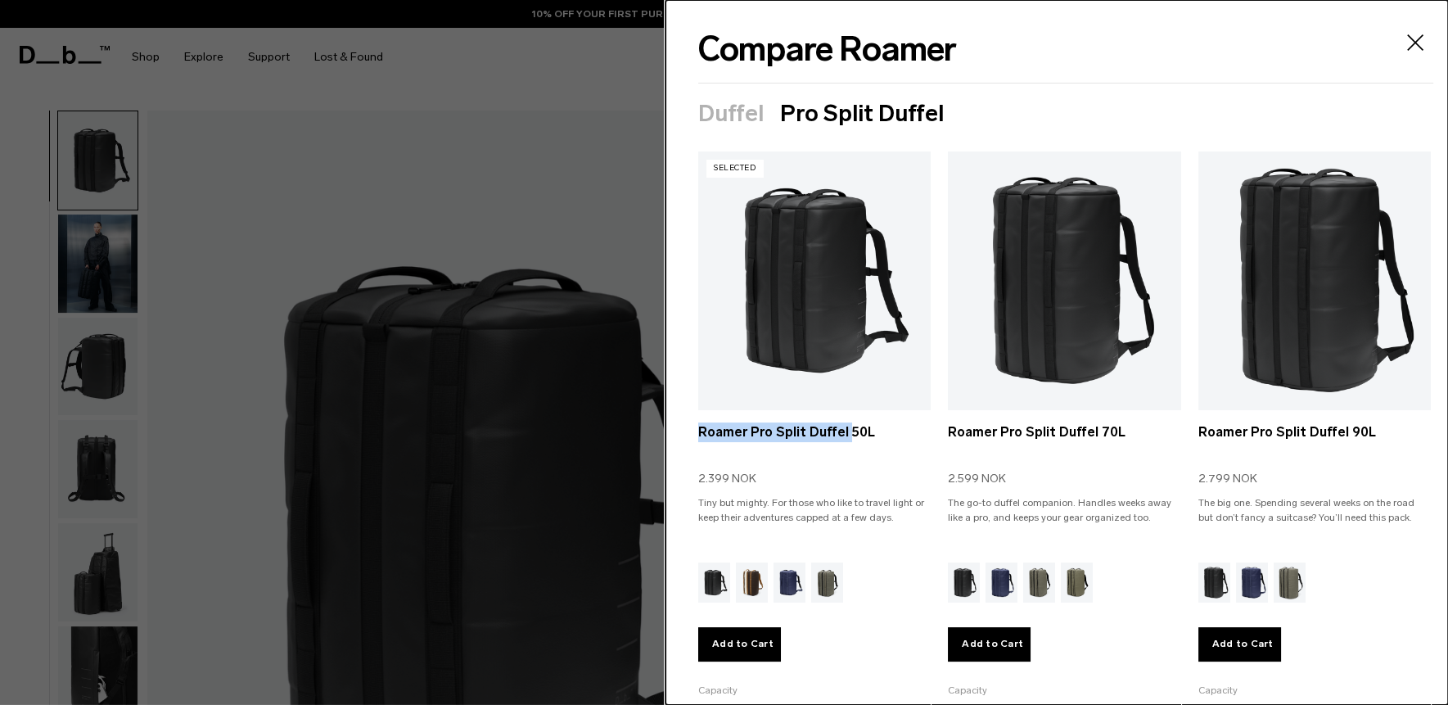
copy link "Roamer Pro Split Duffel"
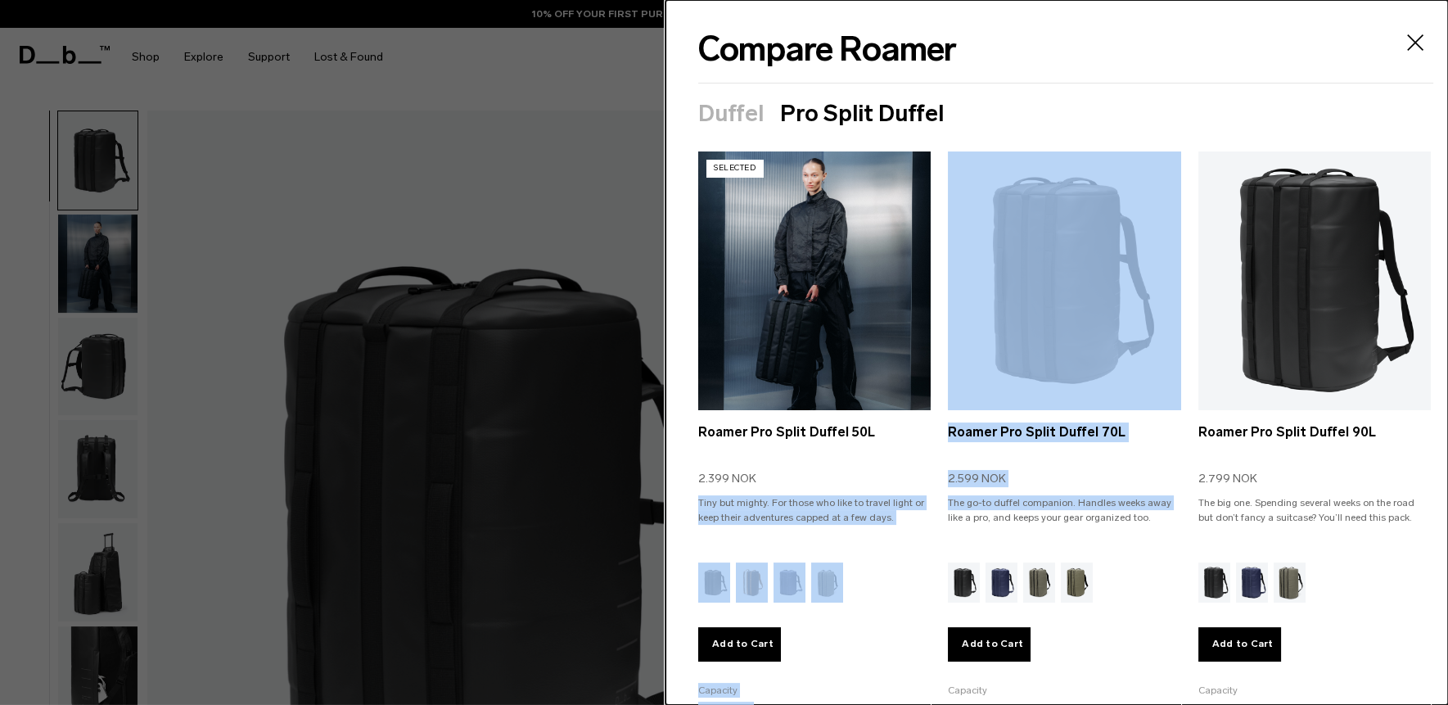
drag, startPoint x: 722, startPoint y: 498, endPoint x: 840, endPoint y: 279, distance: 249.0
click at [930, 507] on ul "Selected Roamer Pro Split Duffel 50L 2.399 NOK Tiny but mighty. For those who l…" at bounding box center [1064, 562] width 733 height 822
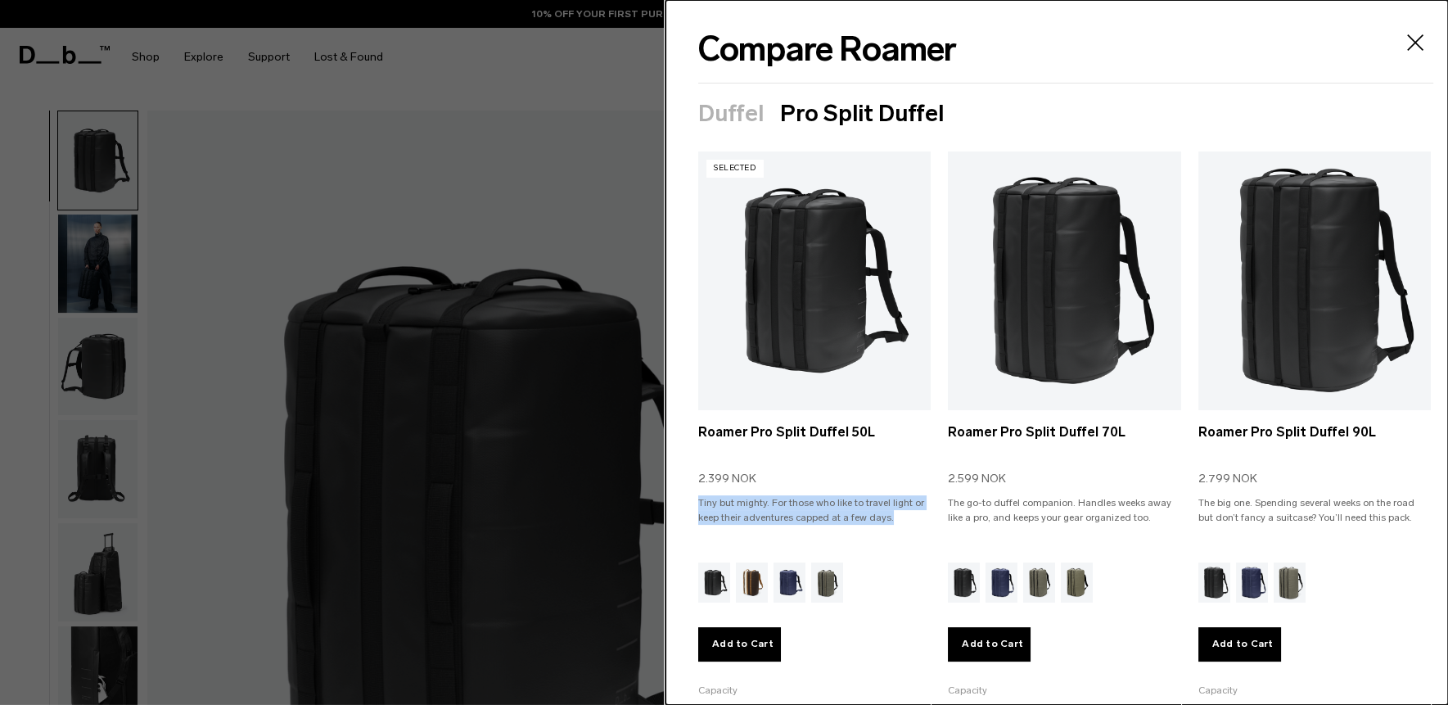
copy p "Tiny but mighty. For those who like to travel light or keep their adventures ca…"
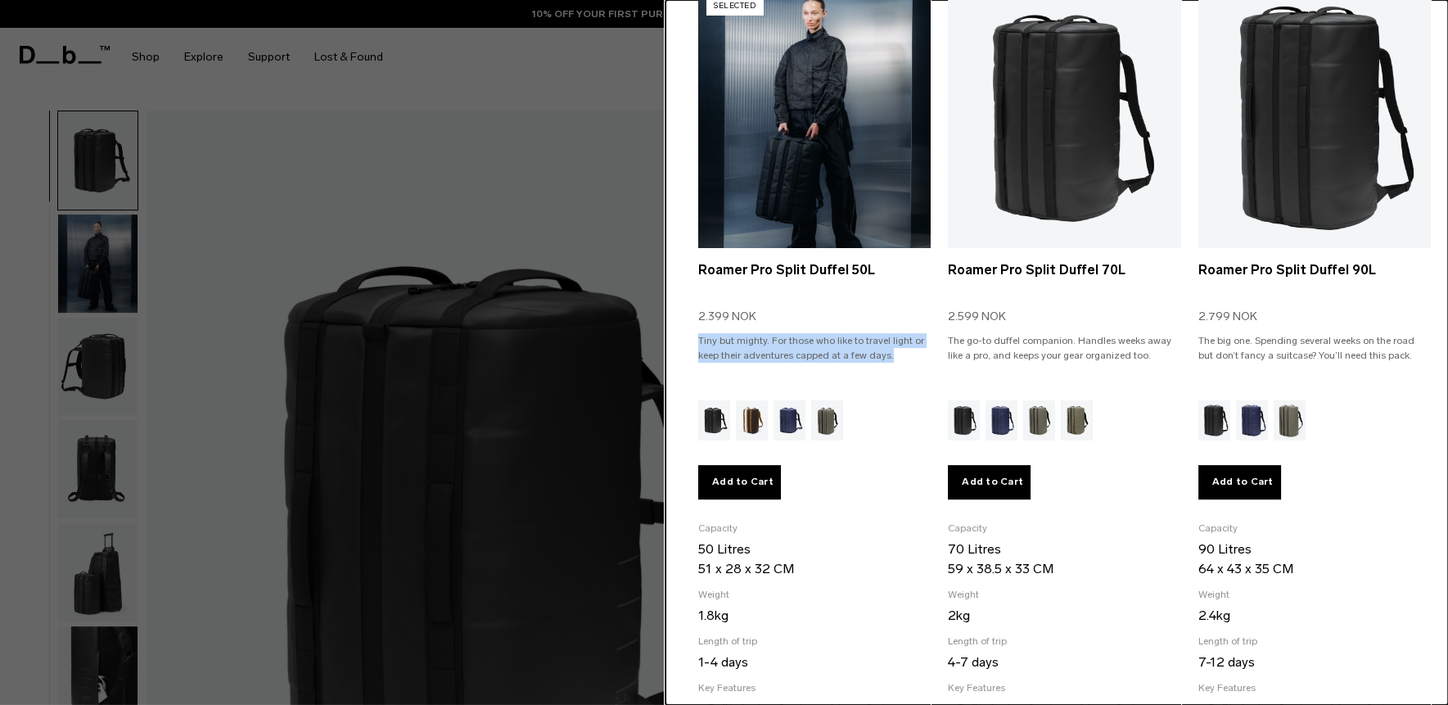
scroll to position [278, 0]
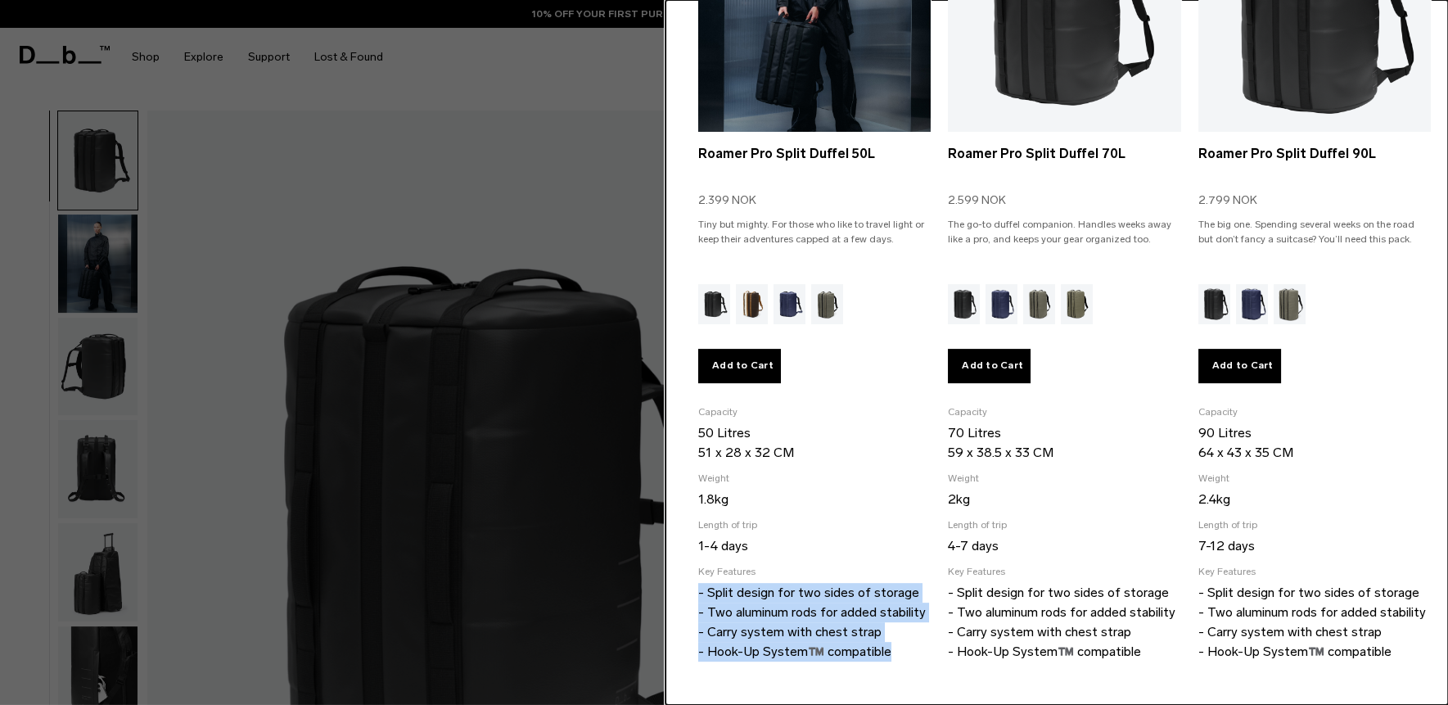
drag, startPoint x: 786, startPoint y: 606, endPoint x: 820, endPoint y: 347, distance: 261.7
click at [899, 649] on section "Duffel Pro Split Duffel Selected Roamer Duffel Backpack 25L 1.399 NOK Creating …" at bounding box center [1056, 258] width 782 height 872
copy p "- Split design for two sides of storage - Two aluminum rods for added stability…"
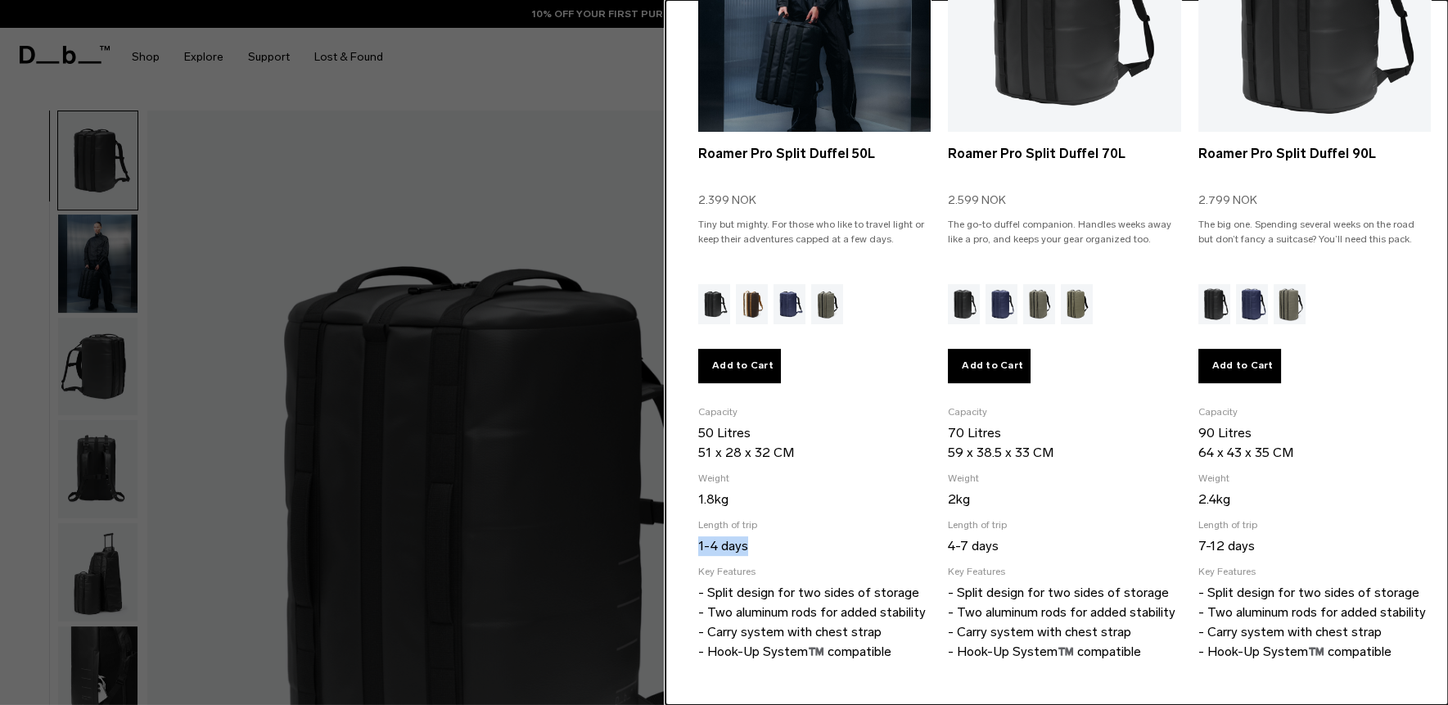
drag, startPoint x: 699, startPoint y: 535, endPoint x: 797, endPoint y: 492, distance: 107.4
click at [788, 529] on li "Length of trip 1-4 days" at bounding box center [814, 536] width 232 height 38
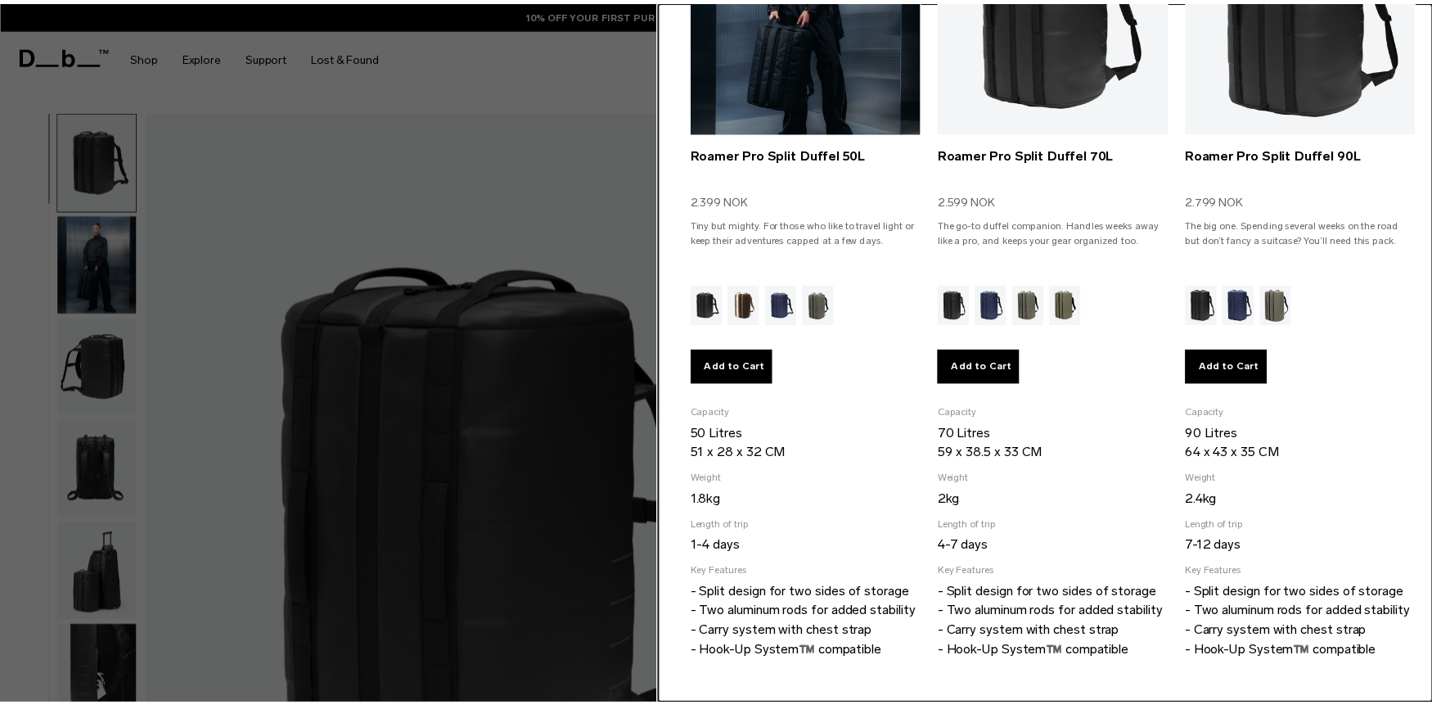
scroll to position [275, 0]
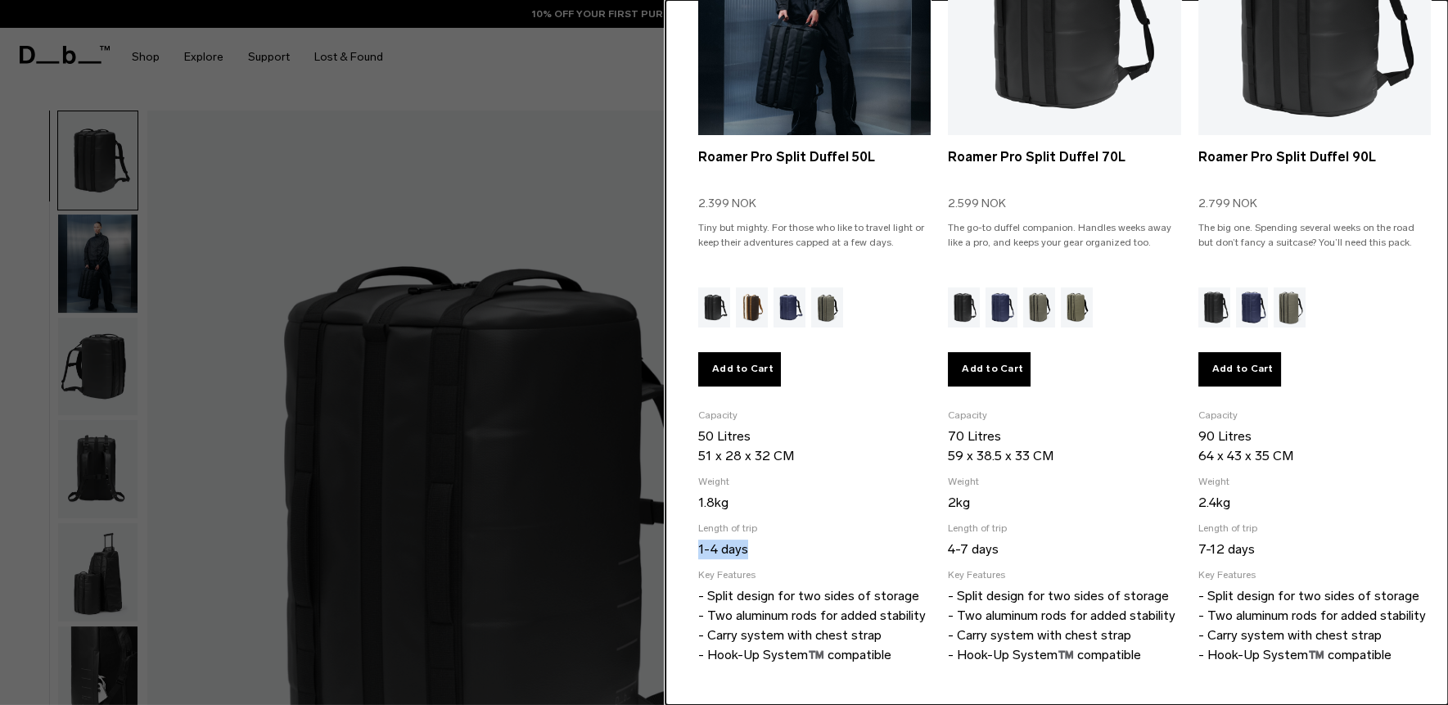
drag, startPoint x: 698, startPoint y: 536, endPoint x: 775, endPoint y: 515, distance: 79.8
click at [765, 539] on p "1-4 days" at bounding box center [814, 549] width 232 height 20
copy p "1-4 days"
drag, startPoint x: 696, startPoint y: 493, endPoint x: 717, endPoint y: 494, distance: 21.3
click at [717, 494] on section "Duffel Pro Split Duffel Selected Roamer Duffel Backpack 25L 1.399 NOK Creating …" at bounding box center [1056, 262] width 782 height 872
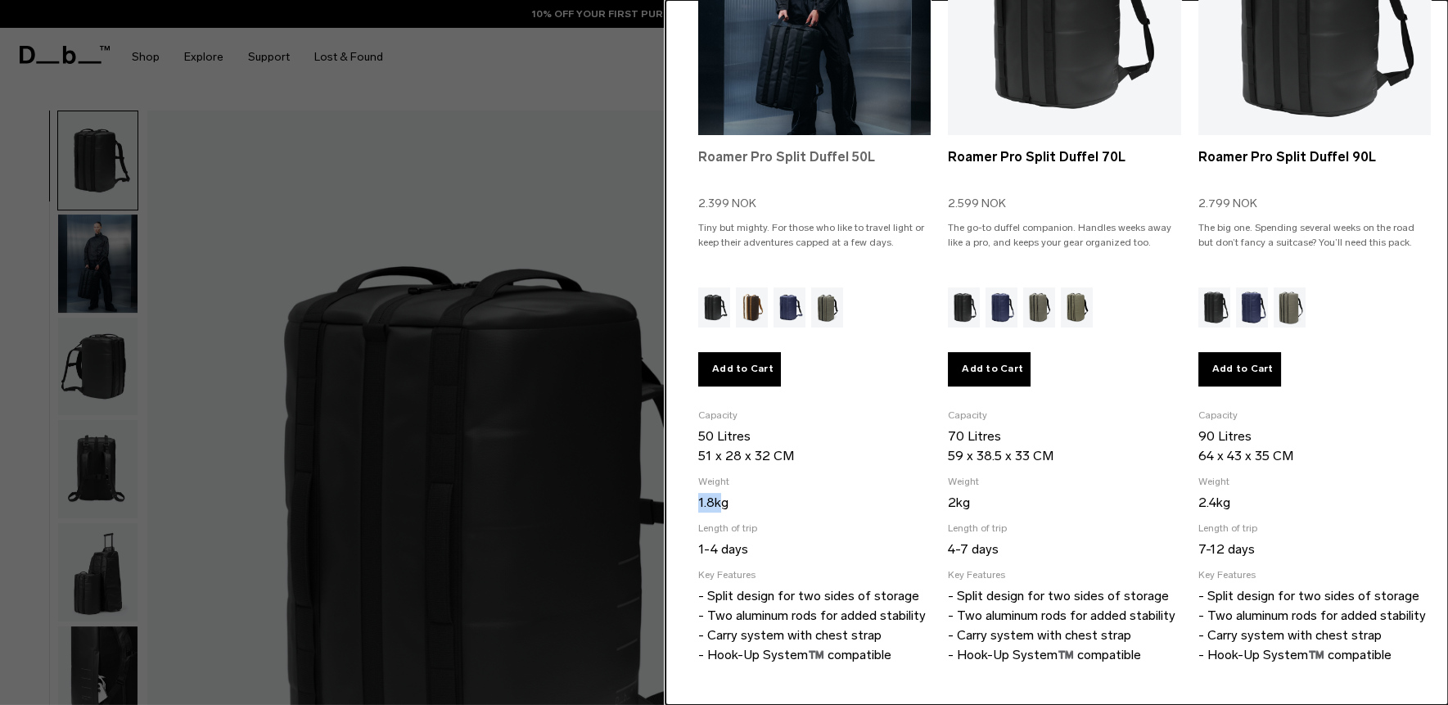
copy p "1.8k"
drag, startPoint x: 782, startPoint y: 426, endPoint x: 795, endPoint y: 426, distance: 13.1
click at [795, 426] on p "50 Litres 51 x 28 x 32 CM" at bounding box center [814, 445] width 232 height 39
copy p "50 Litres"
drag, startPoint x: 695, startPoint y: 453, endPoint x: 831, endPoint y: 450, distance: 135.9
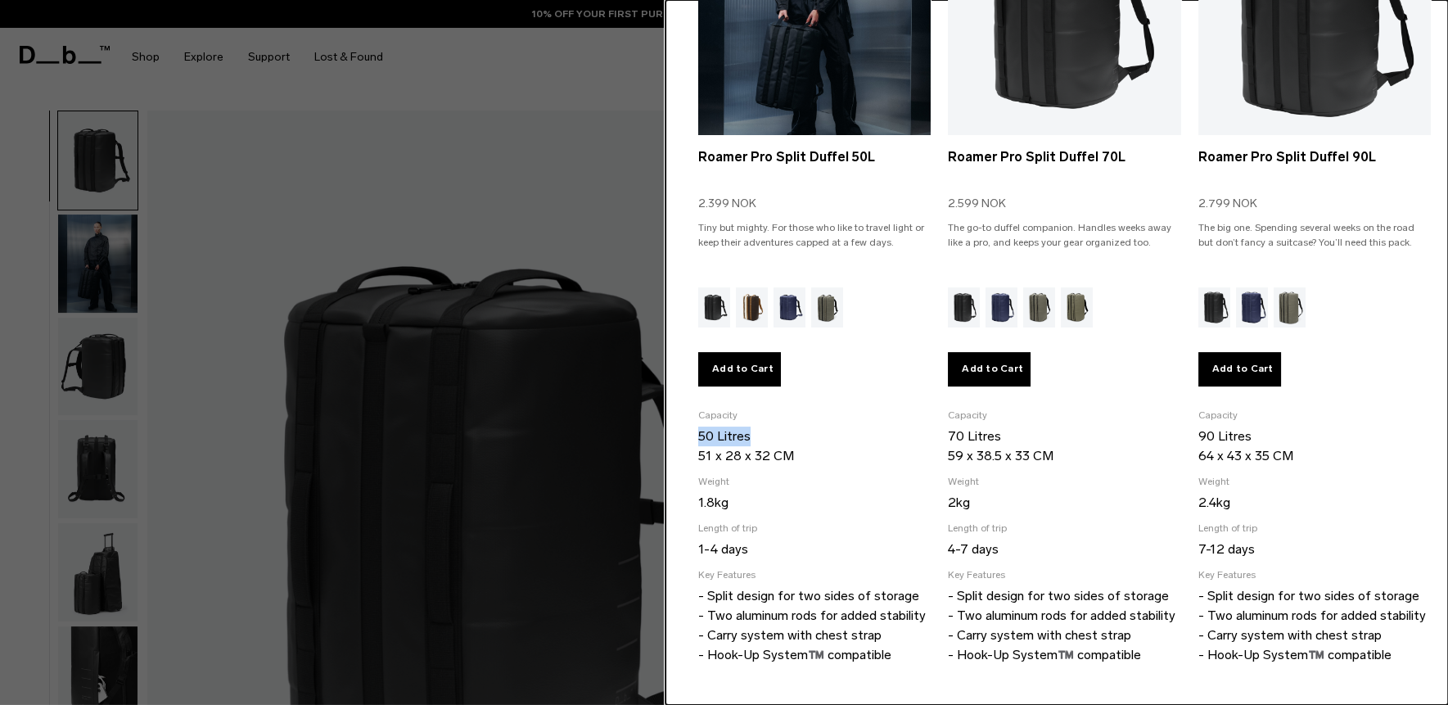
click at [831, 450] on section "Duffel Pro Split Duffel Selected Roamer Duffel Backpack 25L 1.399 NOK Creating …" at bounding box center [1056, 262] width 782 height 872
copy p "51 x 28 x 32 CM"
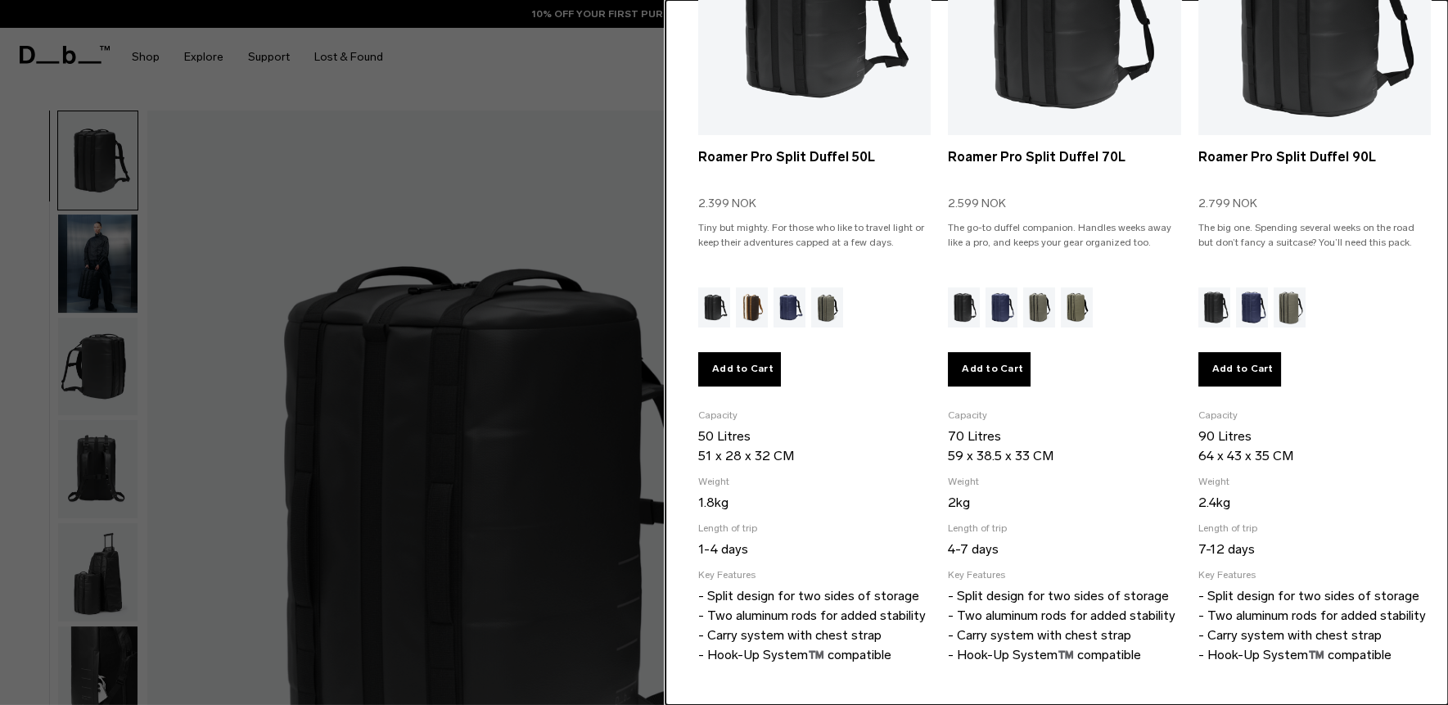
click at [627, 335] on div at bounding box center [724, 352] width 1448 height 705
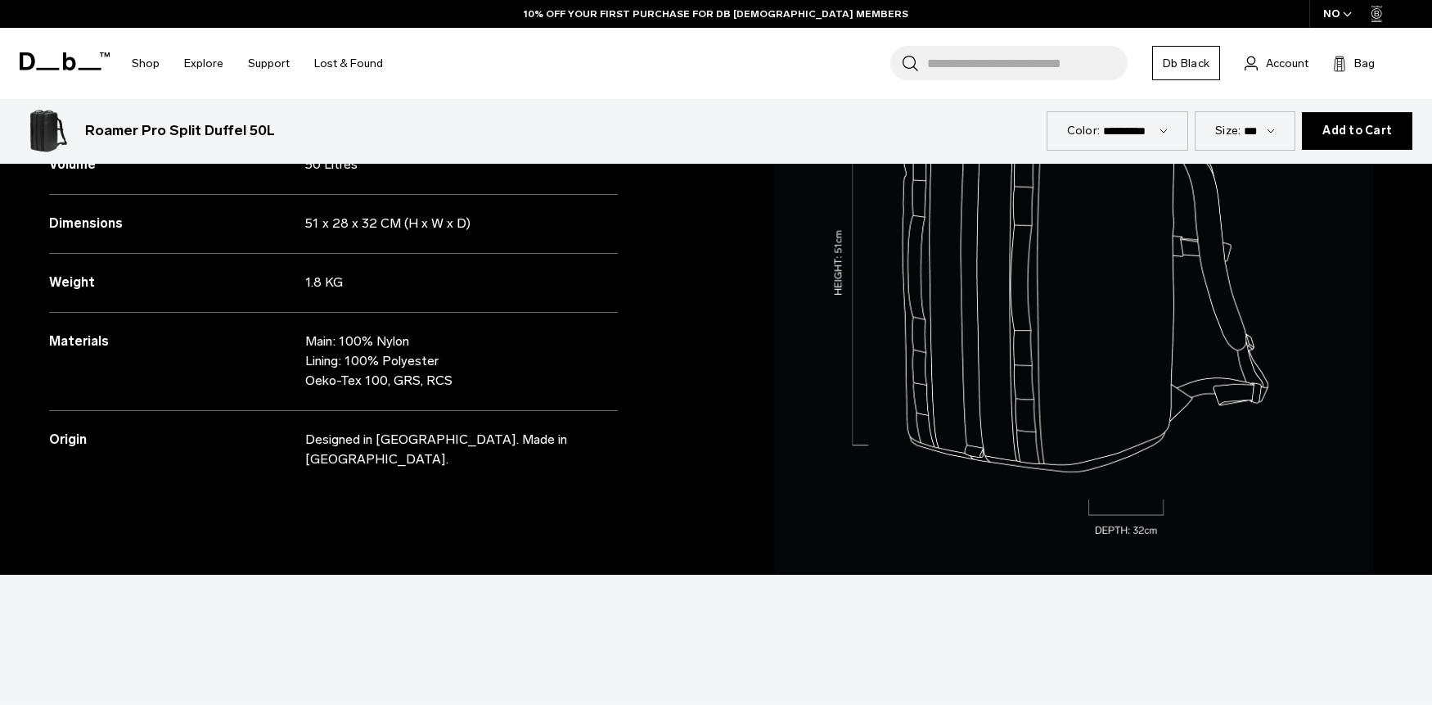
scroll to position [1458, 0]
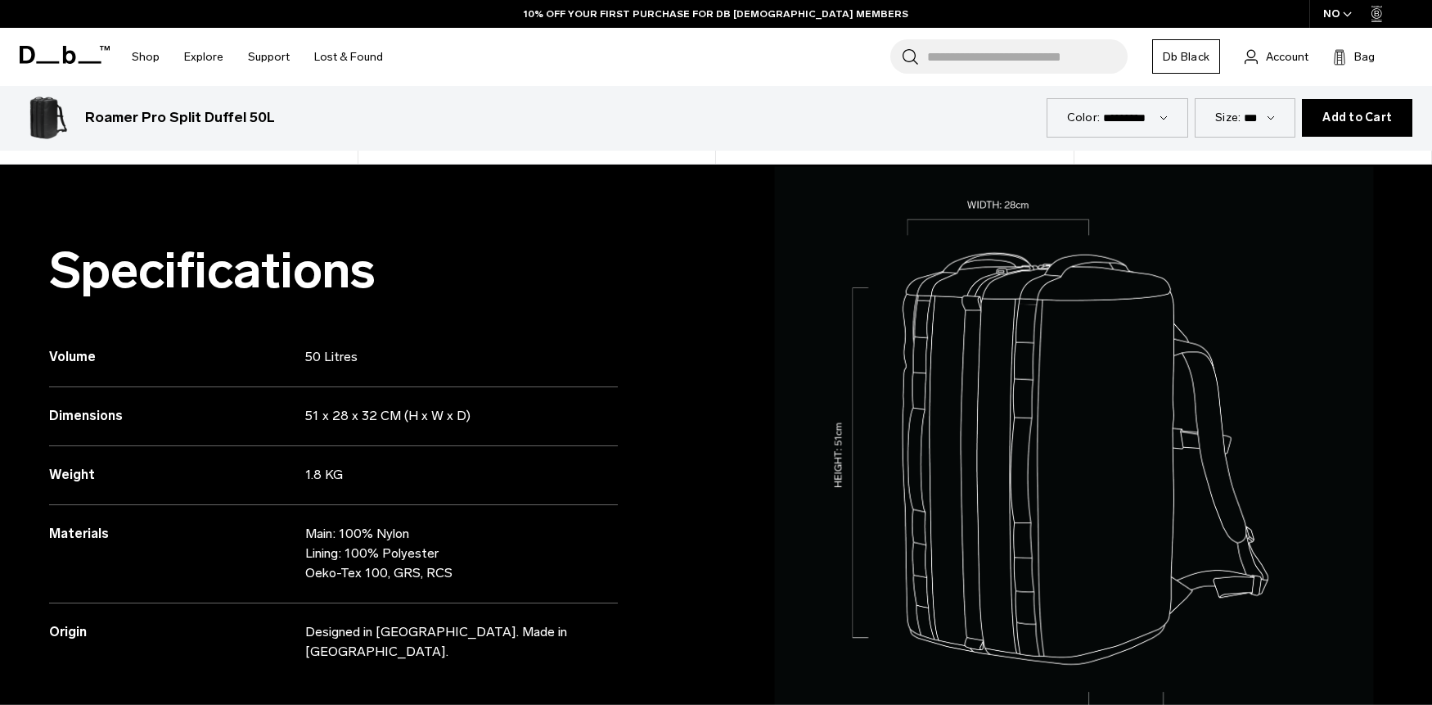
click at [394, 633] on p "Designed in [GEOGRAPHIC_DATA]. Made in [GEOGRAPHIC_DATA]." at bounding box center [447, 641] width 285 height 39
copy div "Designed in [GEOGRAPHIC_DATA]. Made in [GEOGRAPHIC_DATA]."
drag, startPoint x: 340, startPoint y: 531, endPoint x: 475, endPoint y: 568, distance: 140.0
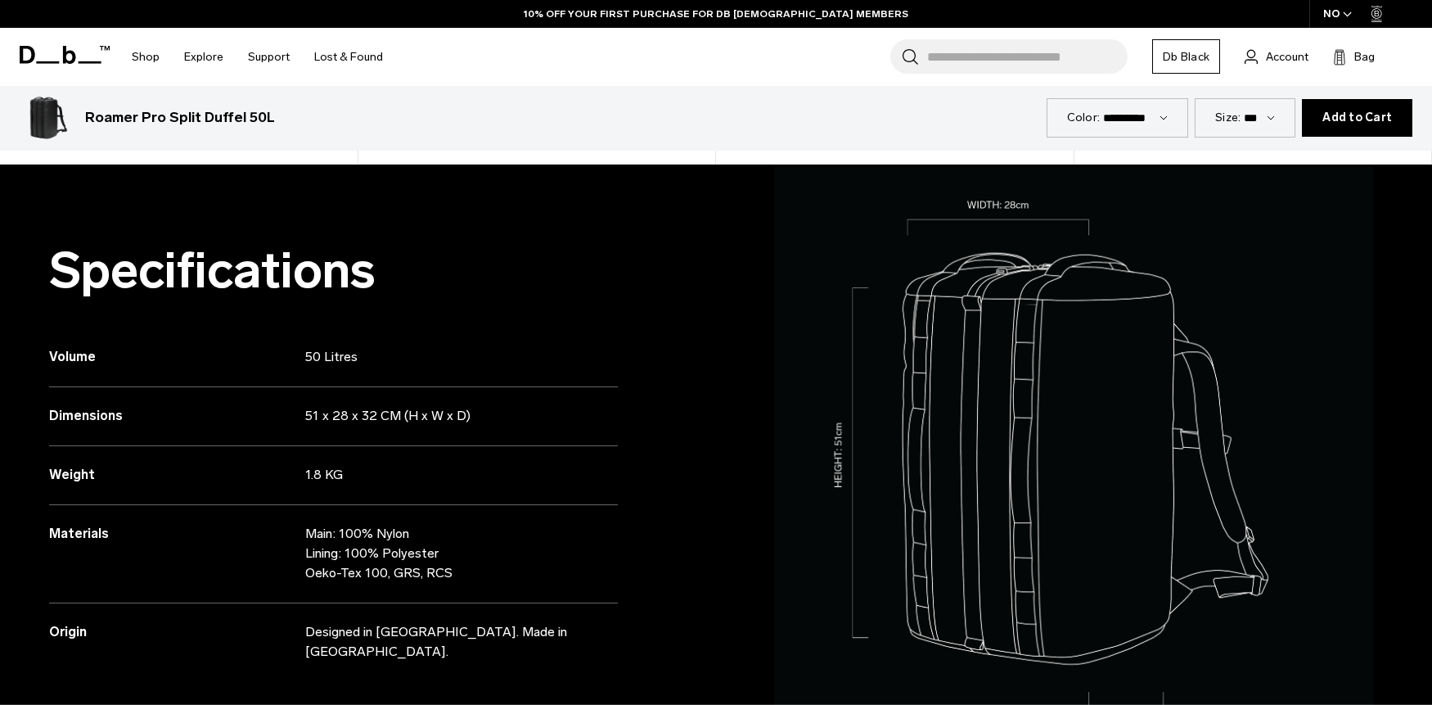
click at [480, 568] on p "Main: 100% Nylon Lining: 100% Polyester Oeko-Tex 100, GRS, RCS" at bounding box center [447, 553] width 285 height 59
drag, startPoint x: 457, startPoint y: 570, endPoint x: 298, endPoint y: 534, distance: 162.8
click at [298, 534] on div "Materials Main: 100% Nylon Lining: 100% Polyester Oeko-Tex 100, GRS, RCS" at bounding box center [333, 554] width 569 height 98
copy div "Main: 100% Nylon Lining: 100% Polyester Oeko-Tex 100, GRS, RCS"
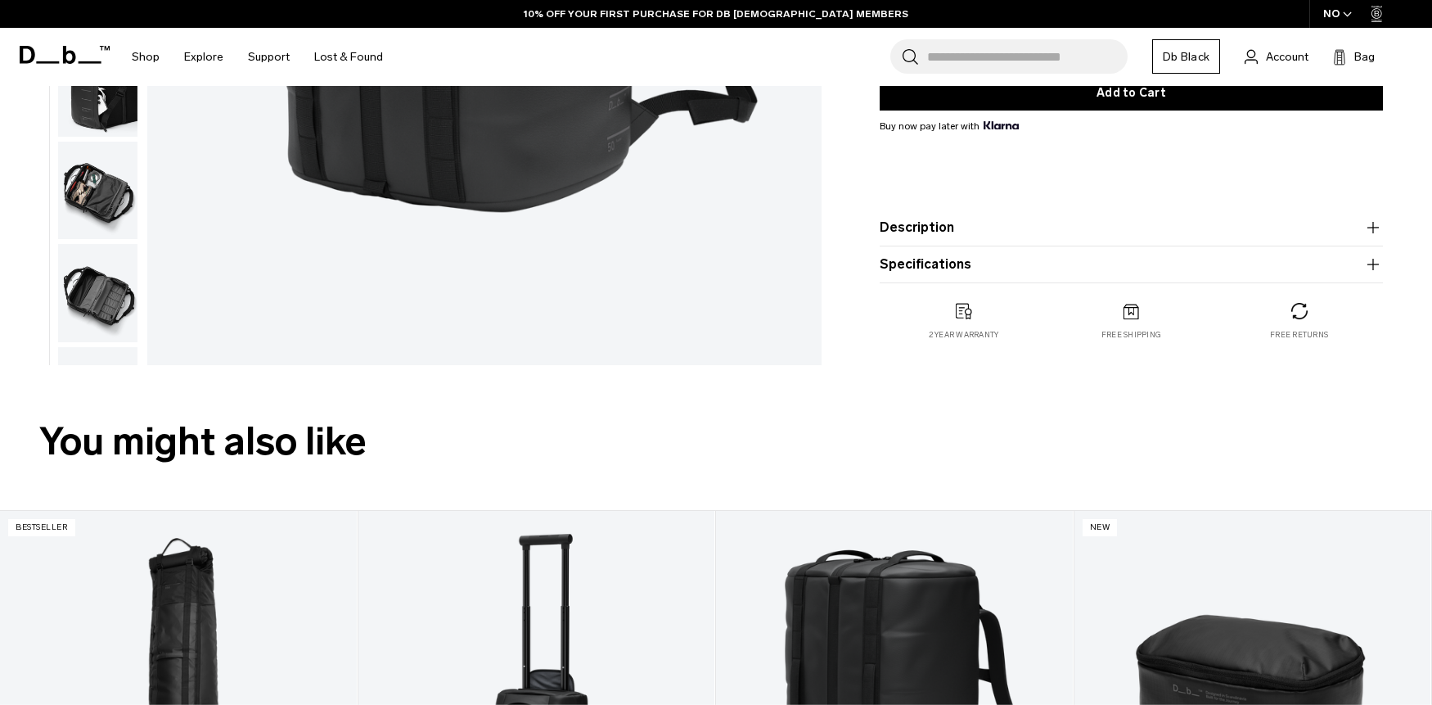
scroll to position [0, 0]
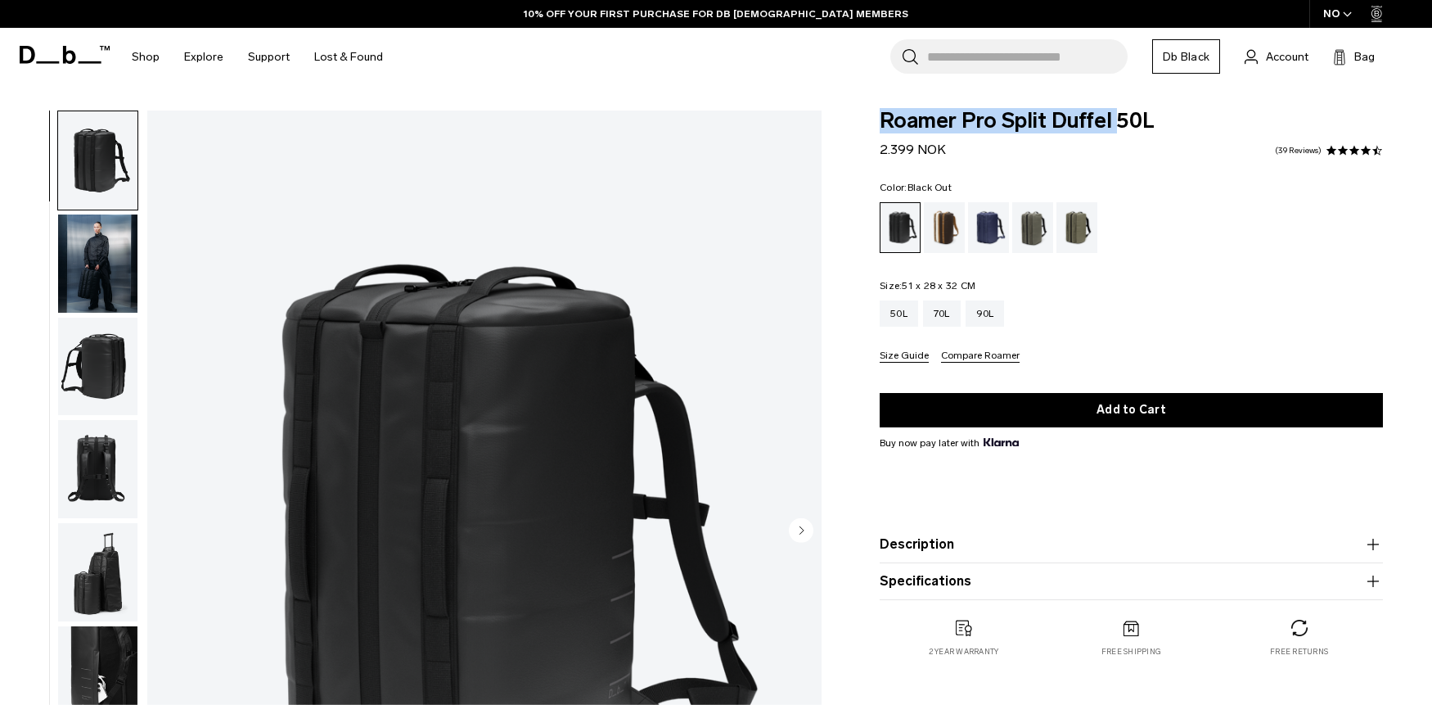
drag, startPoint x: 876, startPoint y: 119, endPoint x: 1114, endPoint y: 121, distance: 238.2
click at [1114, 121] on div "Roamer Pro Split Duffel 50L 2.399 NOK 4.7 star rating 39 Reviews Color: Black O…" at bounding box center [1132, 399] width 602 height 579
copy span "Roamer Pro Split Duffel"
